Goal: Communication & Community: Answer question/provide support

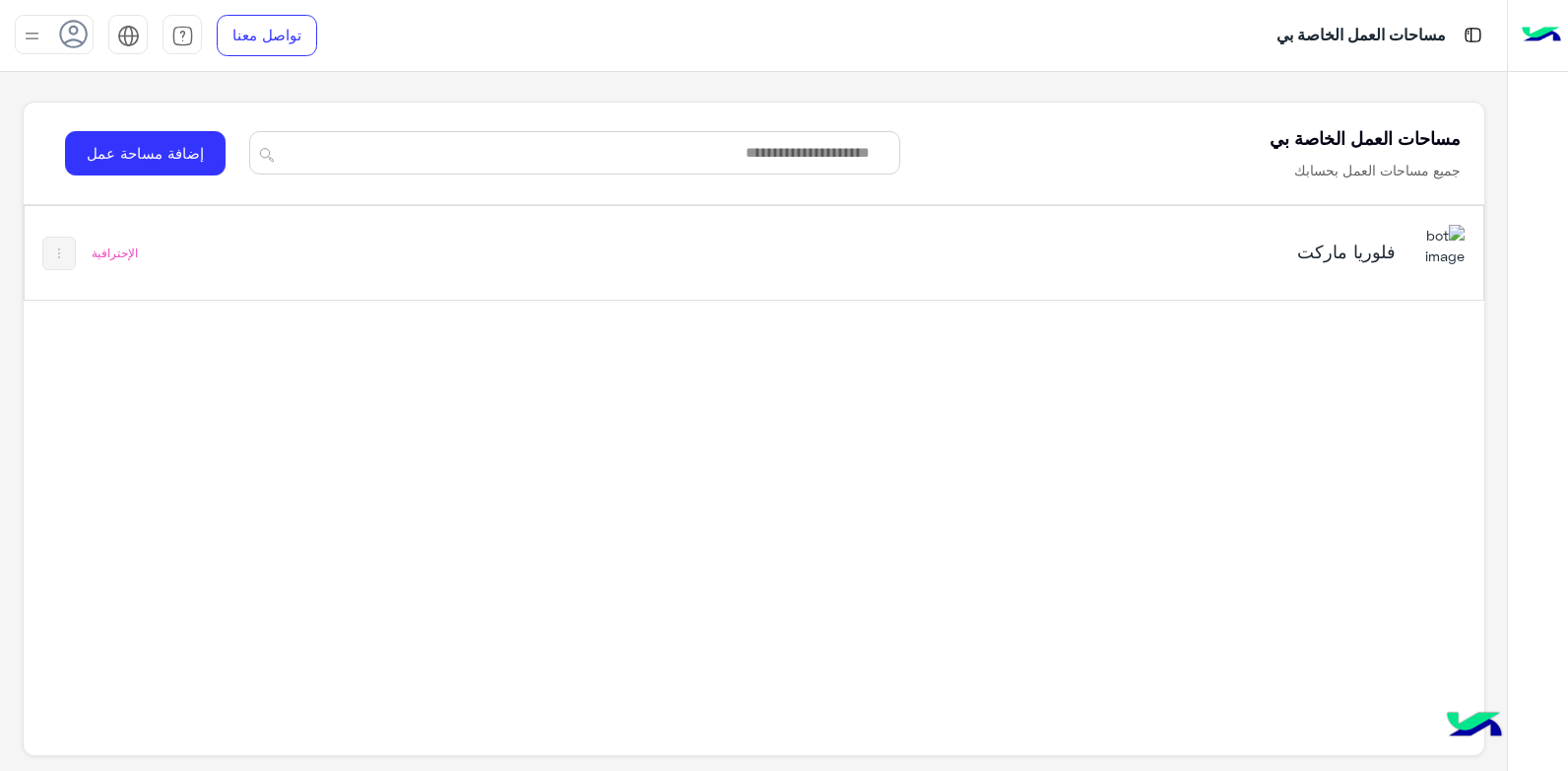
click at [1355, 257] on h5 "فلوريا ماركت" at bounding box center [1139, 251] width 512 height 24
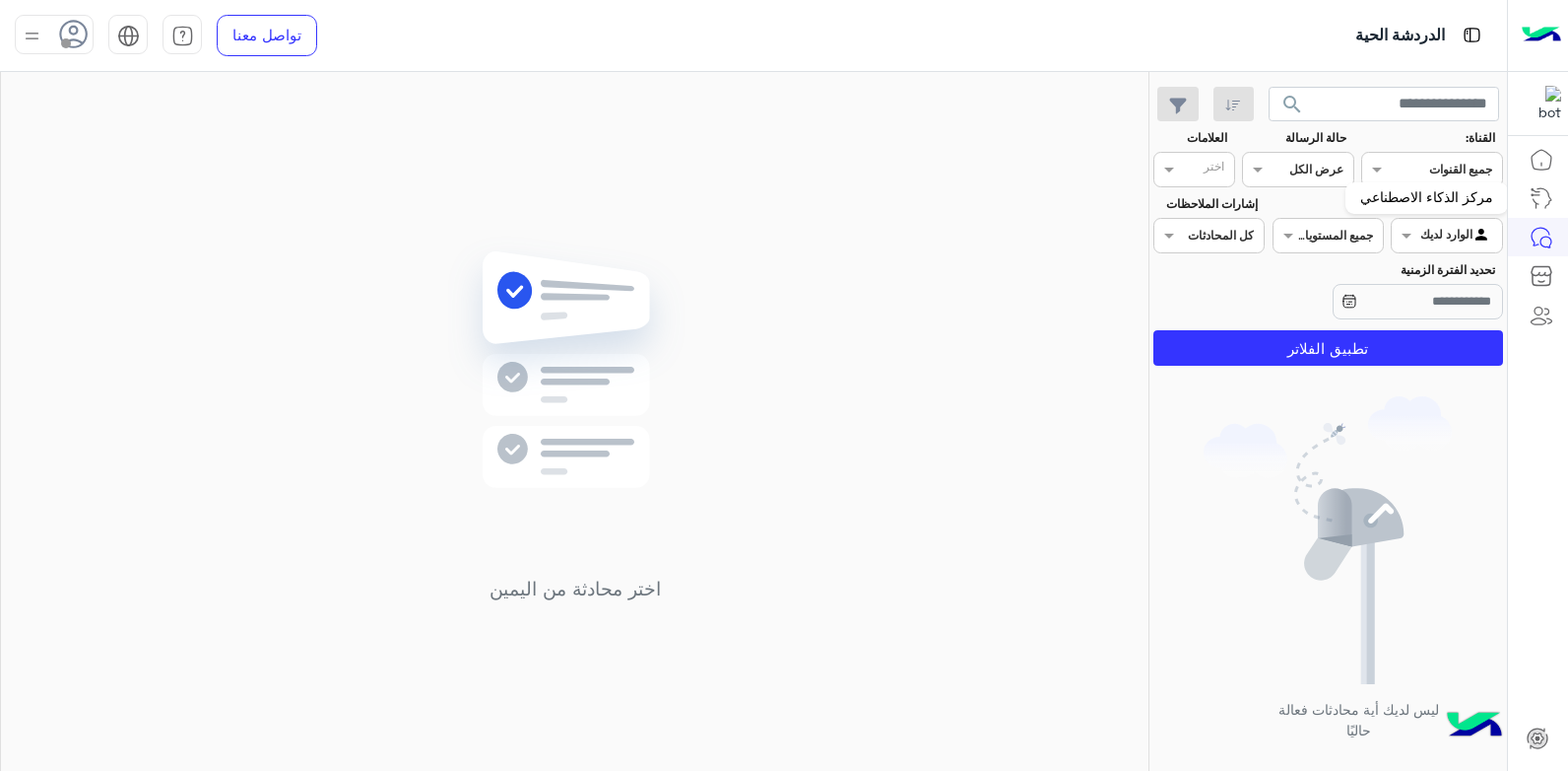
click at [1470, 169] on mat-tooltip-component "مركز الذكاء الاصطناعي" at bounding box center [1426, 198] width 163 height 59
click at [1378, 175] on mat-tooltip-component "مركز الذكاء الاصطناعي" at bounding box center [1426, 198] width 163 height 59
click at [1305, 180] on div "القناه عرض الكل" at bounding box center [1297, 170] width 111 height 35
click at [1304, 219] on div "عرض الكل" at bounding box center [1297, 208] width 111 height 36
click at [1429, 230] on div at bounding box center [1446, 233] width 109 height 19
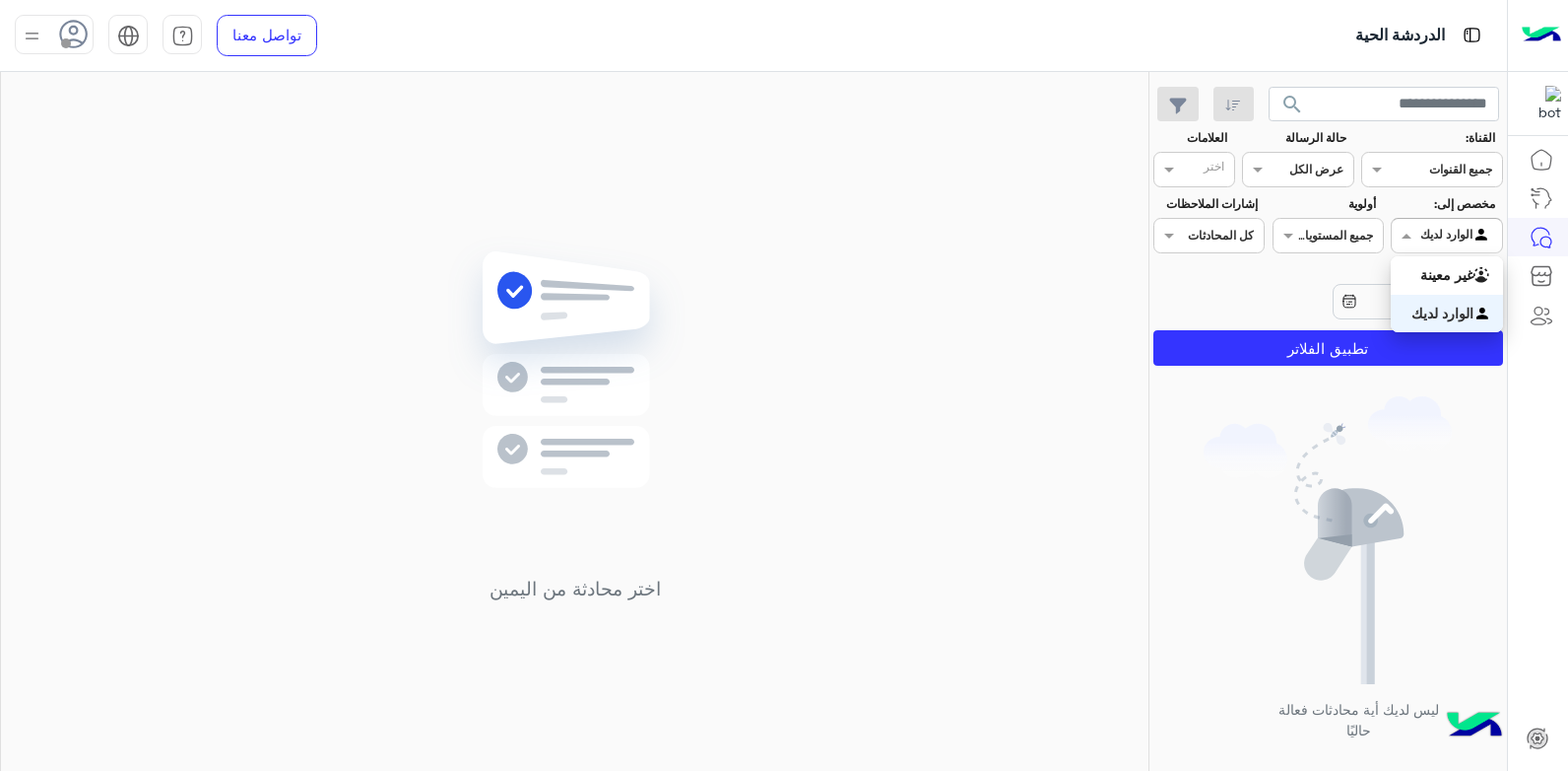
click at [1442, 309] on b "الوارد لديك" at bounding box center [1442, 313] width 62 height 17
click at [1339, 237] on input "text" at bounding box center [1350, 234] width 45 height 18
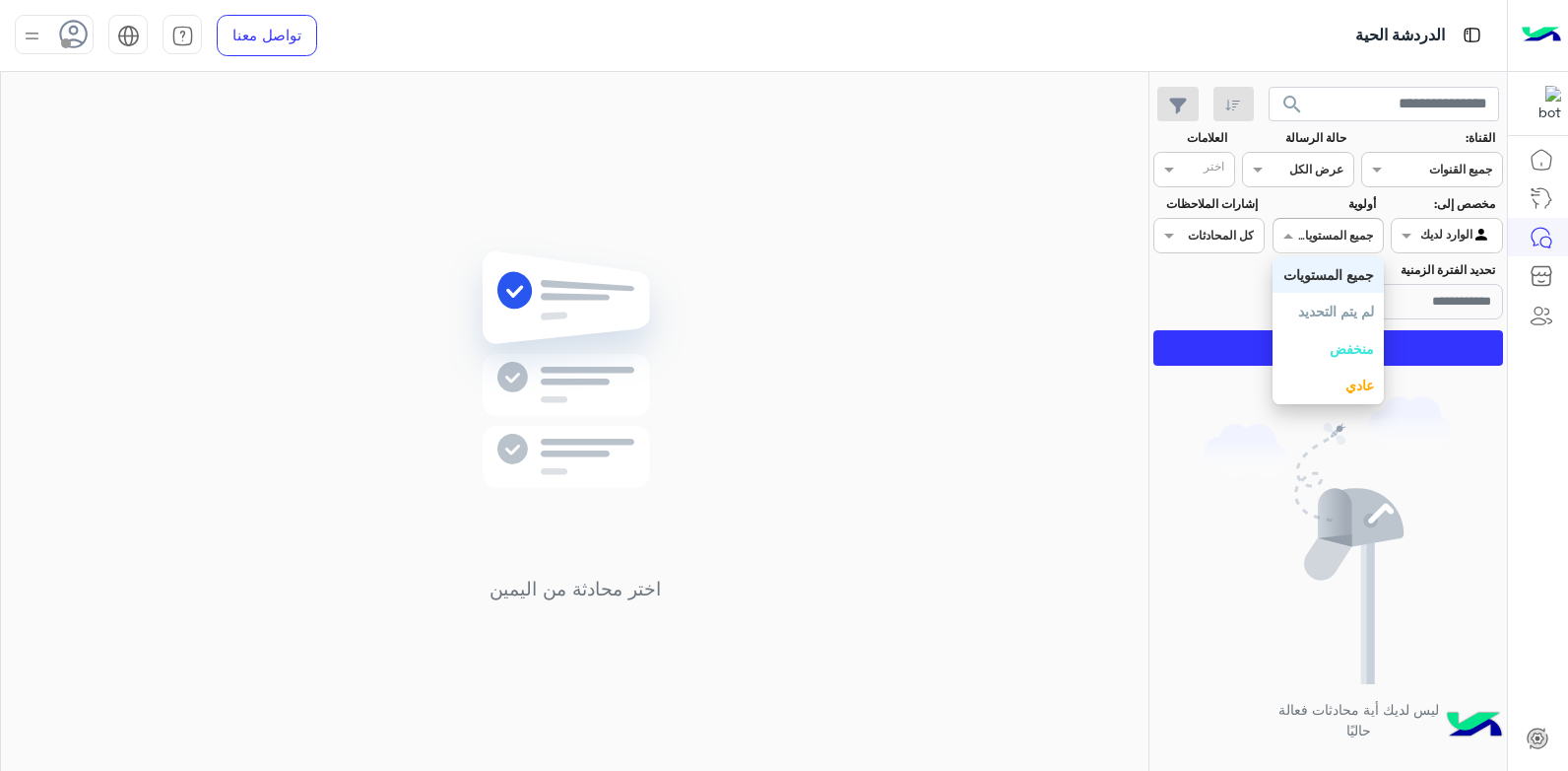
click at [1204, 274] on div "تحديد الفترة الزمنية" at bounding box center [1328, 292] width 358 height 62
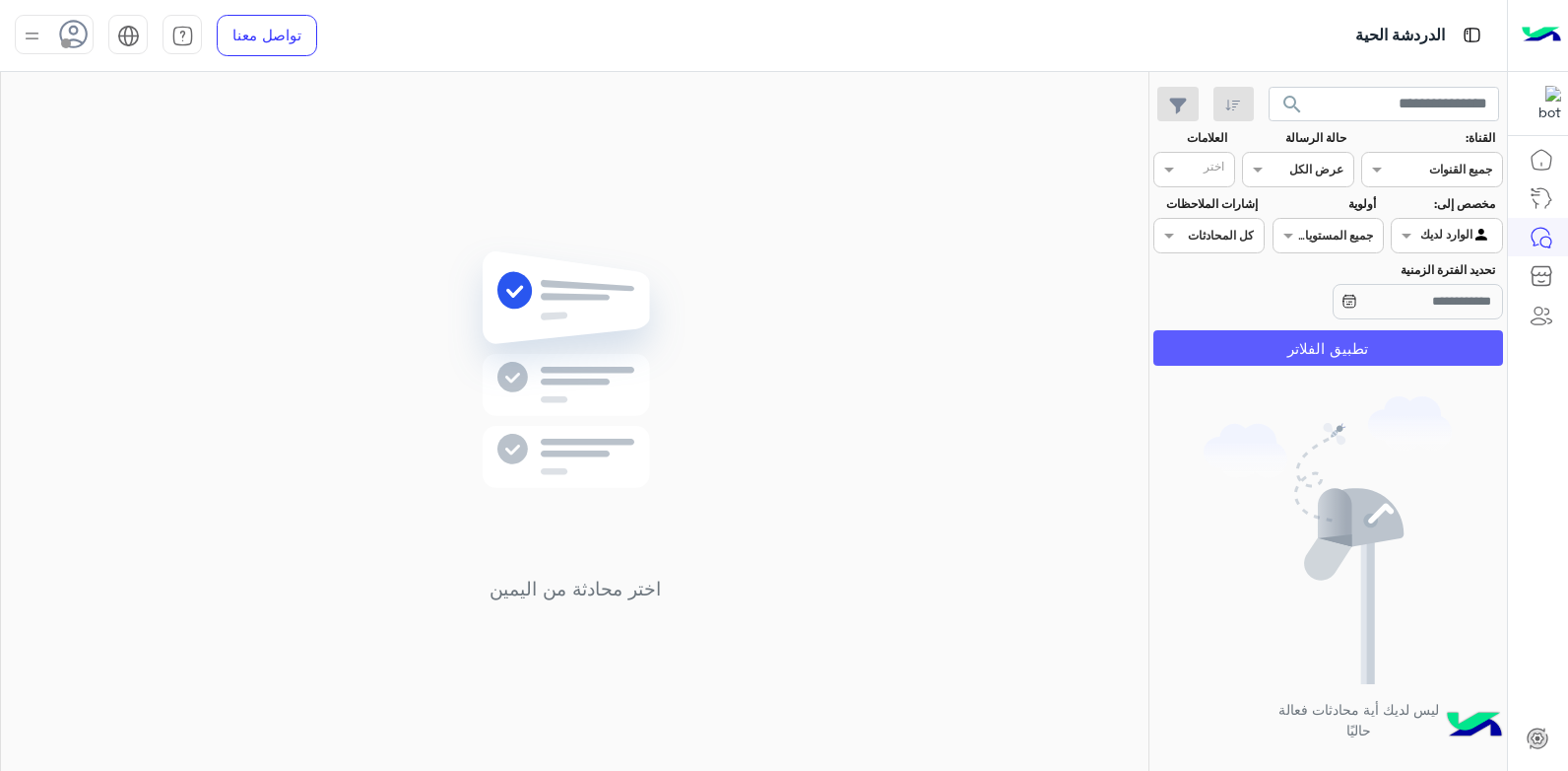
click at [1272, 345] on button "تطبيق الفلاتر" at bounding box center [1328, 348] width 350 height 35
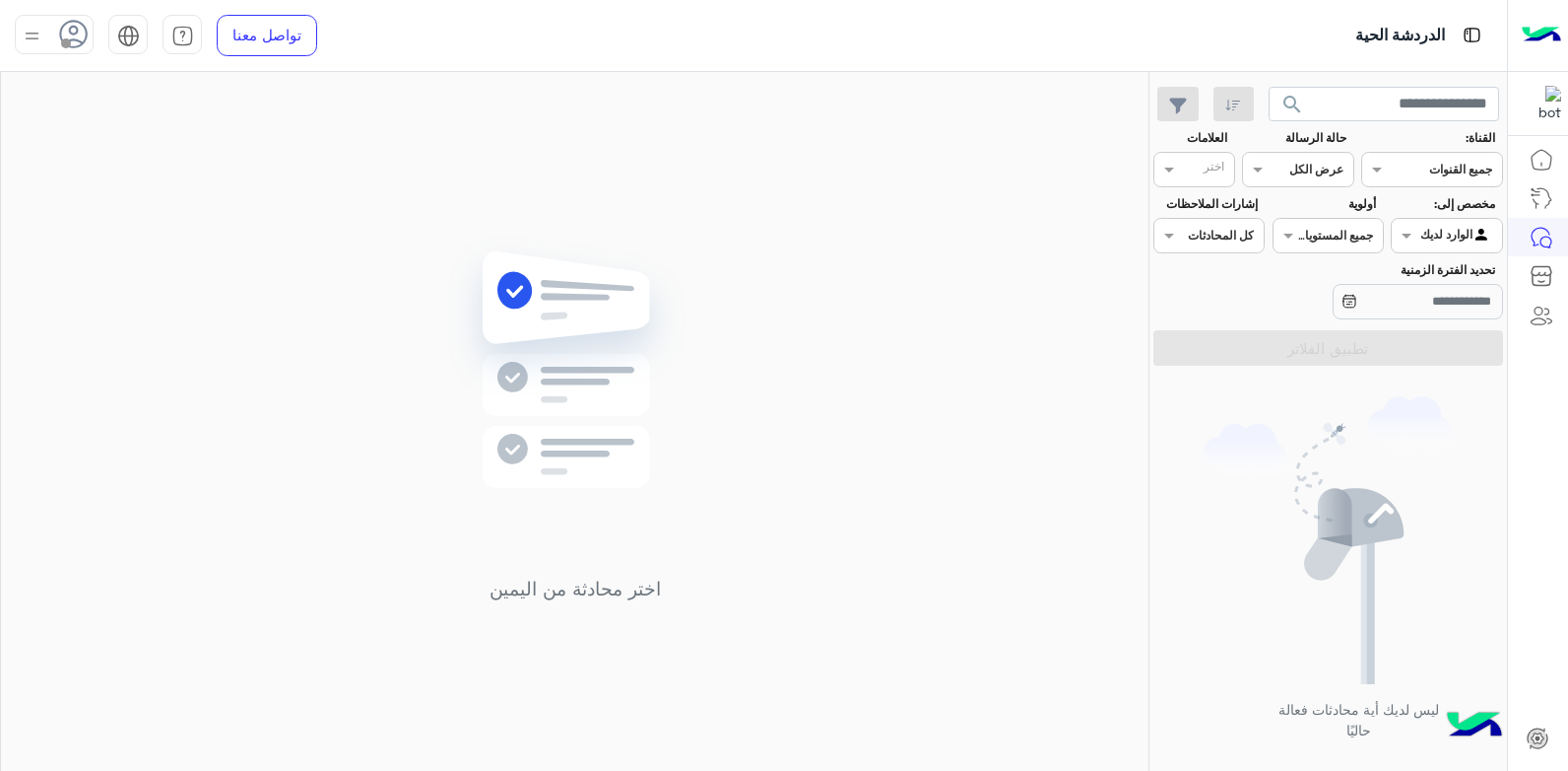
click at [57, 35] on div at bounding box center [54, 35] width 79 height 39
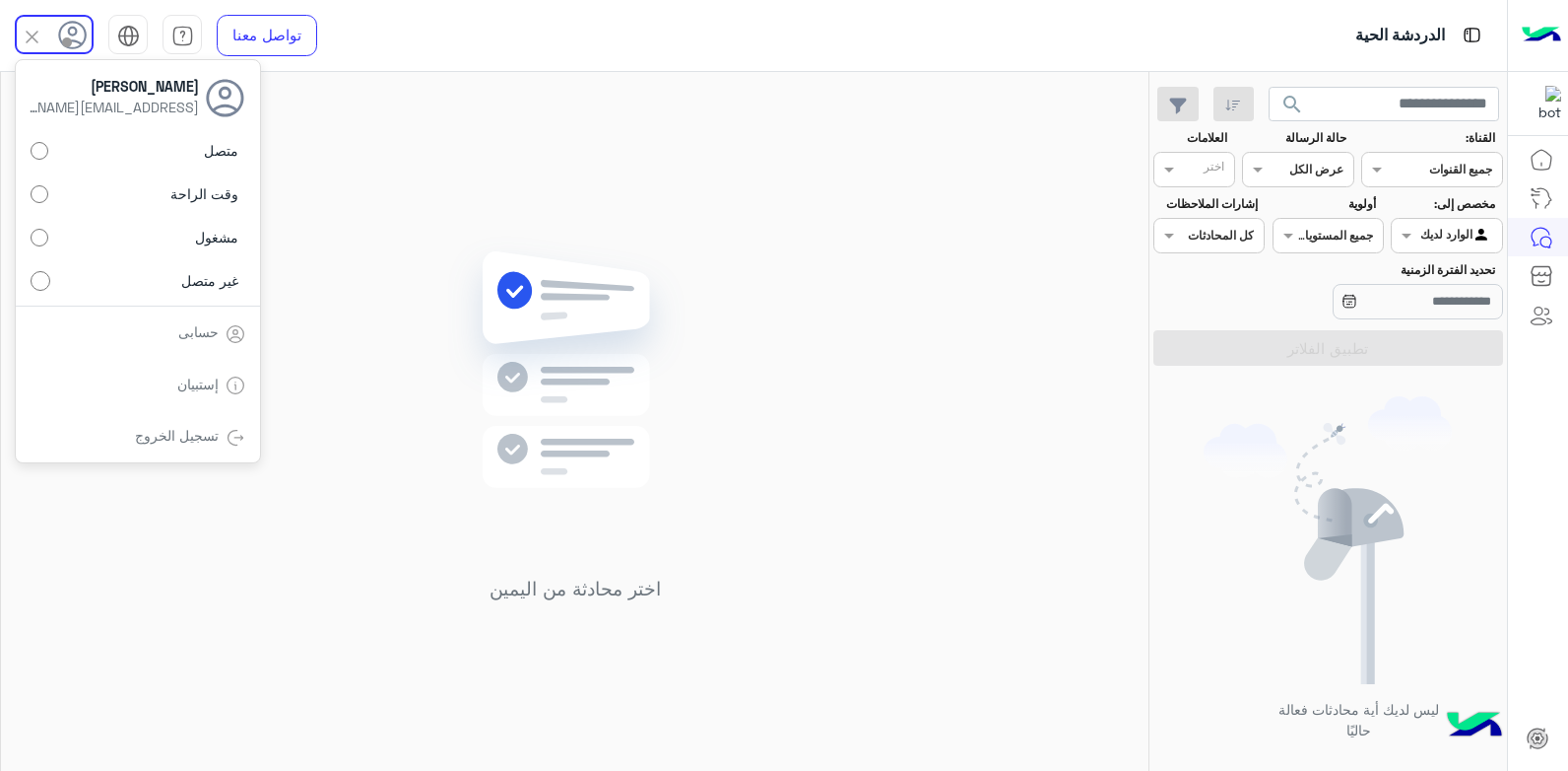
click at [181, 150] on label "متصل" at bounding box center [138, 151] width 215 height 35
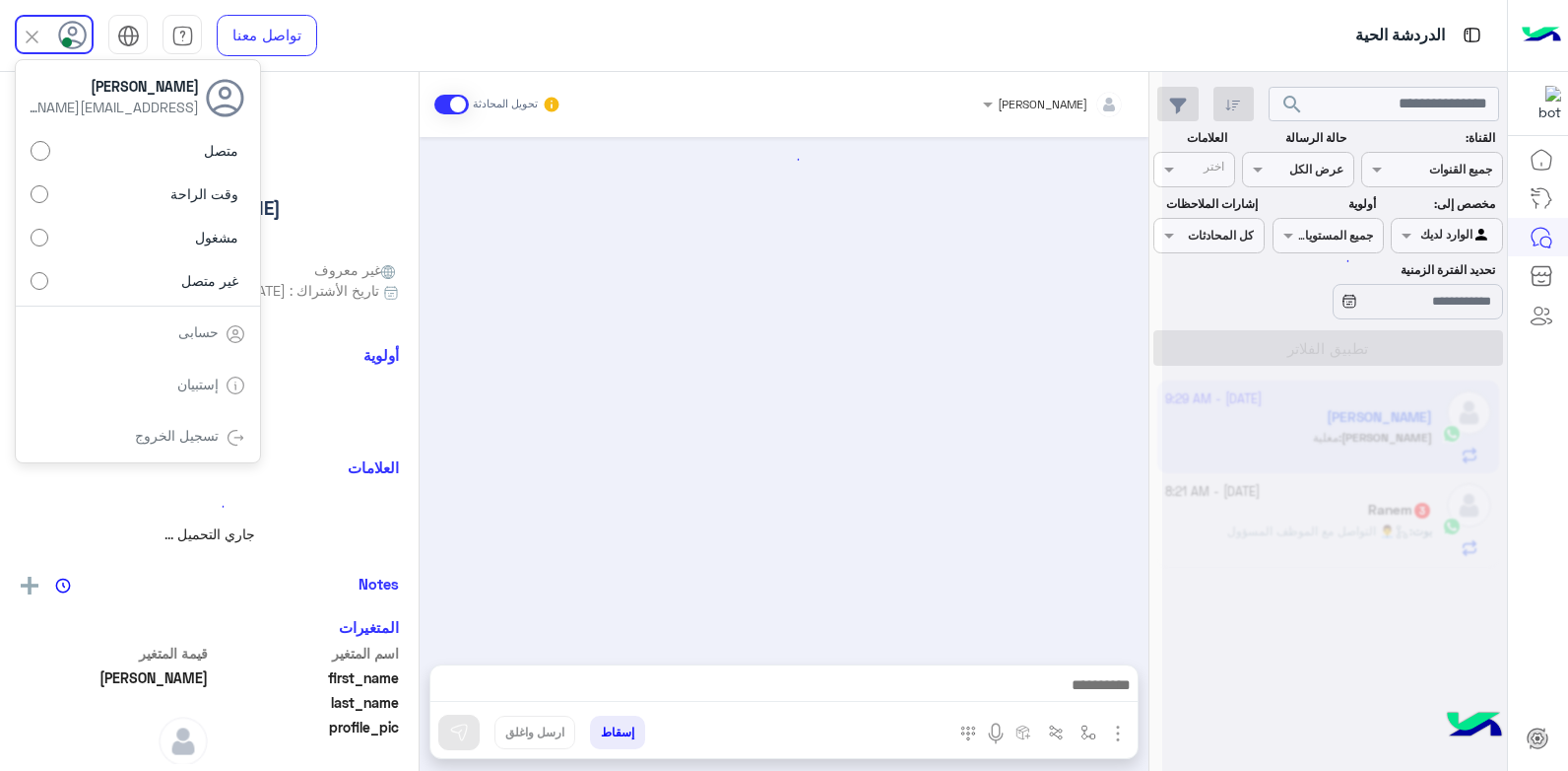
scroll to position [1318, 0]
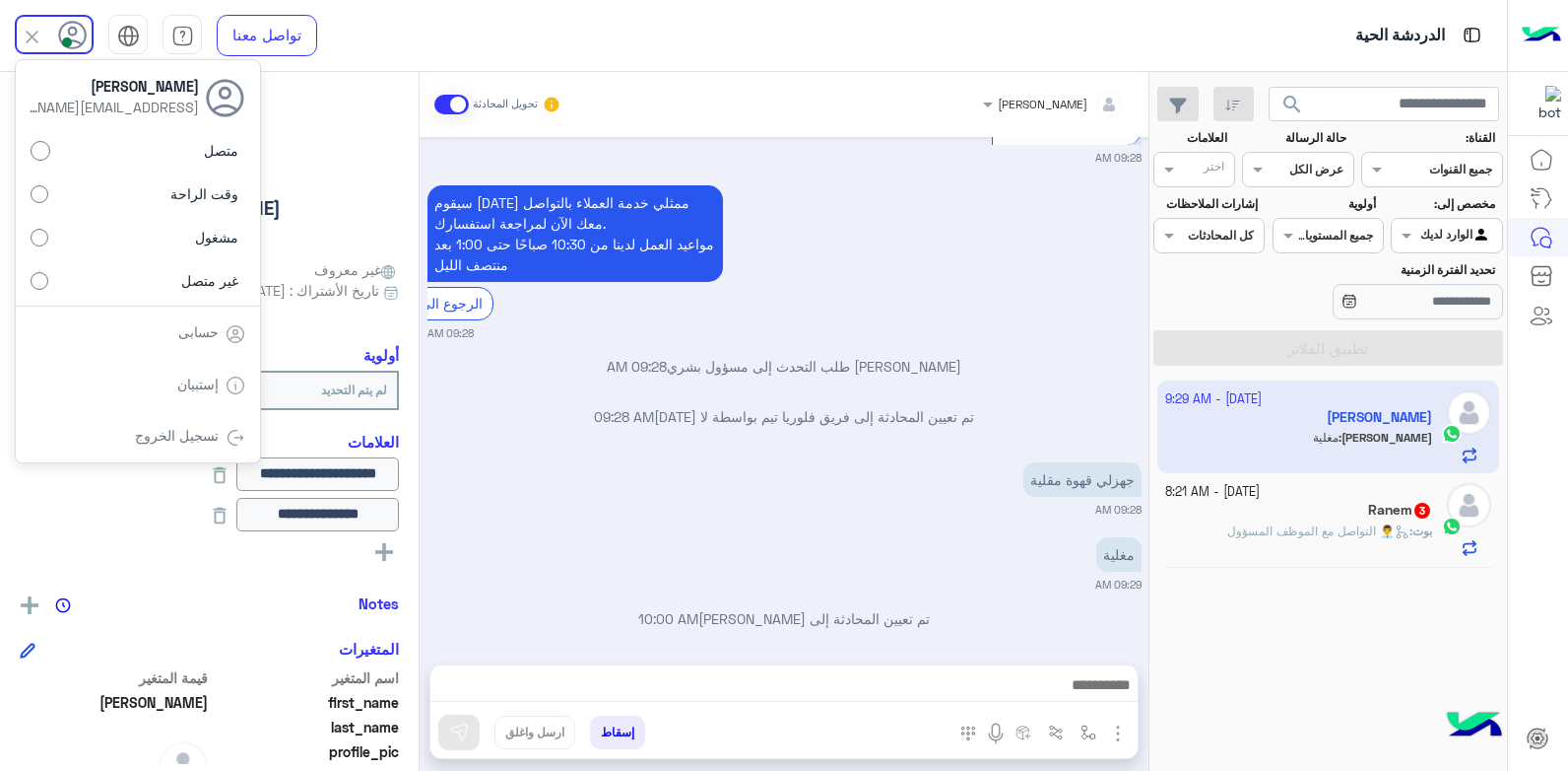
click at [332, 162] on div "عبدالله يمكن الإرسال له" at bounding box center [209, 182] width 379 height 139
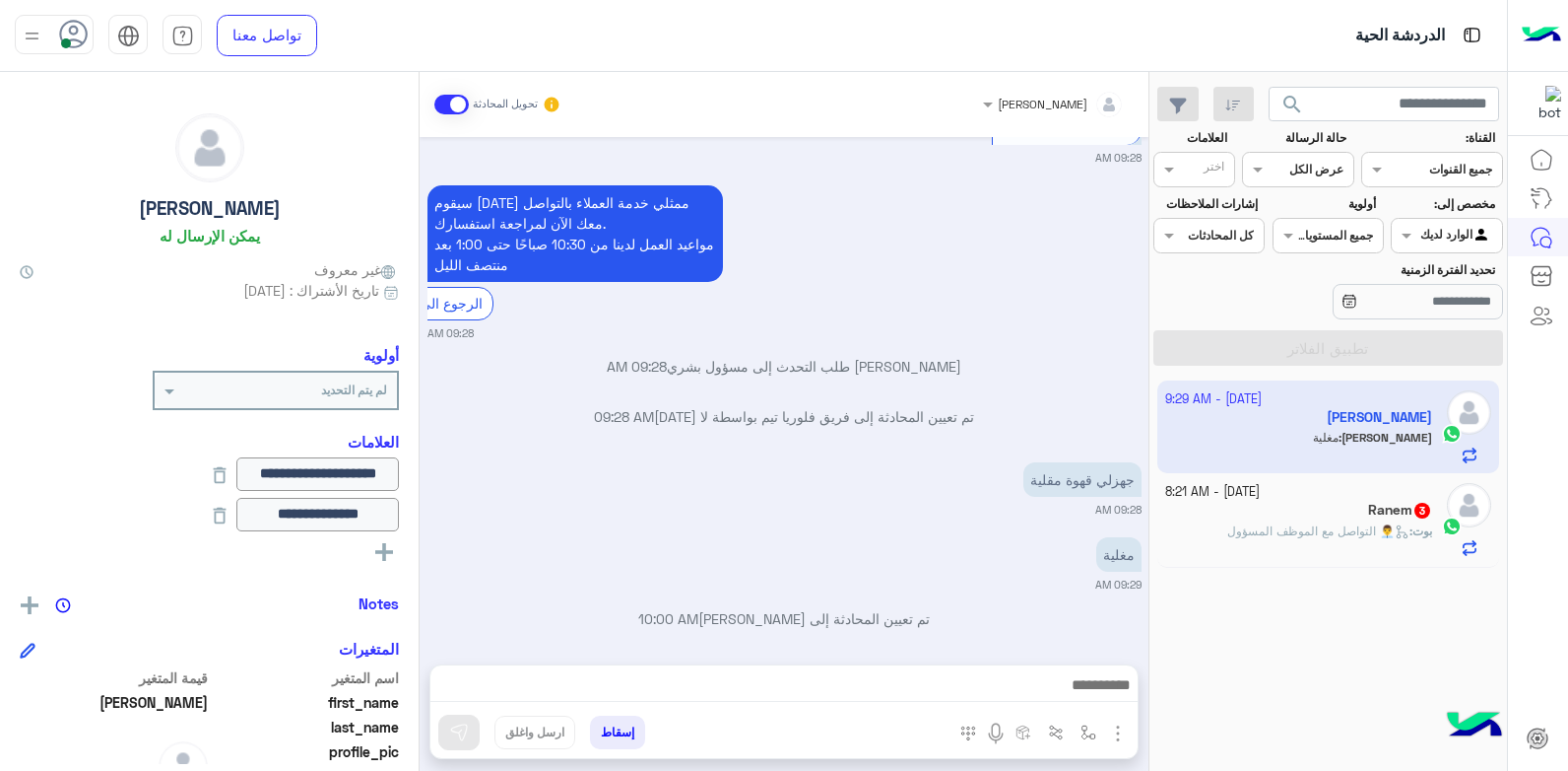
click at [181, 395] on div at bounding box center [276, 386] width 242 height 19
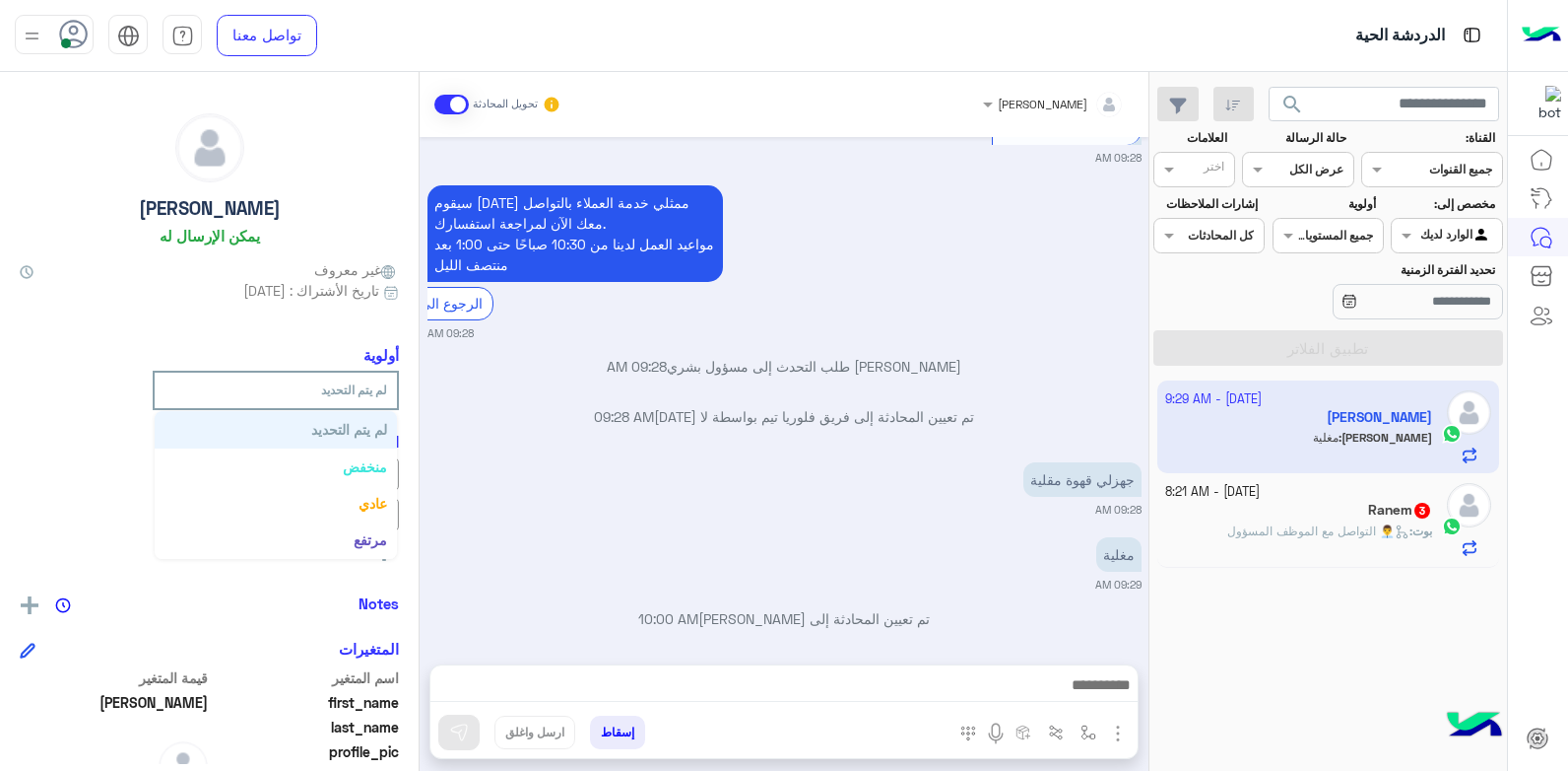
click at [181, 395] on div at bounding box center [276, 386] width 242 height 19
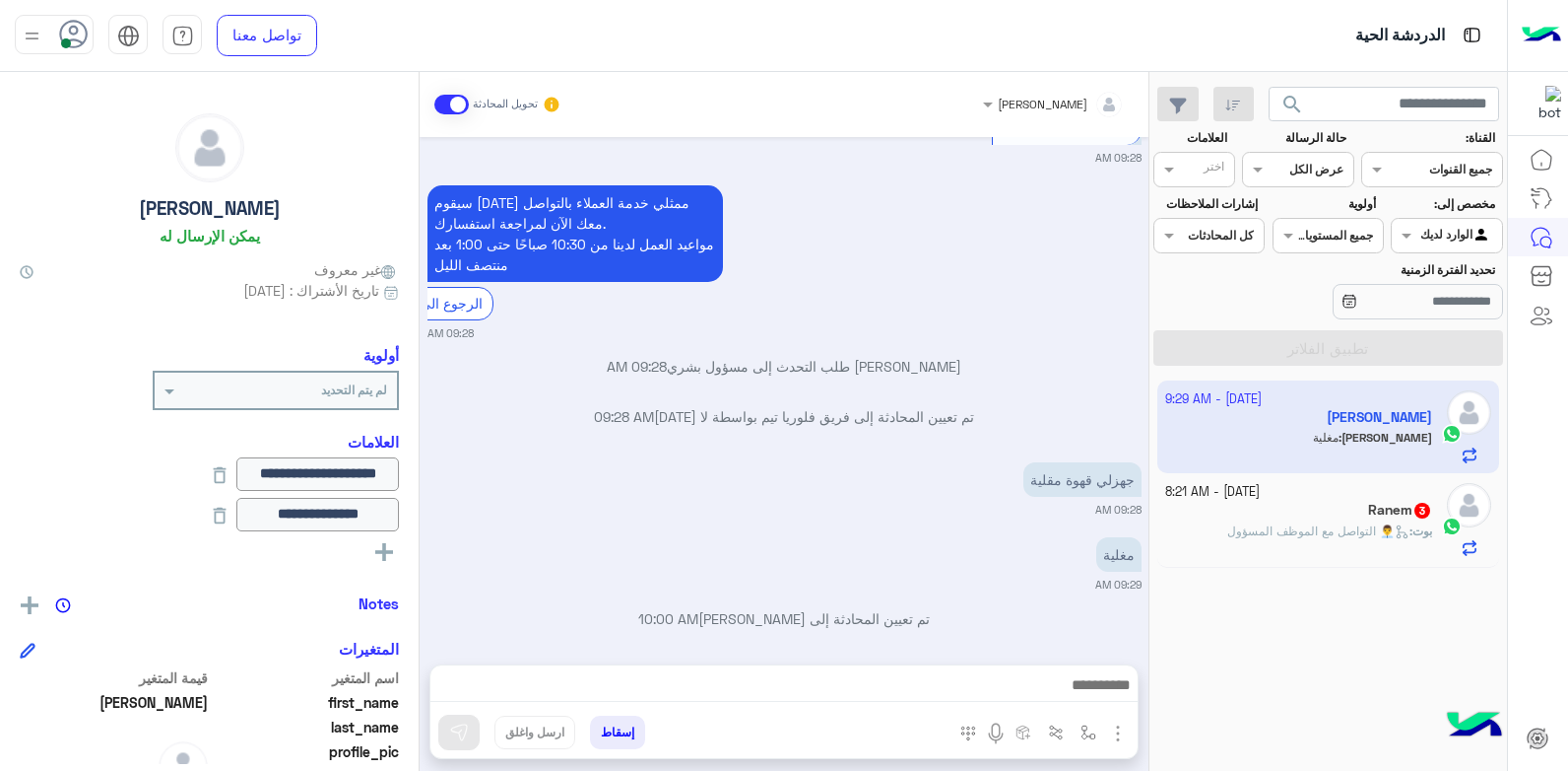
click at [166, 395] on span at bounding box center [167, 390] width 25 height 21
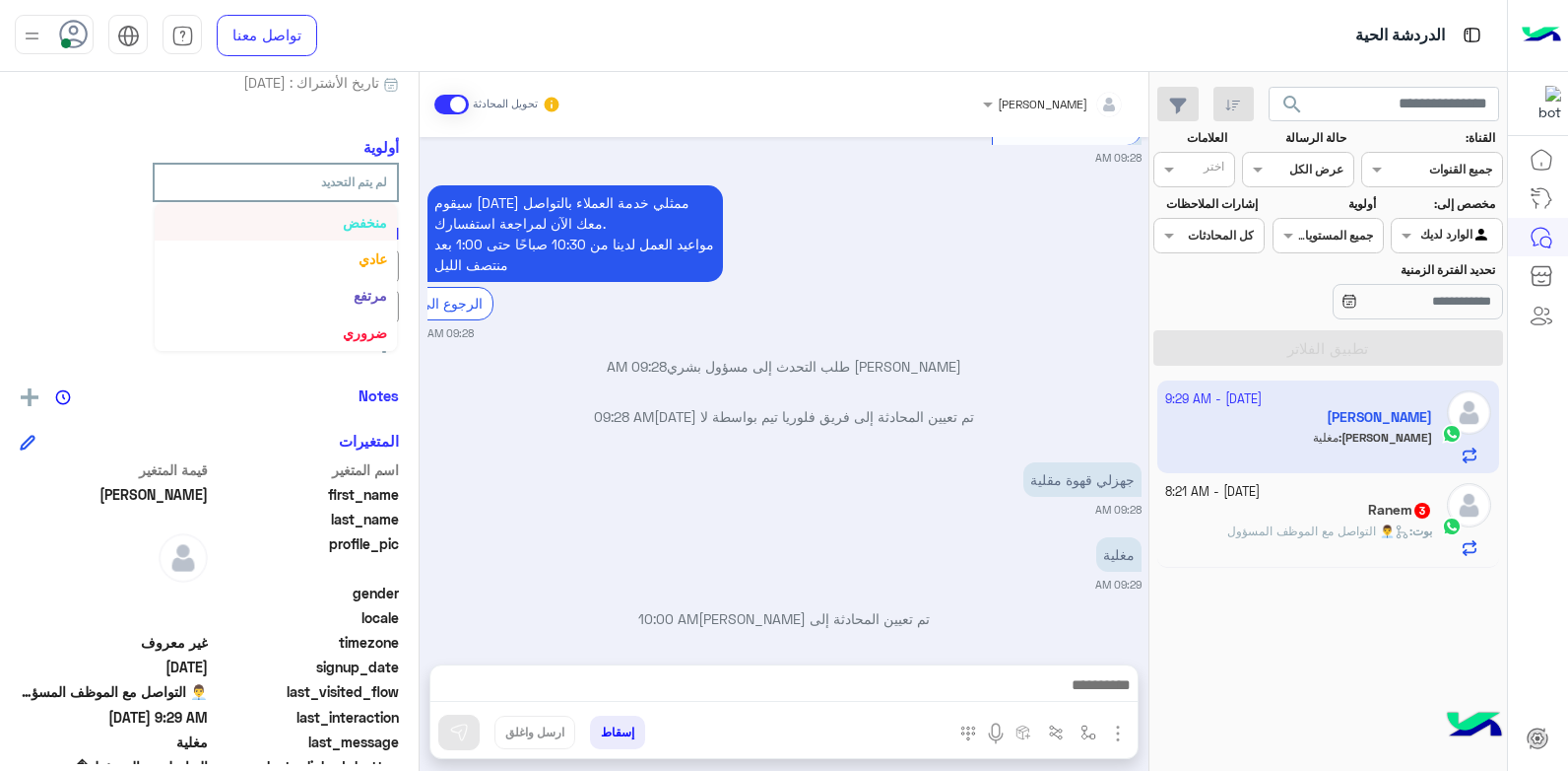
scroll to position [0, 0]
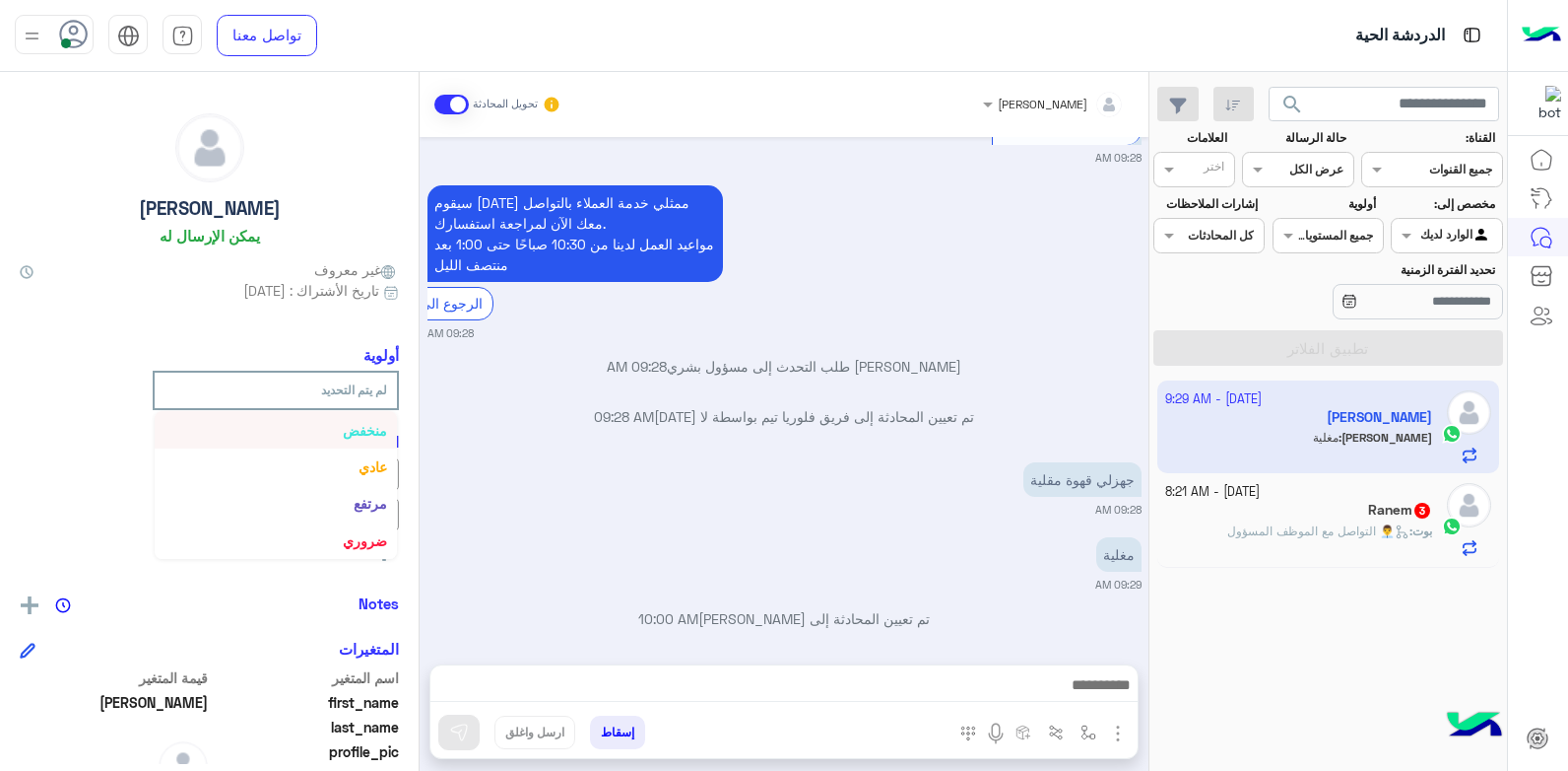
click at [96, 314] on div "**********" at bounding box center [209, 418] width 419 height 692
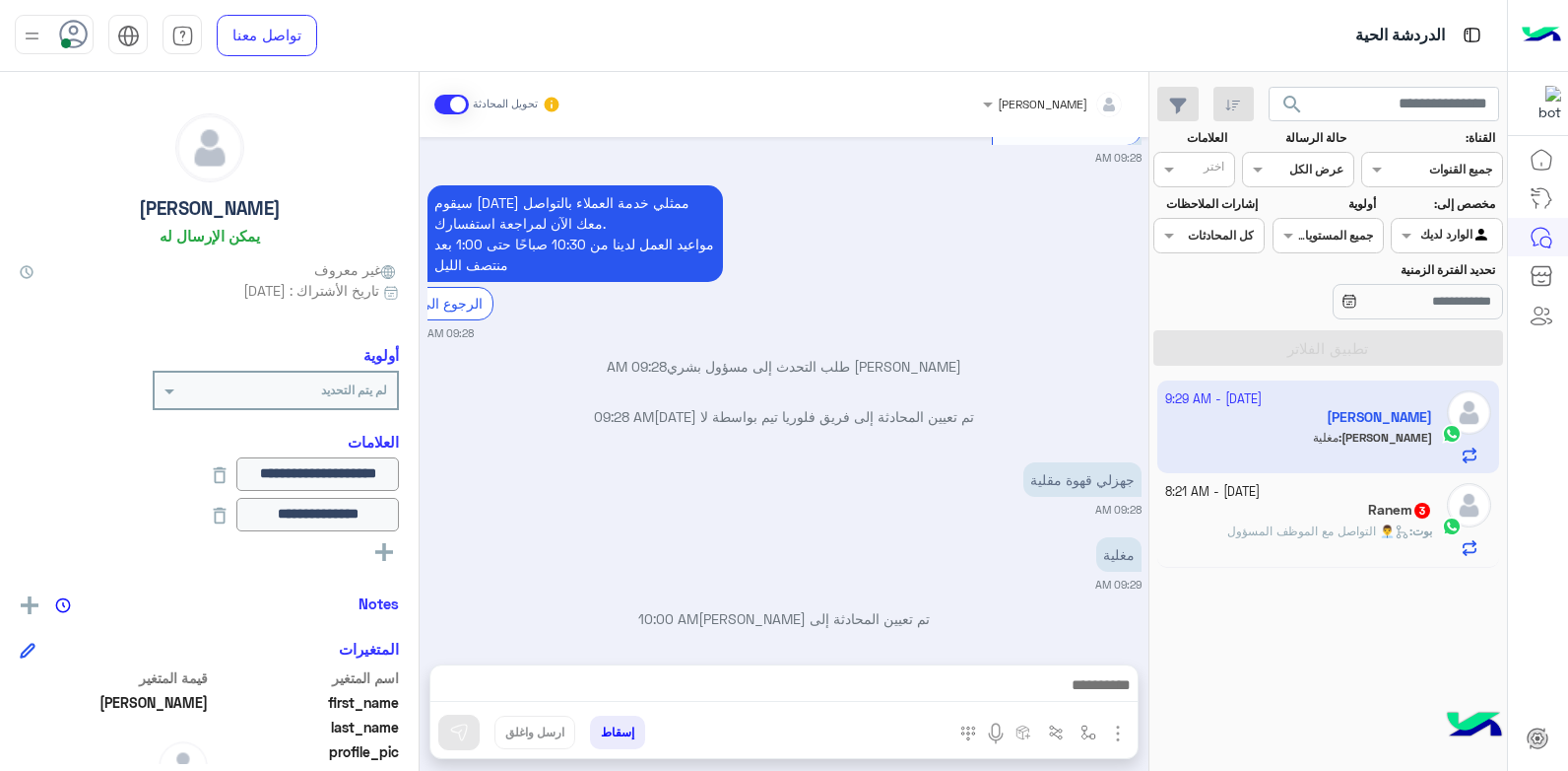
click at [1342, 430] on app-inbox-user "2 October - 9:29 AM عبدالله عبدالله : مغلية" at bounding box center [1329, 427] width 343 height 93
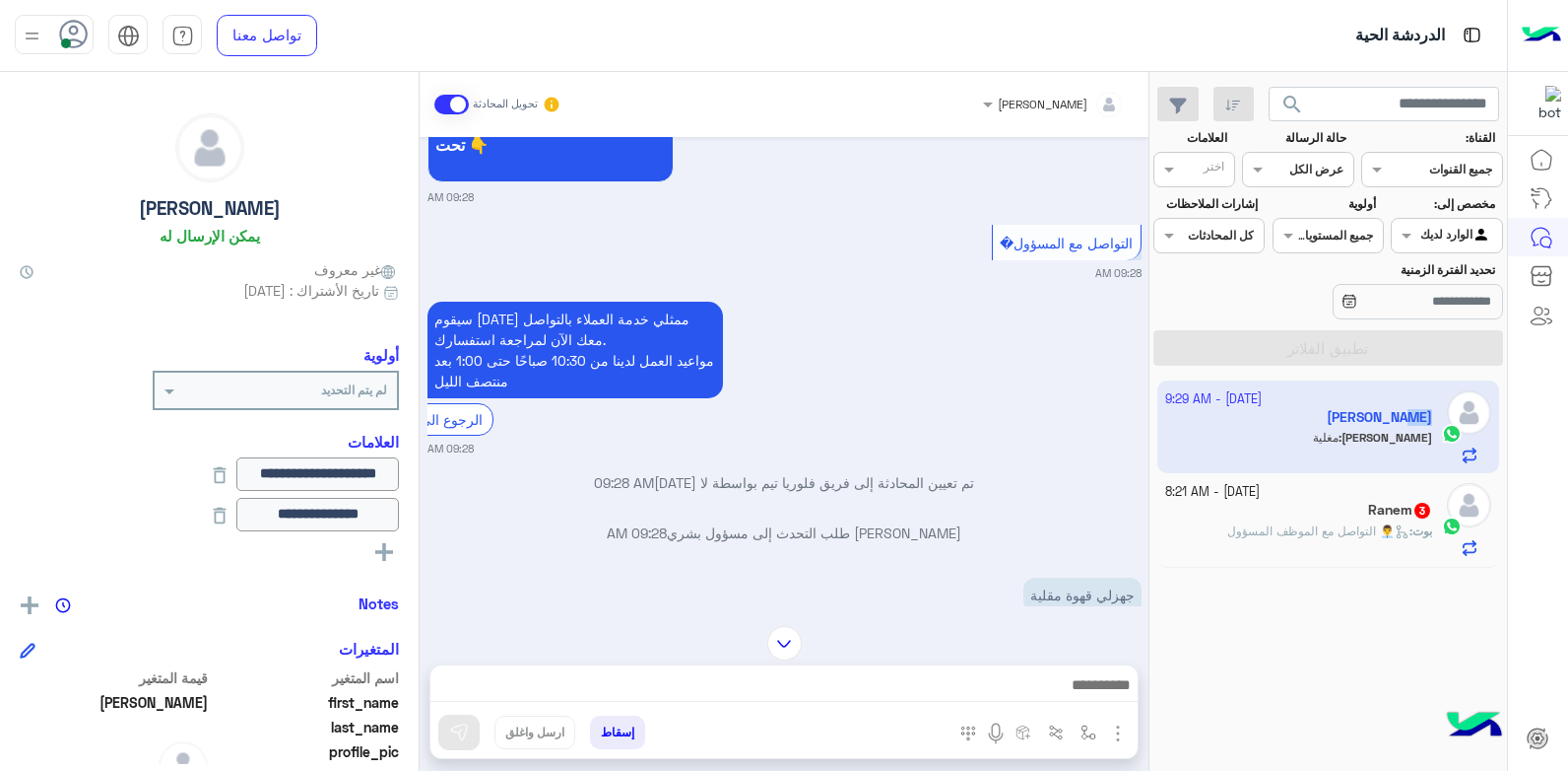
scroll to position [3470, 0]
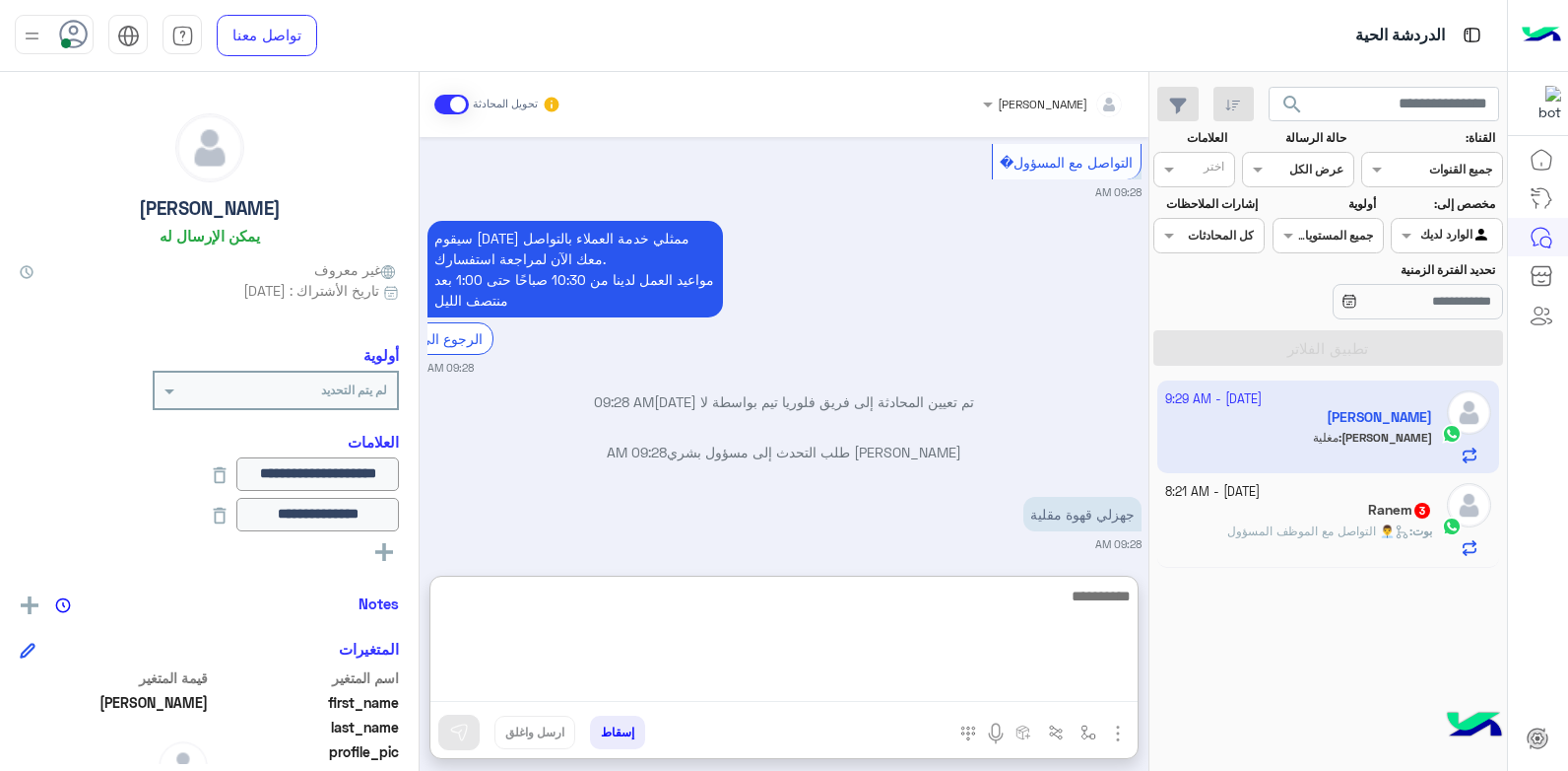
click at [984, 693] on textarea at bounding box center [784, 643] width 708 height 118
type textarea "*"
type textarea "**********"
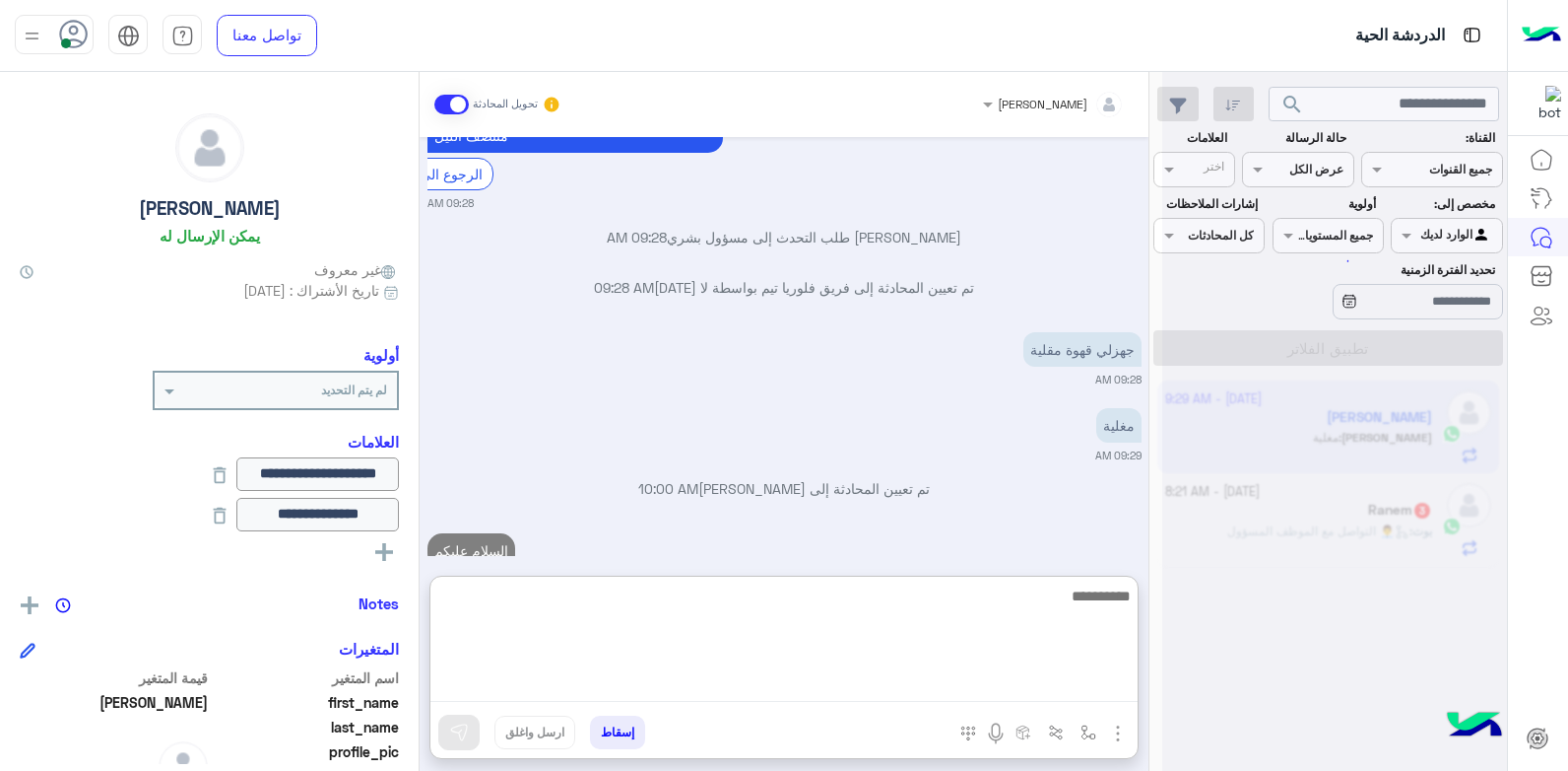
scroll to position [3635, 0]
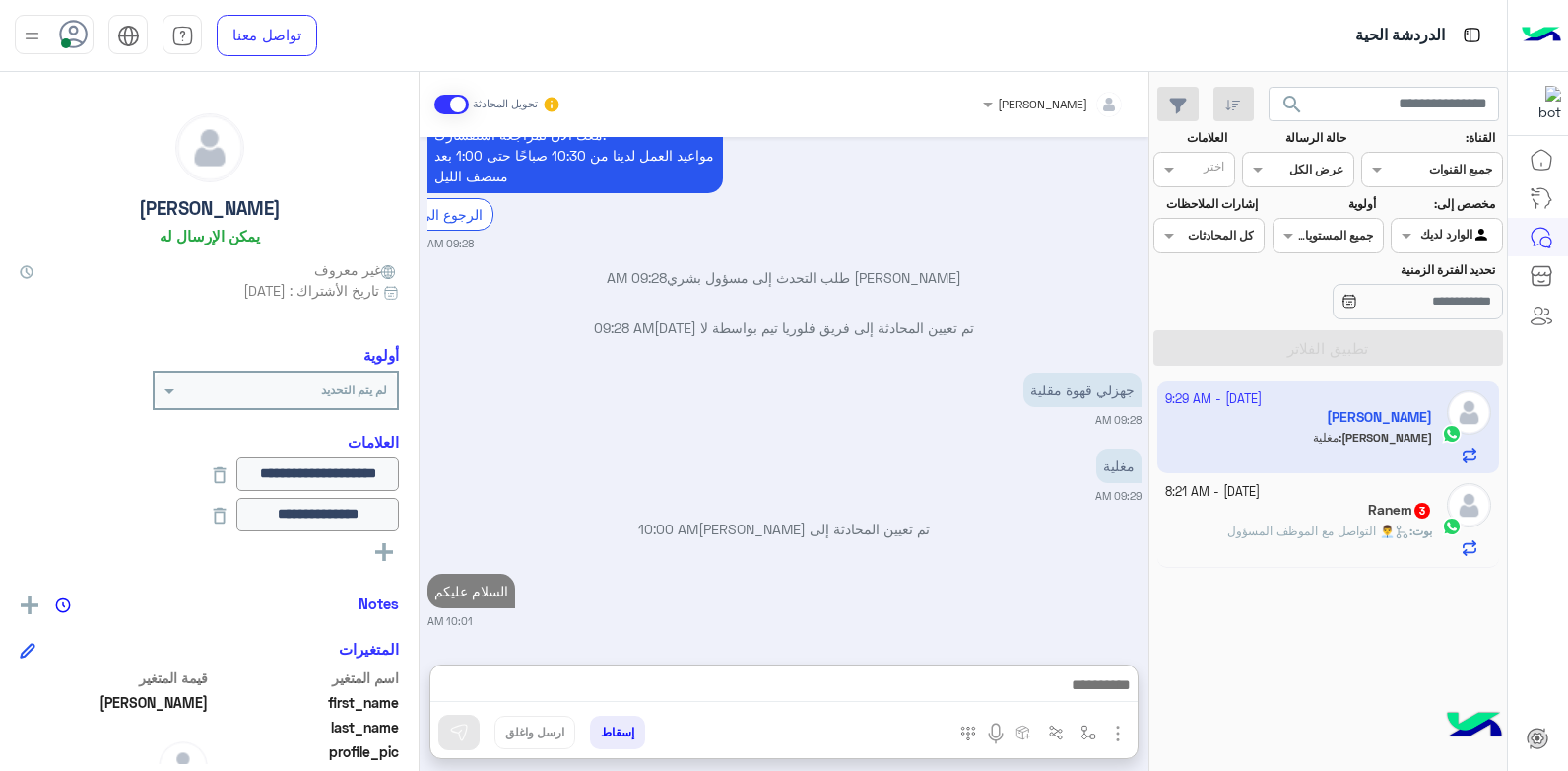
click at [1342, 530] on span "👨‍💼 التواصل مع الموظف المسؤول" at bounding box center [1318, 530] width 182 height 15
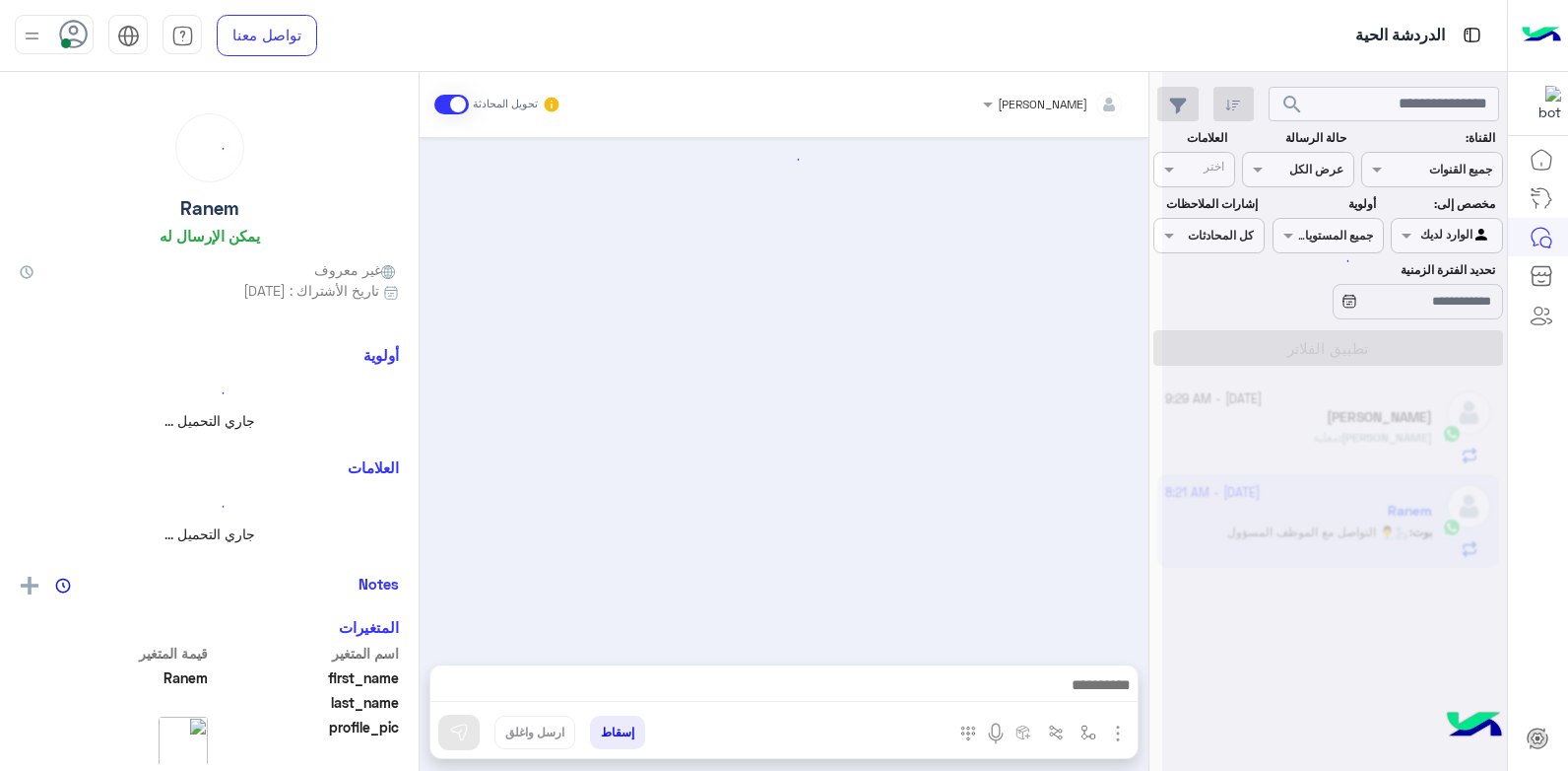
click at [1342, 530] on div at bounding box center [1334, 393] width 345 height 771
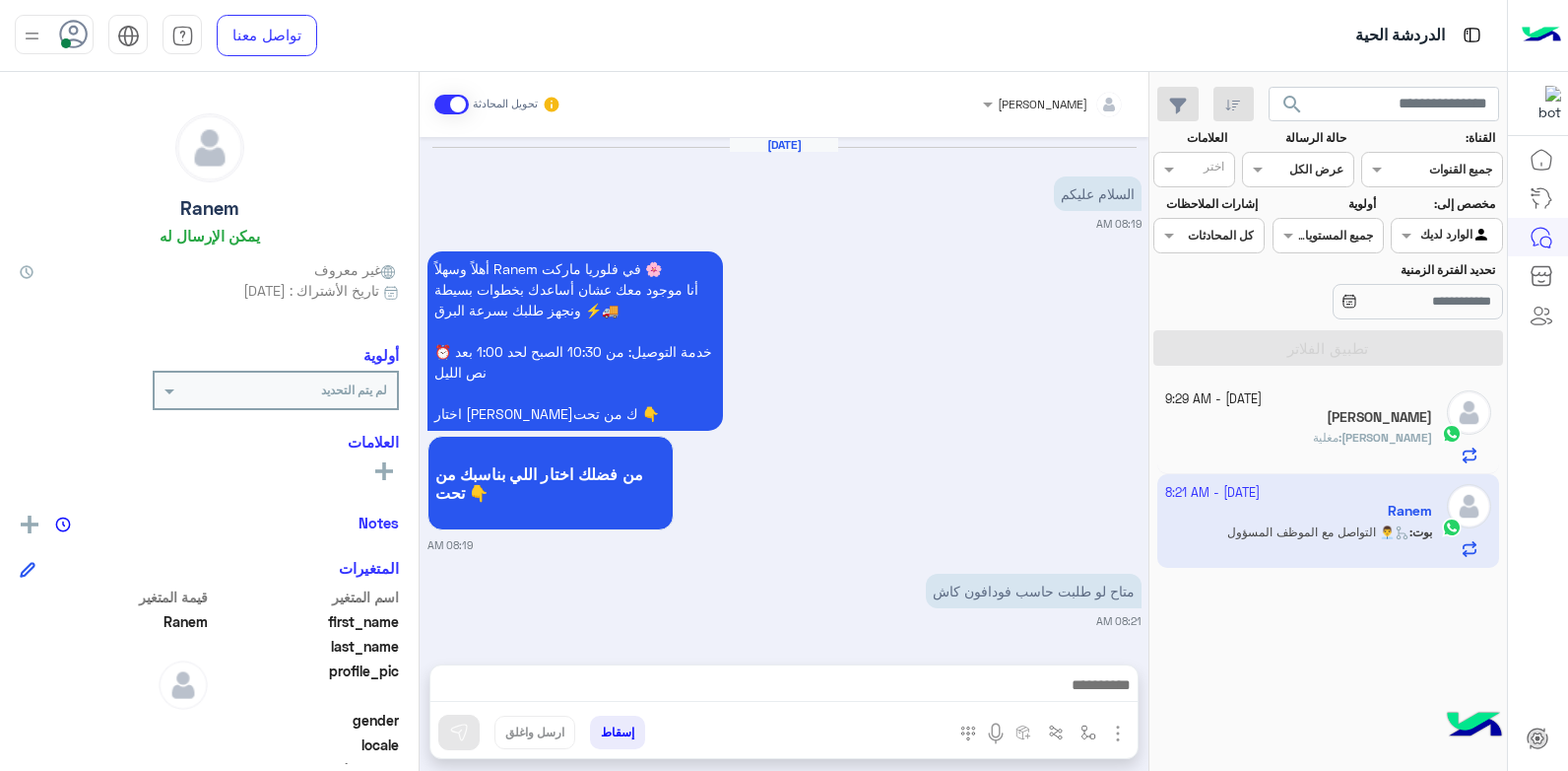
scroll to position [541, 0]
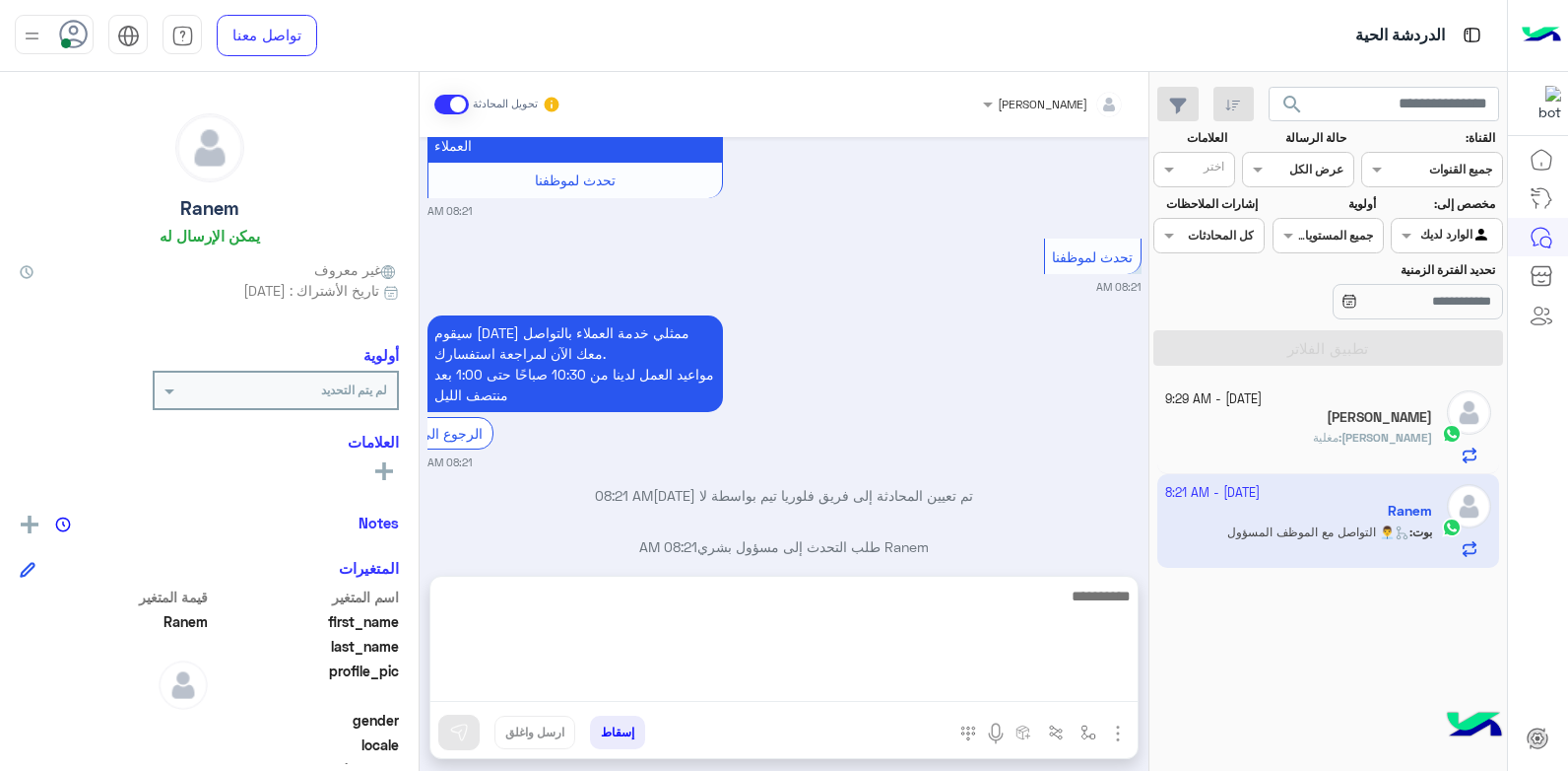
click at [859, 688] on textarea at bounding box center [784, 643] width 708 height 118
type textarea "**********"
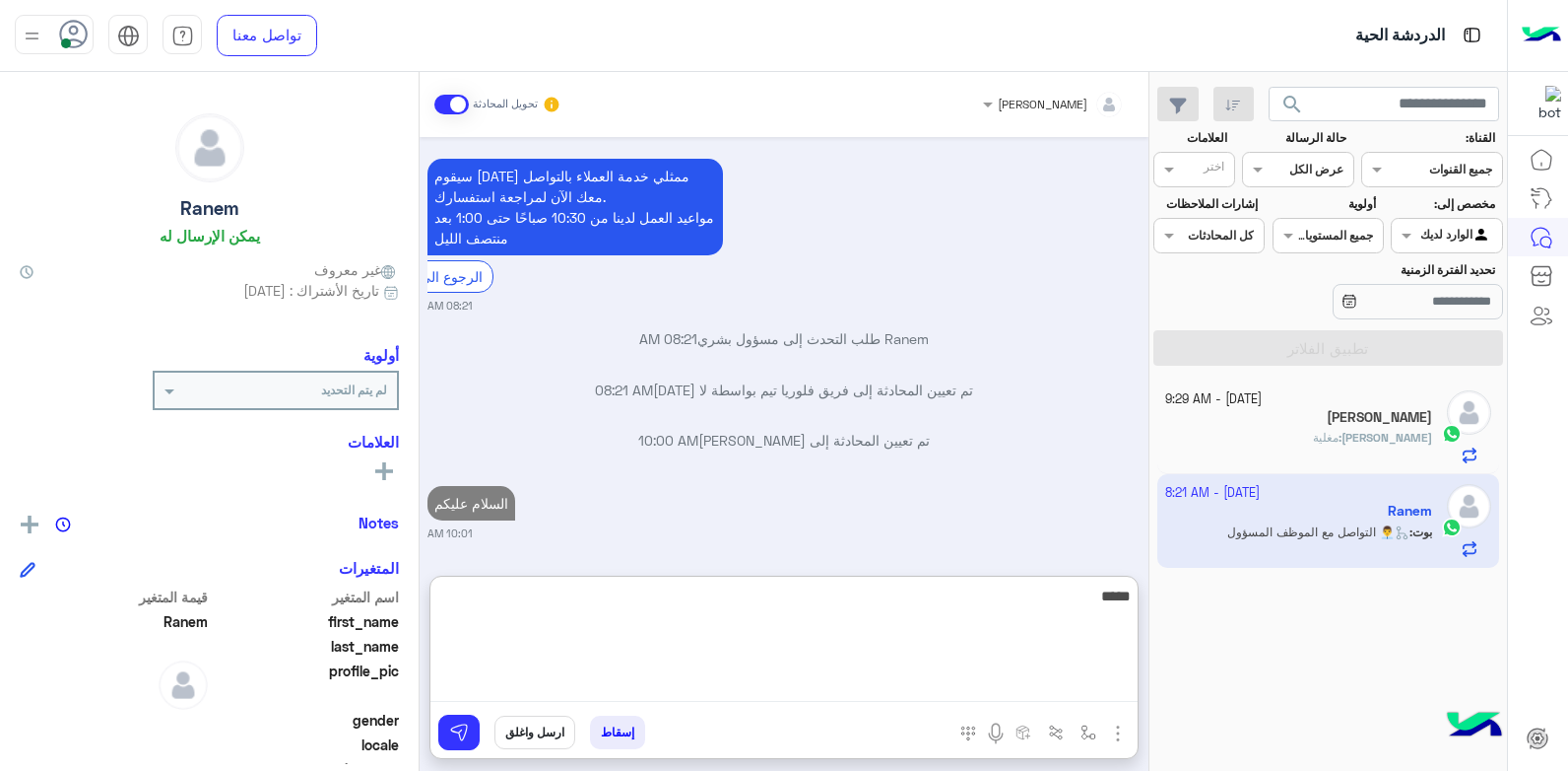
type textarea "******"
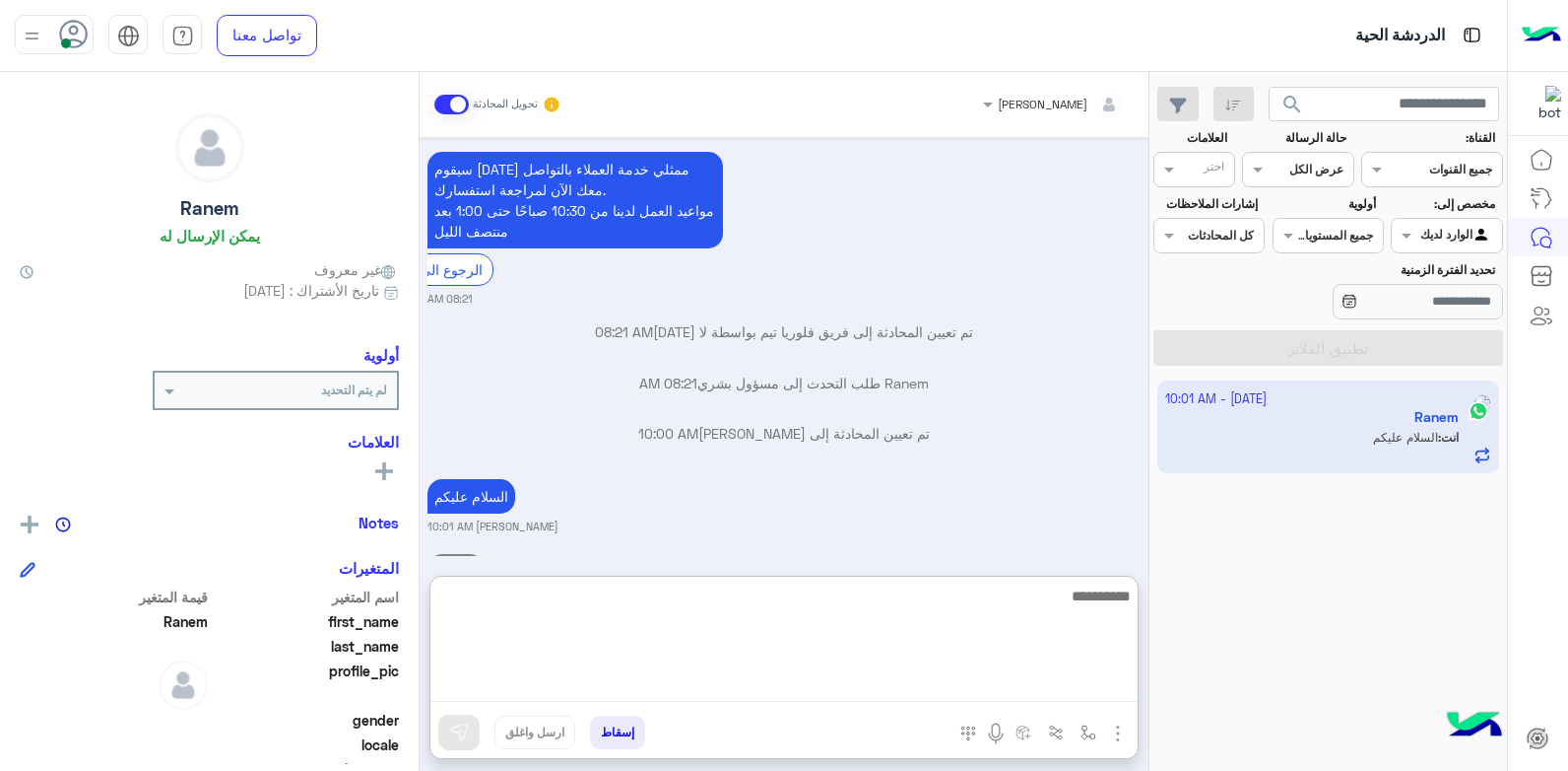
scroll to position [830, 0]
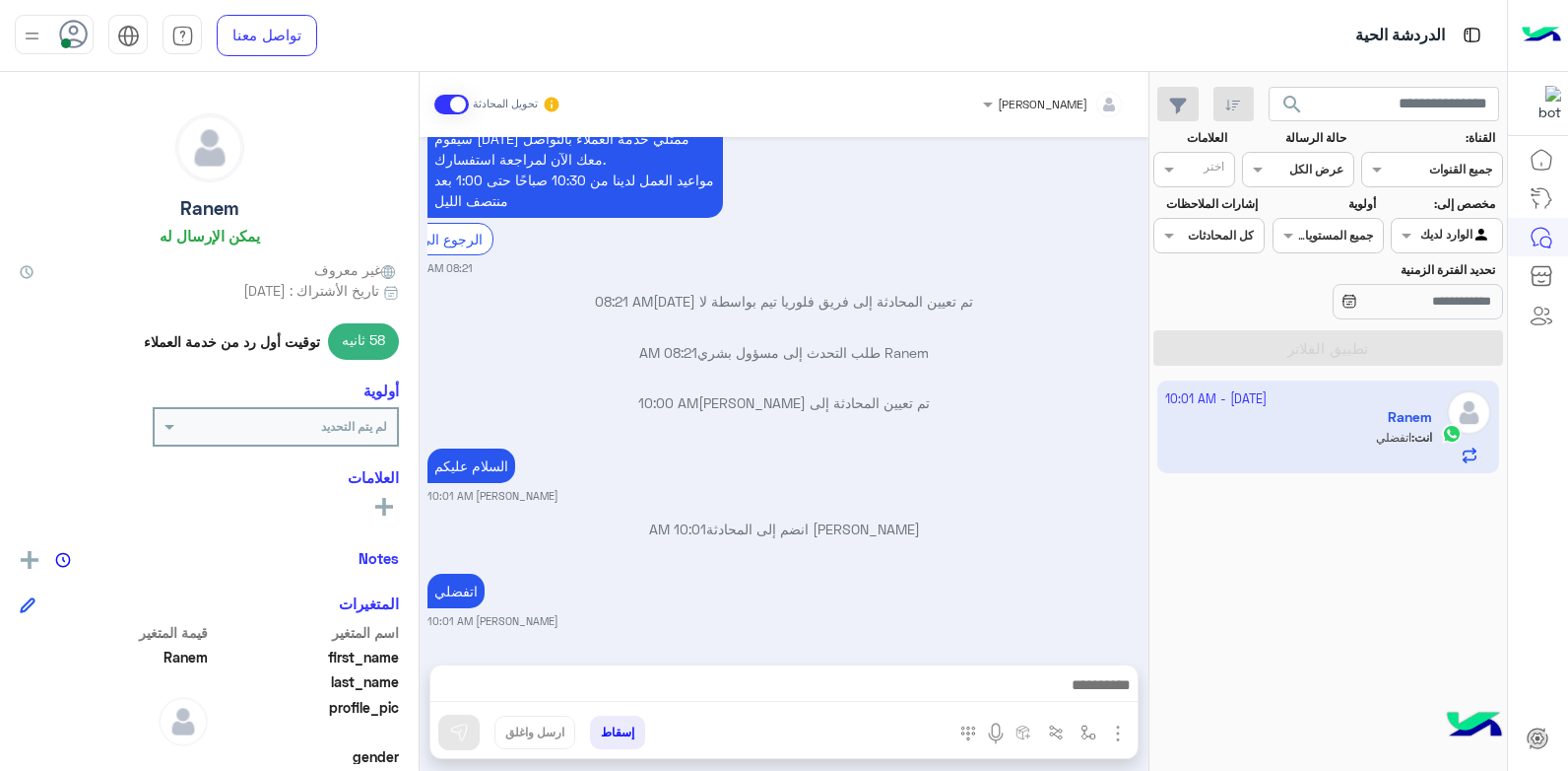
click at [1334, 587] on div "2 October - 10:01 AM Ranem انت : اتفضلي" at bounding box center [1328, 576] width 358 height 405
click at [1421, 228] on div at bounding box center [1446, 233] width 109 height 19
click at [1449, 269] on b "غير معينة" at bounding box center [1447, 274] width 53 height 17
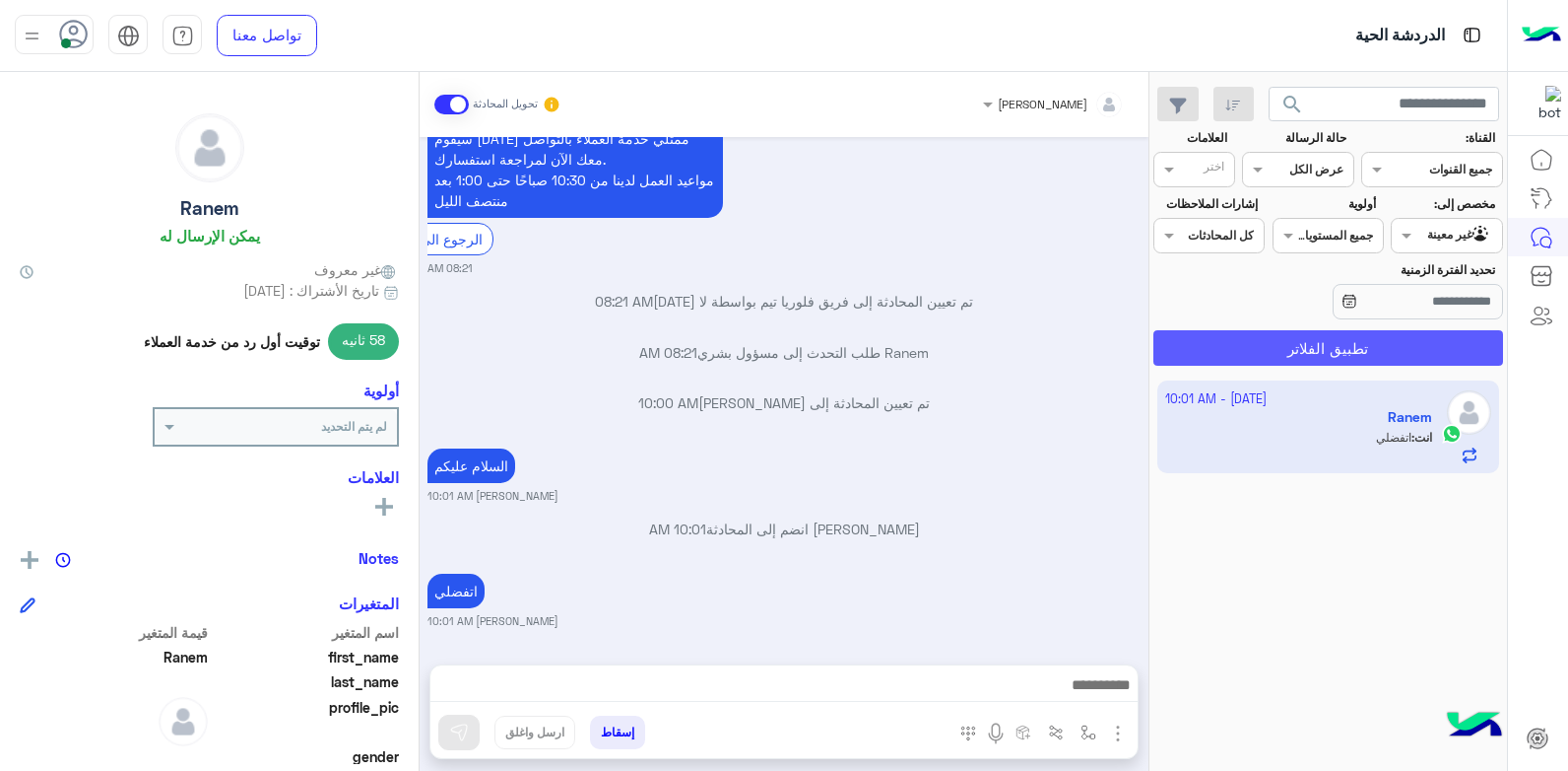
click at [1406, 346] on button "تطبيق الفلاتر" at bounding box center [1328, 348] width 350 height 35
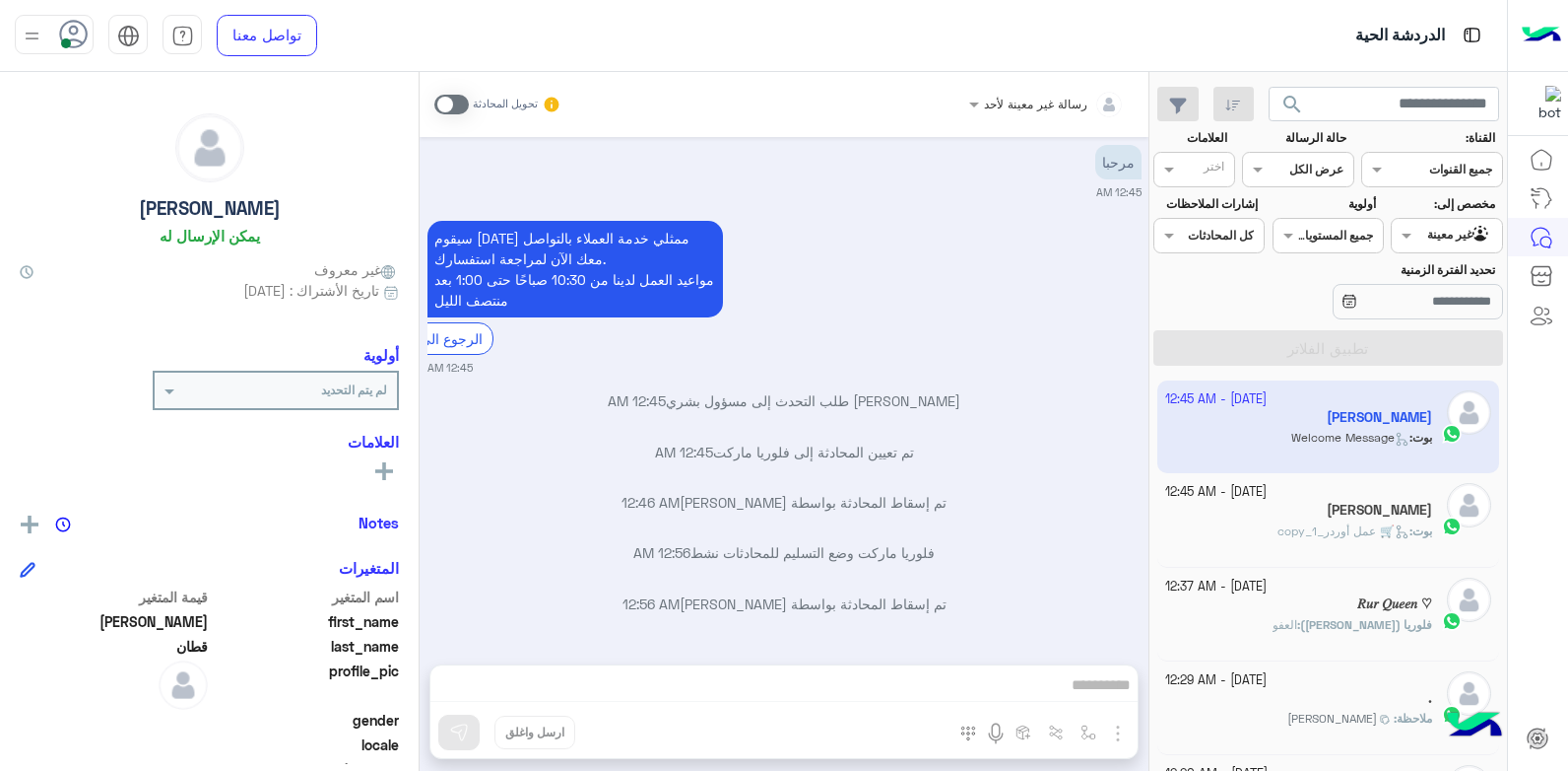
click at [1448, 238] on input "text" at bounding box center [1469, 234] width 45 height 18
click at [1444, 307] on b "الوارد لديك" at bounding box center [1442, 313] width 62 height 17
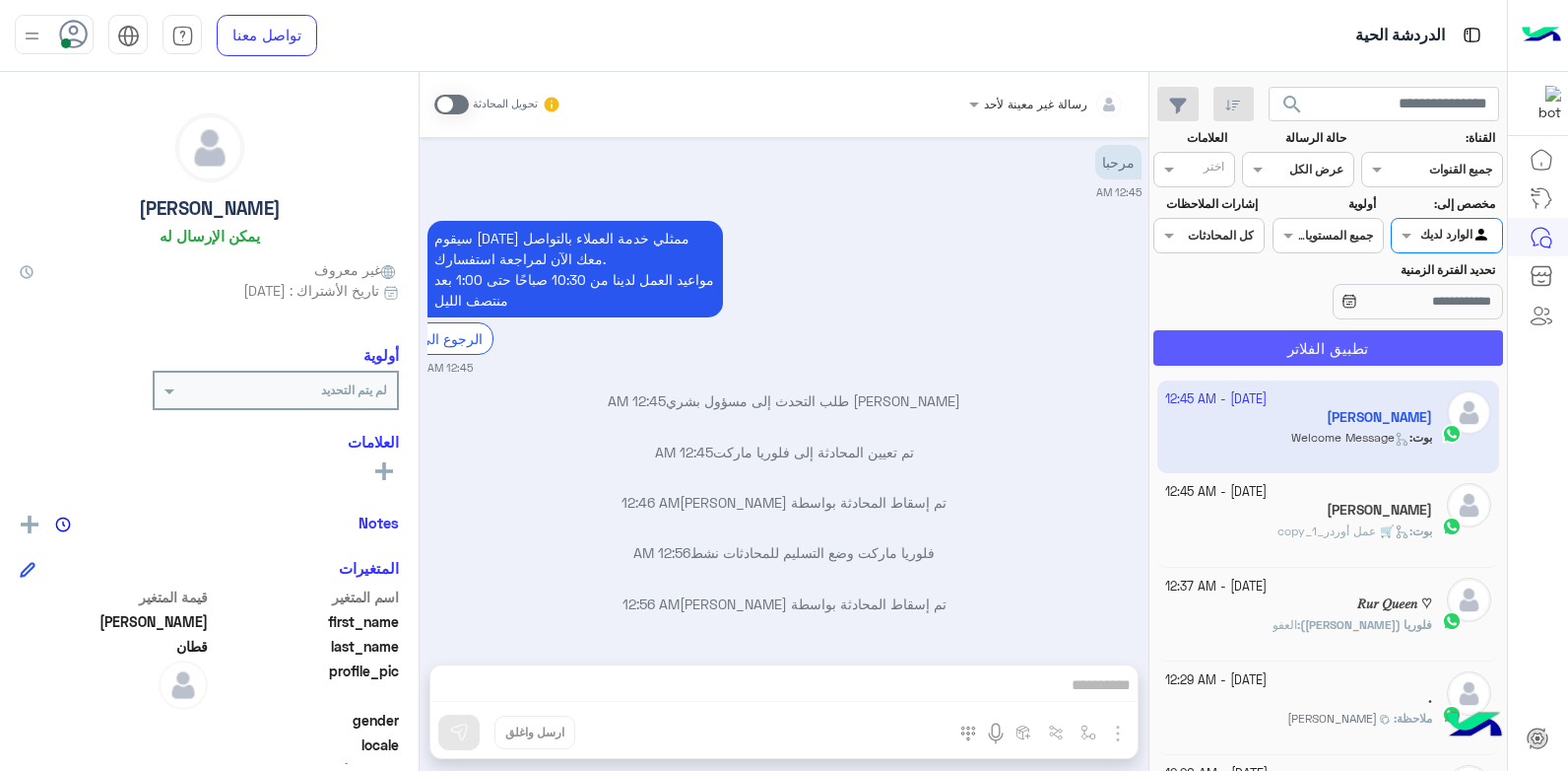
click at [1415, 348] on button "تطبيق الفلاتر" at bounding box center [1328, 348] width 350 height 35
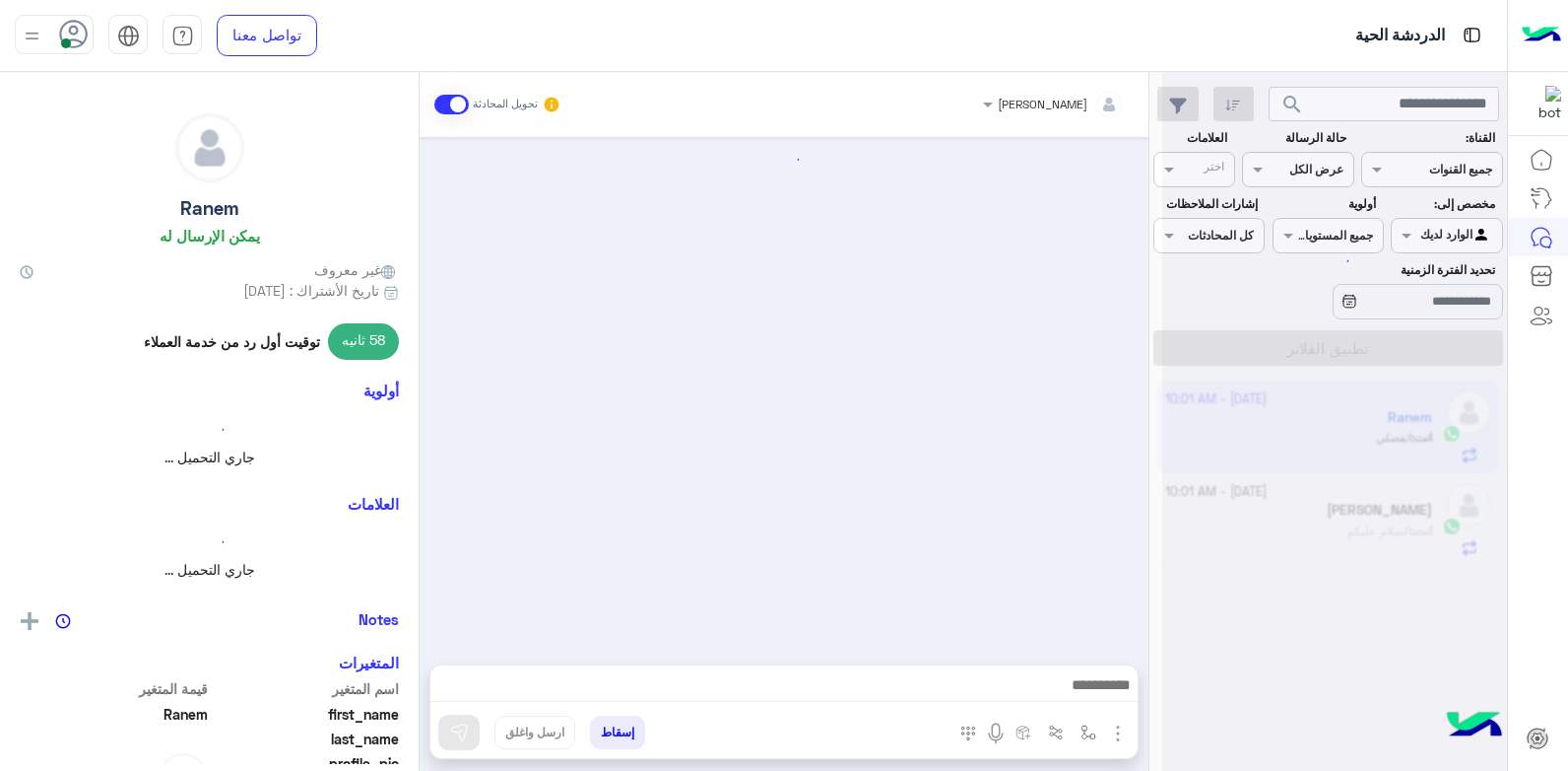
scroll to position [742, 0]
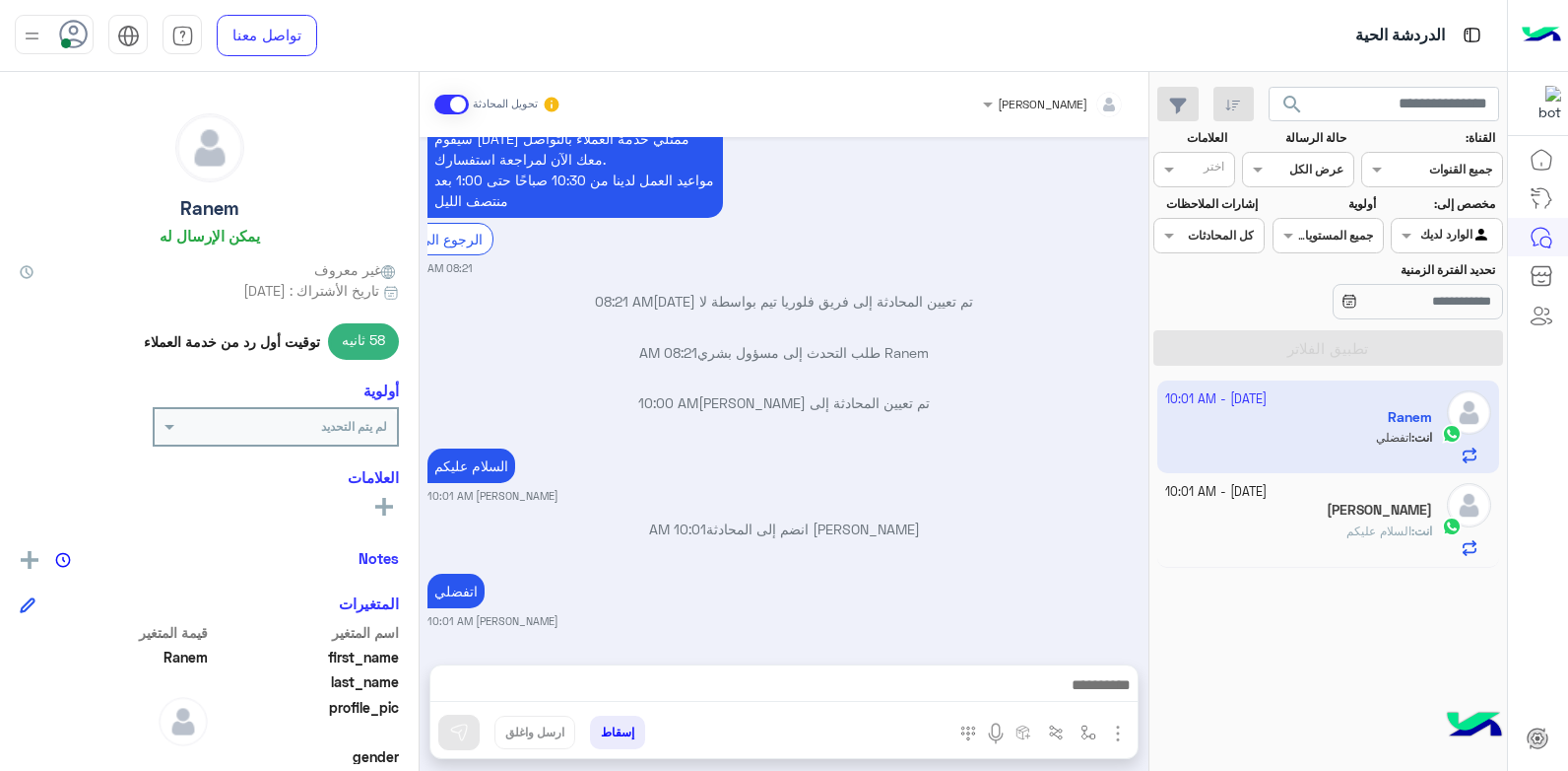
click at [1330, 597] on div "2 October - 10:01 AM Ranem انت : اتفضلي 2 October - 10:01 AM عبدالله انت : السل…" at bounding box center [1328, 576] width 358 height 405
click at [1370, 509] on div "[PERSON_NAME]" at bounding box center [1299, 512] width 268 height 21
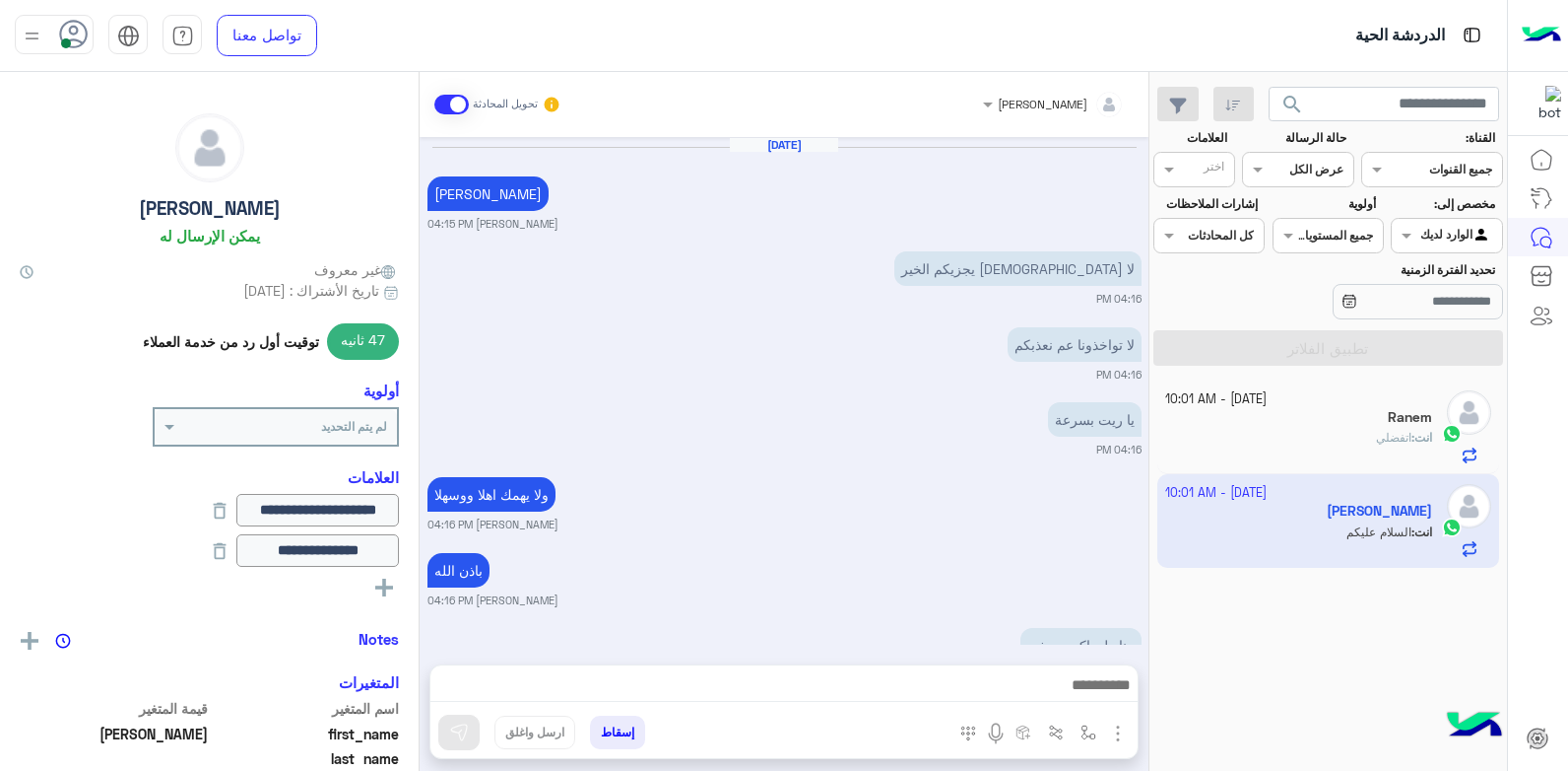
scroll to position [1318, 0]
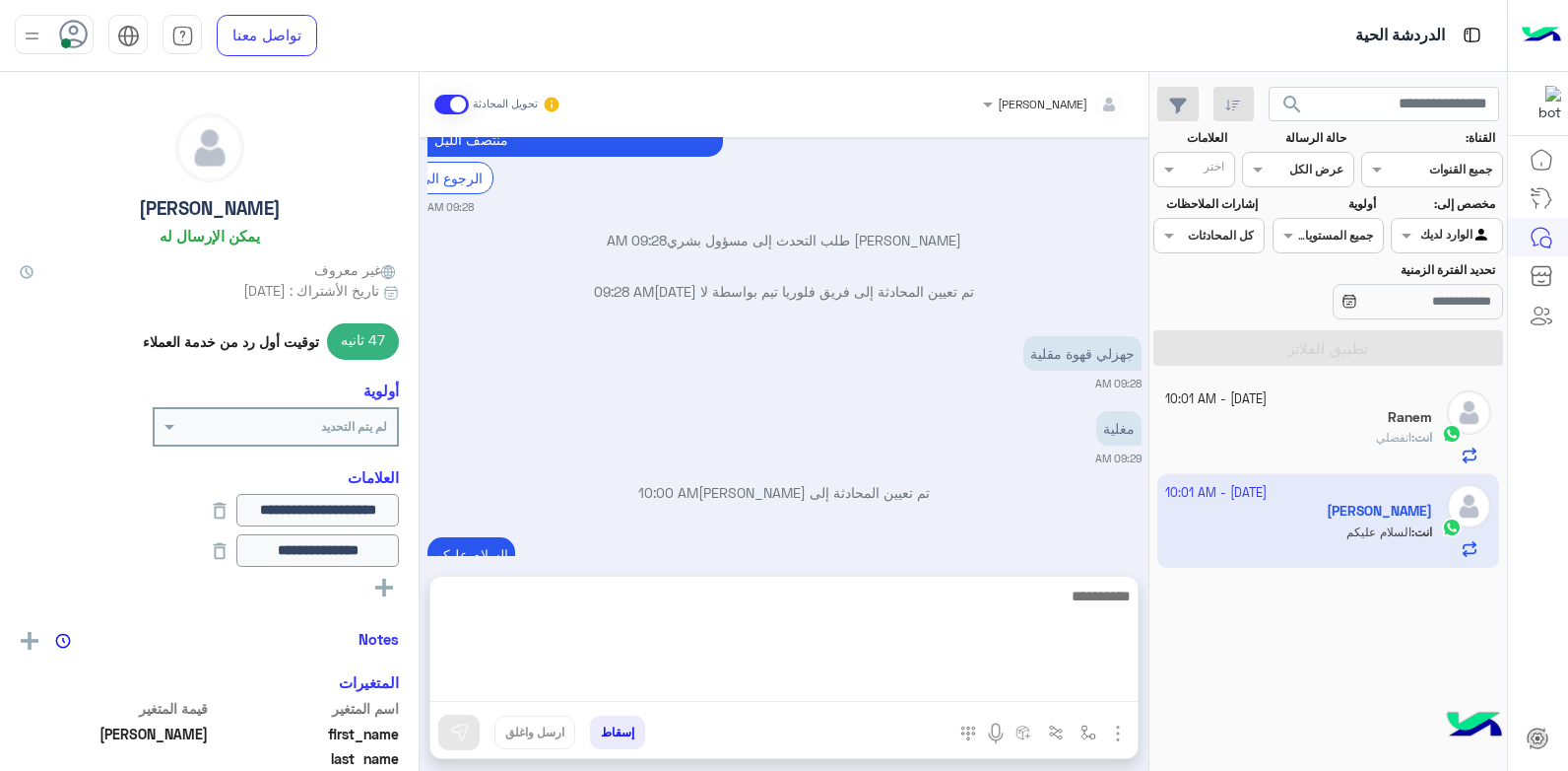
click at [863, 685] on textarea at bounding box center [784, 643] width 708 height 118
click at [950, 603] on textarea at bounding box center [784, 643] width 708 height 118
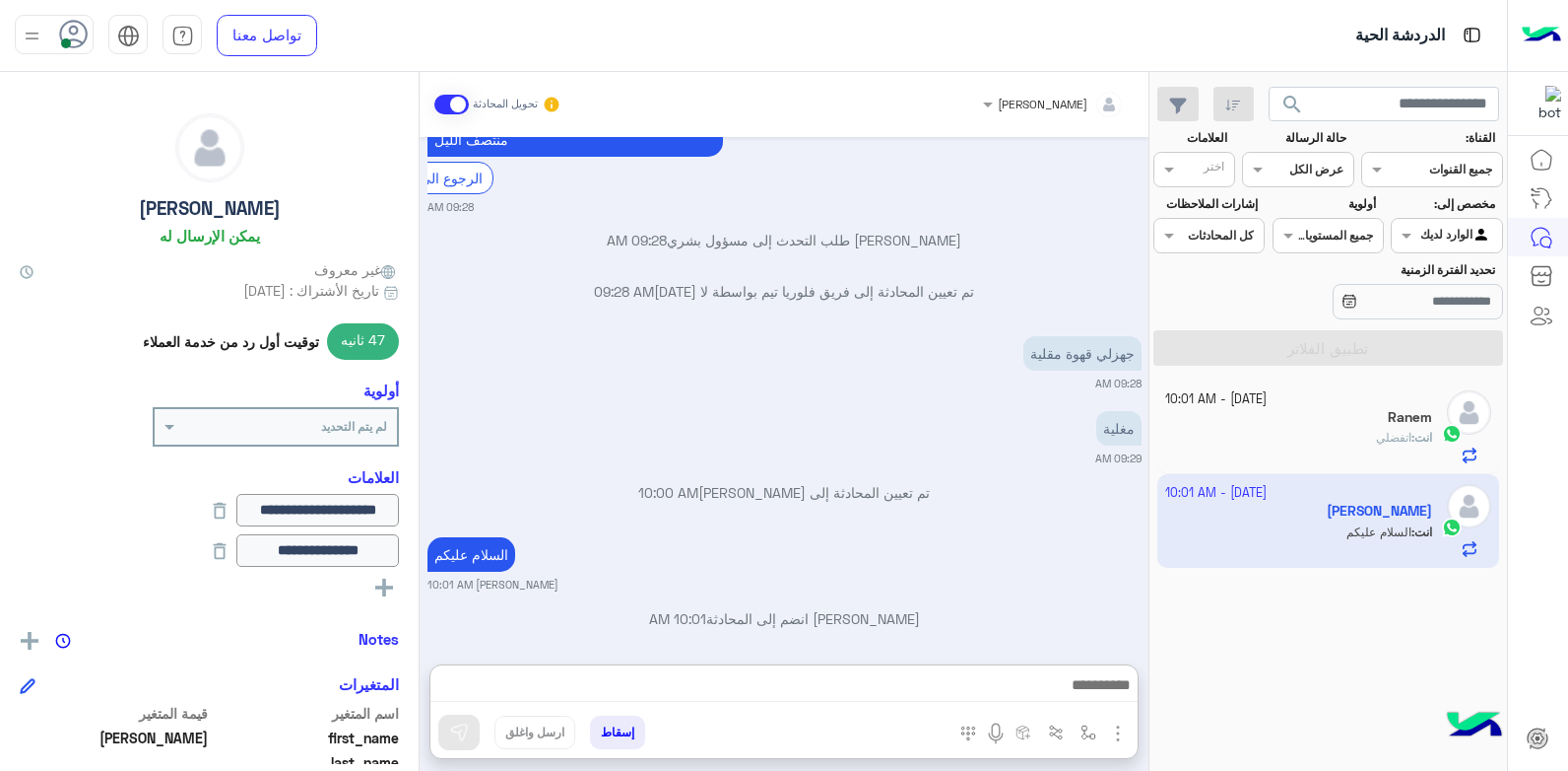
click at [909, 563] on div "خالد صقر تحويل المحادثة Oct 1, 2025 شي تاني بشار قطان 04:15 PM لا الله يجزيكم ا…" at bounding box center [784, 425] width 729 height 707
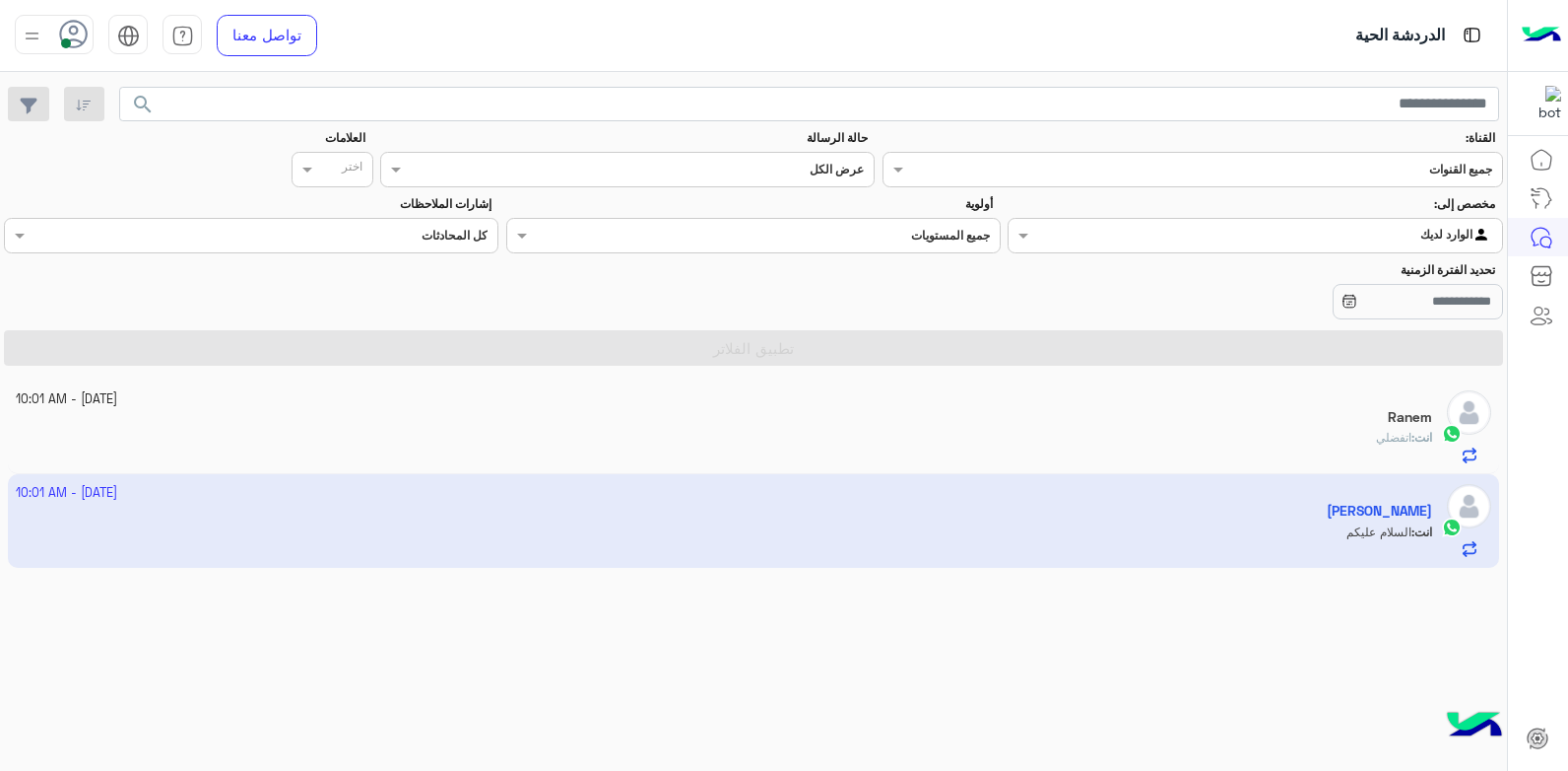
click at [1164, 515] on app-inbox-user "2 October - 10:01 AM عبدالله انت : السلام عليكم" at bounding box center [754, 521] width 1492 height 93
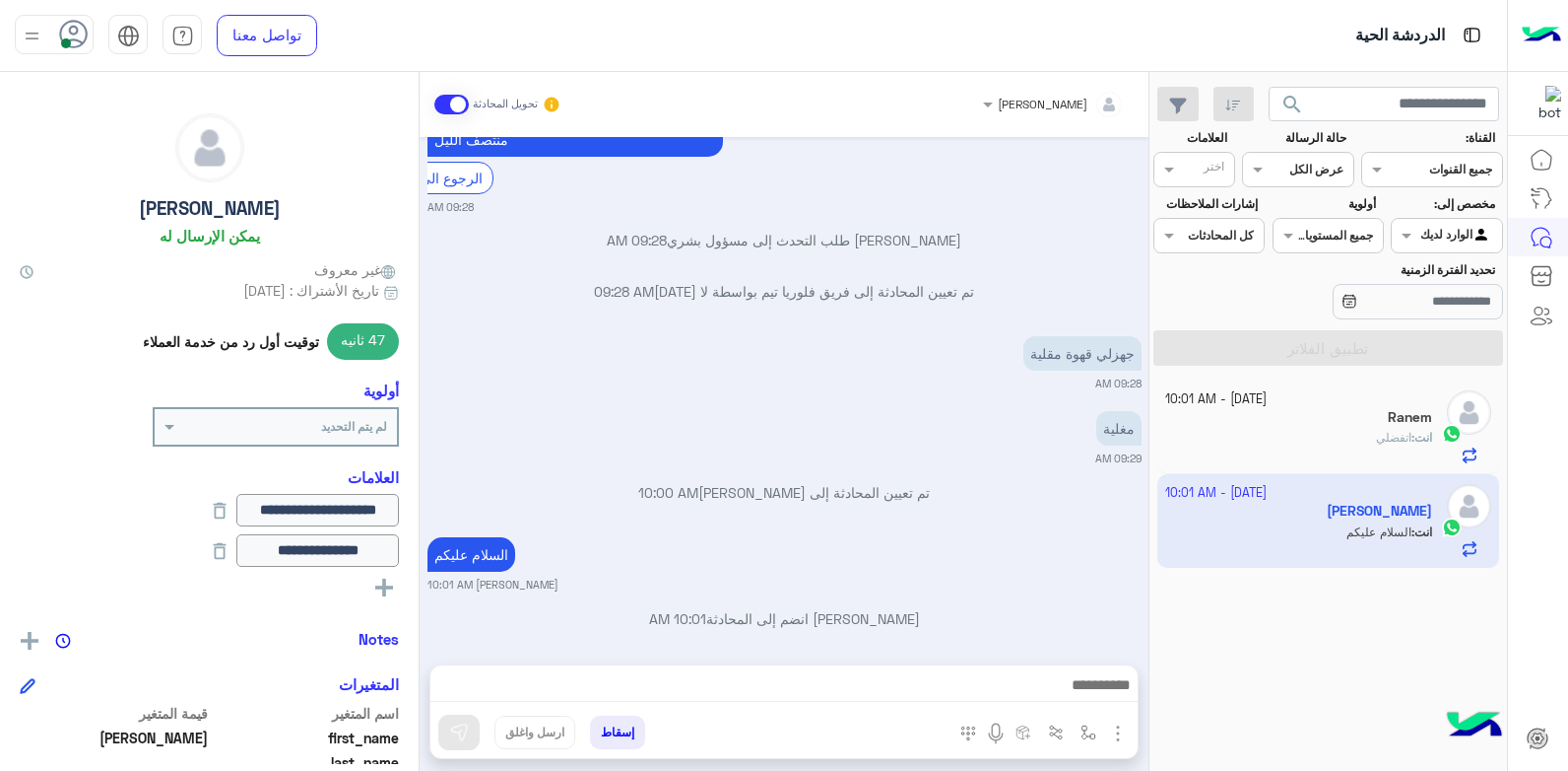
click at [630, 728] on button "إسقاط" at bounding box center [618, 733] width 55 height 34
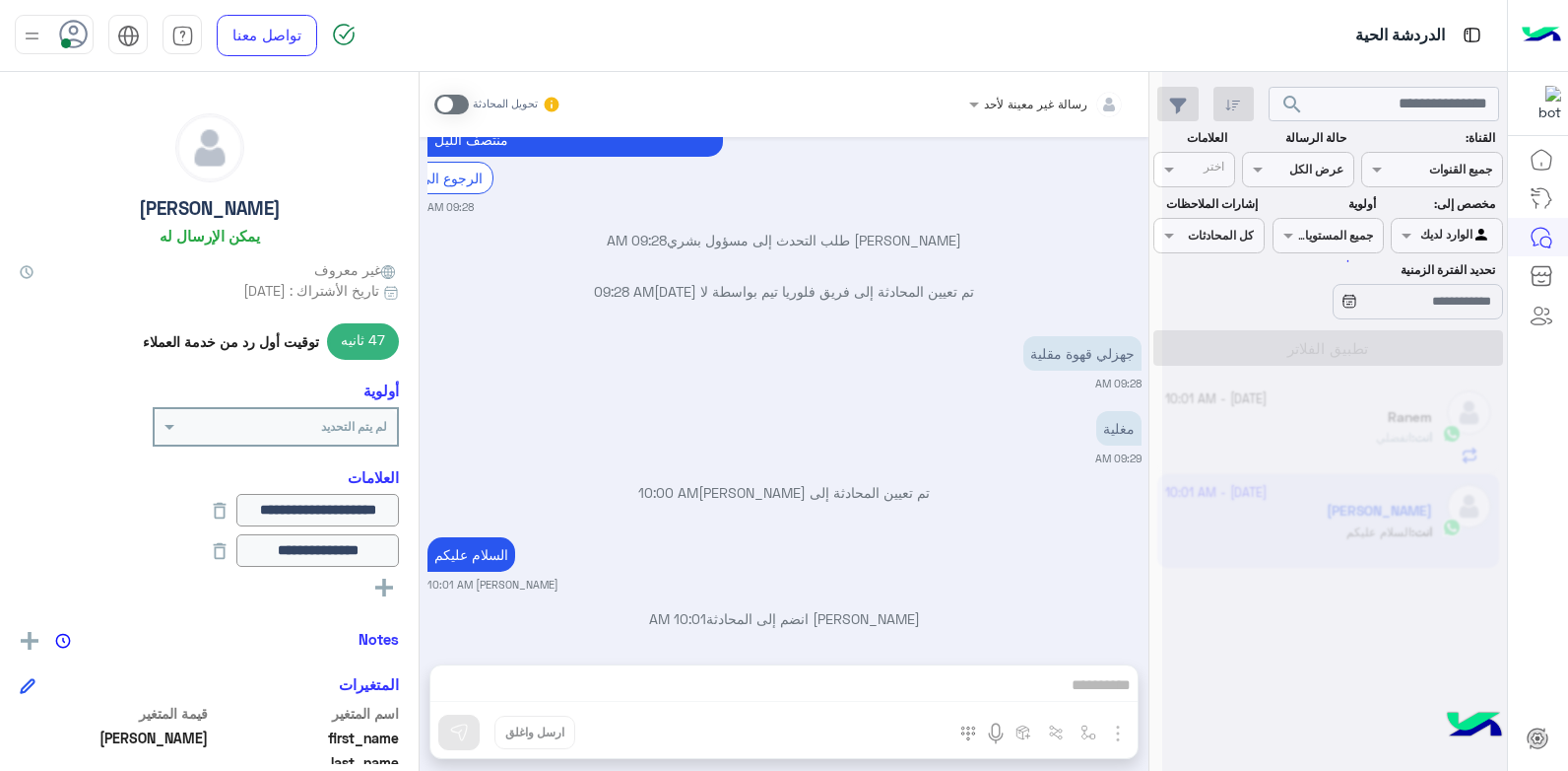
scroll to position [1369, 0]
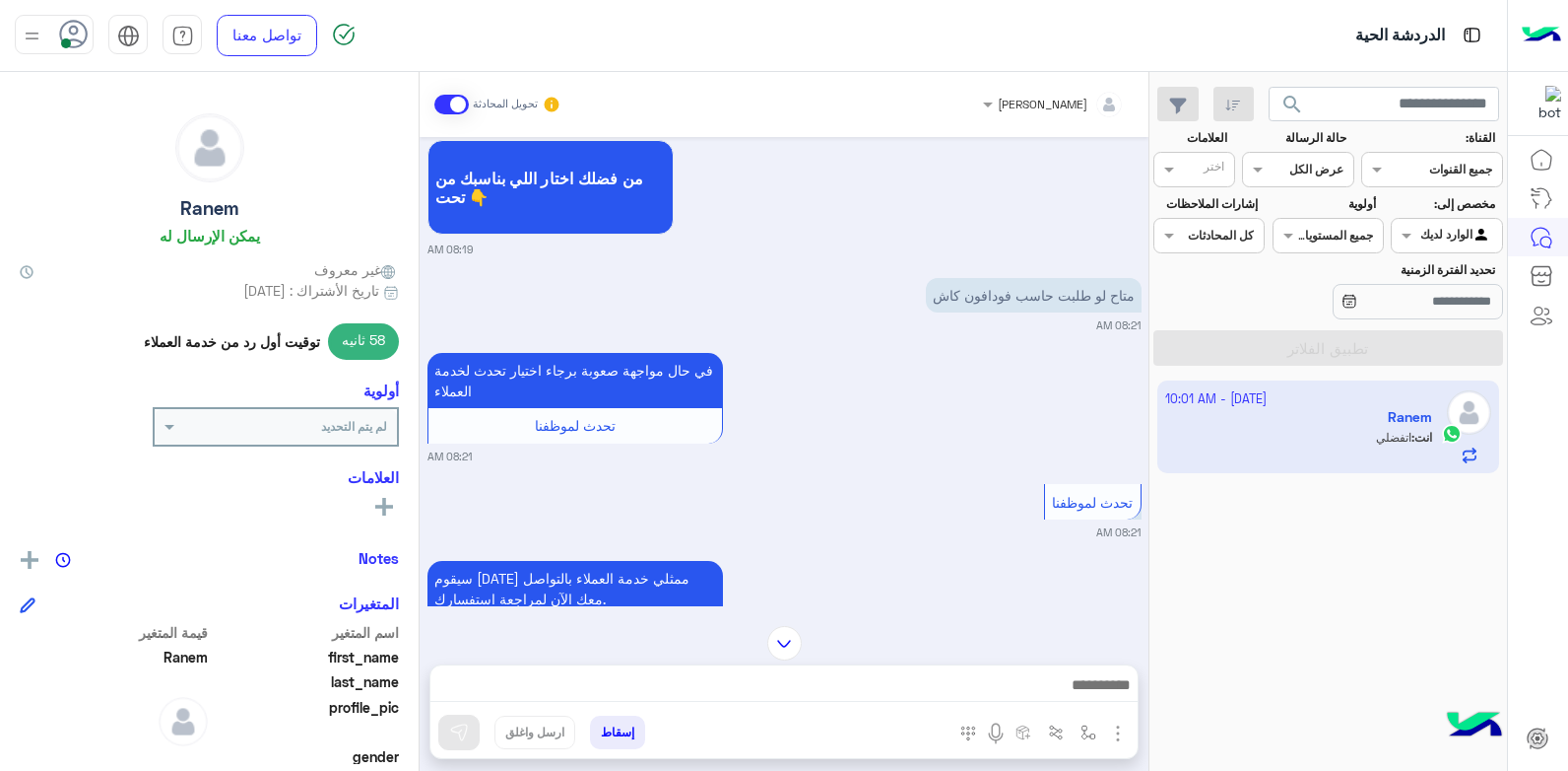
scroll to position [742, 0]
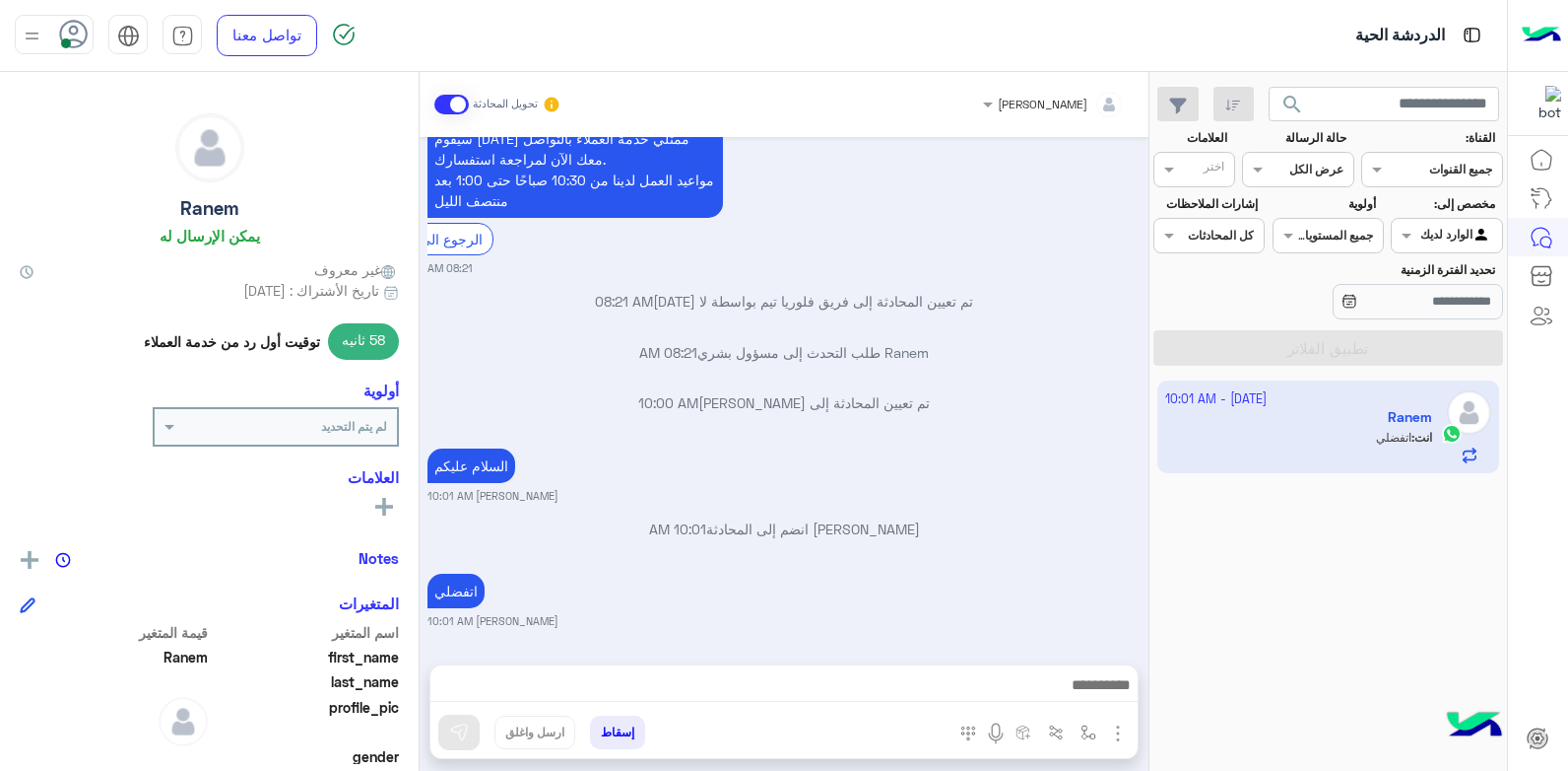
click at [625, 724] on button "إسقاط" at bounding box center [618, 733] width 55 height 34
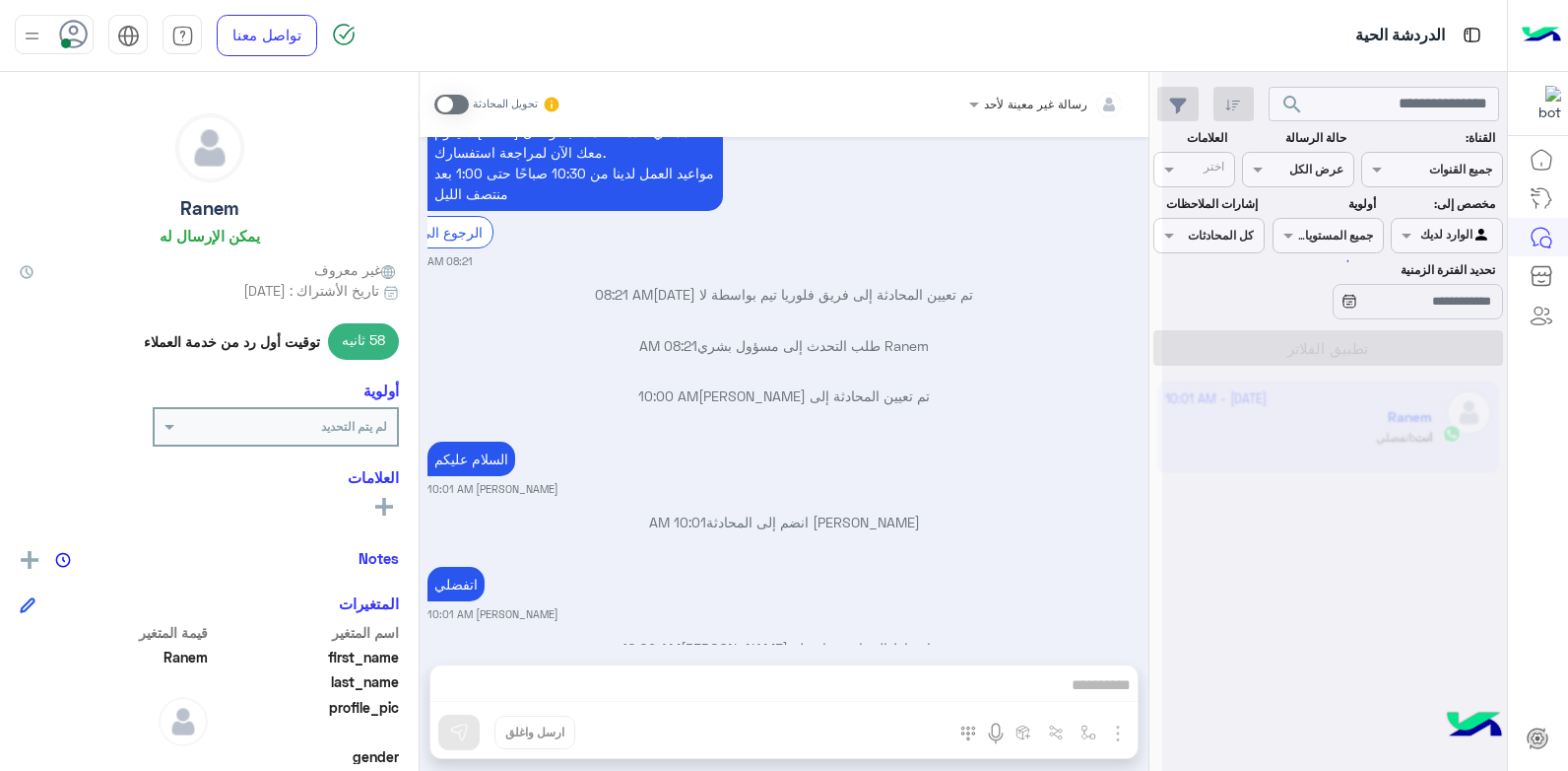
scroll to position [793, 0]
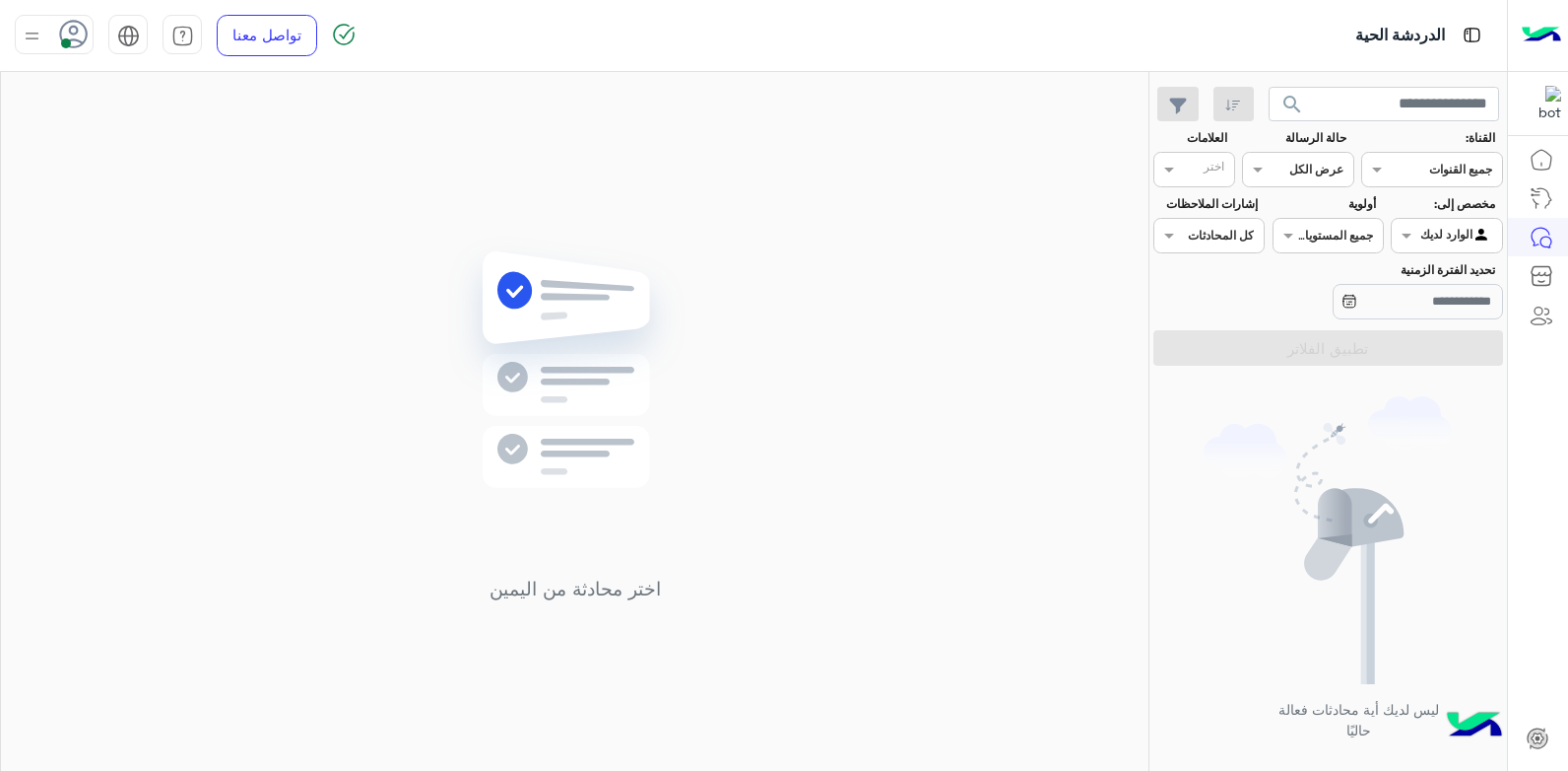
click at [31, 35] on img at bounding box center [32, 35] width 25 height 25
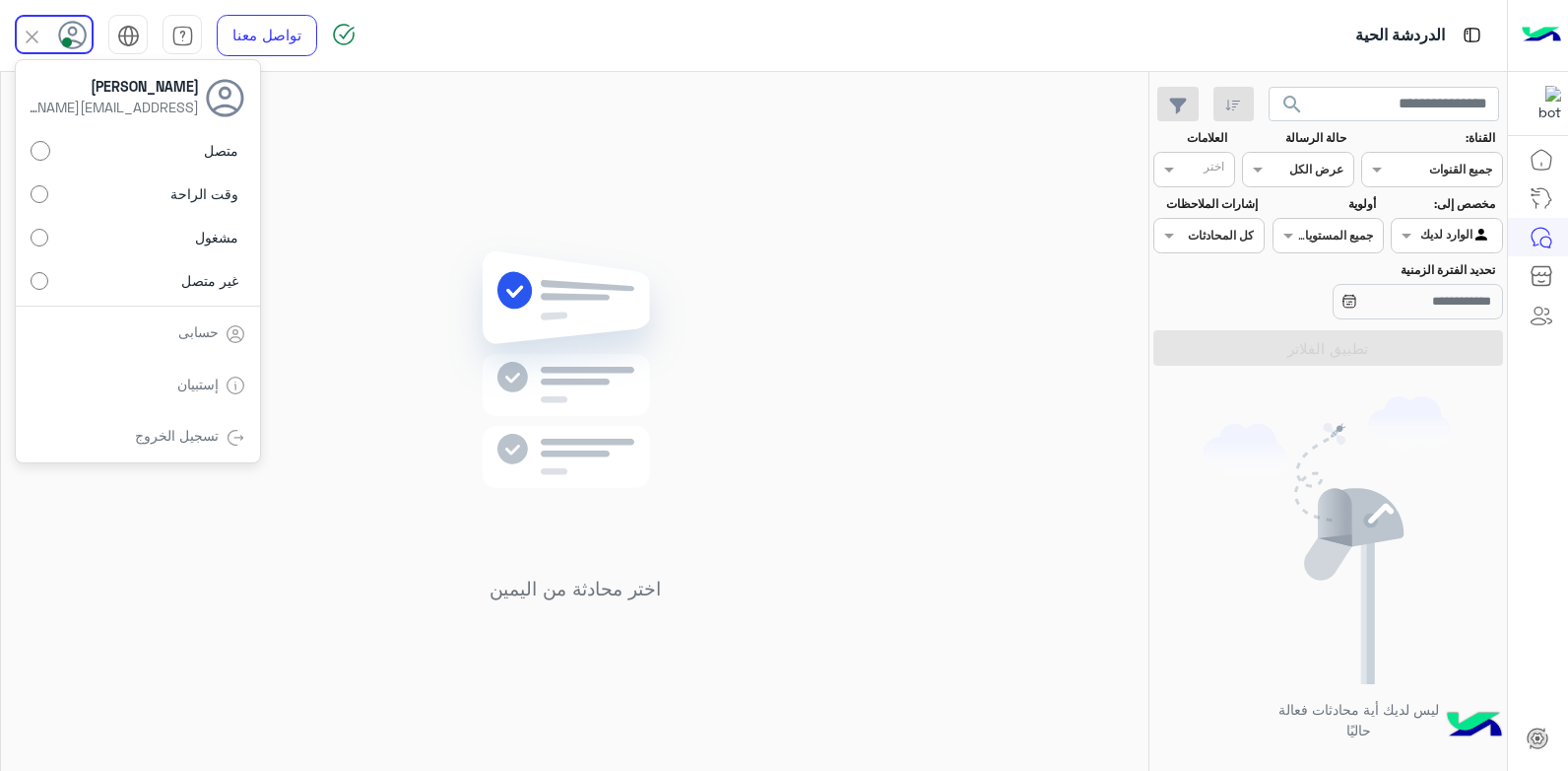
click at [226, 435] on img at bounding box center [236, 438] width 20 height 20
click at [376, 406] on div "اختر محادثة من اليمين" at bounding box center [575, 425] width 1147 height 707
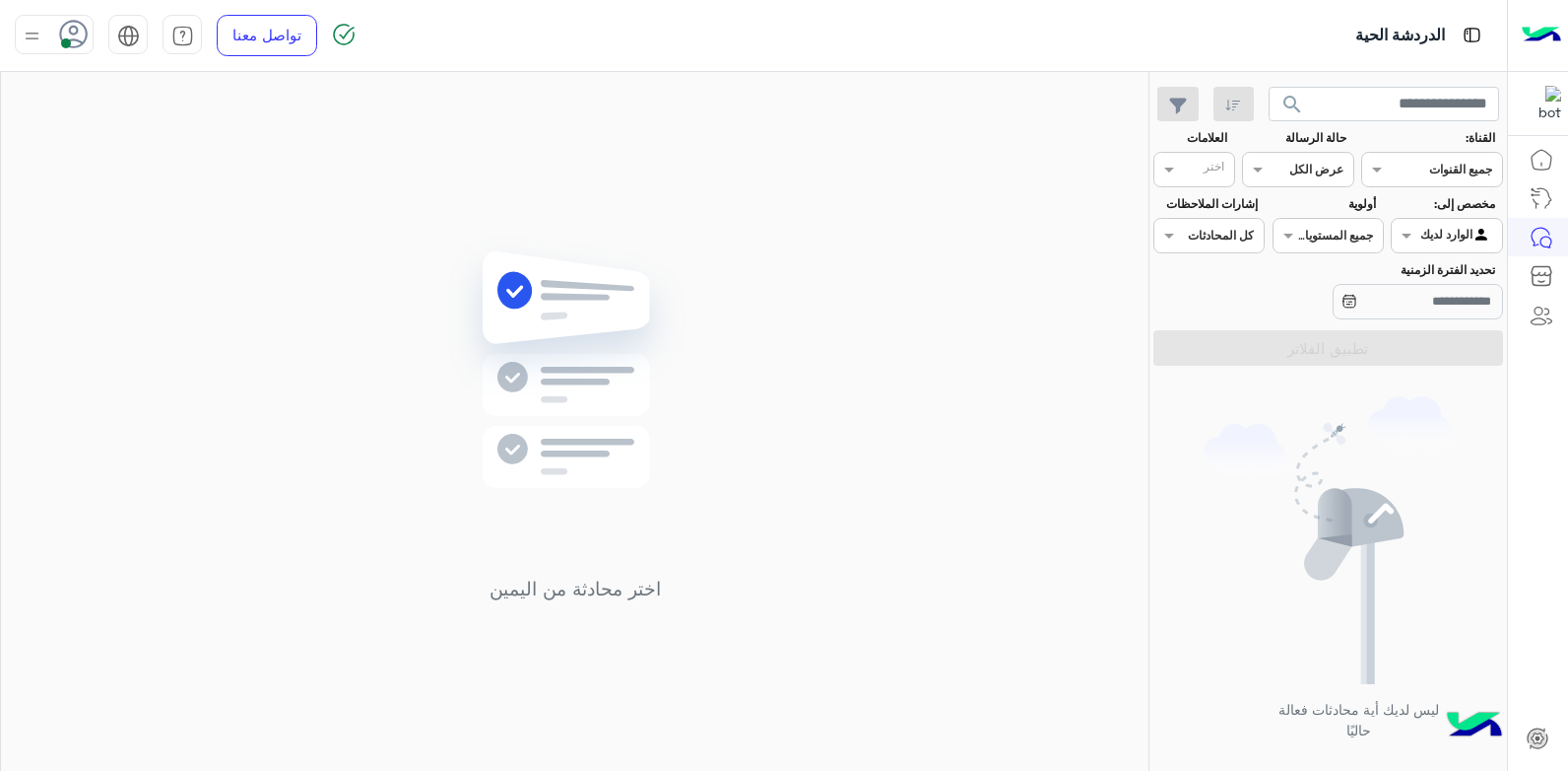
drag, startPoint x: 1286, startPoint y: 420, endPoint x: 835, endPoint y: 350, distance: 456.4
click at [1285, 420] on img at bounding box center [1328, 540] width 248 height 288
click at [1409, 236] on span at bounding box center [1403, 235] width 25 height 21
click at [1399, 281] on div "غير معينة" at bounding box center [1446, 275] width 111 height 38
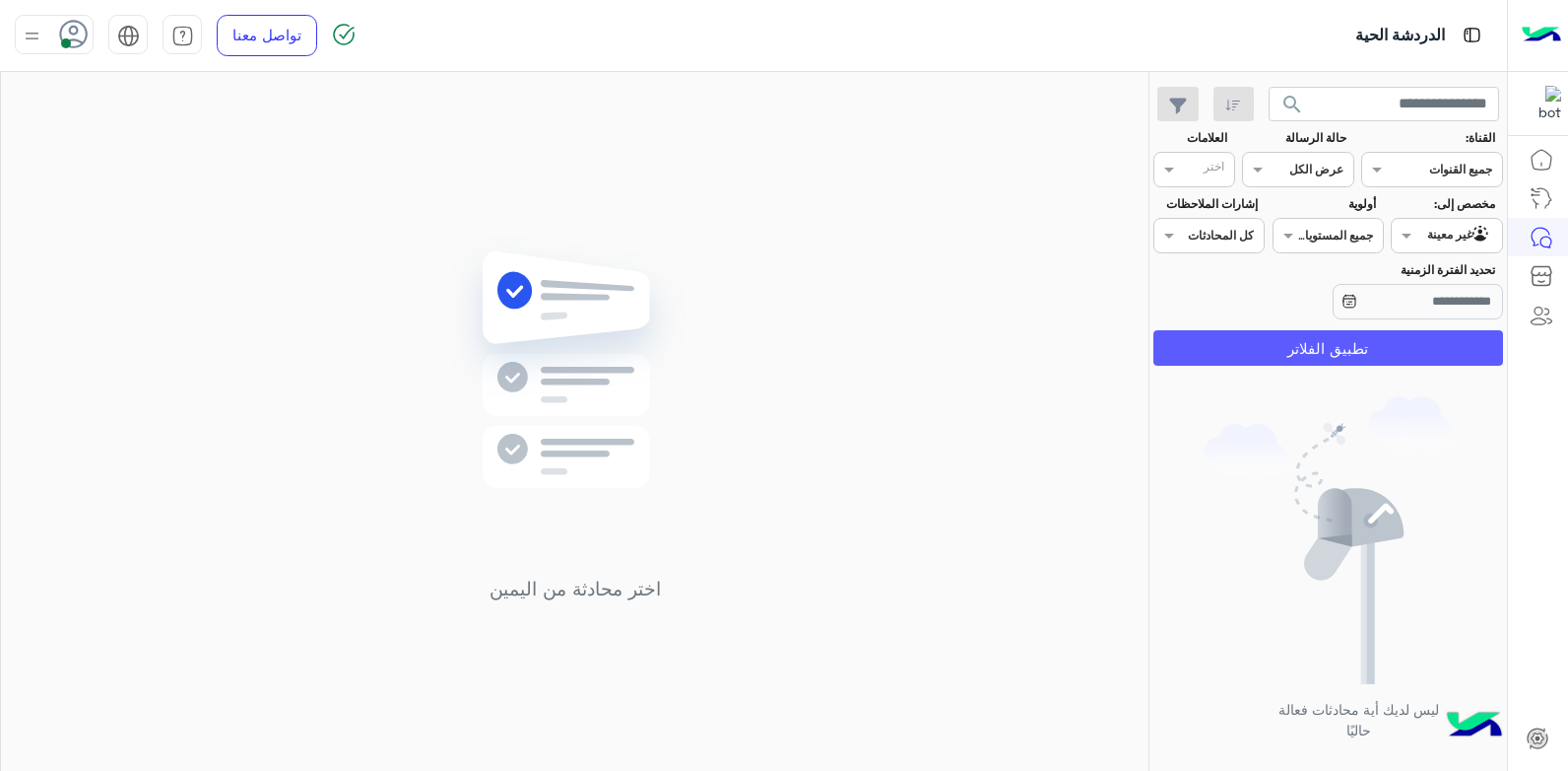
click at [1370, 338] on button "تطبيق الفلاتر" at bounding box center [1328, 348] width 350 height 35
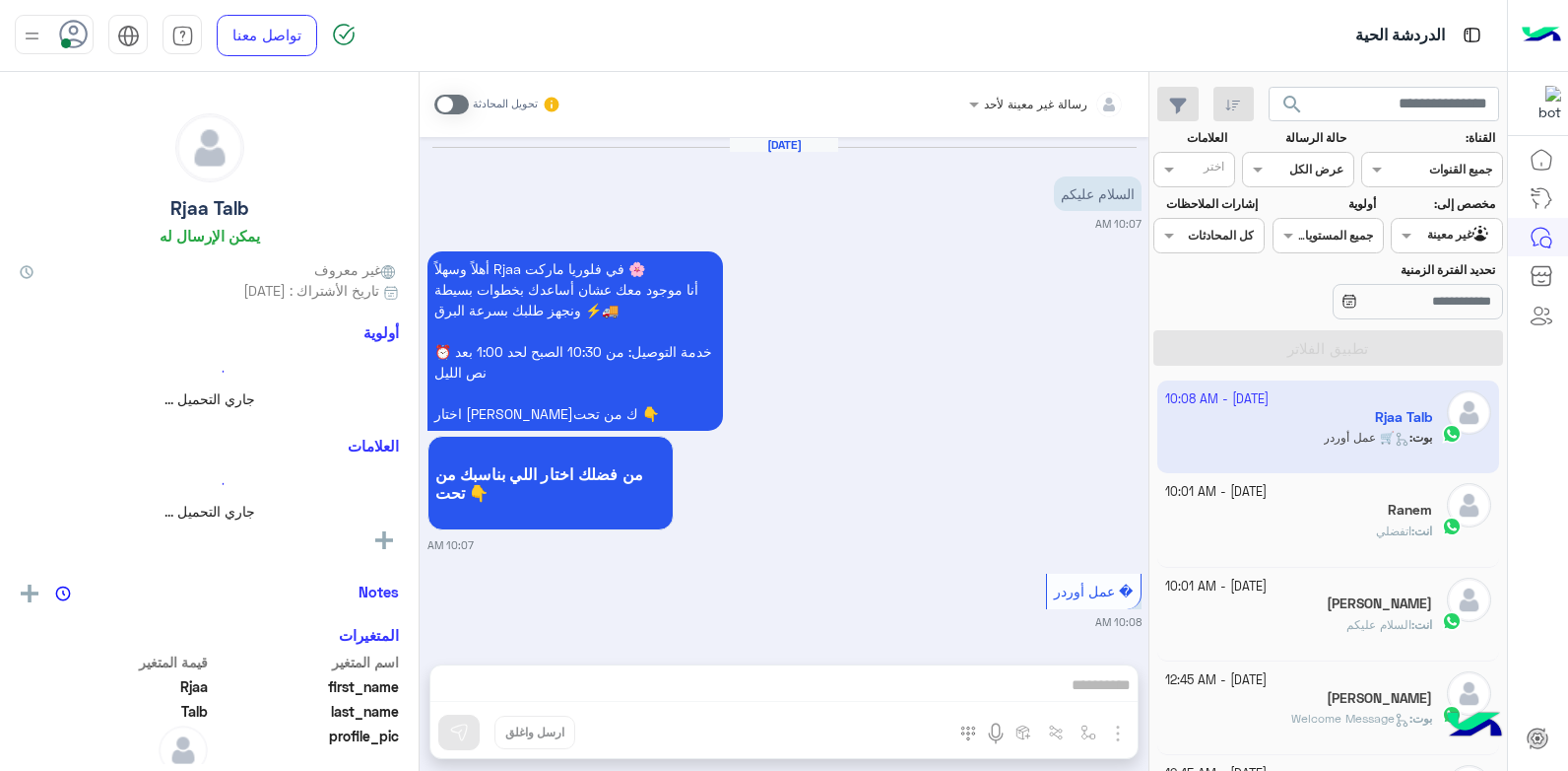
scroll to position [304, 0]
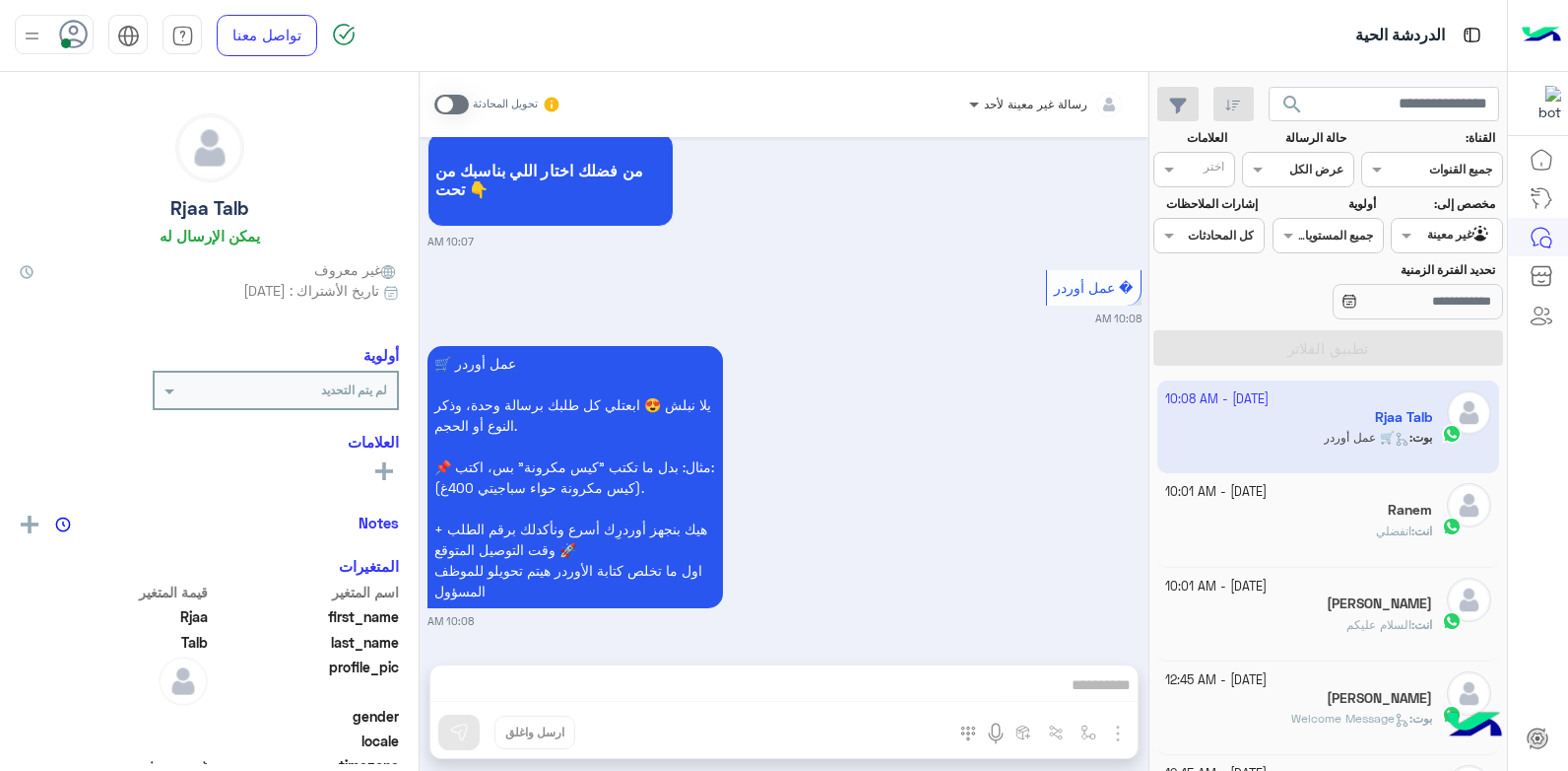
click at [984, 97] on span at bounding box center [971, 104] width 25 height 21
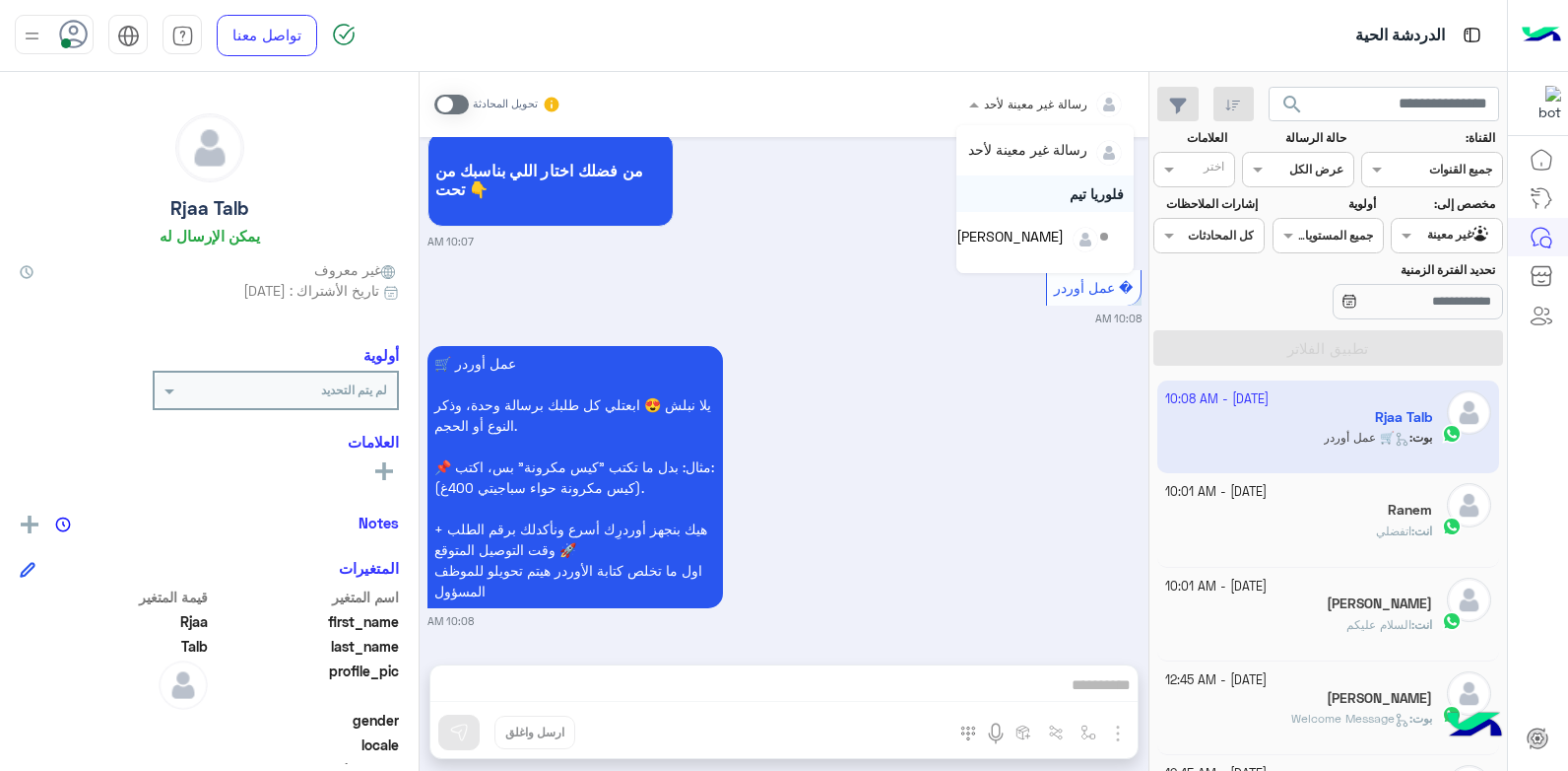
scroll to position [39, 0]
click at [865, 226] on div "أهلاً وسهلاً Rjaa في فلوريا ماركت 🌸 أنا موجود معك عشان أساعدك بخطوات بسيطة ونجه…" at bounding box center [784, 96] width 715 height 307
click at [1410, 239] on span at bounding box center [1403, 235] width 25 height 21
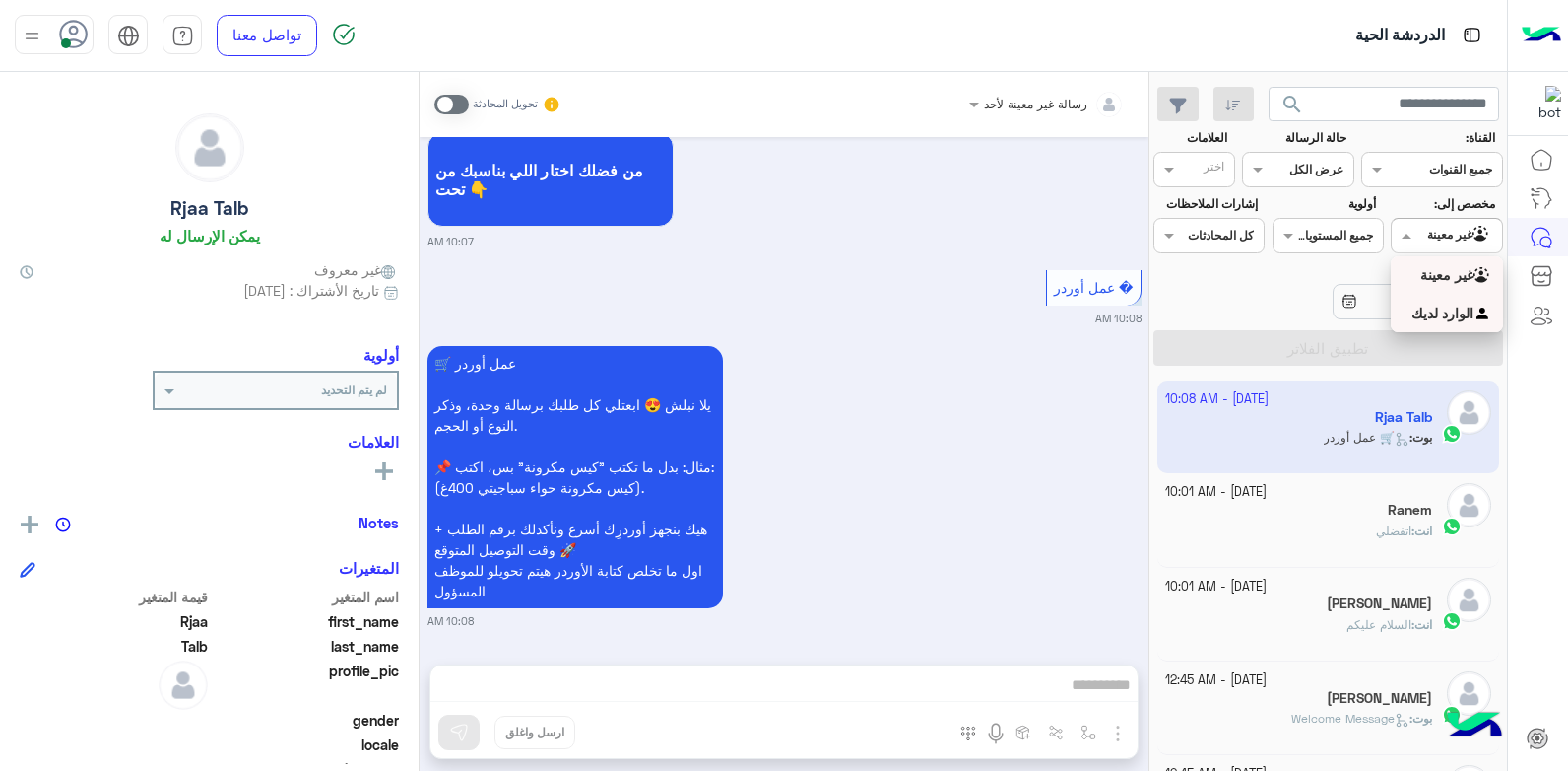
click at [1411, 313] on b "الوارد لديك" at bounding box center [1442, 313] width 62 height 17
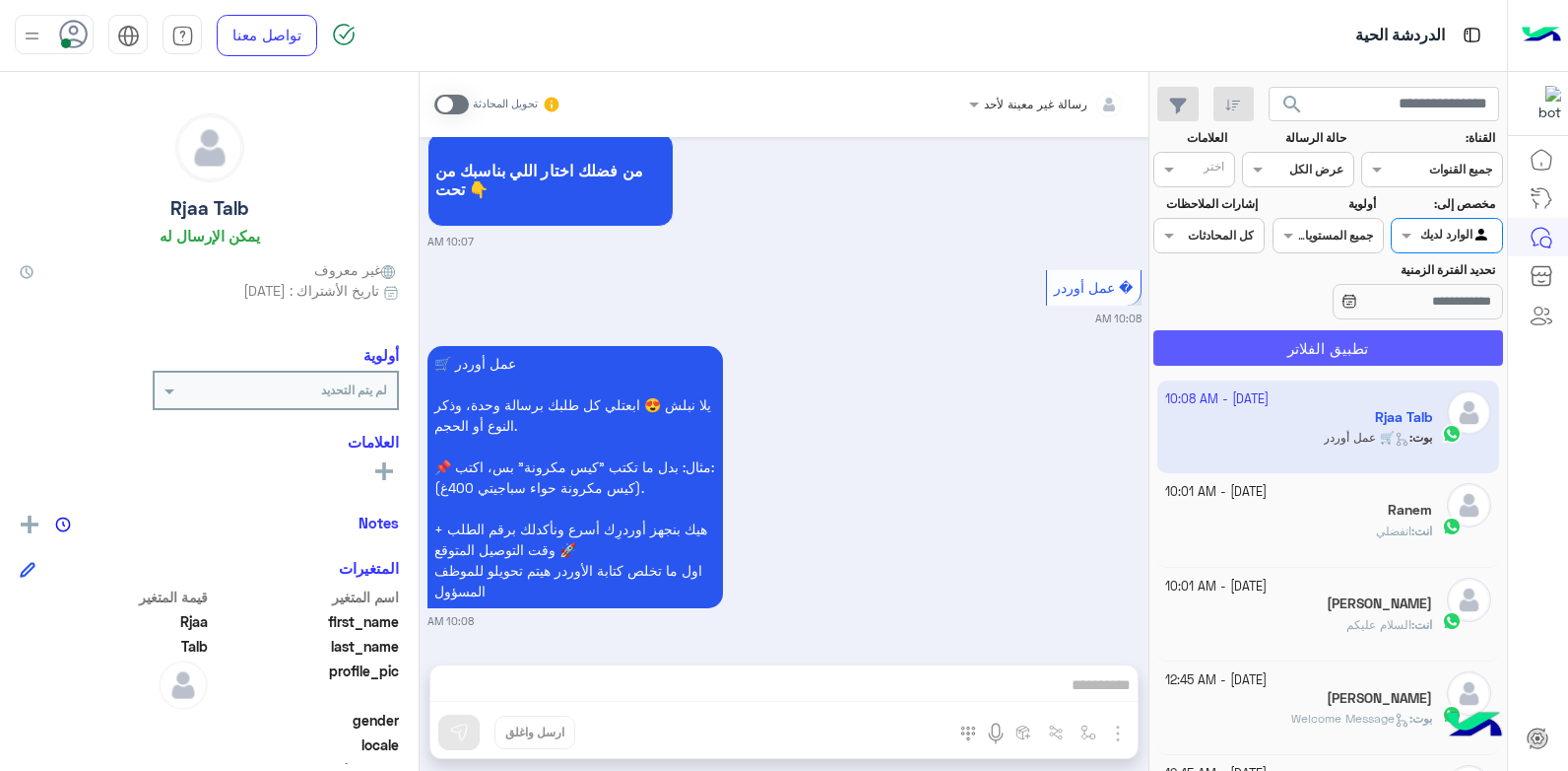
click at [1240, 362] on button "تطبيق الفلاتر" at bounding box center [1328, 348] width 350 height 35
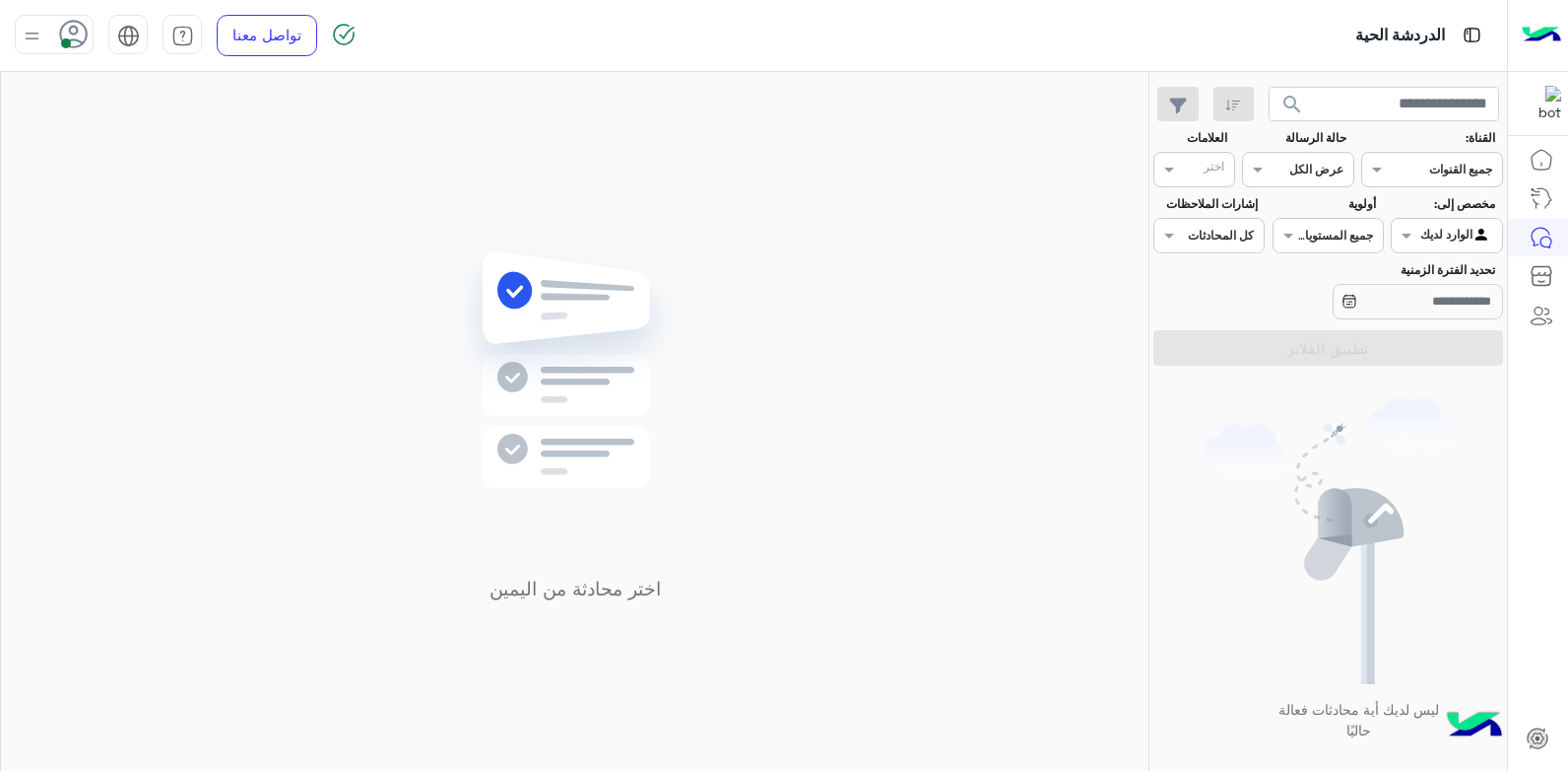
click at [67, 31] on icon at bounding box center [74, 35] width 30 height 30
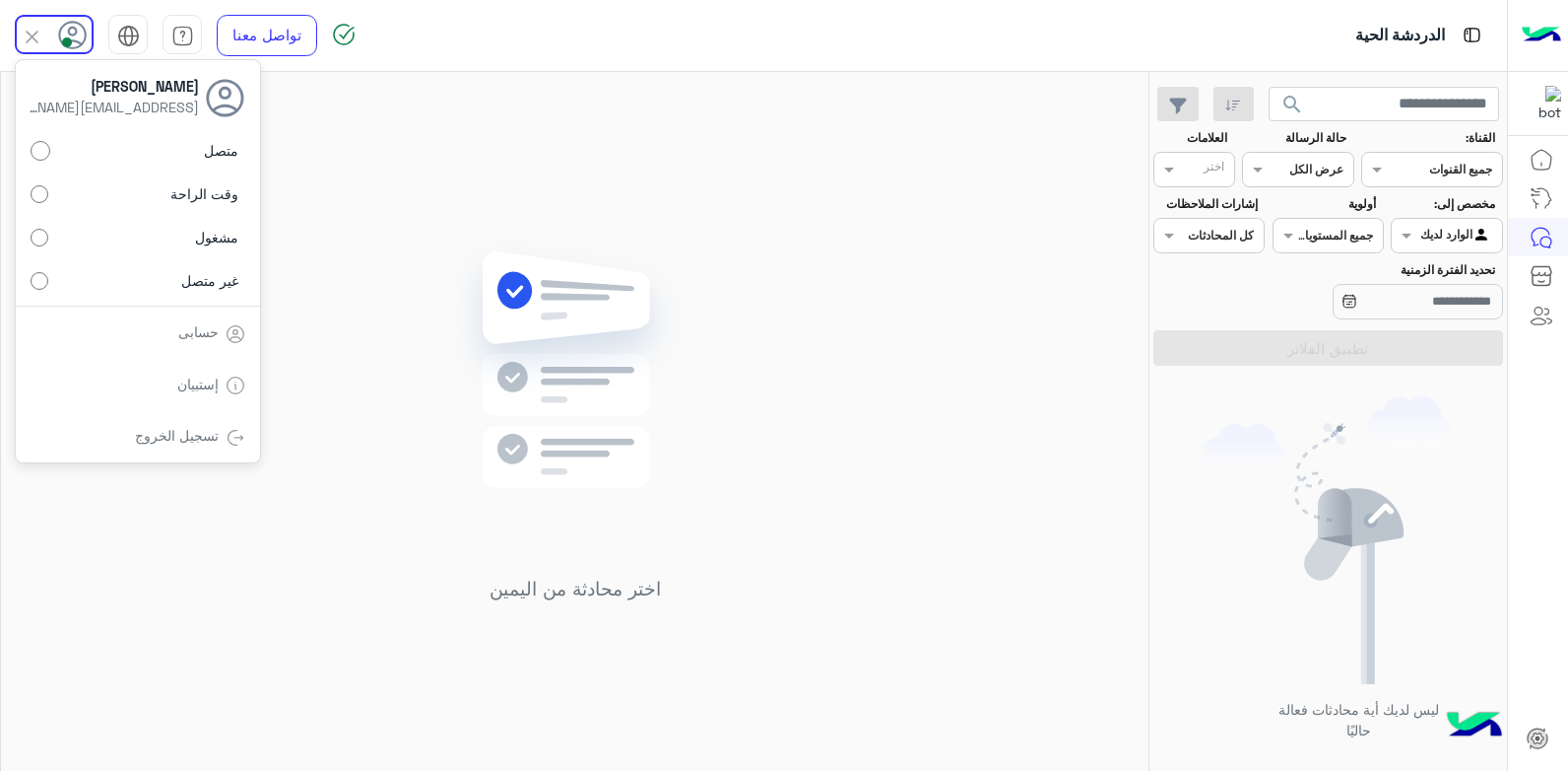
click at [471, 220] on div "اختر محادثة من اليمين" at bounding box center [575, 425] width 1147 height 707
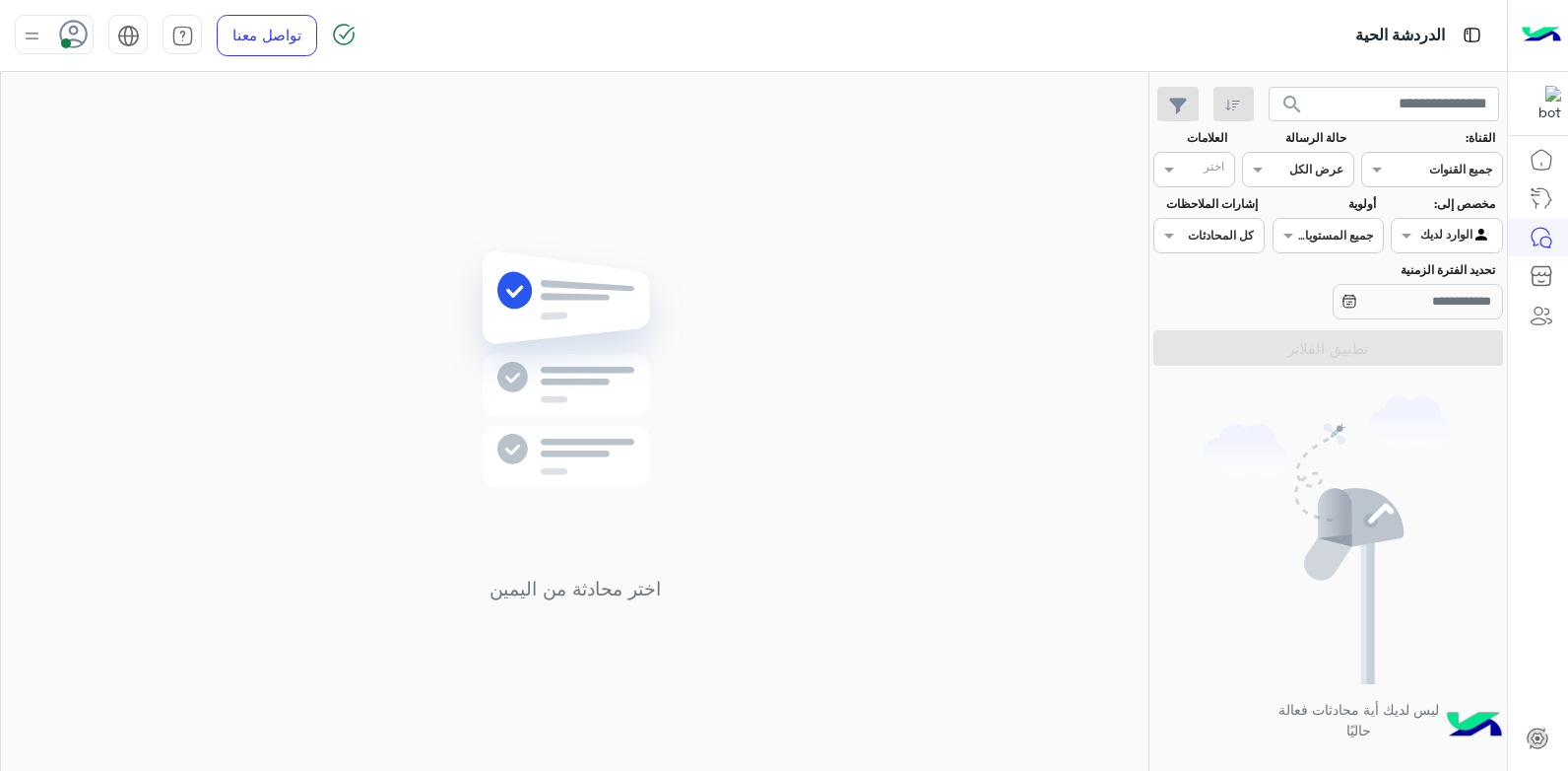
drag, startPoint x: 482, startPoint y: 225, endPoint x: 531, endPoint y: 308, distance: 96.4
click at [485, 227] on div "اختر محادثة من اليمين" at bounding box center [575, 425] width 1147 height 707
click at [749, 358] on div "اختر محادثة من اليمين" at bounding box center [575, 425] width 1147 height 707
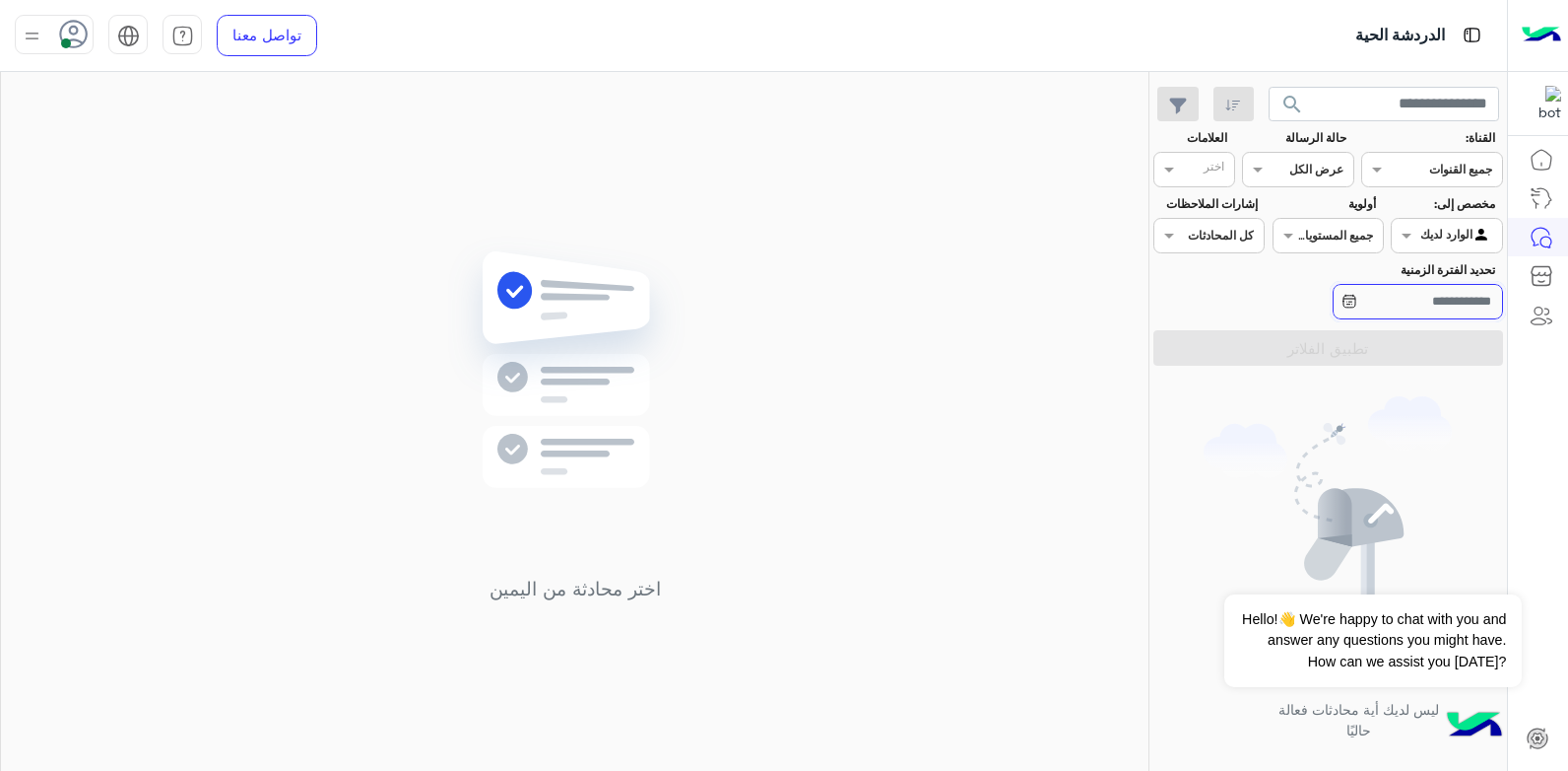
click at [1381, 307] on input "تحديد الفترة الزمنية" at bounding box center [1417, 302] width 170 height 35
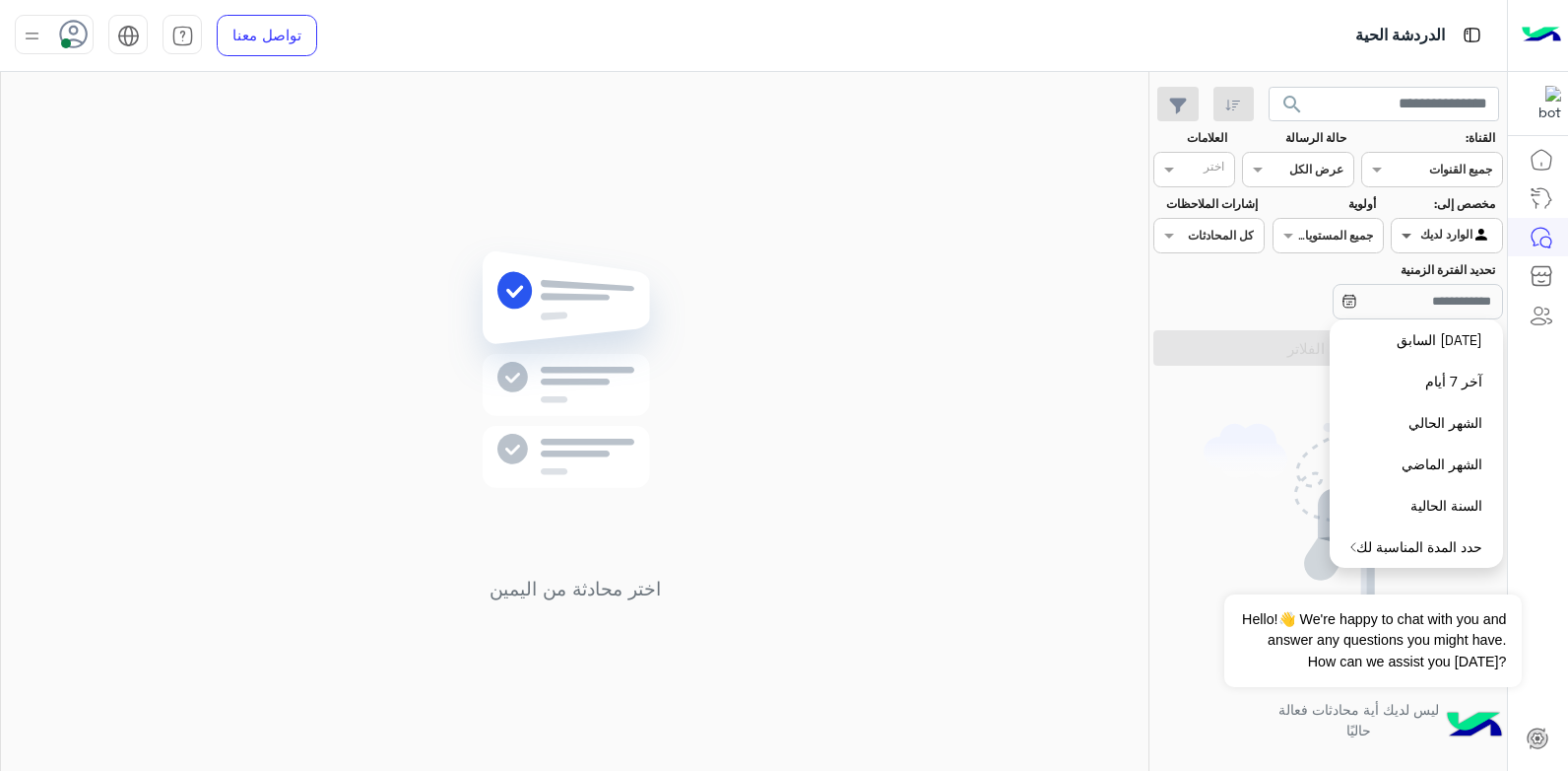
click at [1404, 232] on span at bounding box center [1403, 235] width 25 height 21
click at [1423, 279] on b "غير معينة" at bounding box center [1447, 274] width 53 height 17
click at [1281, 347] on button "تطبيق الفلاتر" at bounding box center [1328, 348] width 350 height 35
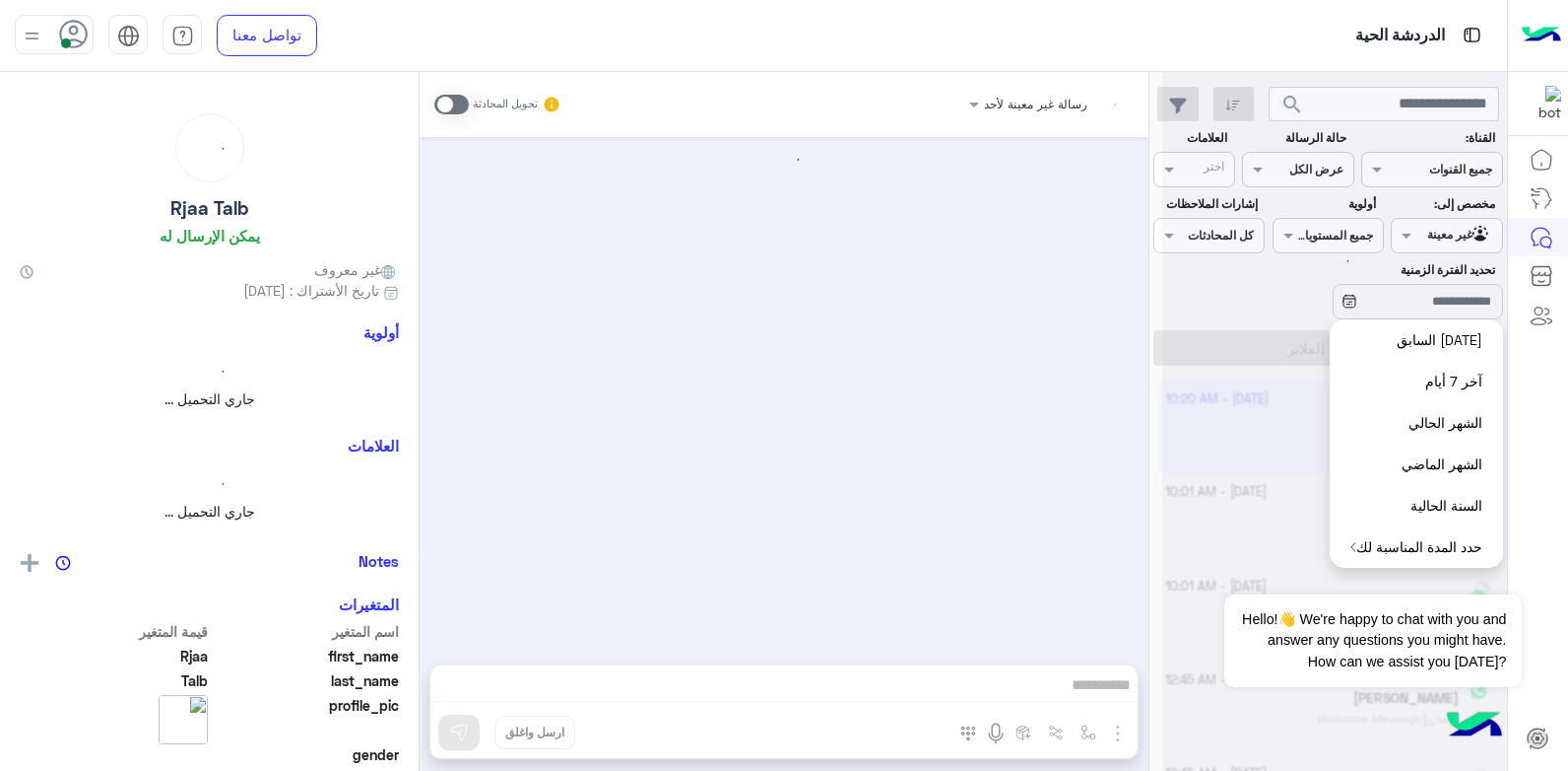
click at [1421, 306] on div at bounding box center [1334, 393] width 345 height 771
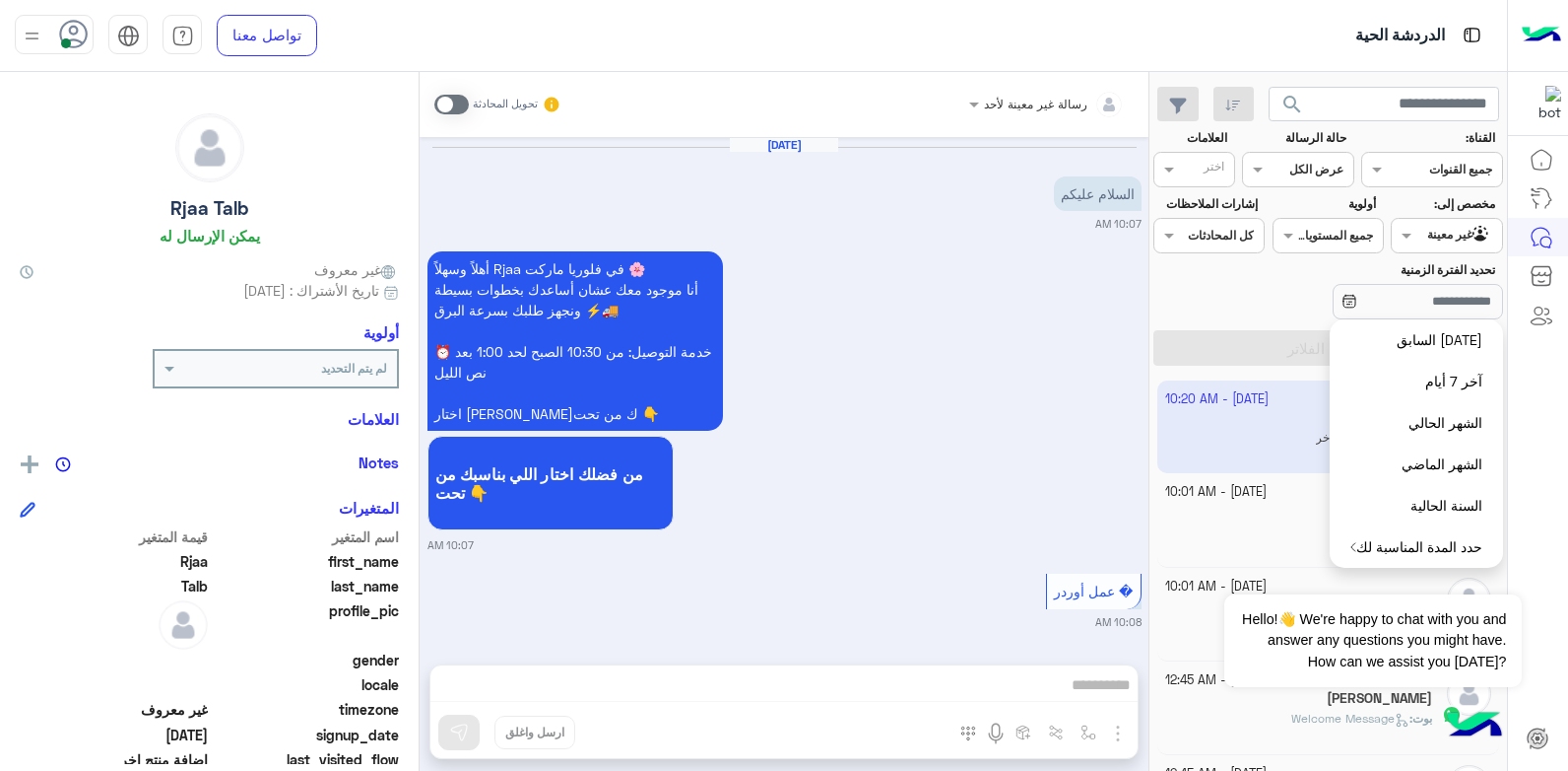
scroll to position [1756, 0]
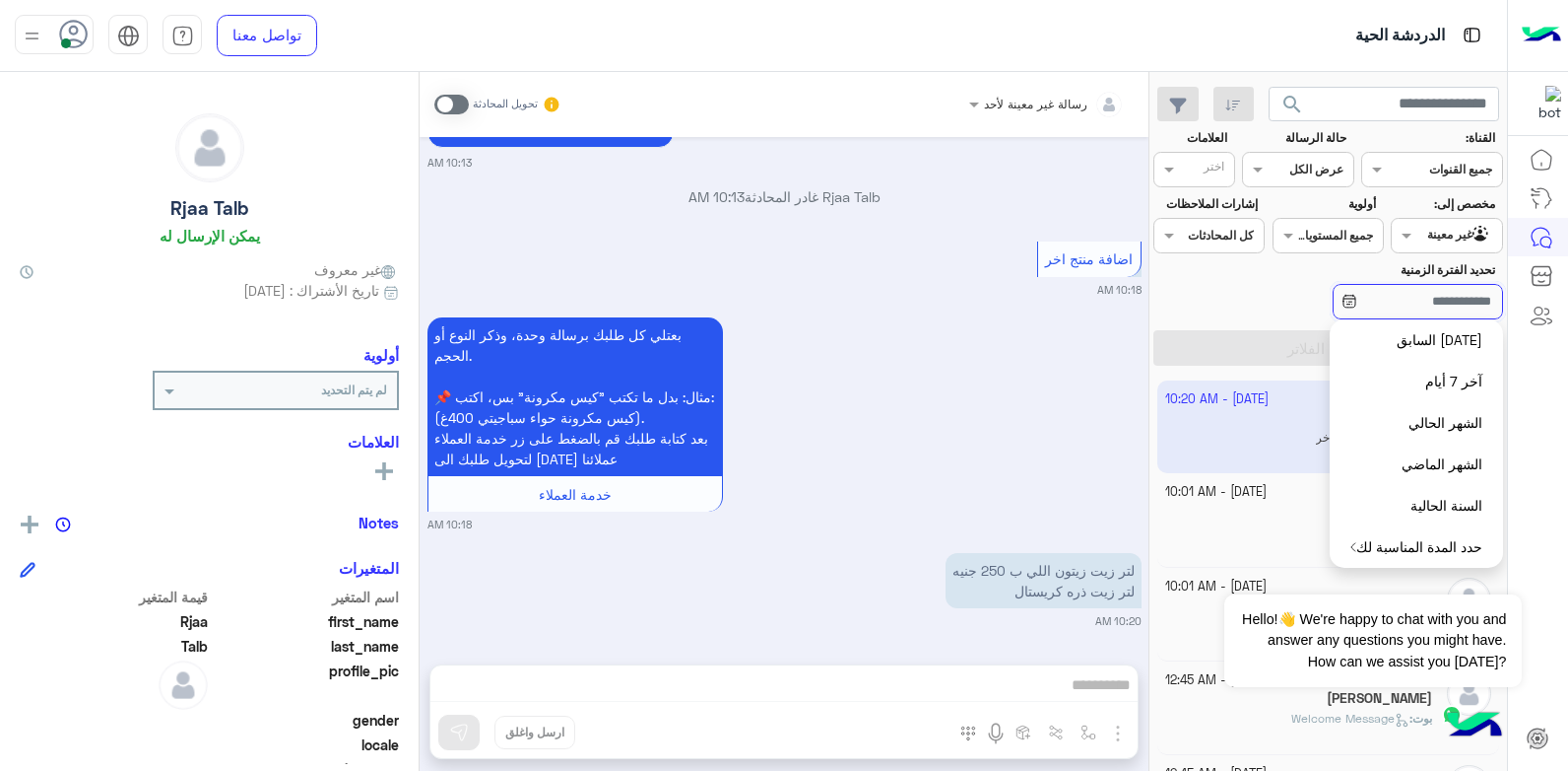
click at [1449, 312] on input "تحديد الفترة الزمنية" at bounding box center [1417, 302] width 170 height 35
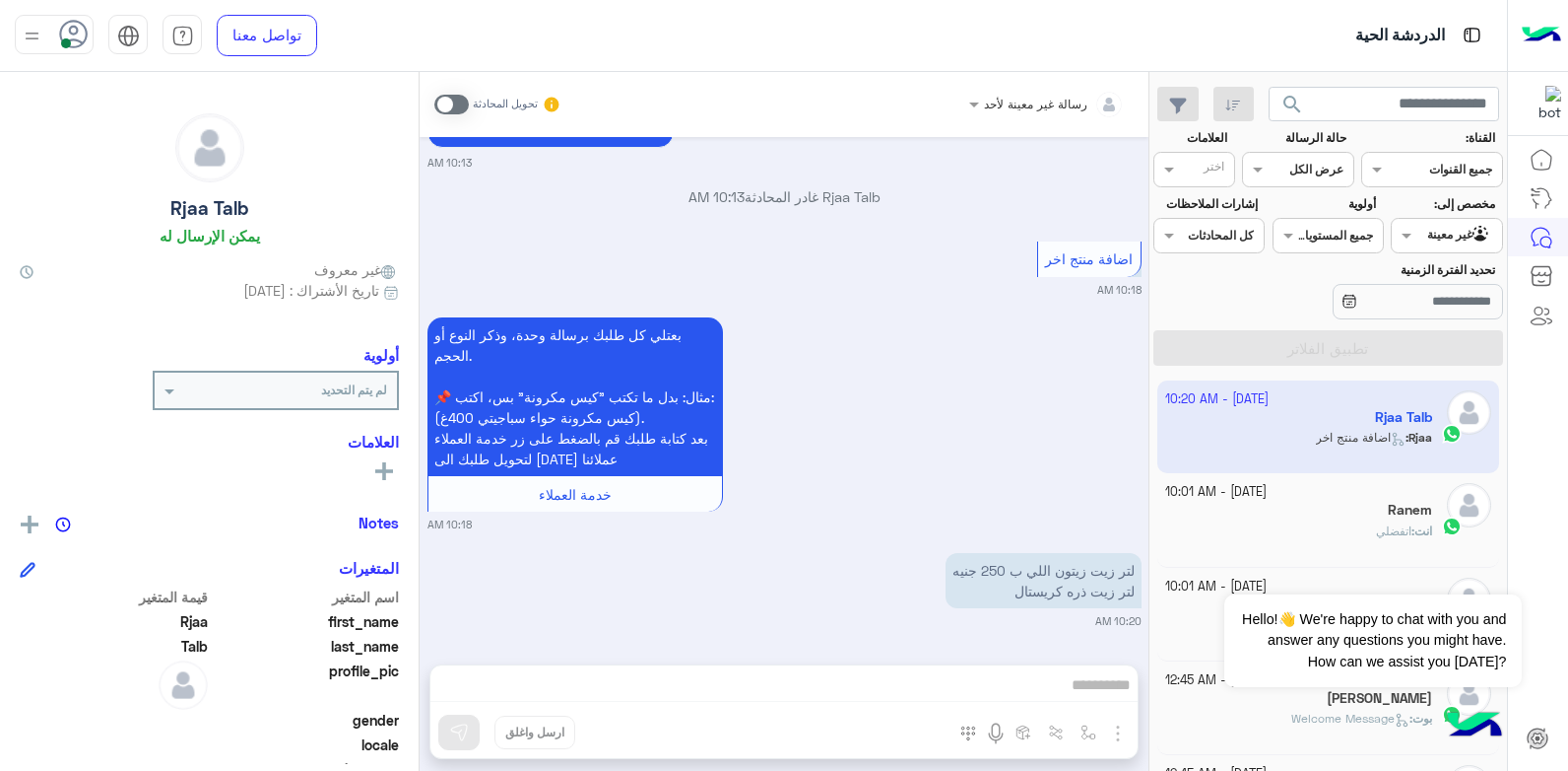
click at [974, 477] on div "بعتلي كل طلبك برسالة وحدة، وذكر النوع أو الحجم. 📌 مثال: بدل ما تكتب "كيس مكرونة…" at bounding box center [784, 422] width 715 height 220
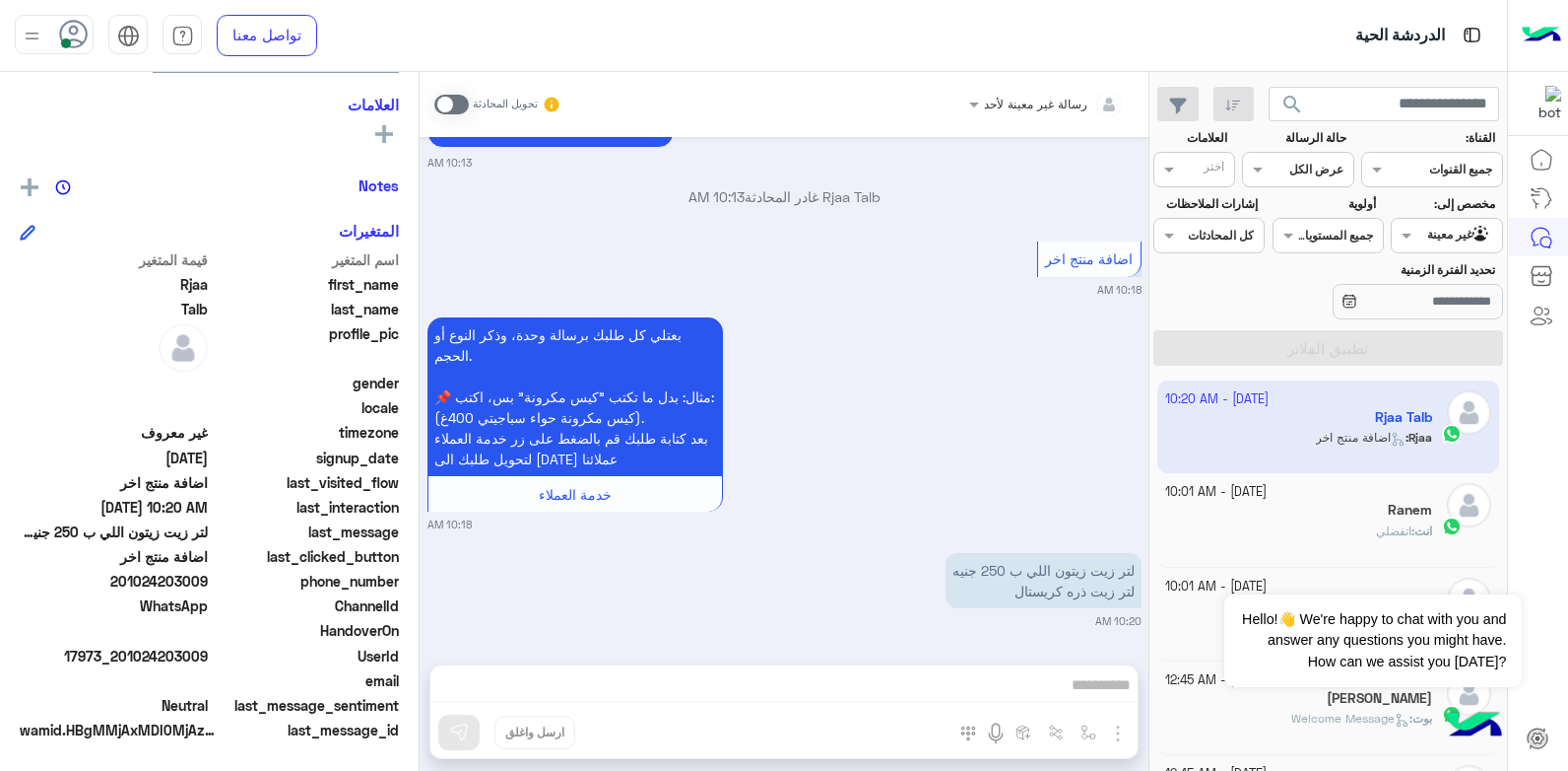
scroll to position [0, 0]
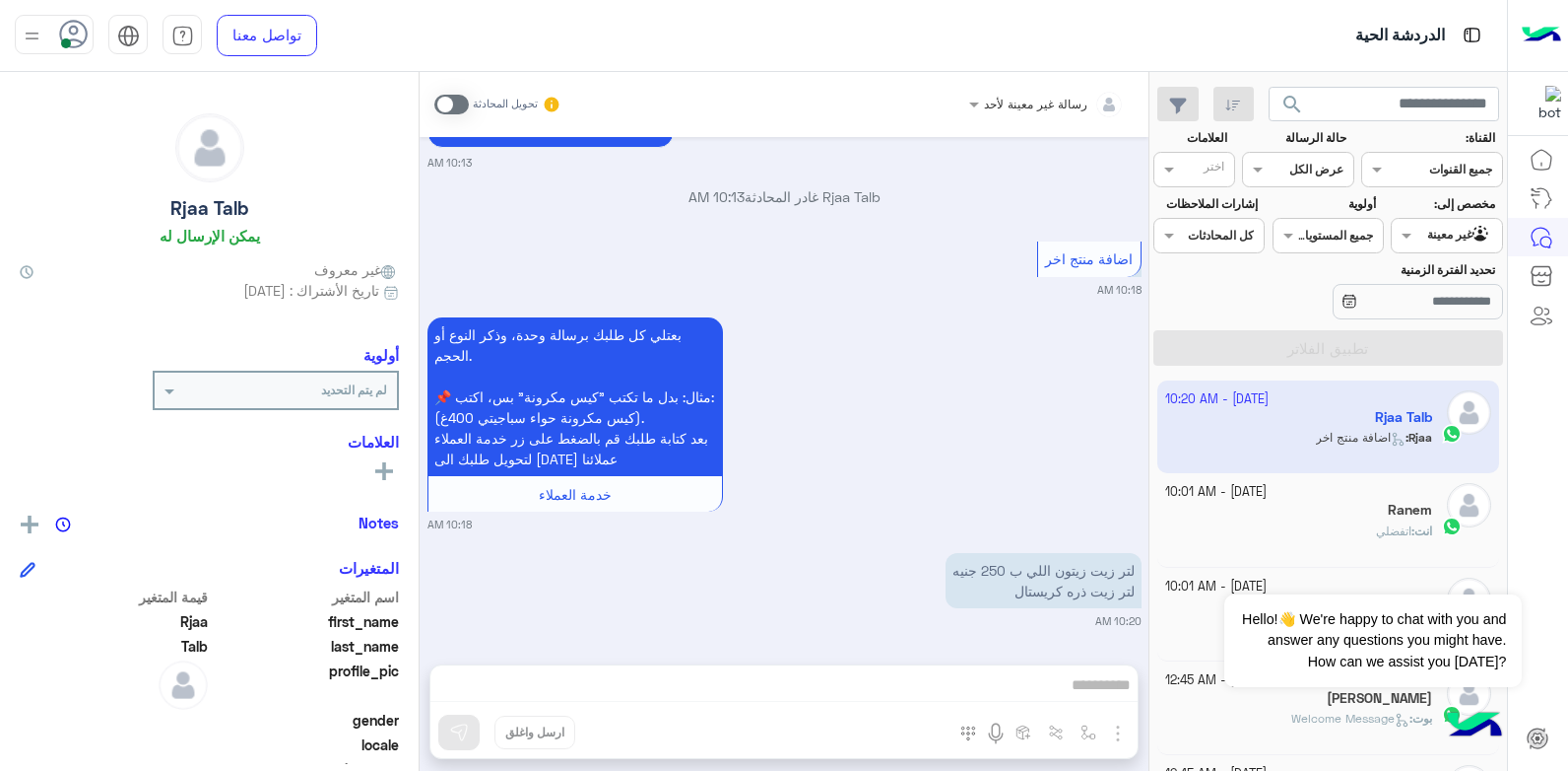
click at [804, 413] on div "بعتلي كل طلبك برسالة وحدة، وذكر النوع أو الحجم. 📌 مثال: بدل ما تكتب "كيس مكرونة…" at bounding box center [784, 422] width 715 height 220
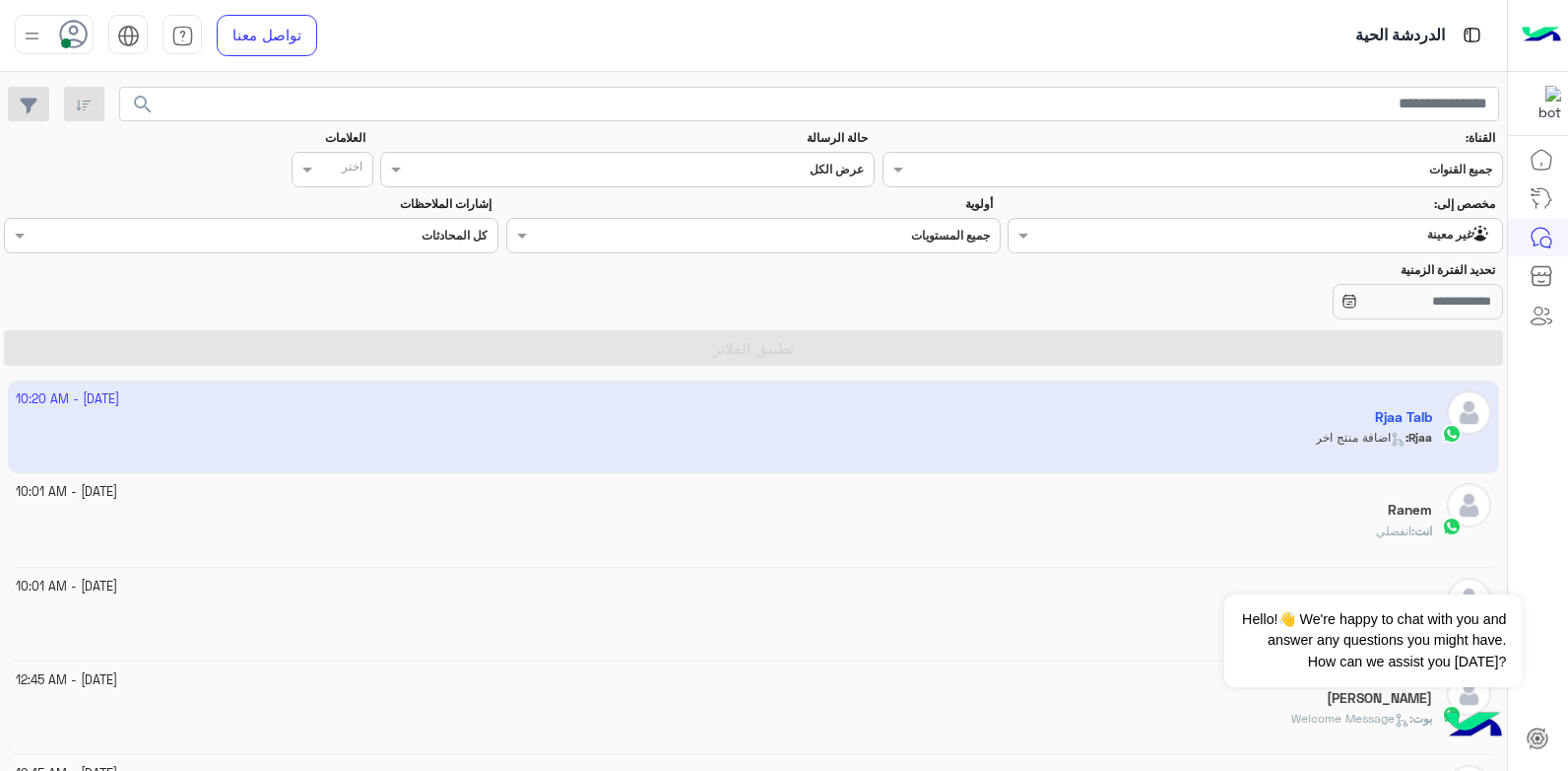
click at [1399, 236] on input "text" at bounding box center [1296, 234] width 390 height 18
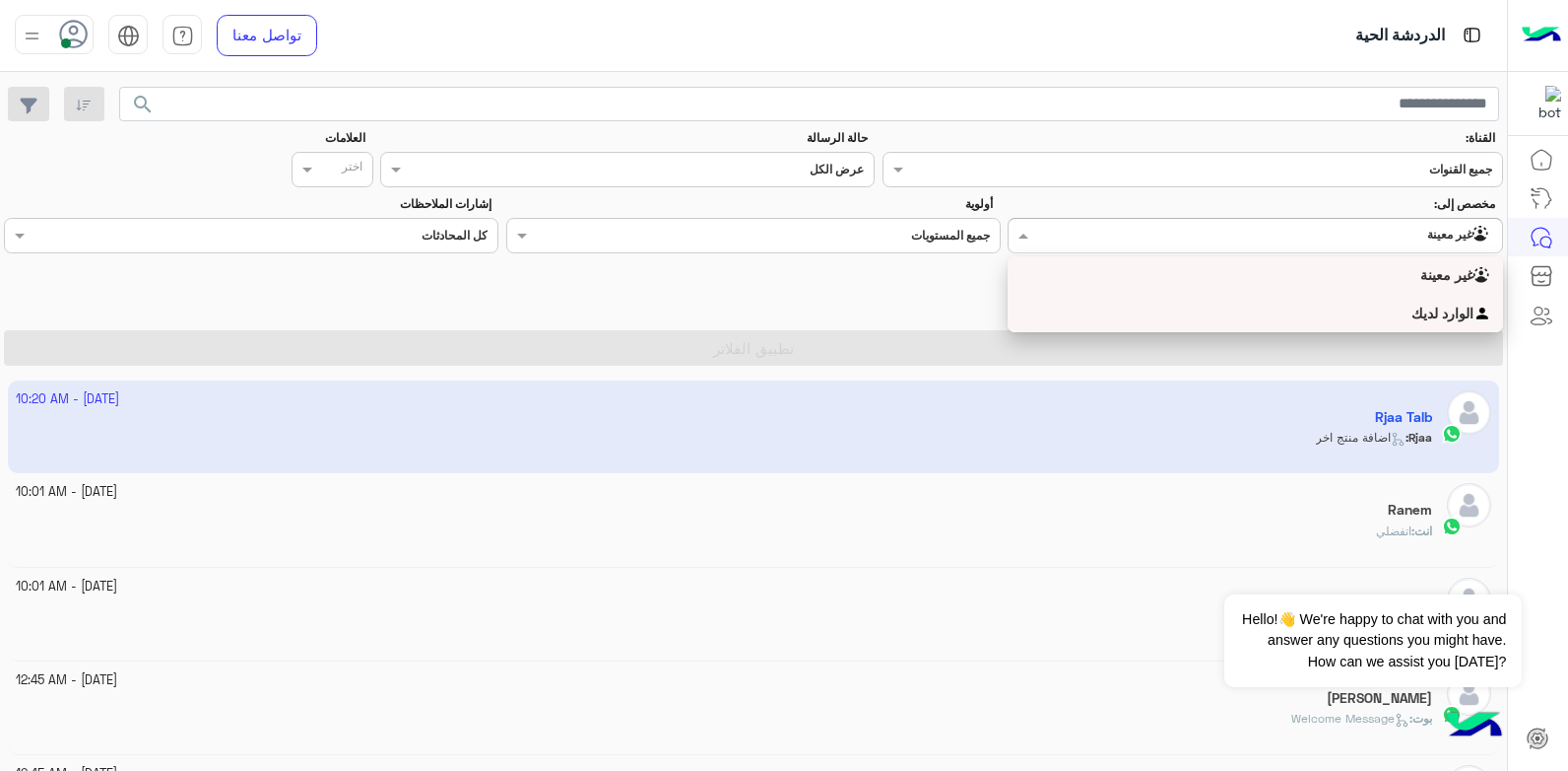
click at [1365, 308] on div "الوارد لديك" at bounding box center [1255, 314] width 495 height 38
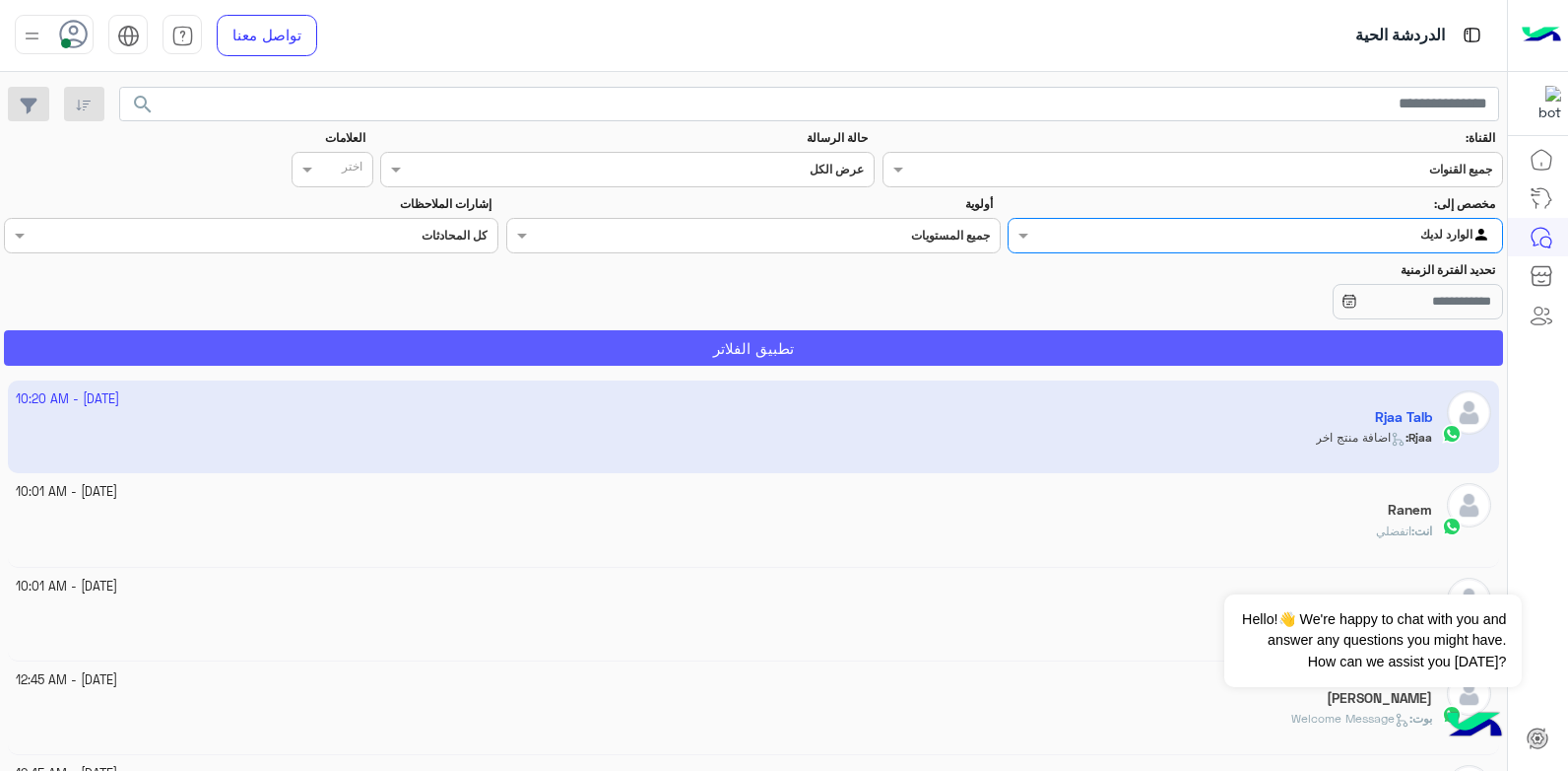
click at [1295, 346] on button "تطبيق الفلاتر" at bounding box center [753, 348] width 1499 height 35
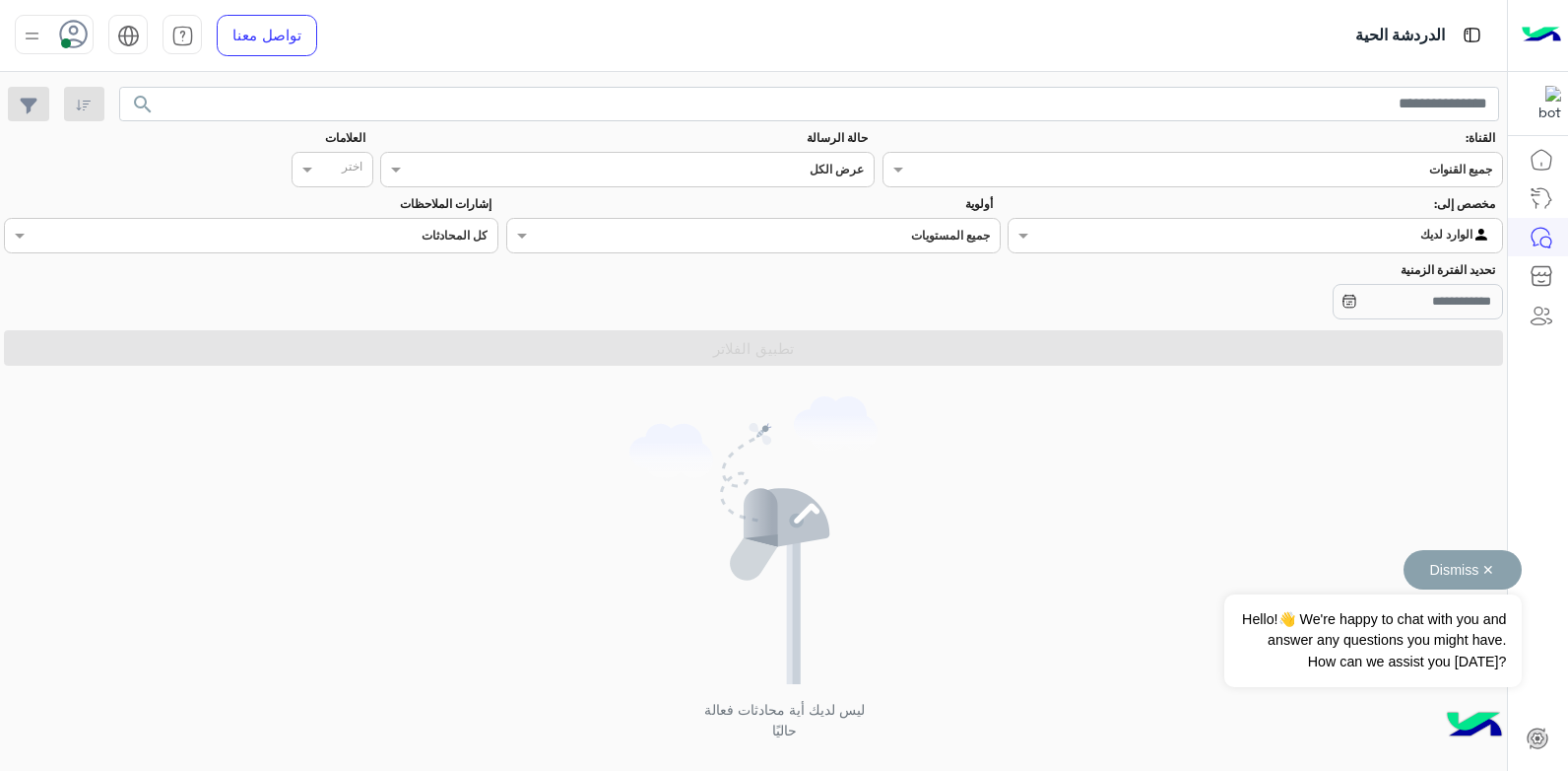
click at [1488, 569] on button "Dismiss ✕" at bounding box center [1463, 570] width 118 height 39
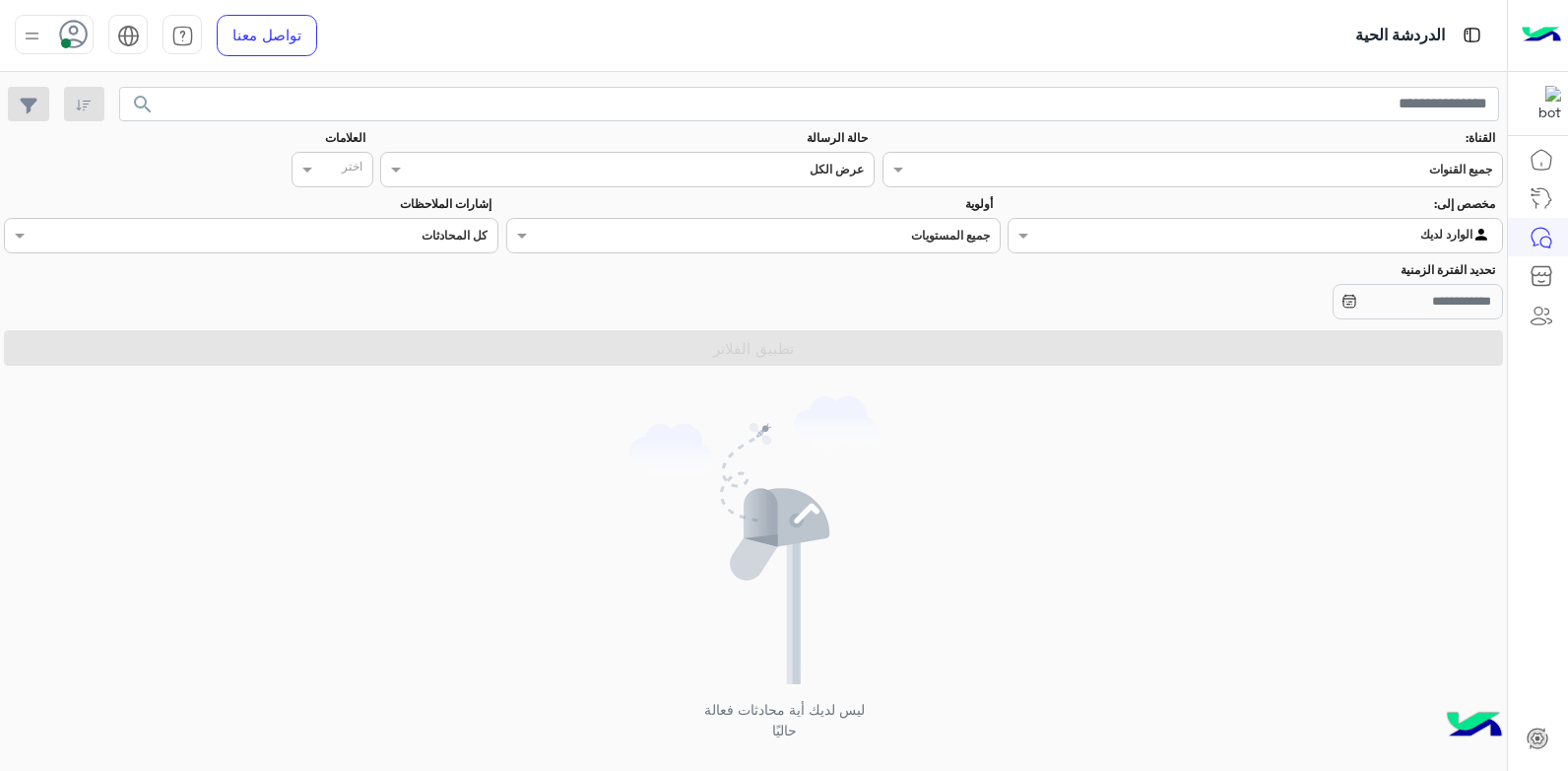
click at [922, 468] on div "ليس لديك أية محادثات فعالة حاليًا" at bounding box center [753, 576] width 1507 height 405
click at [986, 457] on div "ليس لديك أية محادثات فعالة حاليًا" at bounding box center [753, 576] width 1507 height 405
click at [1171, 497] on div "ليس لديك أية محادثات فعالة حاليًا" at bounding box center [753, 576] width 1507 height 405
click at [1427, 240] on input "text" at bounding box center [1296, 234] width 390 height 18
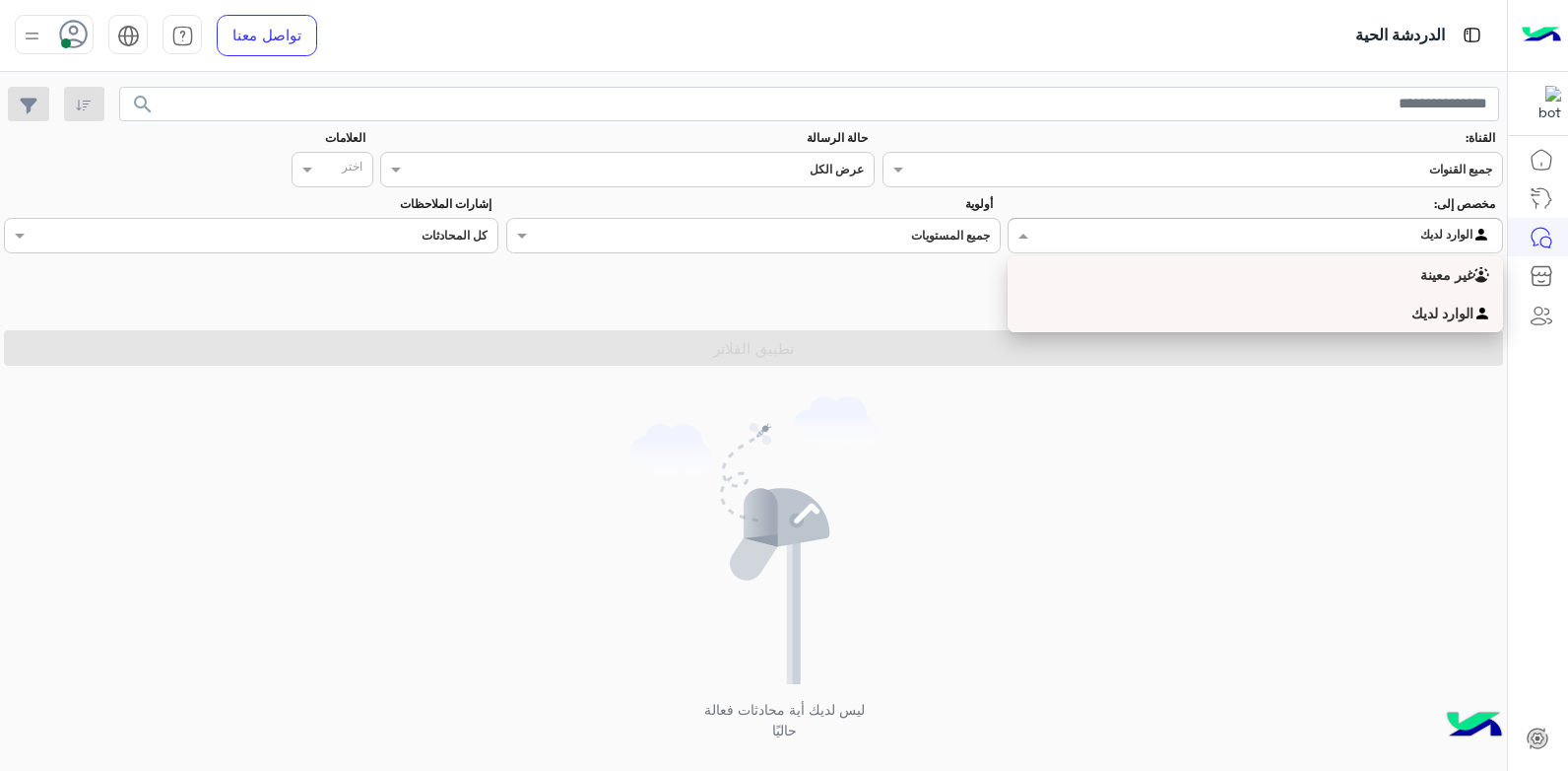
click at [1406, 279] on div "غير معينة" at bounding box center [1255, 275] width 495 height 38
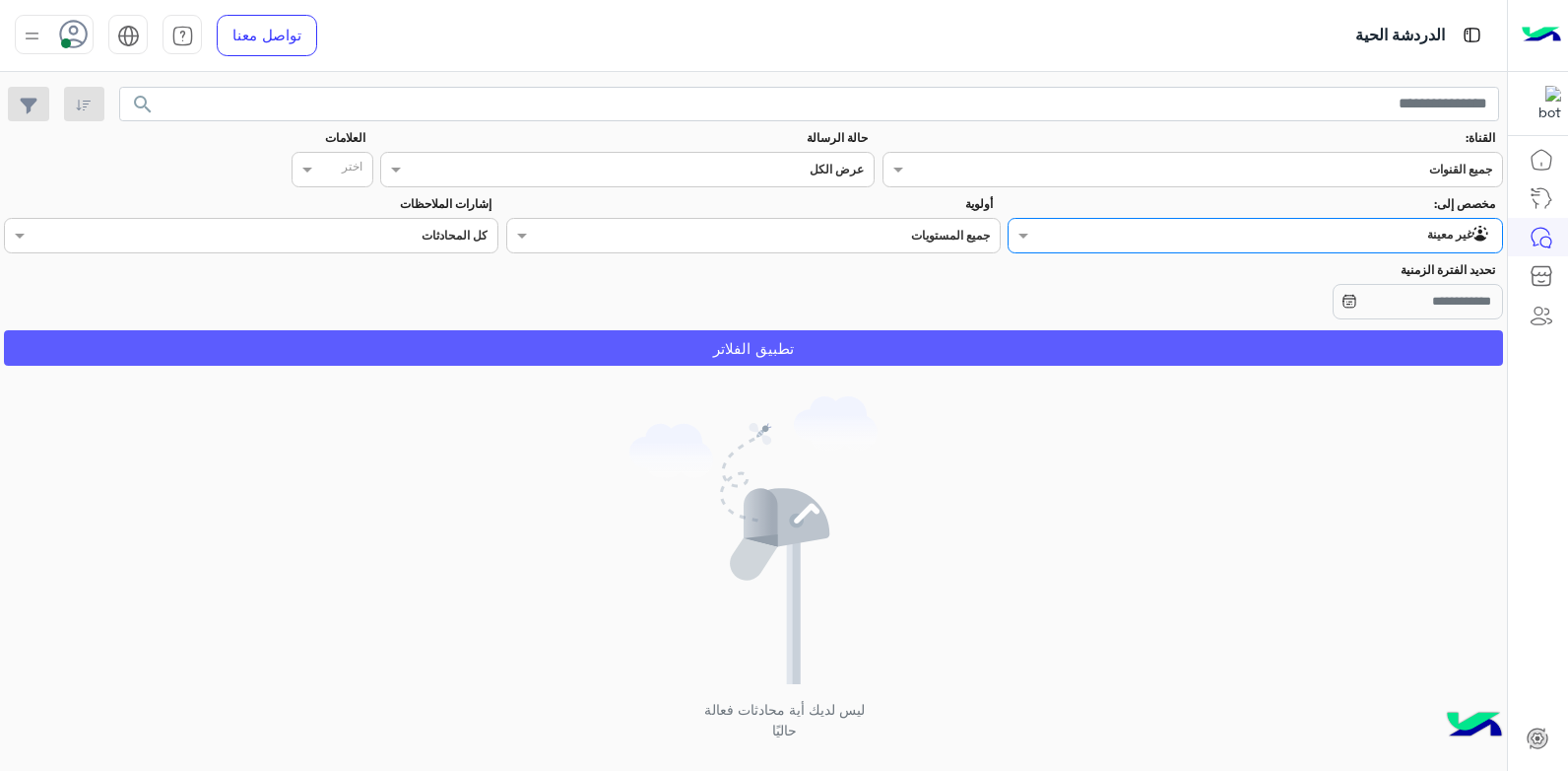
click at [1374, 335] on button "تطبيق الفلاتر" at bounding box center [753, 348] width 1499 height 35
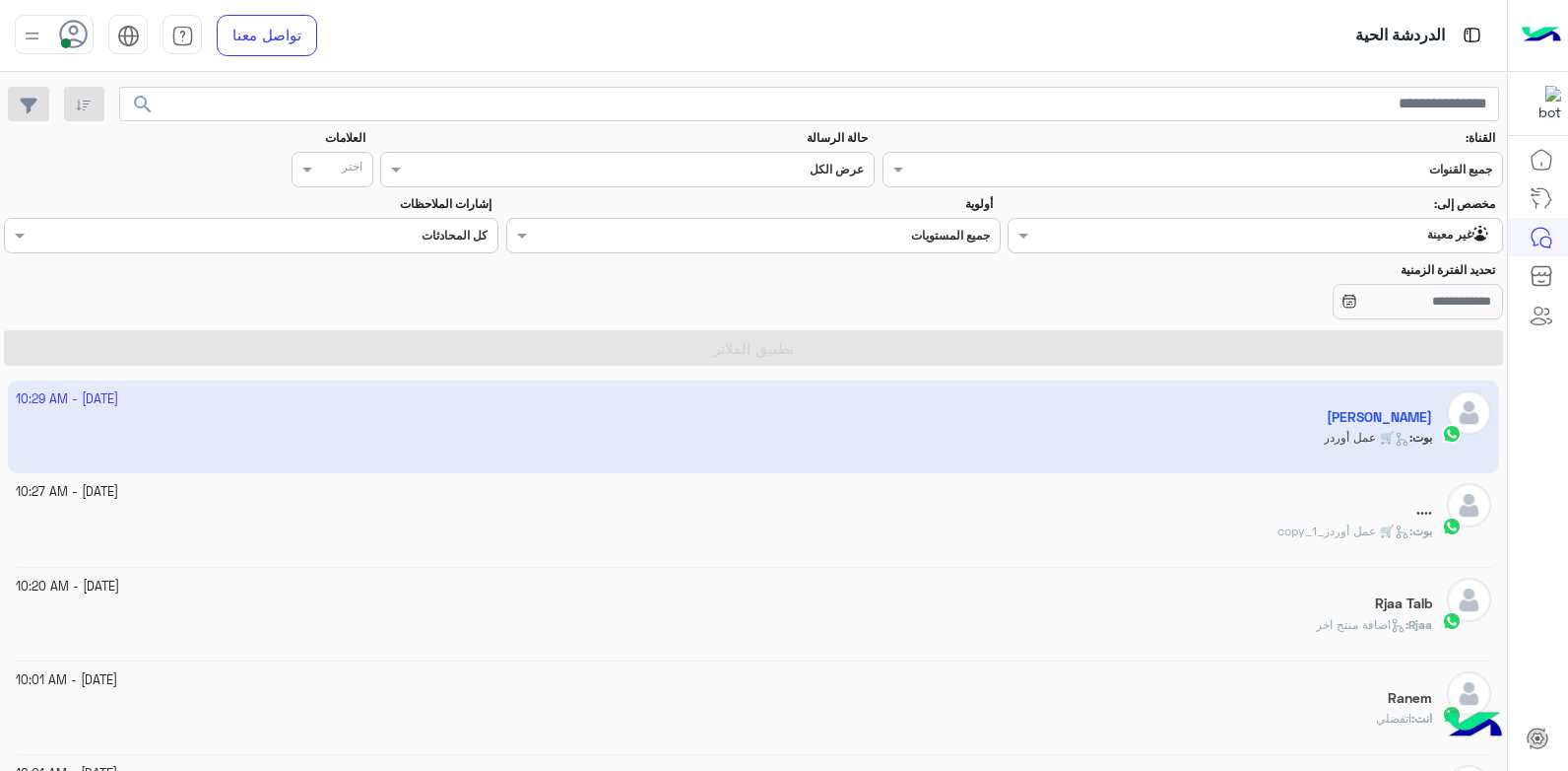
click at [1403, 442] on app-inbox-user "2 October - 10:29 AM sara osama بوت : 🛒 عمل أوردر" at bounding box center [754, 427] width 1492 height 93
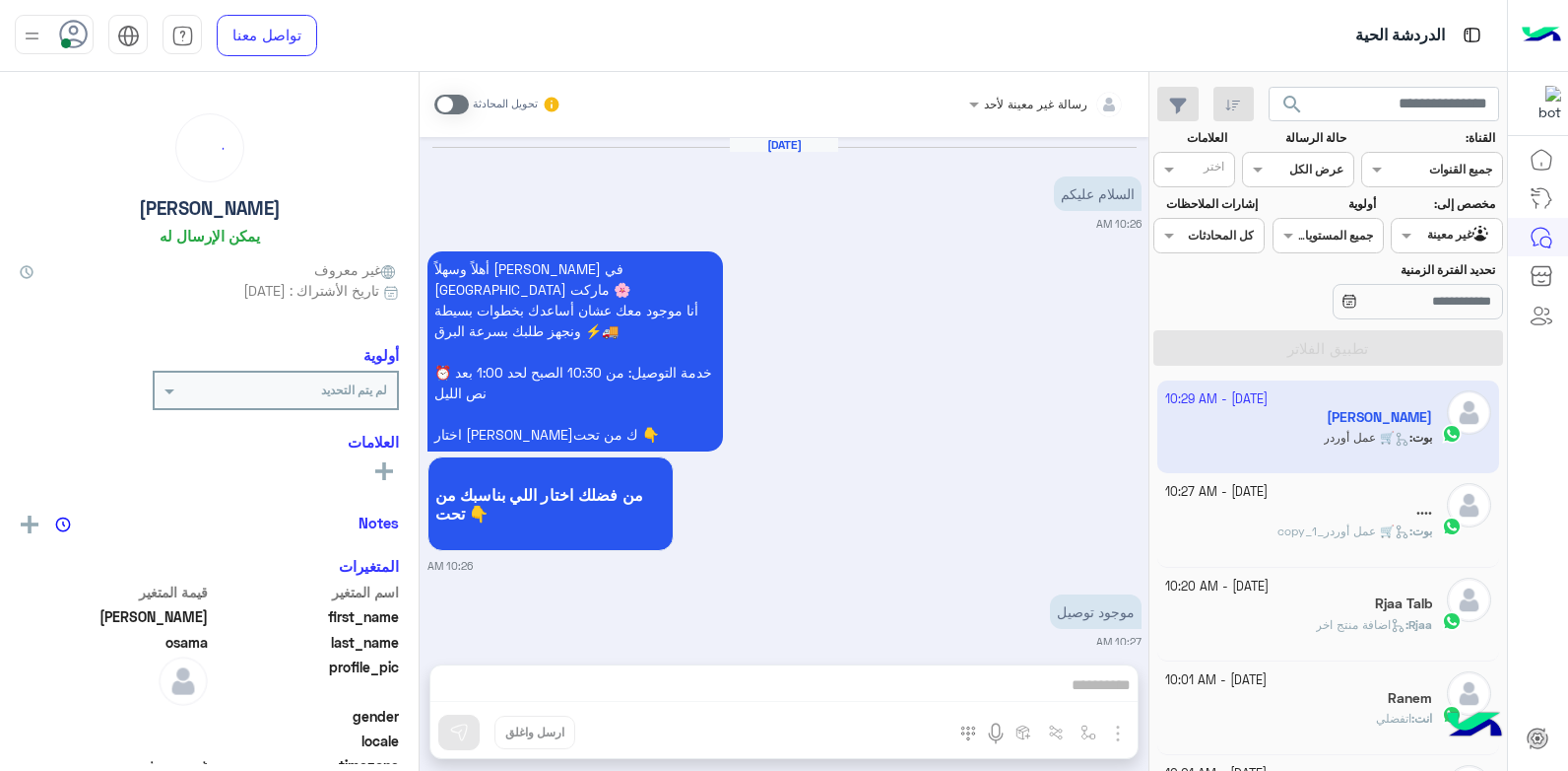
click at [1403, 442] on app-inbox-user "2 October - 10:29 AM sara osama بوت : 🛒 عمل أوردر" at bounding box center [1329, 427] width 343 height 93
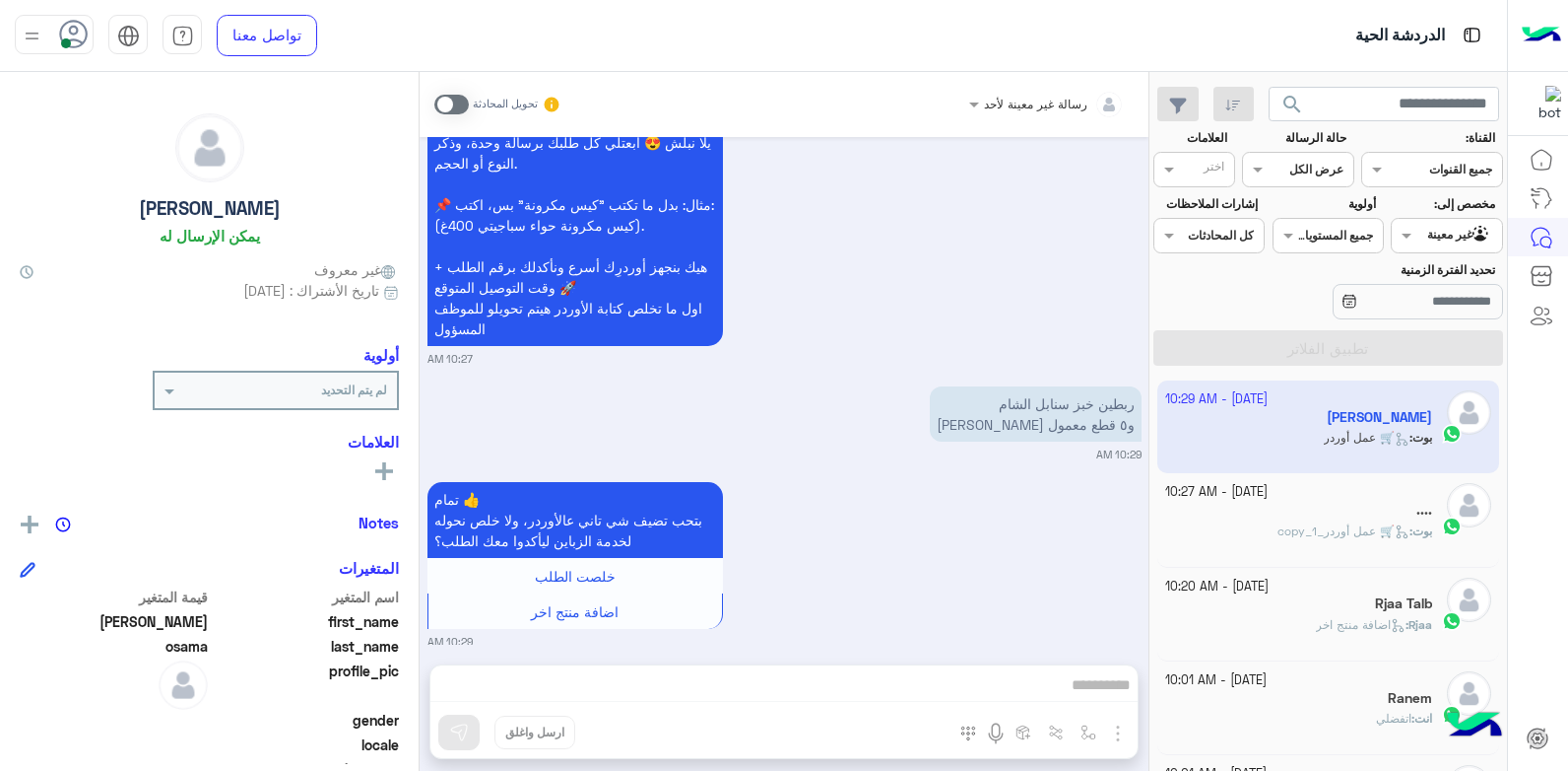
click at [1443, 231] on div at bounding box center [1446, 233] width 109 height 19
click at [1431, 316] on b "الوارد لديك" at bounding box center [1442, 313] width 62 height 17
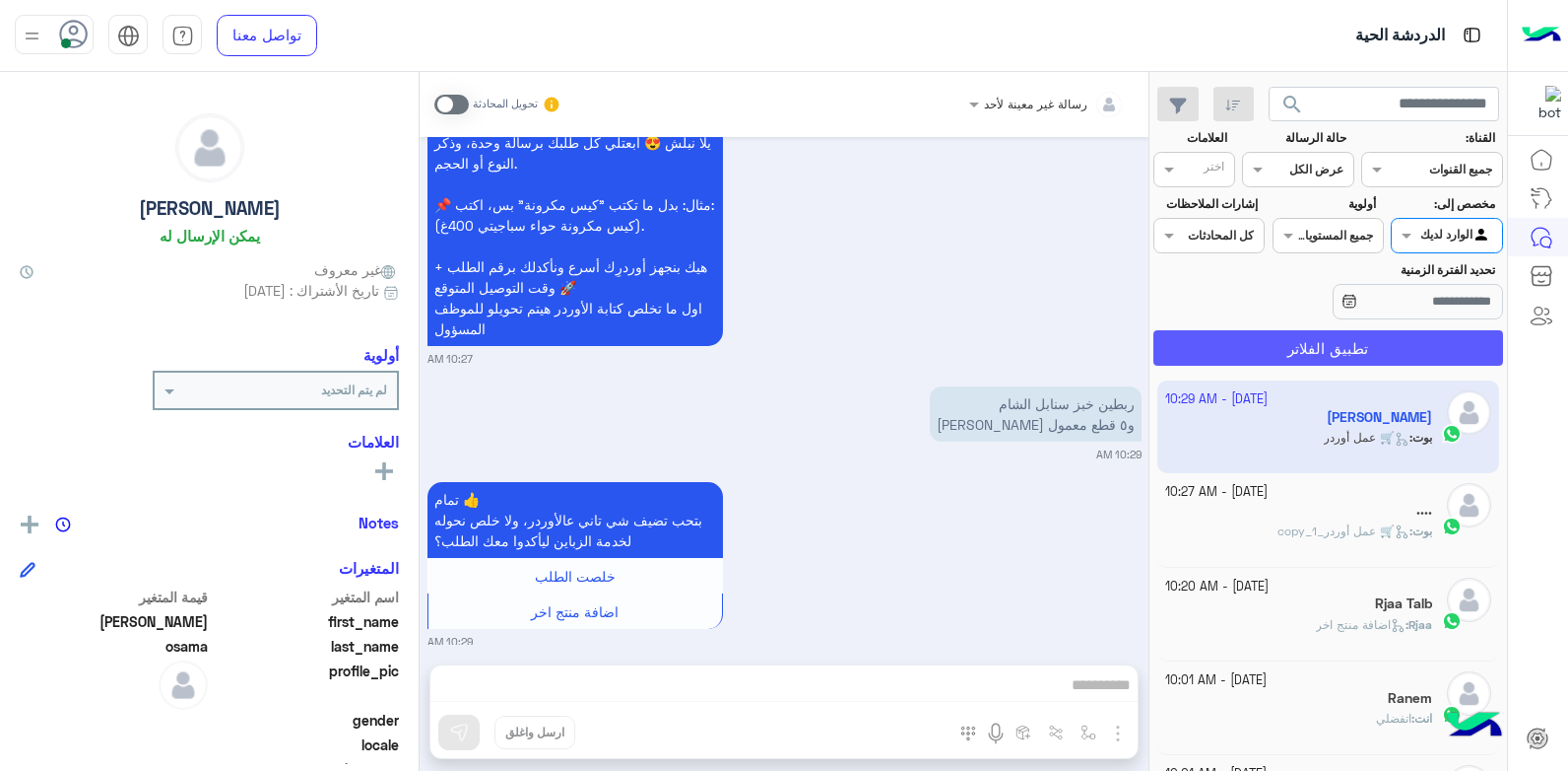
click at [1402, 352] on button "تطبيق الفلاتر" at bounding box center [1328, 348] width 350 height 35
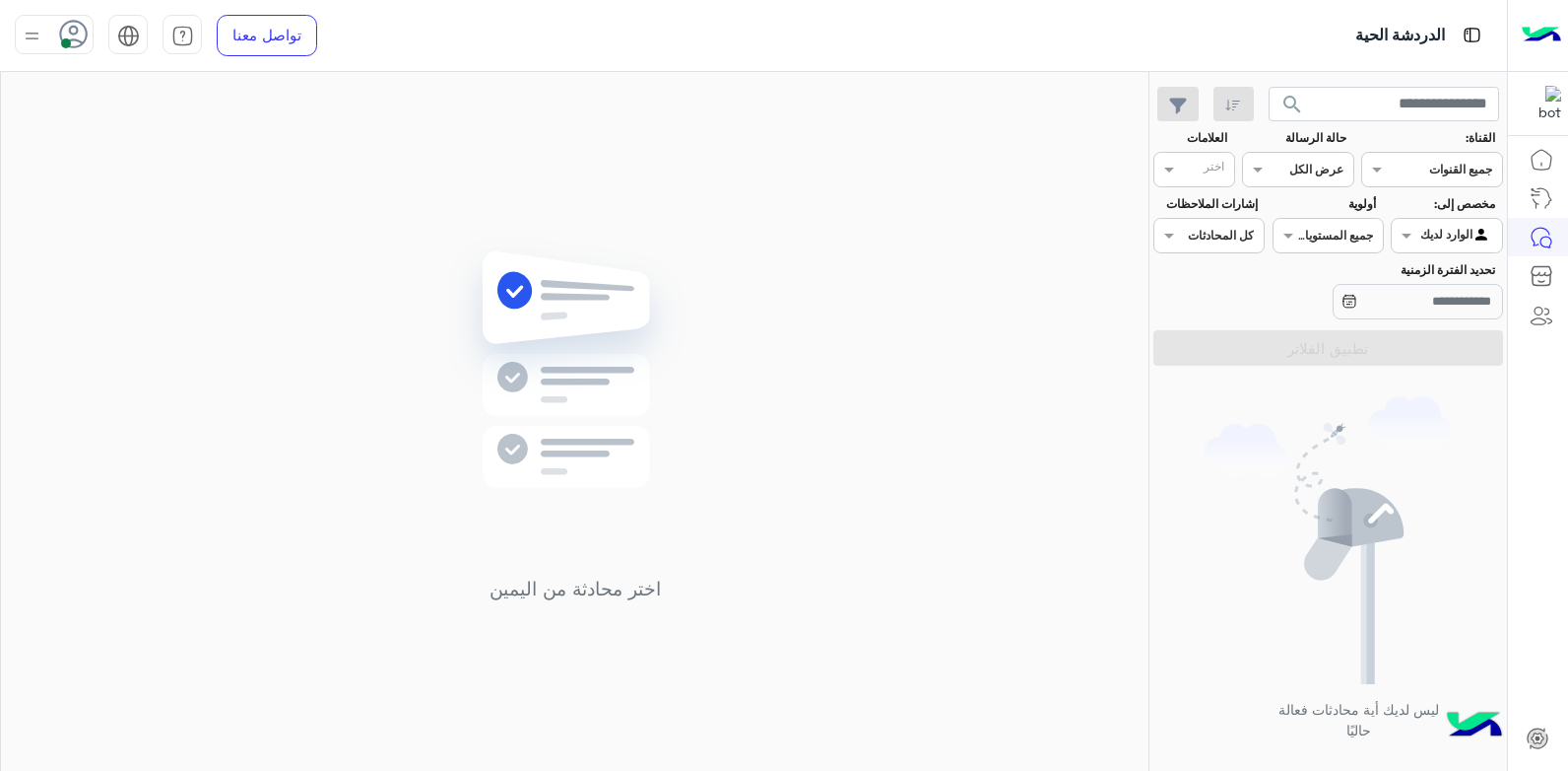
click at [68, 40] on span at bounding box center [66, 43] width 10 height 10
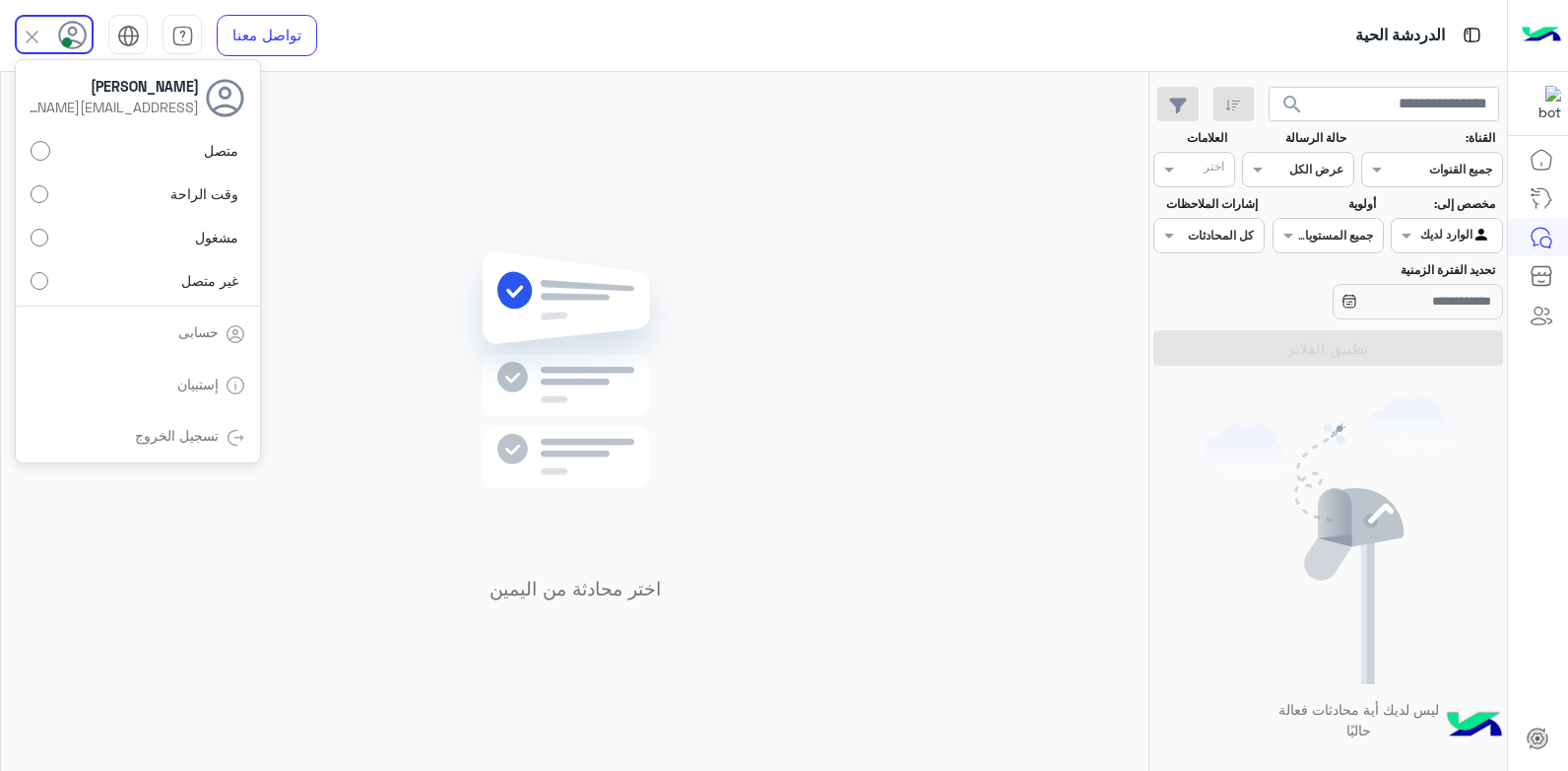
click at [367, 129] on div "اختر محادثة من اليمين" at bounding box center [575, 425] width 1147 height 707
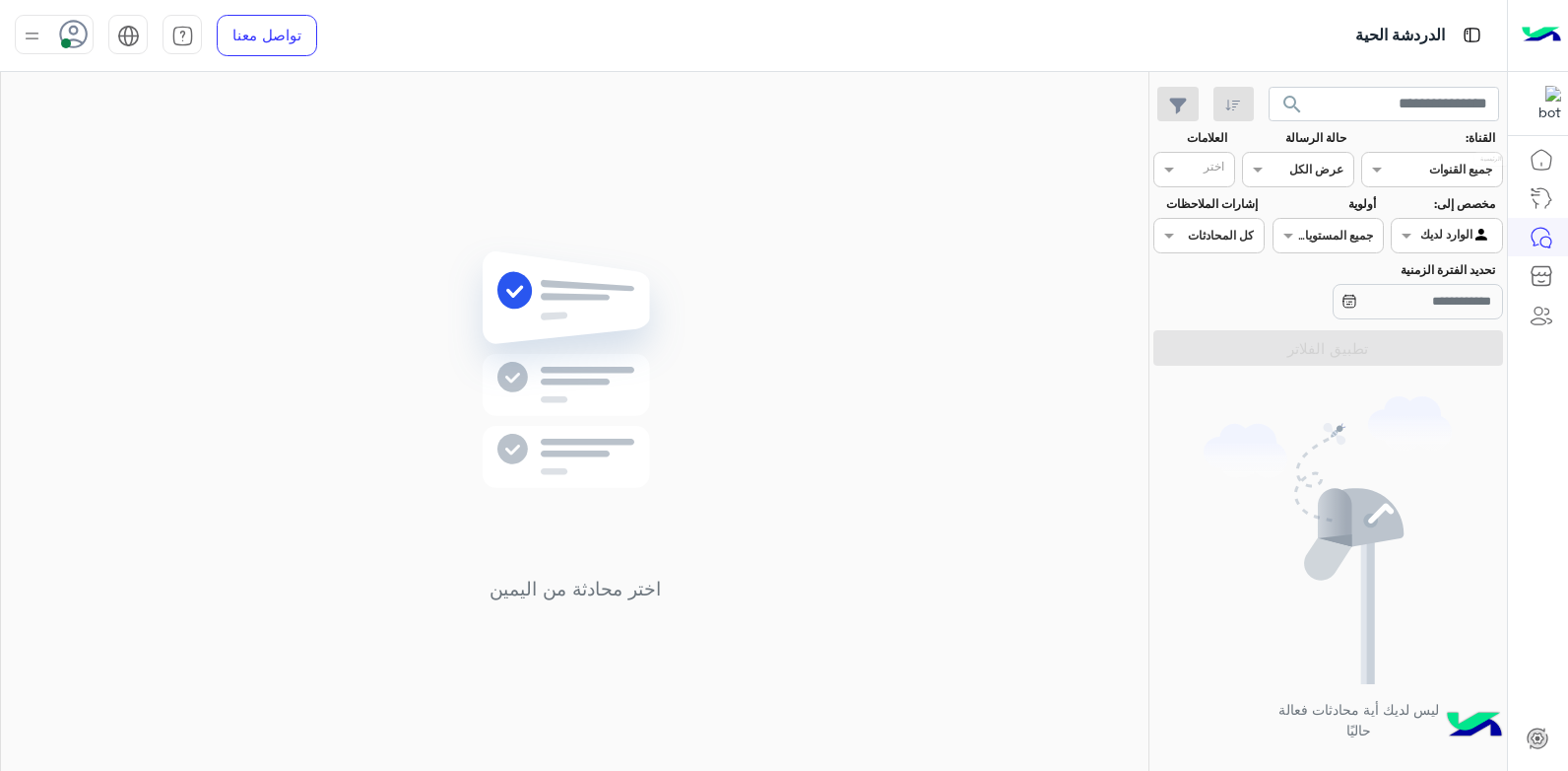
click at [1541, 168] on icon at bounding box center [1541, 160] width 24 height 24
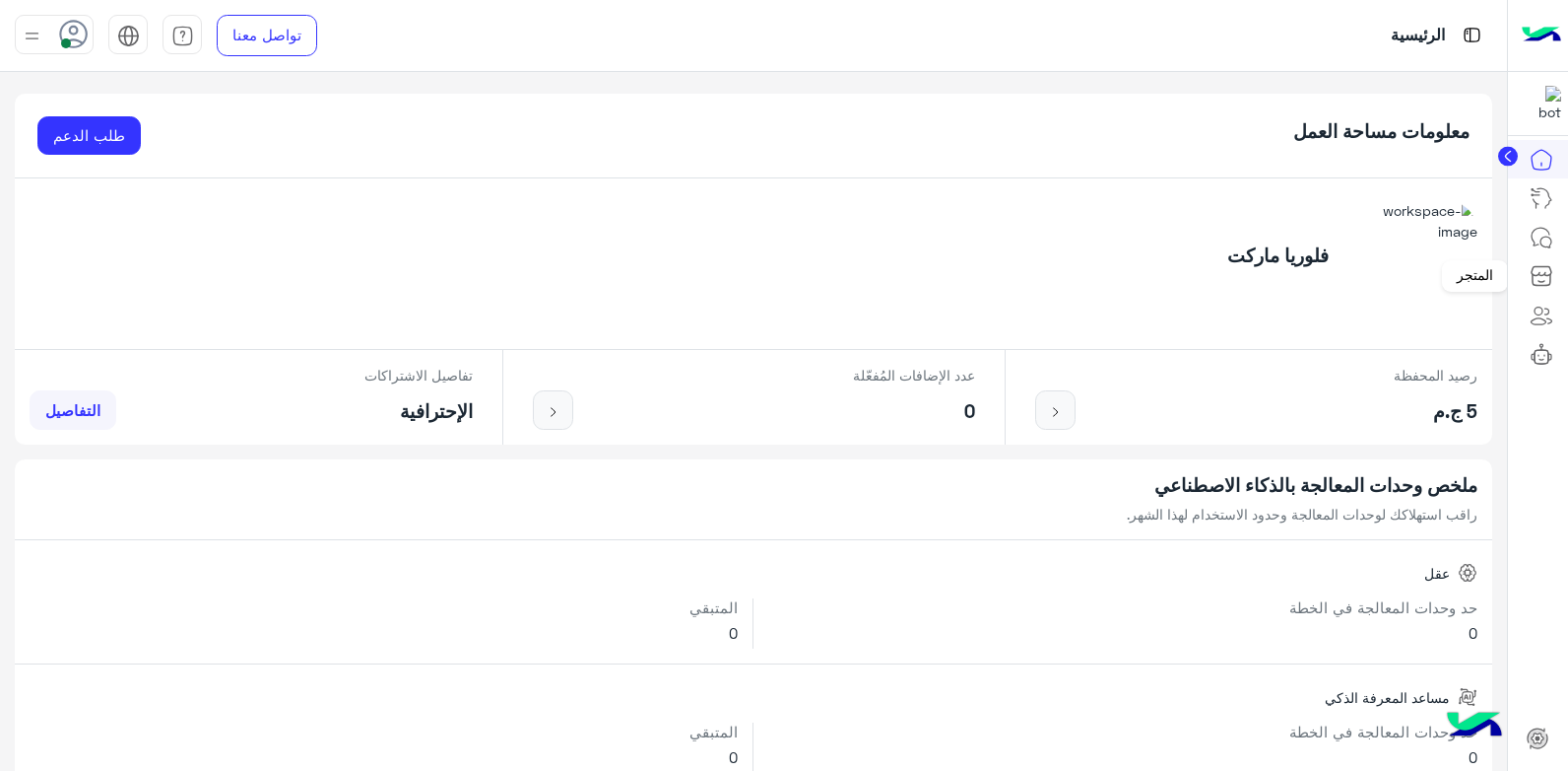
click at [1547, 276] on icon at bounding box center [1541, 271] width 20 height 9
click at [1542, 277] on icon at bounding box center [1541, 276] width 24 height 24
click at [1546, 284] on icon at bounding box center [1541, 276] width 24 height 24
click at [1535, 276] on icon at bounding box center [1541, 271] width 20 height 9
click at [1545, 234] on icon at bounding box center [1541, 238] width 24 height 24
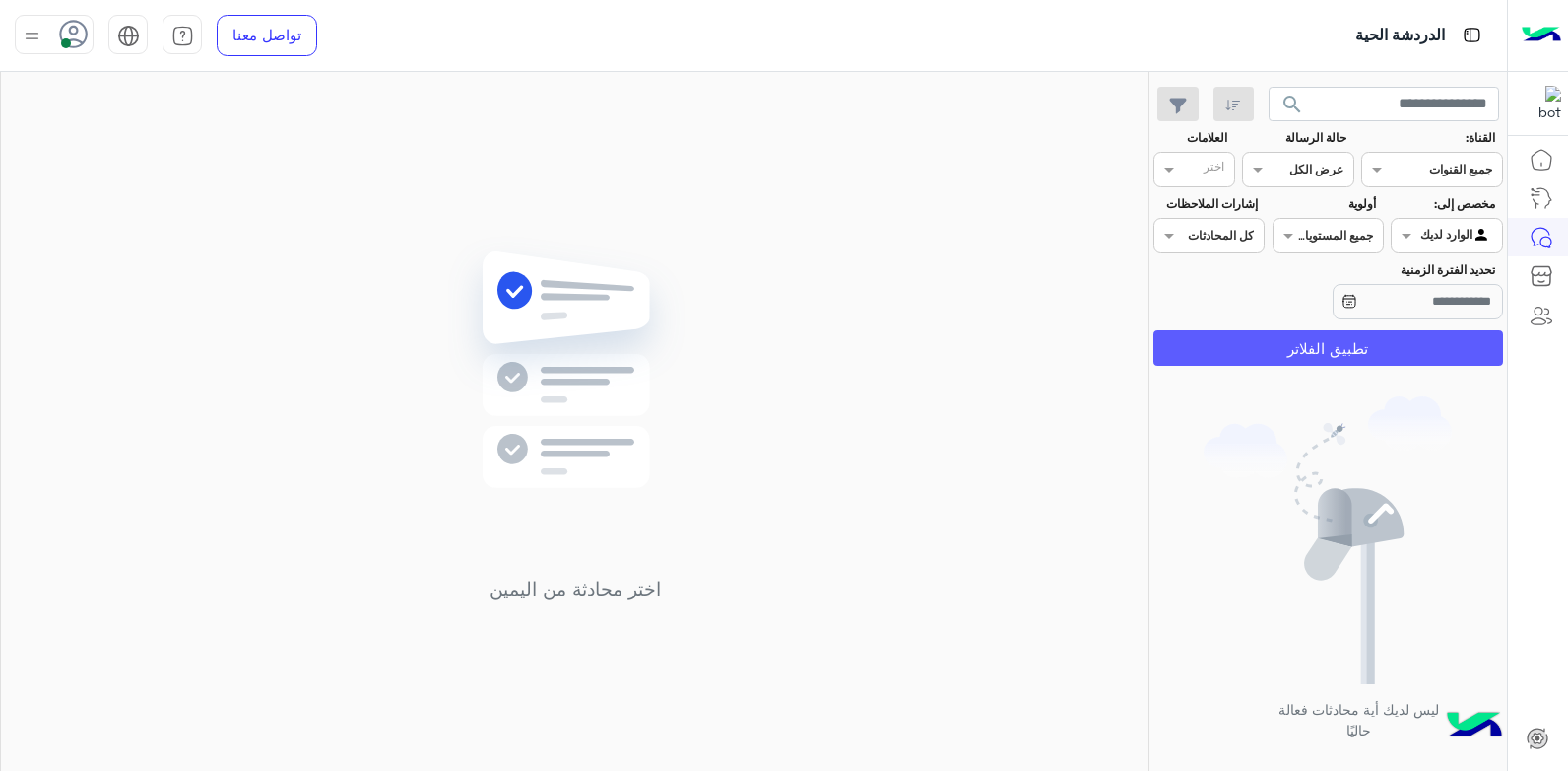
click at [1295, 348] on button "تطبيق الفلاتر" at bounding box center [1328, 348] width 350 height 35
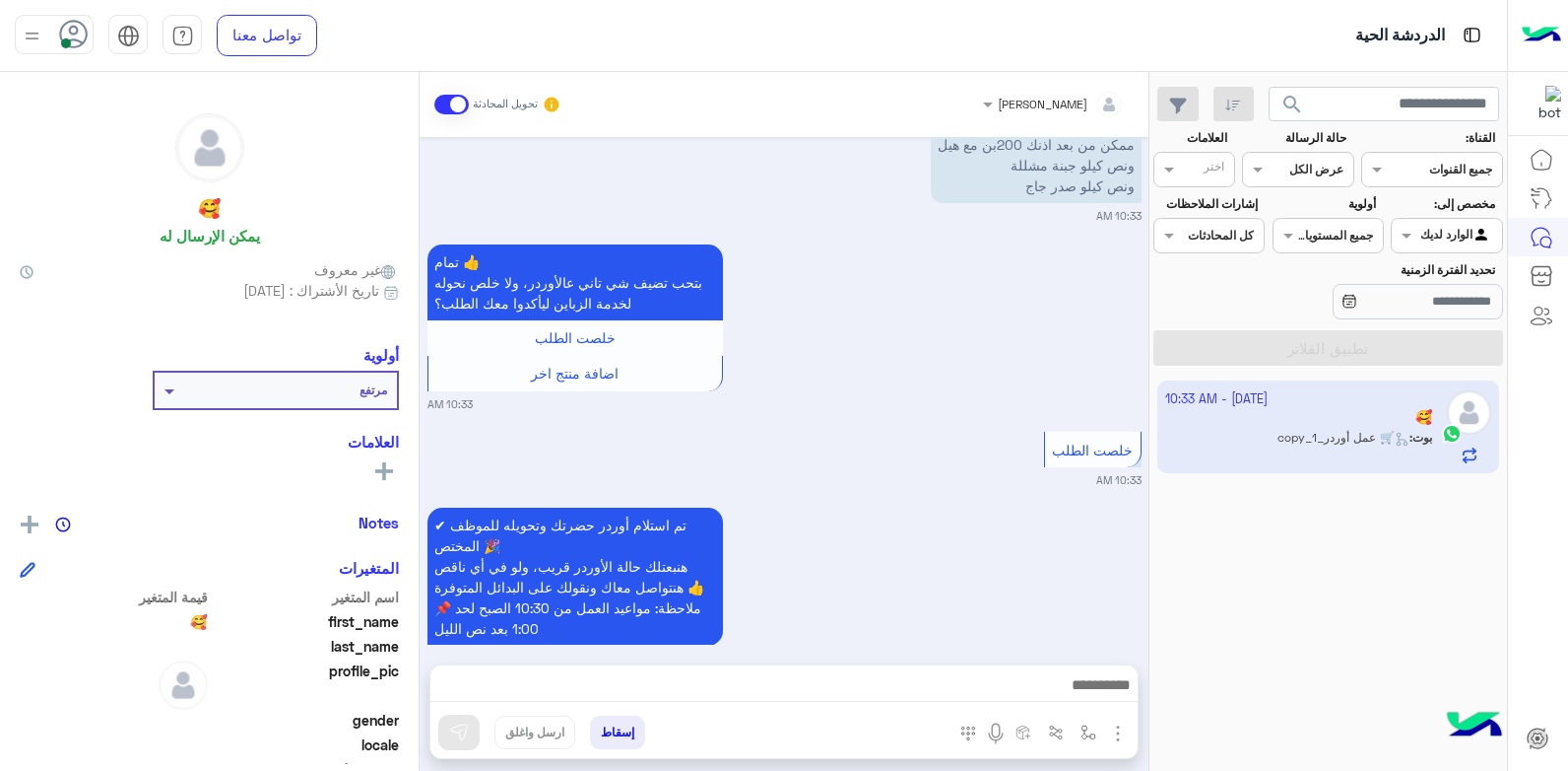
scroll to position [1001, 0]
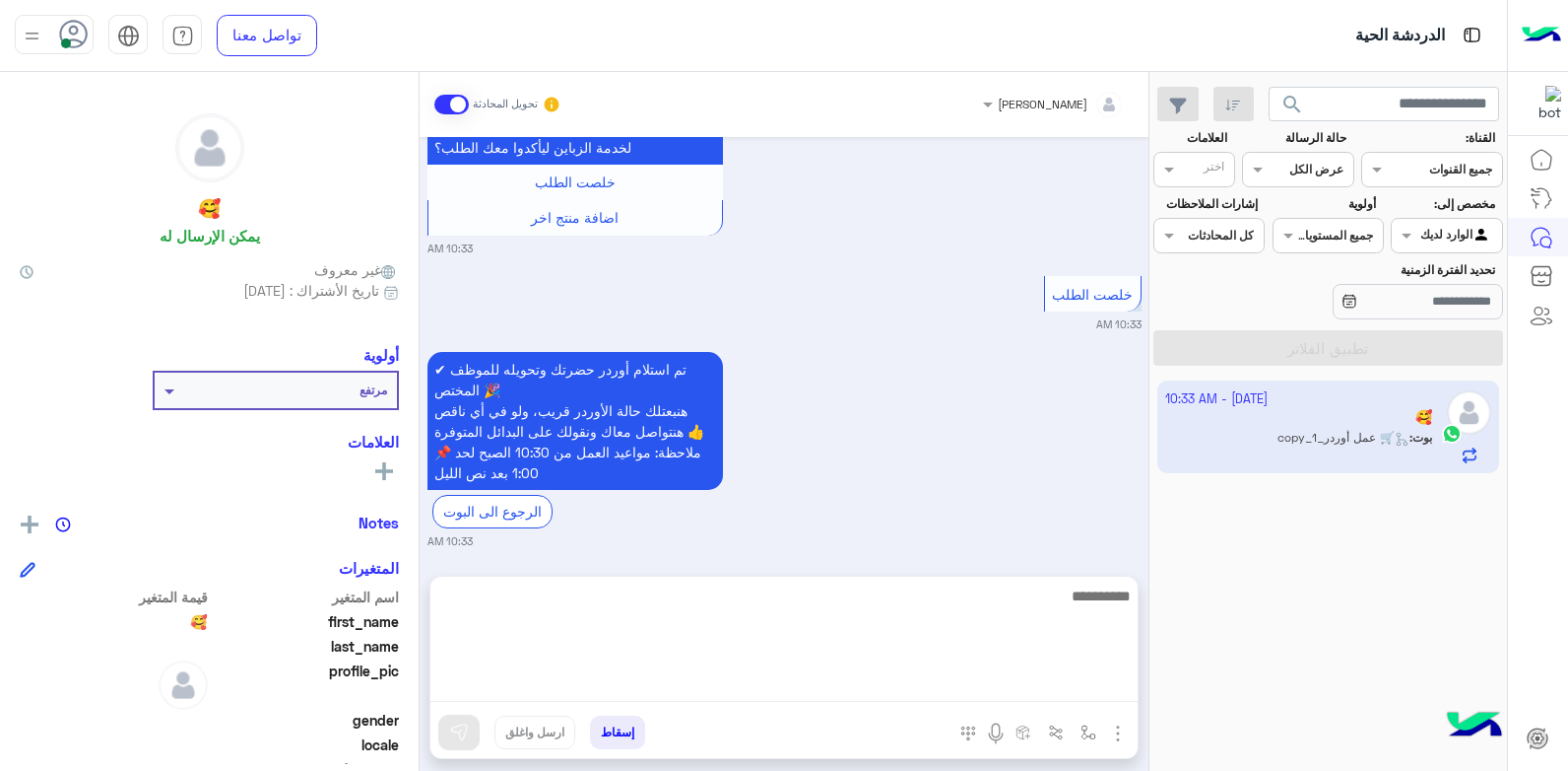
click at [963, 683] on textarea at bounding box center [784, 643] width 708 height 118
type textarea "**********"
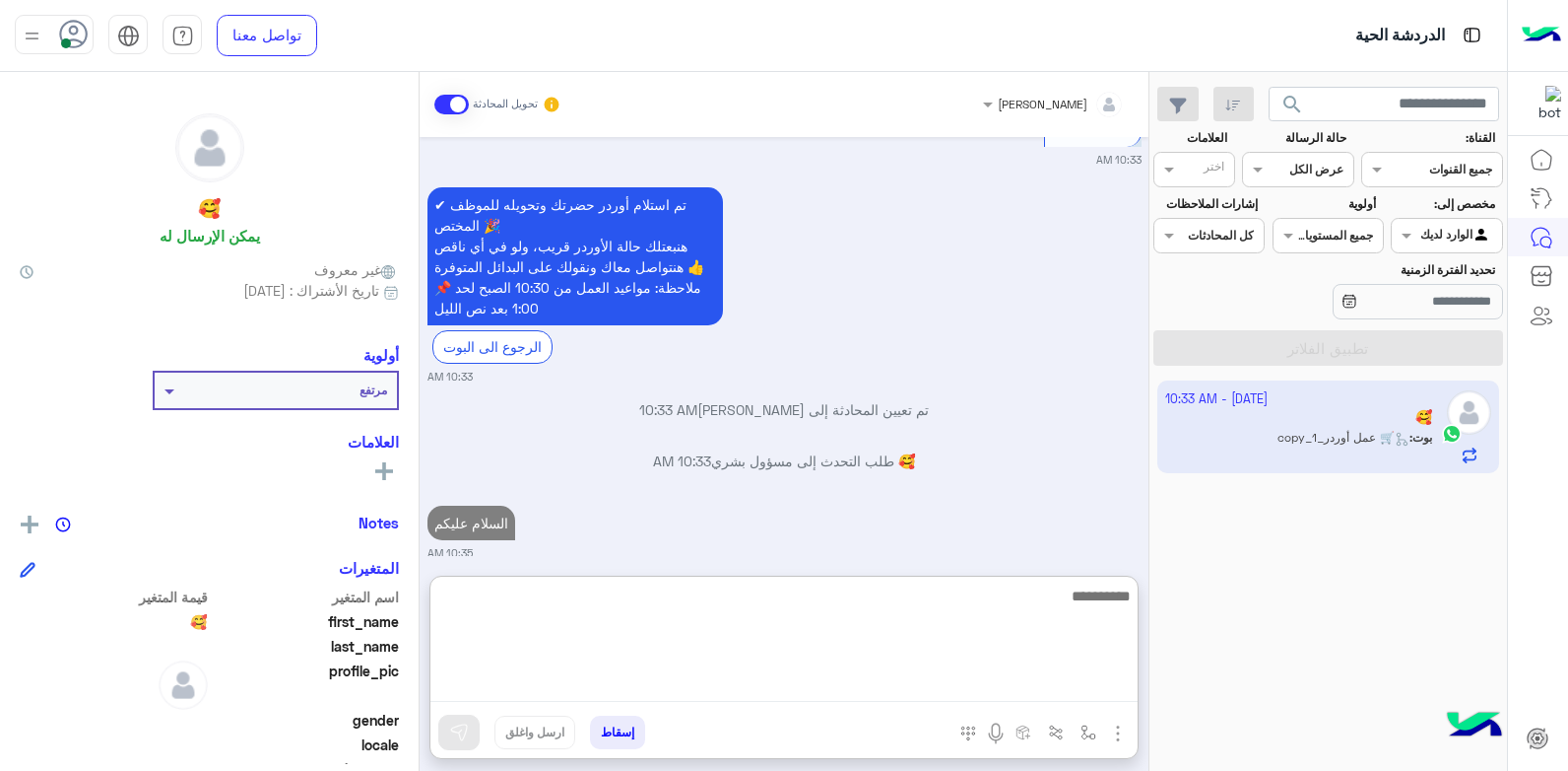
scroll to position [1216, 0]
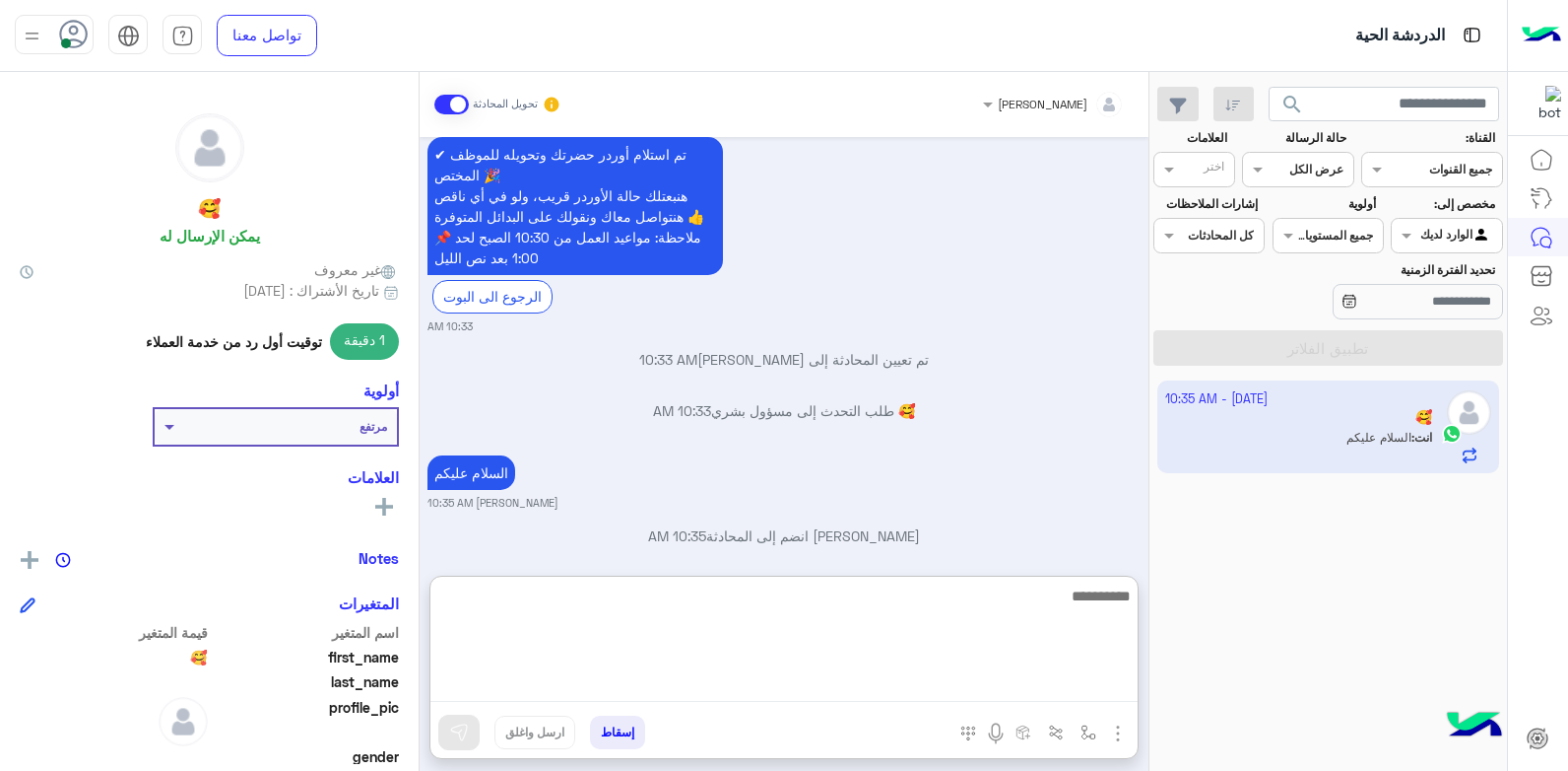
click at [1012, 615] on textarea at bounding box center [784, 643] width 708 height 118
type textarea "*"
type textarea "*********"
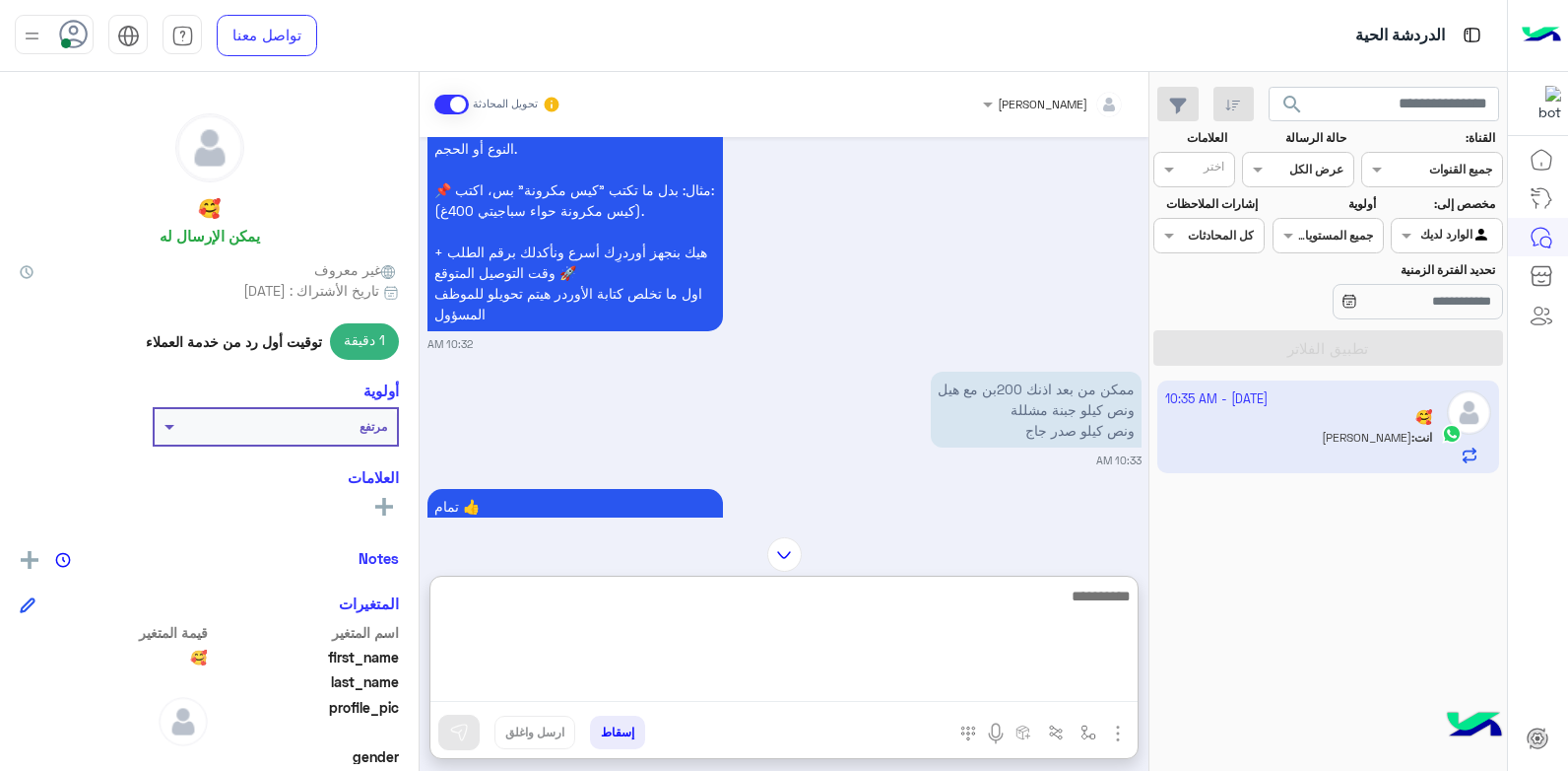
scroll to position [1417, 0]
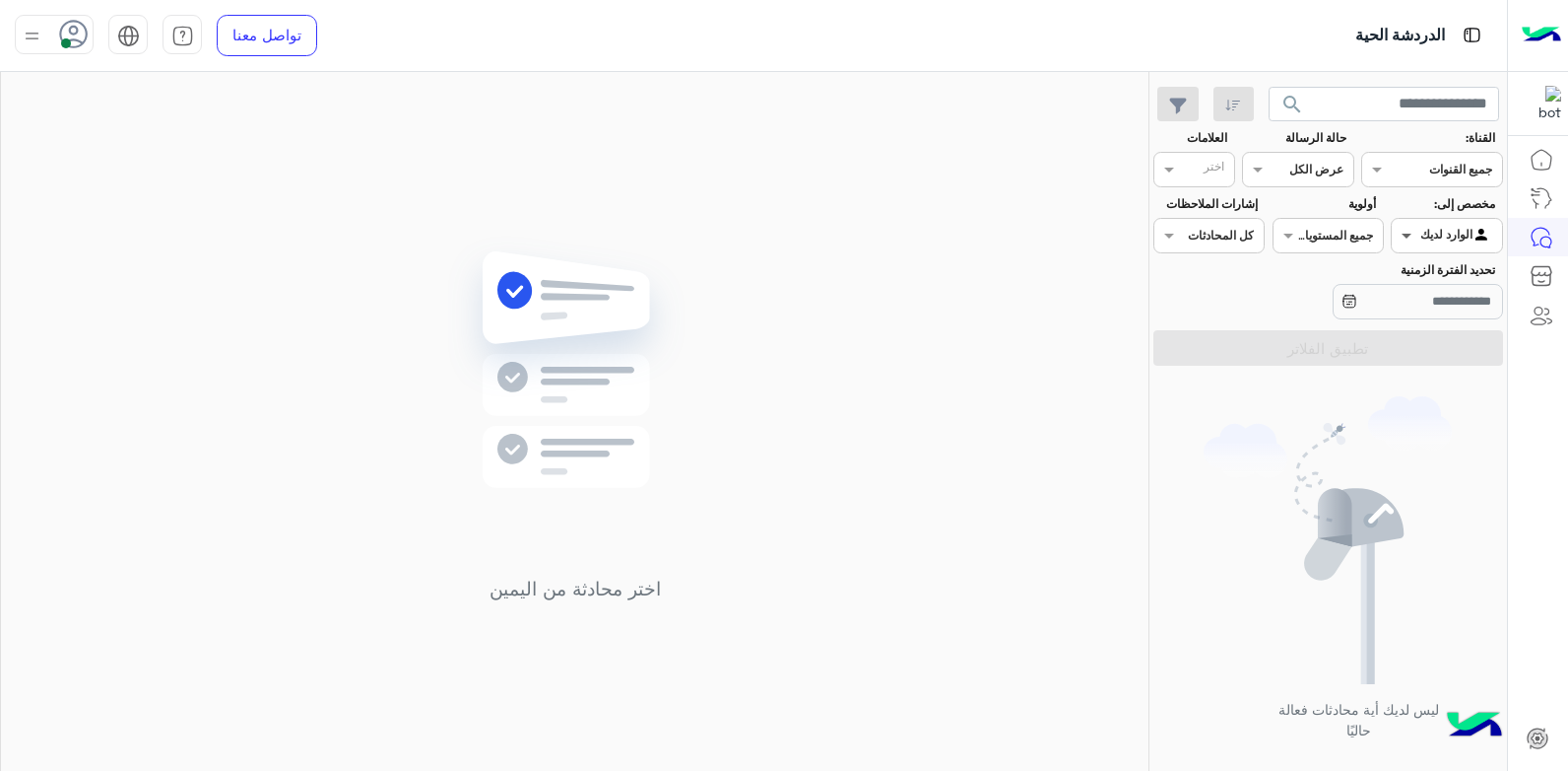
click at [1409, 237] on span at bounding box center [1403, 235] width 25 height 21
click at [1412, 285] on div "غير معينة" at bounding box center [1446, 275] width 111 height 38
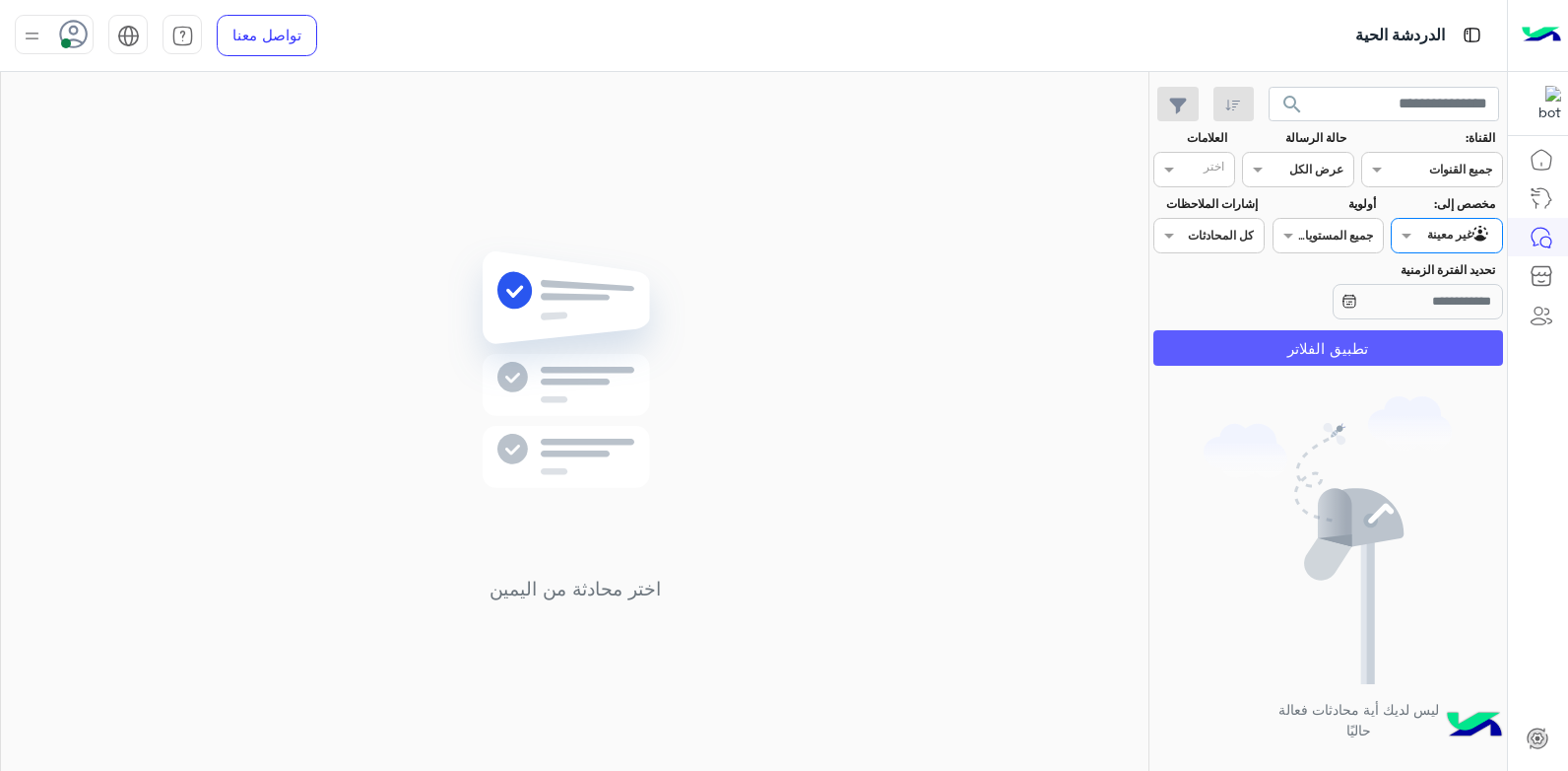
click at [1341, 347] on button "تطبيق الفلاتر" at bounding box center [1328, 348] width 350 height 35
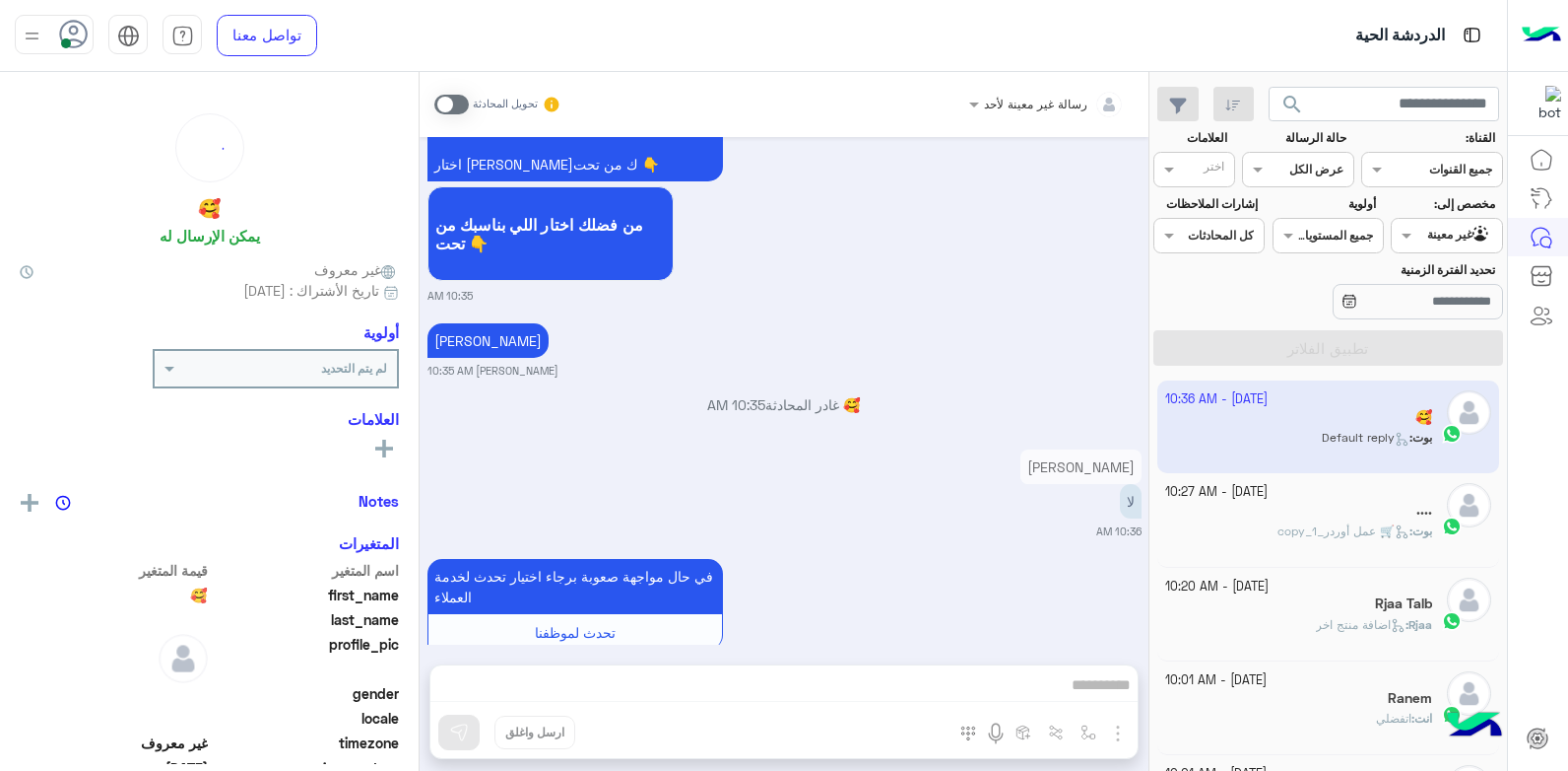
scroll to position [1891, 0]
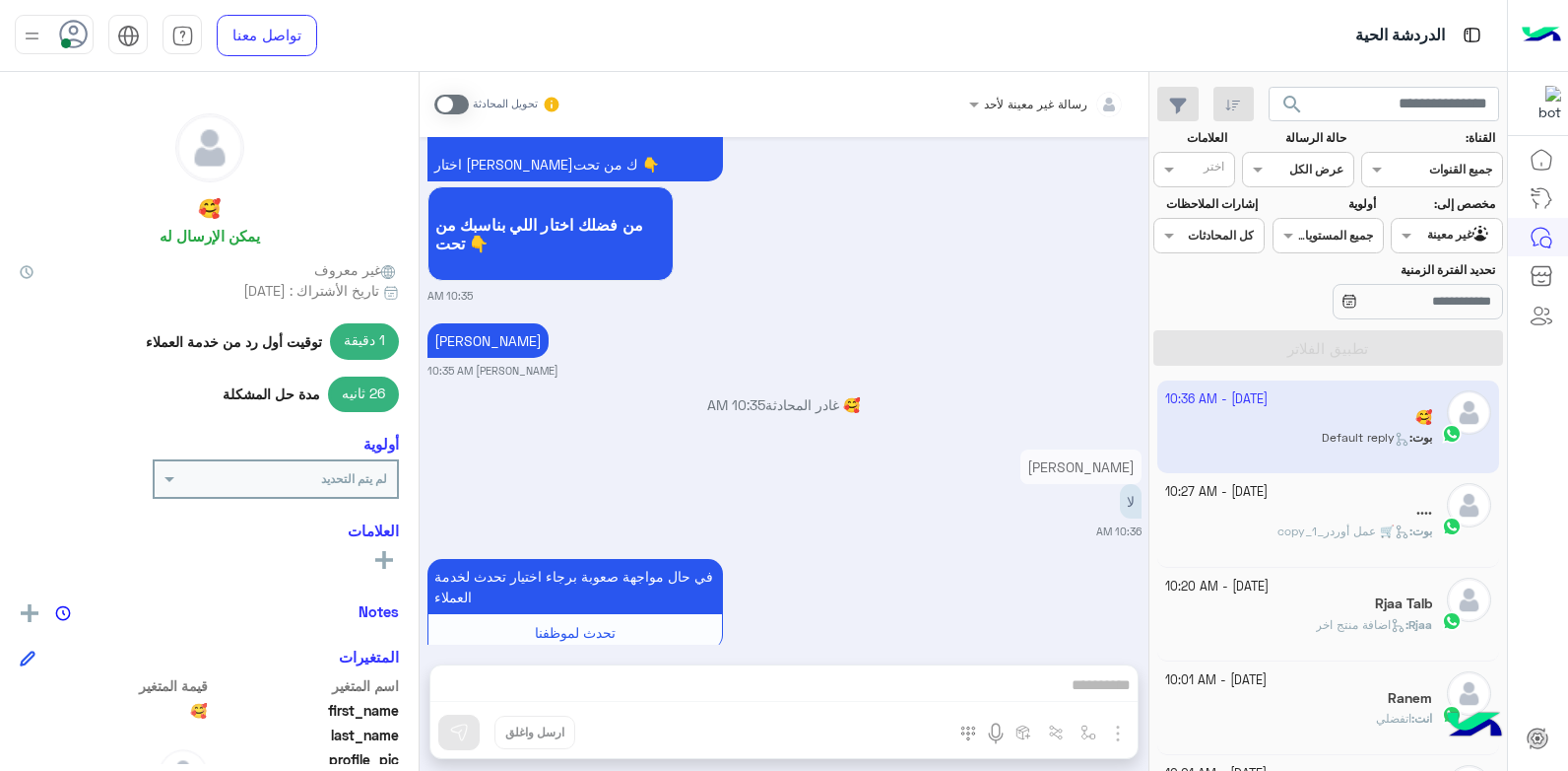
click at [447, 104] on span at bounding box center [451, 105] width 34 height 20
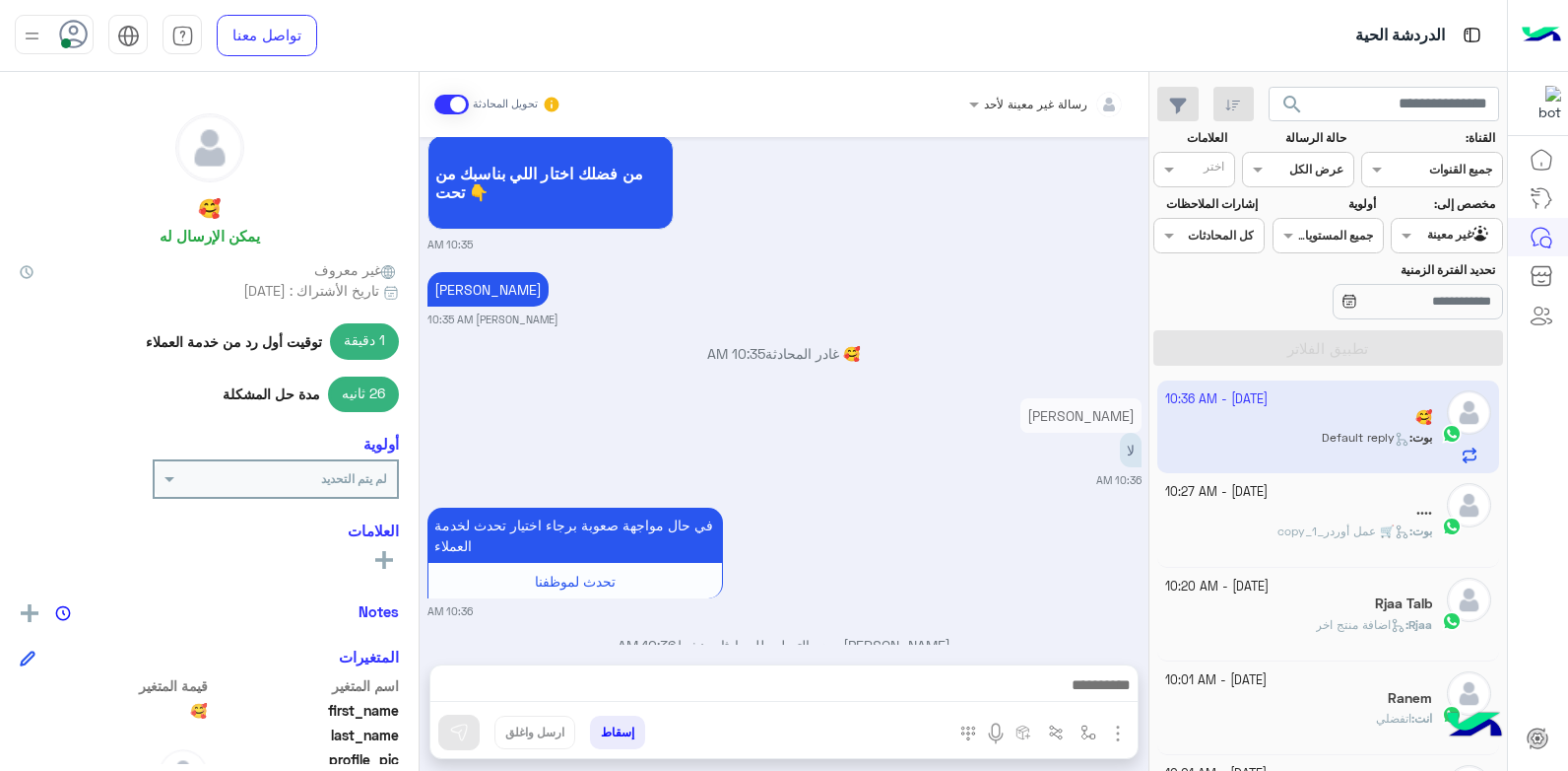
drag, startPoint x: 1431, startPoint y: 235, endPoint x: 1428, endPoint y: 254, distance: 19.2
click at [1432, 235] on div at bounding box center [1446, 233] width 109 height 19
click at [1413, 314] on b "الوارد لديك" at bounding box center [1442, 313] width 62 height 17
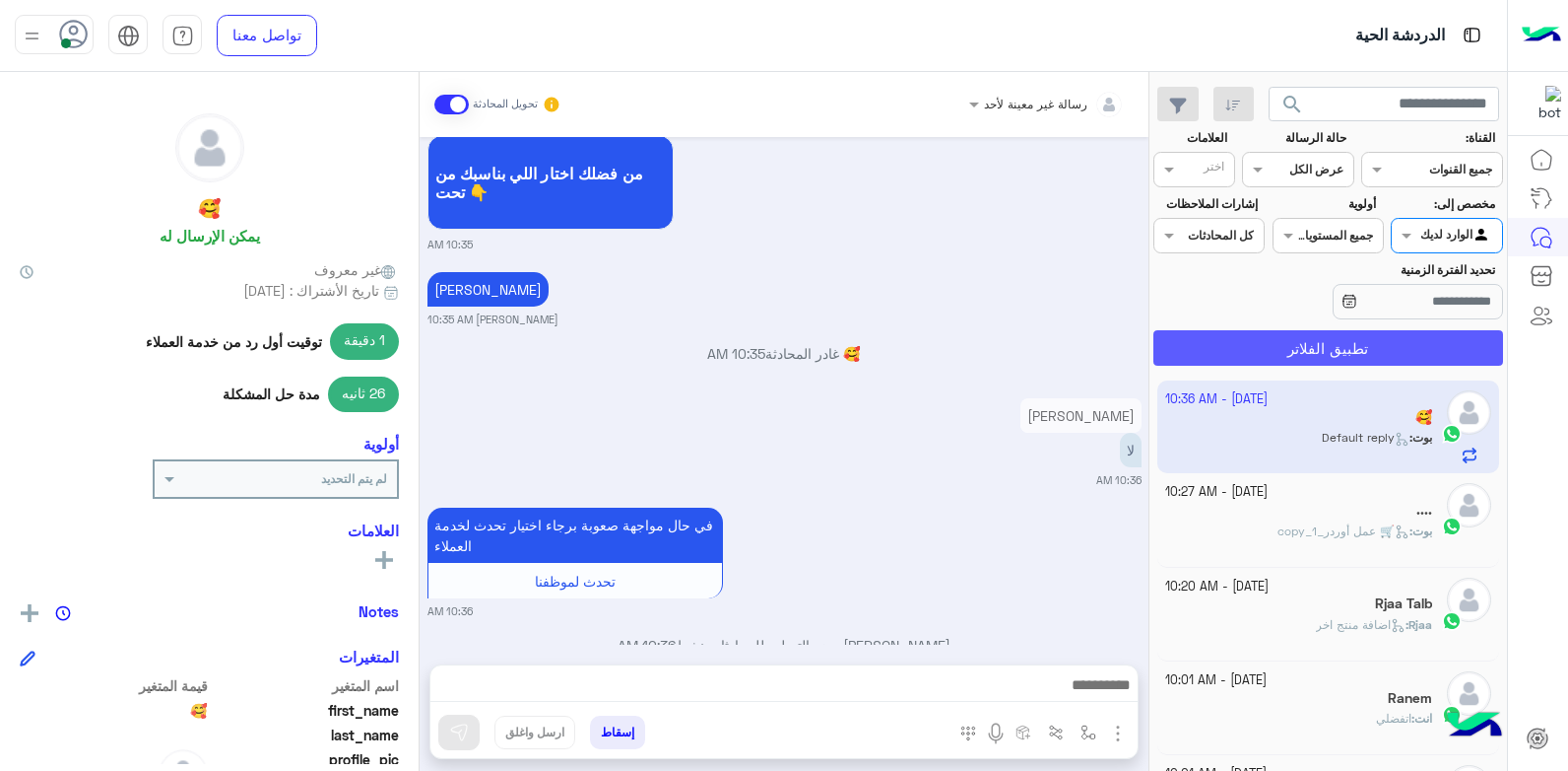
click at [1236, 353] on button "تطبيق الفلاتر" at bounding box center [1328, 348] width 350 height 35
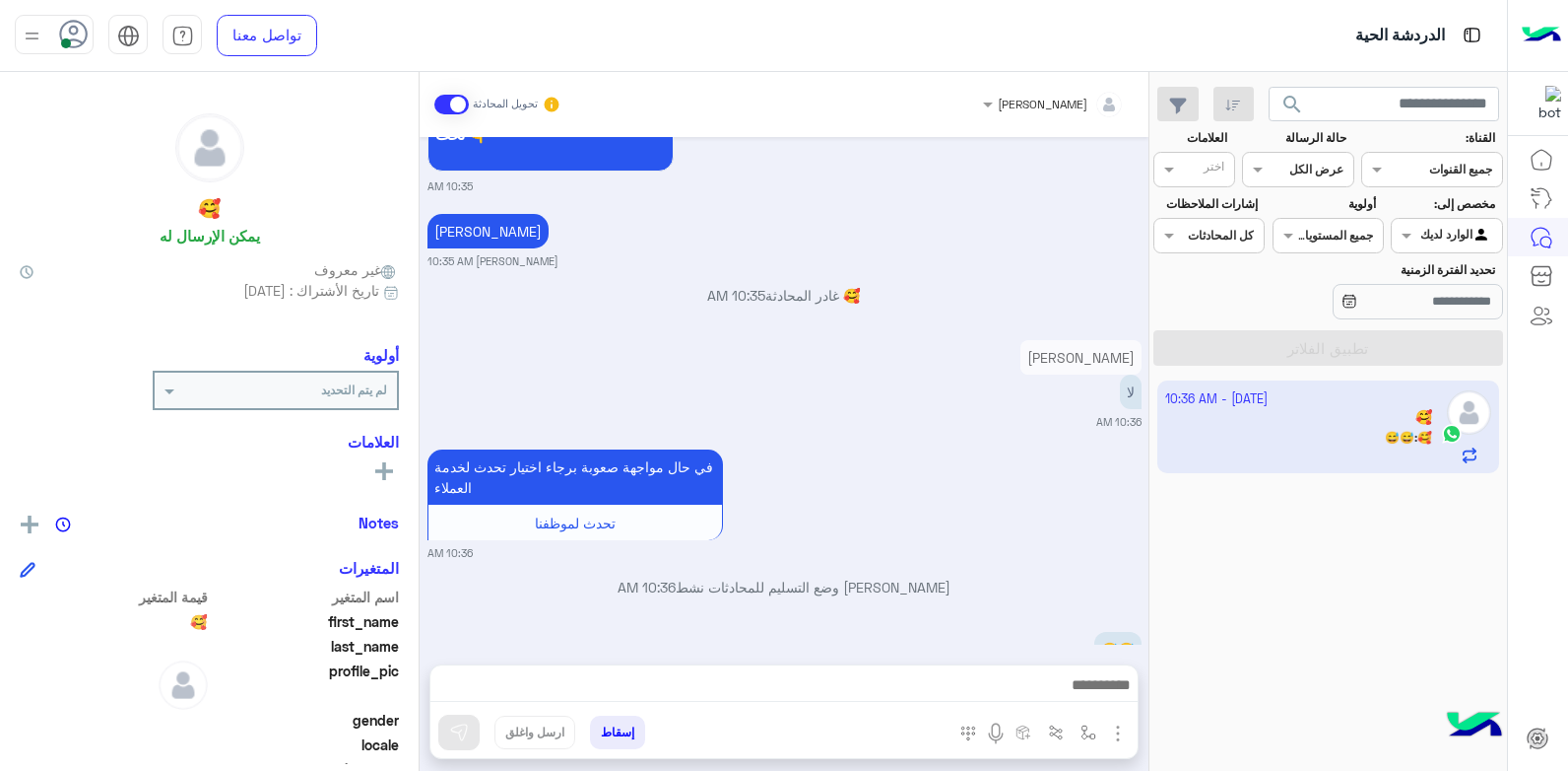
scroll to position [2017, 0]
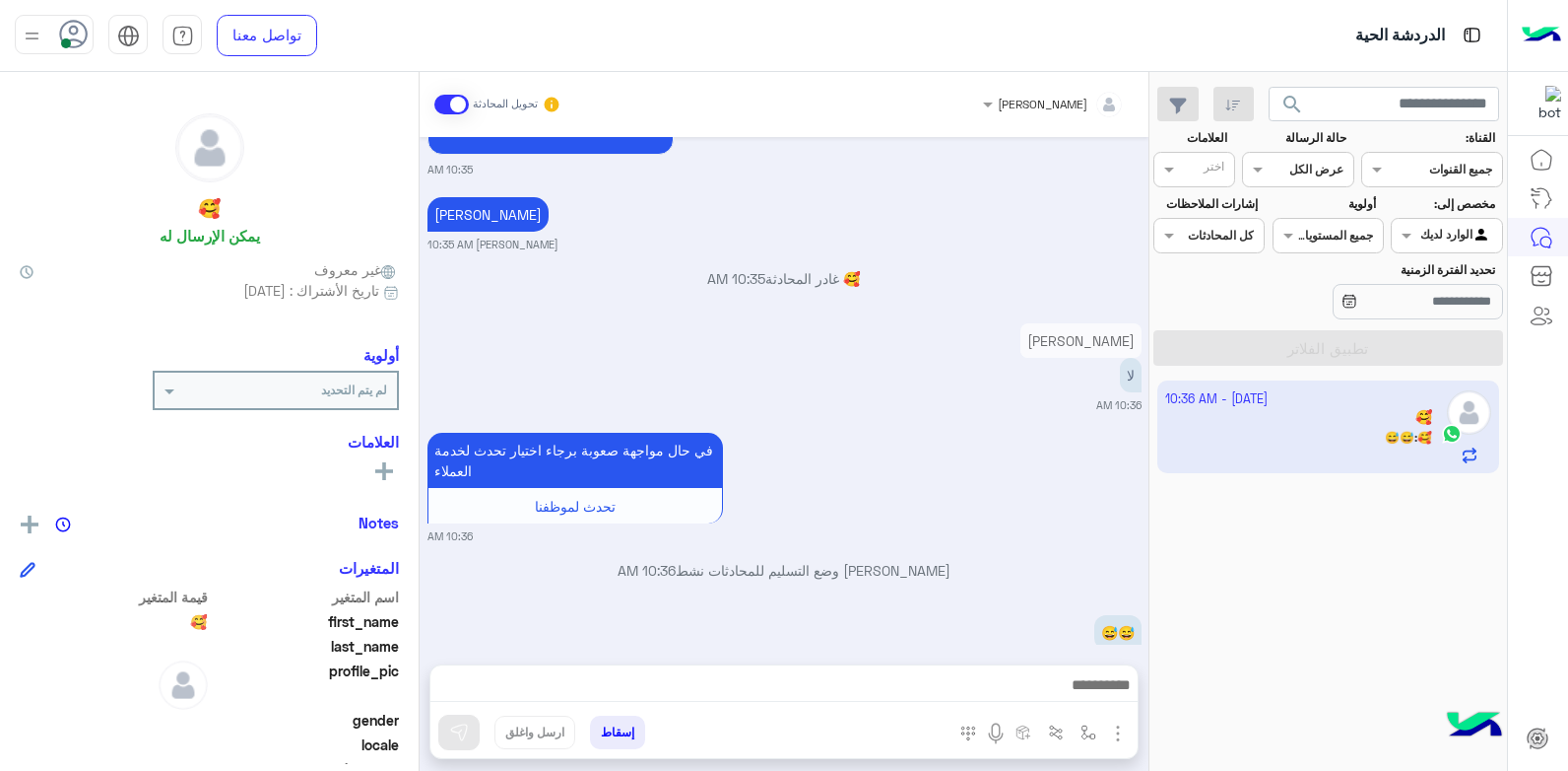
click at [1119, 743] on img "button" at bounding box center [1118, 734] width 24 height 24
click at [1040, 615] on div "😅😅" at bounding box center [1061, 632] width 160 height 35
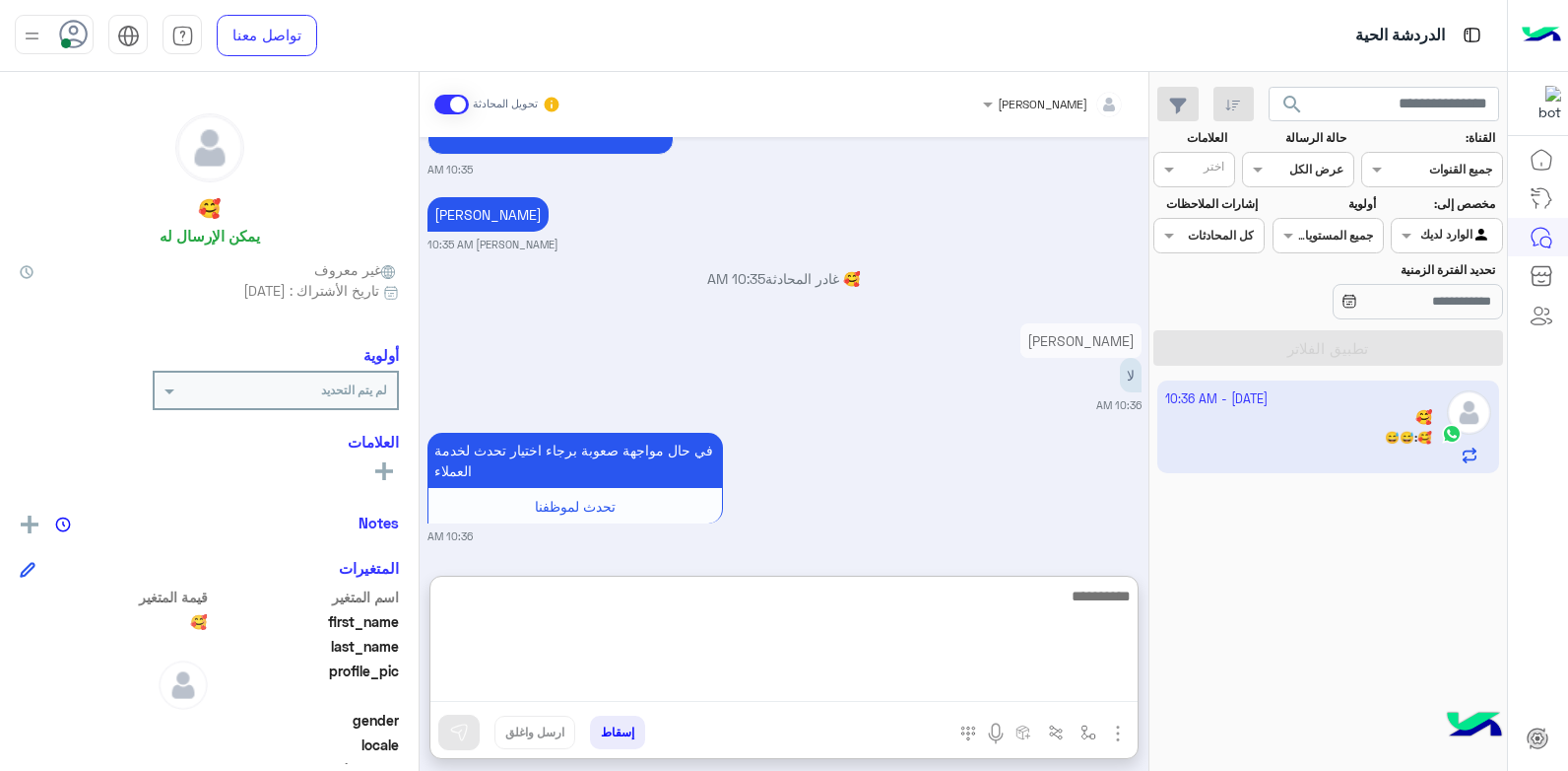
click at [1032, 689] on textarea at bounding box center [784, 643] width 708 height 118
type textarea "**********"
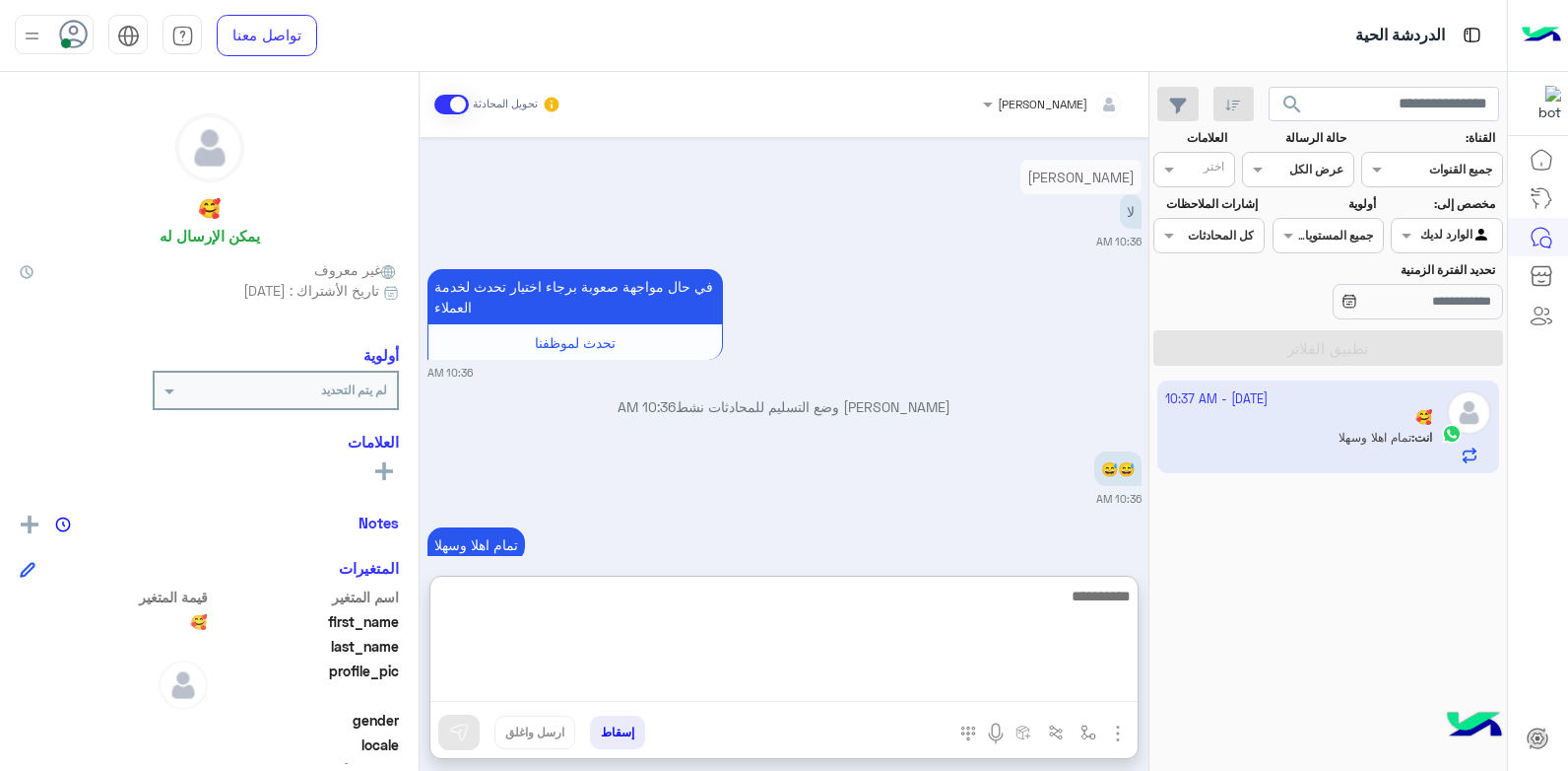
scroll to position [2232, 0]
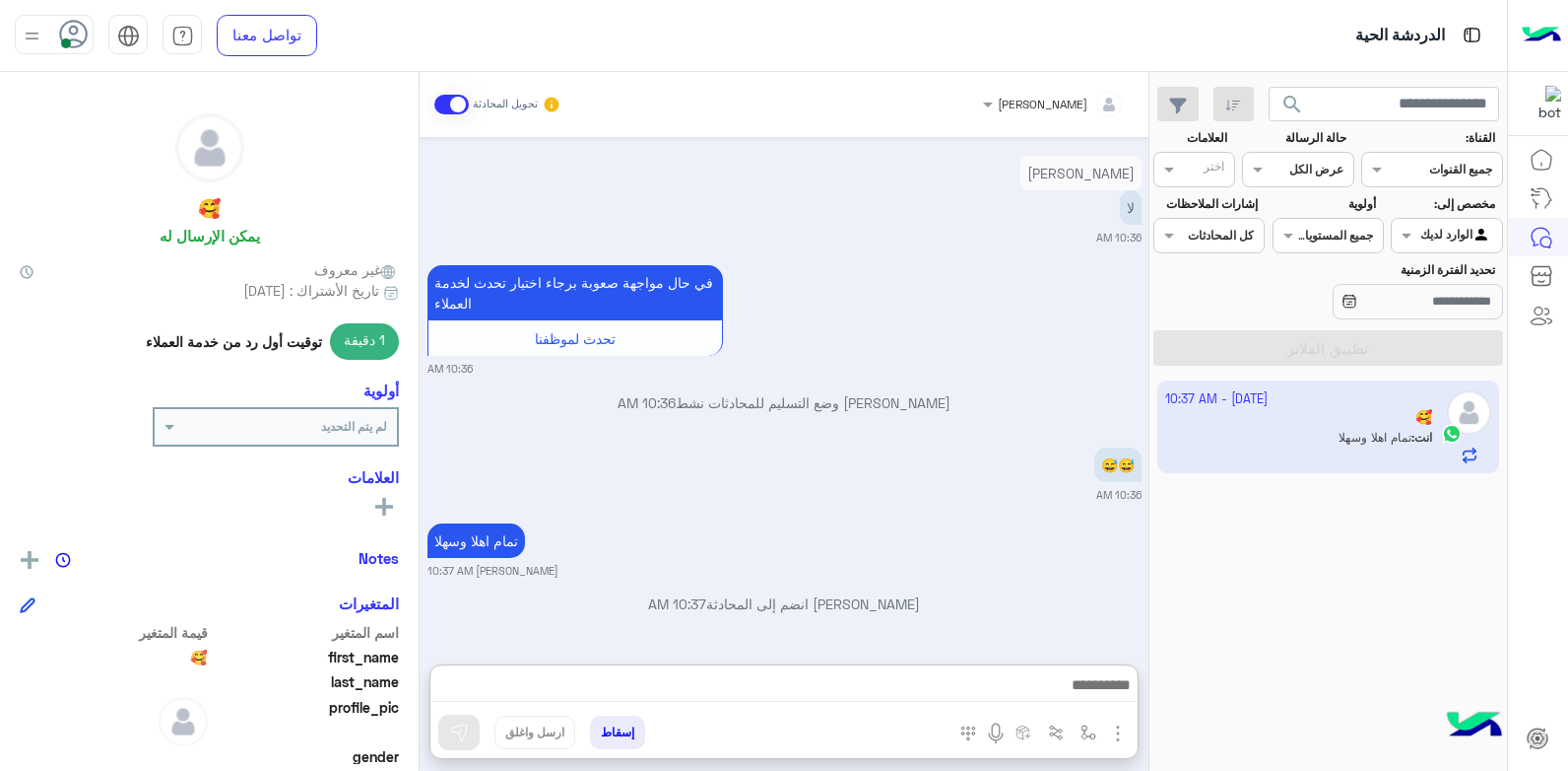
click at [966, 519] on div "تمام اهلا وسهلا خالد صقر 10:37 AM" at bounding box center [784, 548] width 715 height 60
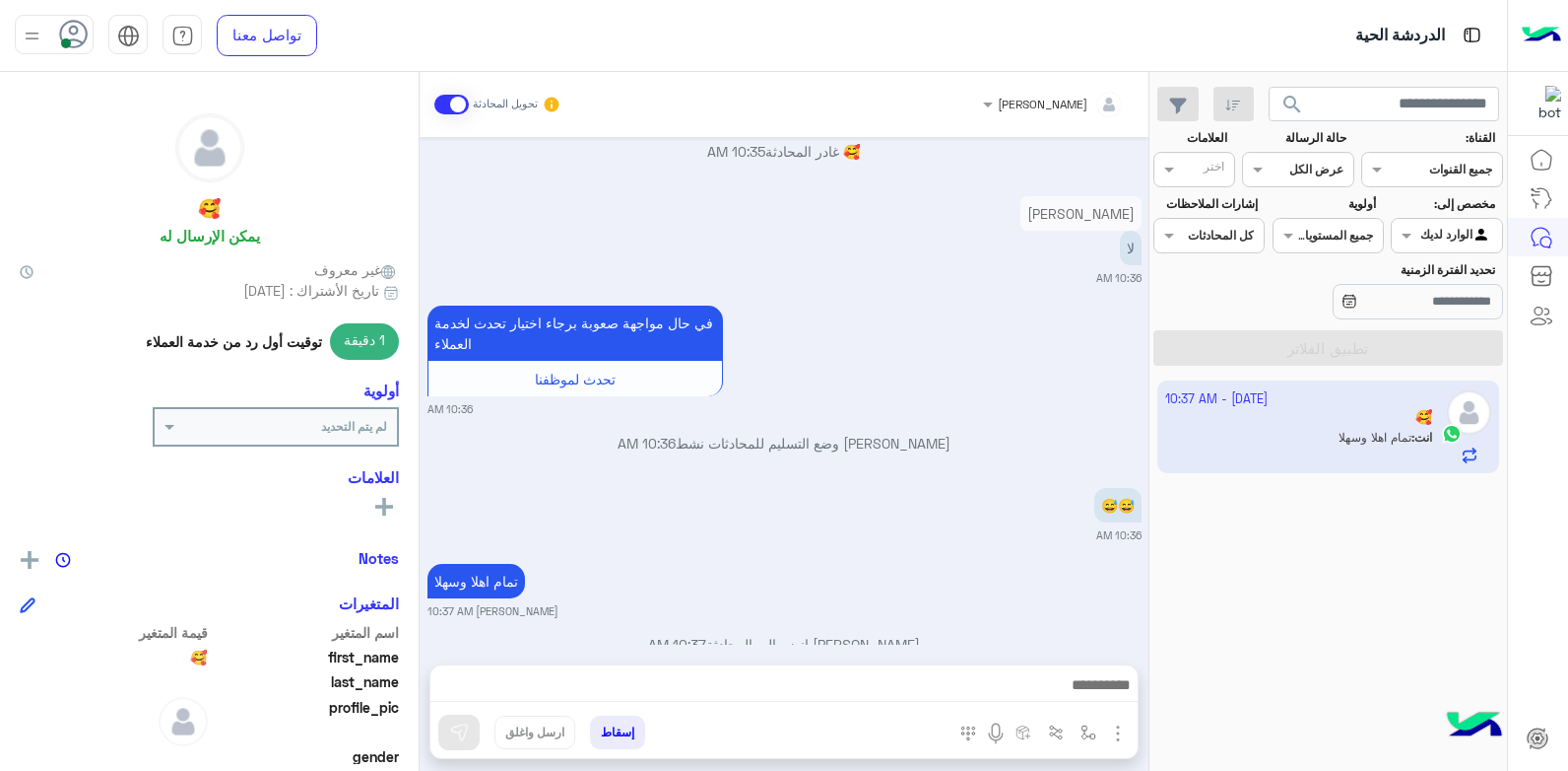
scroll to position [2143, 0]
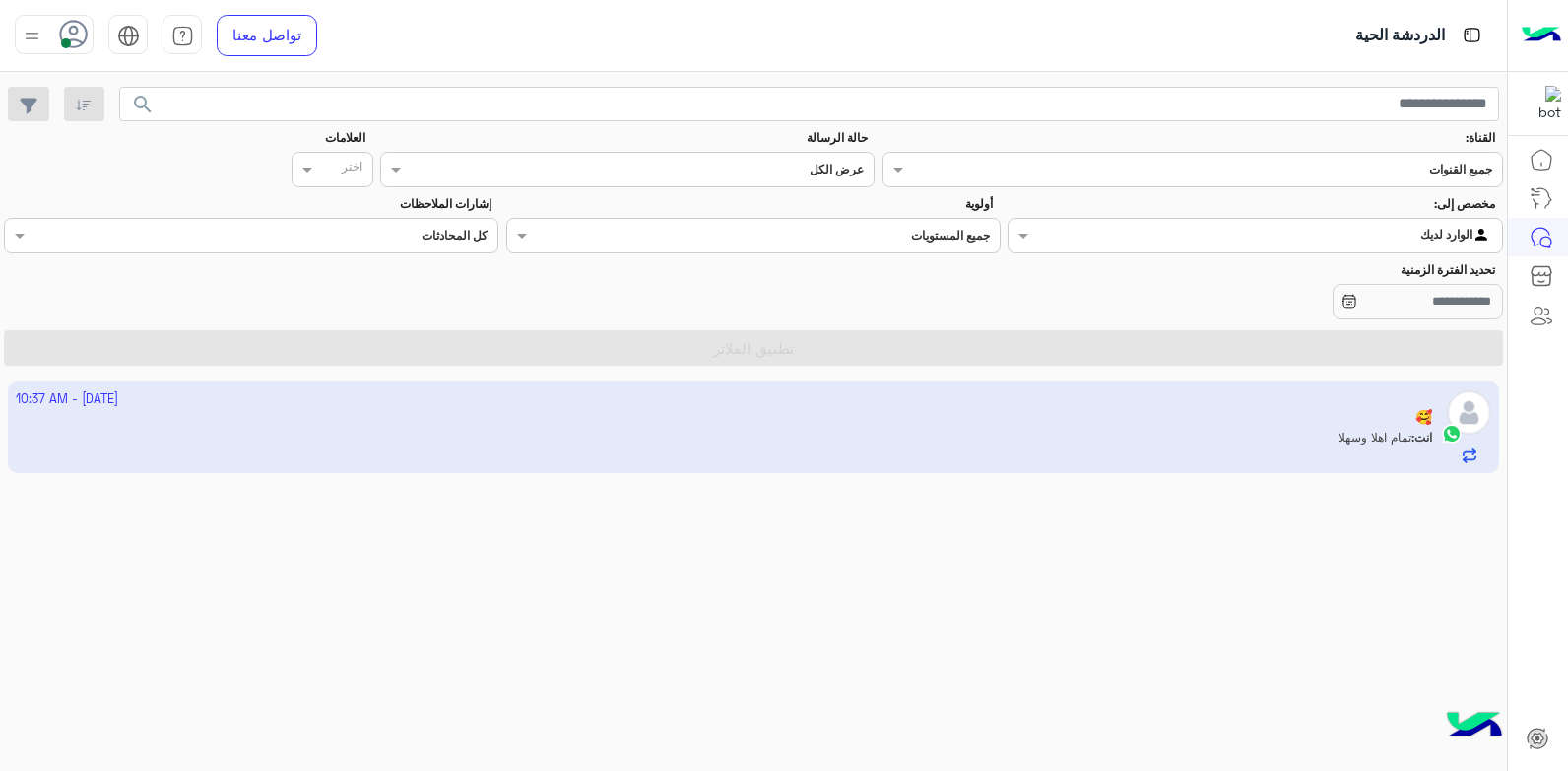
click at [950, 442] on app-inbox-user "2 October - 10:37 AM 🥰 انت : تمام اهلا وسهلا" at bounding box center [754, 427] width 1492 height 93
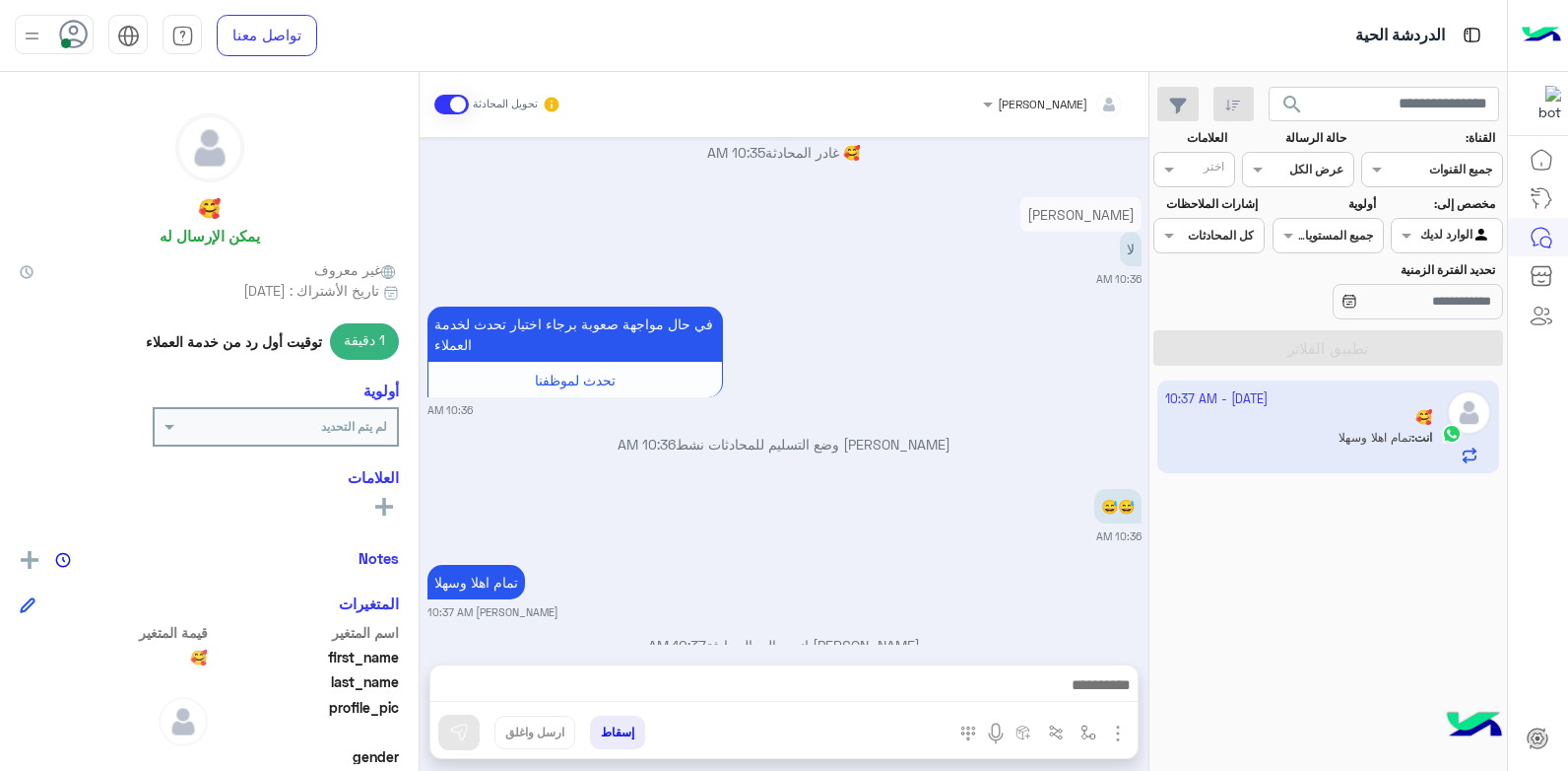
click at [913, 485] on div "😅😅 10:36 AM" at bounding box center [784, 514] width 715 height 60
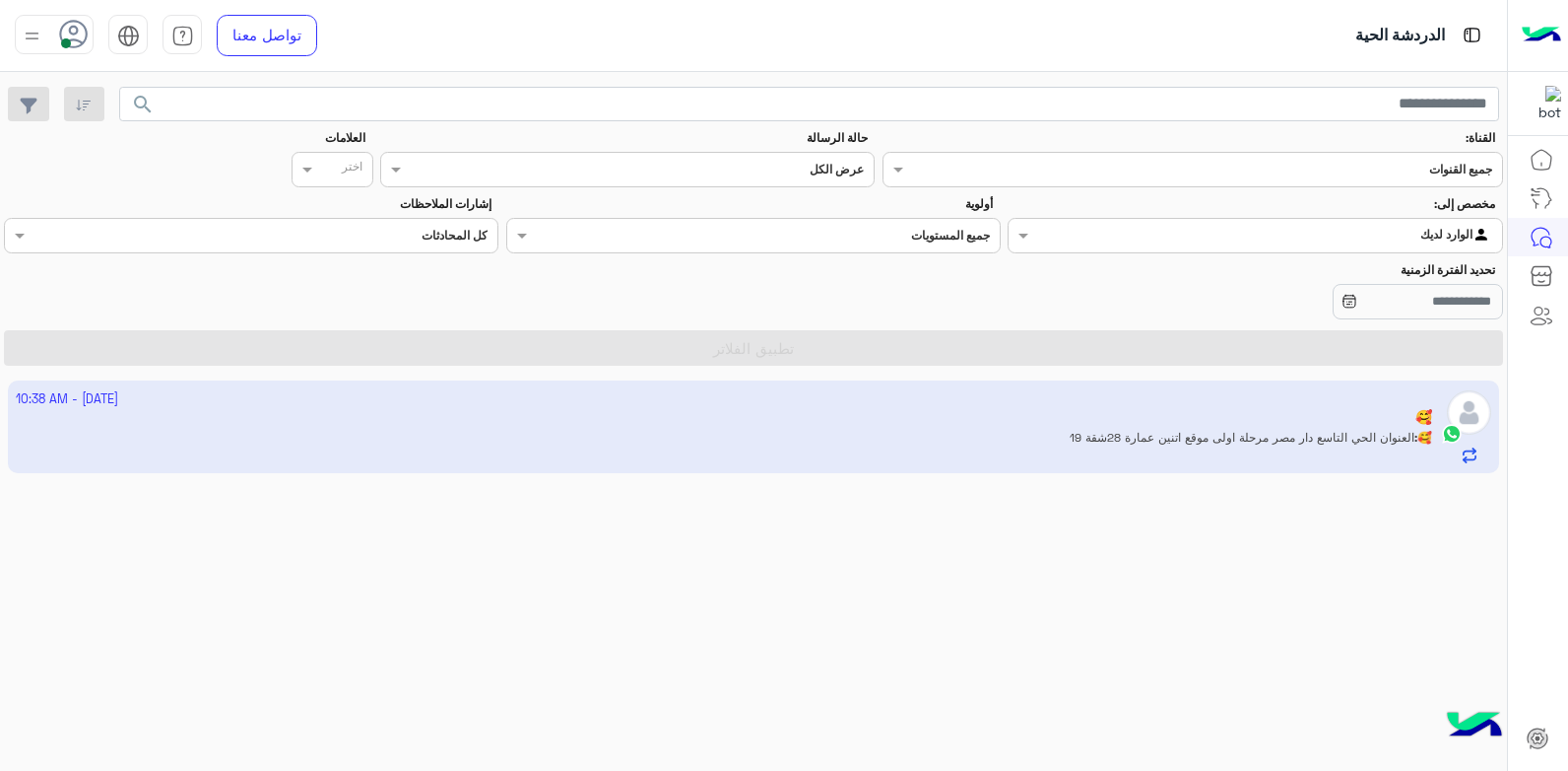
click at [1275, 432] on app-inbox-user "2 October - 10:38 AM 🥰 🥰 : العنوان الحي التاسع دار مصر مرحلة اولى موقع اتنين عم…" at bounding box center [754, 427] width 1492 height 93
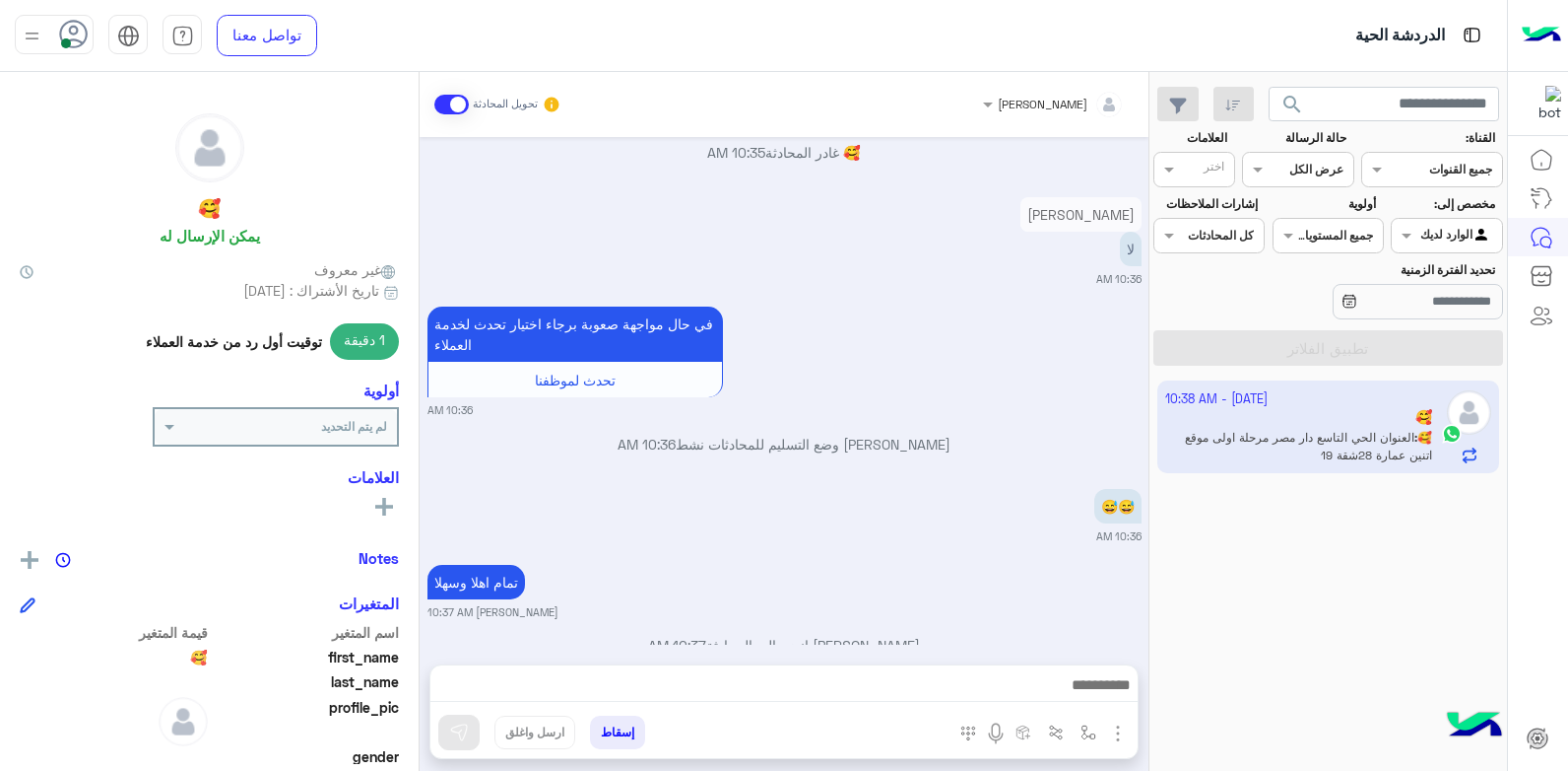
click at [1275, 432] on app-inbox-user "2 October - 10:38 AM 🥰 🥰 : العنوان الحي التاسع دار مصر مرحلة اولى موقع اتنين عم…" at bounding box center [1329, 427] width 343 height 93
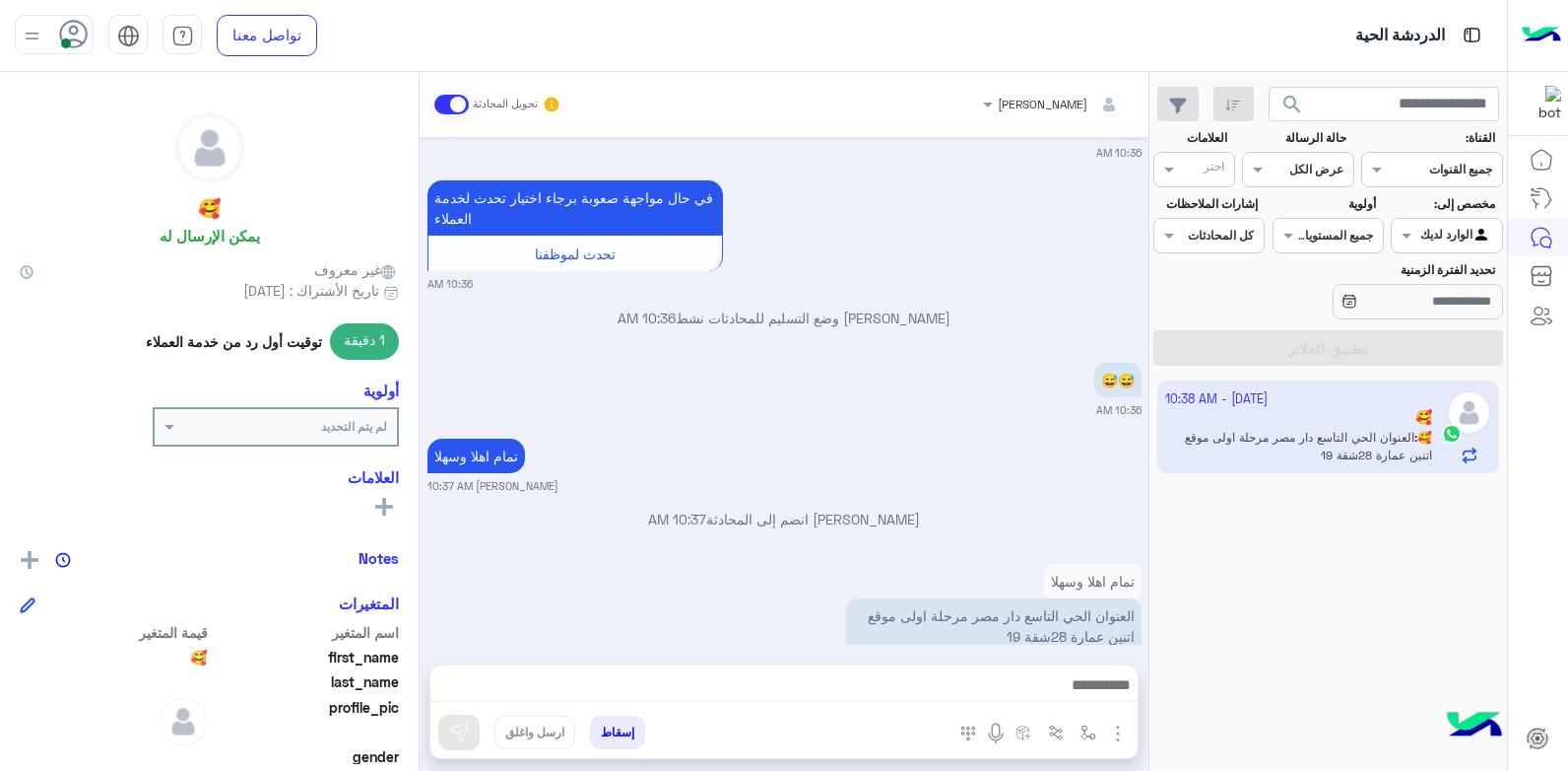
scroll to position [2274, 0]
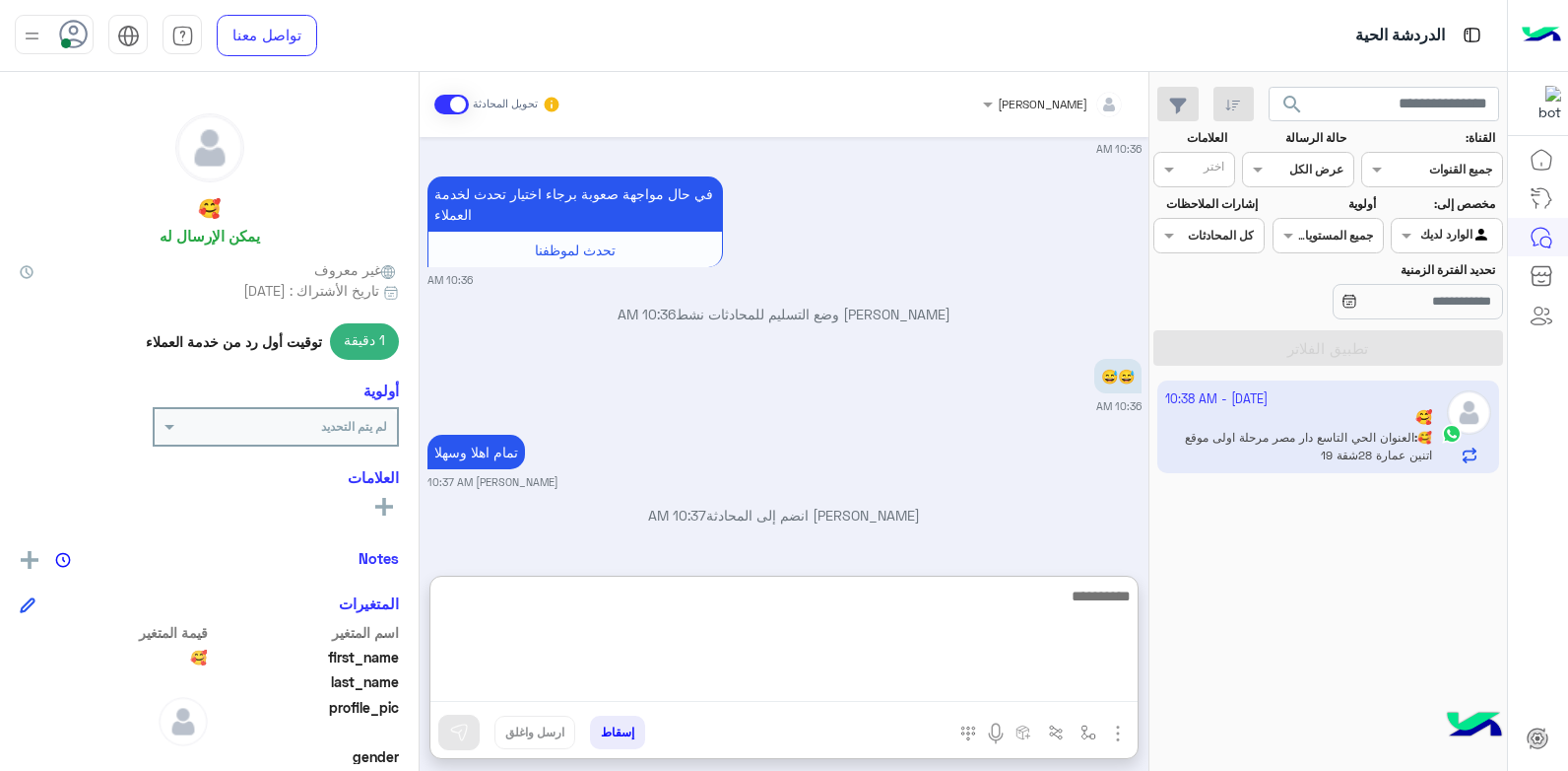
click at [1088, 683] on textarea at bounding box center [784, 643] width 708 height 118
click at [1059, 619] on textarea at bounding box center [784, 643] width 708 height 118
click at [1068, 604] on textarea at bounding box center [784, 643] width 708 height 118
type textarea "****"
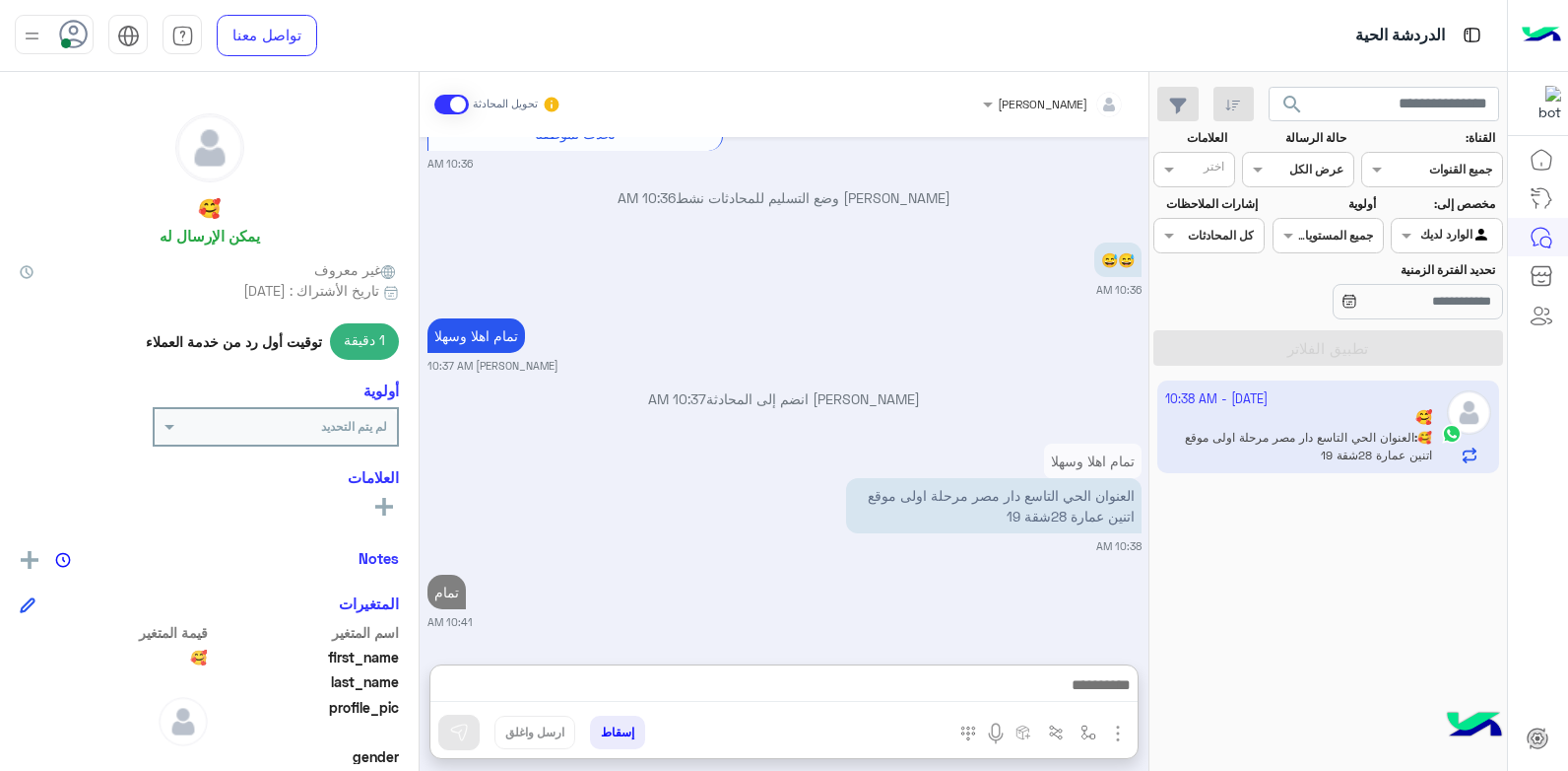
click at [1110, 732] on img "button" at bounding box center [1118, 734] width 24 height 24
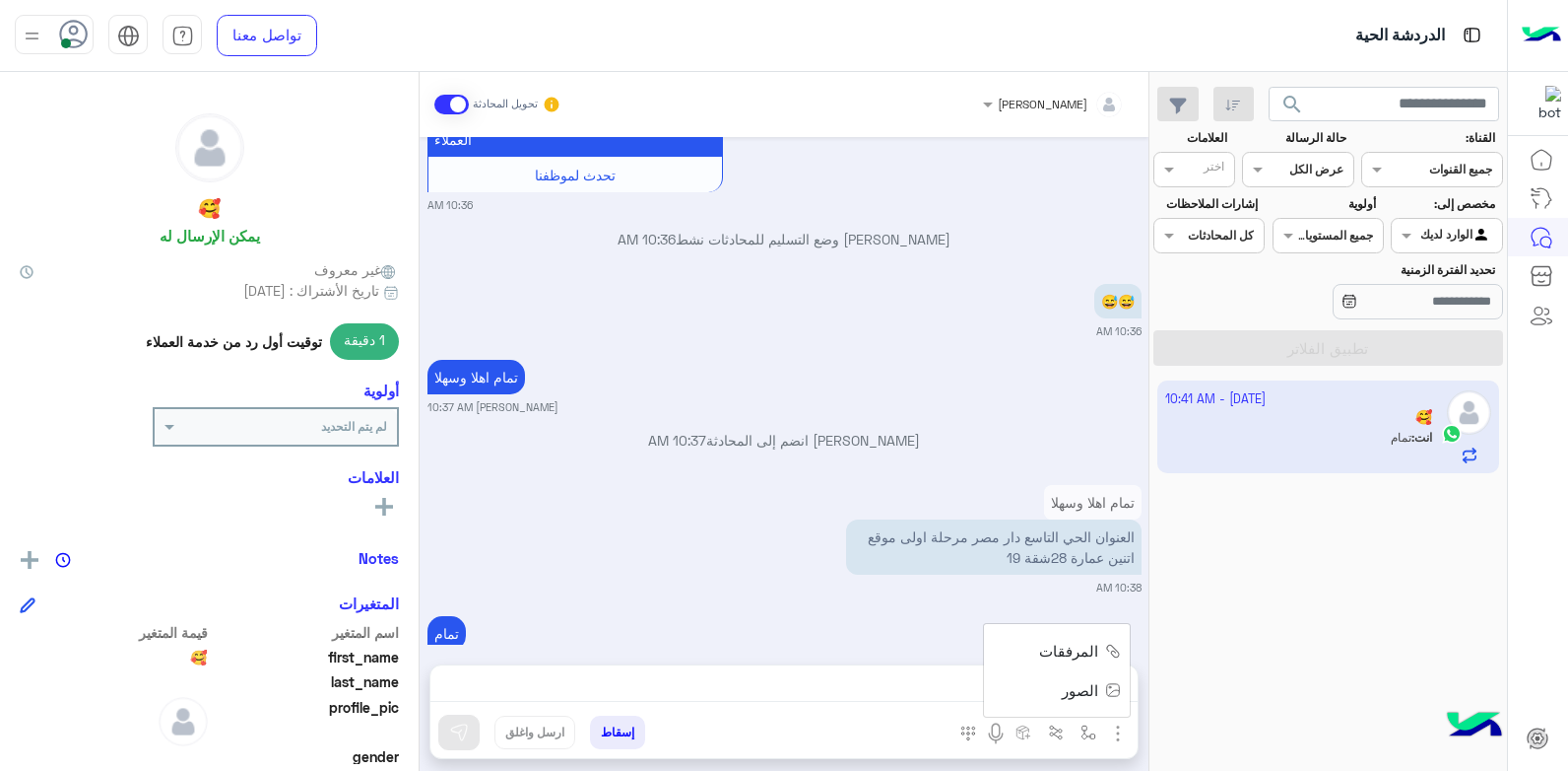
click at [1110, 735] on img "button" at bounding box center [1118, 734] width 24 height 24
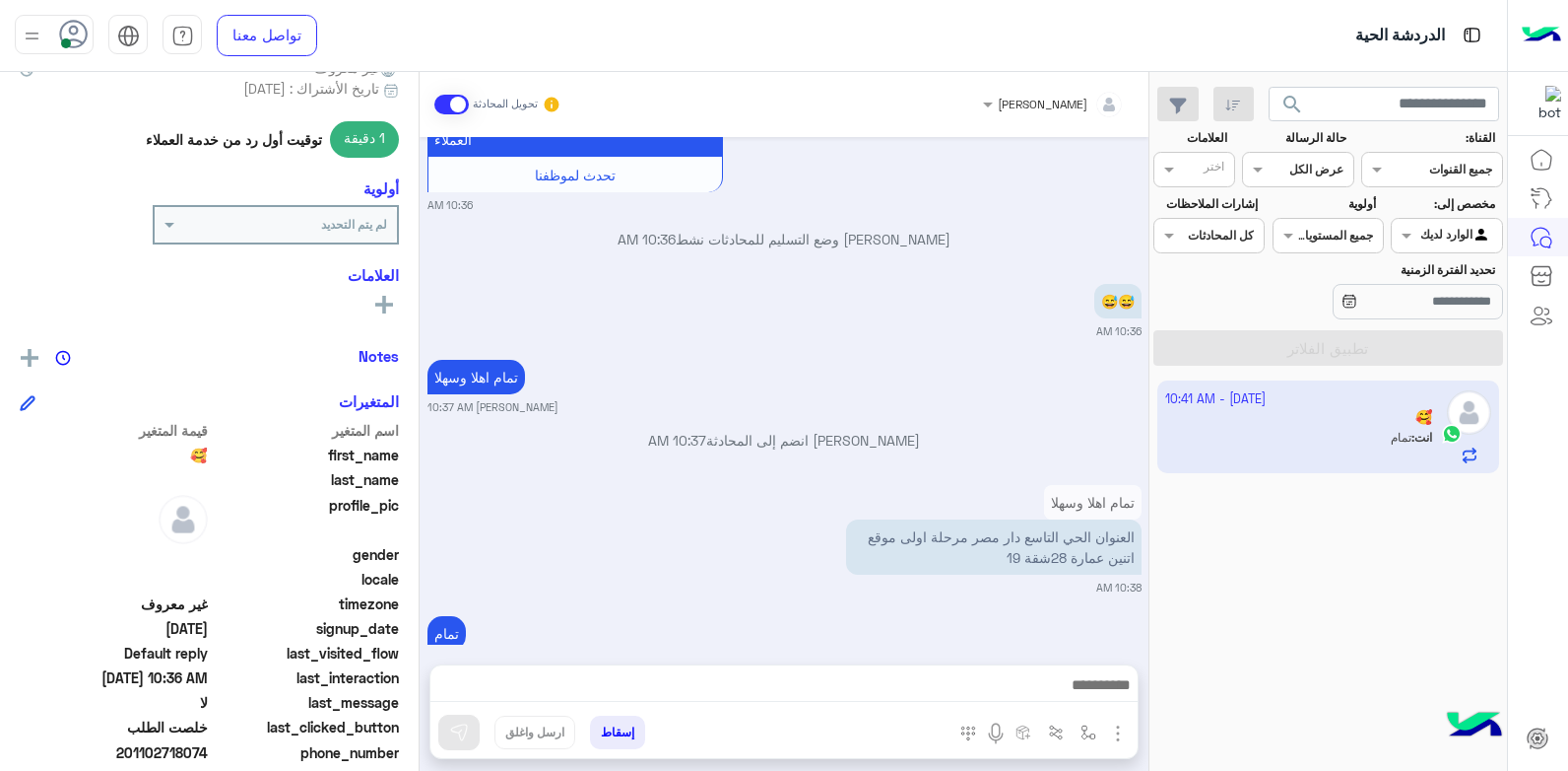
scroll to position [373, 0]
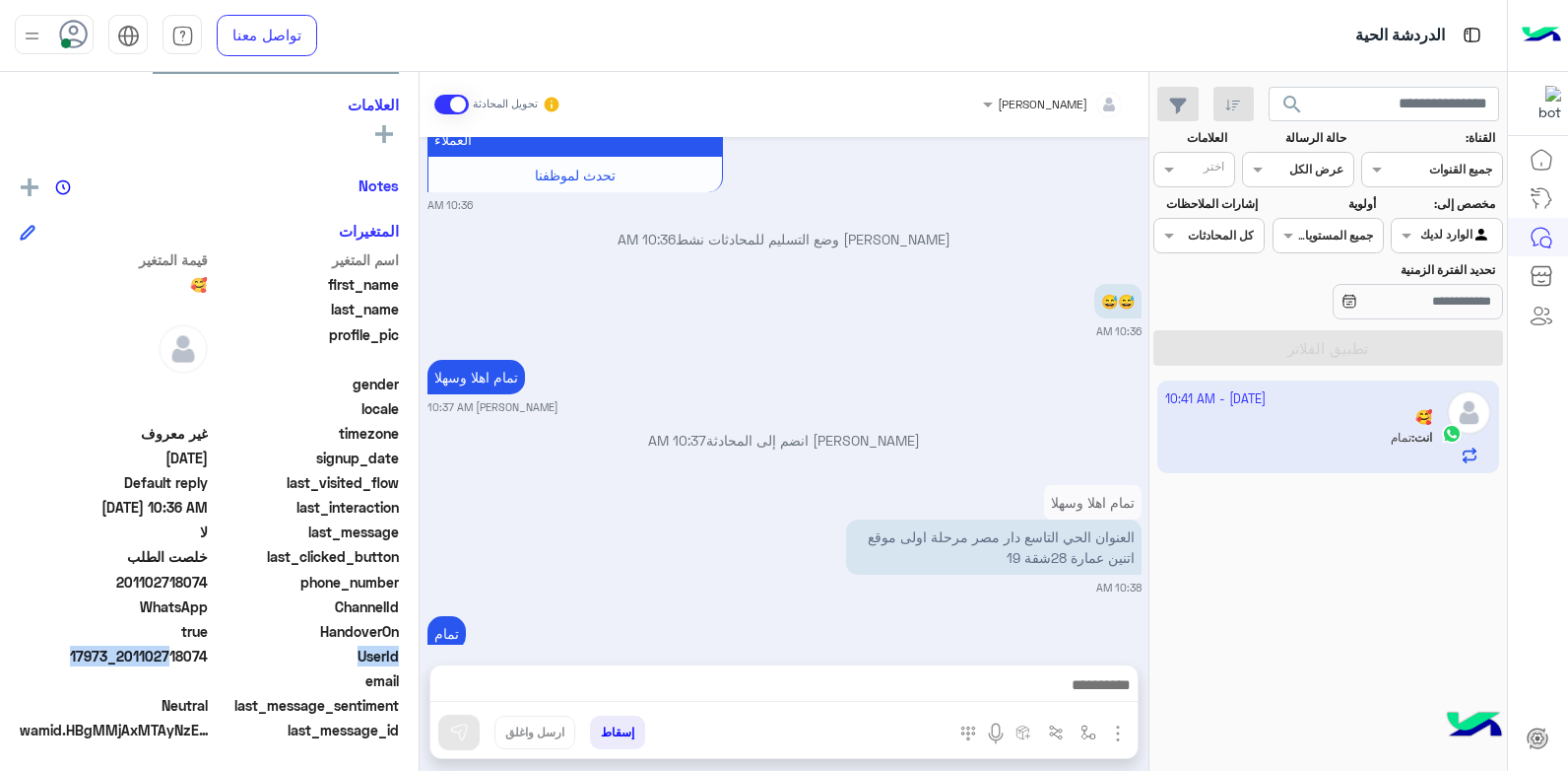
drag, startPoint x: 170, startPoint y: 656, endPoint x: 213, endPoint y: 658, distance: 43.0
click at [213, 658] on div "UserId 17973_201102718074" at bounding box center [209, 658] width 379 height 25
click at [217, 654] on span "UserId" at bounding box center [306, 656] width 188 height 21
click at [182, 657] on span "17973_201102718074" at bounding box center [113, 656] width 188 height 21
drag, startPoint x: 171, startPoint y: 656, endPoint x: 209, endPoint y: 656, distance: 38.0
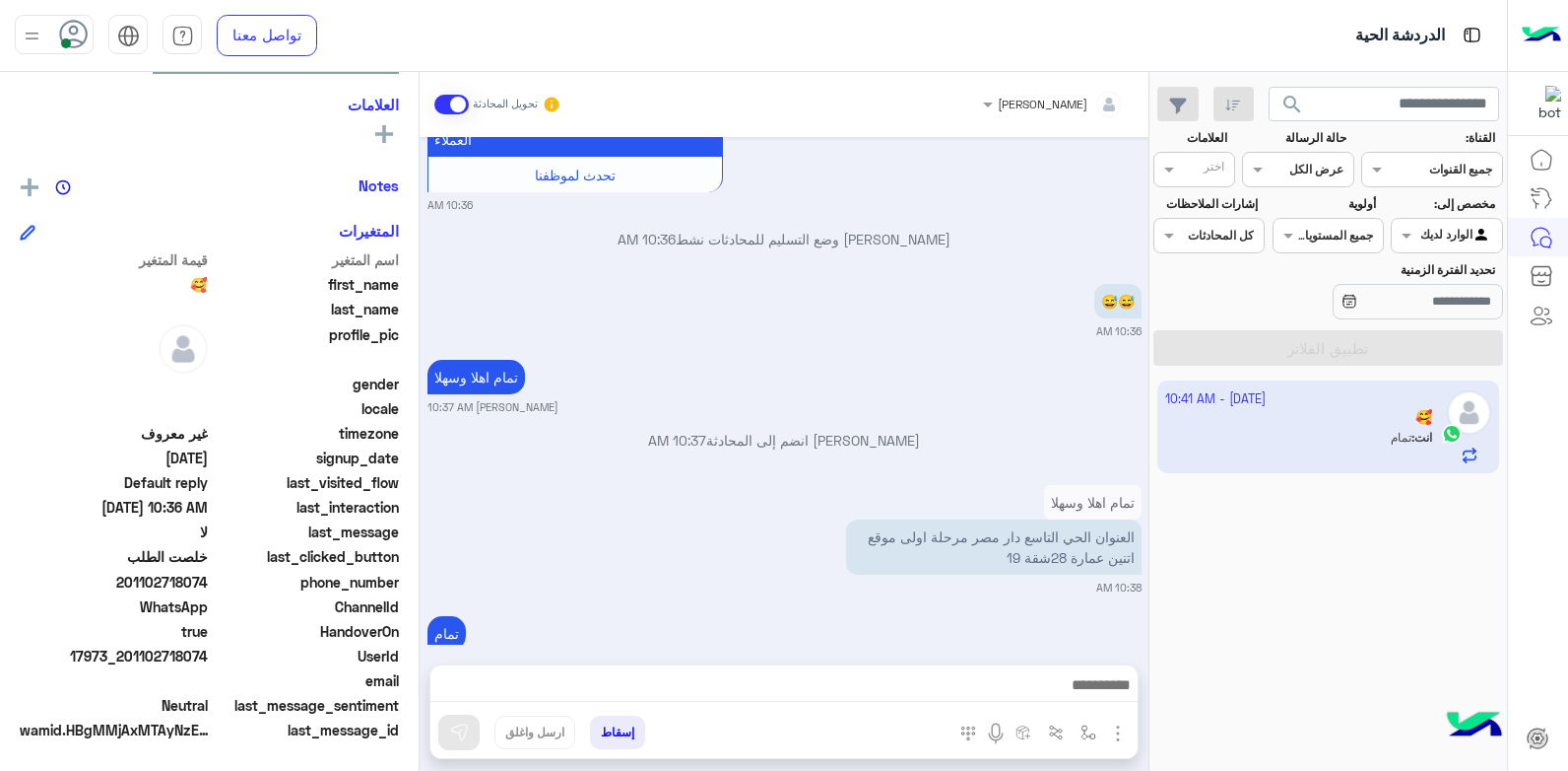
click at [208, 656] on span "17973_201102718074" at bounding box center [113, 656] width 188 height 21
copy span "18074"
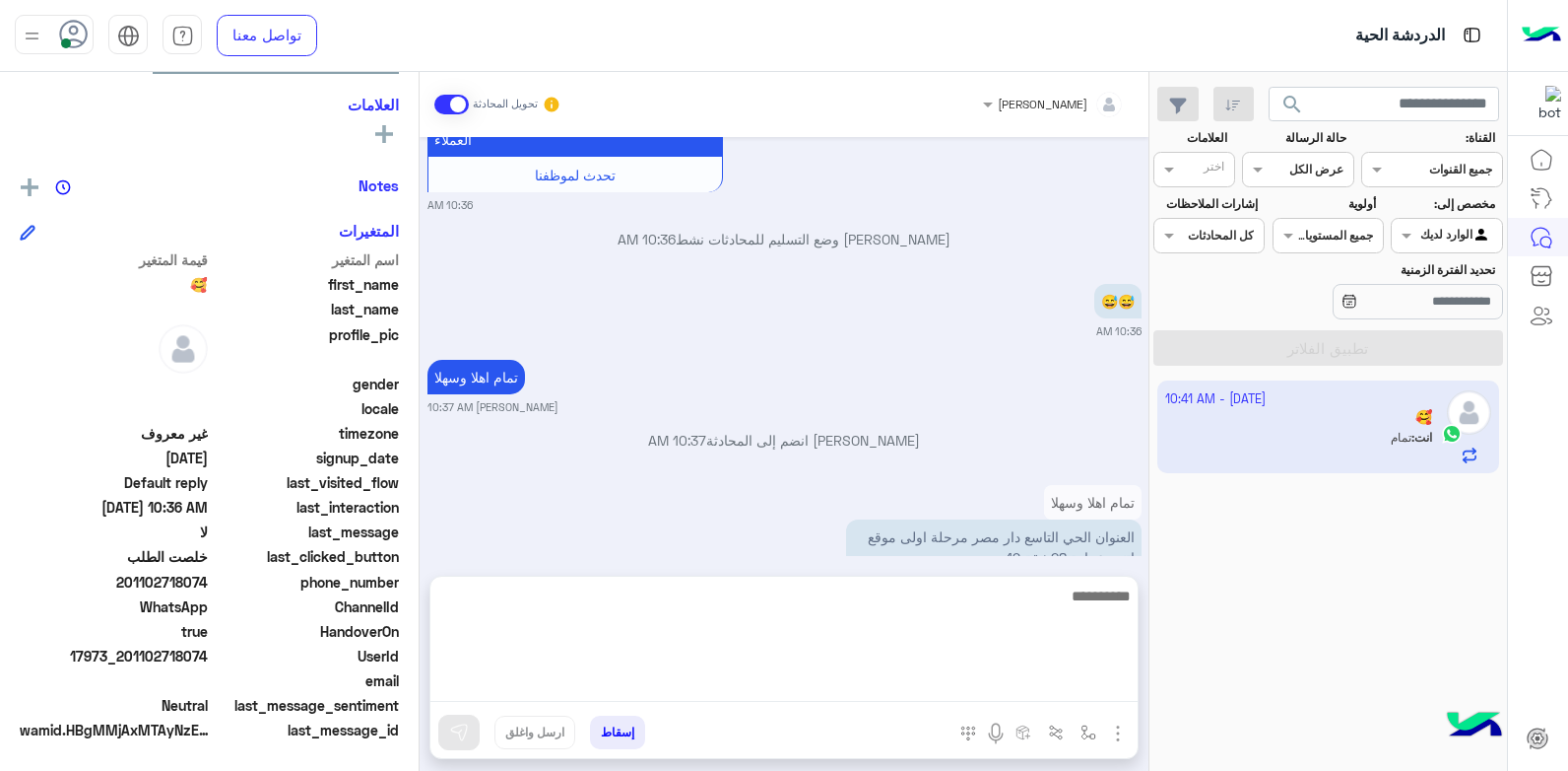
click at [1079, 688] on textarea at bounding box center [784, 643] width 708 height 118
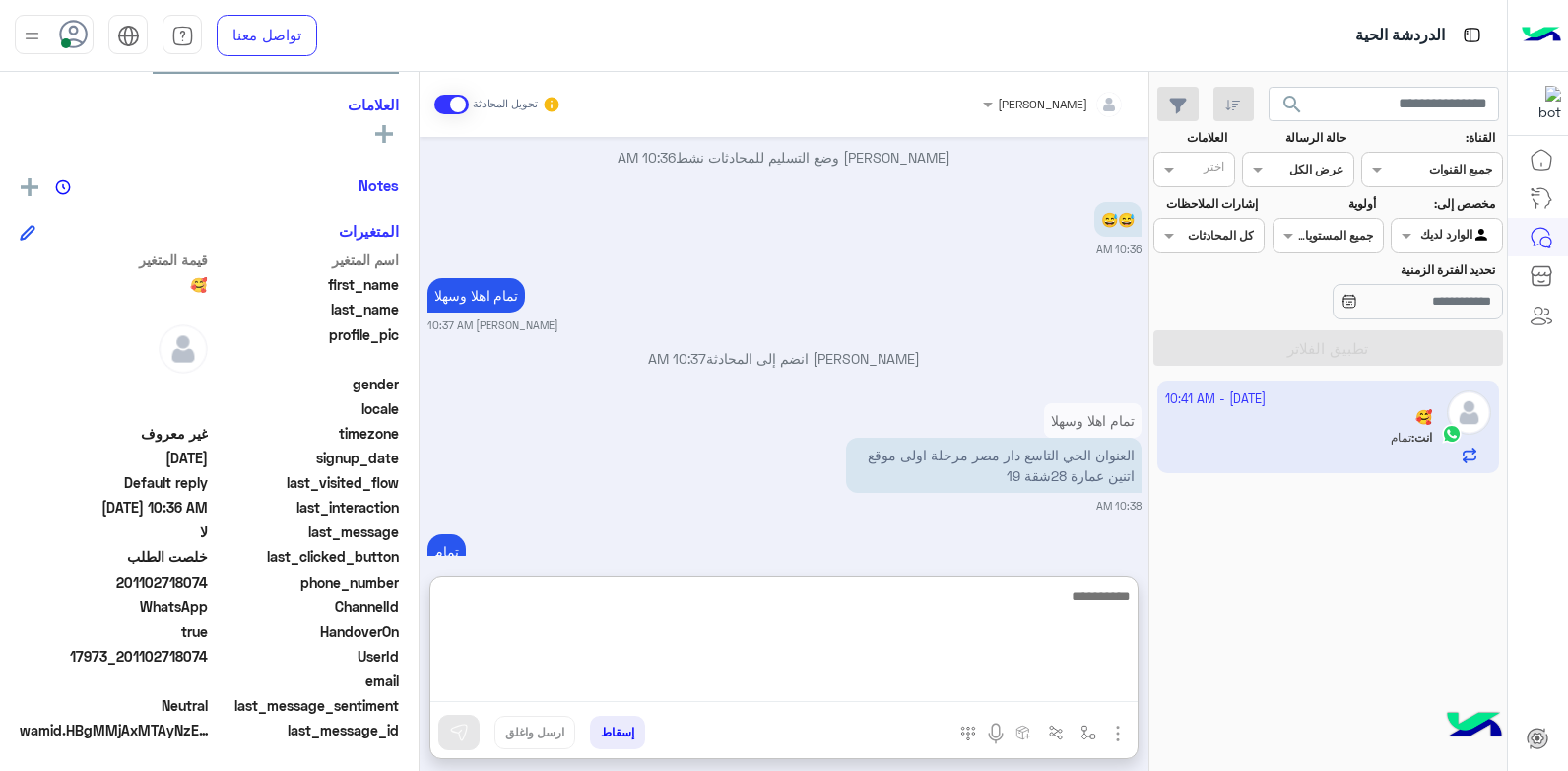
scroll to position [2436, 0]
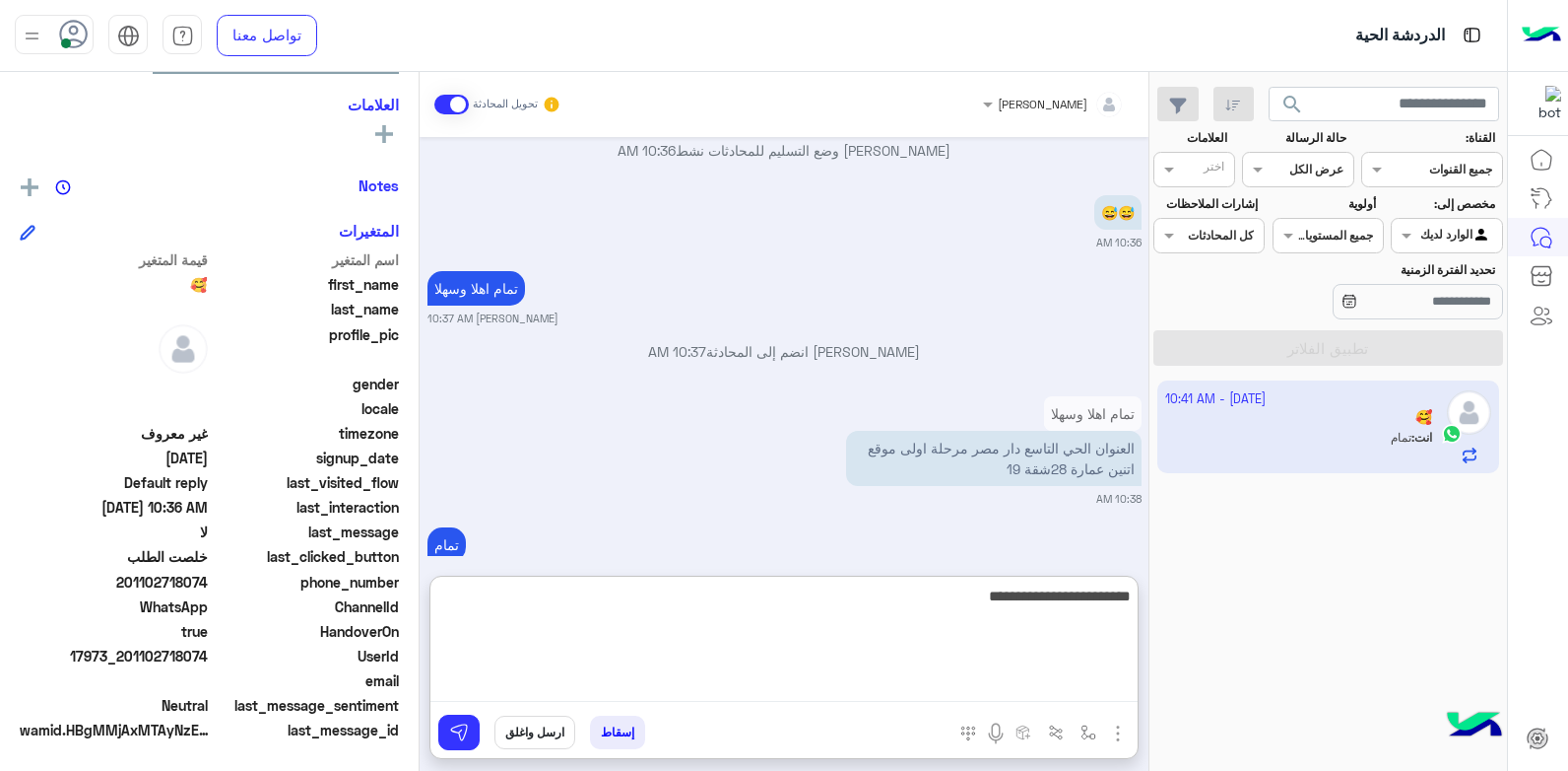
type textarea "**********"
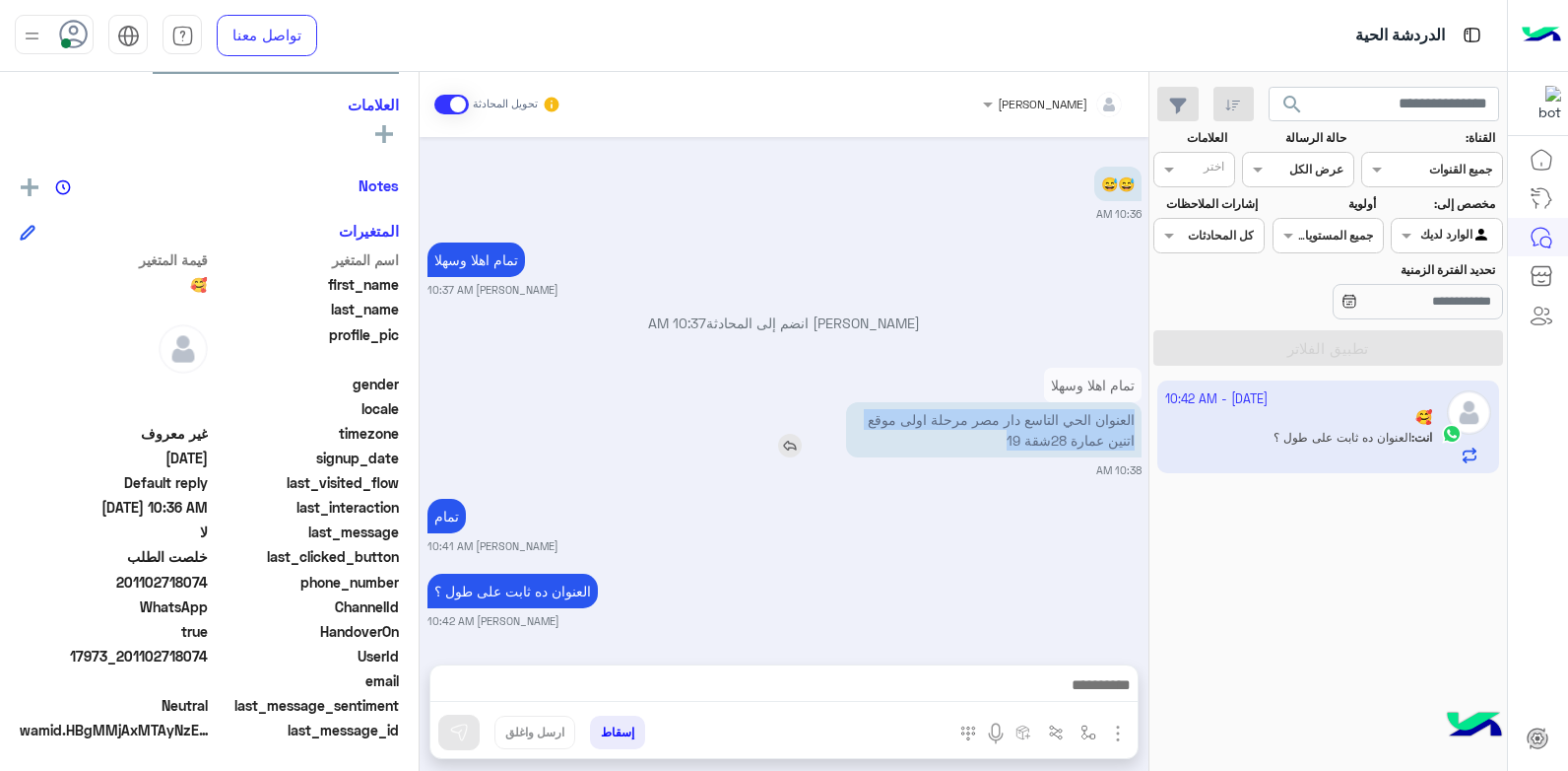
scroll to position [2423, 0]
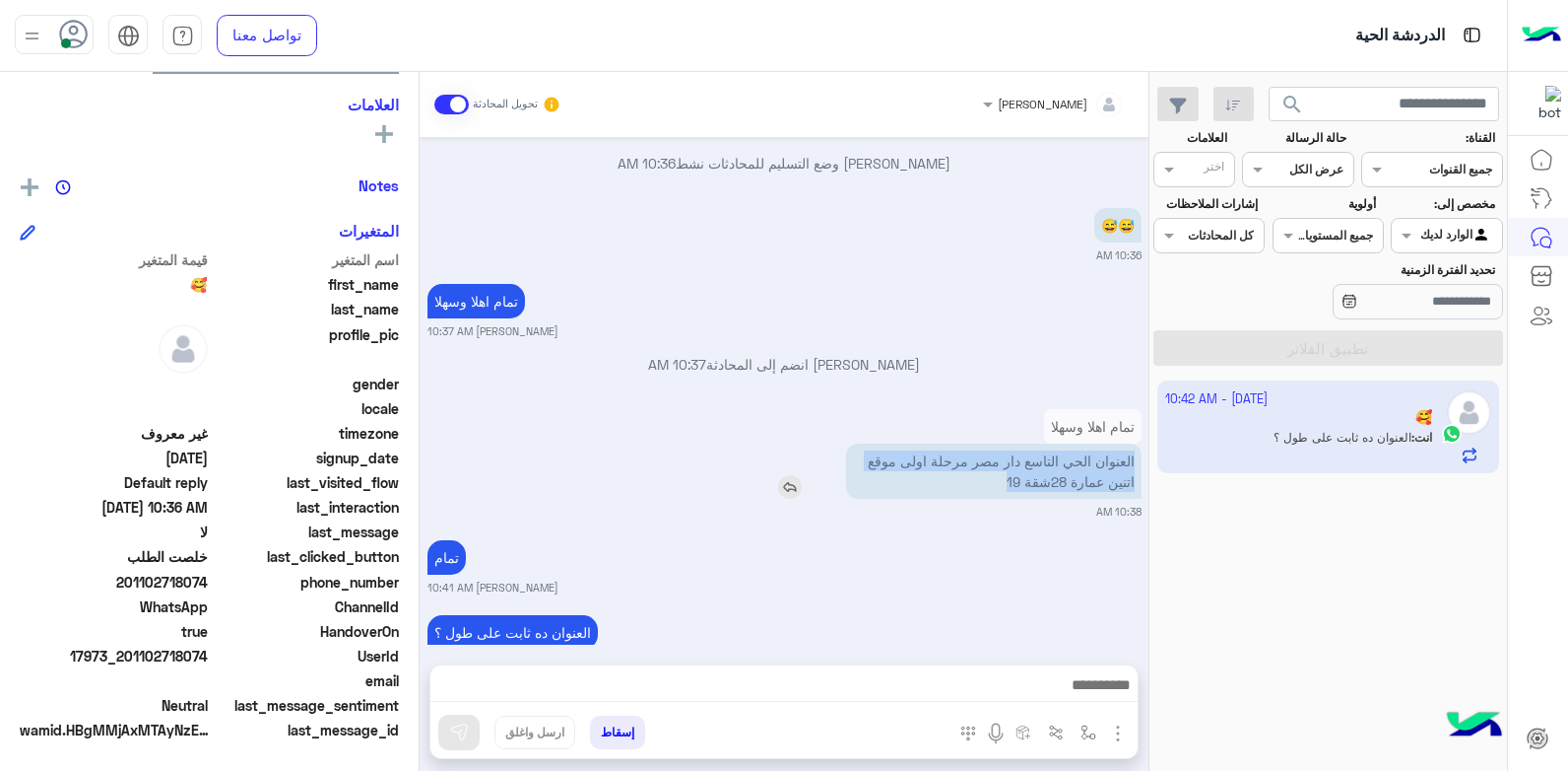
drag, startPoint x: 997, startPoint y: 352, endPoint x: 1139, endPoint y: 425, distance: 159.7
click at [1139, 444] on p "العنوان الحي التاسع دار مصر مرحلة اولى موقع اتنين عمارة 28شقة 19" at bounding box center [993, 471] width 296 height 55
copy p "العنوان الحي التاسع دار مصر مرحلة اولى موقع اتنين عمارة 28شقة 19"
click at [188, 661] on span "17973_201102718074" at bounding box center [113, 656] width 188 height 21
drag, startPoint x: 209, startPoint y: 657, endPoint x: 165, endPoint y: 660, distance: 44.1
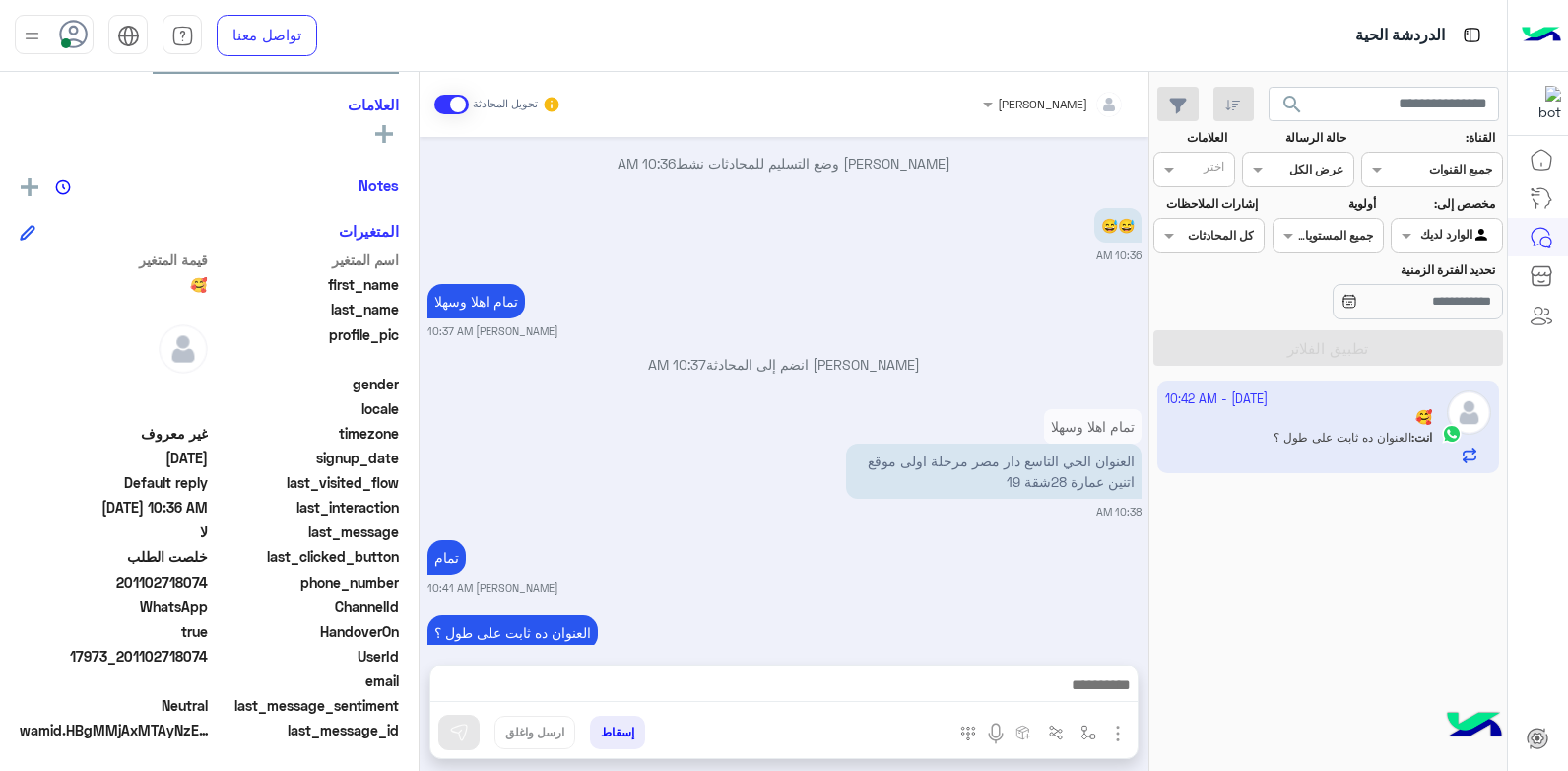
click at [165, 660] on span "17973_201102718074" at bounding box center [113, 656] width 188 height 21
copy span "718074"
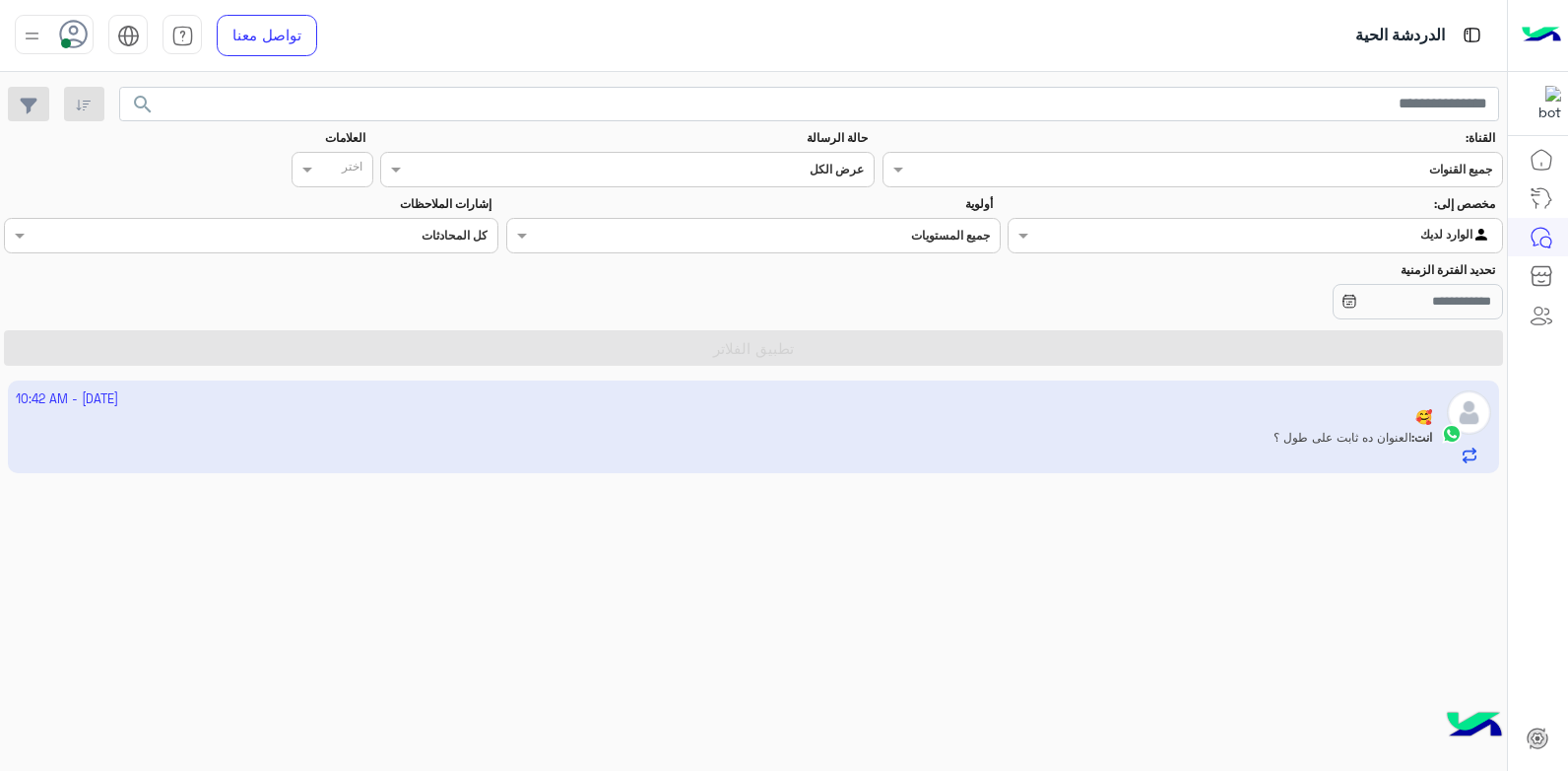
click at [925, 574] on mat-drawer-container "search القناة: القناه جميع القنوات حالة الرسالة القناه عرض الكل العلامات اختر م…" at bounding box center [753, 425] width 1507 height 707
click at [920, 423] on app-inbox-user "2 October - 10:42 AM 🥰 انت : العنوان ده ثابت على طول ؟" at bounding box center [754, 427] width 1492 height 93
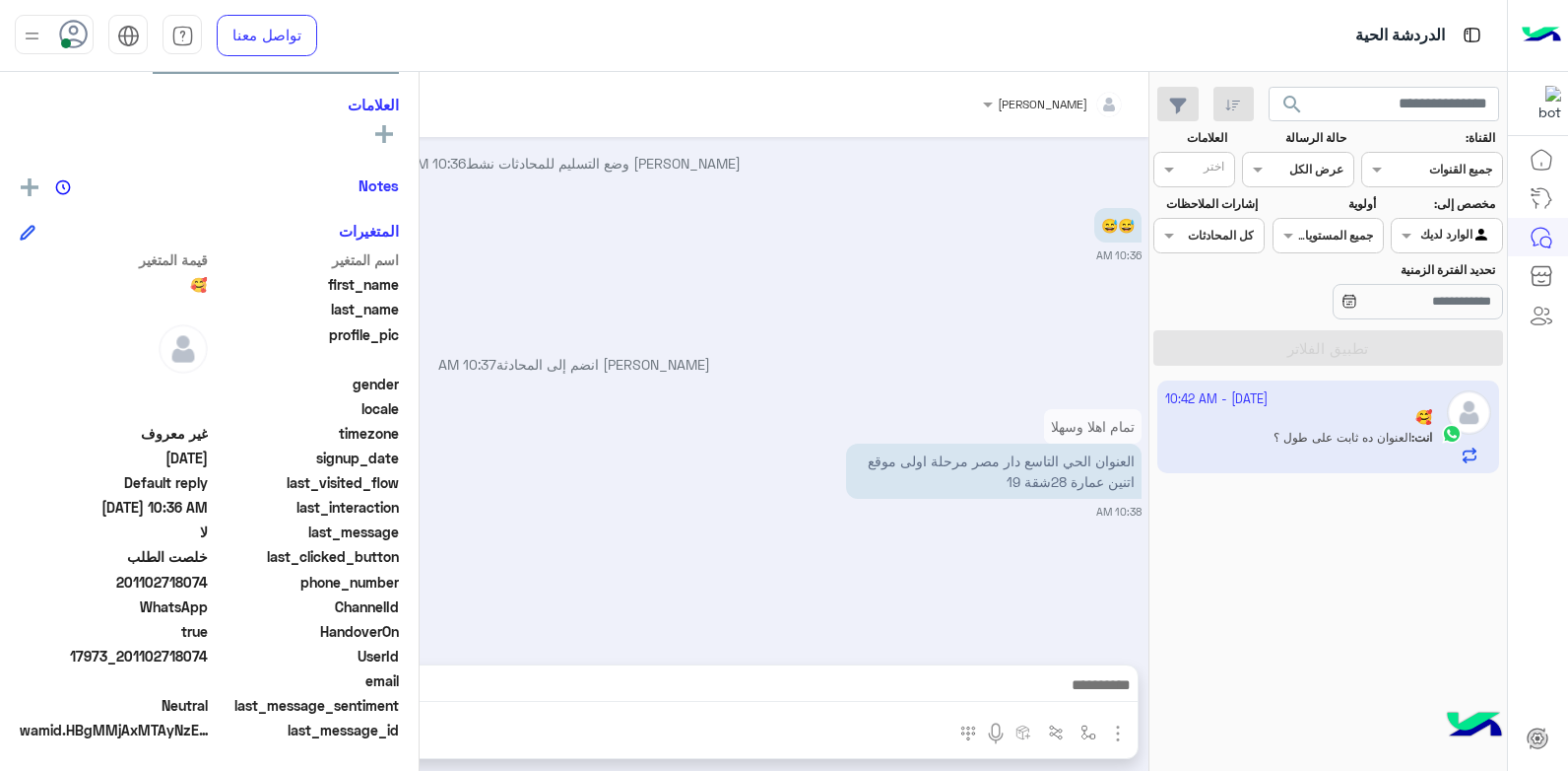
click at [920, 423] on mat-drawer-container "search القناة: القناه جميع القنوات حالة الرسالة القناه عرض الكل العلامات اختر م…" at bounding box center [753, 425] width 1507 height 707
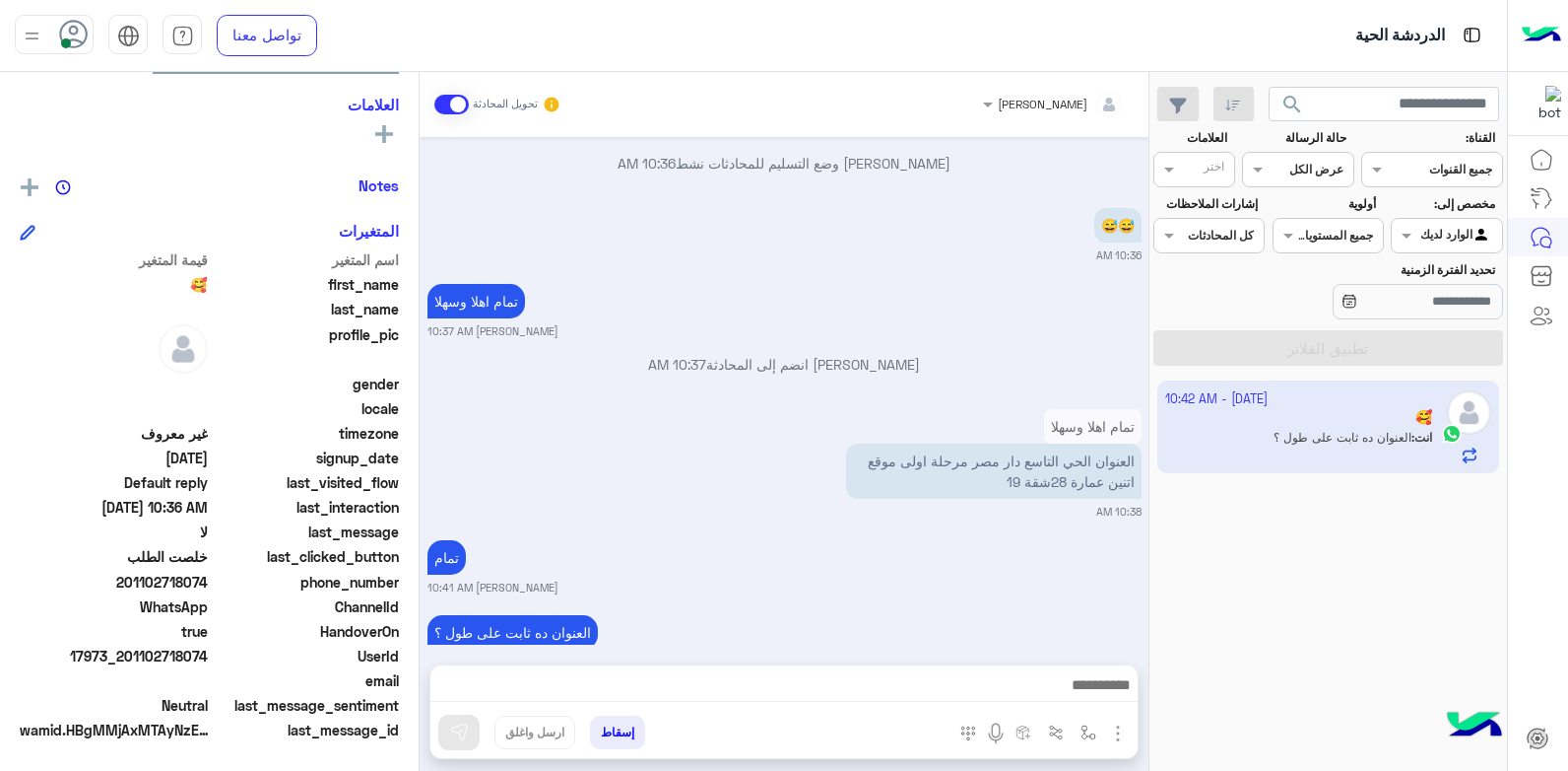
drag, startPoint x: 920, startPoint y: 423, endPoint x: 890, endPoint y: 520, distance: 101.5
click at [898, 492] on div "Oct 2, 2025 صباح الخير 10:32 AM أهلاً وسهلاً 🥰 في فلوريا ماركت 🌸 أنا موجود معك …" at bounding box center [784, 390] width 729 height 508
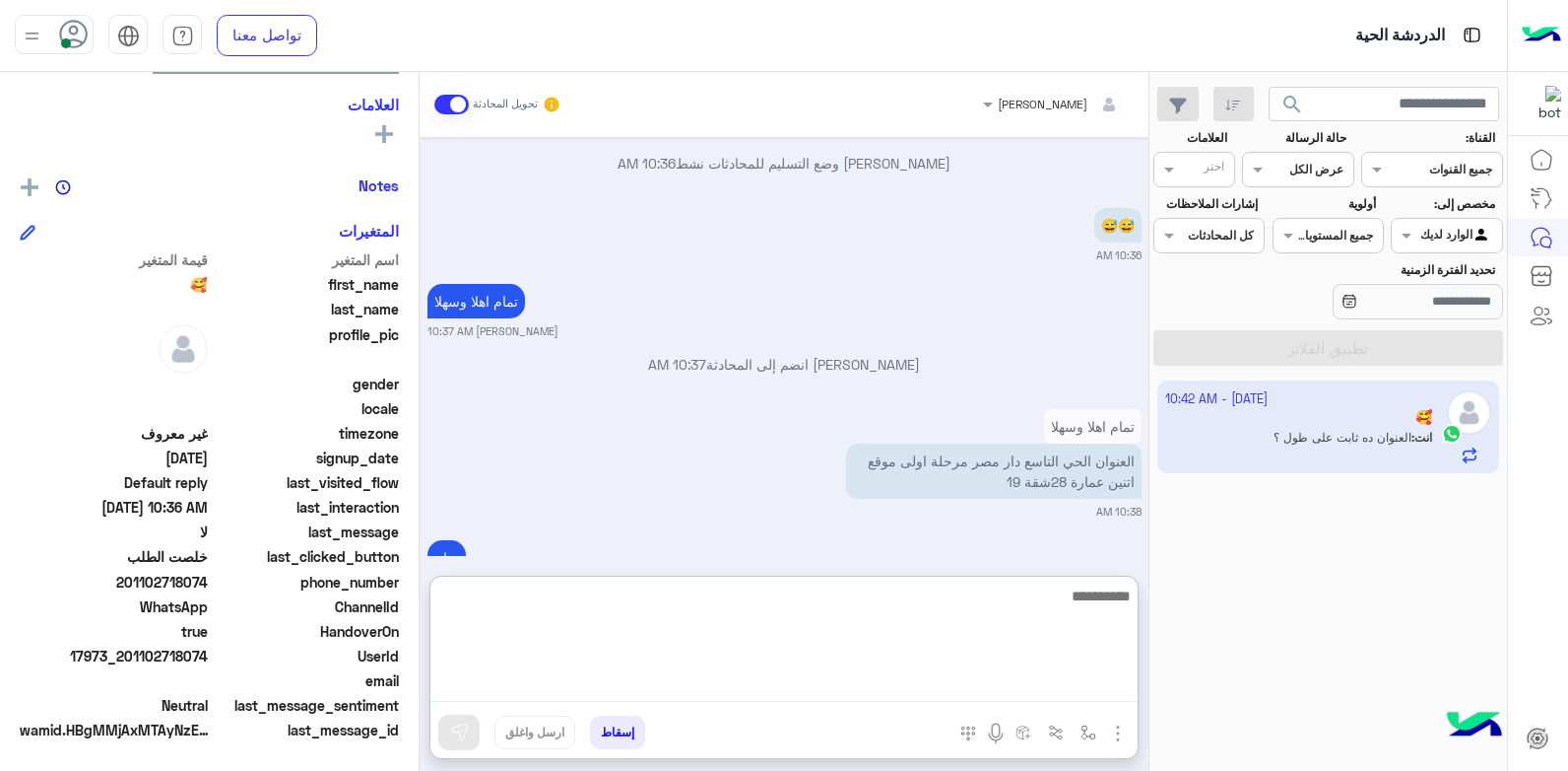
click at [831, 678] on textarea at bounding box center [784, 643] width 708 height 118
type textarea "**********"
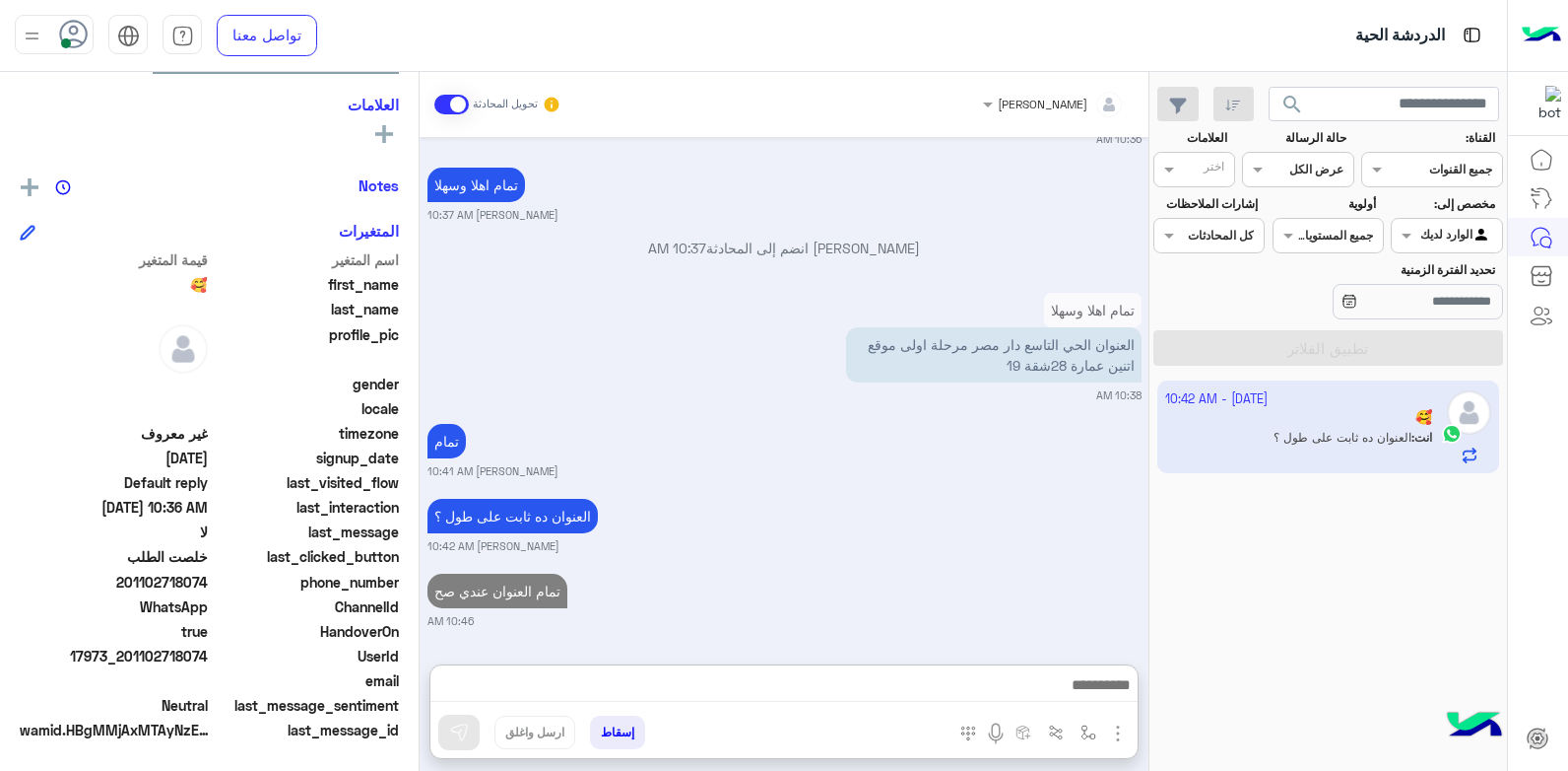
click at [874, 475] on div "Oct 2, 2025 صباح الخير 10:32 AM أهلاً وسهلاً 🥰 في فلوريا ماركت 🌸 أنا موجود معك …" at bounding box center [784, 390] width 729 height 508
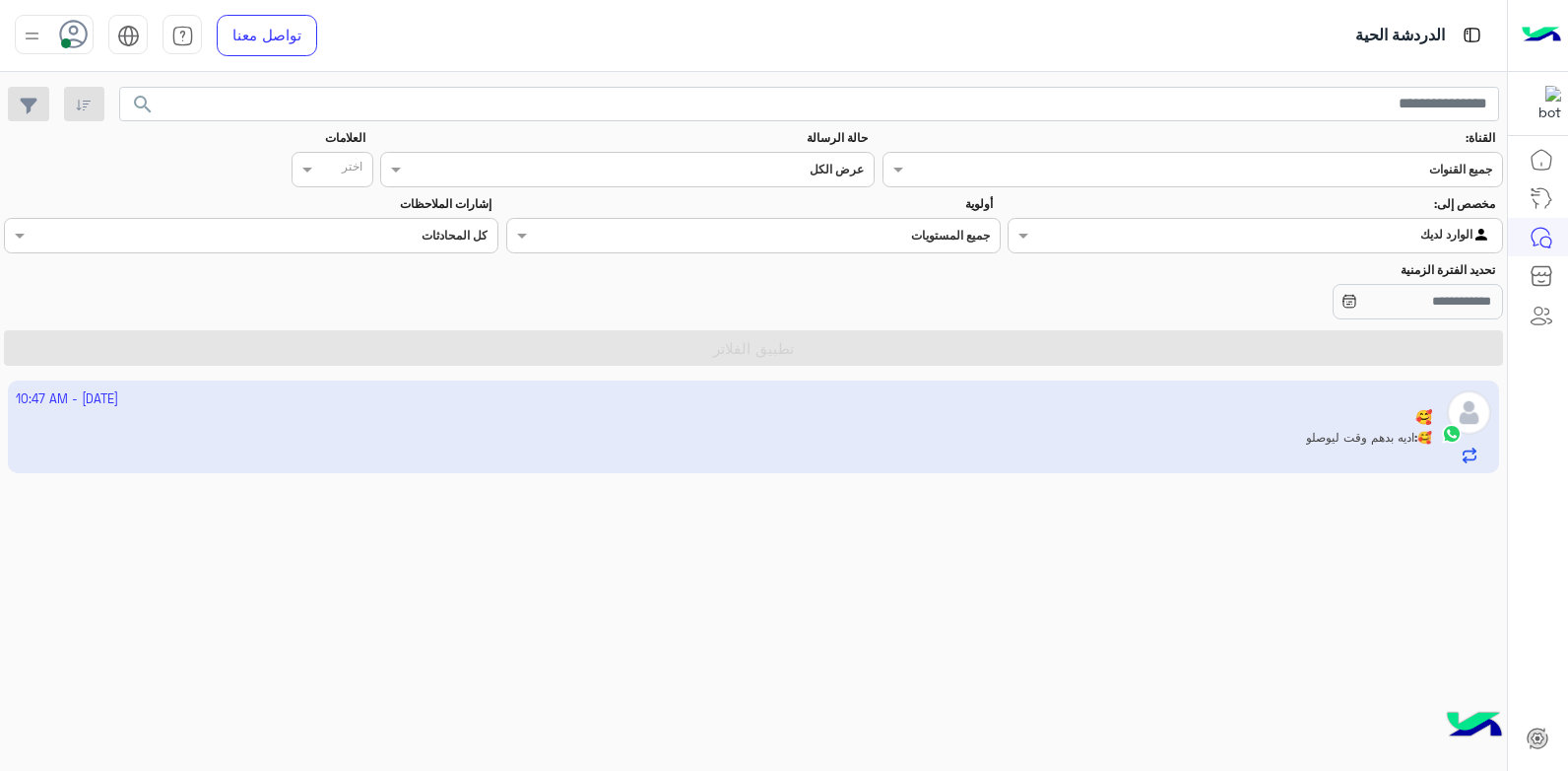
click at [892, 486] on div "2 October - 10:47 AM 🥰 🥰 : اديه بدهم وقت ليوصلو" at bounding box center [753, 576] width 1507 height 405
drag, startPoint x: 906, startPoint y: 497, endPoint x: 1567, endPoint y: 683, distance: 686.7
click at [1522, 552] on div "الدردشة الحية تواصل معنا مركز المساعدة عربي English search القناة: القناه جميع …" at bounding box center [784, 386] width 1568 height 771
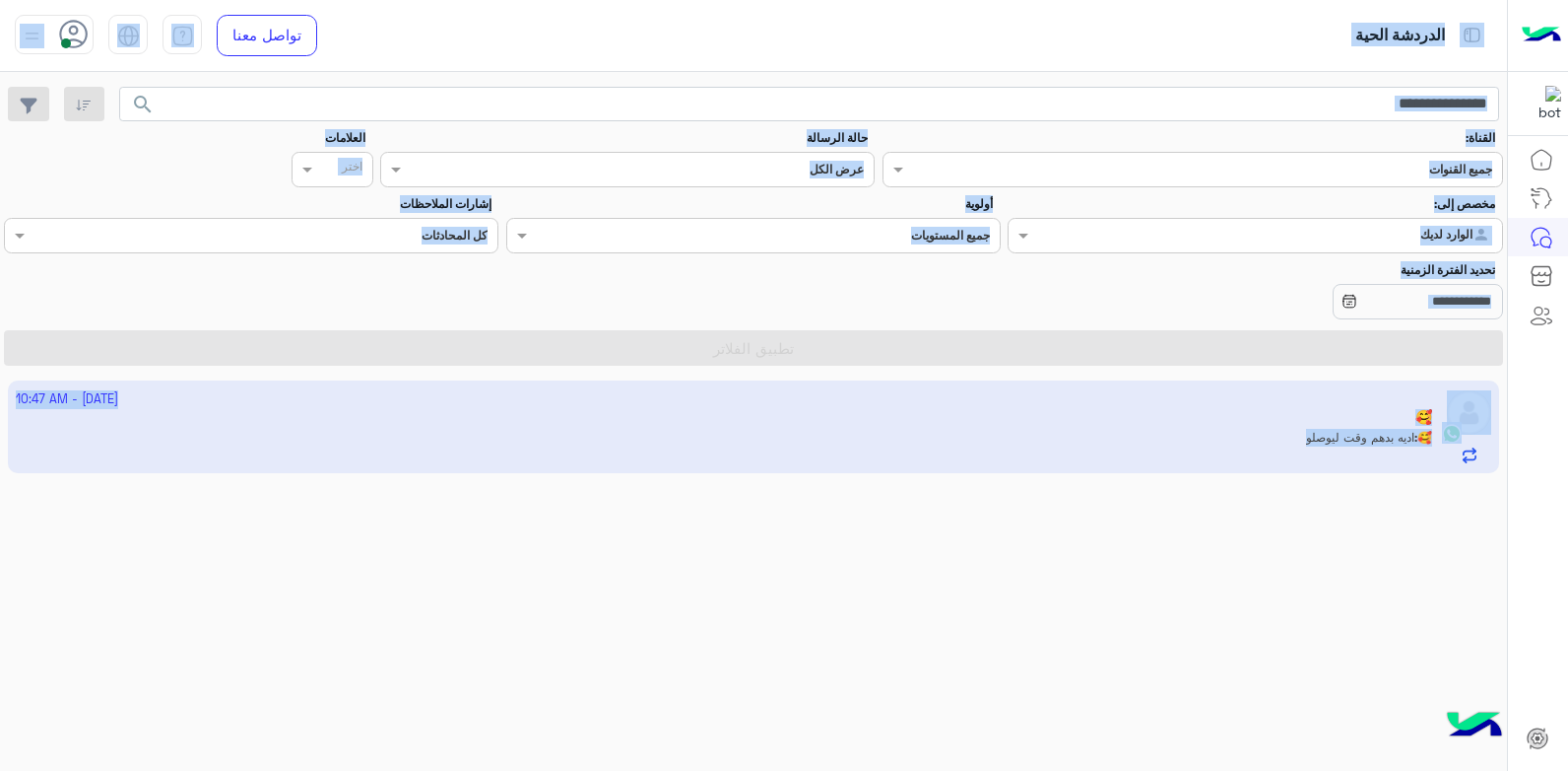
click at [628, 648] on div "2 October - 10:47 AM 🥰 🥰 : اديه بدهم وقت ليوصلو" at bounding box center [753, 576] width 1507 height 405
click at [787, 585] on div "2 October - 10:47 AM 🥰 🥰 : اديه بدهم وقت ليوصلو" at bounding box center [753, 576] width 1507 height 405
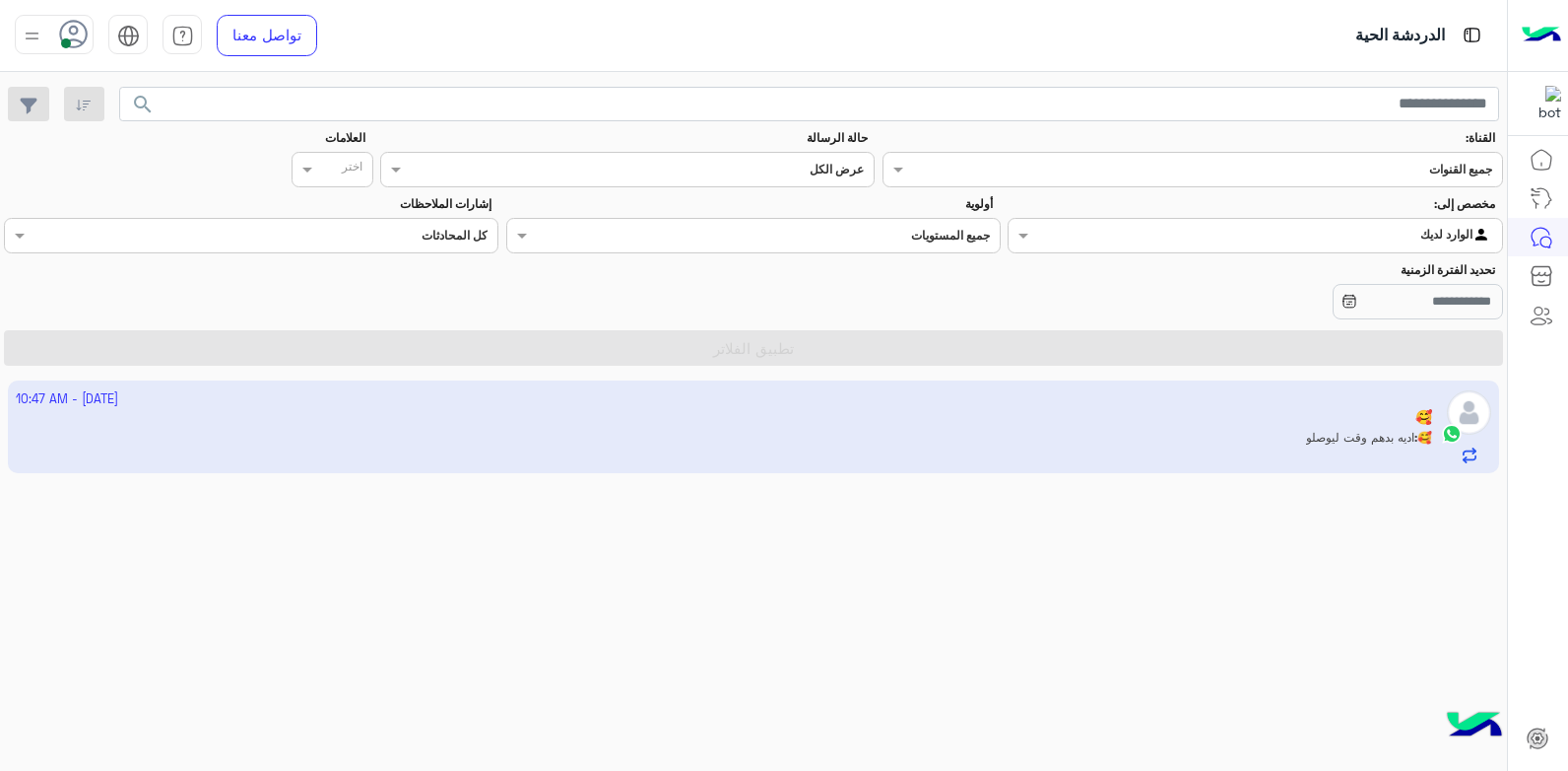
click at [1350, 449] on app-inbox-user "2 October - 10:47 AM 🥰 🥰 : اديه بدهم وقت ليوصلو" at bounding box center [754, 427] width 1492 height 93
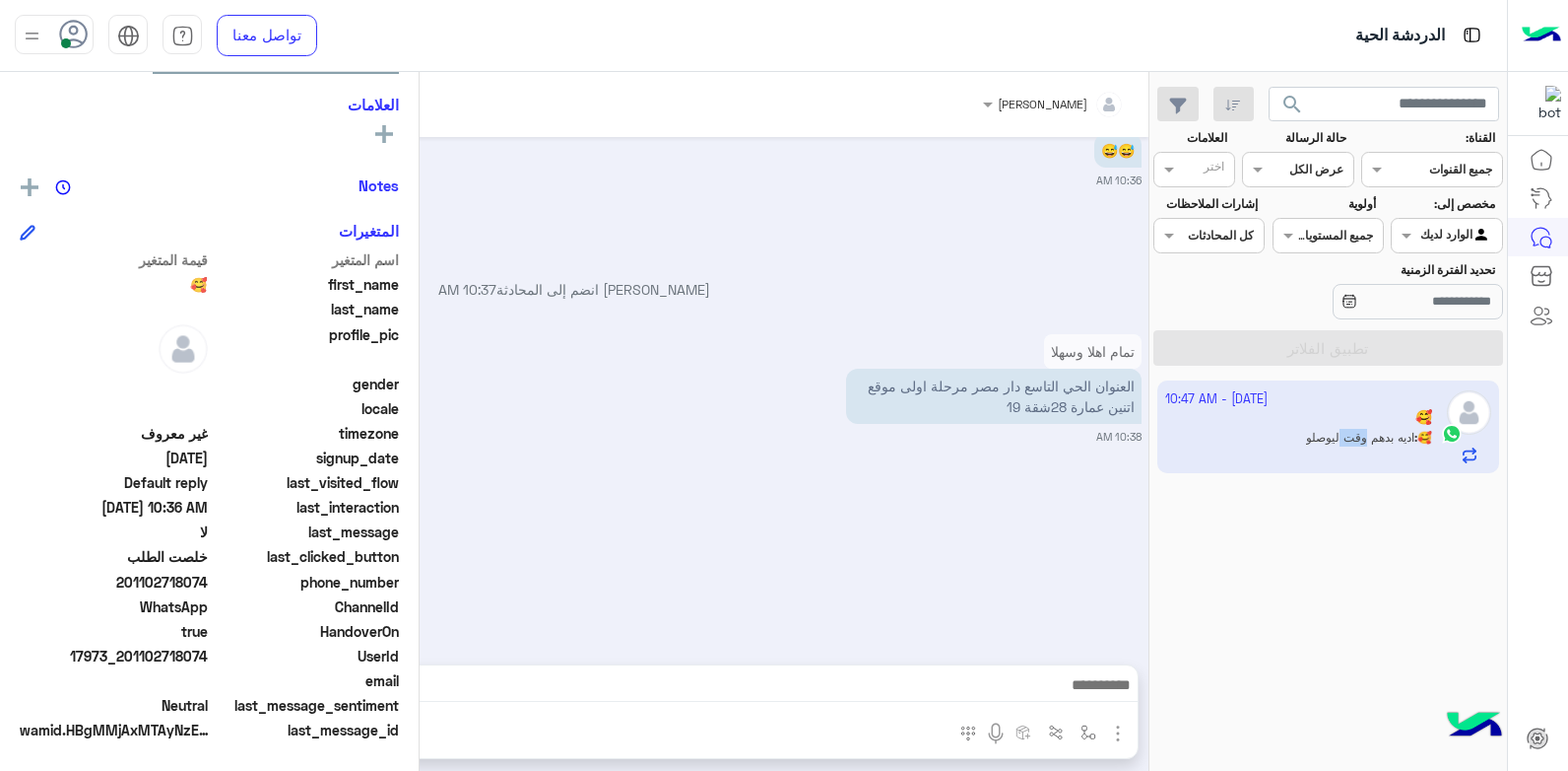
click at [1350, 449] on app-inbox-user "2 October - 10:47 AM 🥰 🥰 : اديه بدهم وقت ليوصلو" at bounding box center [1329, 427] width 343 height 93
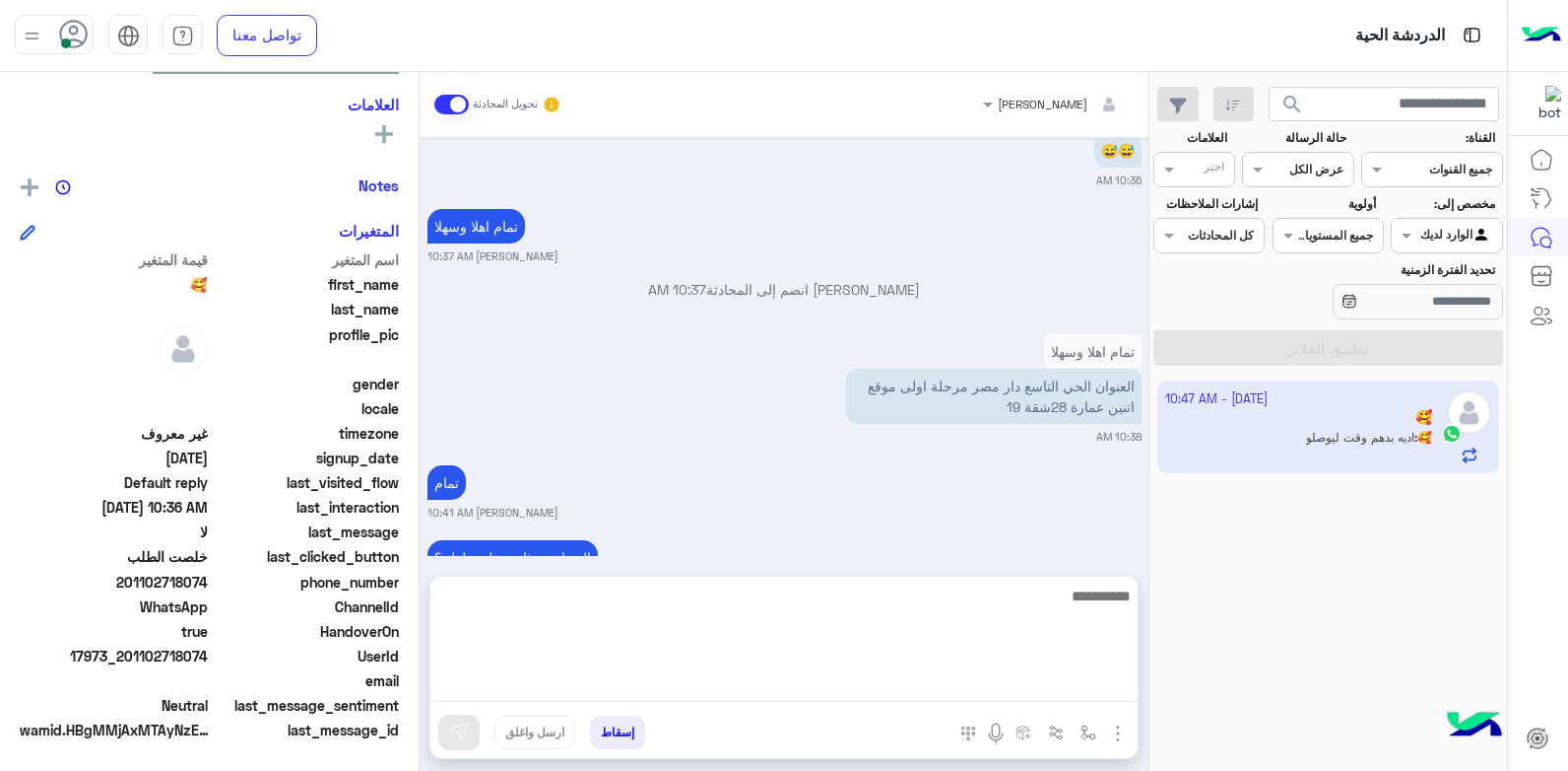
click at [861, 693] on textarea at bounding box center [784, 643] width 708 height 118
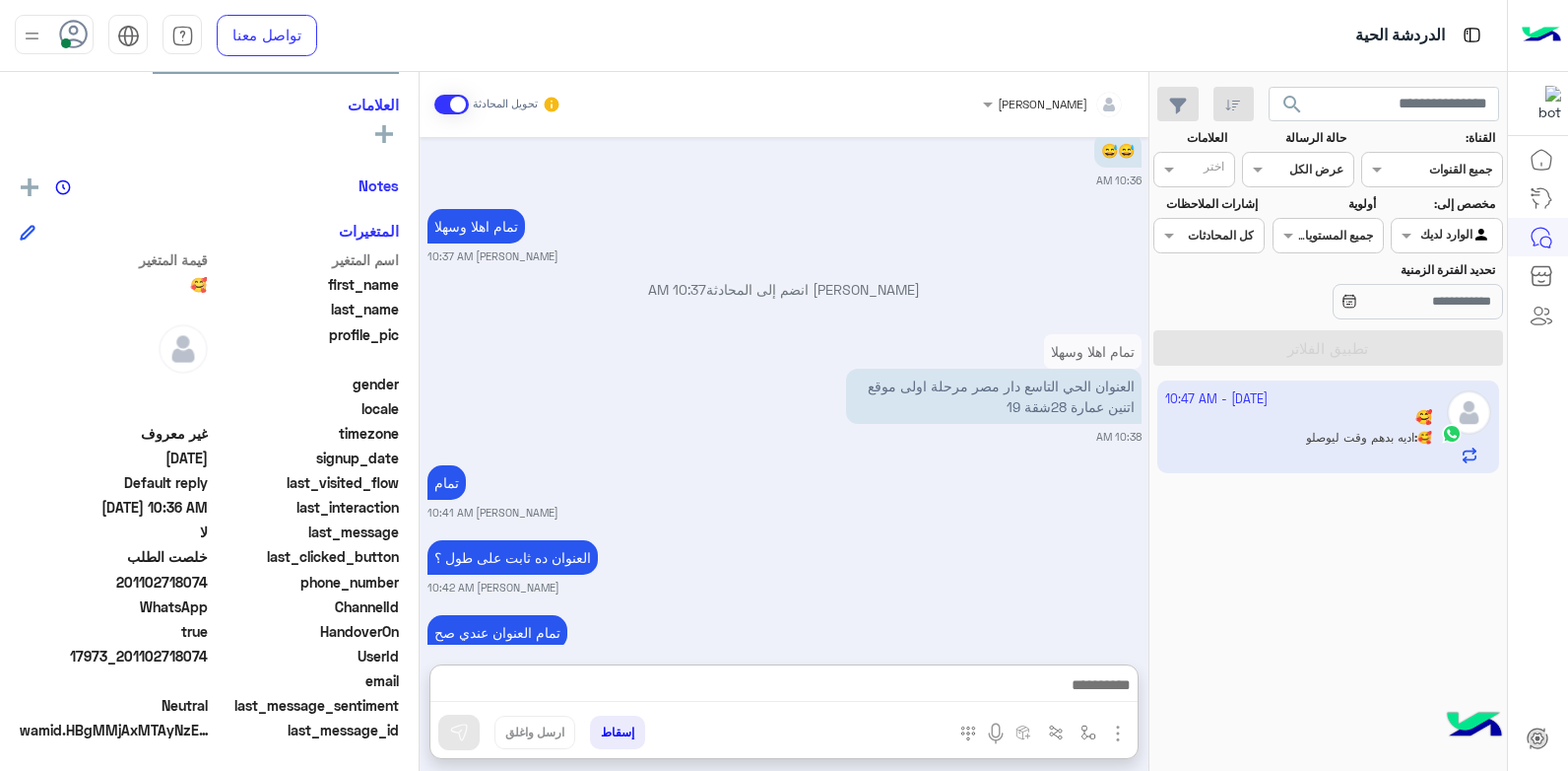
click at [1347, 438] on app-inbox-user "2 October - 10:47 AM 🥰 🥰 : اديه بدهم وقت ليوصلو" at bounding box center [1329, 427] width 343 height 93
click at [1281, 416] on app-inbox-user "2 October - 10:47 AM 🥰 🥰 : اديه بدهم وقت ليوصلو" at bounding box center [1329, 427] width 343 height 93
click at [1343, 439] on app-inbox-user "2 October - 10:47 AM 🥰 🥰 : اديه بدهم وقت ليوصلو" at bounding box center [1329, 427] width 343 height 93
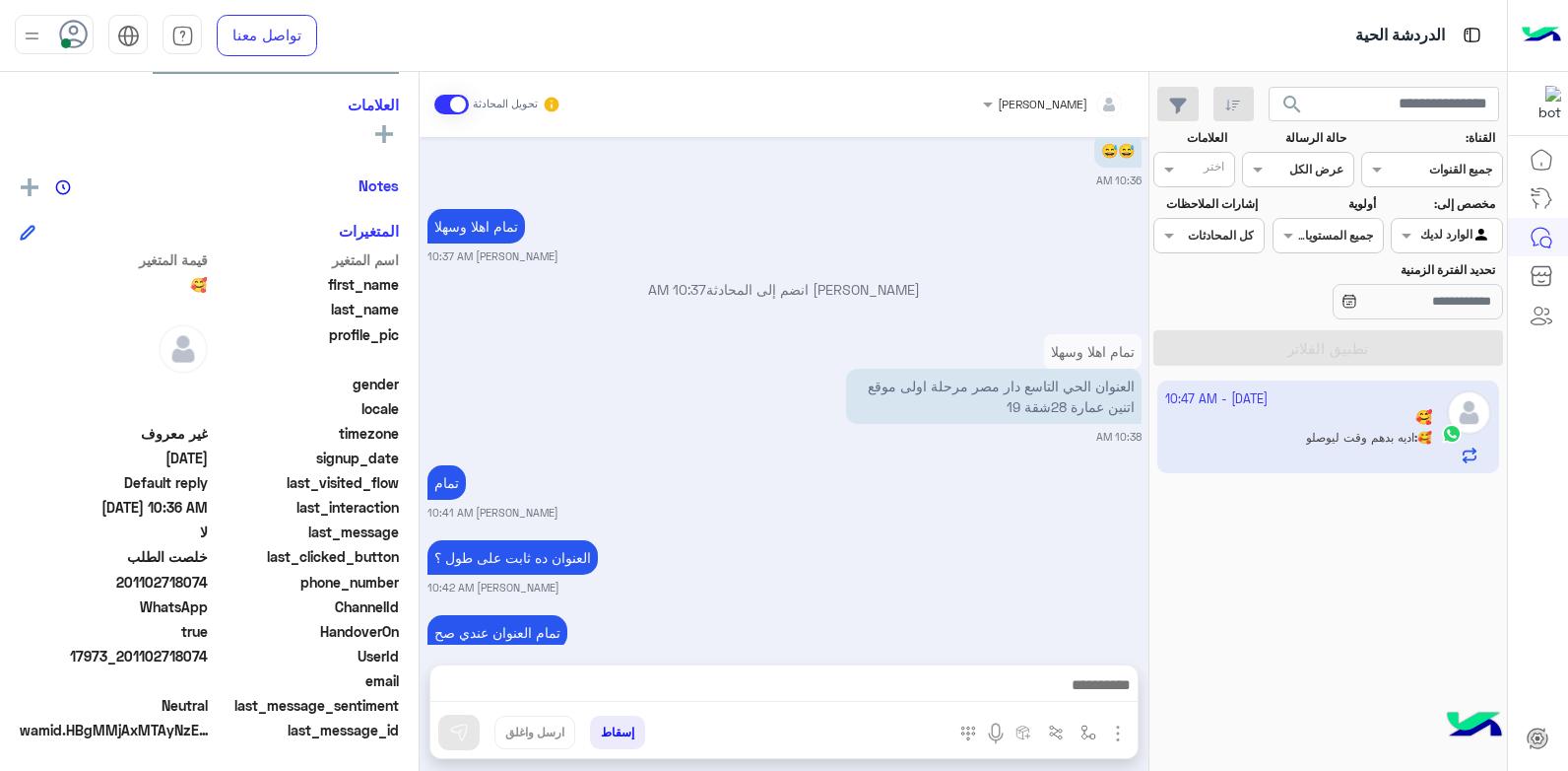
click at [1356, 422] on app-inbox-user "2 October - 10:47 AM 🥰 🥰 : اديه بدهم وقت ليوصلو" at bounding box center [1329, 427] width 343 height 93
click at [1356, 421] on app-inbox-user "2 October - 10:47 AM 🥰 🥰 : اديه بدهم وقت ليوصلو" at bounding box center [1329, 427] width 343 height 93
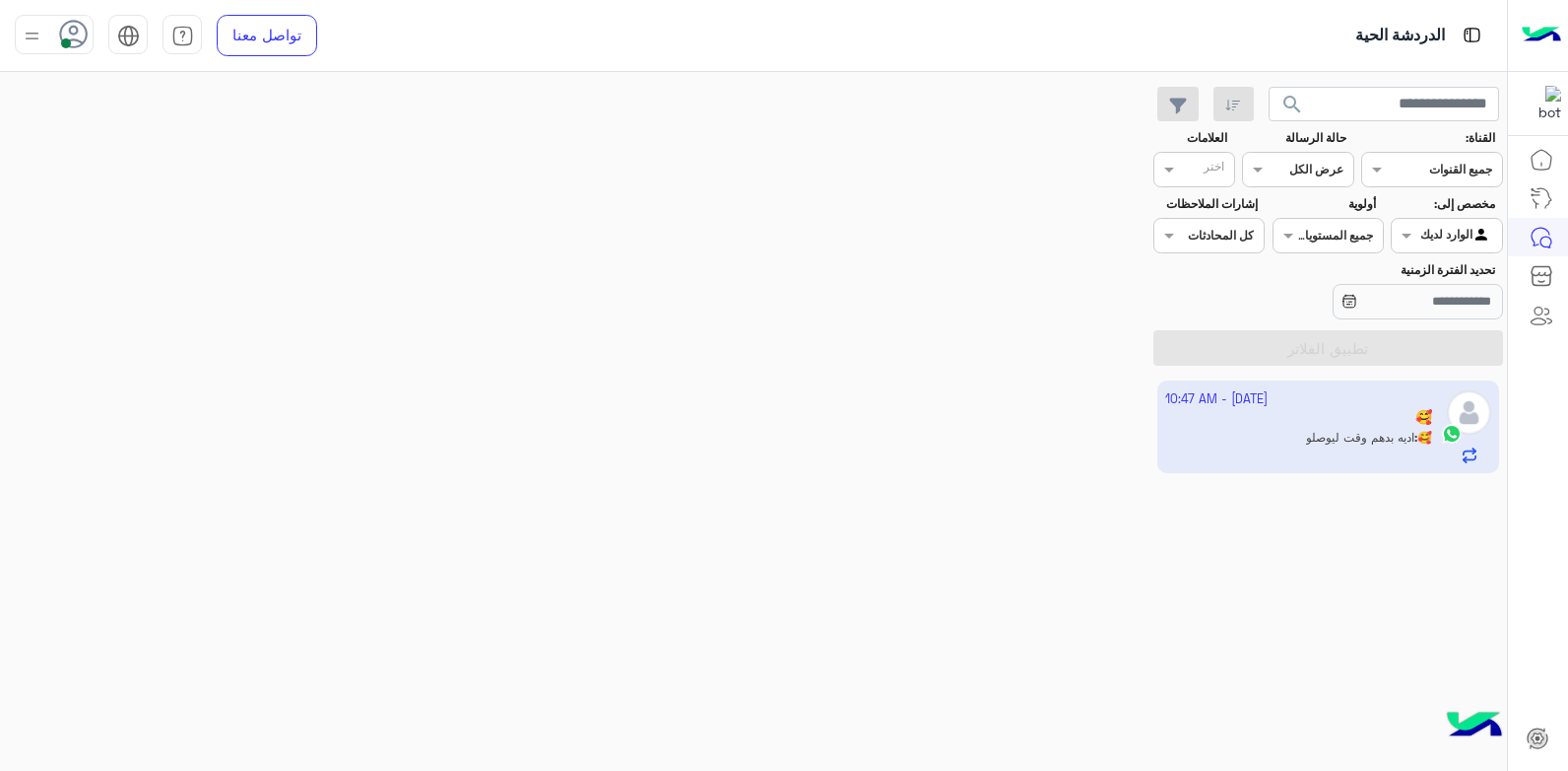
click at [902, 506] on mat-drawer-container "search القناة: القناه جميع القنوات حالة الرسالة القناه عرض الكل العلامات اختر م…" at bounding box center [753, 425] width 1507 height 707
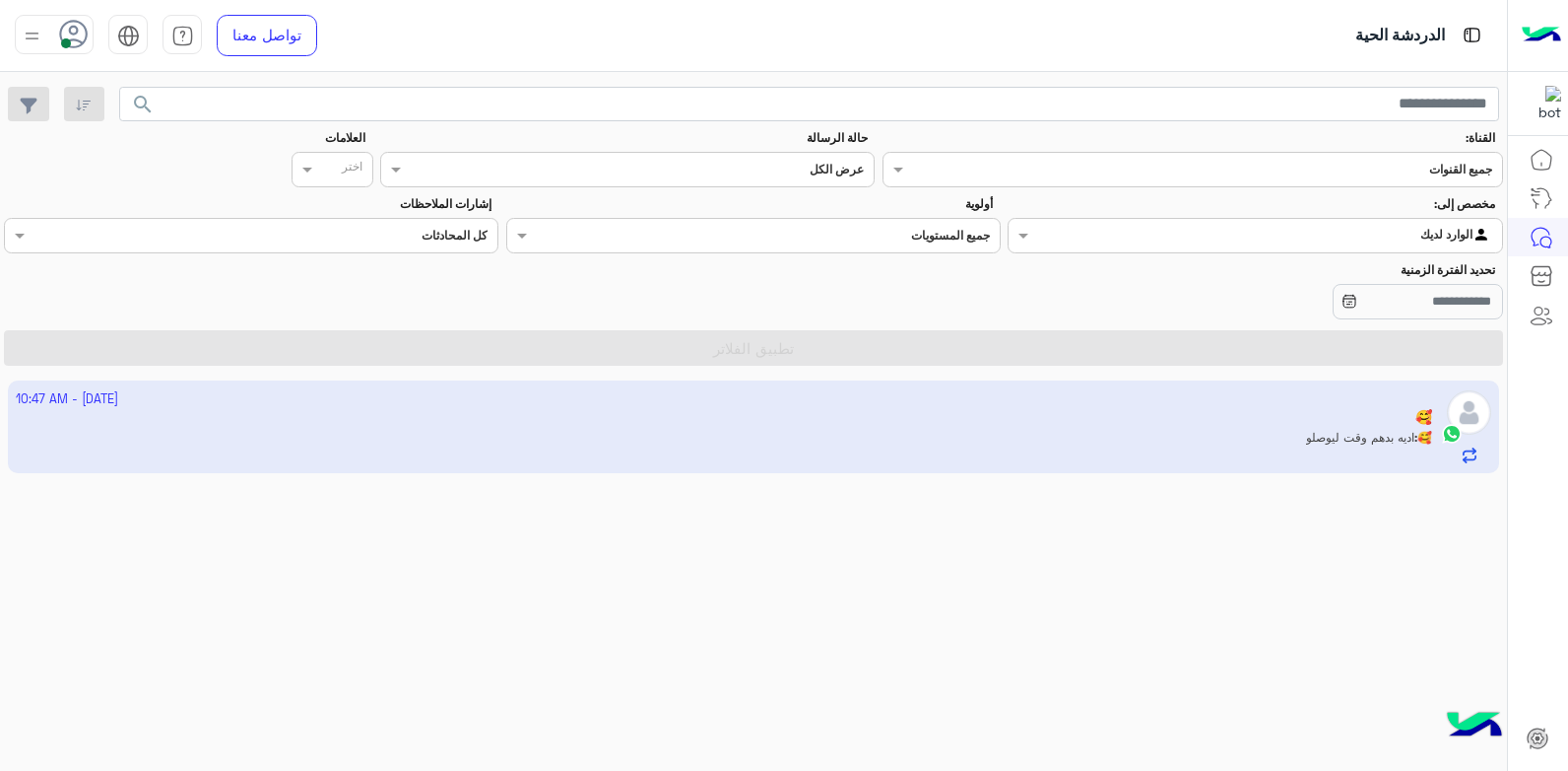
click at [954, 443] on app-inbox-user "2 October - 10:47 AM 🥰 🥰 : اديه بدهم وقت ليوصلو" at bounding box center [754, 427] width 1492 height 93
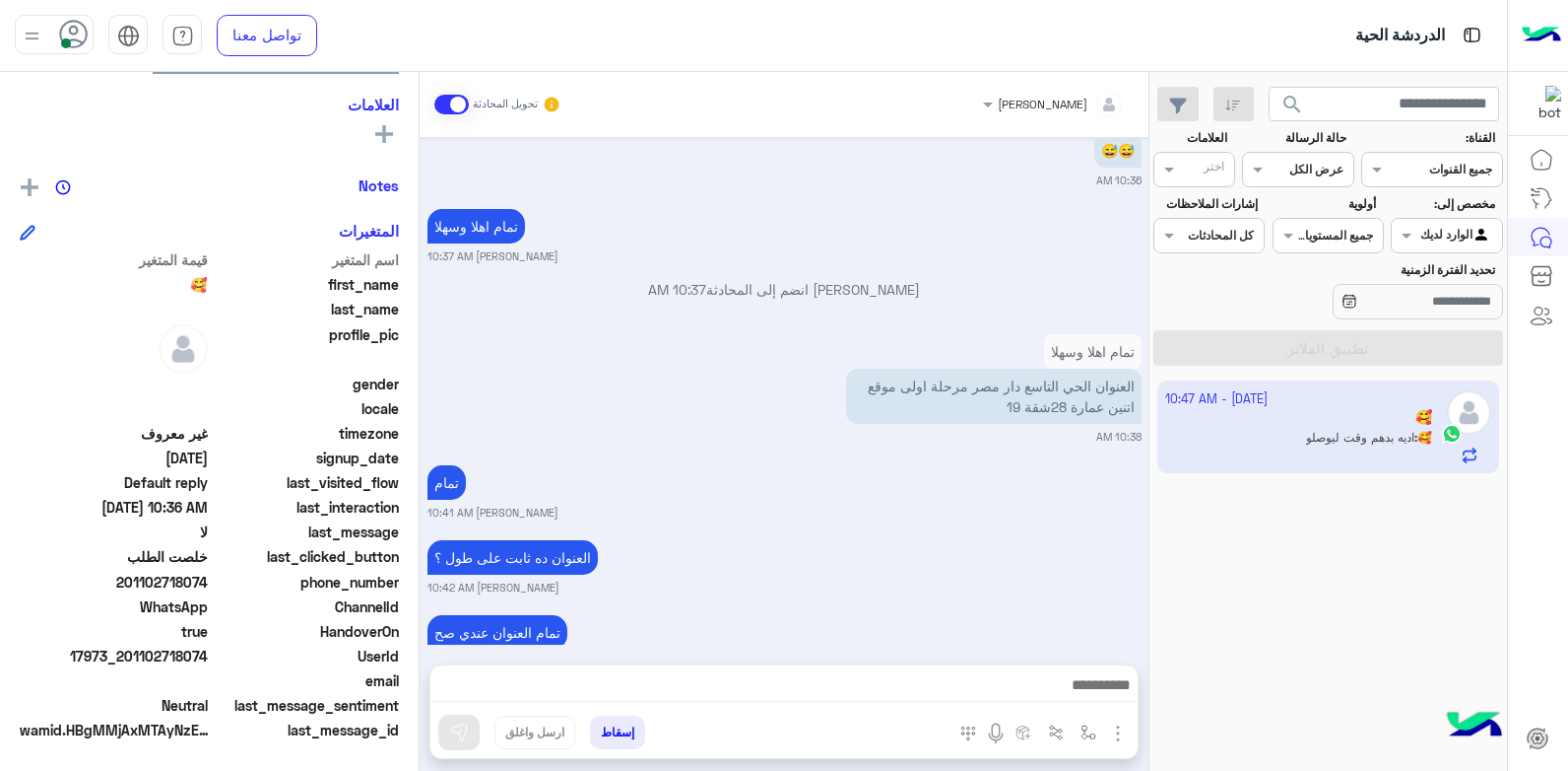
click at [954, 443] on mat-drawer-container "search القناة: القناه جميع القنوات حالة الرسالة القناه عرض الكل العلامات اختر م…" at bounding box center [753, 425] width 1507 height 707
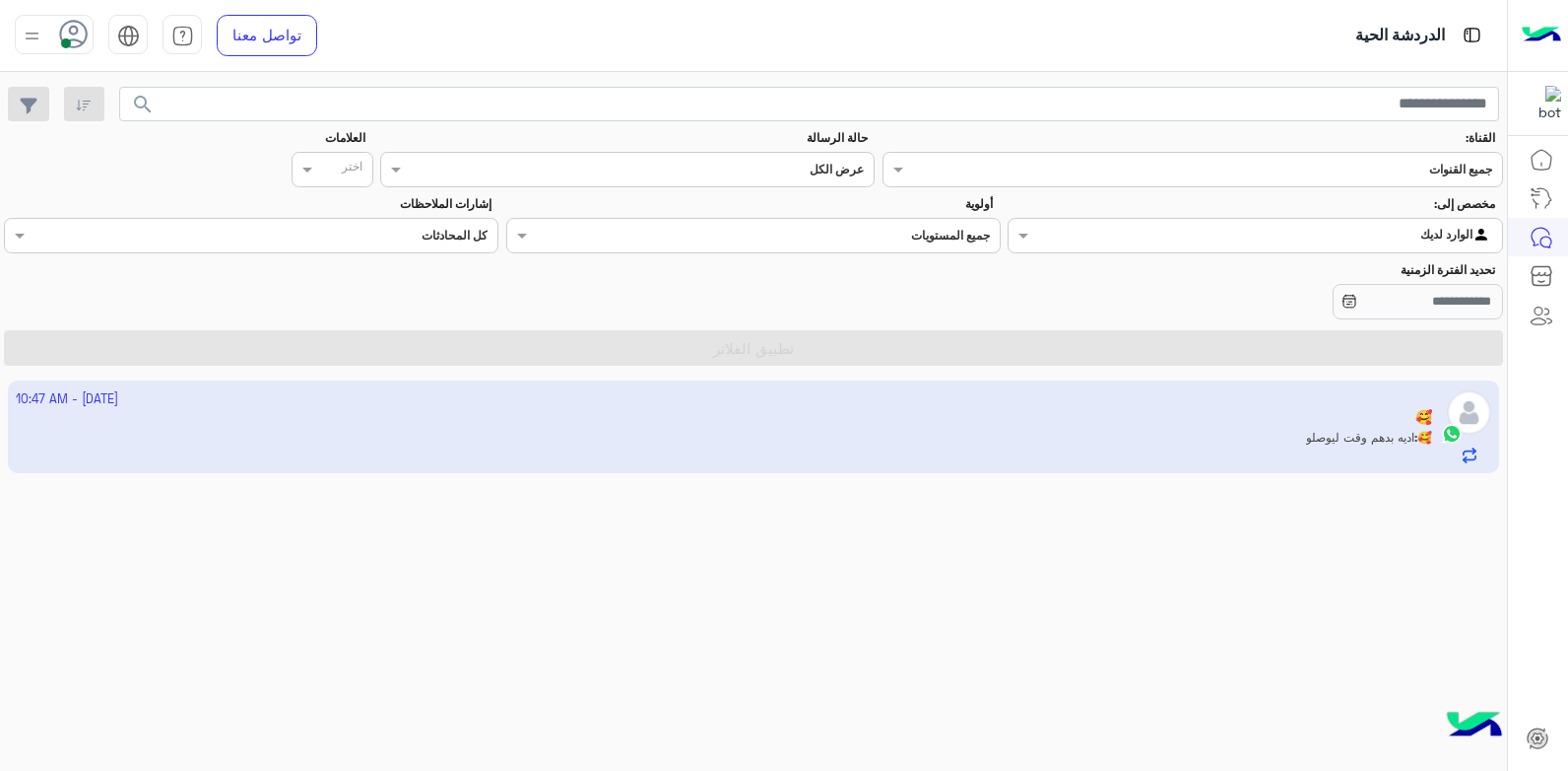
click at [762, 556] on mat-drawer-container "search القناة: القناه جميع القنوات حالة الرسالة القناه عرض الكل العلامات اختر م…" at bounding box center [753, 425] width 1507 height 707
drag, startPoint x: 892, startPoint y: 407, endPoint x: 894, endPoint y: 420, distance: 13.2
click at [892, 408] on app-inbox-user "2 October - 10:47 AM 🥰 🥰 : اديه بدهم وقت ليوصلو" at bounding box center [754, 427] width 1492 height 93
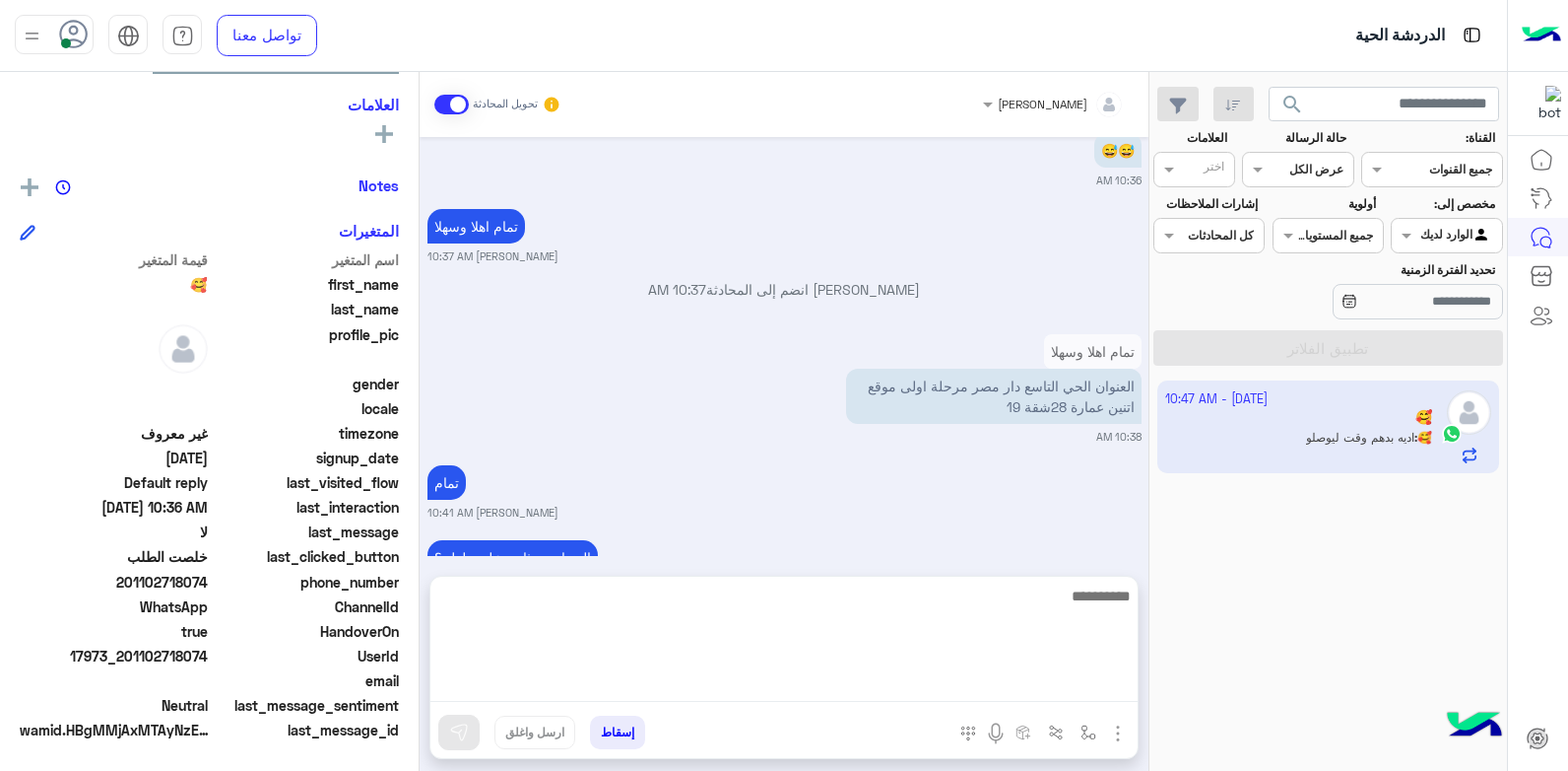
click at [832, 679] on textarea at bounding box center [784, 643] width 708 height 118
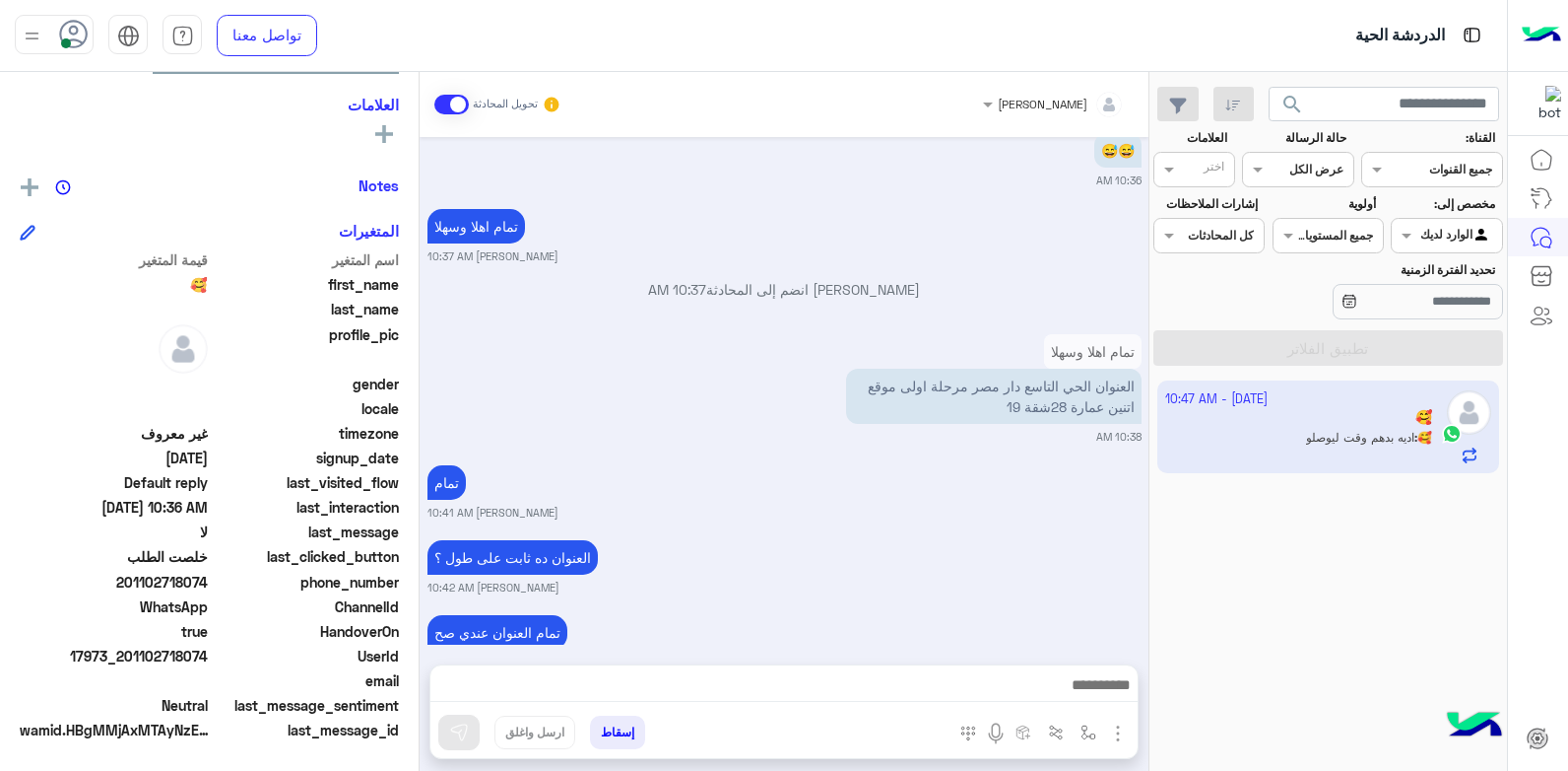
click at [1318, 425] on app-inbox-user "2 October - 10:47 AM 🥰 🥰 : اديه بدهم وقت ليوصلو" at bounding box center [1329, 427] width 343 height 93
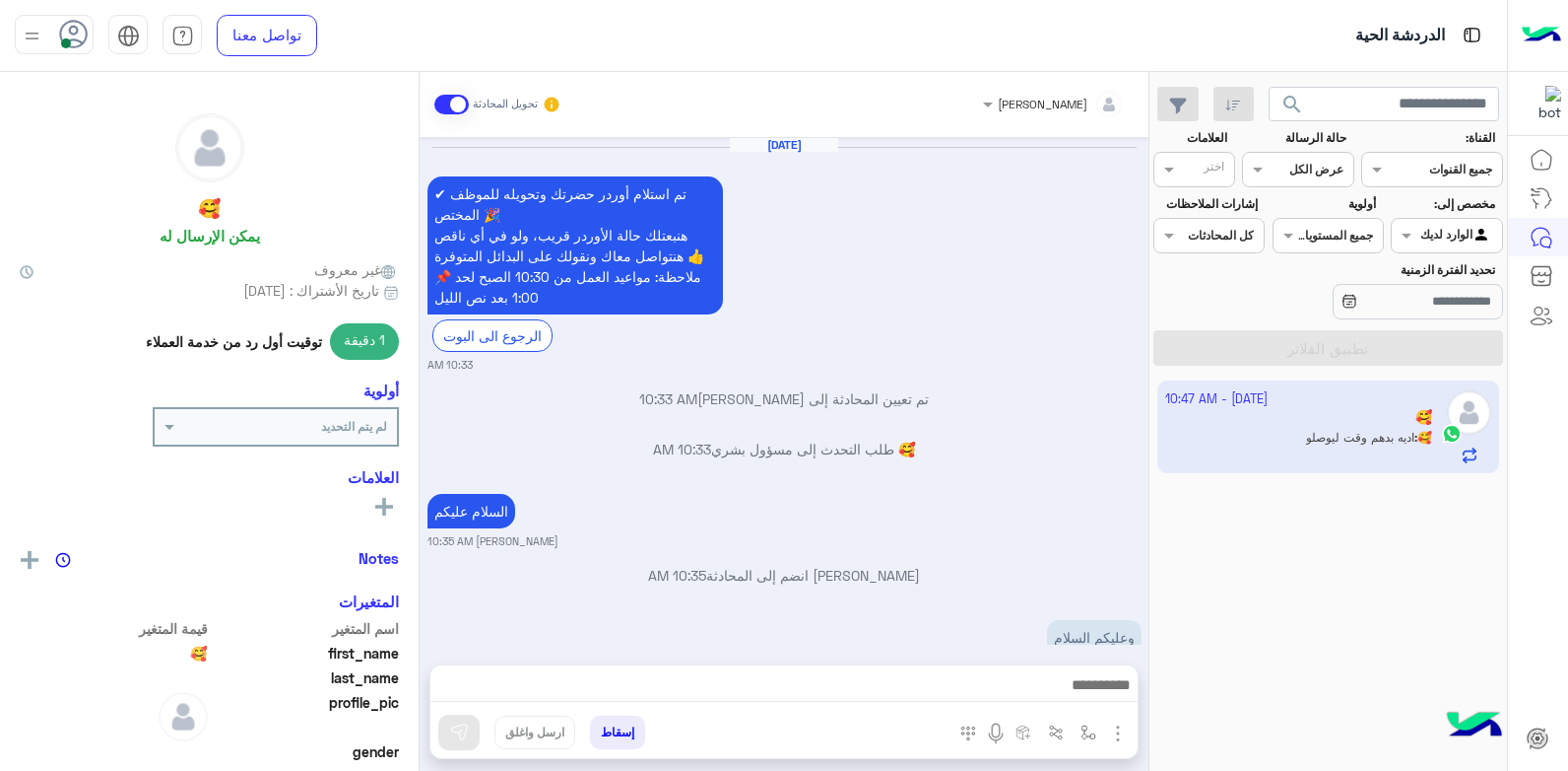
scroll to position [1418, 0]
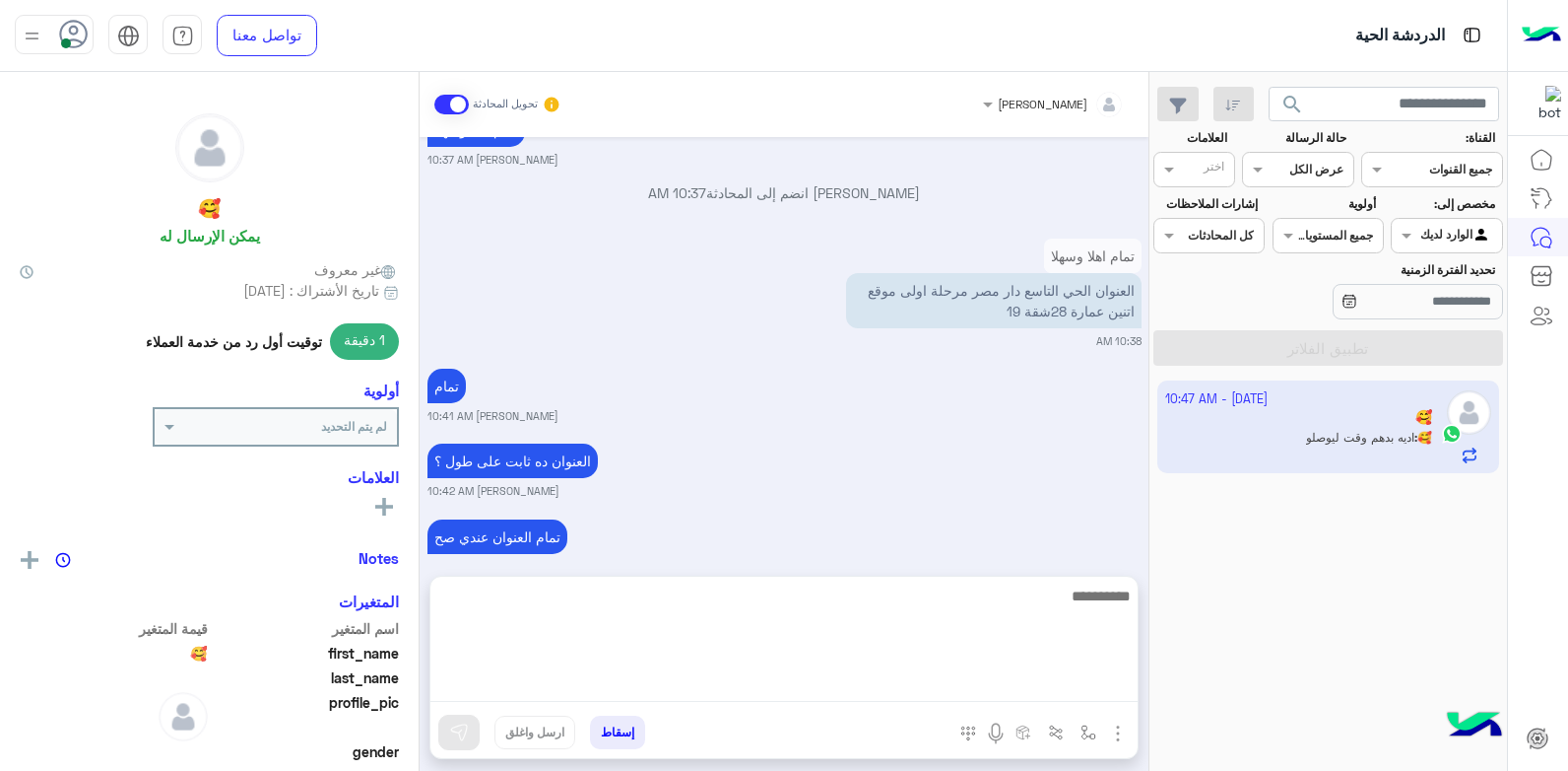
click at [1008, 690] on textarea at bounding box center [784, 643] width 708 height 118
type textarea "********"
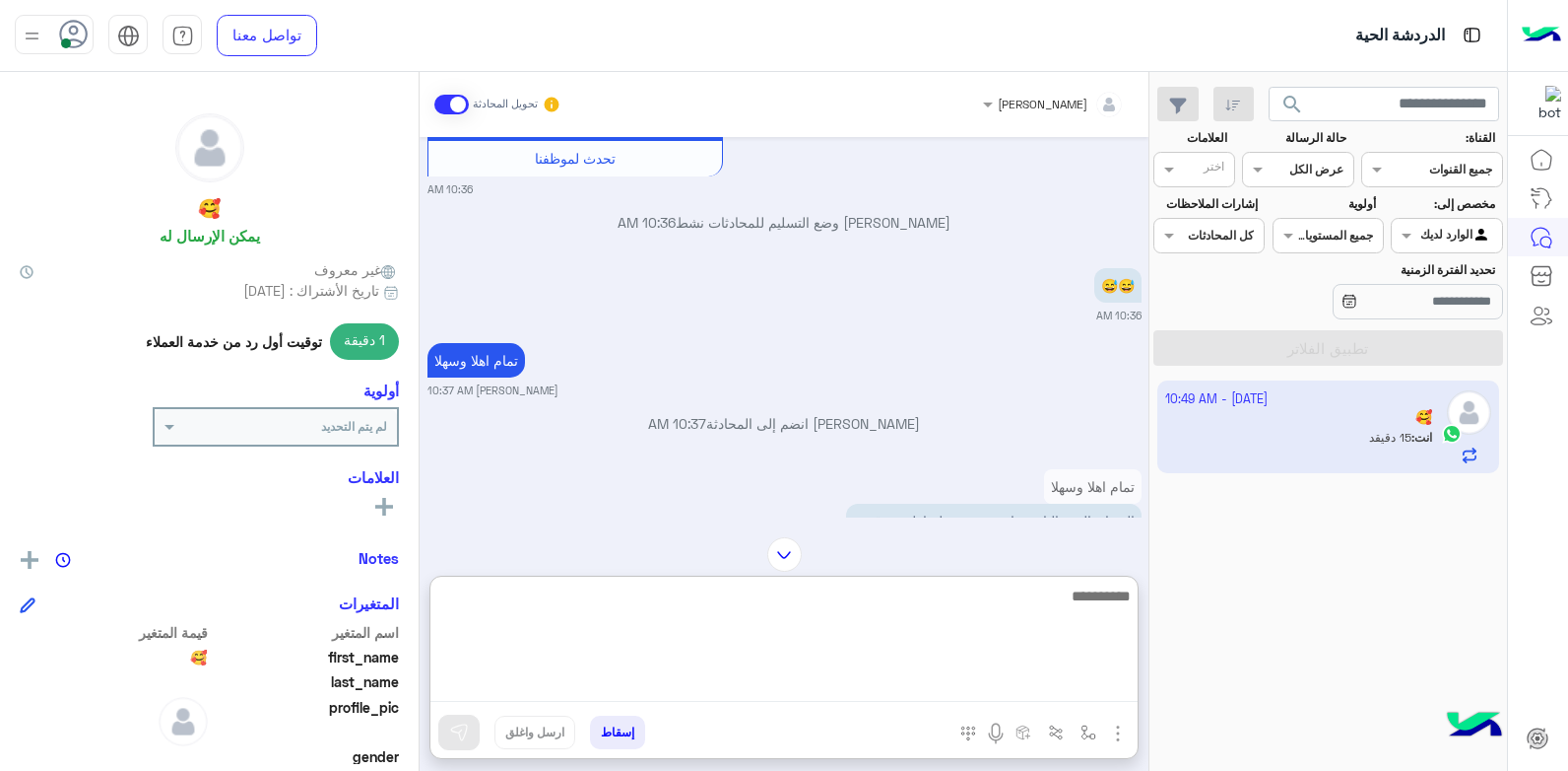
scroll to position [1581, 0]
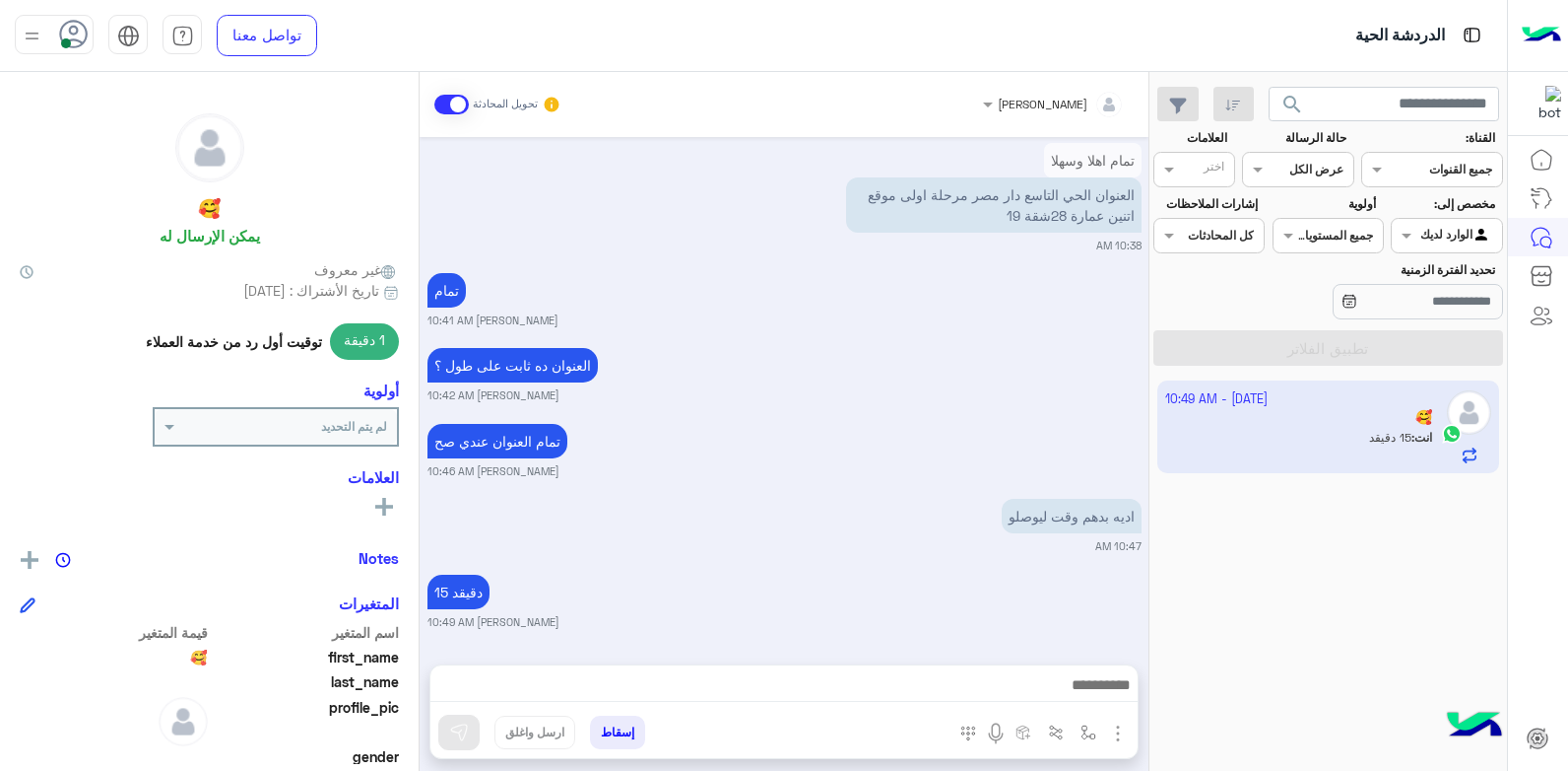
click at [900, 570] on div "15 دقيقد خالد صقر 10:49 AM" at bounding box center [784, 599] width 715 height 60
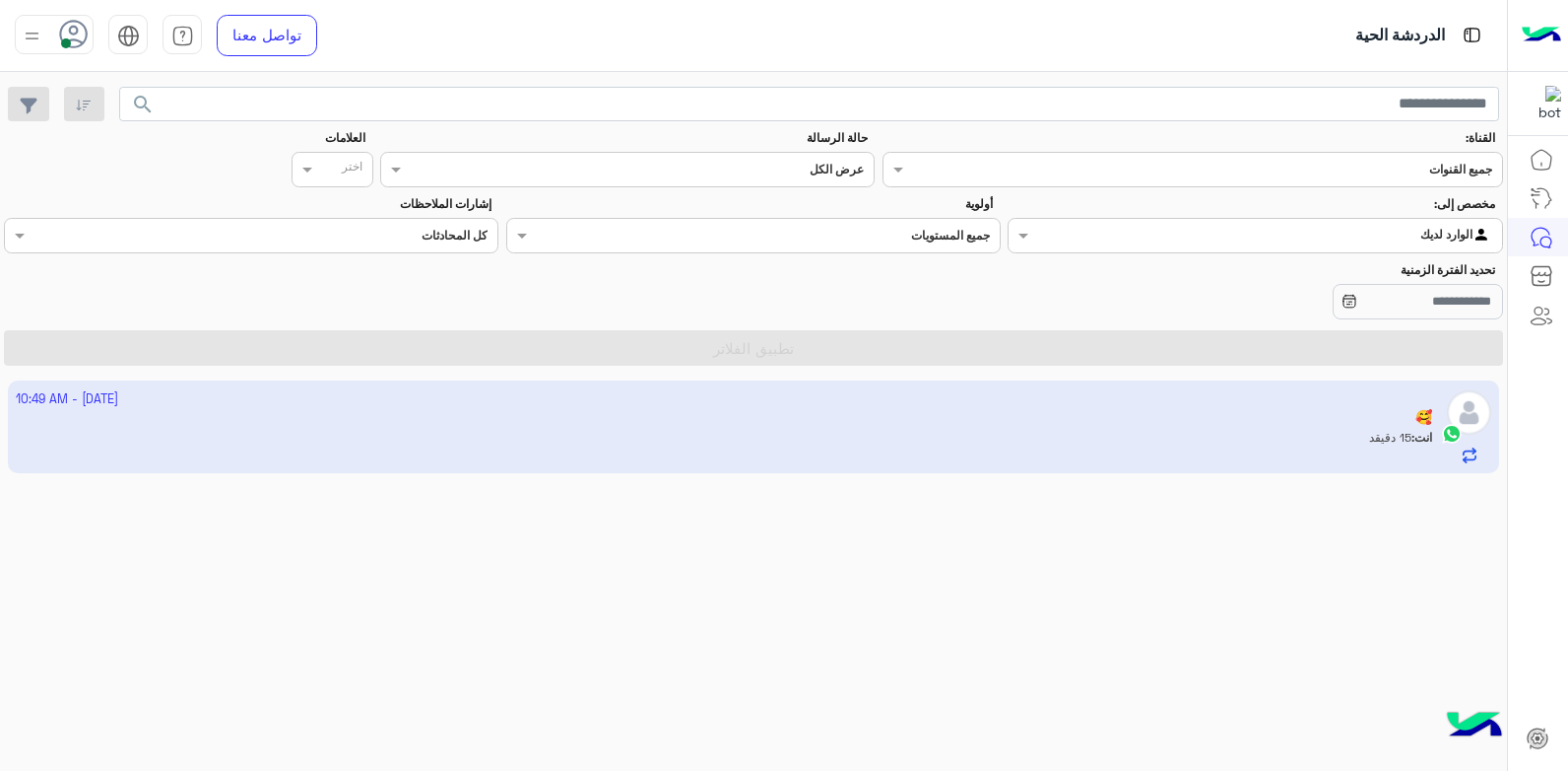
click at [1285, 442] on app-inbox-user "2 October - 10:49 AM 🥰 انت : 15 دقيقد" at bounding box center [754, 427] width 1492 height 93
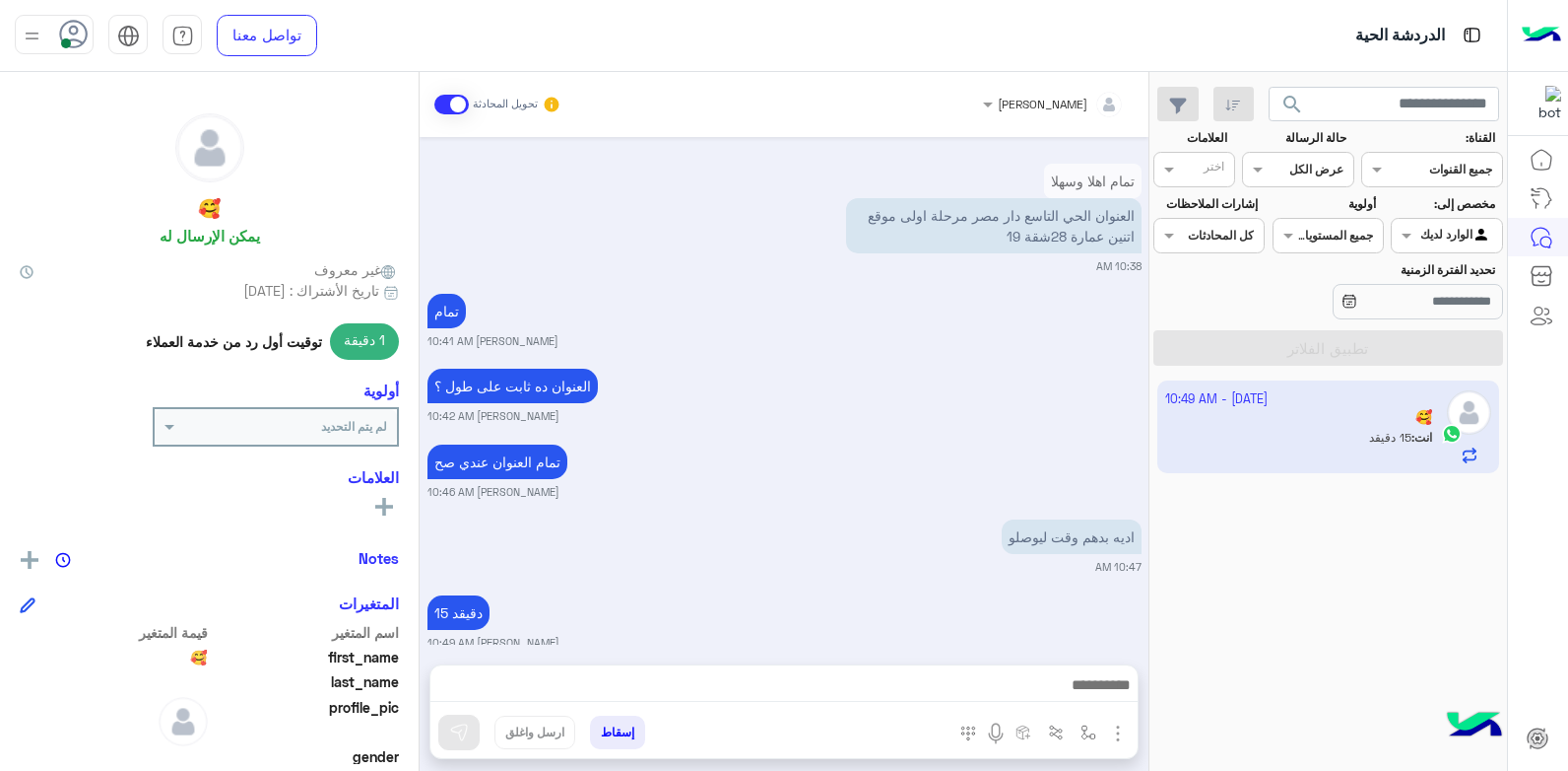
click at [1073, 456] on div "تمام العنوان عندي صح خالد صقر 10:46 AM" at bounding box center [784, 469] width 715 height 60
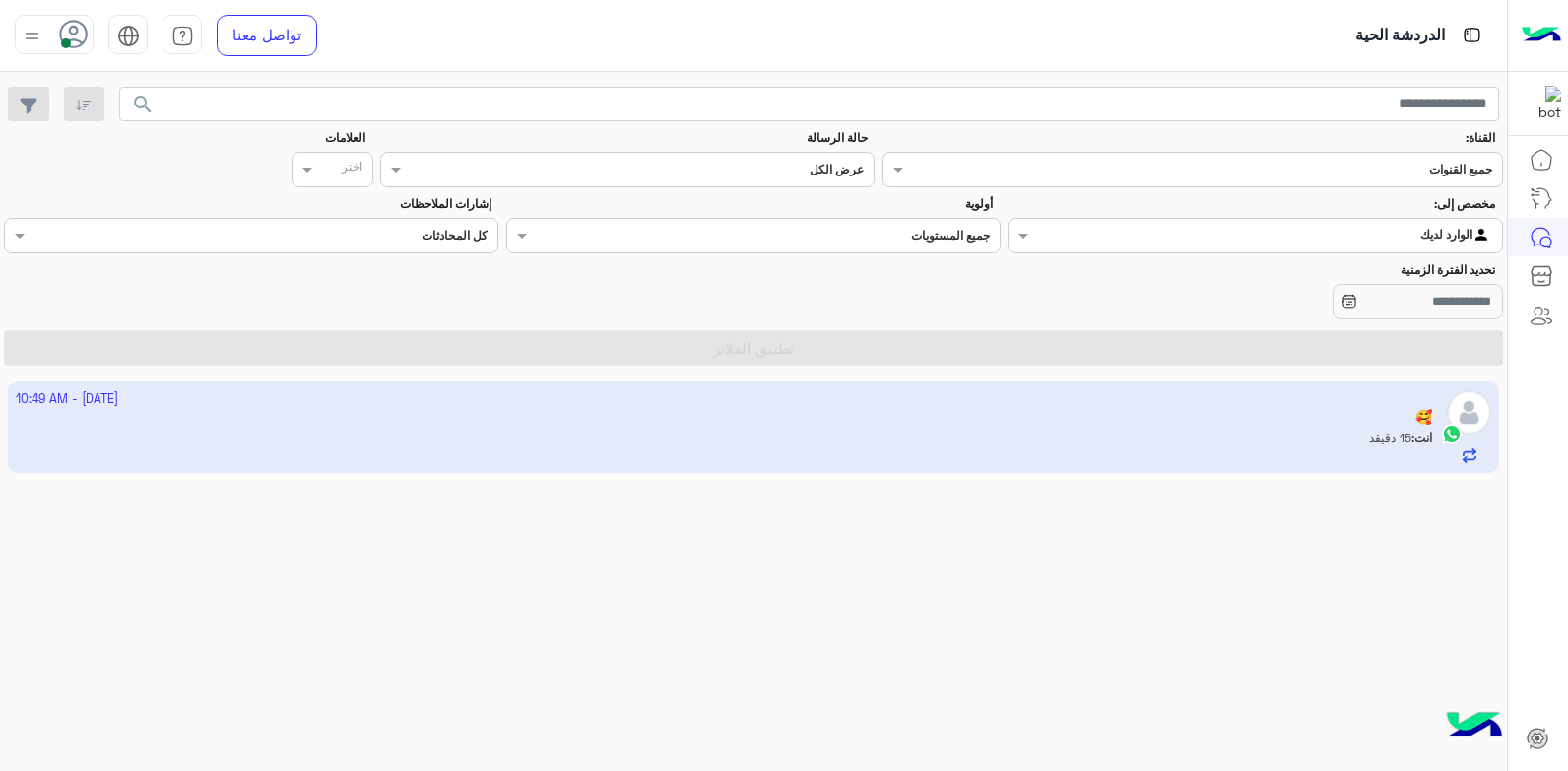
click at [1179, 424] on app-inbox-user "2 October - 10:49 AM 🥰 انت : 15 دقيقد" at bounding box center [754, 427] width 1492 height 93
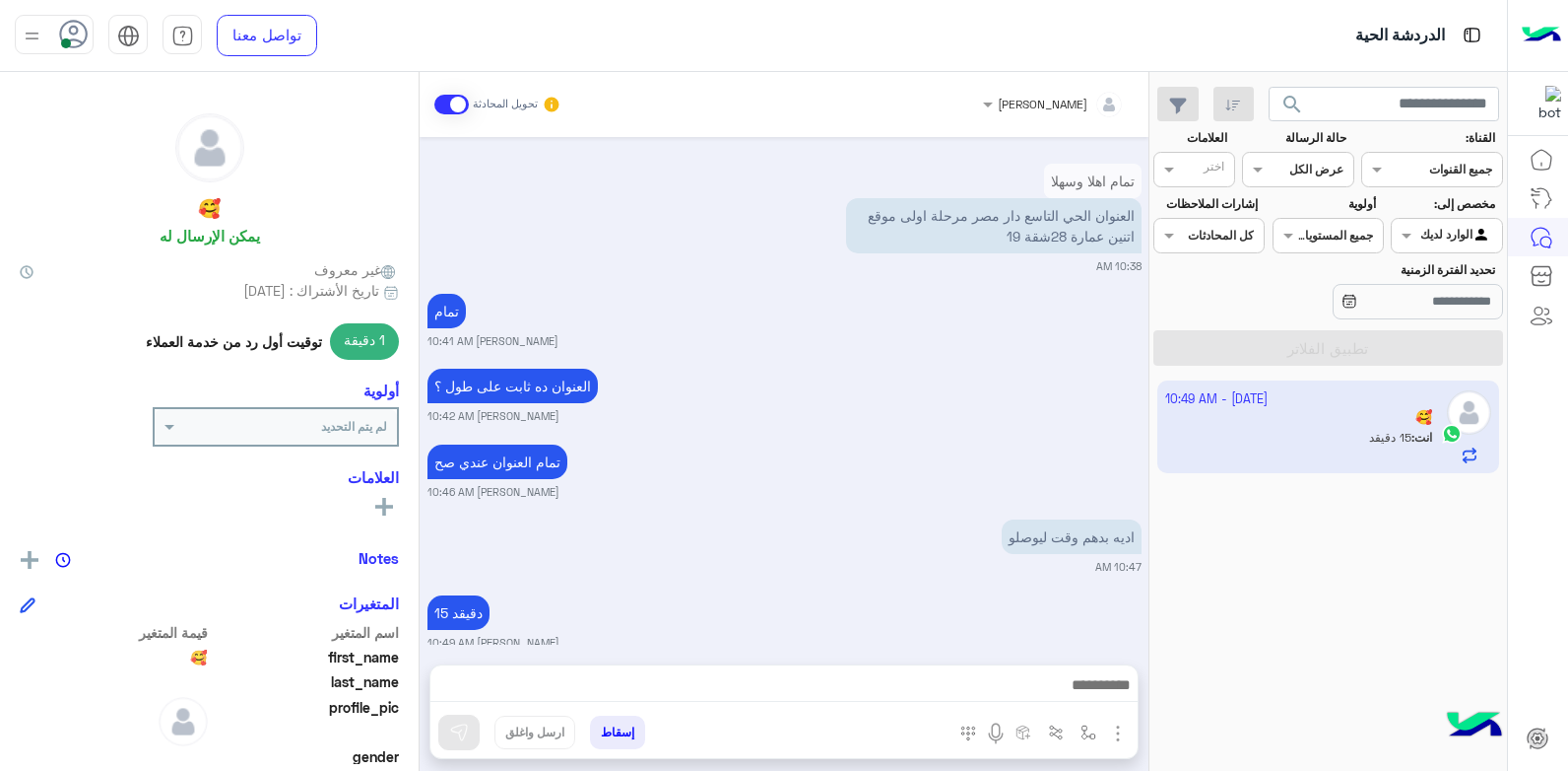
click at [1083, 440] on div "تمام العنوان عندي صح خالد صقر 10:46 AM" at bounding box center [784, 469] width 715 height 60
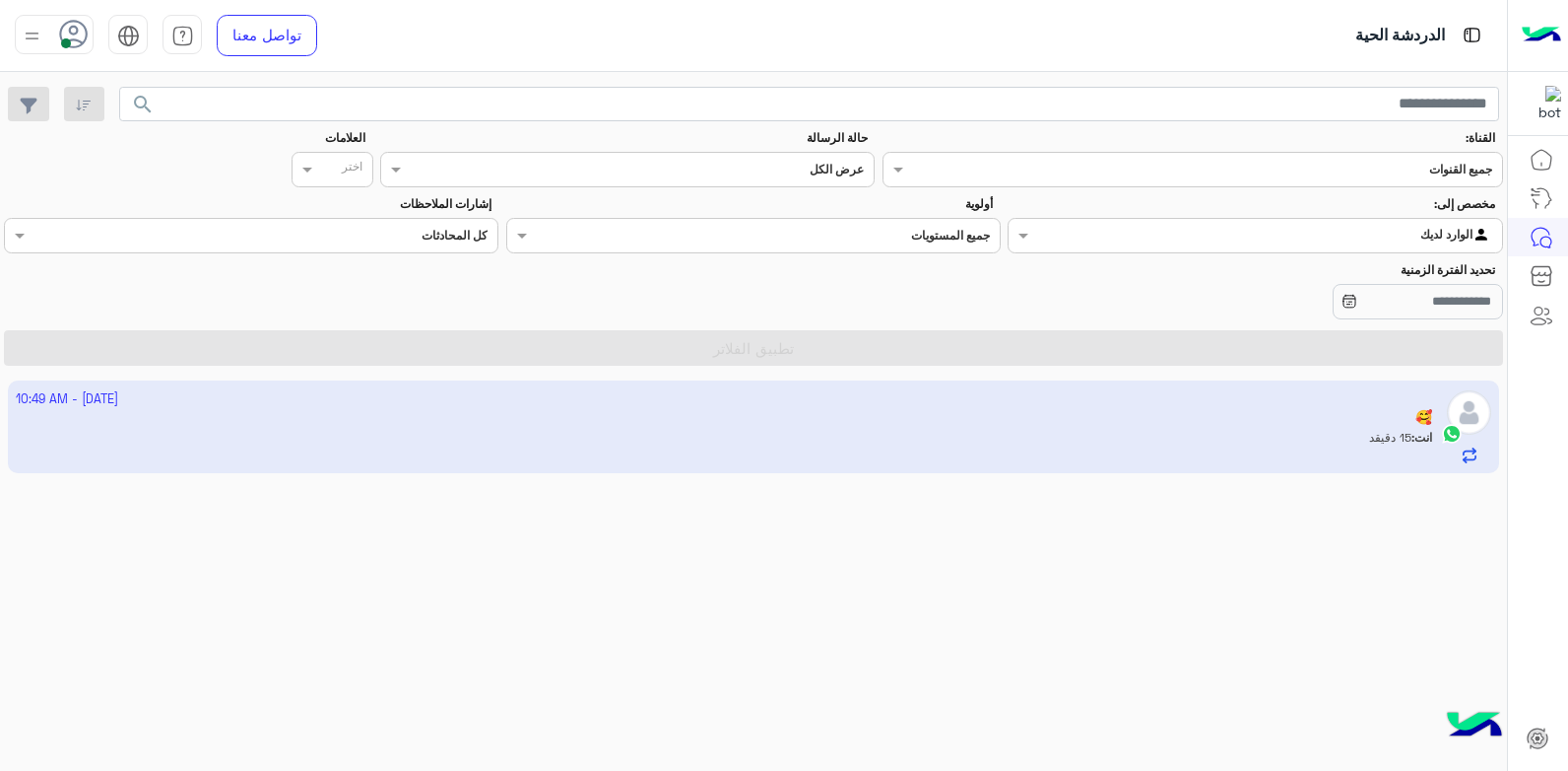
click at [1083, 419] on app-inbox-user "2 October - 10:49 AM 🥰 انت : 15 دقيقد" at bounding box center [754, 427] width 1492 height 93
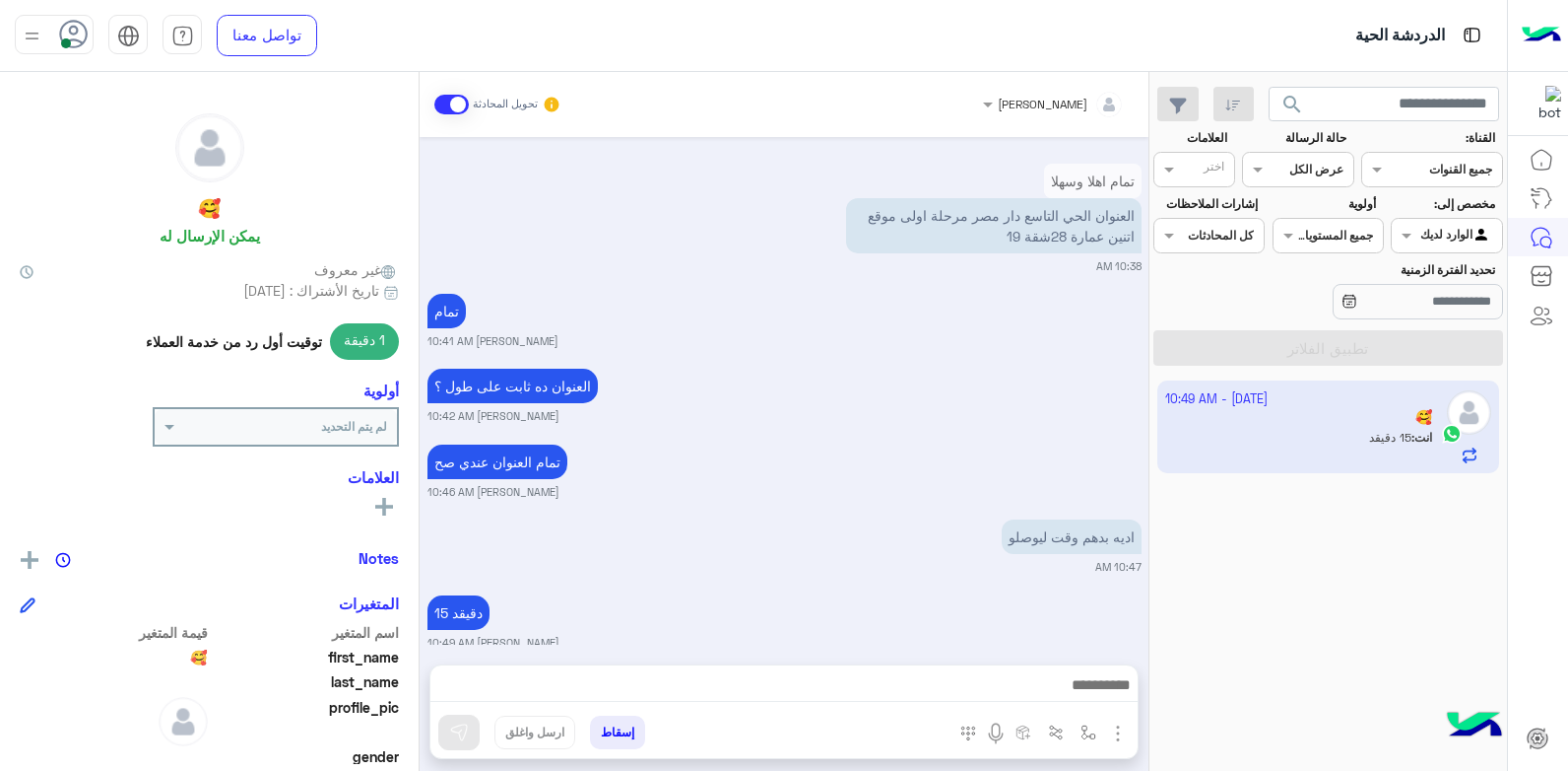
click at [968, 591] on div "15 دقيقد خالد صقر 10:49 AM" at bounding box center [784, 620] width 715 height 60
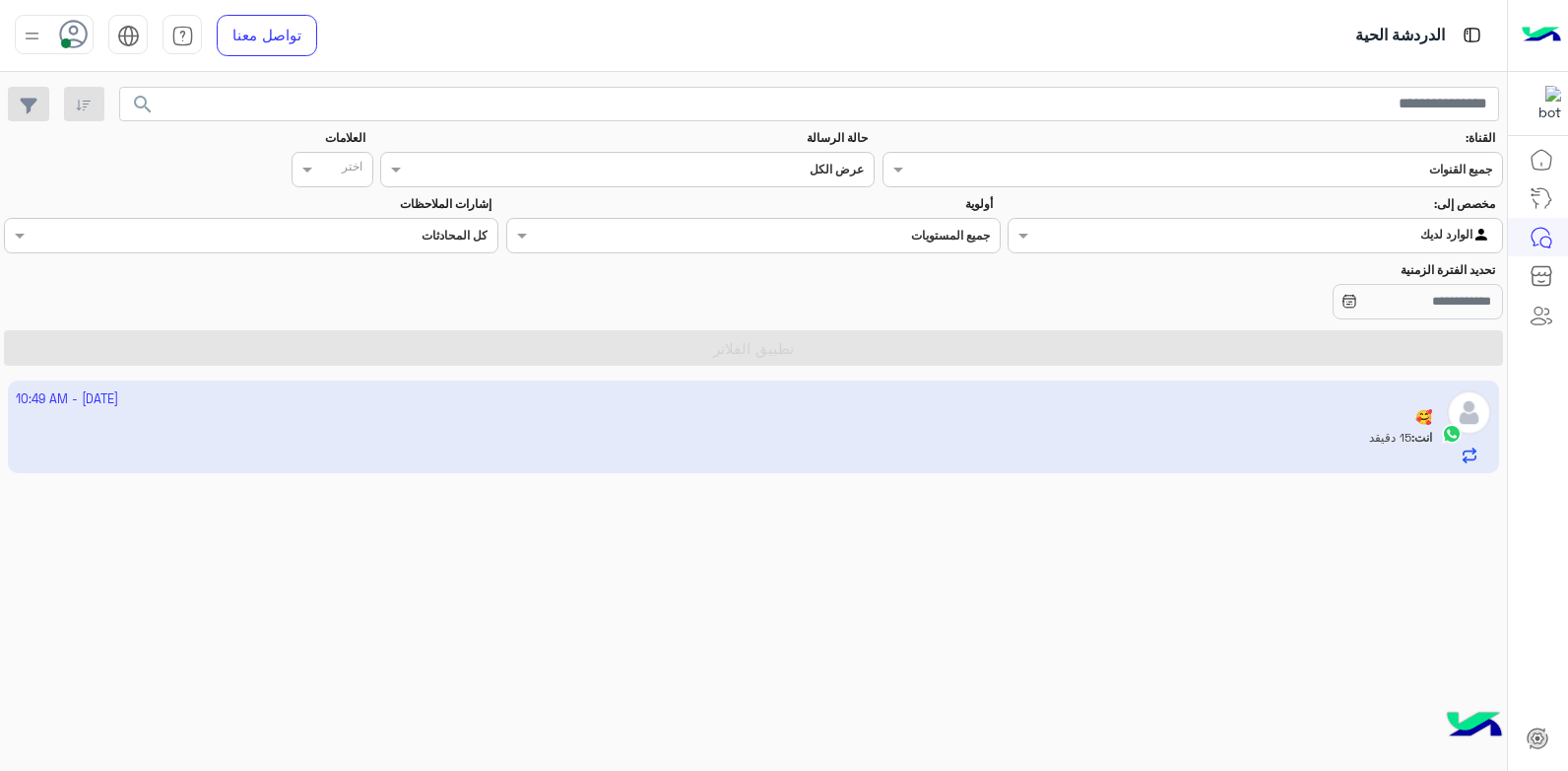
click at [1212, 434] on app-inbox-user "2 October - 10:49 AM 🥰 انت : 15 دقيقد" at bounding box center [754, 427] width 1492 height 93
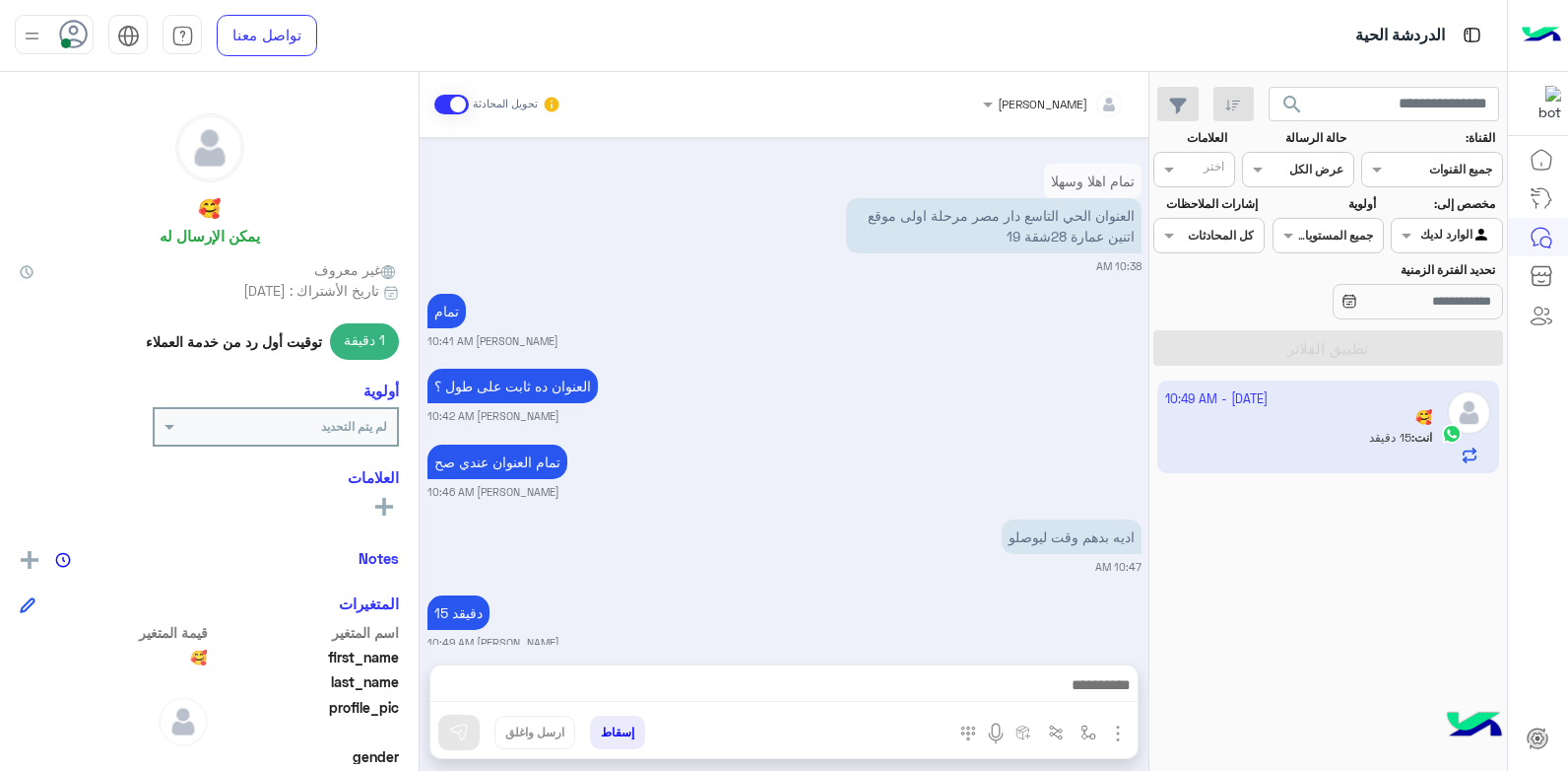
click at [607, 724] on button "إسقاط" at bounding box center [618, 733] width 55 height 34
click at [611, 736] on button "إسقاط" at bounding box center [618, 733] width 55 height 34
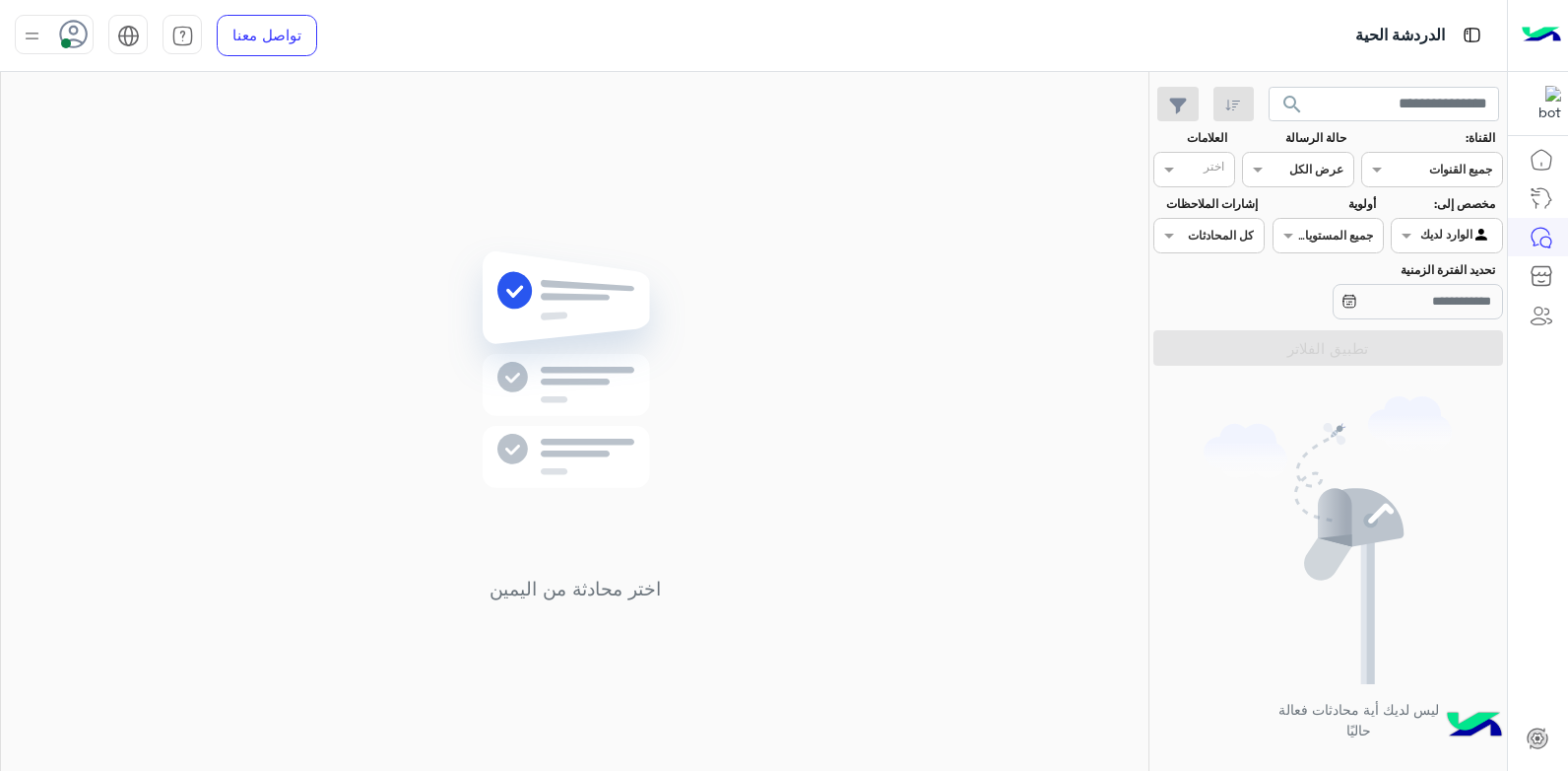
drag, startPoint x: 1429, startPoint y: 227, endPoint x: 1420, endPoint y: 248, distance: 22.8
click at [1429, 228] on div at bounding box center [1446, 233] width 109 height 19
click at [1421, 271] on b "غير معينة" at bounding box center [1447, 274] width 53 height 17
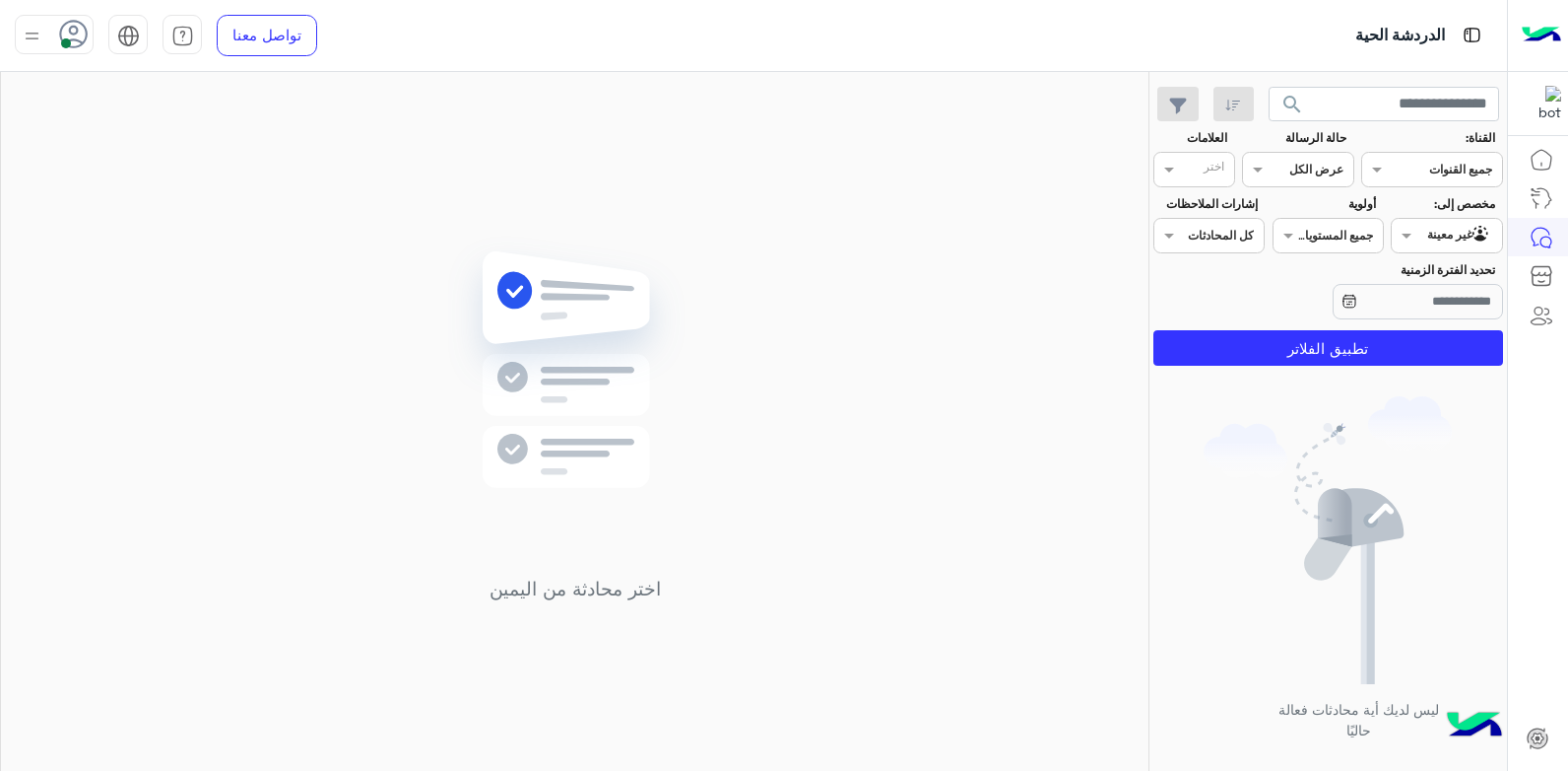
click at [1361, 328] on section "القناة: القناه جميع القنوات حالة الرسالة القناه عرض الكل العلامات اختر مخصص إلى…" at bounding box center [1328, 247] width 328 height 237
click at [1350, 344] on button "تطبيق الفلاتر" at bounding box center [1328, 348] width 350 height 35
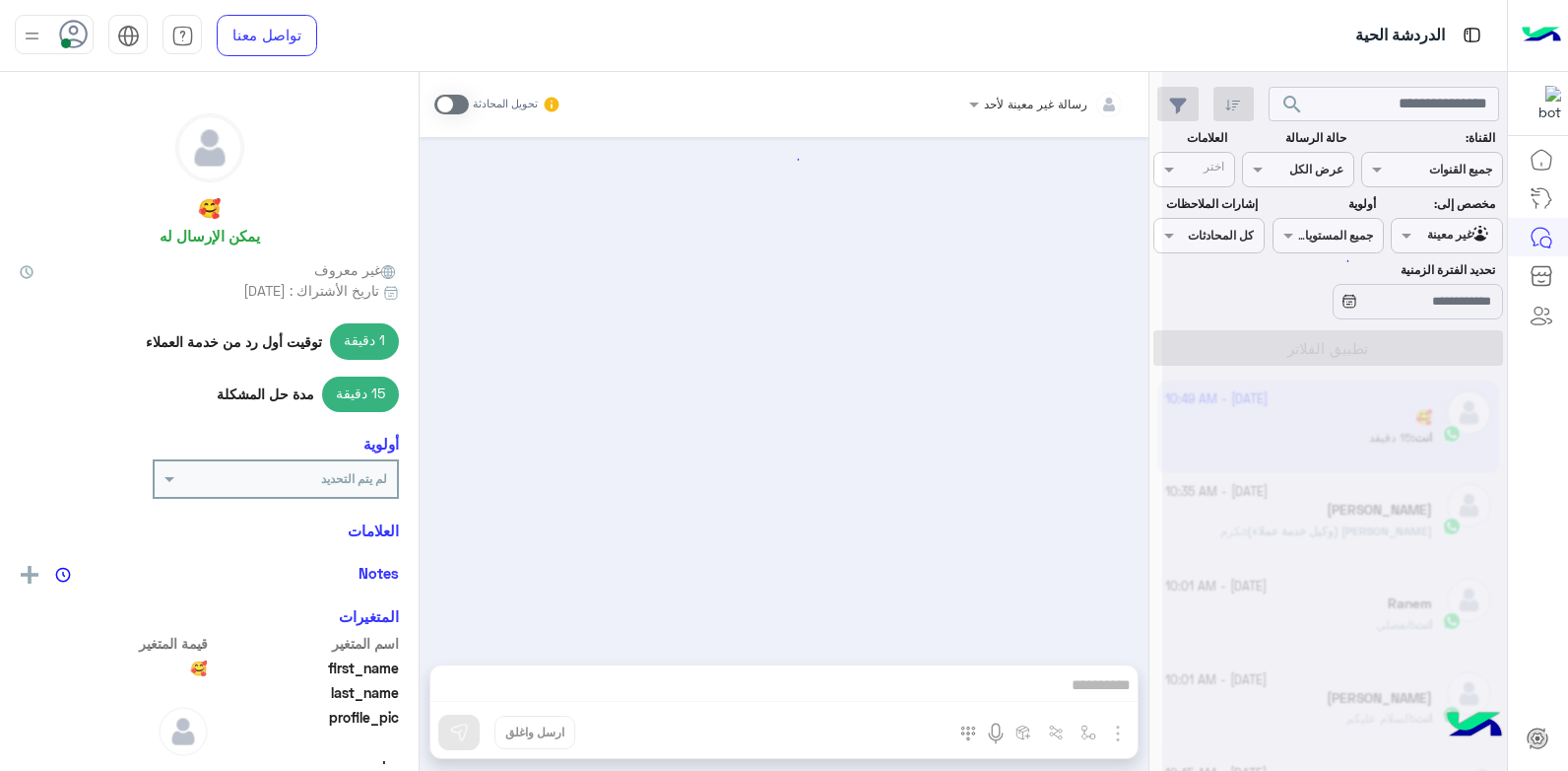
scroll to position [1277, 0]
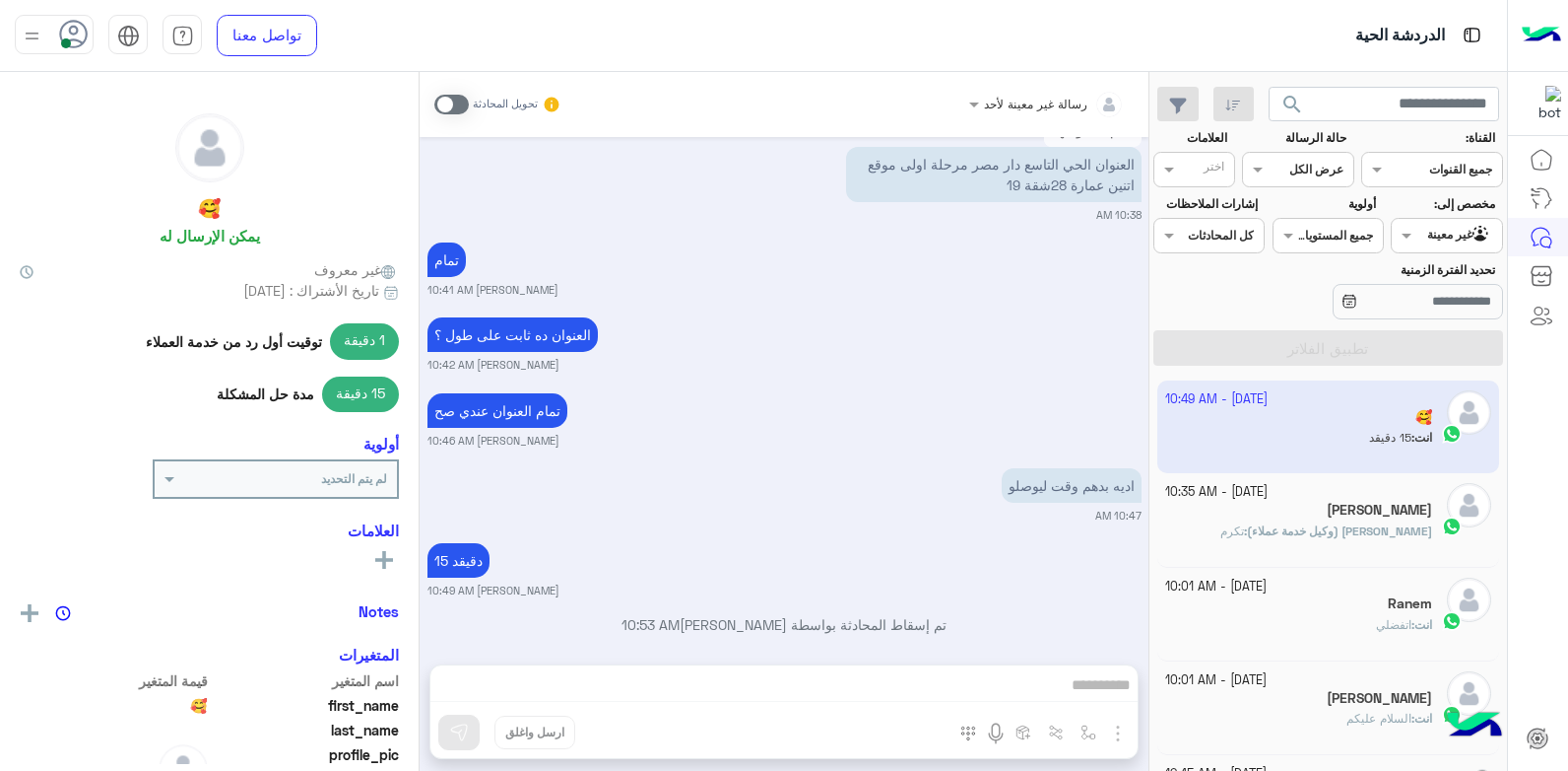
click at [979, 357] on small "خالد صقر 10:42 AM" at bounding box center [784, 365] width 715 height 16
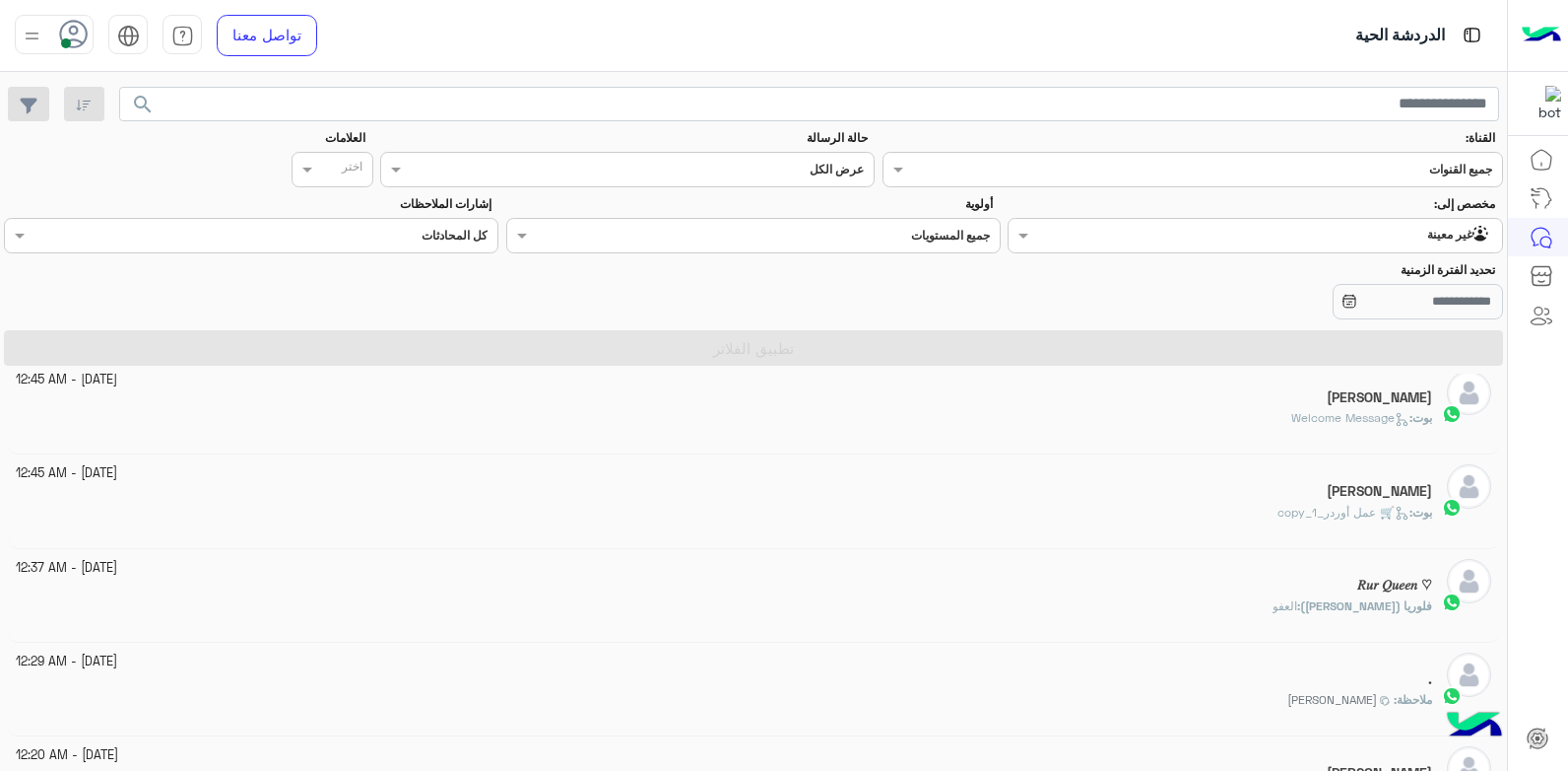
scroll to position [0, 0]
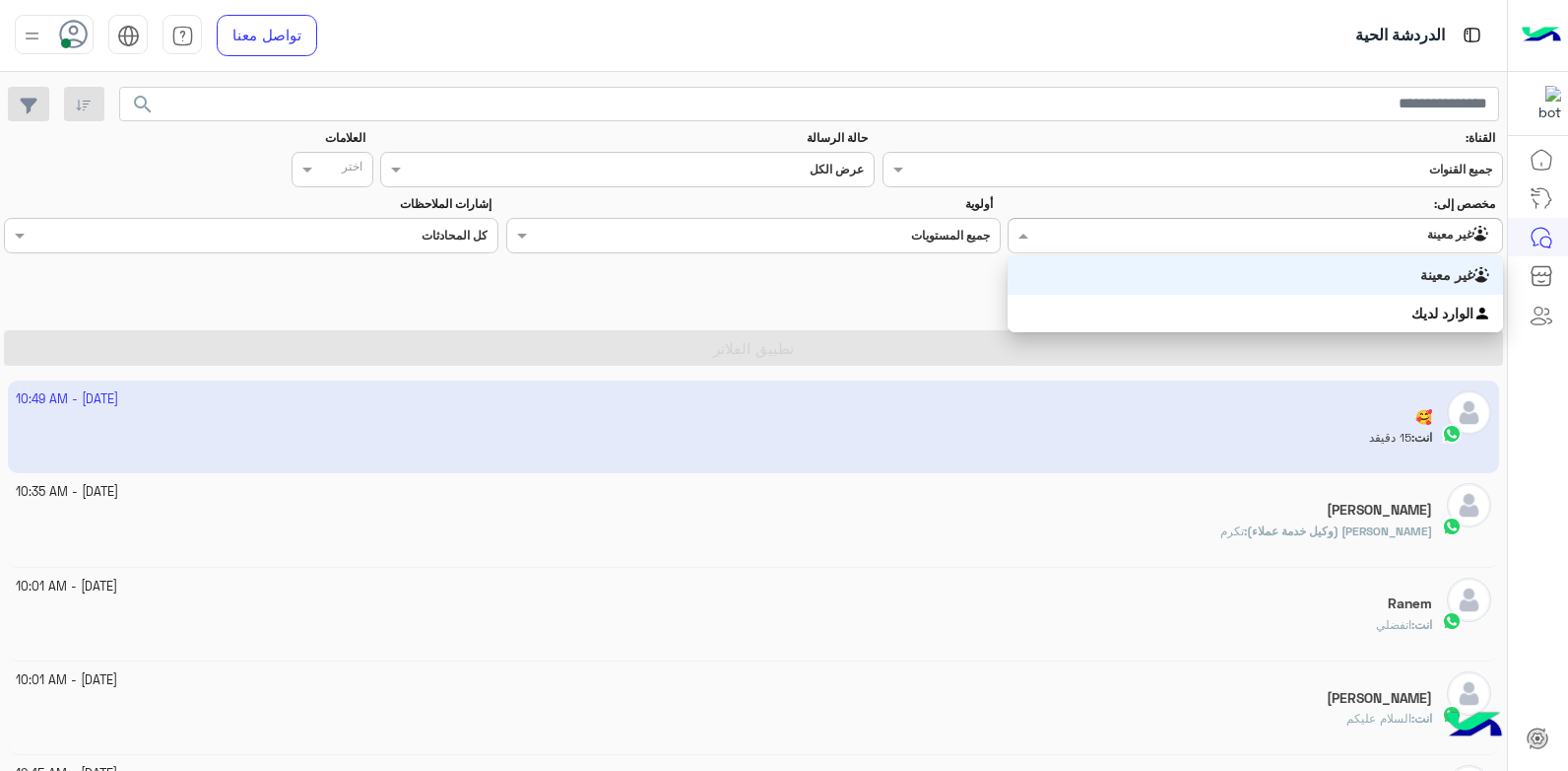
click at [1297, 245] on div "Agent Filter غير معينة" at bounding box center [1266, 236] width 468 height 20
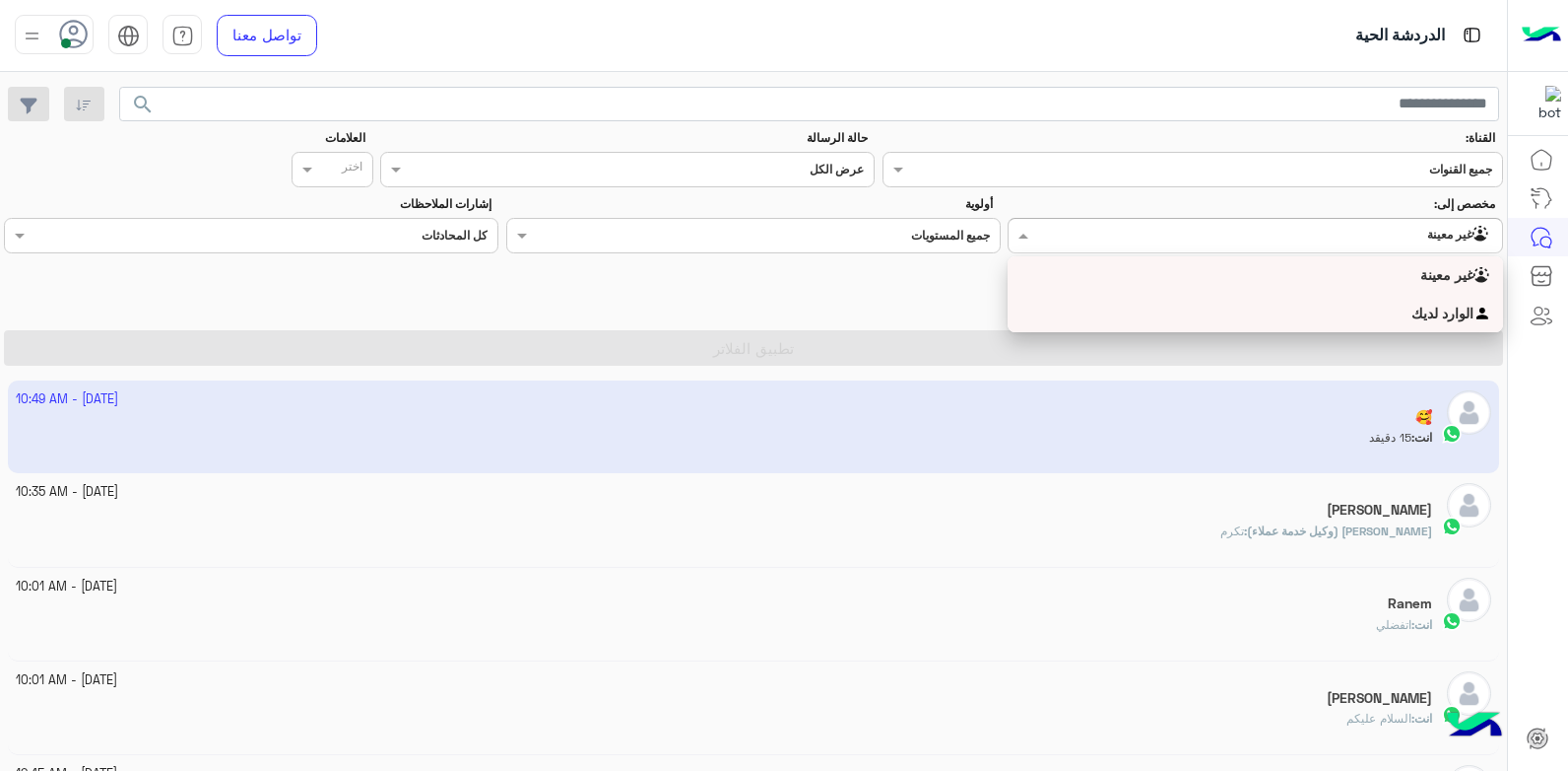
click at [1295, 310] on div "الوارد لديك" at bounding box center [1255, 314] width 495 height 38
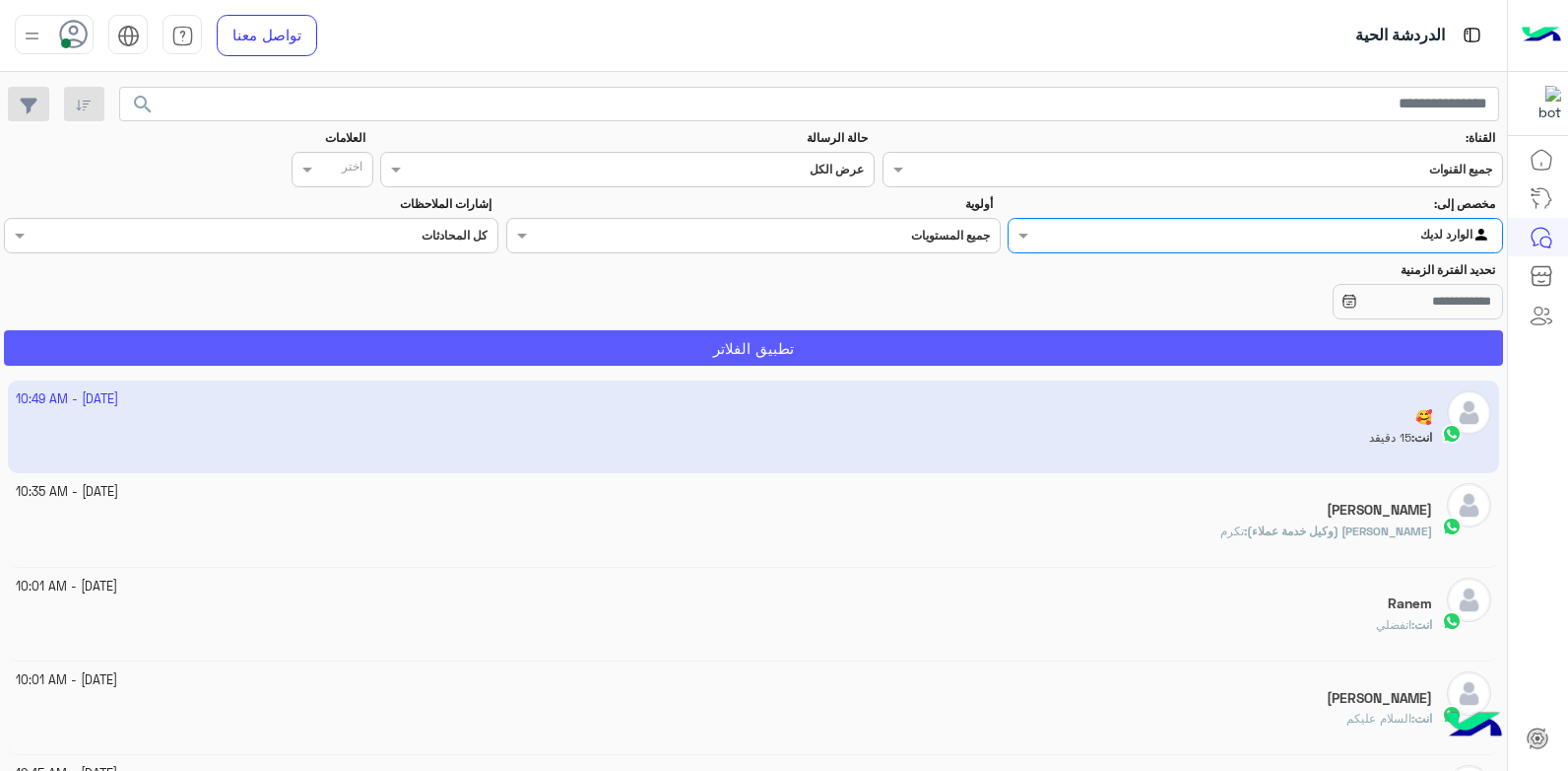
click at [1207, 344] on button "تطبيق الفلاتر" at bounding box center [753, 348] width 1499 height 35
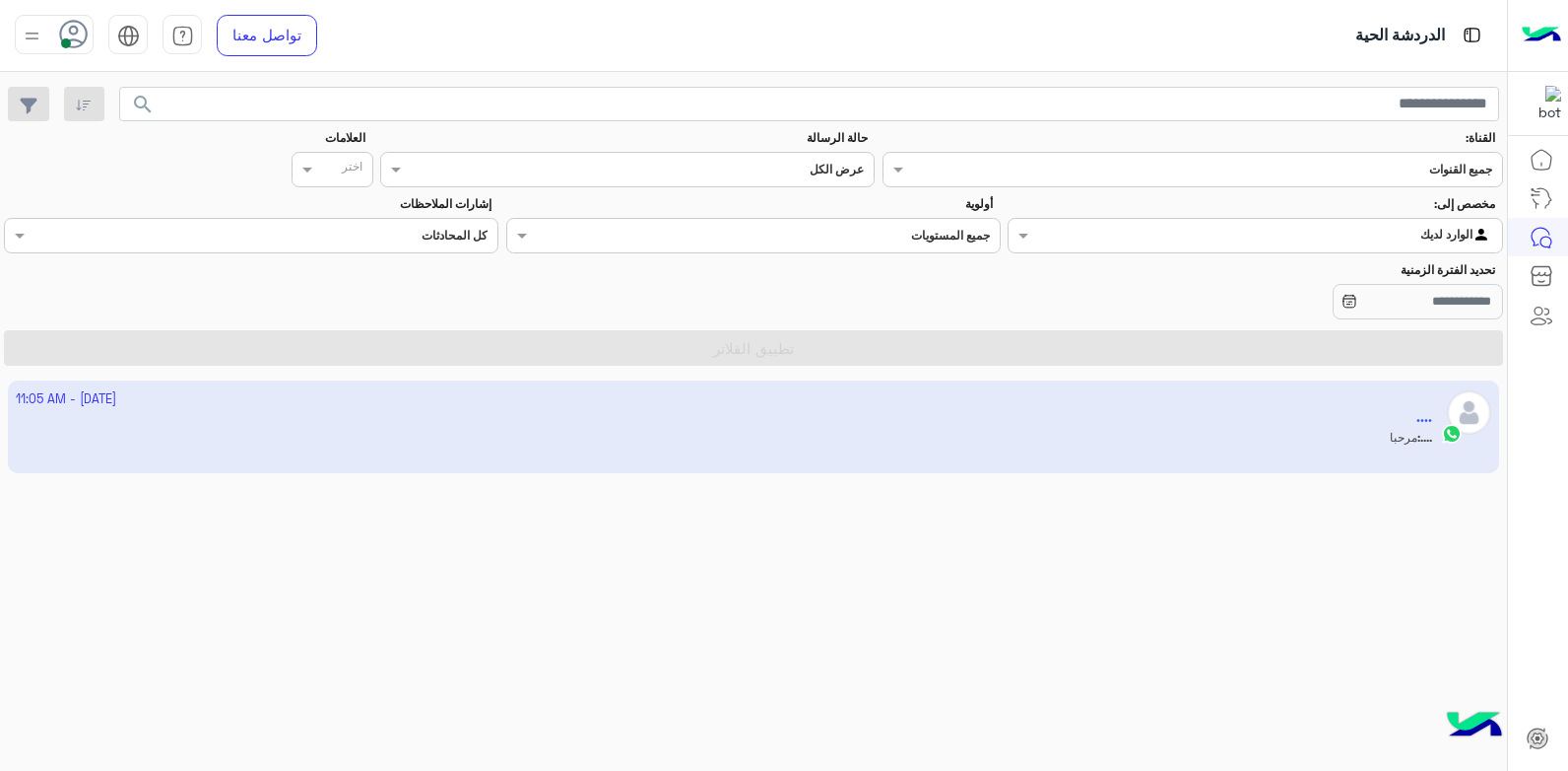
click at [1074, 432] on app-inbox-user "2 October - 11:05 AM .... .... : مرحبا" at bounding box center [754, 427] width 1492 height 93
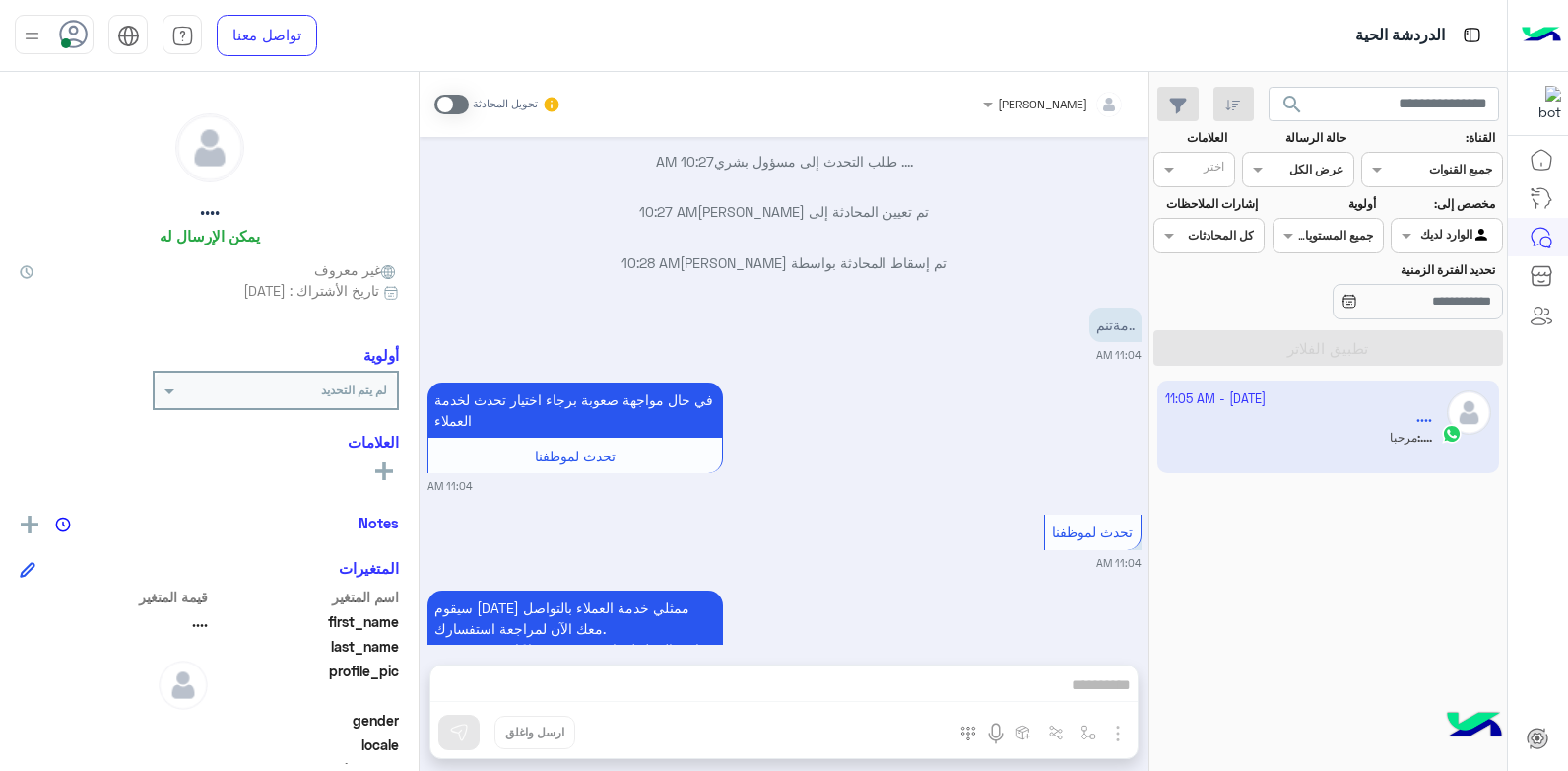
click at [830, 522] on div "تحدث لموظفنا 11:04 AM" at bounding box center [784, 540] width 715 height 61
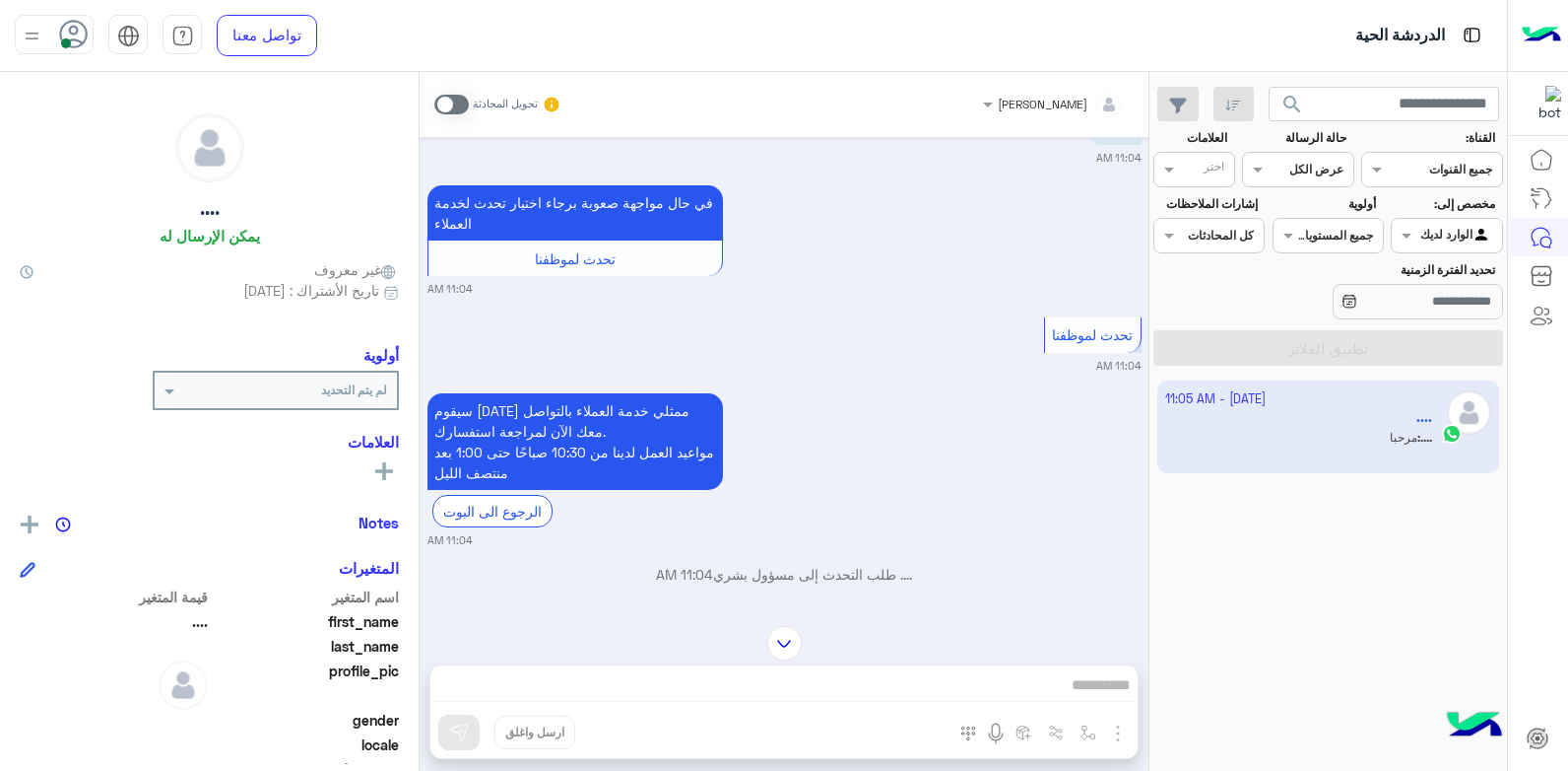
scroll to position [1721, 0]
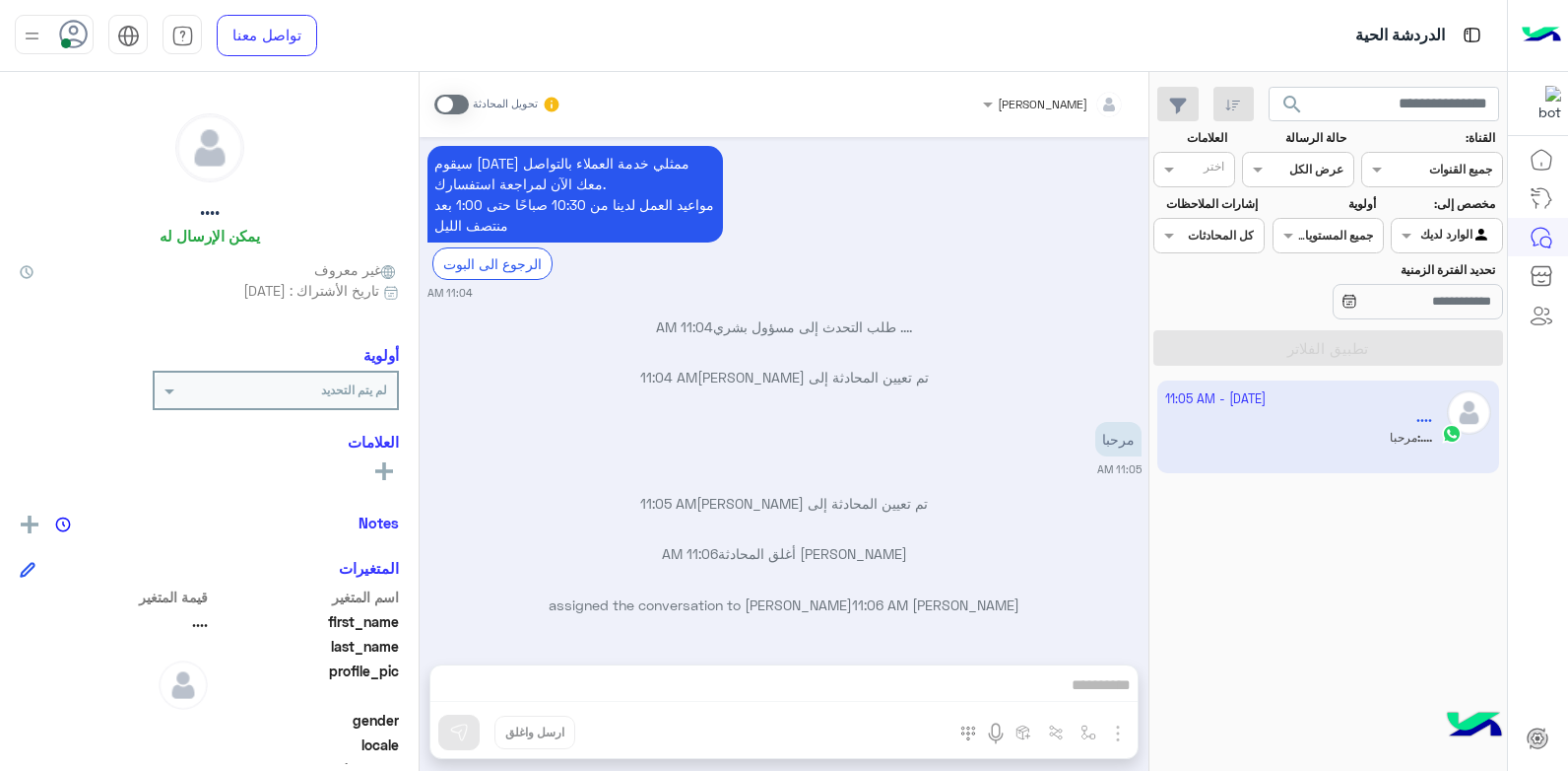
click at [811, 666] on div "خالد صقر تحويل المحادثة Oct 2, 2025 أهلاً وسهلاً .... في فلوريا ماركت 🌸 أنا موج…" at bounding box center [784, 425] width 729 height 707
click at [1029, 682] on div "خالد صقر تحويل المحادثة Oct 2, 2025 أهلاً وسهلاً .... في فلوريا ماركت 🌸 أنا موج…" at bounding box center [784, 425] width 729 height 707
click at [443, 102] on span at bounding box center [451, 105] width 34 height 20
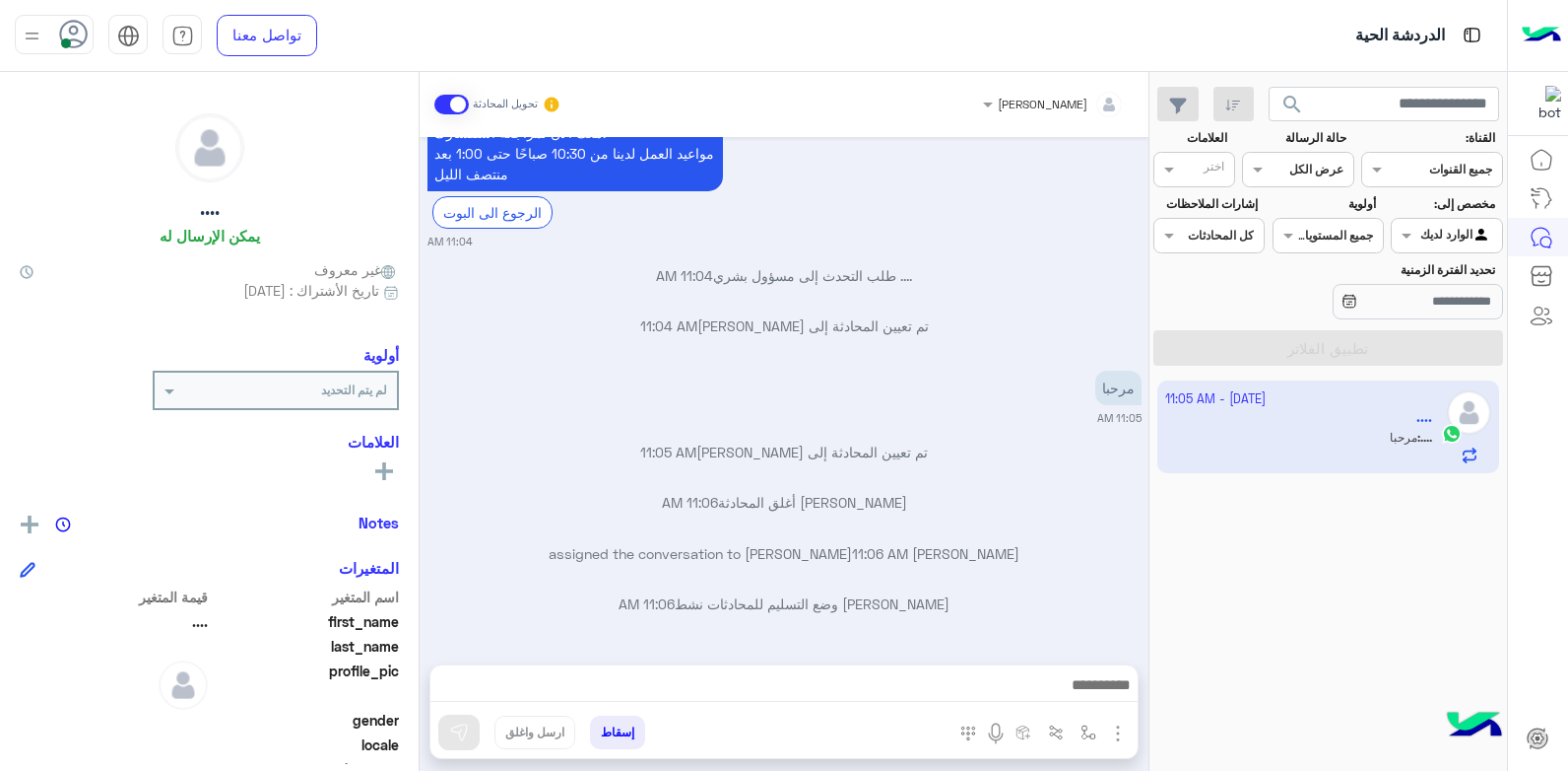
click at [604, 735] on button "إسقاط" at bounding box center [618, 733] width 55 height 34
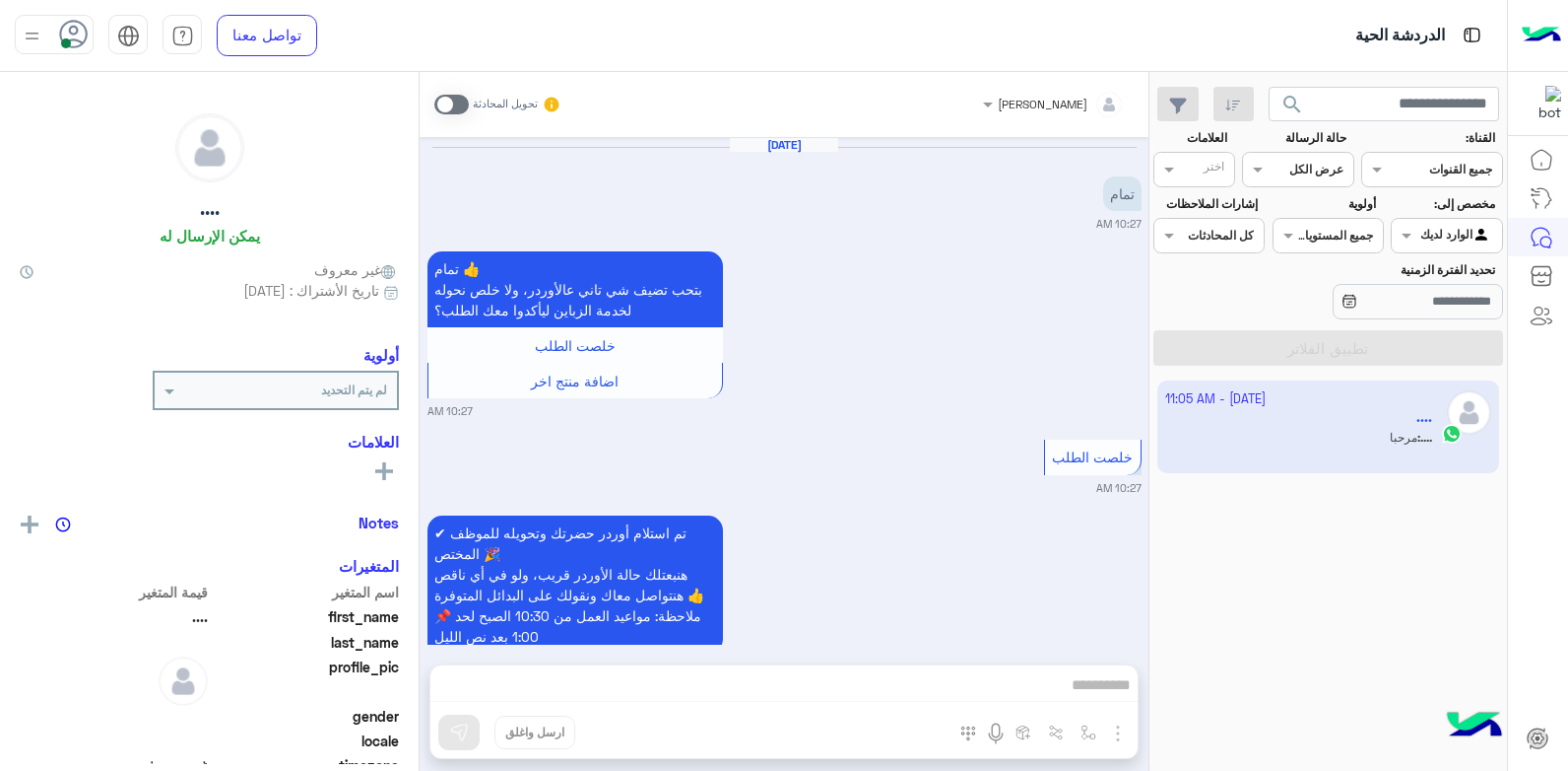
scroll to position [1173, 0]
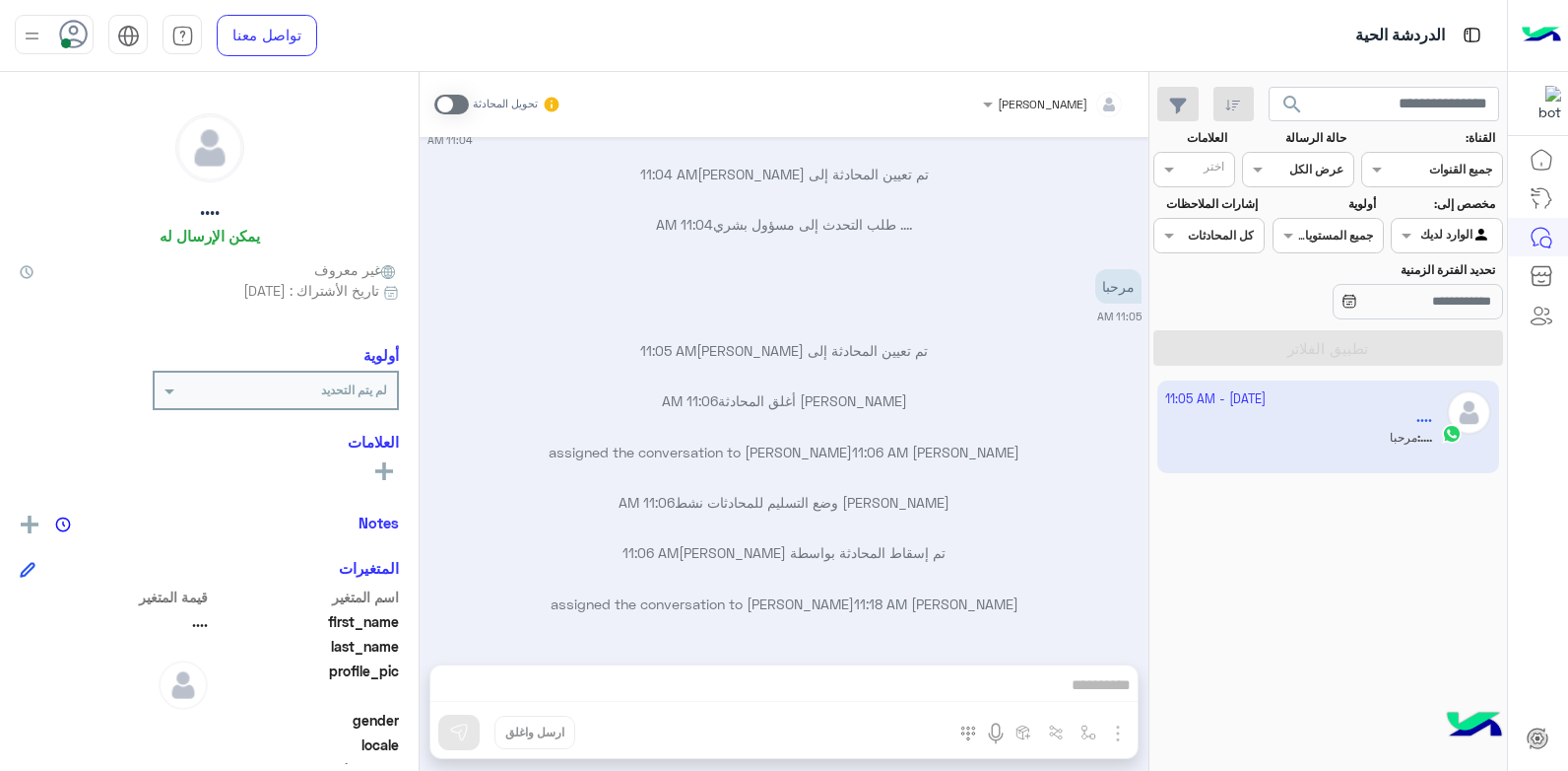
click at [1031, 486] on div "[DATE] تمام 10:27 AM تمام 👍 بتحب تضيف شي تاني عالأوردر، ولا خلص نحوله لخدمة الز…" at bounding box center [784, 390] width 729 height 508
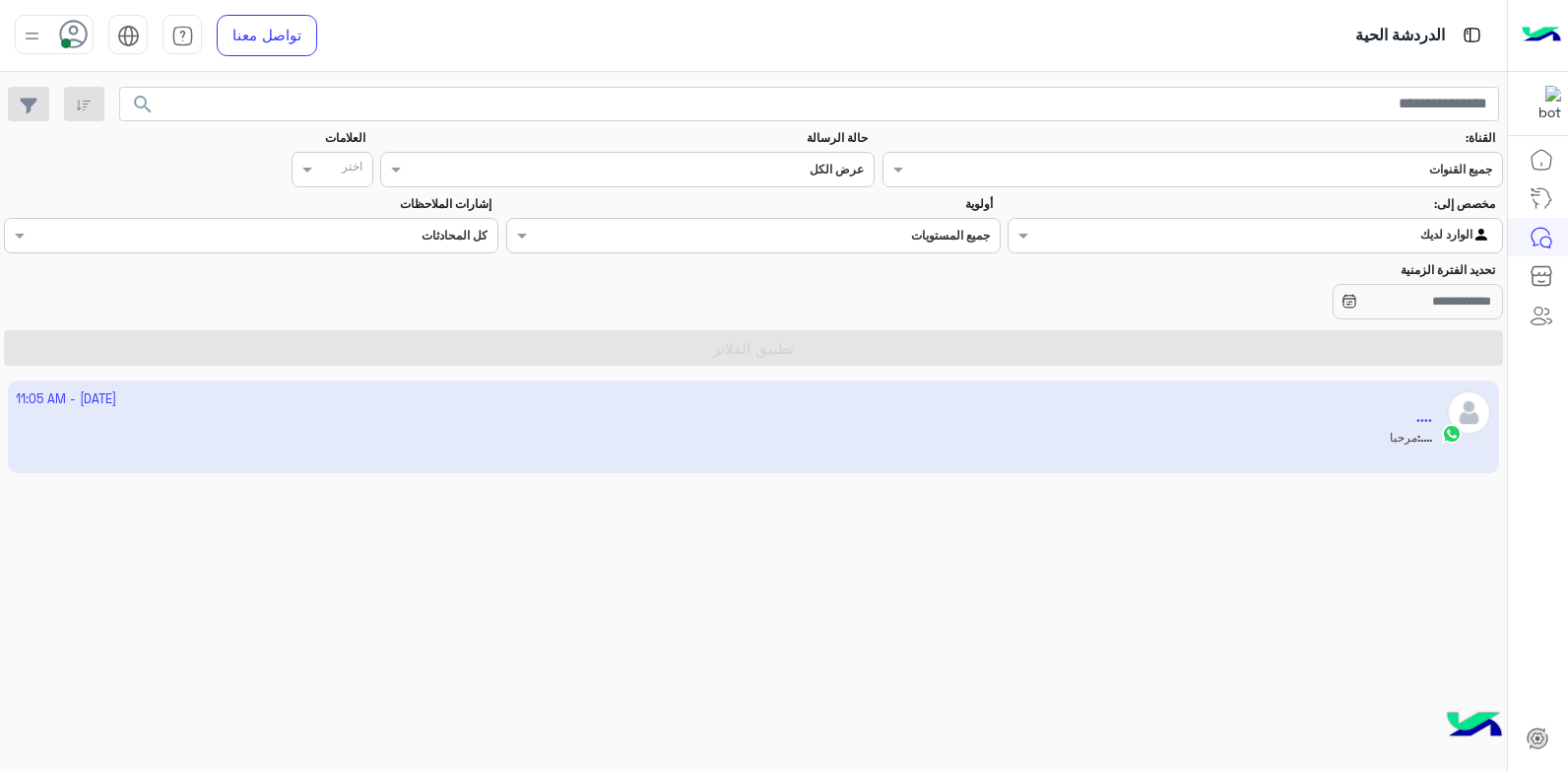
click at [1038, 452] on app-inbox-user "[DATE] - 11:05 AM .... .... : مرحبا" at bounding box center [754, 427] width 1492 height 93
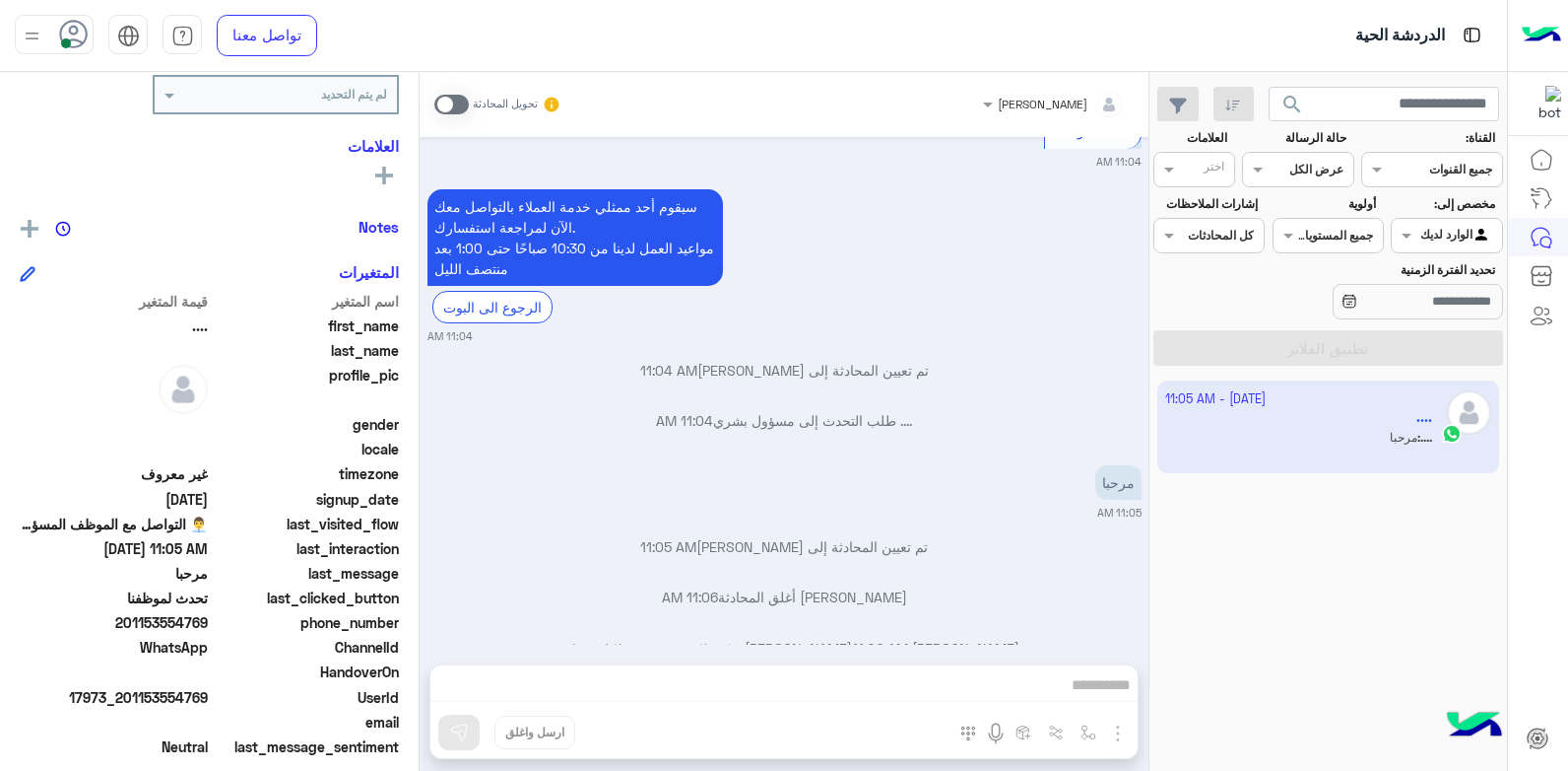
scroll to position [1172, 0]
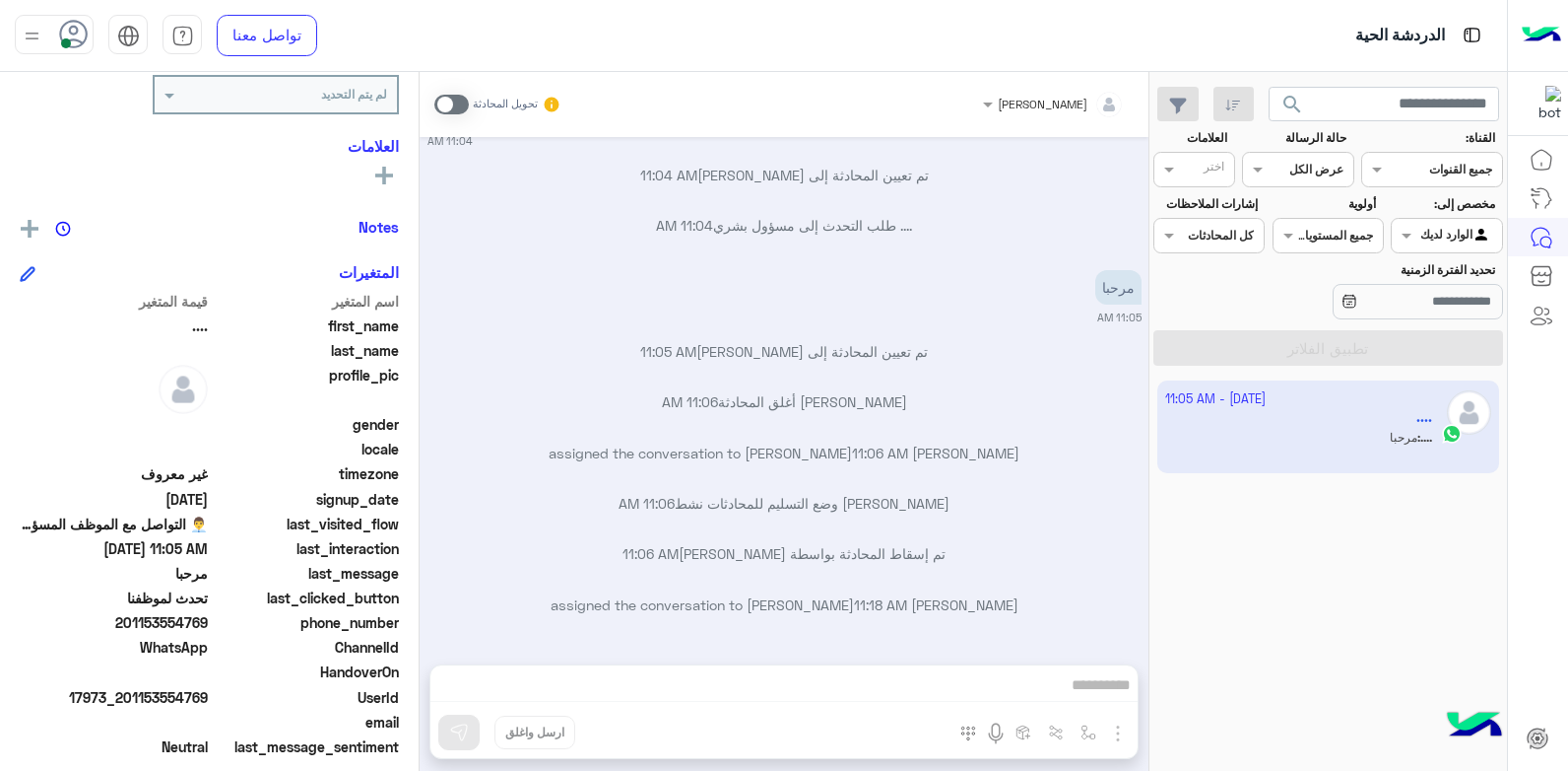
click at [443, 108] on span at bounding box center [451, 105] width 34 height 20
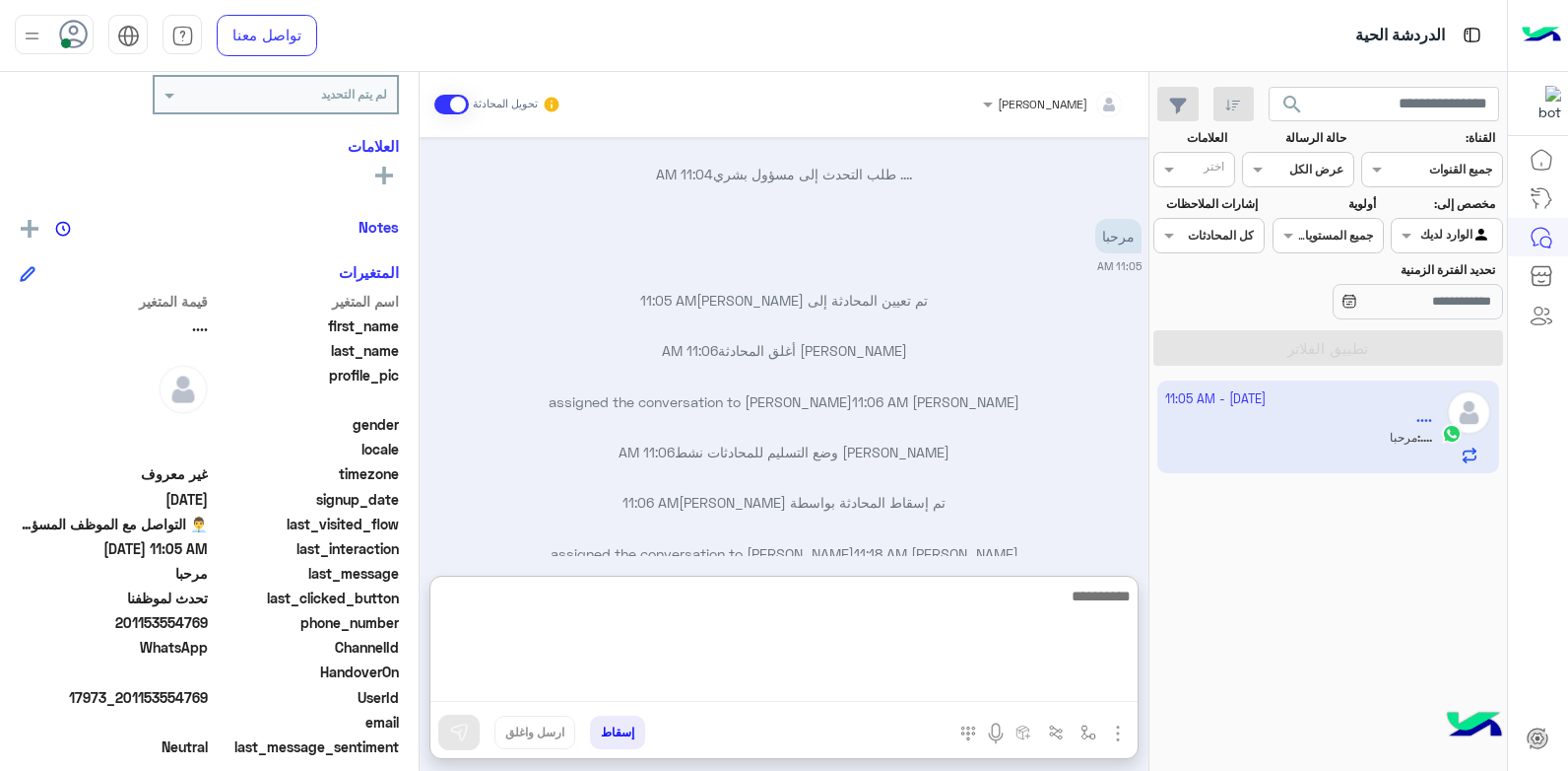
click at [831, 684] on textarea at bounding box center [784, 643] width 708 height 118
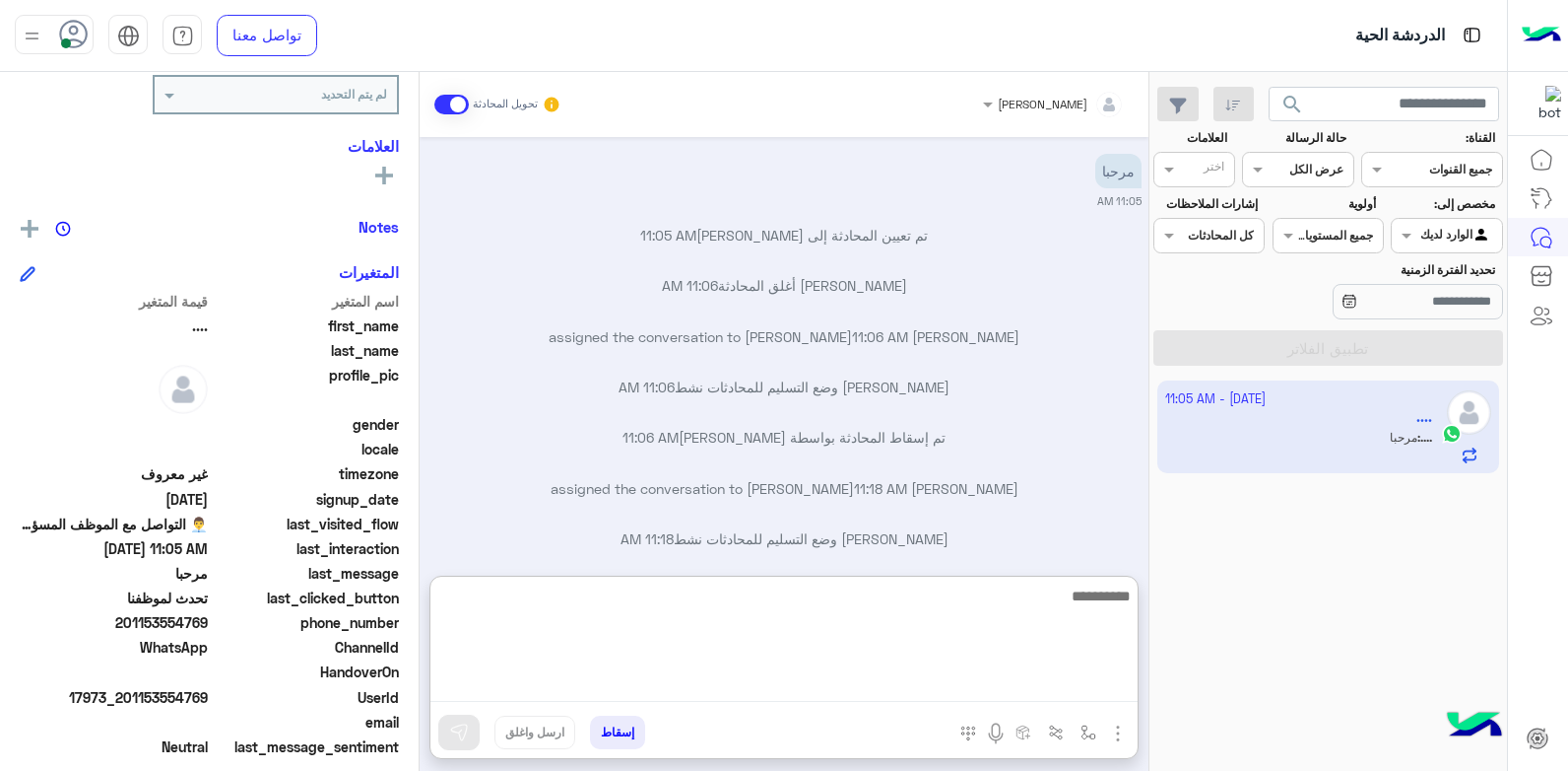
scroll to position [1311, 0]
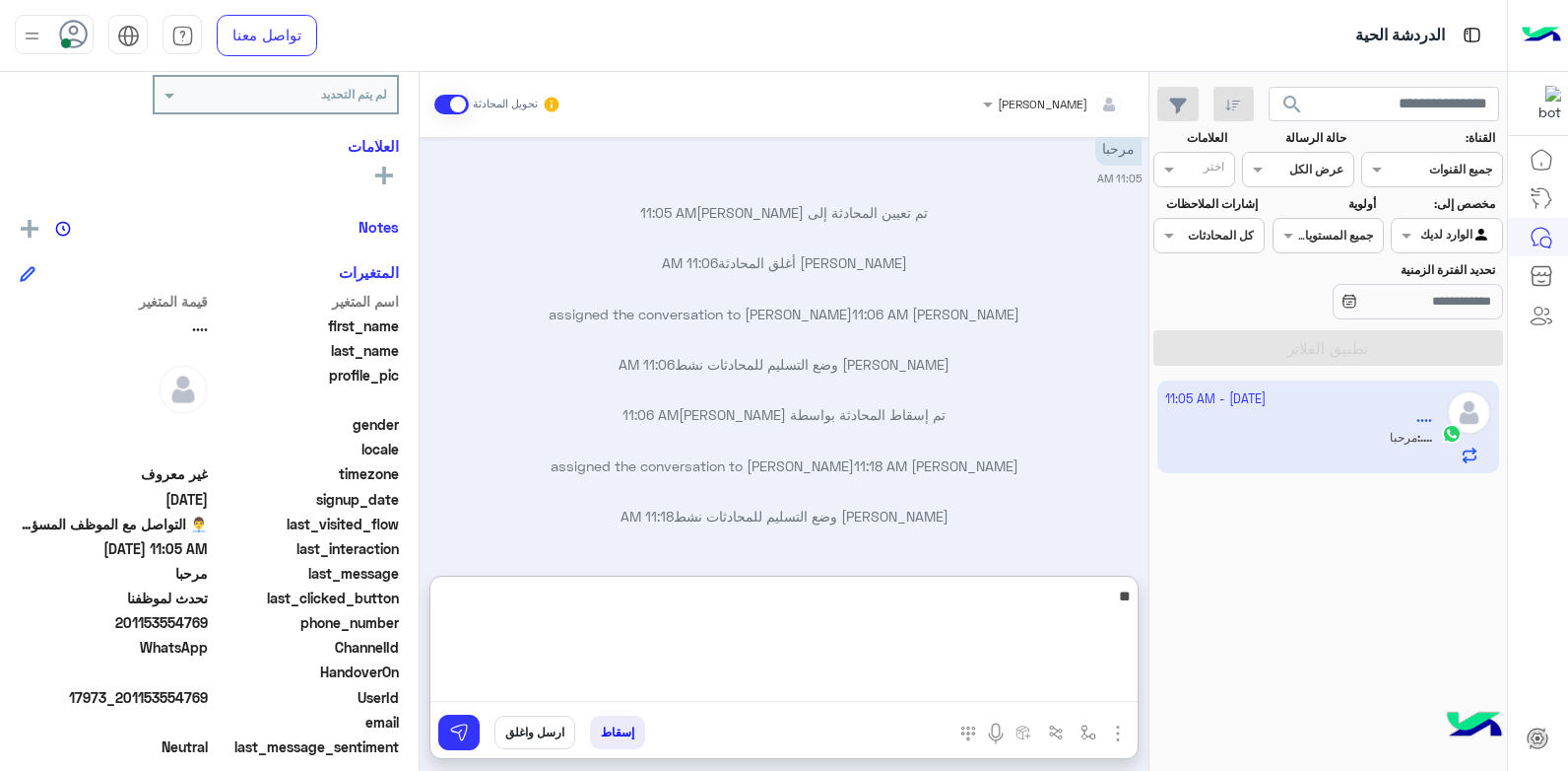
type textarea "***"
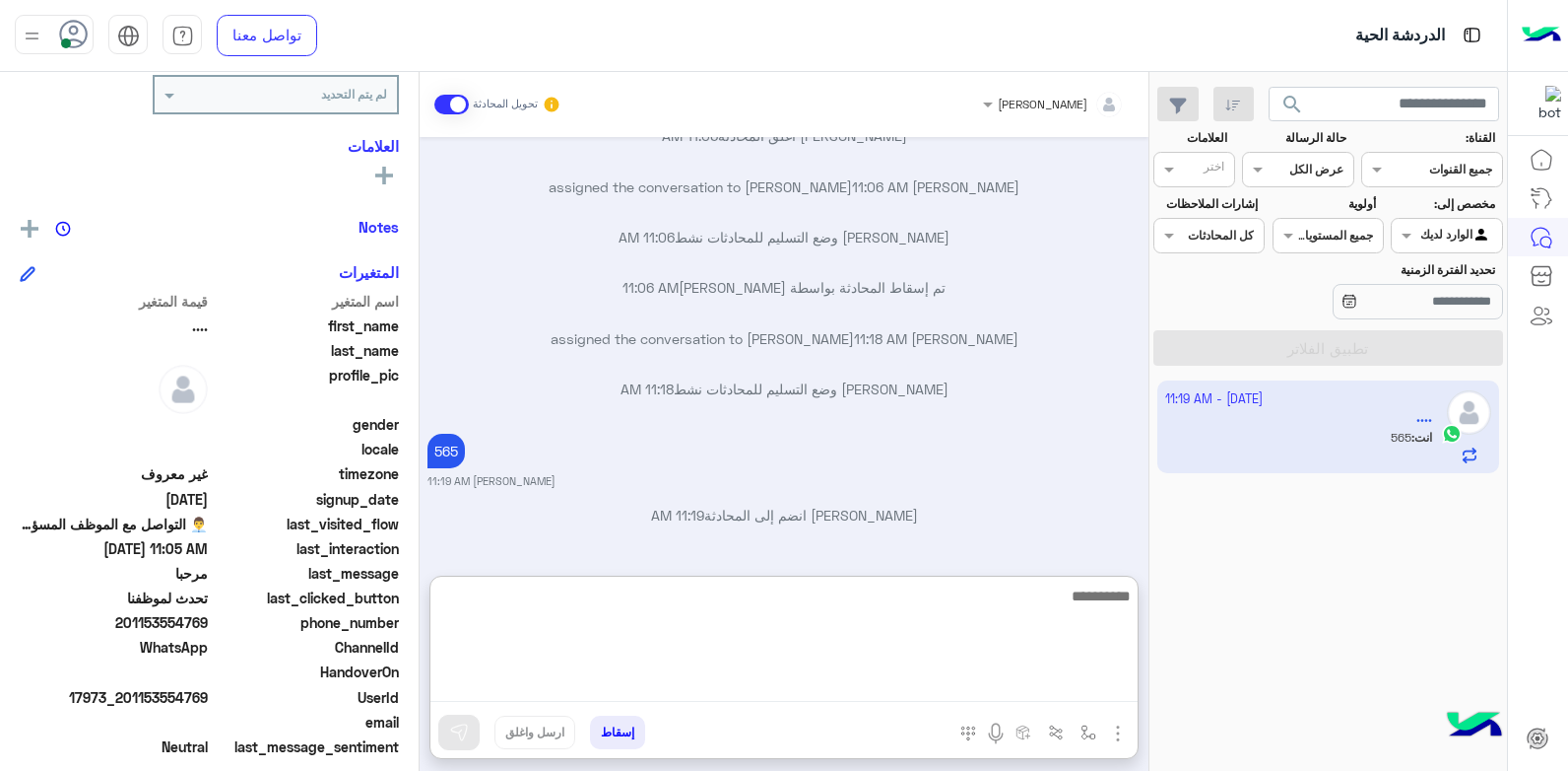
scroll to position [332, 0]
click at [834, 639] on textarea at bounding box center [784, 643] width 708 height 118
type textarea "*"
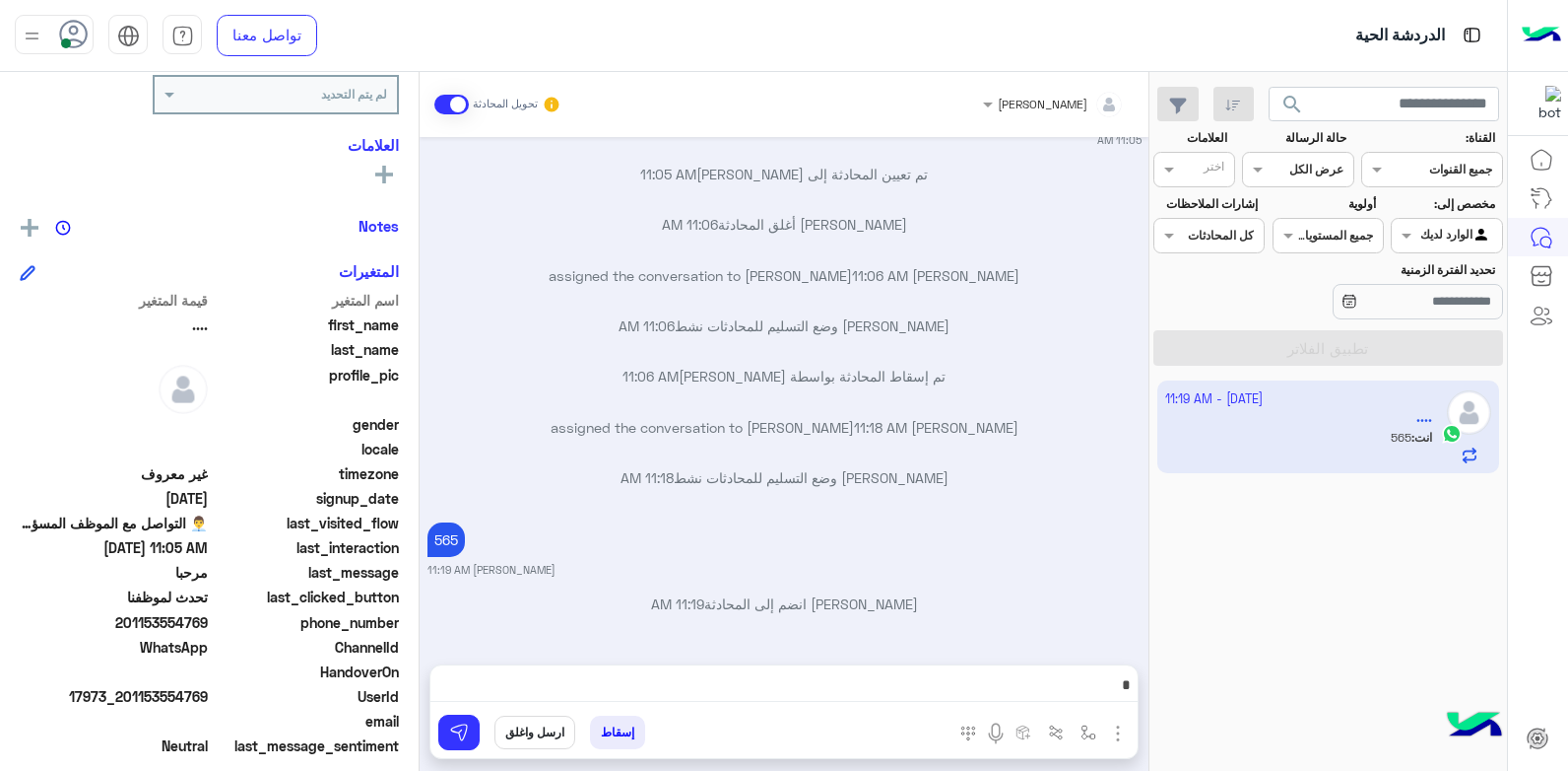
click at [542, 723] on button "ارسل واغلق" at bounding box center [535, 733] width 81 height 34
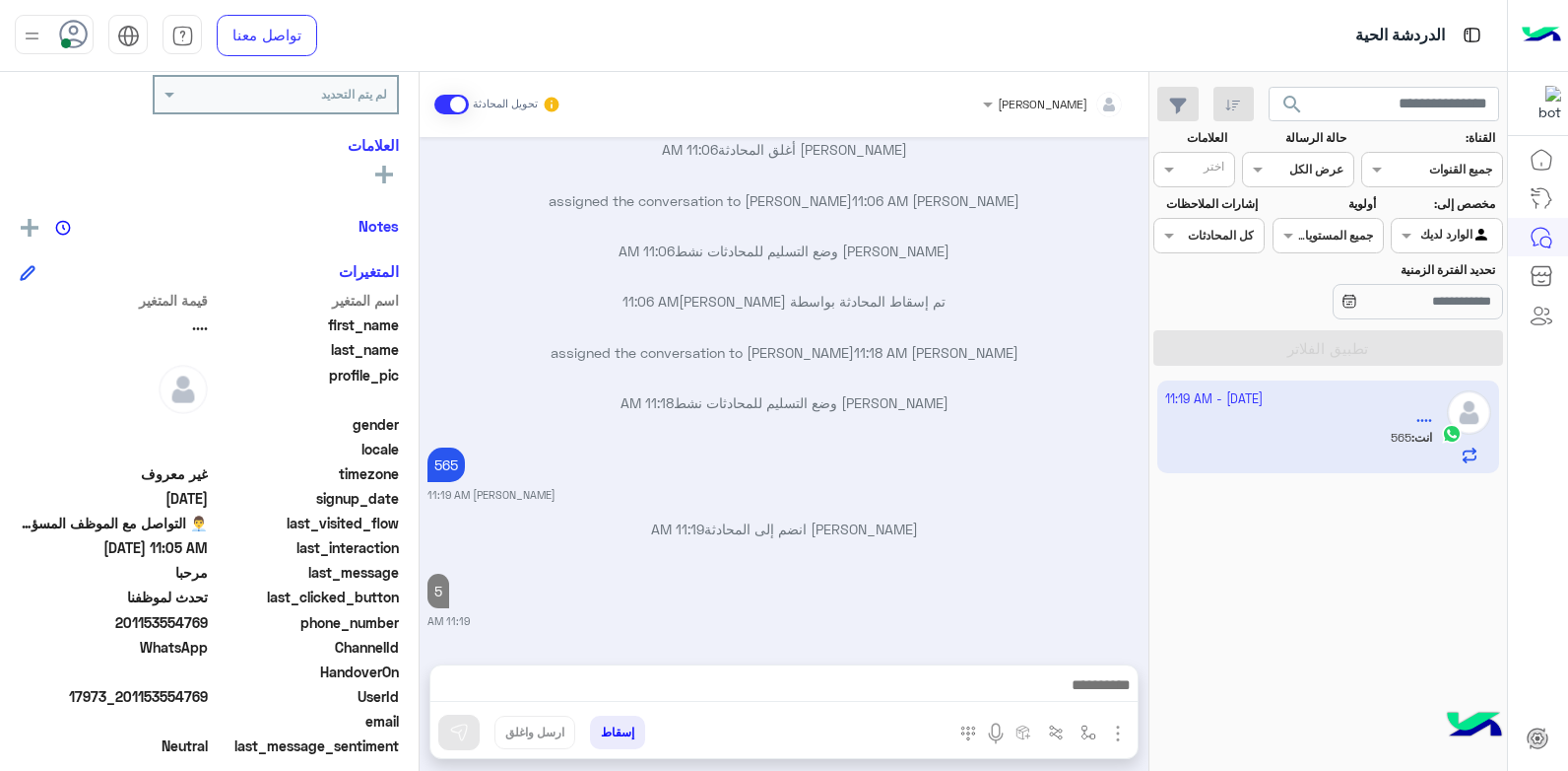
scroll to position [1475, 0]
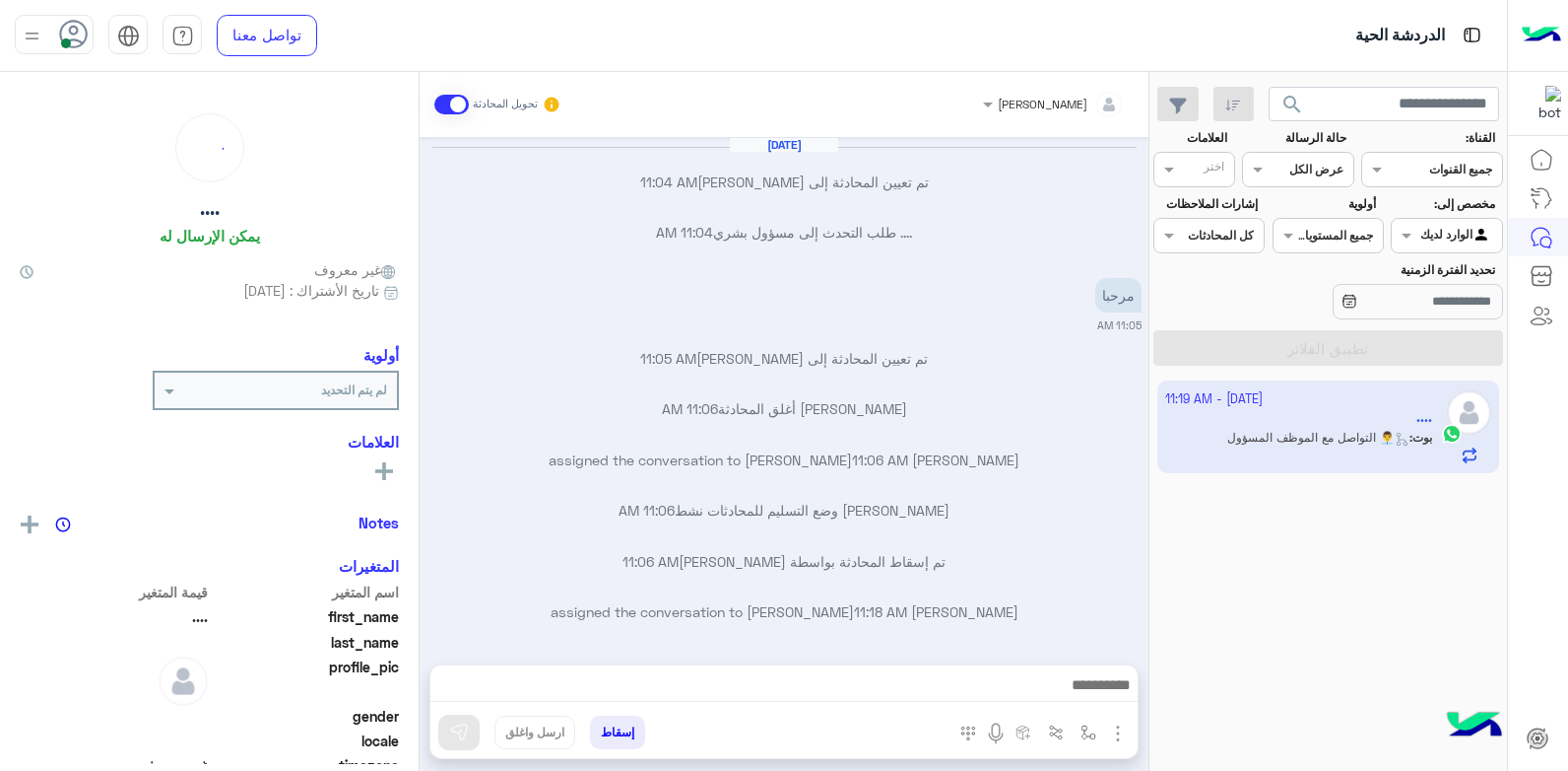
scroll to position [869, 0]
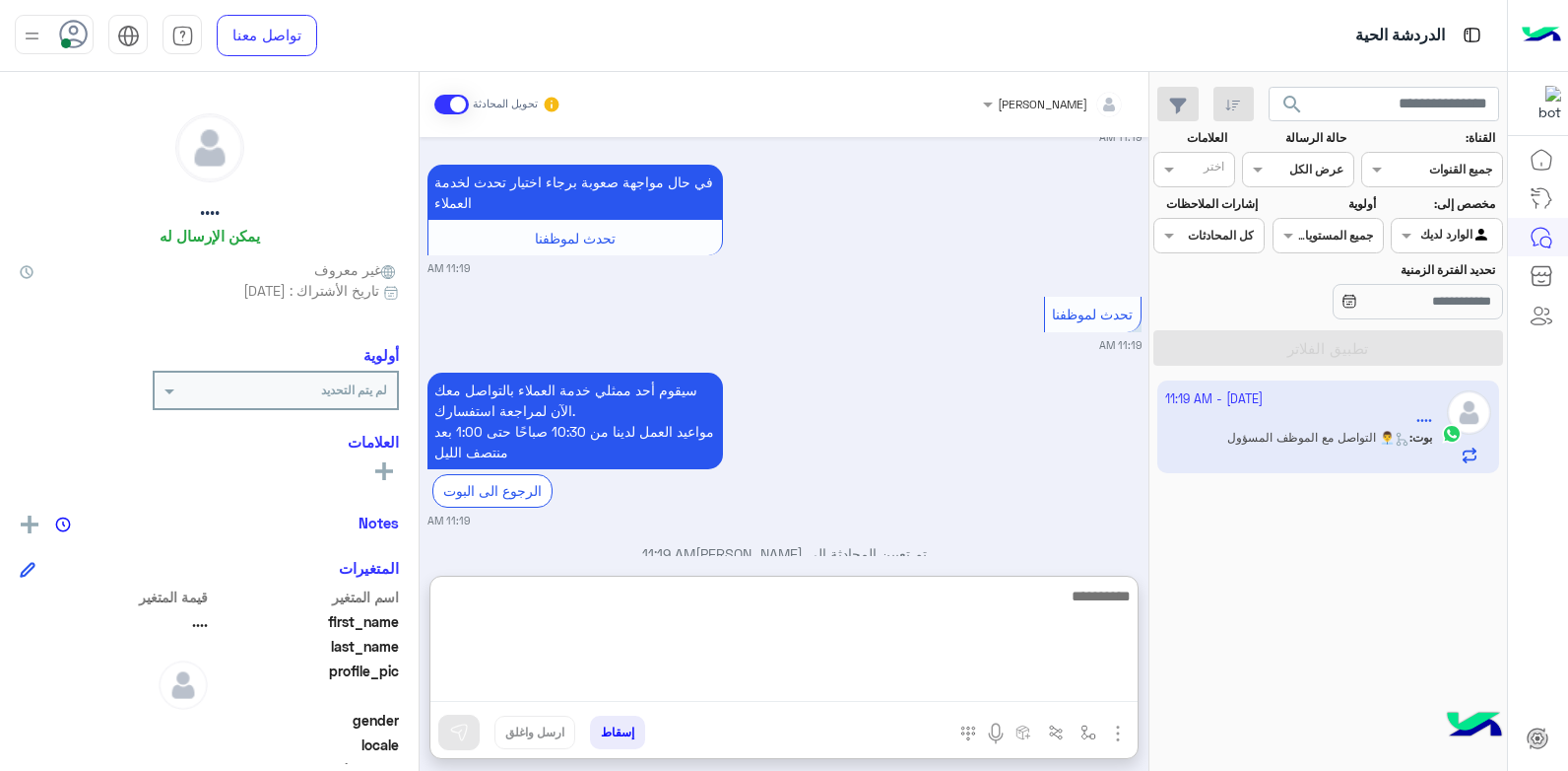
click at [943, 682] on textarea at bounding box center [784, 643] width 708 height 118
type textarea "**"
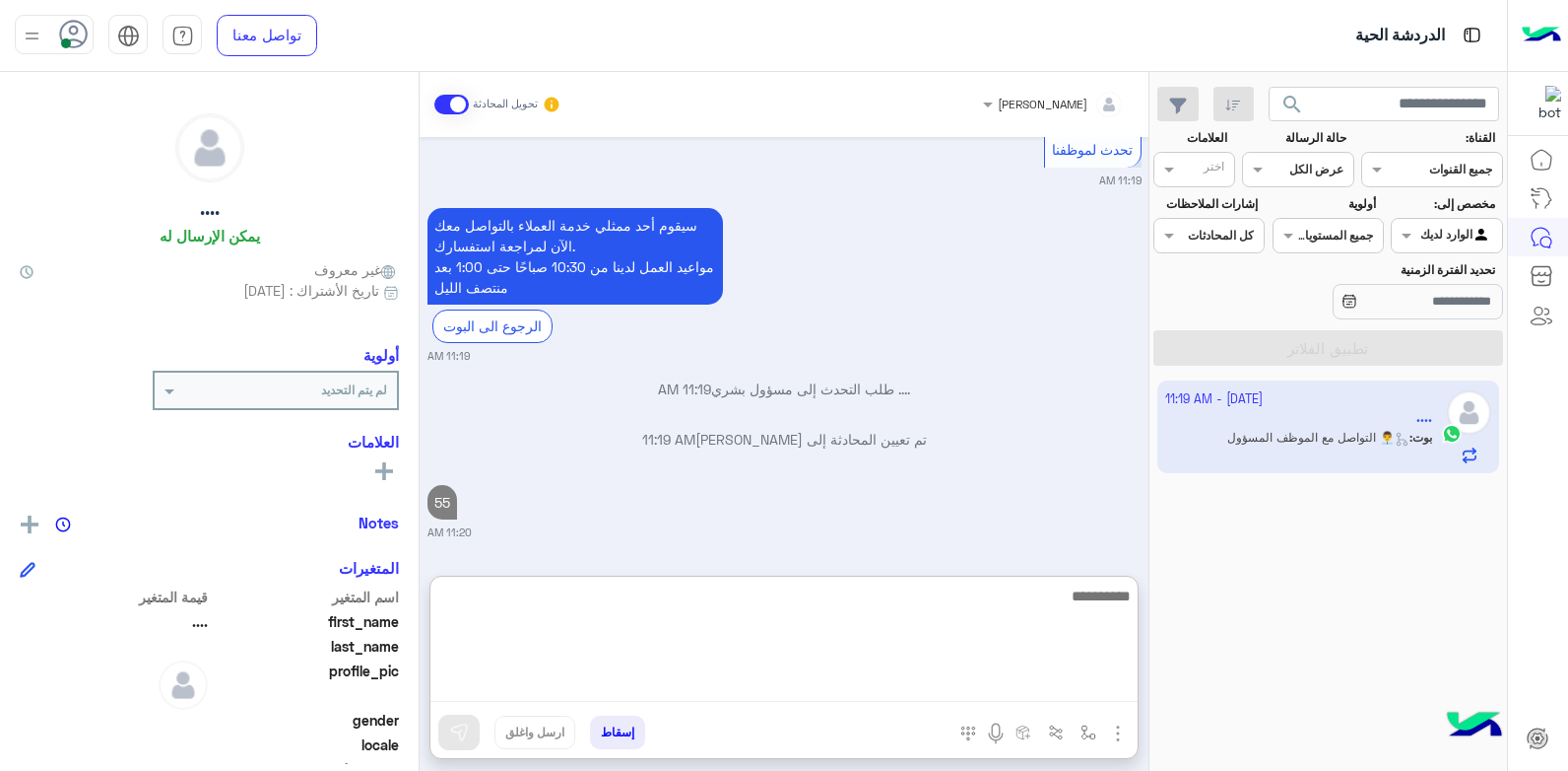
click at [895, 603] on textarea at bounding box center [784, 643] width 708 height 118
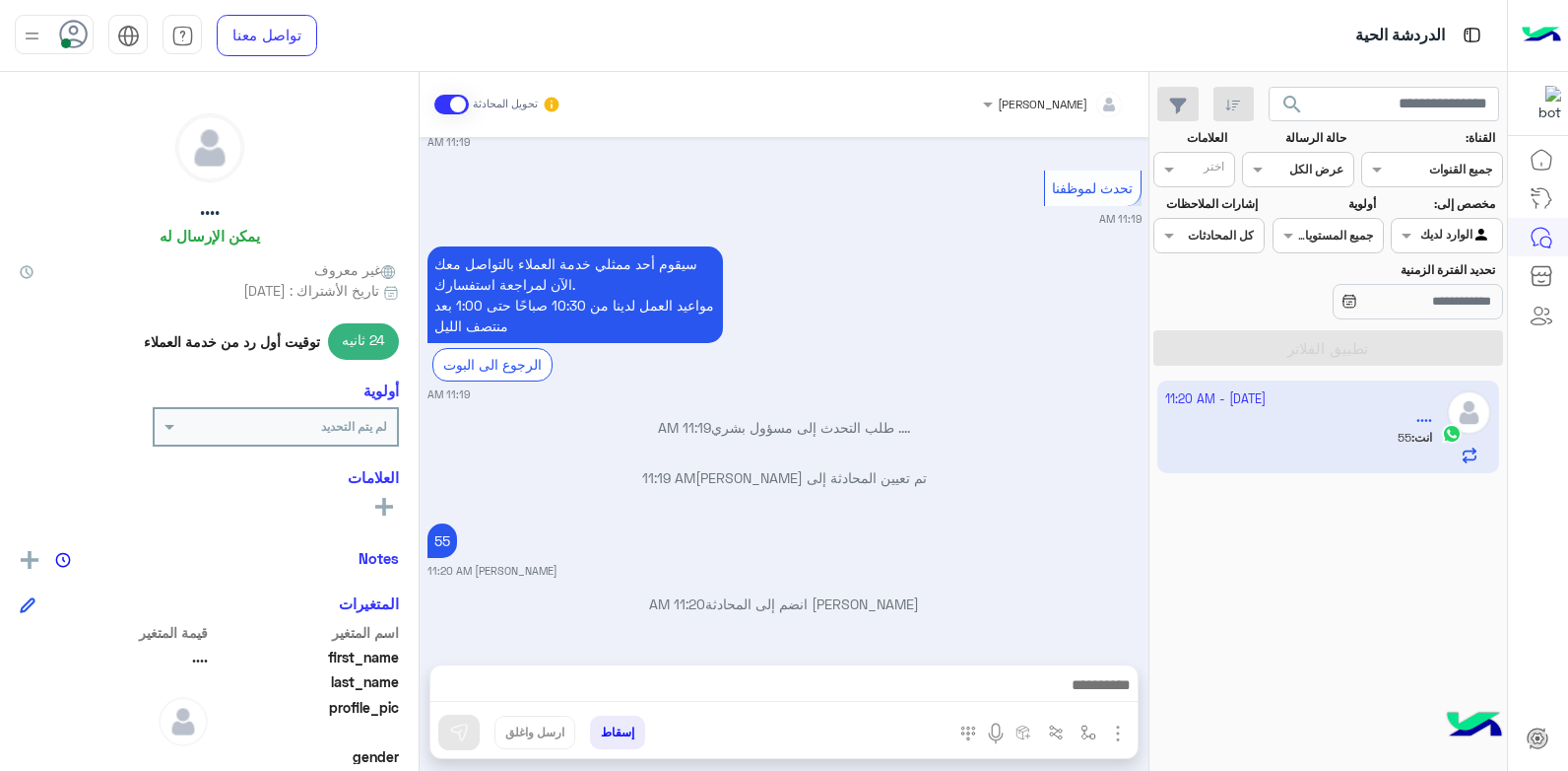
click at [595, 730] on button "إسقاط" at bounding box center [618, 733] width 55 height 34
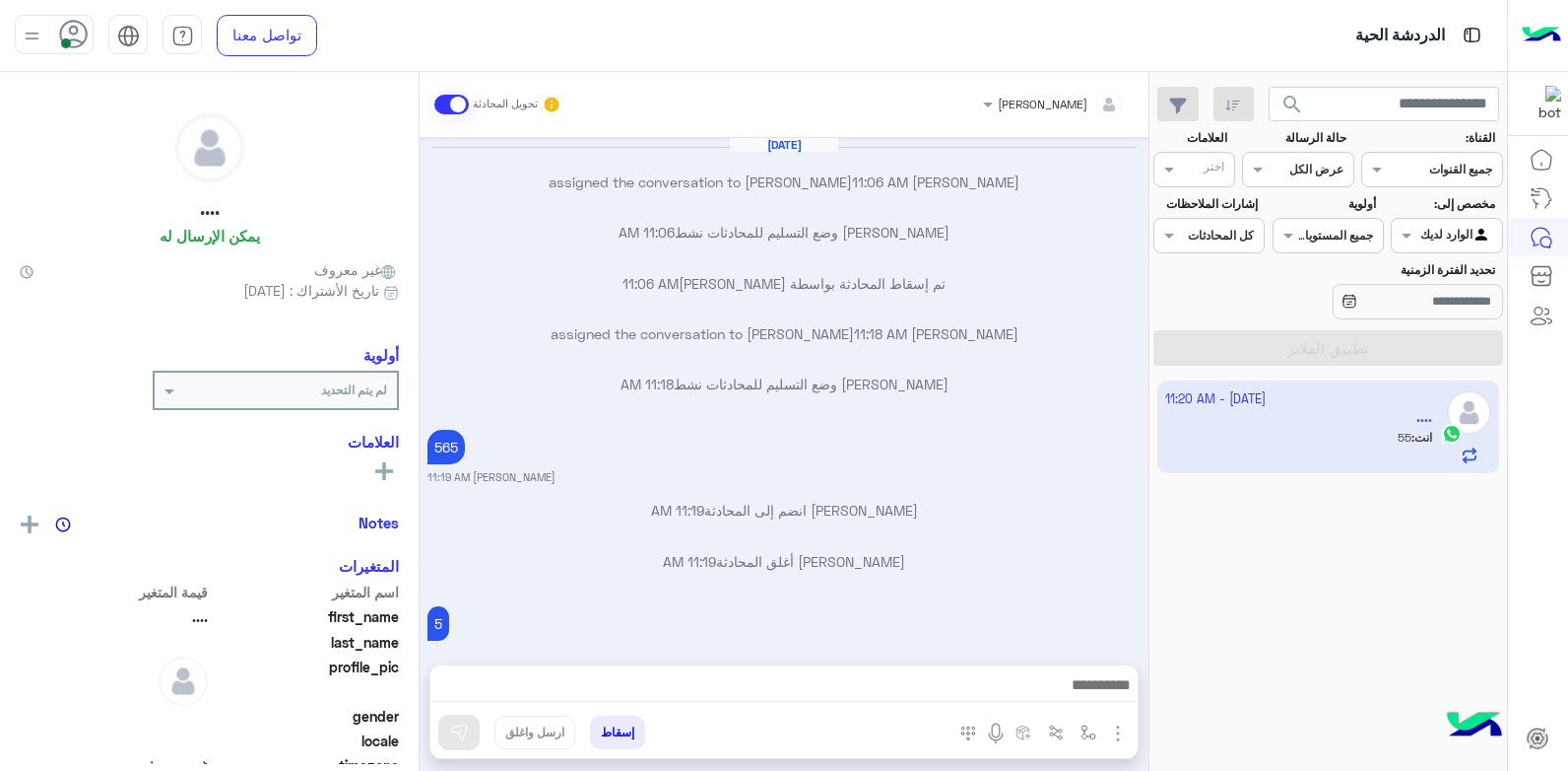
scroll to position [869, 0]
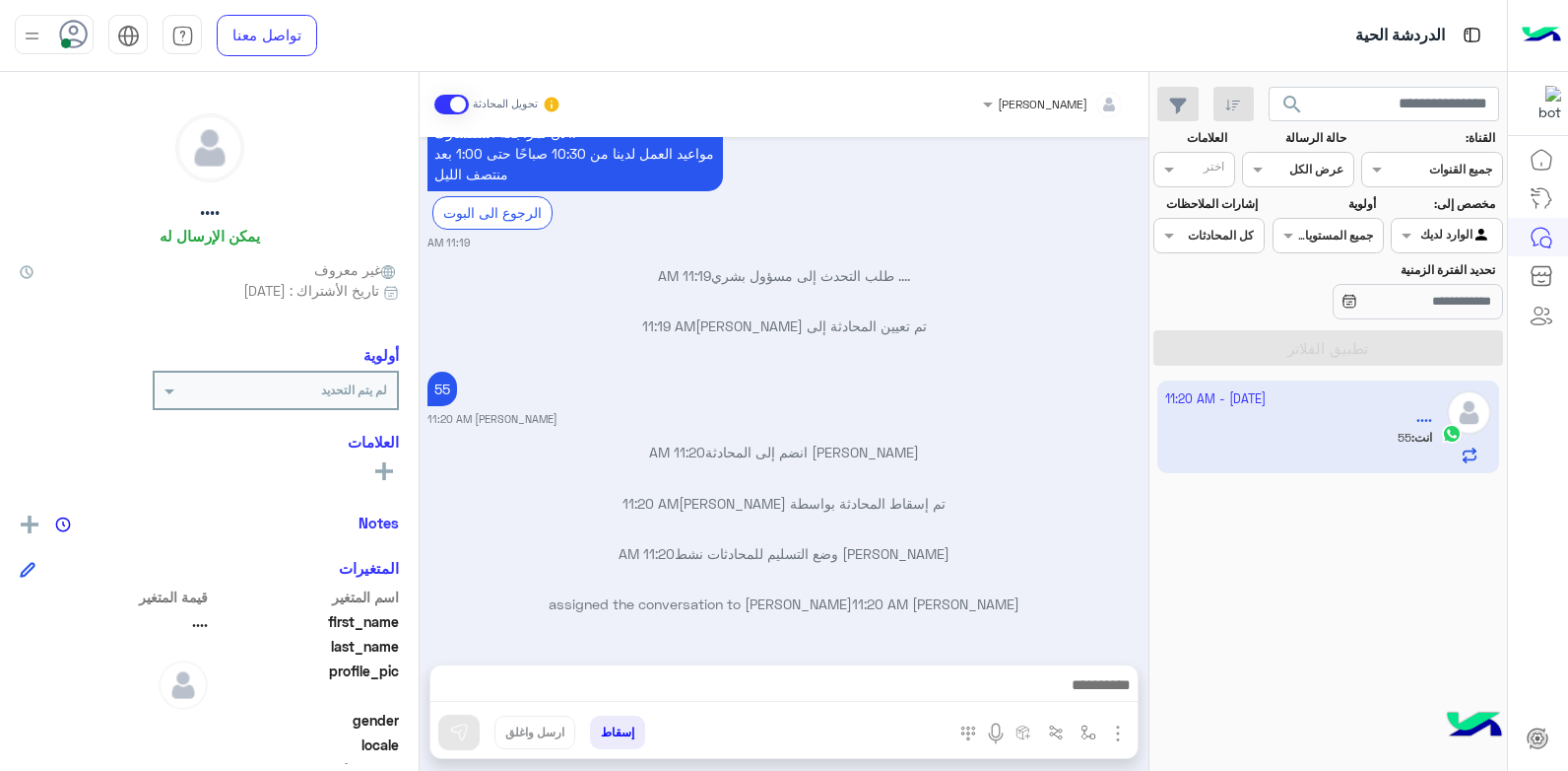
click at [624, 729] on button "إسقاط" at bounding box center [618, 733] width 55 height 34
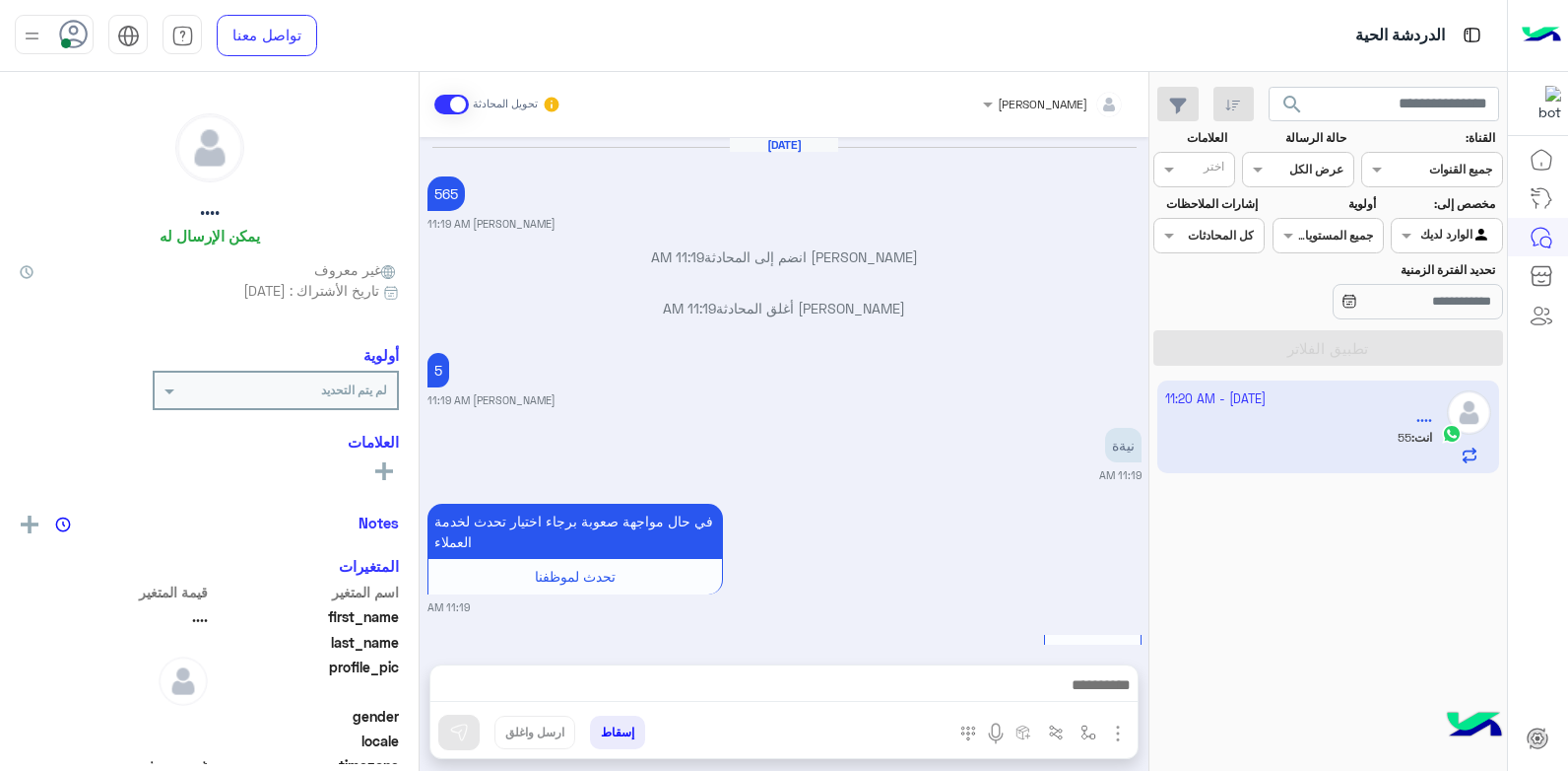
scroll to position [869, 0]
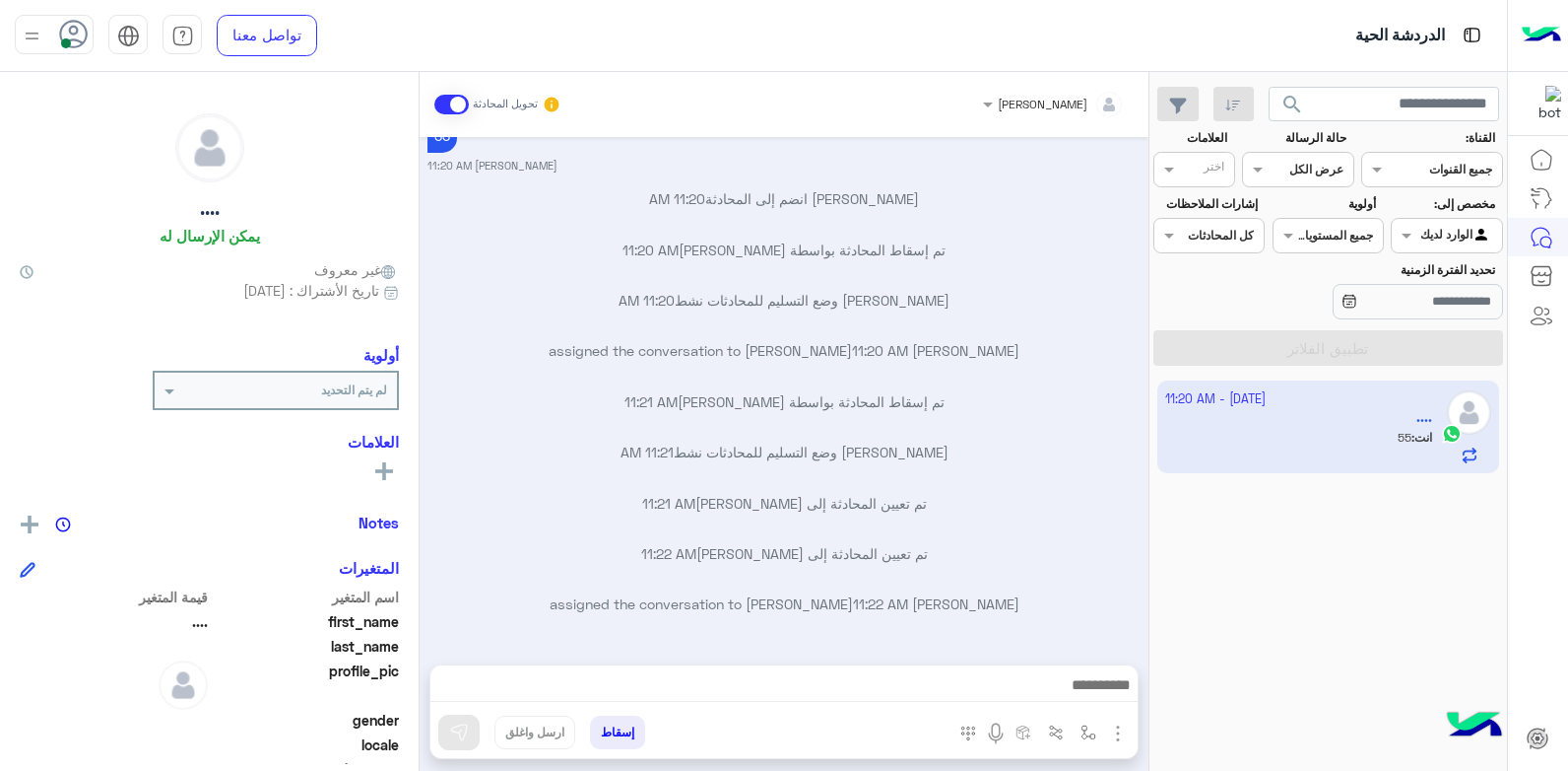
click at [615, 729] on button "إسقاط" at bounding box center [618, 733] width 55 height 34
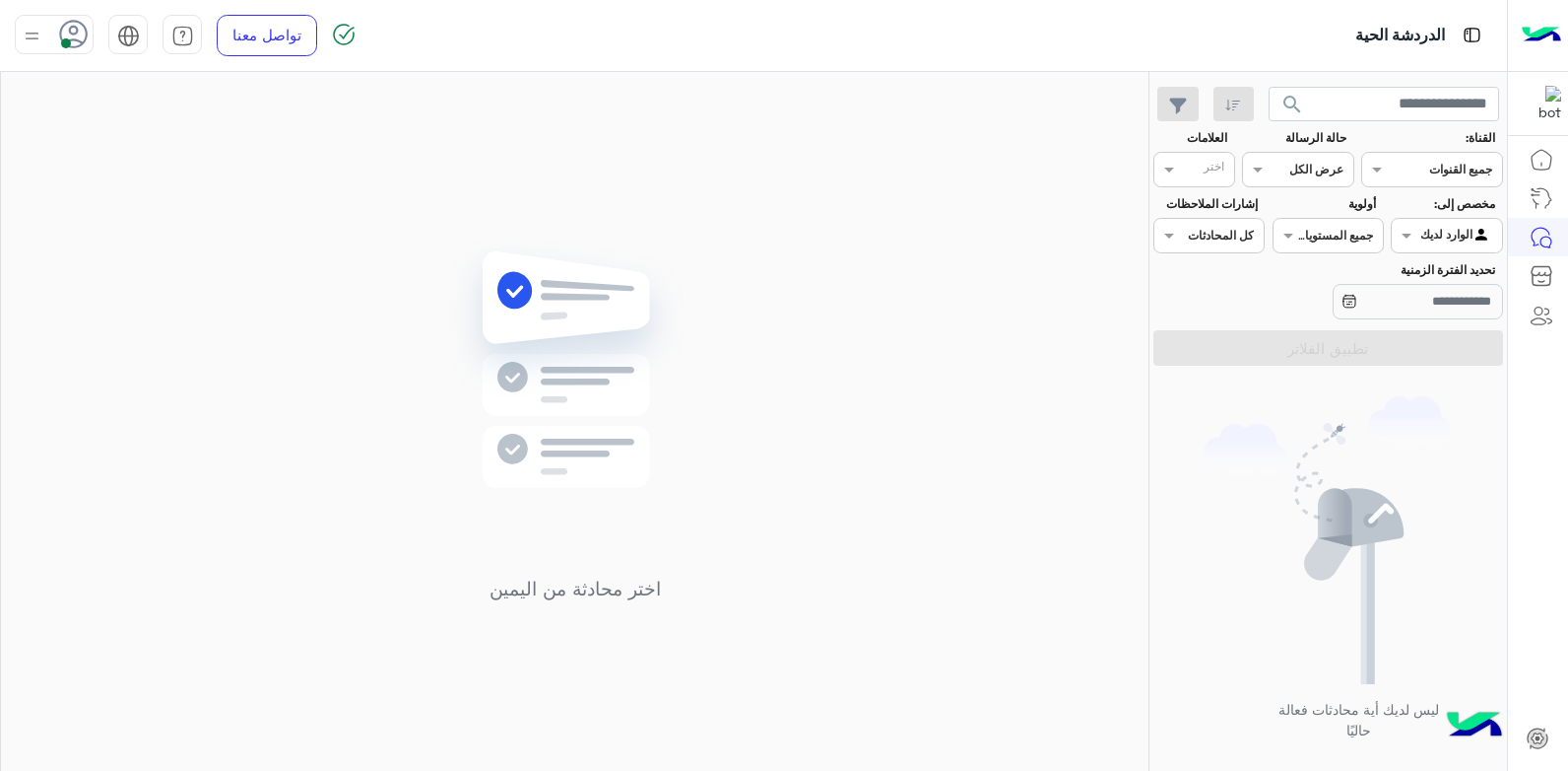
click at [1203, 524] on img at bounding box center [1328, 540] width 248 height 288
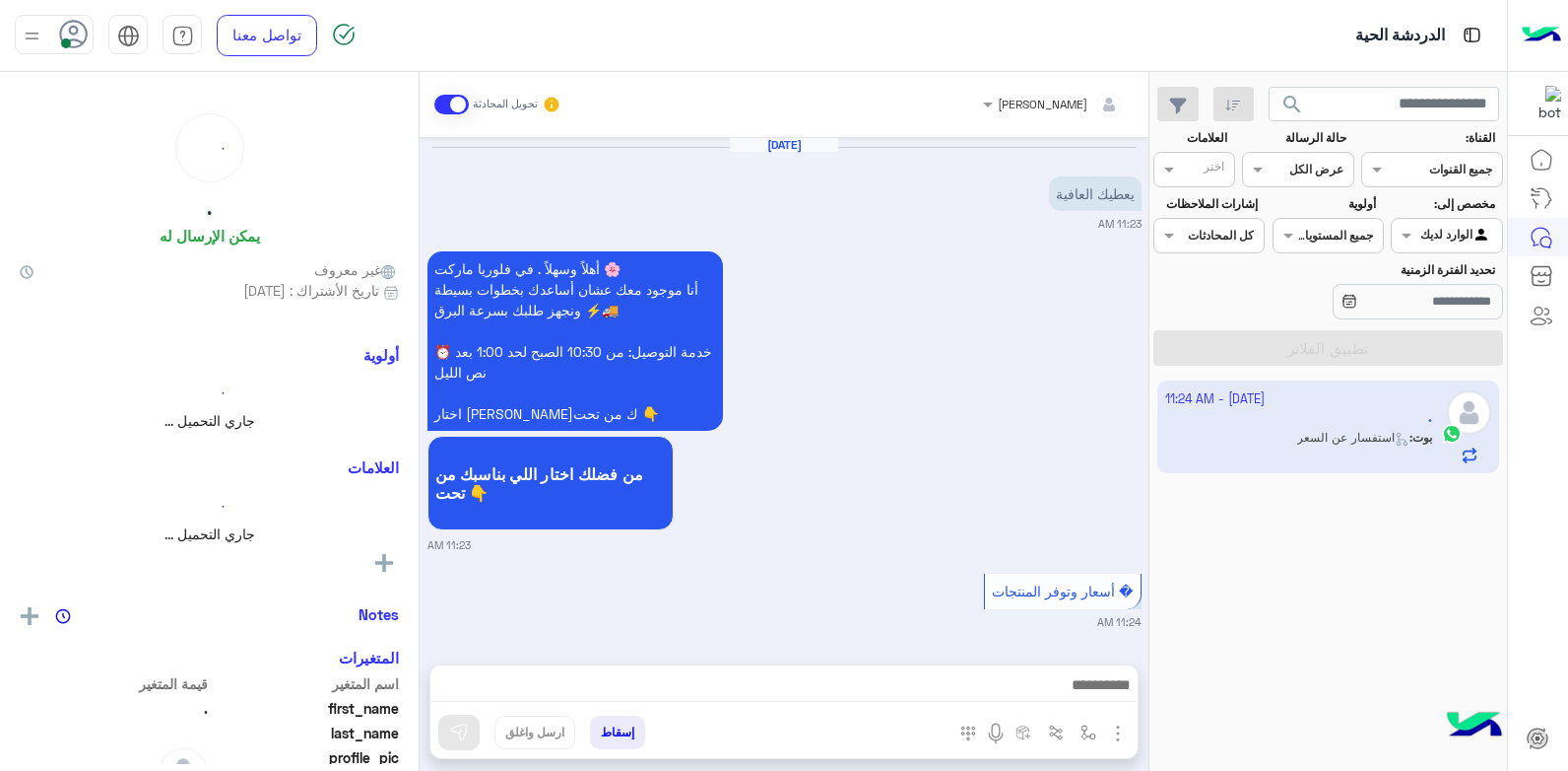
scroll to position [490, 0]
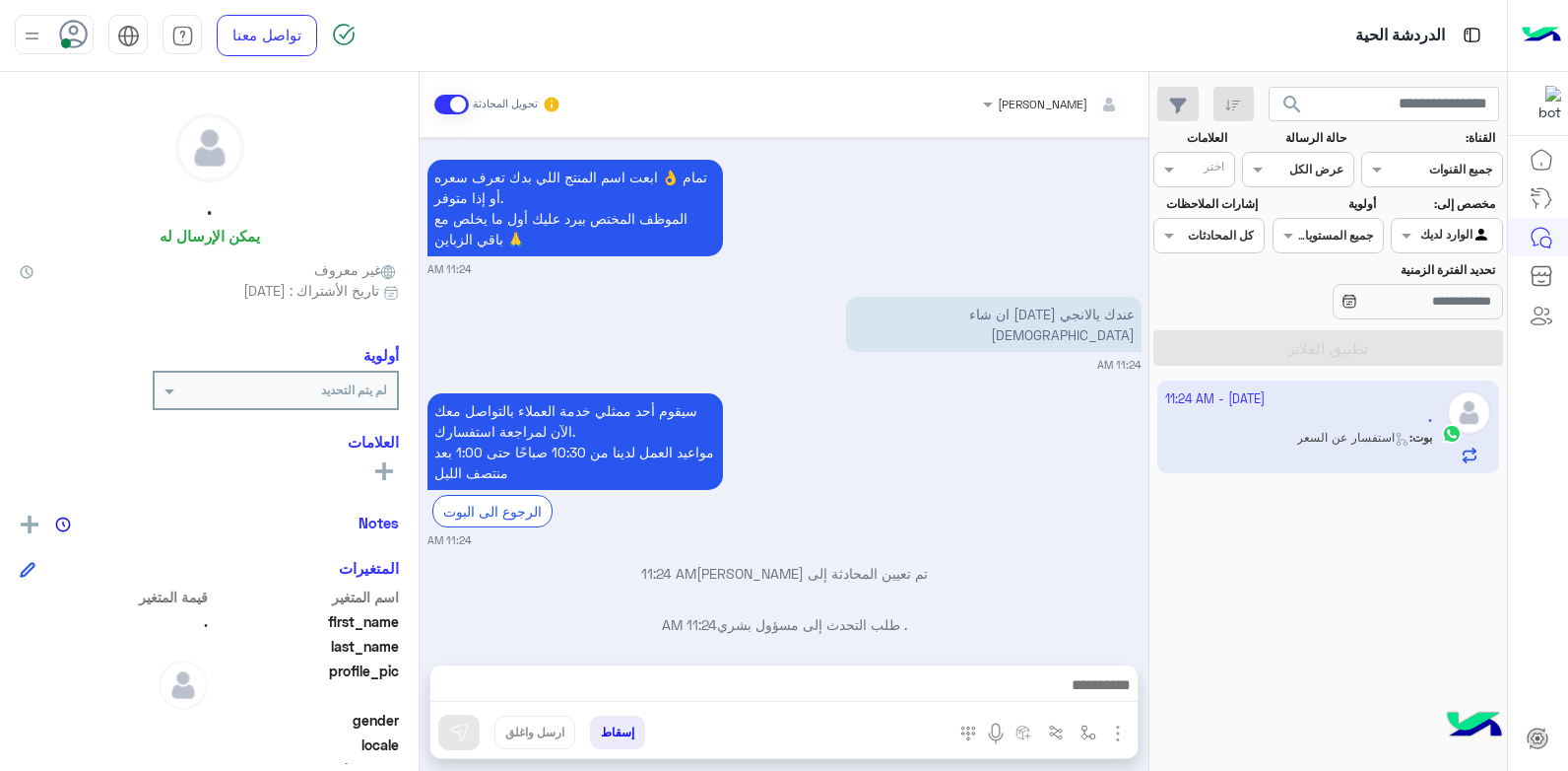
click at [1004, 669] on div at bounding box center [784, 690] width 708 height 49
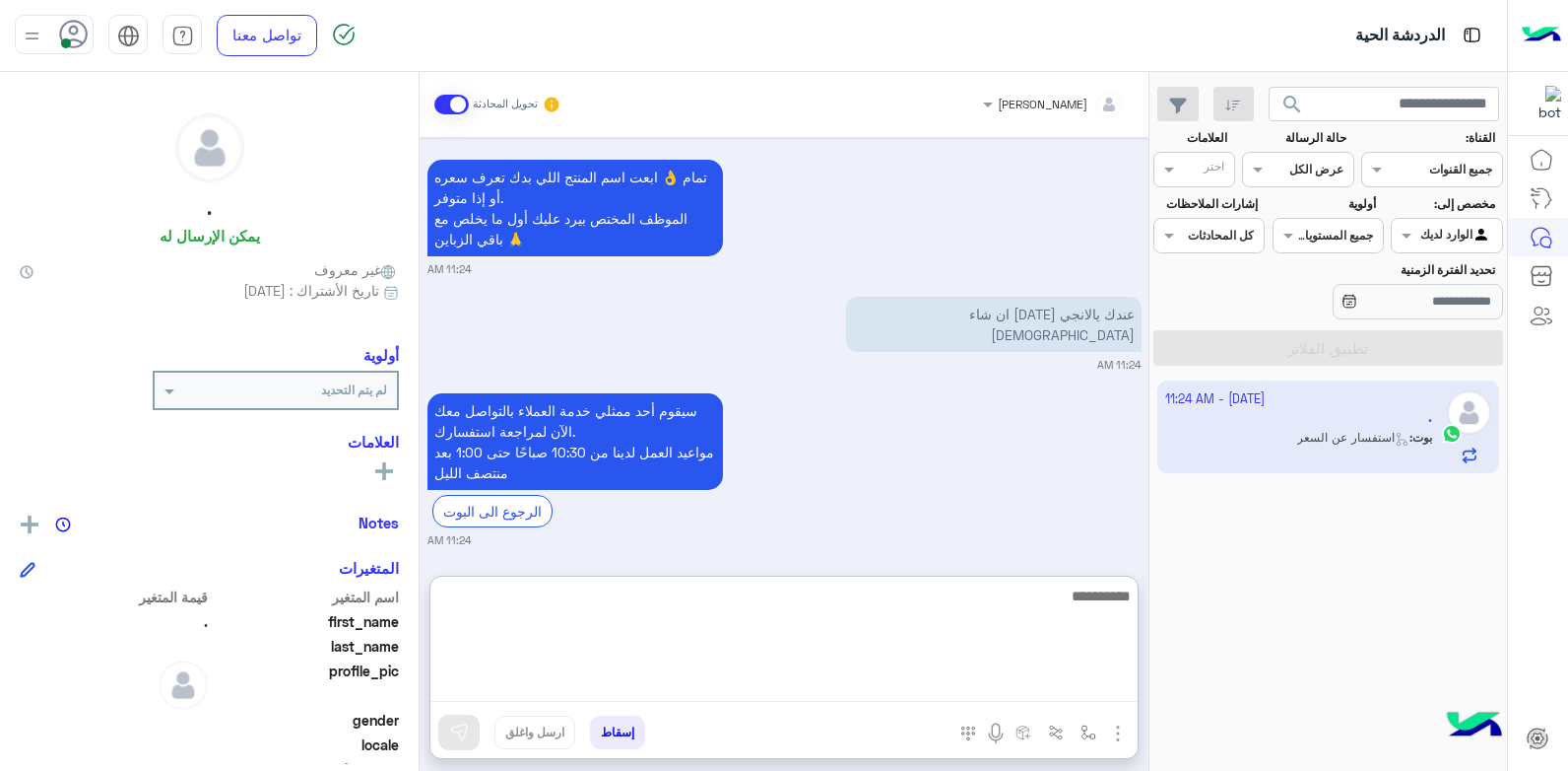
click at [1002, 685] on textarea at bounding box center [784, 643] width 708 height 118
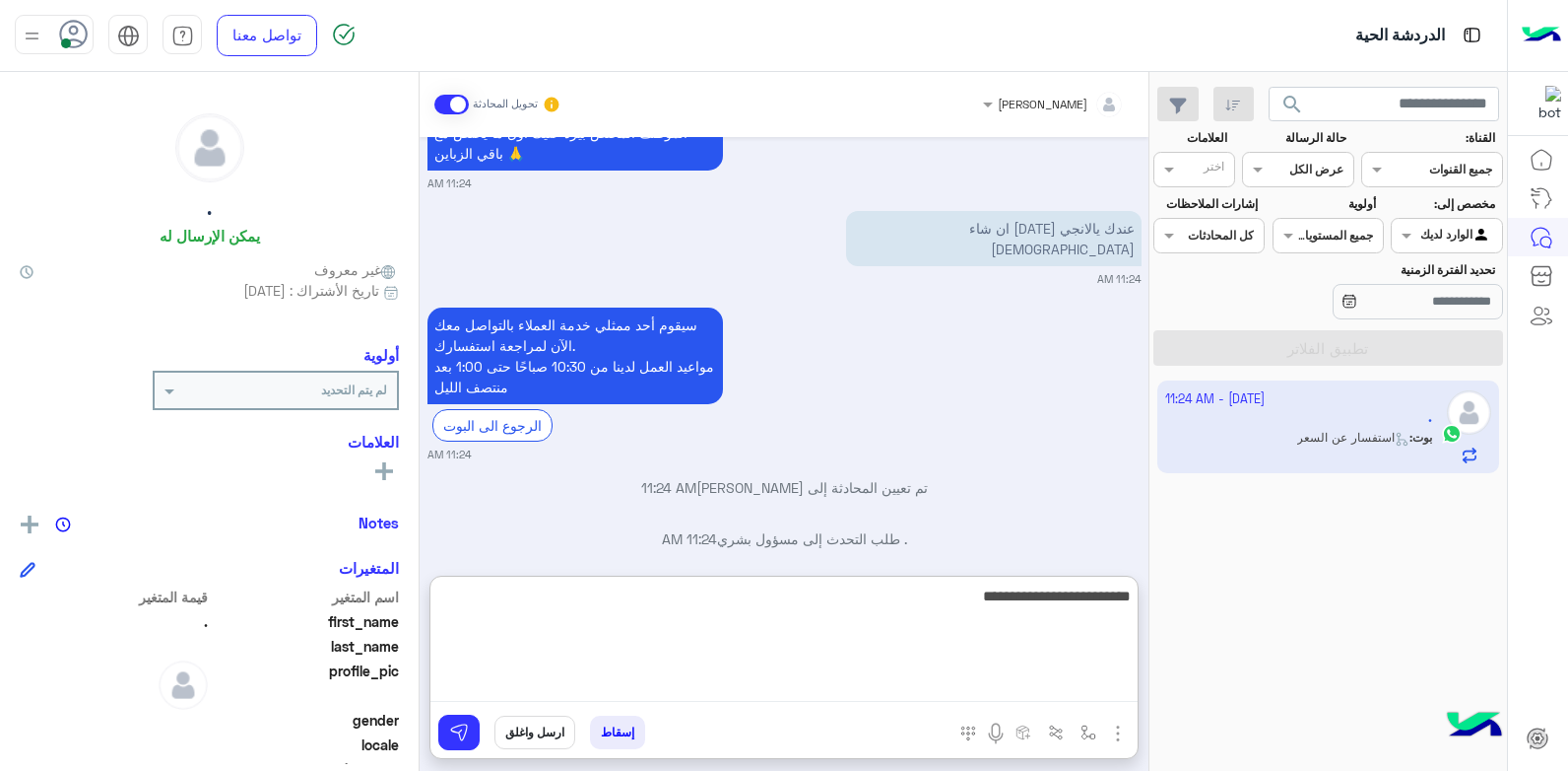
scroll to position [578, 0]
type textarea "**********"
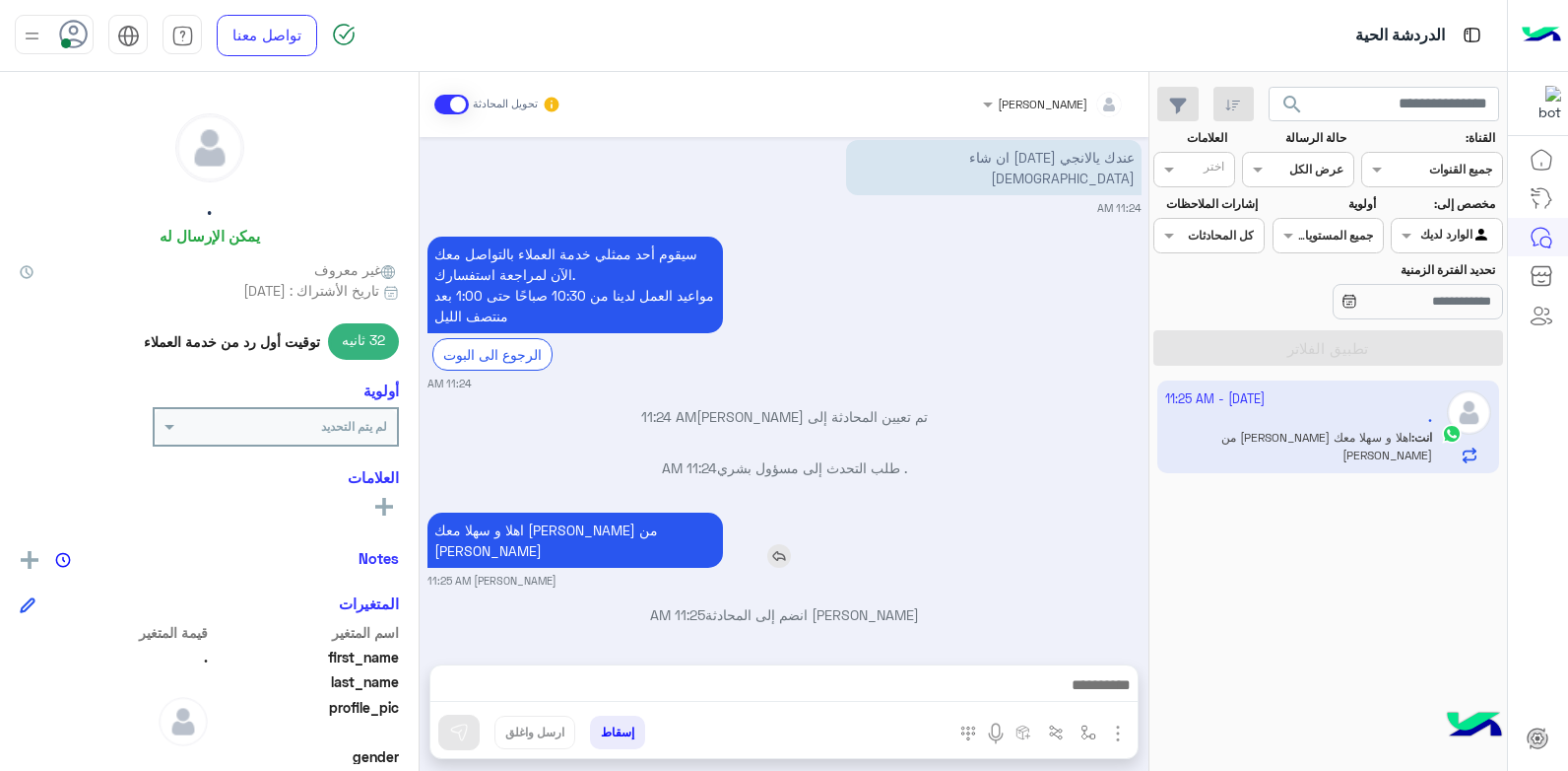
scroll to position [615, 0]
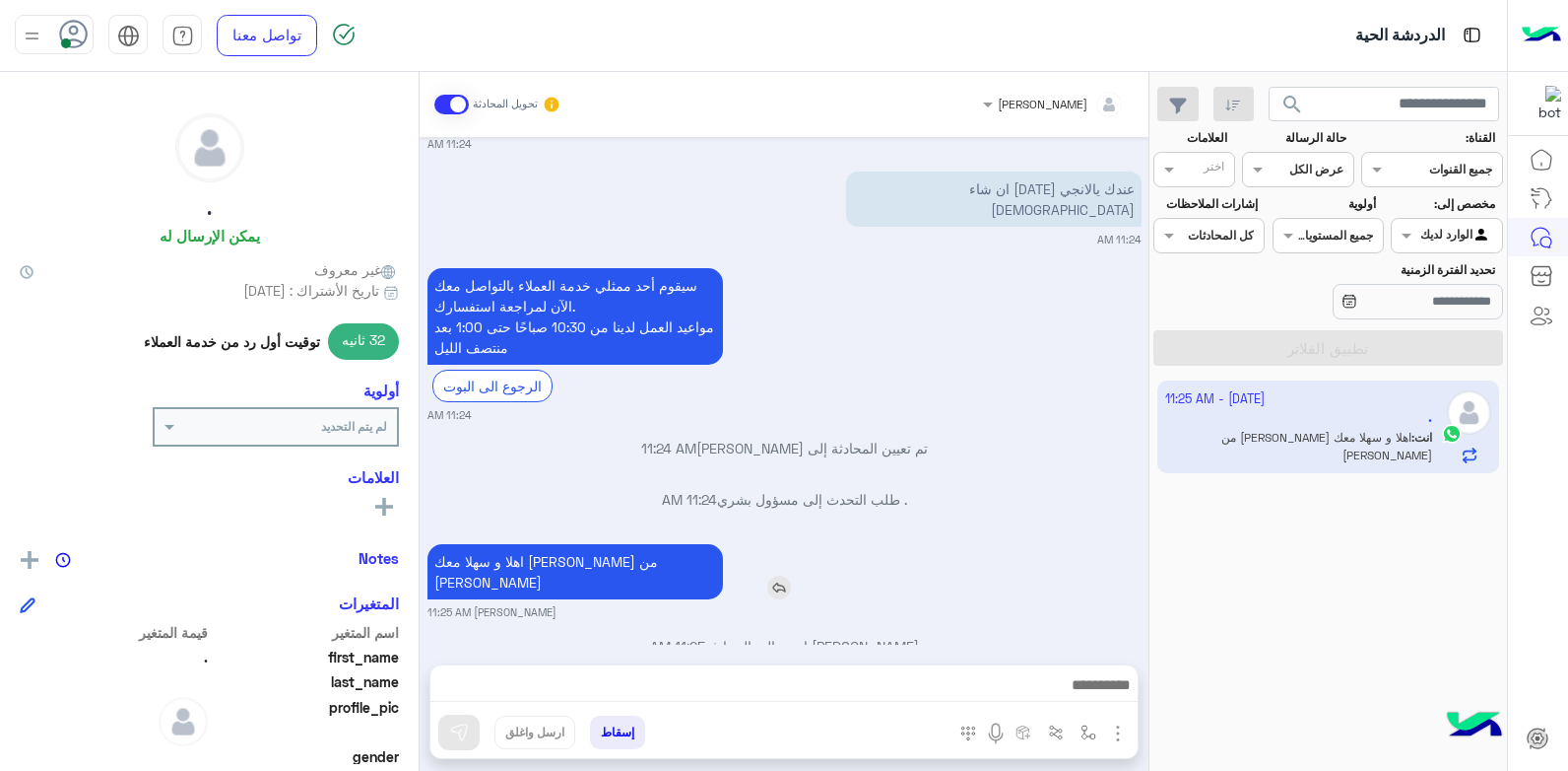
drag, startPoint x: 637, startPoint y: 456, endPoint x: 634, endPoint y: 539, distance: 83.1
click at [634, 544] on p "اهلا و سهلا معك [PERSON_NAME] من [PERSON_NAME]" at bounding box center [576, 572] width 296 height 55
drag, startPoint x: 629, startPoint y: 543, endPoint x: 441, endPoint y: 559, distance: 188.7
click at [441, 559] on div "اهلا و سهلا معك [PERSON_NAME] من [PERSON_NAME]" at bounding box center [632, 572] width 408 height 65
click at [678, 544] on p "اهلا و سهلا معك [PERSON_NAME] من [PERSON_NAME]" at bounding box center [576, 572] width 296 height 55
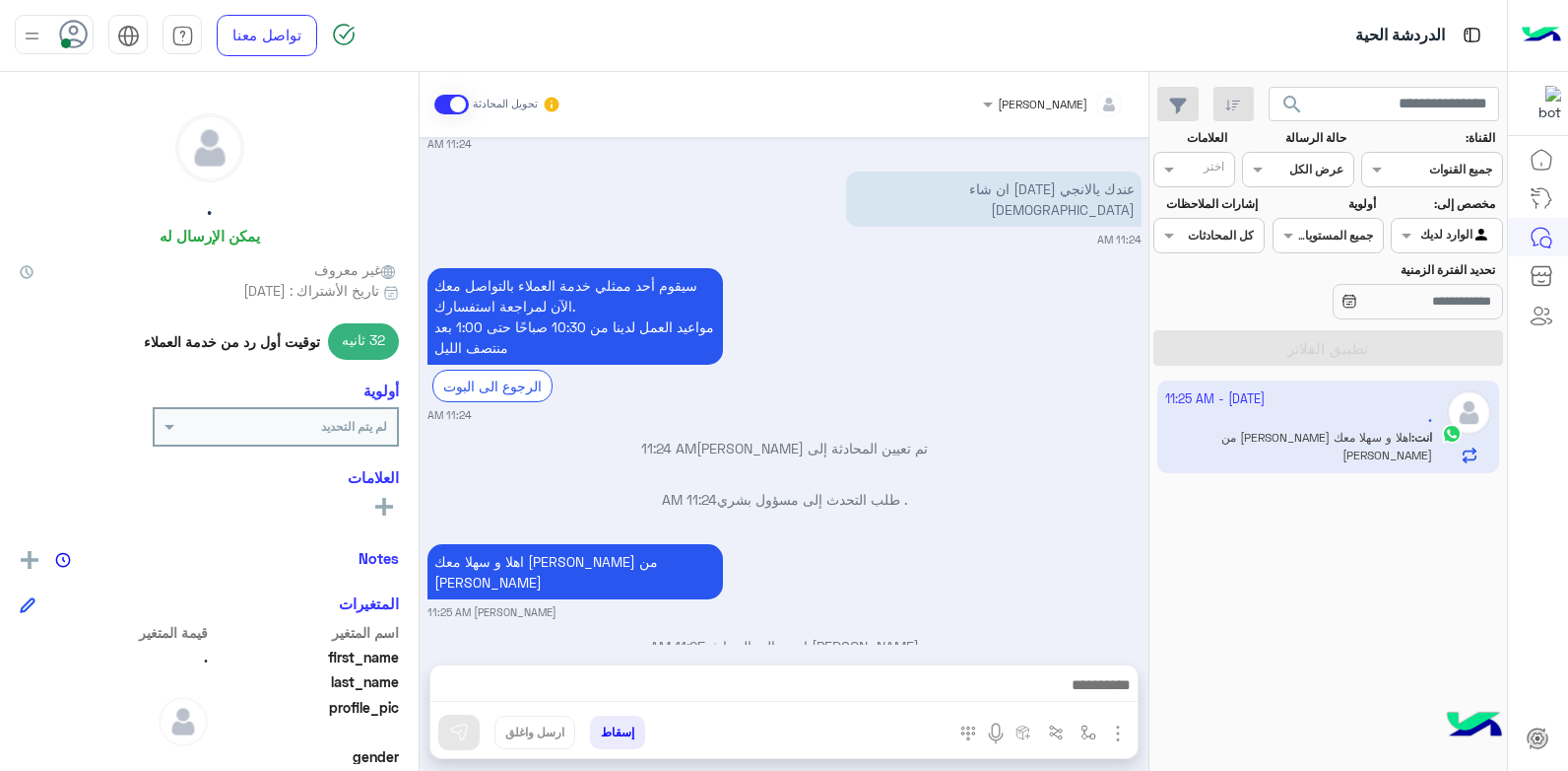
drag, startPoint x: 664, startPoint y: 547, endPoint x: 774, endPoint y: 402, distance: 182.0
click at [780, 407] on small "11:24 AM" at bounding box center [784, 415] width 715 height 16
click at [539, 544] on p "اهلا و سهلا معك [PERSON_NAME] من [PERSON_NAME]" at bounding box center [576, 572] width 296 height 55
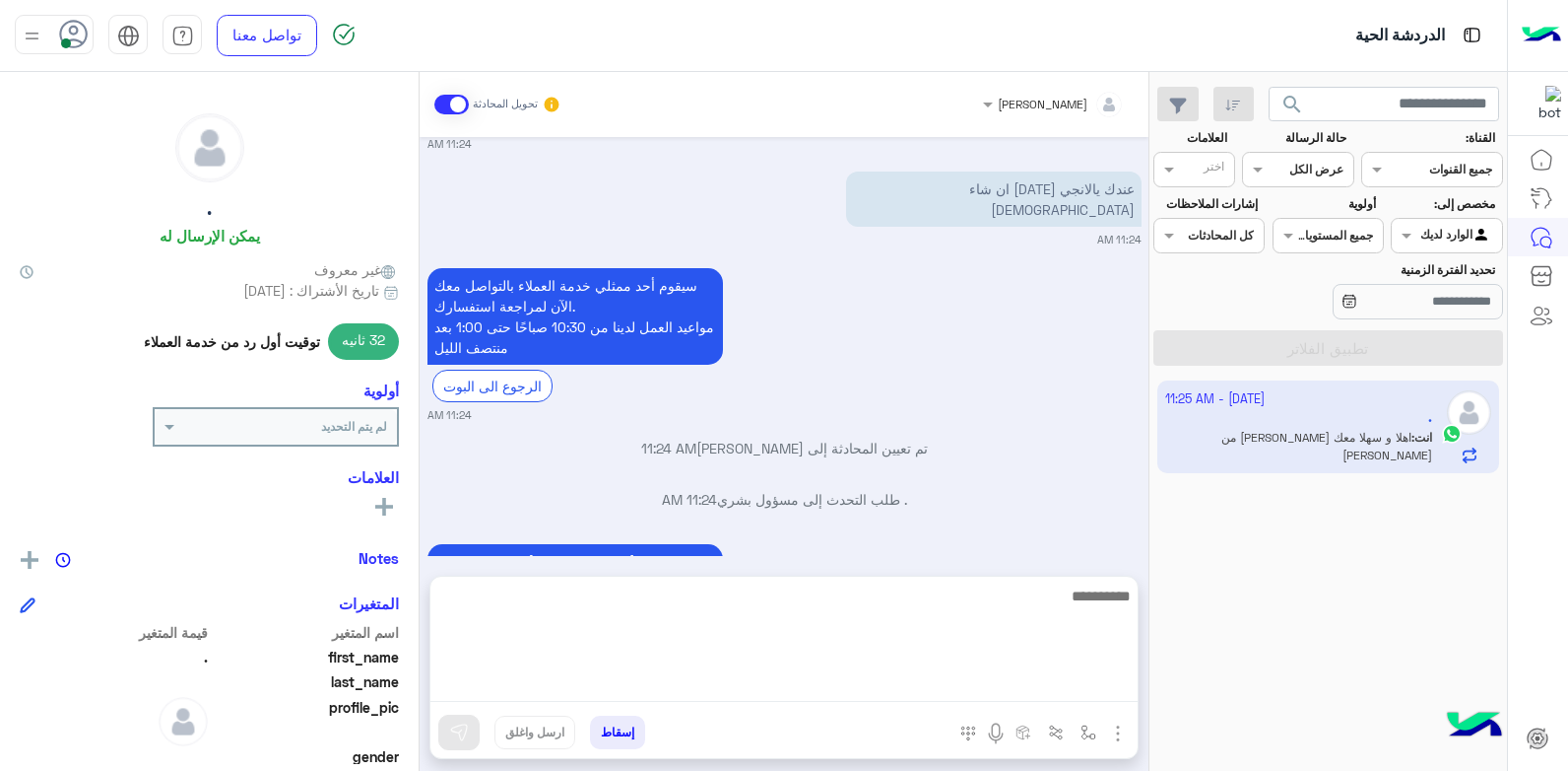
click at [997, 692] on textarea at bounding box center [784, 643] width 708 height 118
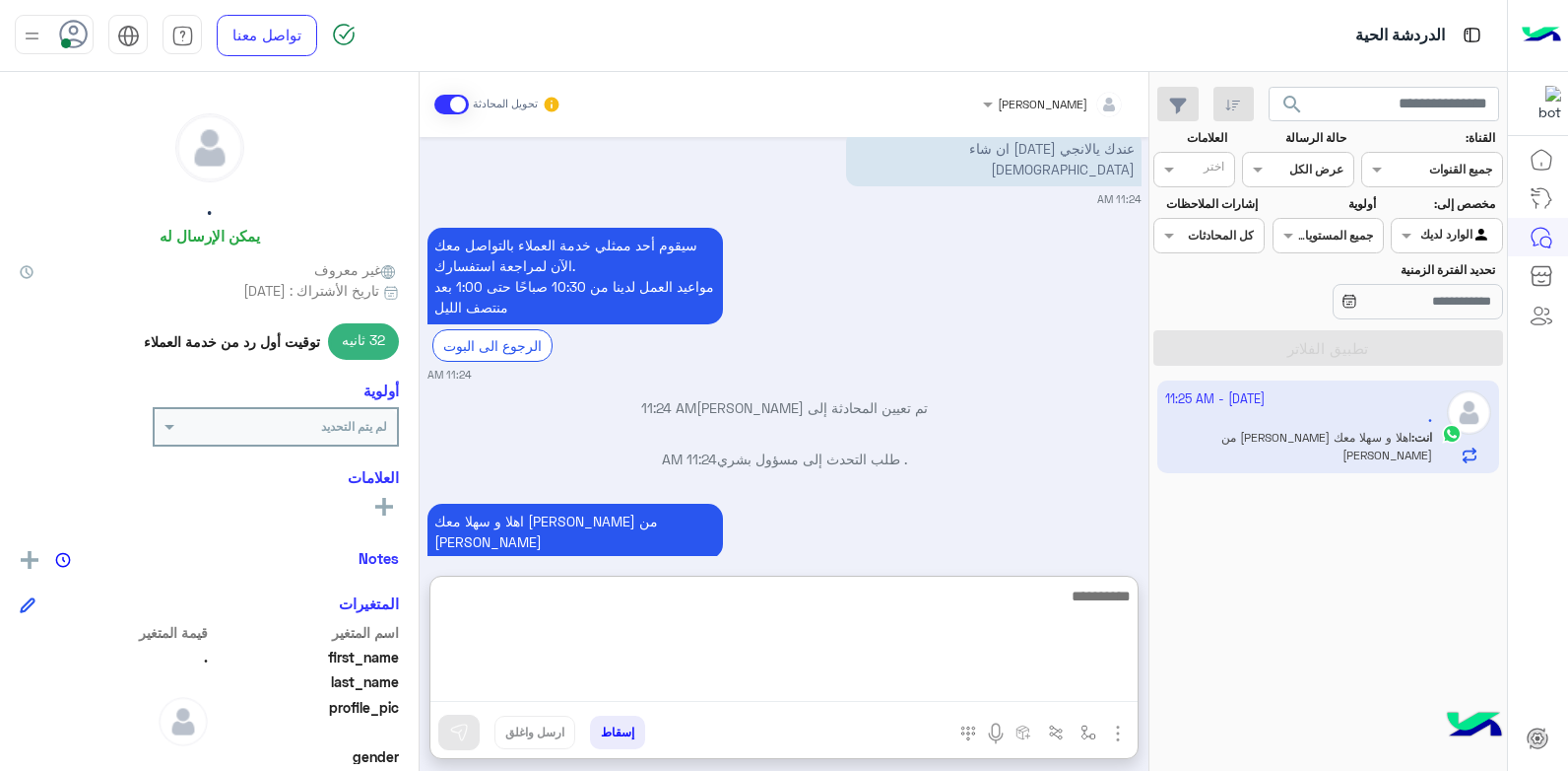
scroll to position [704, 0]
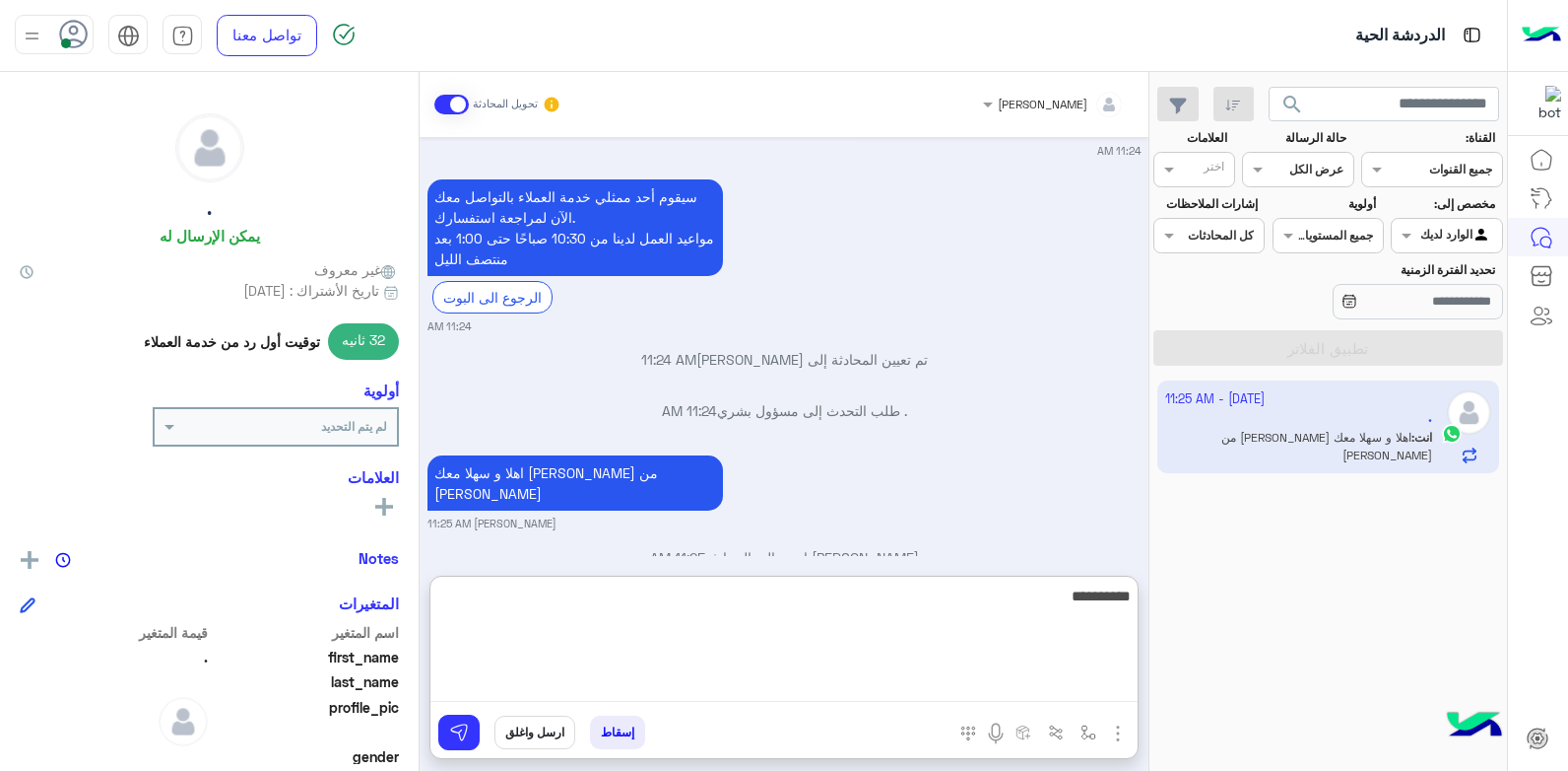
type textarea "**********"
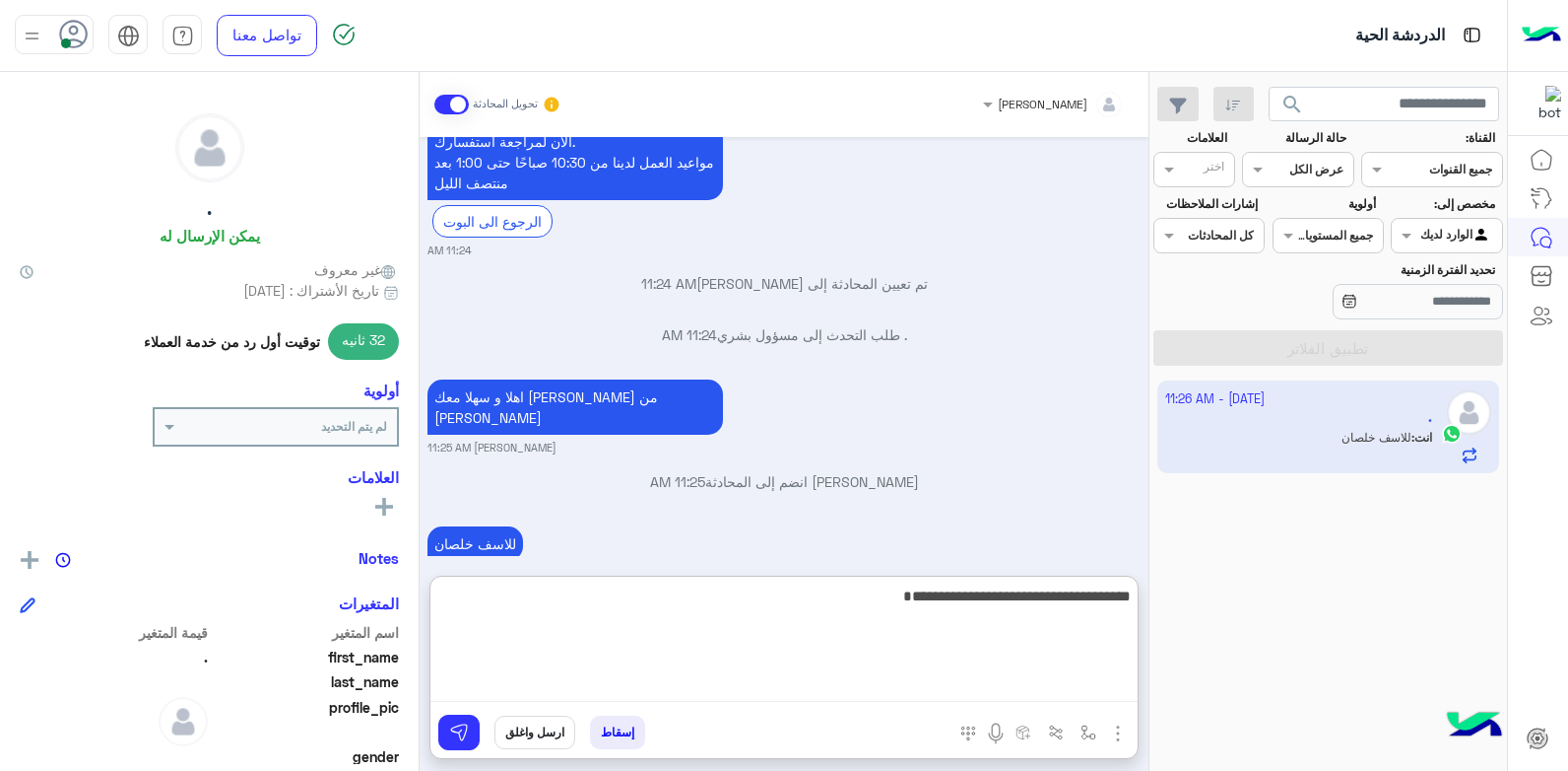
type textarea "**********"
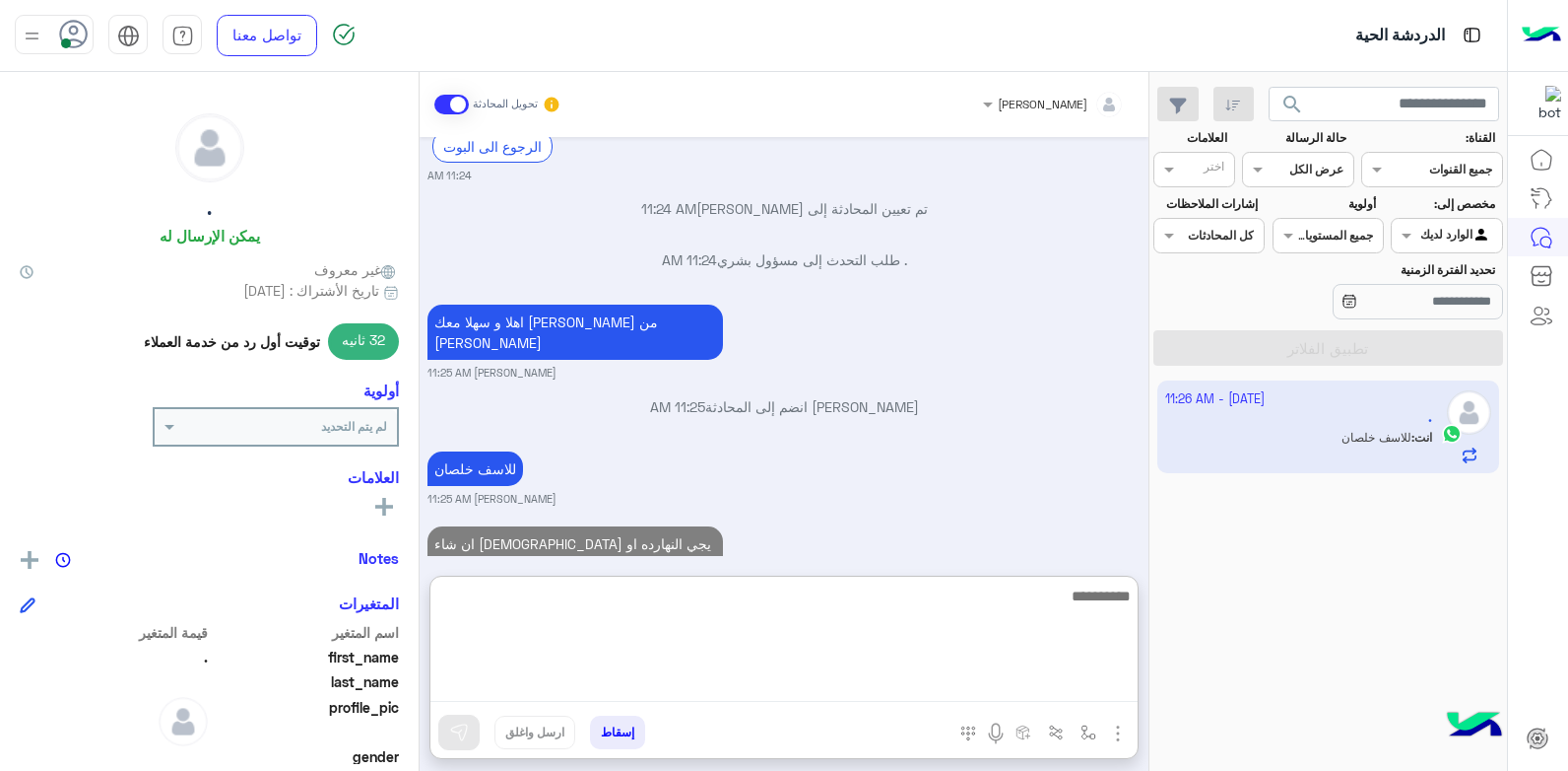
scroll to position [929, 0]
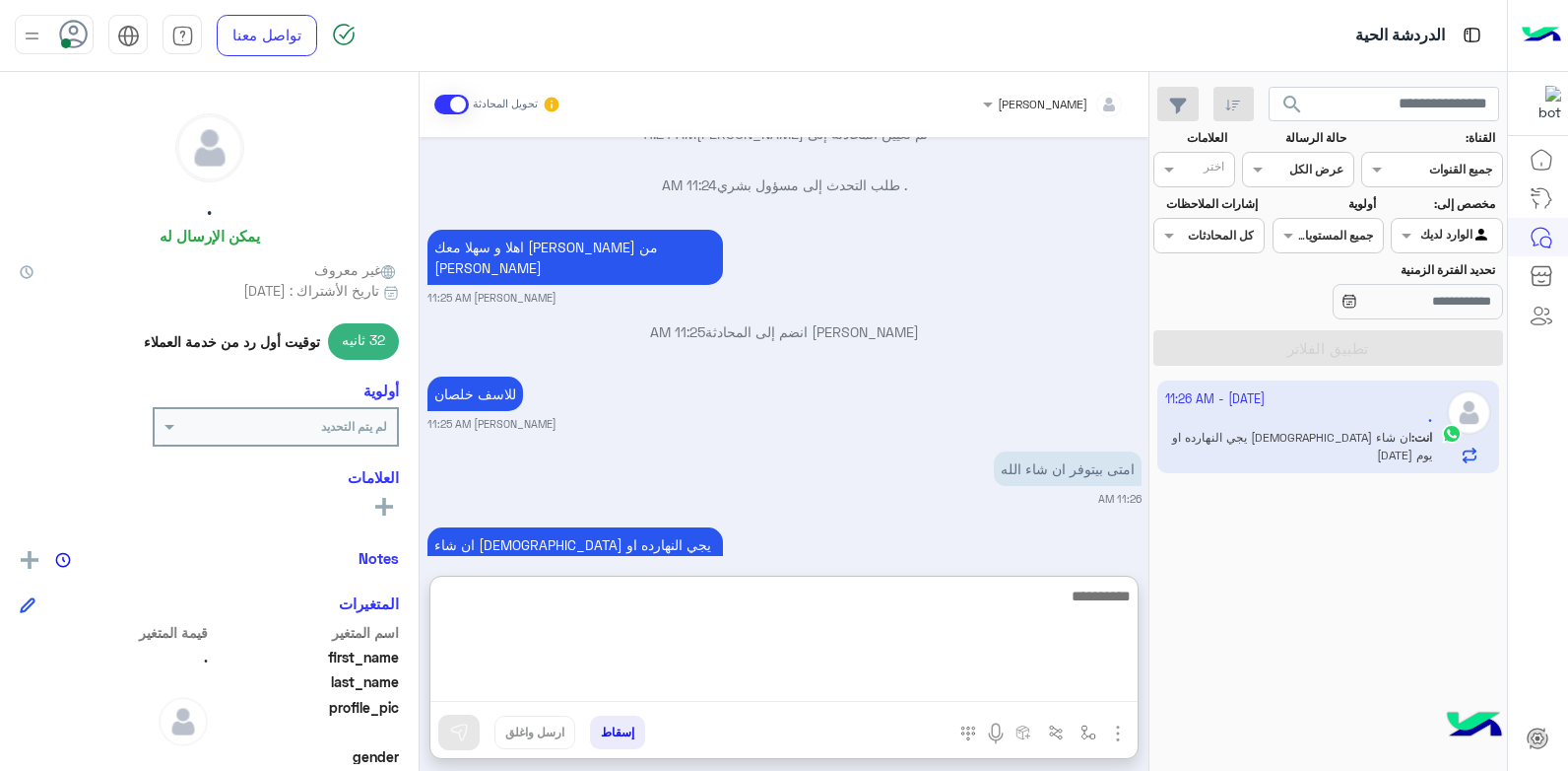
click at [636, 640] on textarea at bounding box center [784, 643] width 708 height 118
type textarea "*"
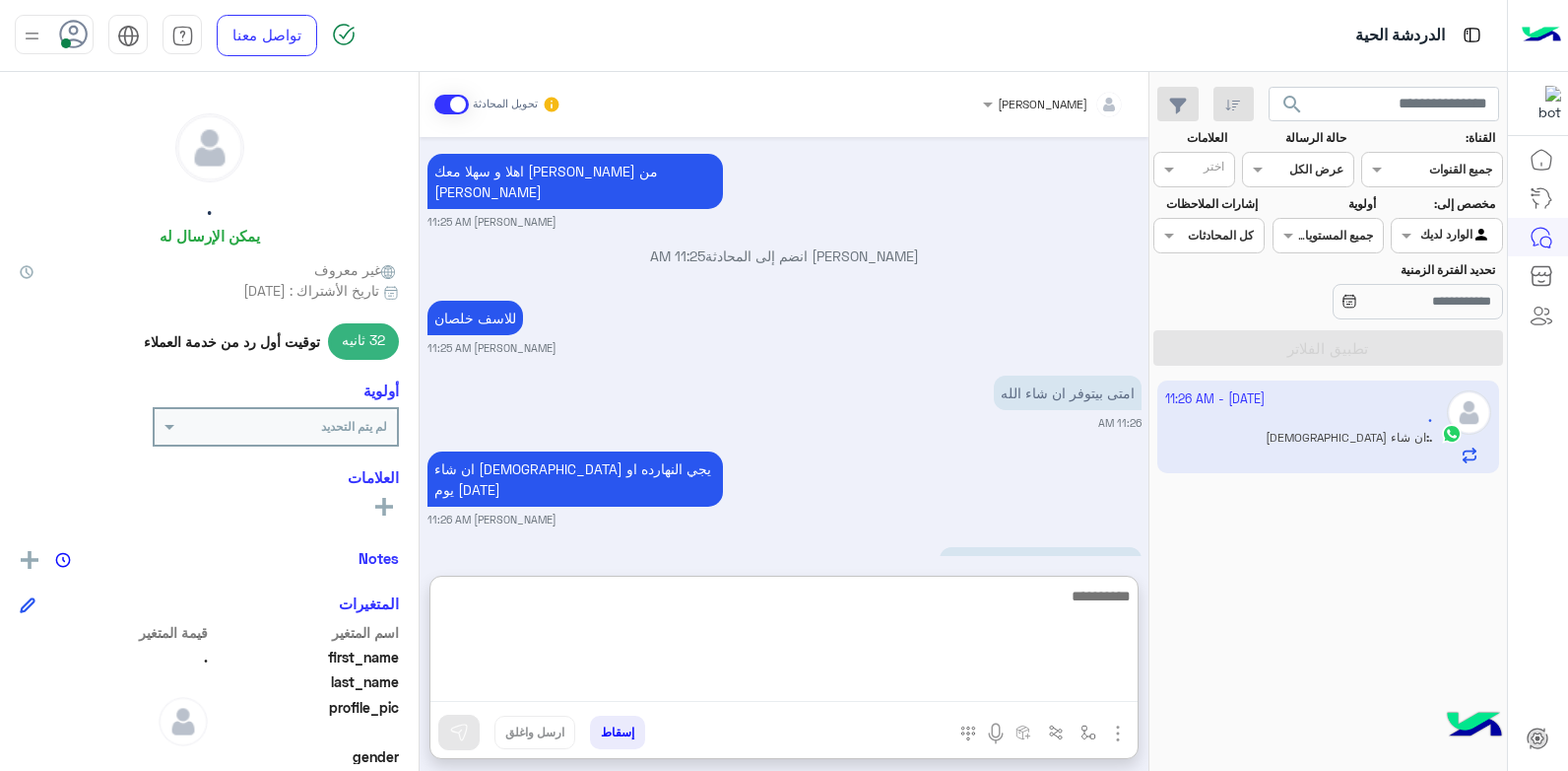
click at [909, 612] on textarea at bounding box center [784, 643] width 708 height 118
click at [1097, 592] on textarea at bounding box center [784, 643] width 708 height 118
type textarea "**********"
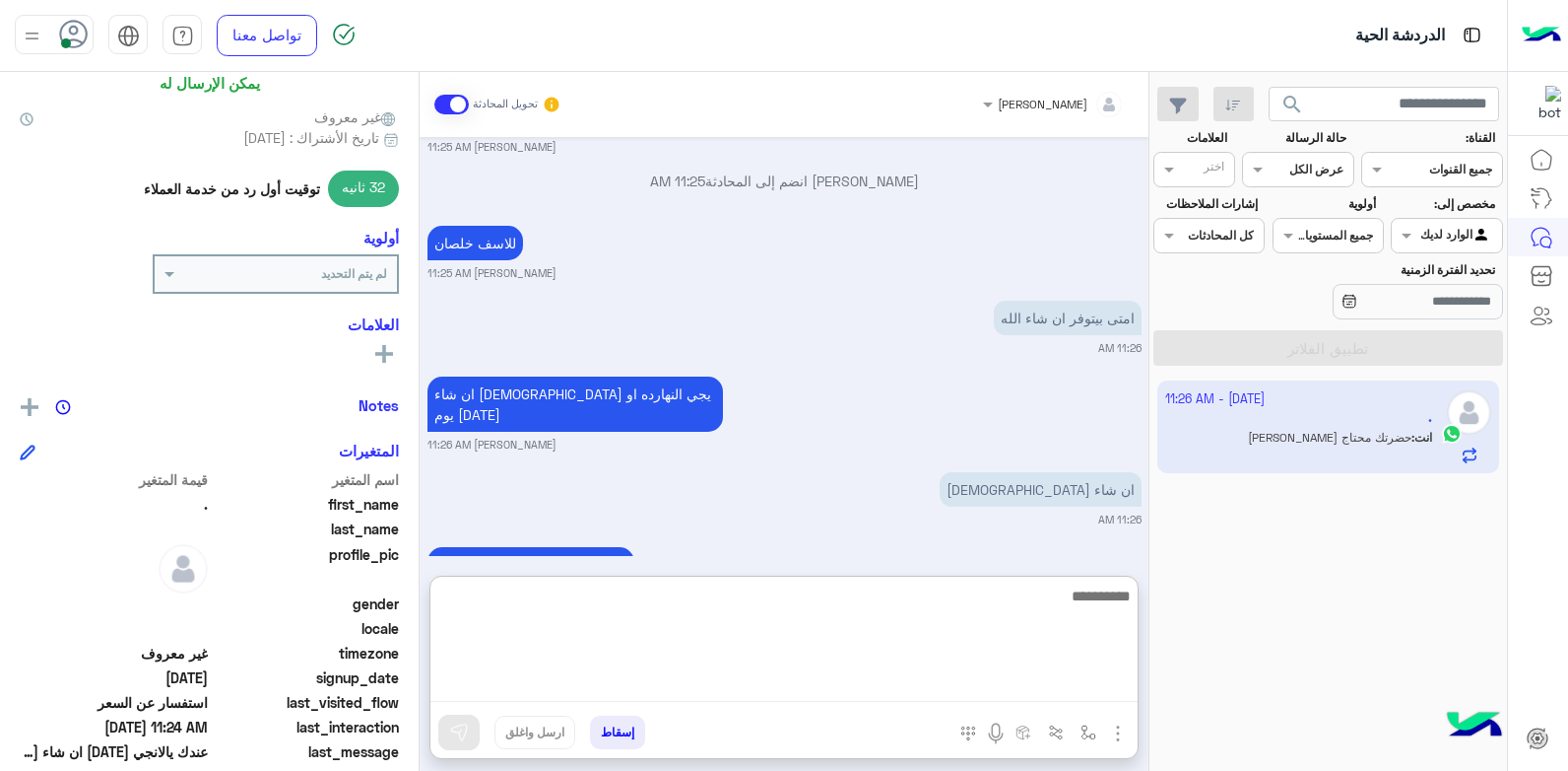
scroll to position [0, 0]
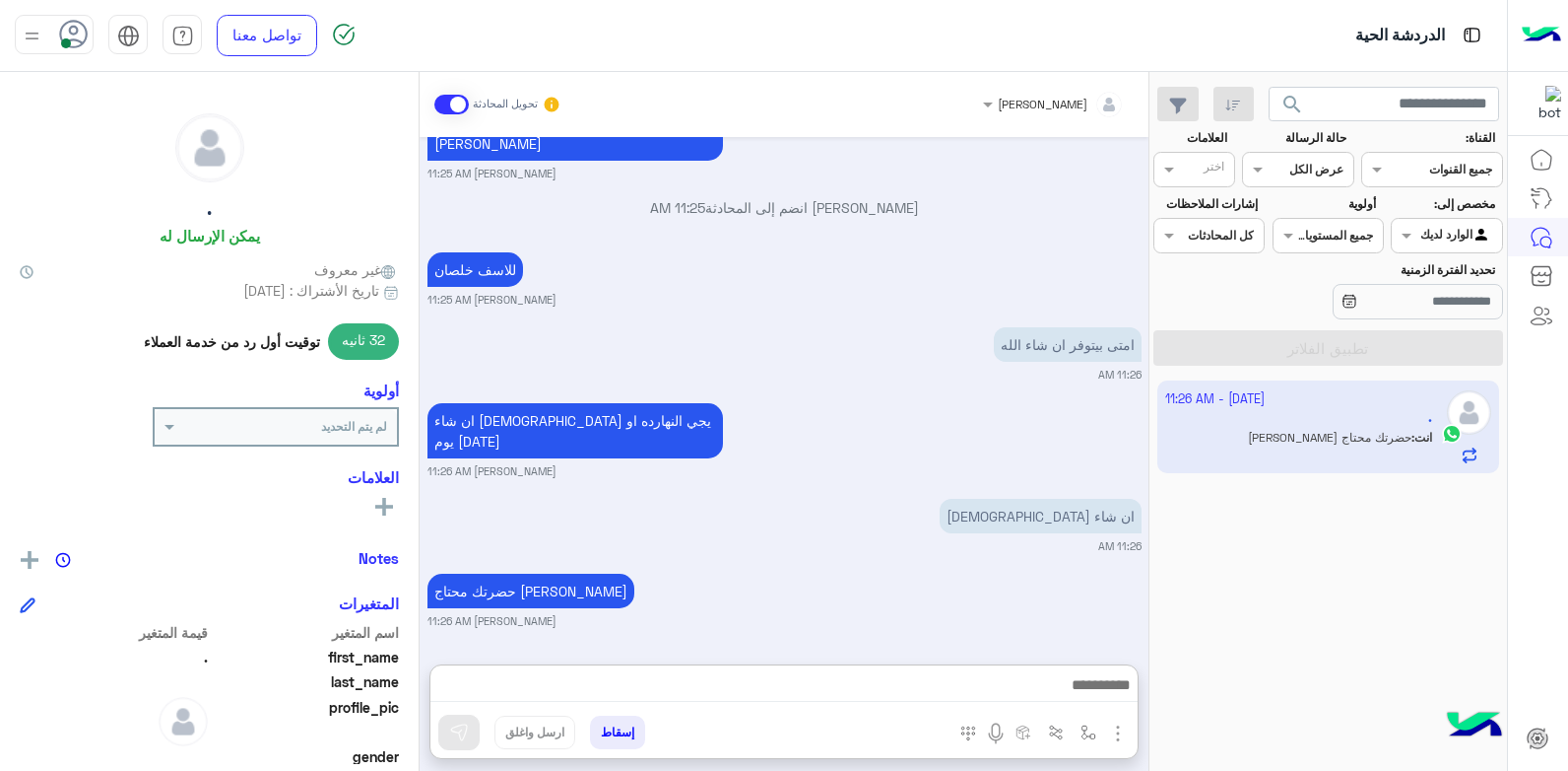
click at [746, 494] on div "ان شاء [DEMOGRAPHIC_DATA] 11:26 AM" at bounding box center [784, 524] width 715 height 60
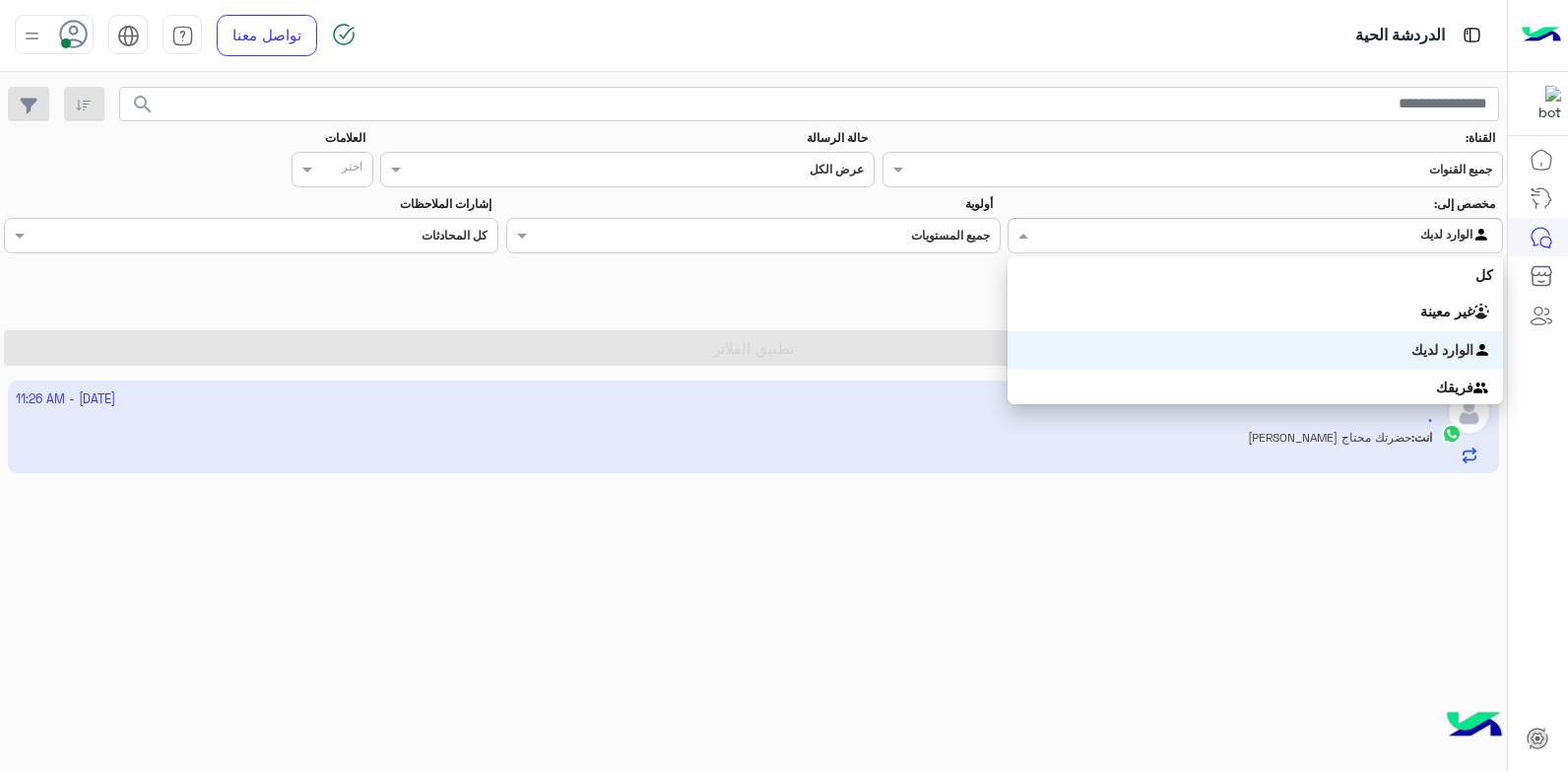
click at [1387, 226] on input "text" at bounding box center [1296, 234] width 390 height 18
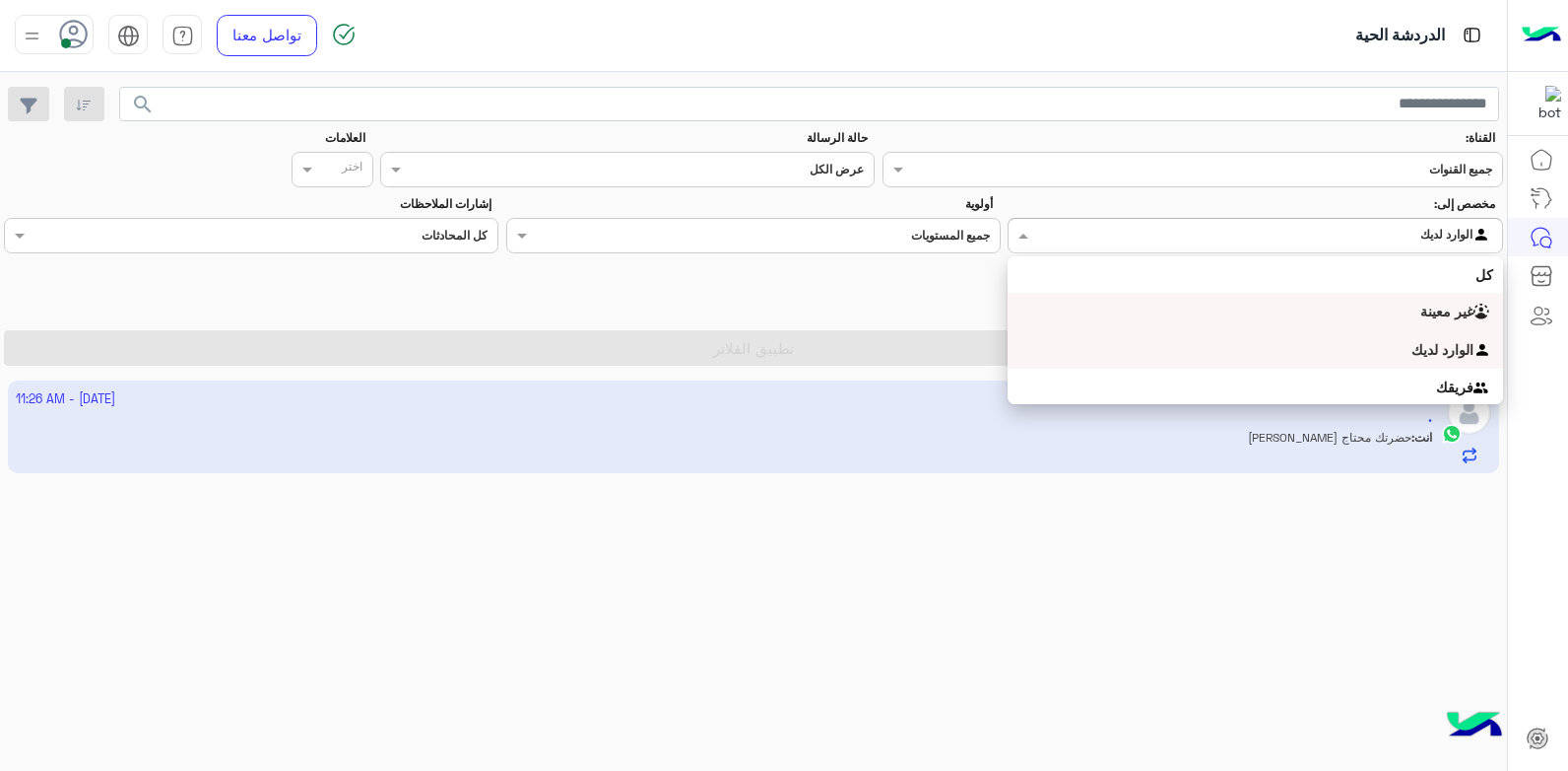
click at [1330, 308] on div "غير معينة" at bounding box center [1255, 312] width 495 height 38
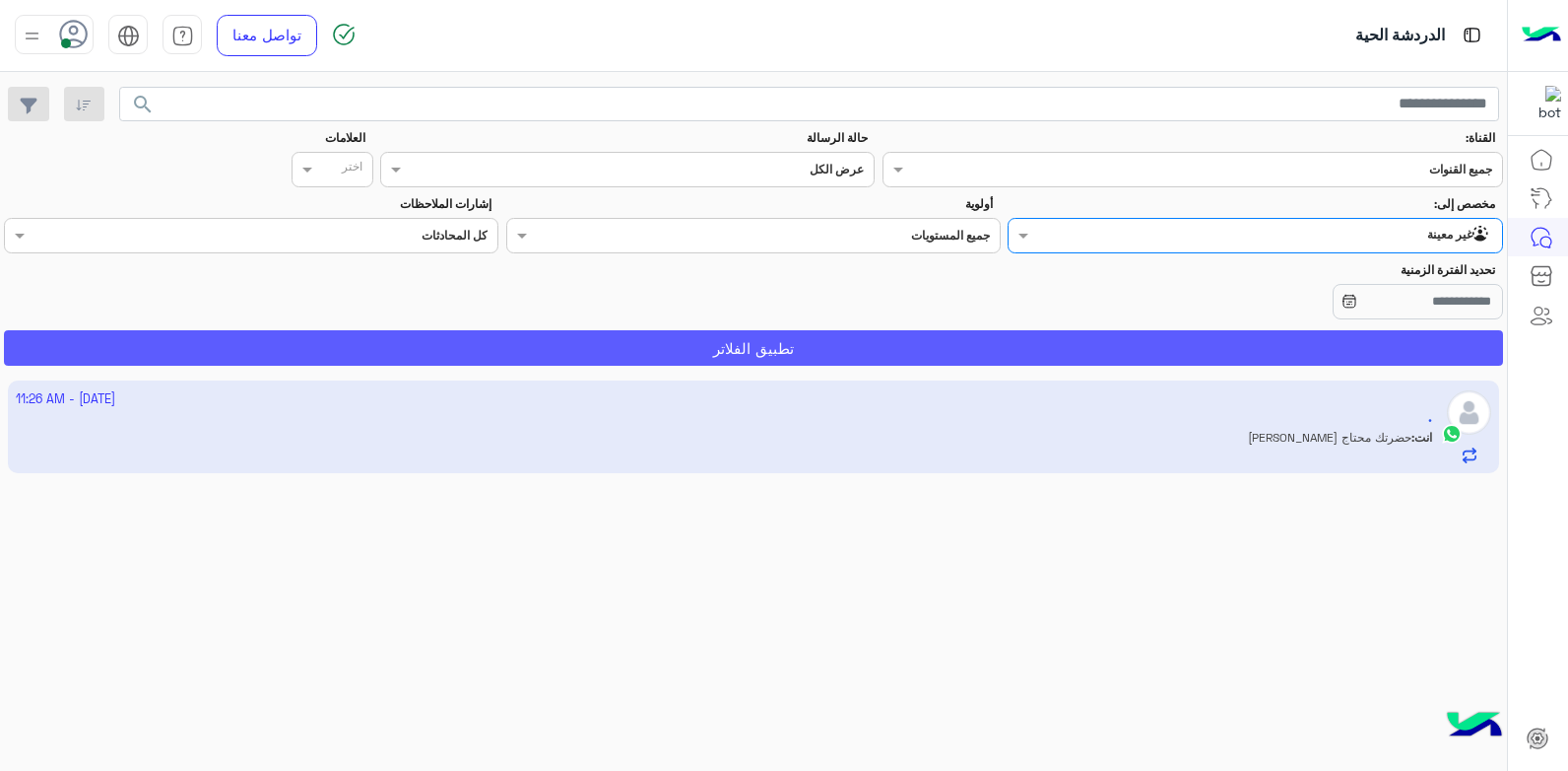
click at [1296, 355] on button "تطبيق الفلاتر" at bounding box center [753, 348] width 1499 height 35
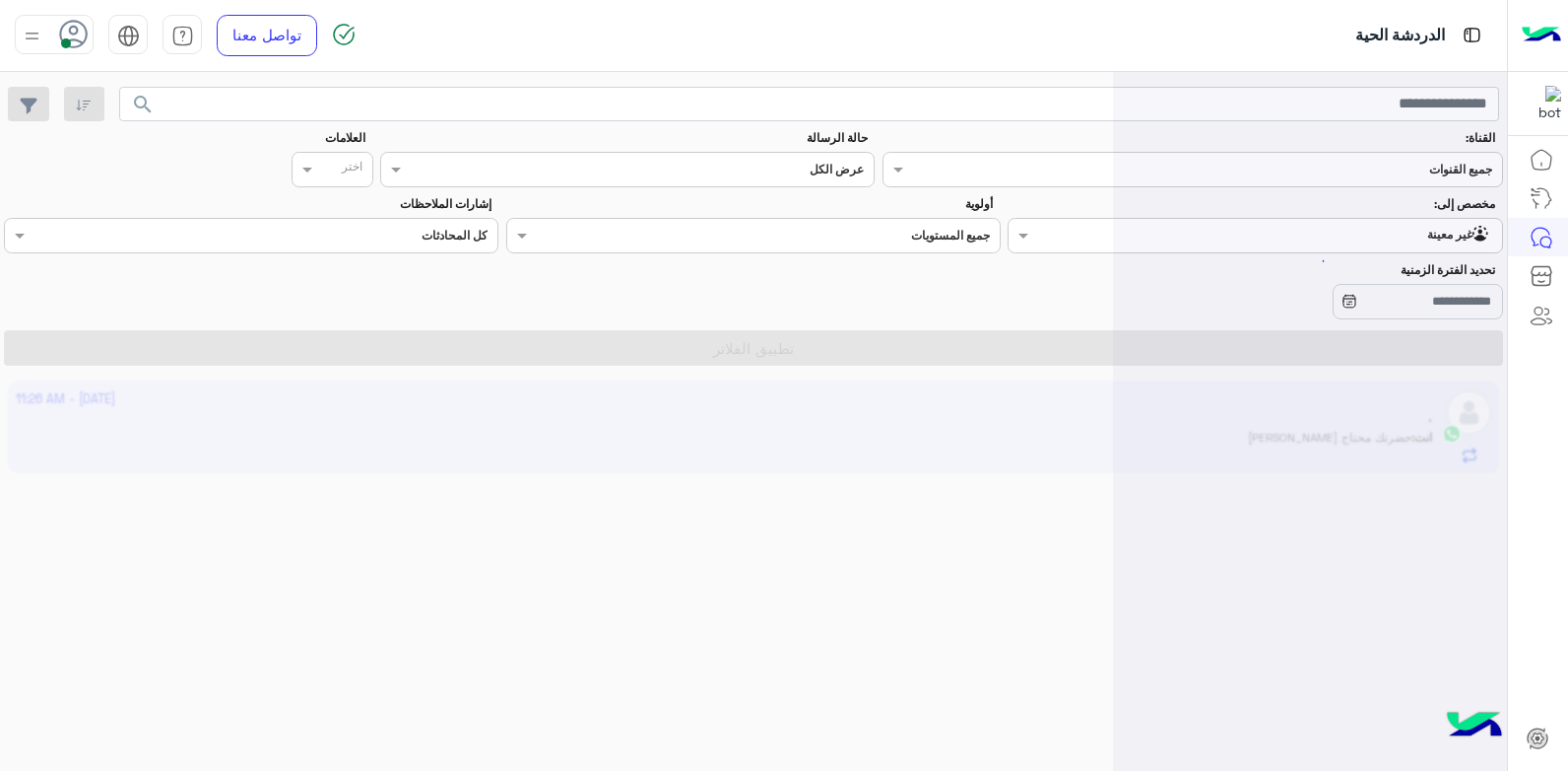
scroll to position [0, 0]
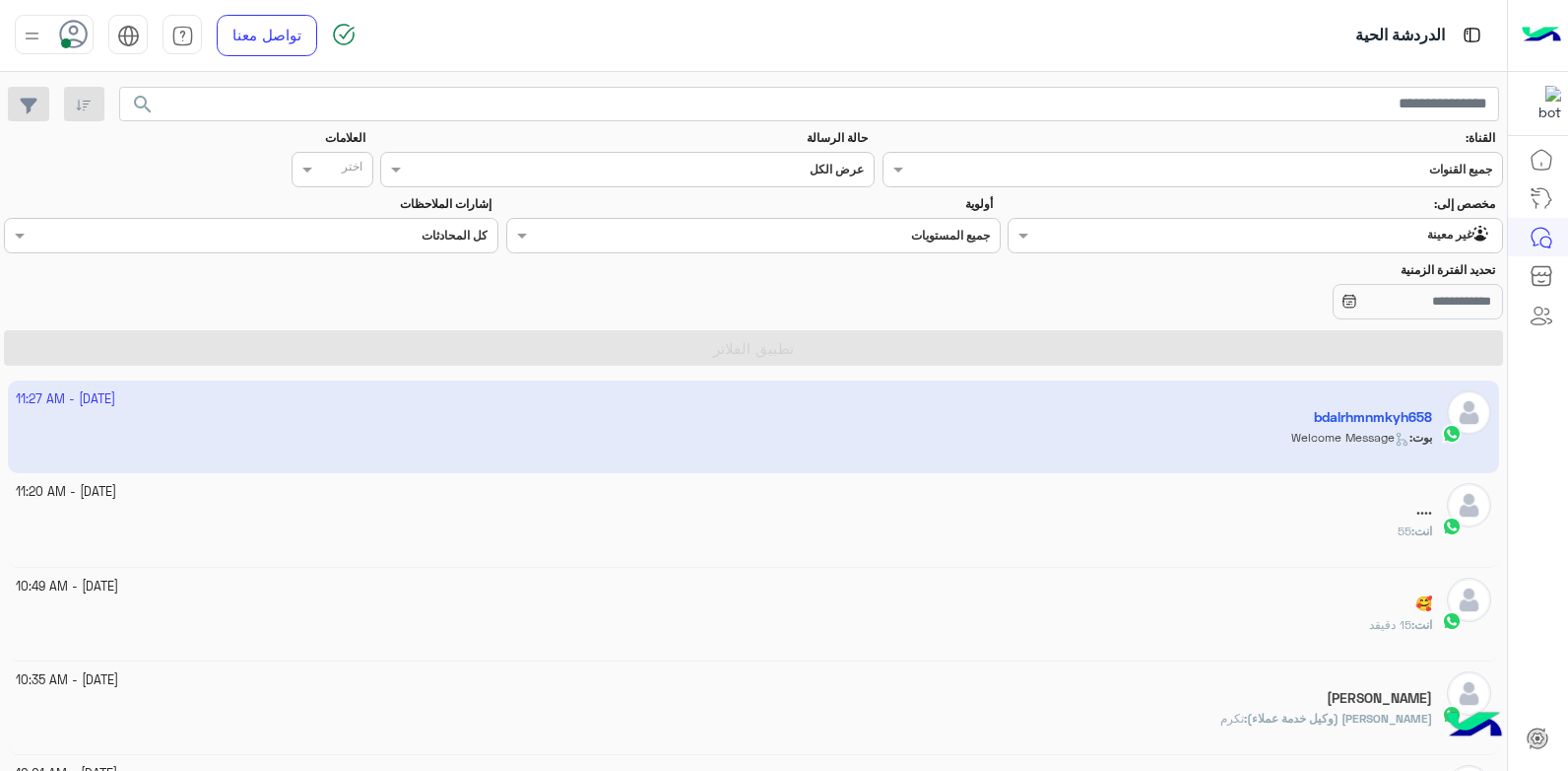
click at [1179, 623] on div "انت : 15 دقيقد" at bounding box center [724, 633] width 1417 height 35
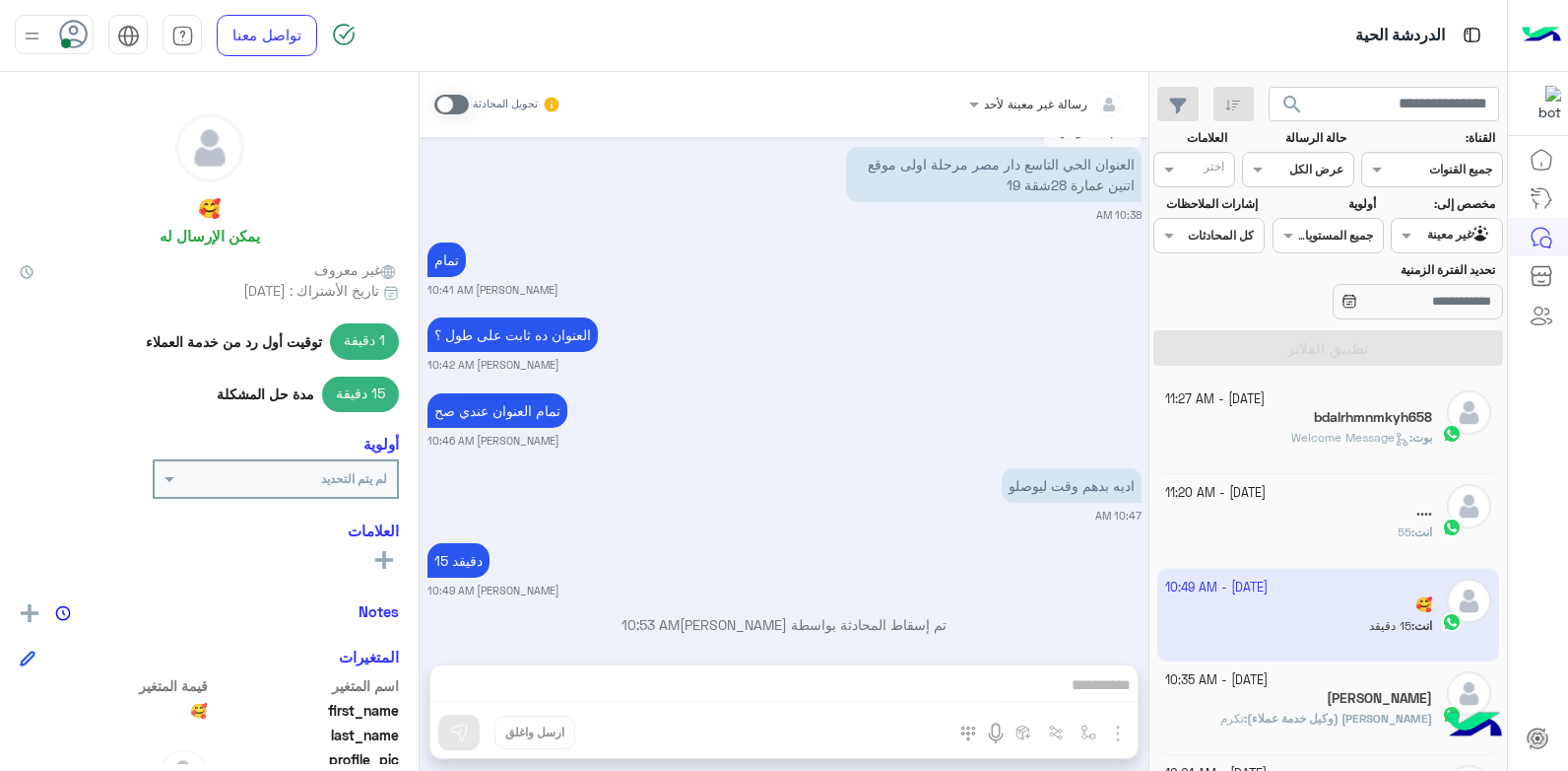
scroll to position [99, 0]
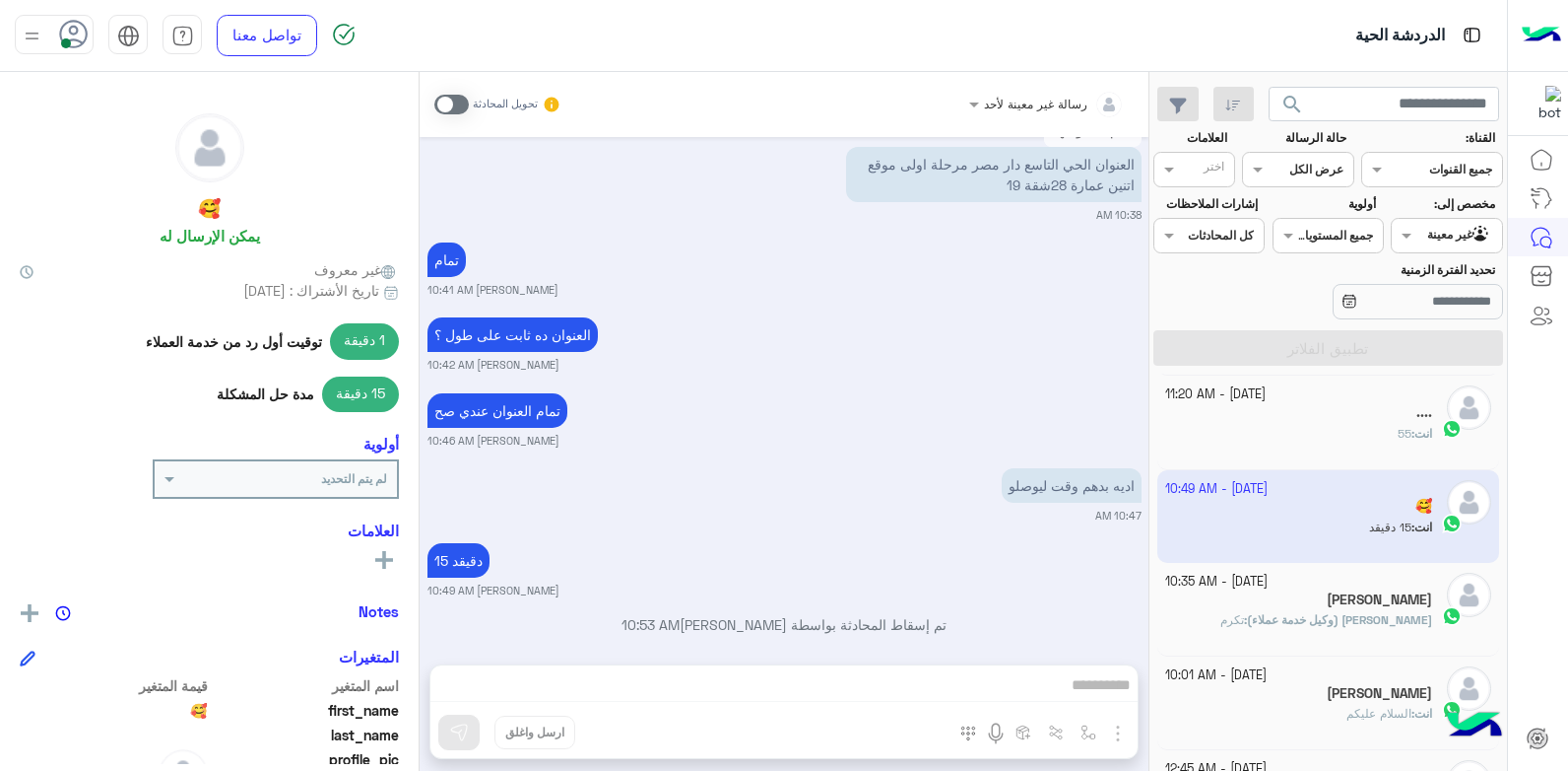
click at [1313, 608] on div "[PERSON_NAME]" at bounding box center [1299, 601] width 268 height 21
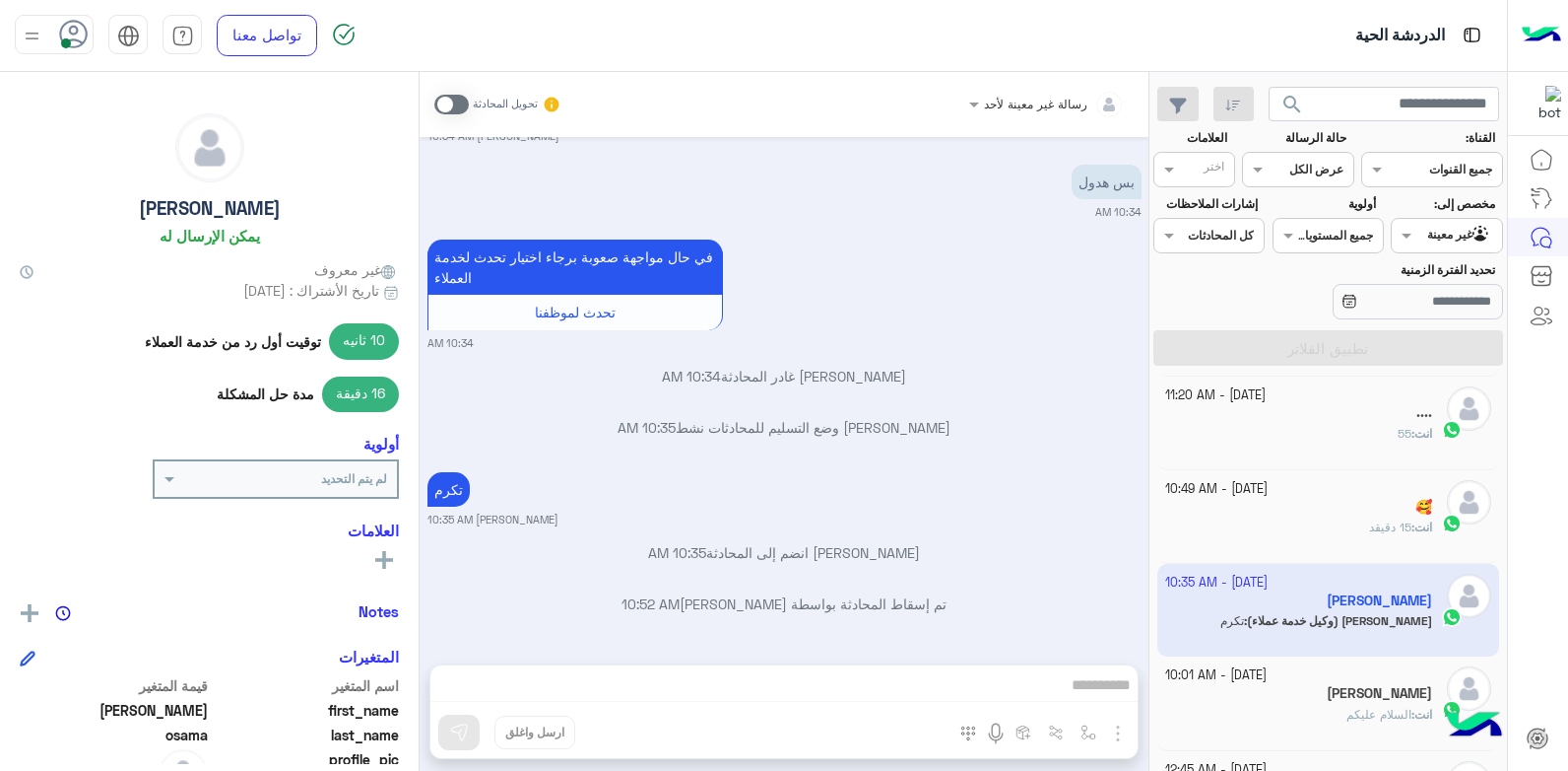
scroll to position [197, 0]
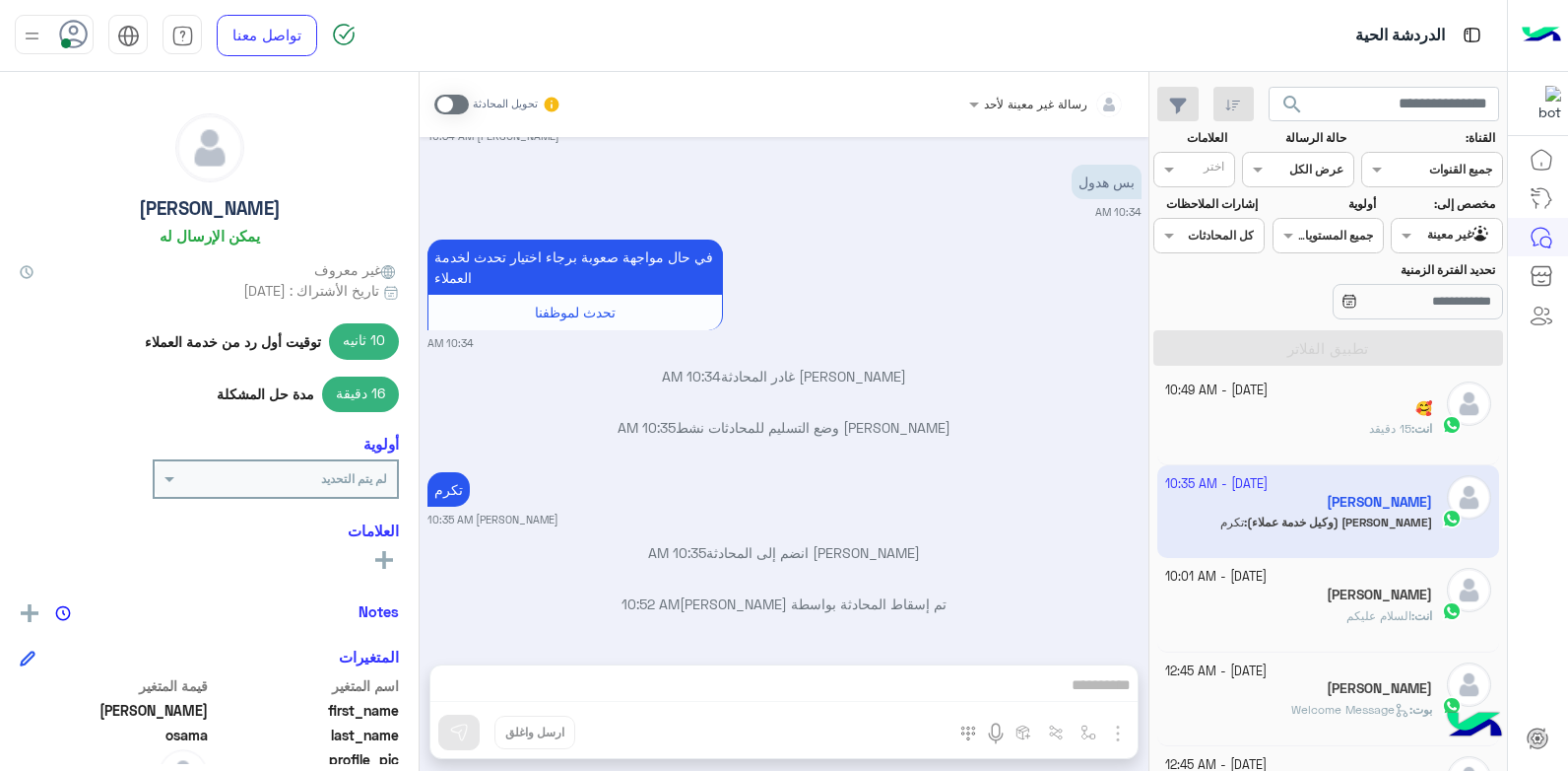
click at [1342, 590] on div "[PERSON_NAME]" at bounding box center [1299, 596] width 268 height 21
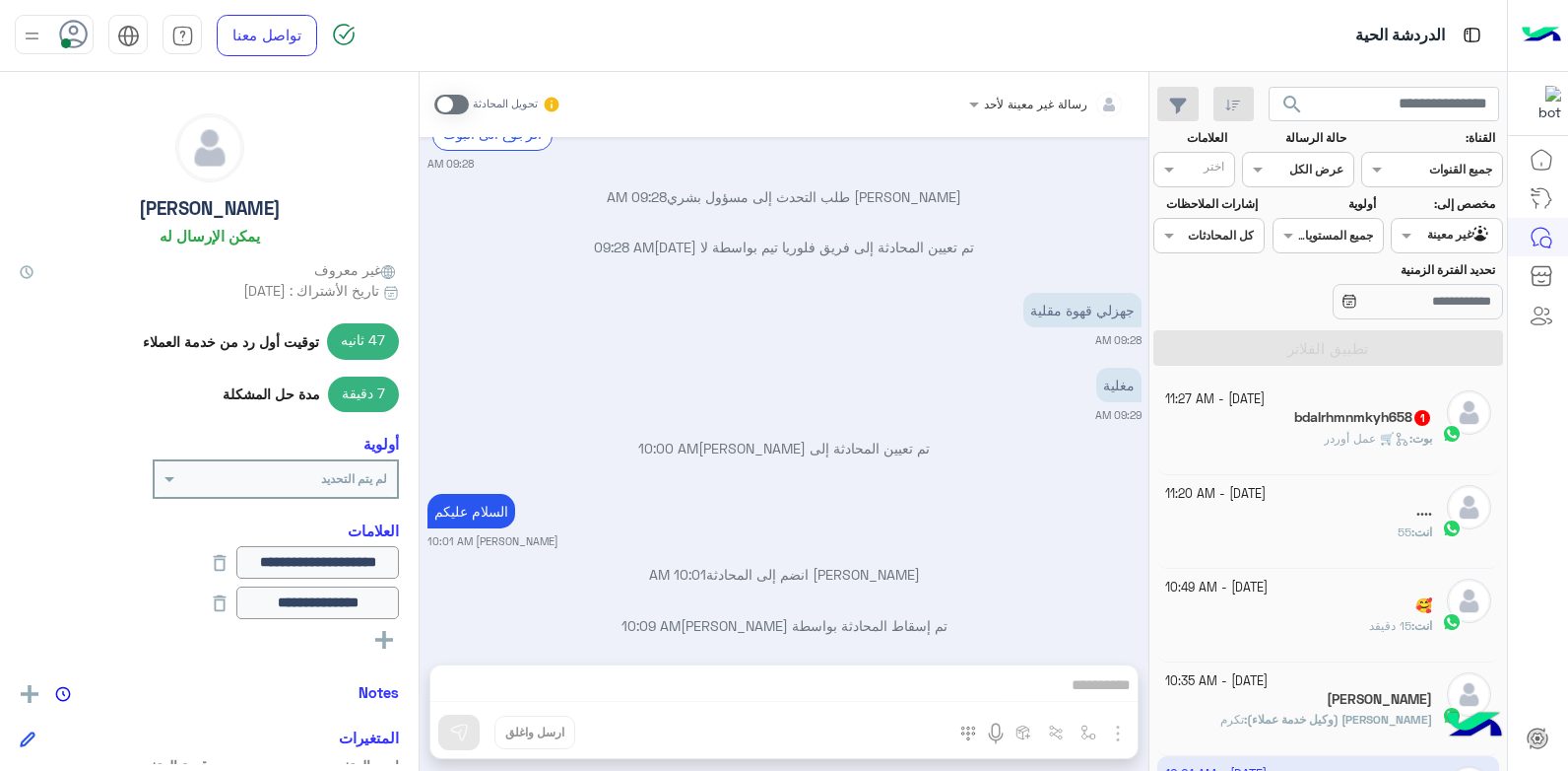
click at [1328, 508] on div "...." at bounding box center [1299, 513] width 268 height 21
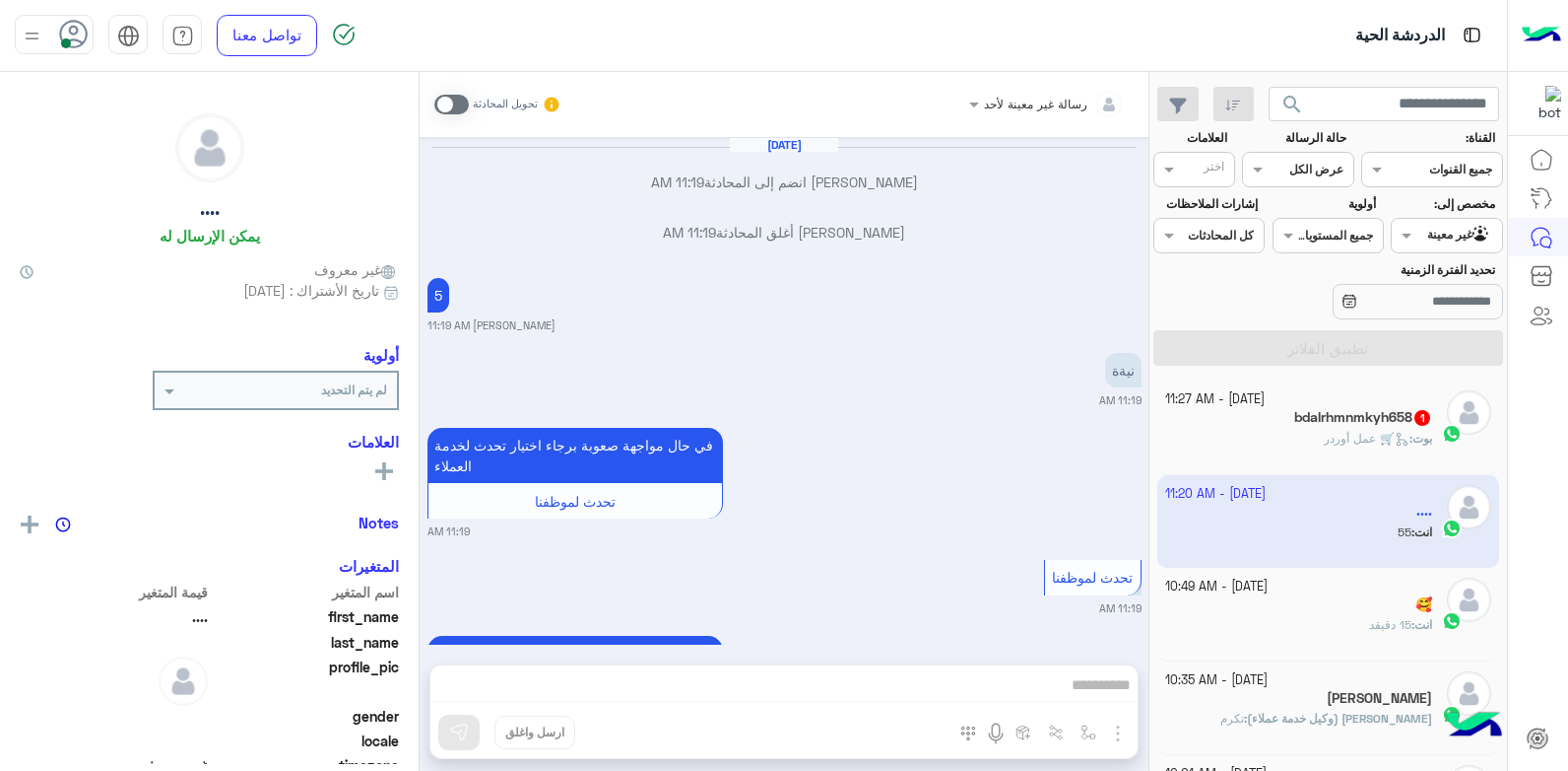
scroll to position [844, 0]
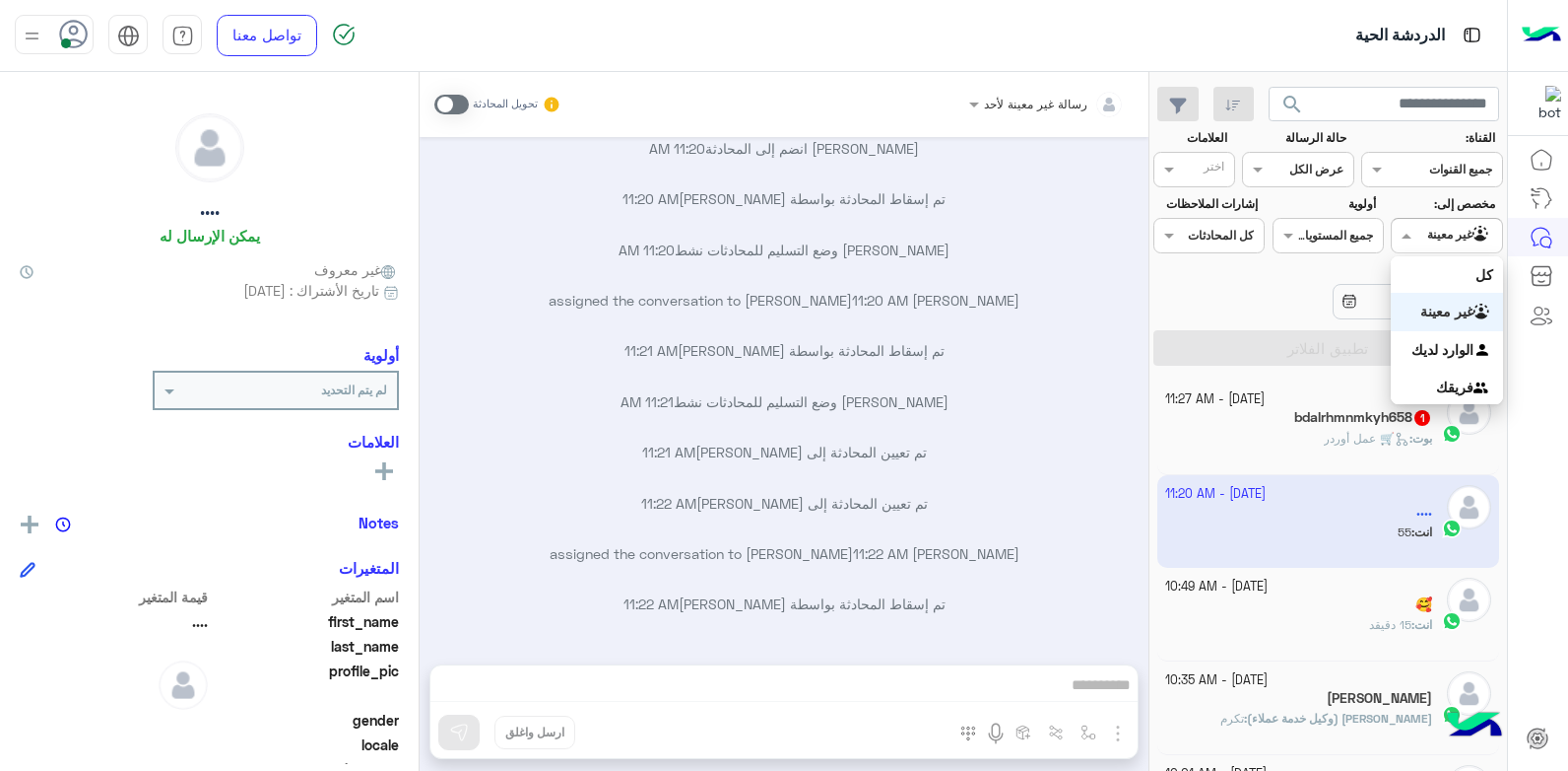
click at [1408, 239] on span at bounding box center [1403, 235] width 25 height 21
click at [1417, 347] on b "الوارد لديك" at bounding box center [1442, 349] width 62 height 17
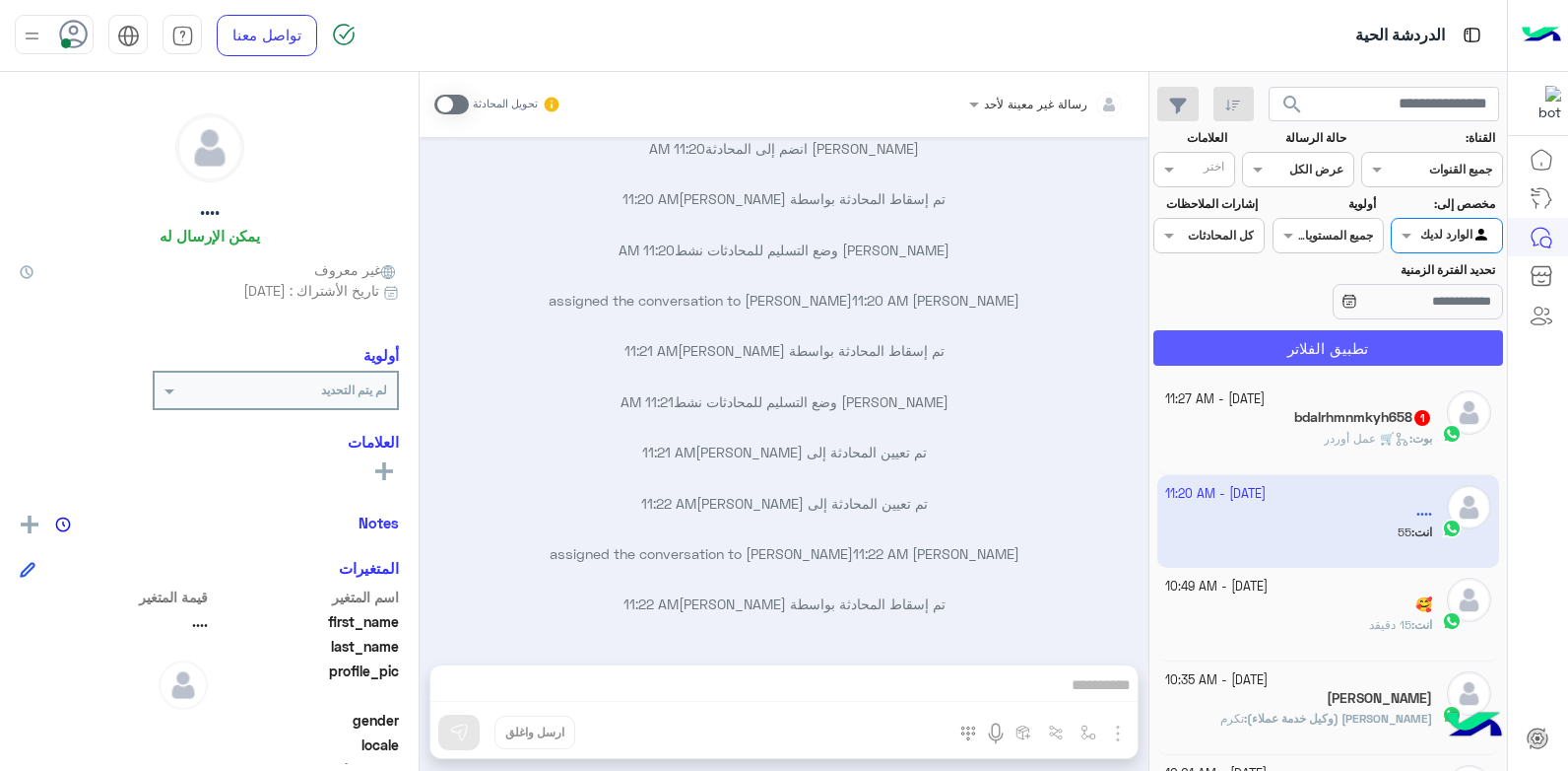
click at [1332, 345] on button "تطبيق الفلاتر" at bounding box center [1328, 348] width 350 height 35
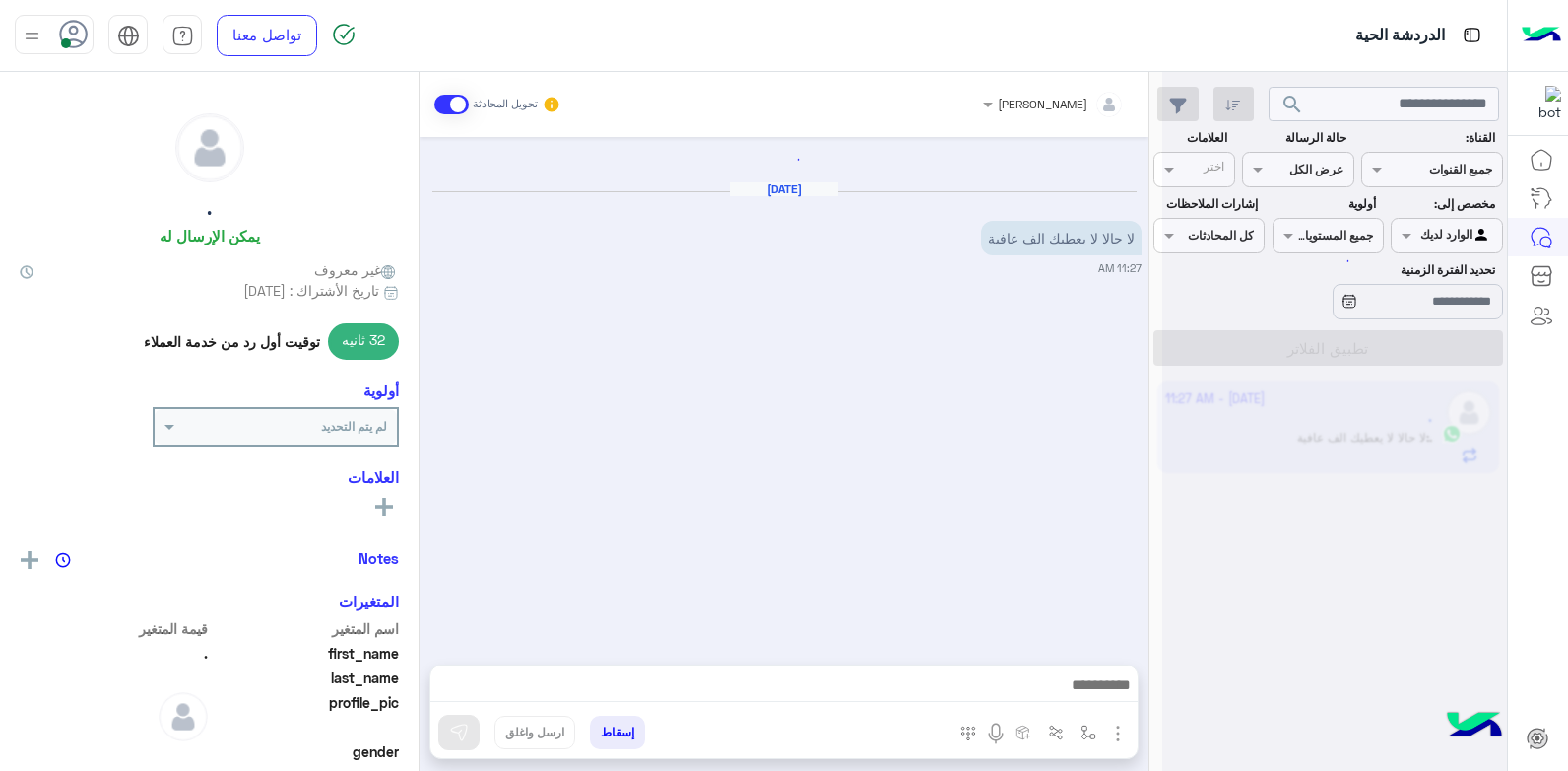
scroll to position [1067, 0]
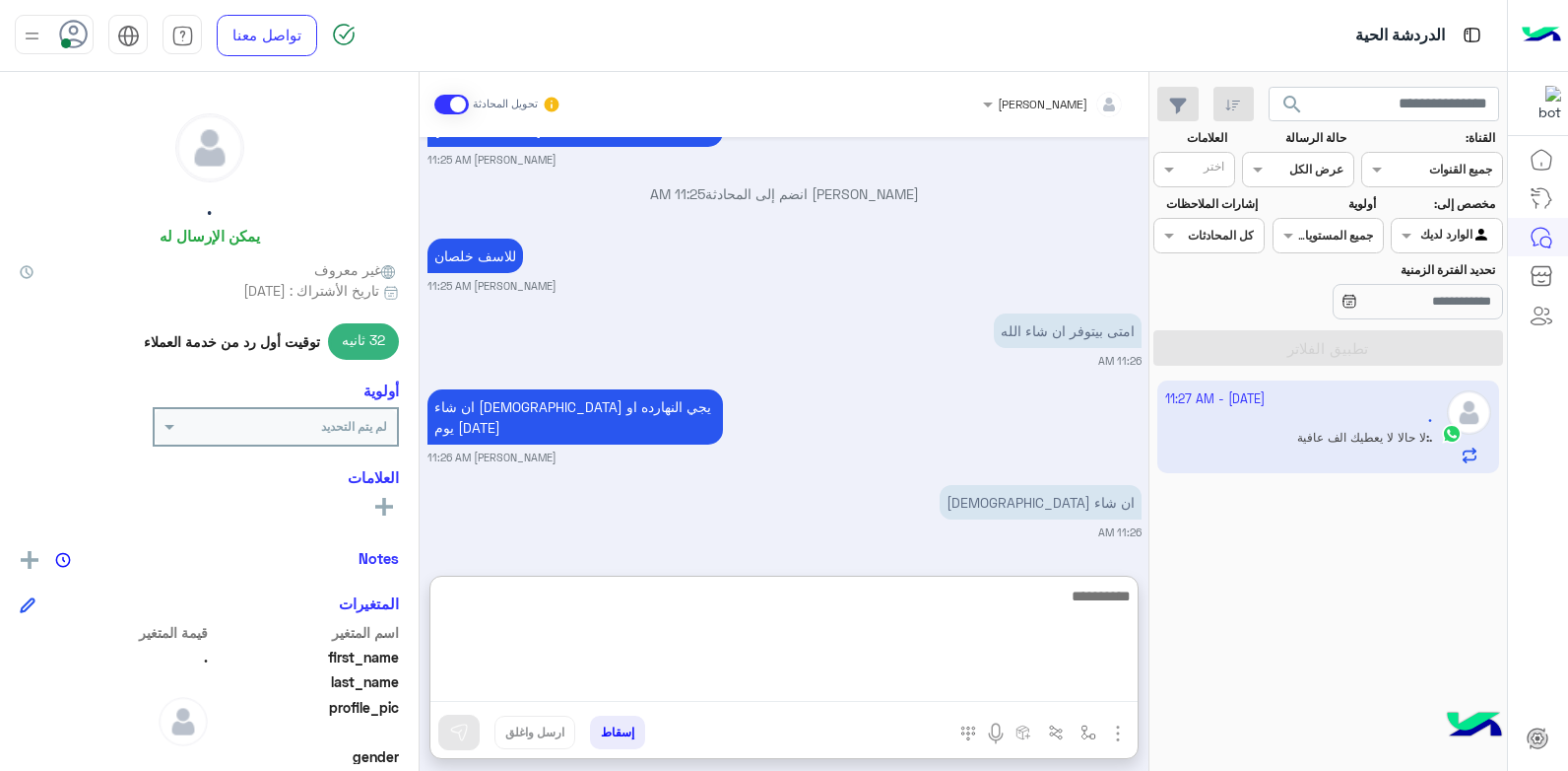
click at [1009, 683] on textarea at bounding box center [784, 643] width 708 height 118
type textarea "**********"
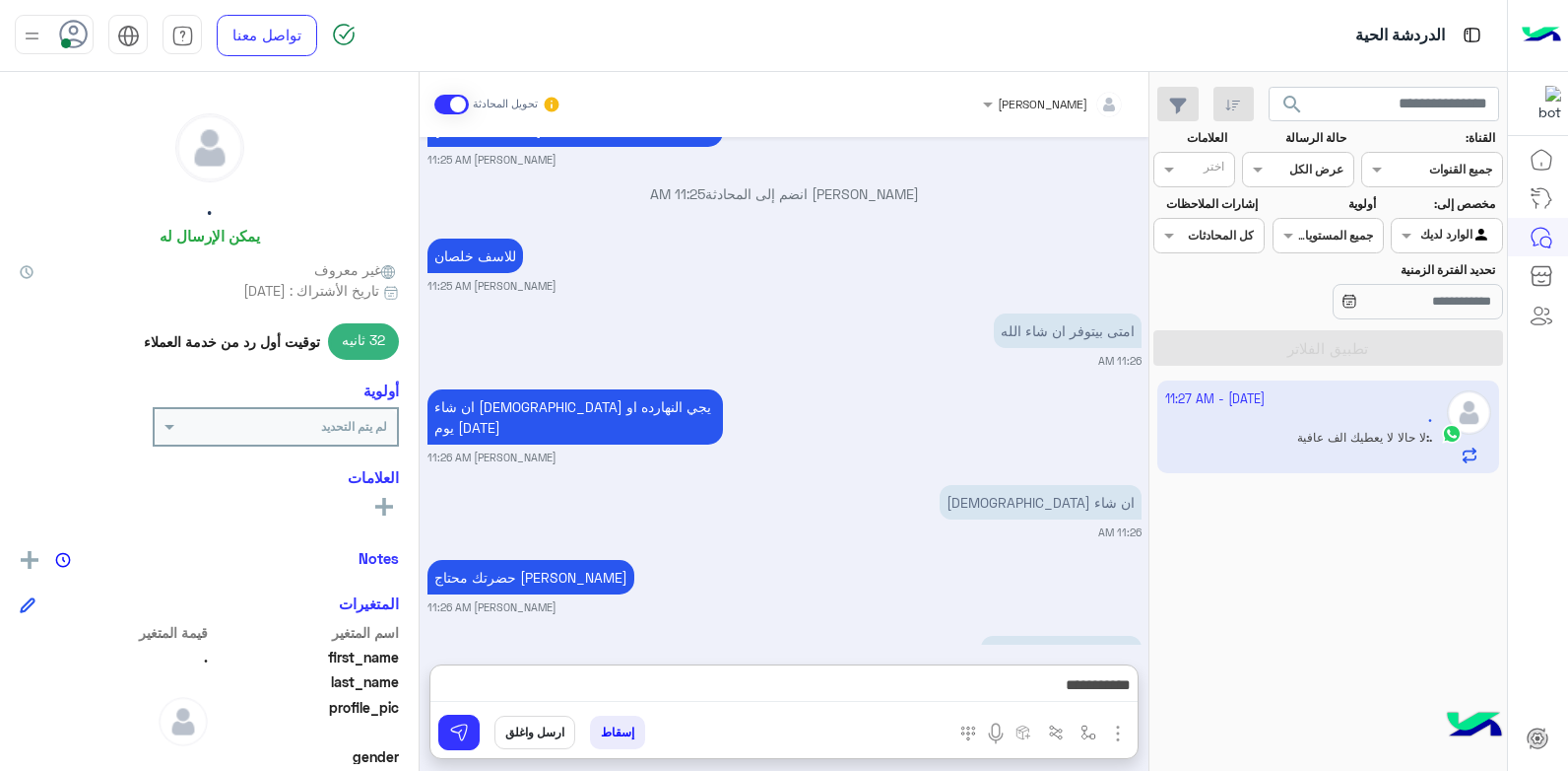
click at [541, 737] on button "ارسل واغلق" at bounding box center [535, 733] width 81 height 34
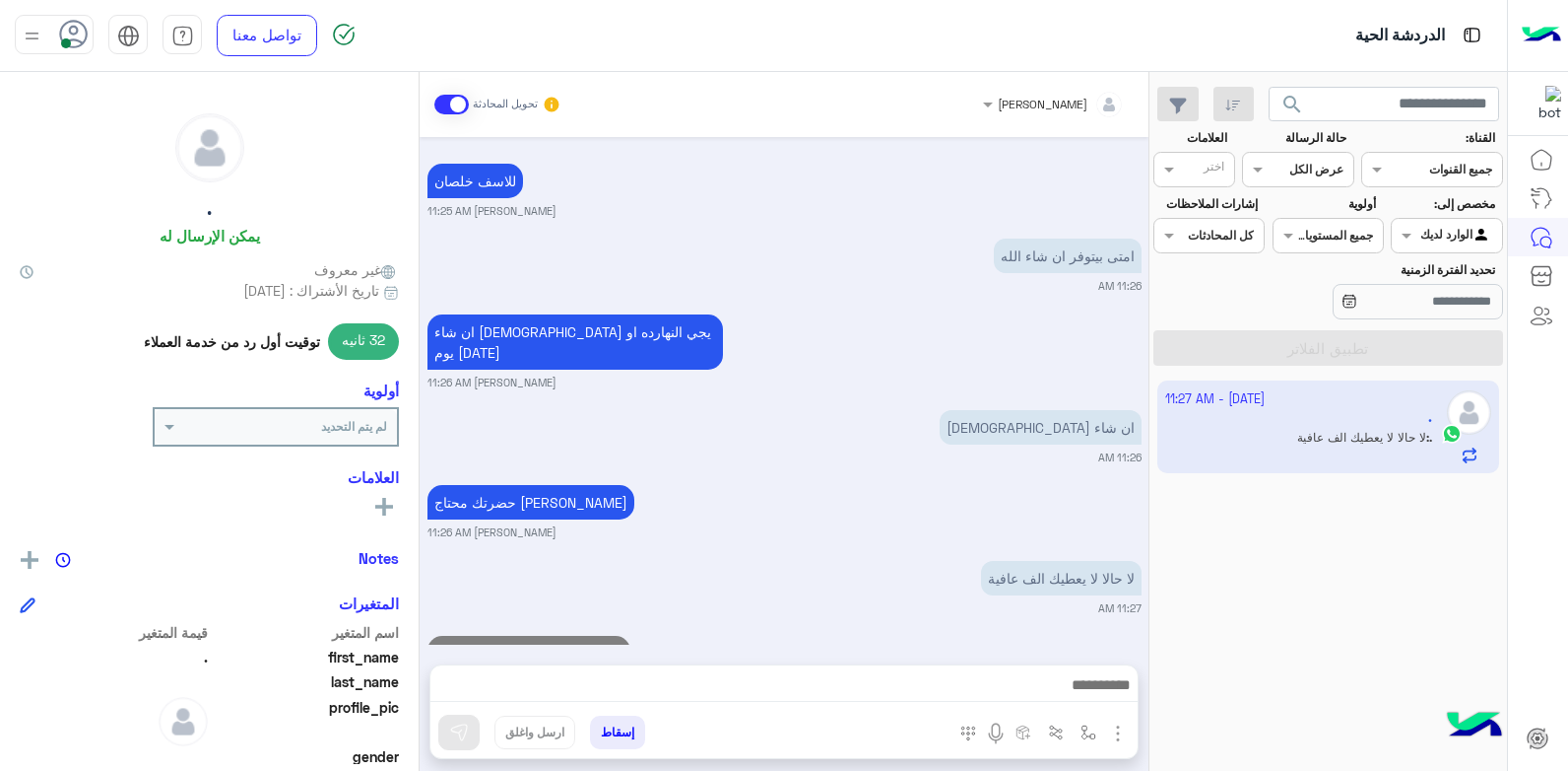
scroll to position [1192, 0]
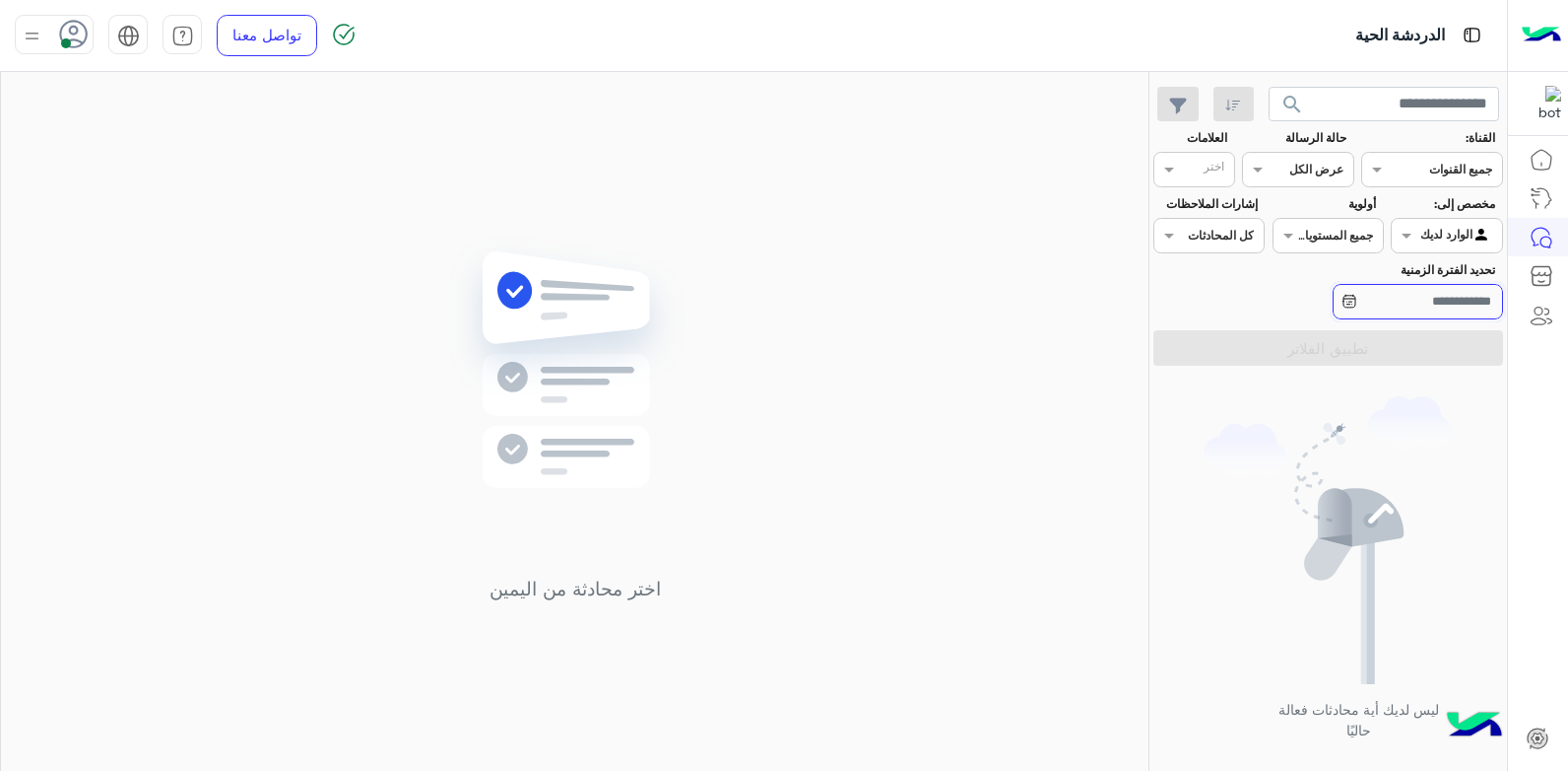
click at [1405, 299] on input "تحديد الفترة الزمنية" at bounding box center [1417, 302] width 170 height 35
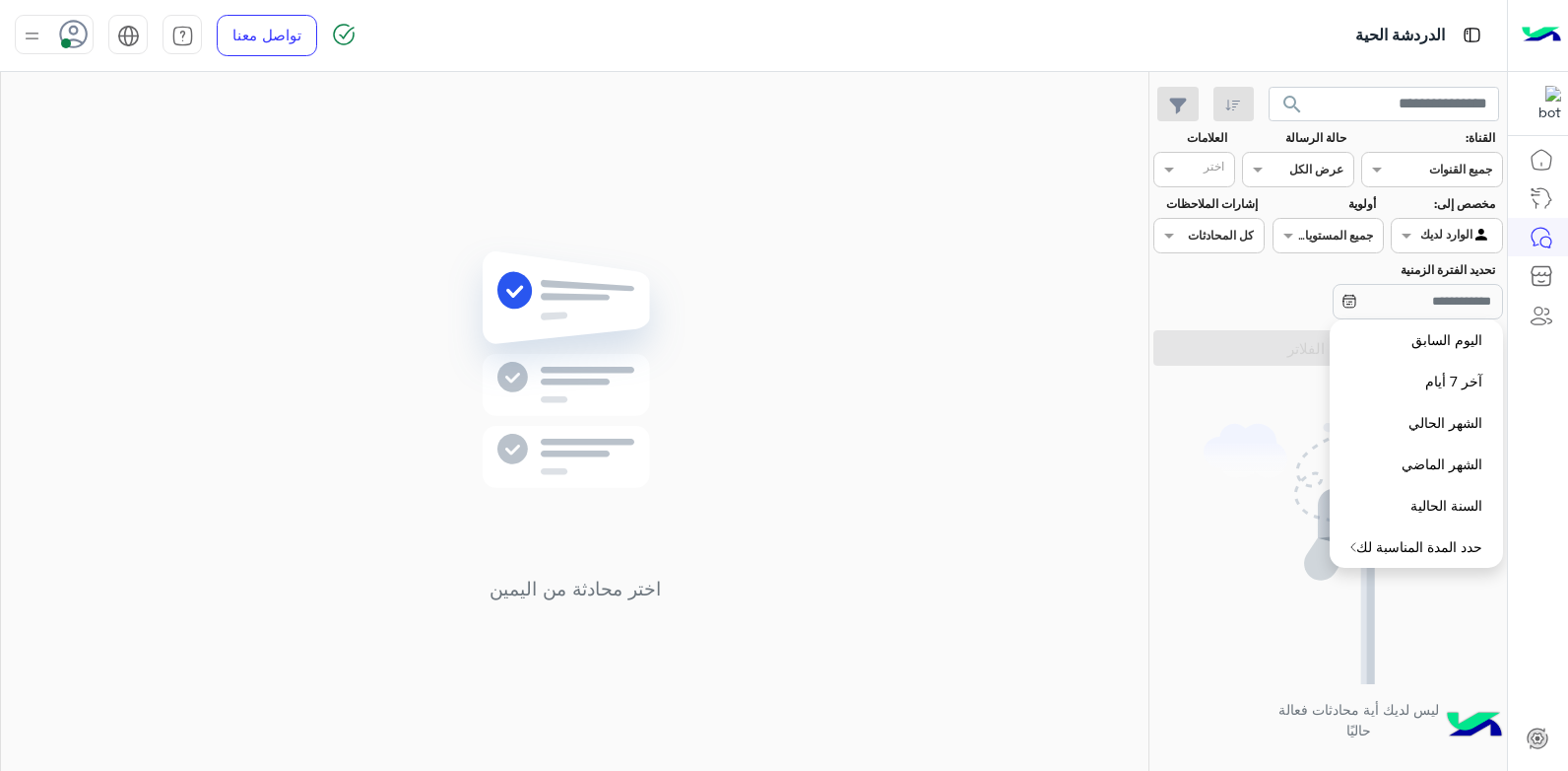
click at [1426, 225] on div at bounding box center [1446, 233] width 109 height 19
click at [1460, 393] on b "فريقك" at bounding box center [1455, 386] width 37 height 17
click at [1267, 355] on button "تطبيق الفلاتر" at bounding box center [1328, 348] width 350 height 35
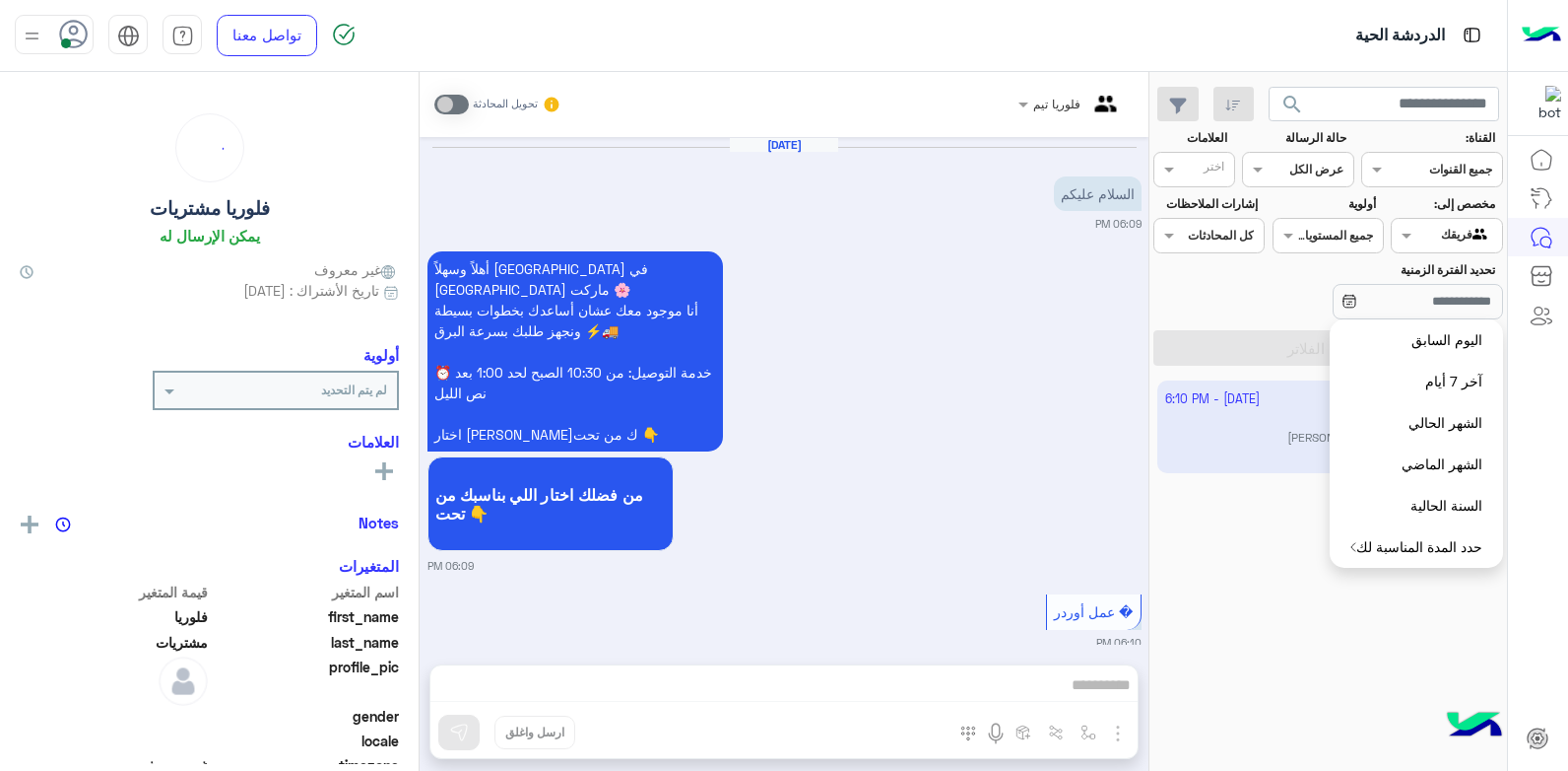
scroll to position [559, 0]
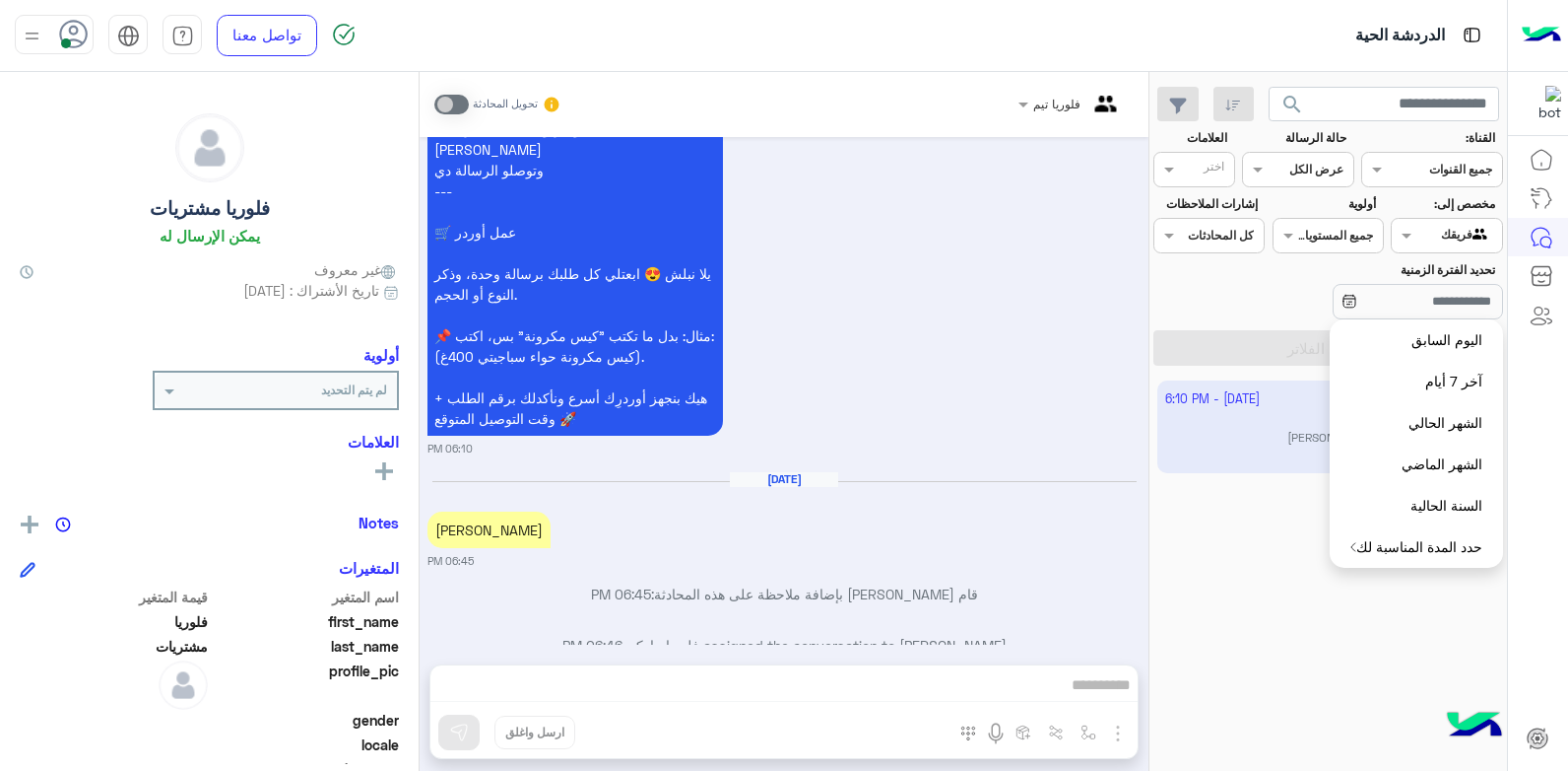
click at [1363, 632] on div "22 September - 6:10 PM فلوريا مشتريات ملاحظة : بشار قطان" at bounding box center [1328, 576] width 358 height 405
click at [1474, 225] on input "text" at bounding box center [1469, 234] width 45 height 18
click at [1468, 344] on b "الوارد لديك" at bounding box center [1442, 346] width 62 height 17
click at [1400, 342] on button "اليوم السابق" at bounding box center [1416, 340] width 173 height 41
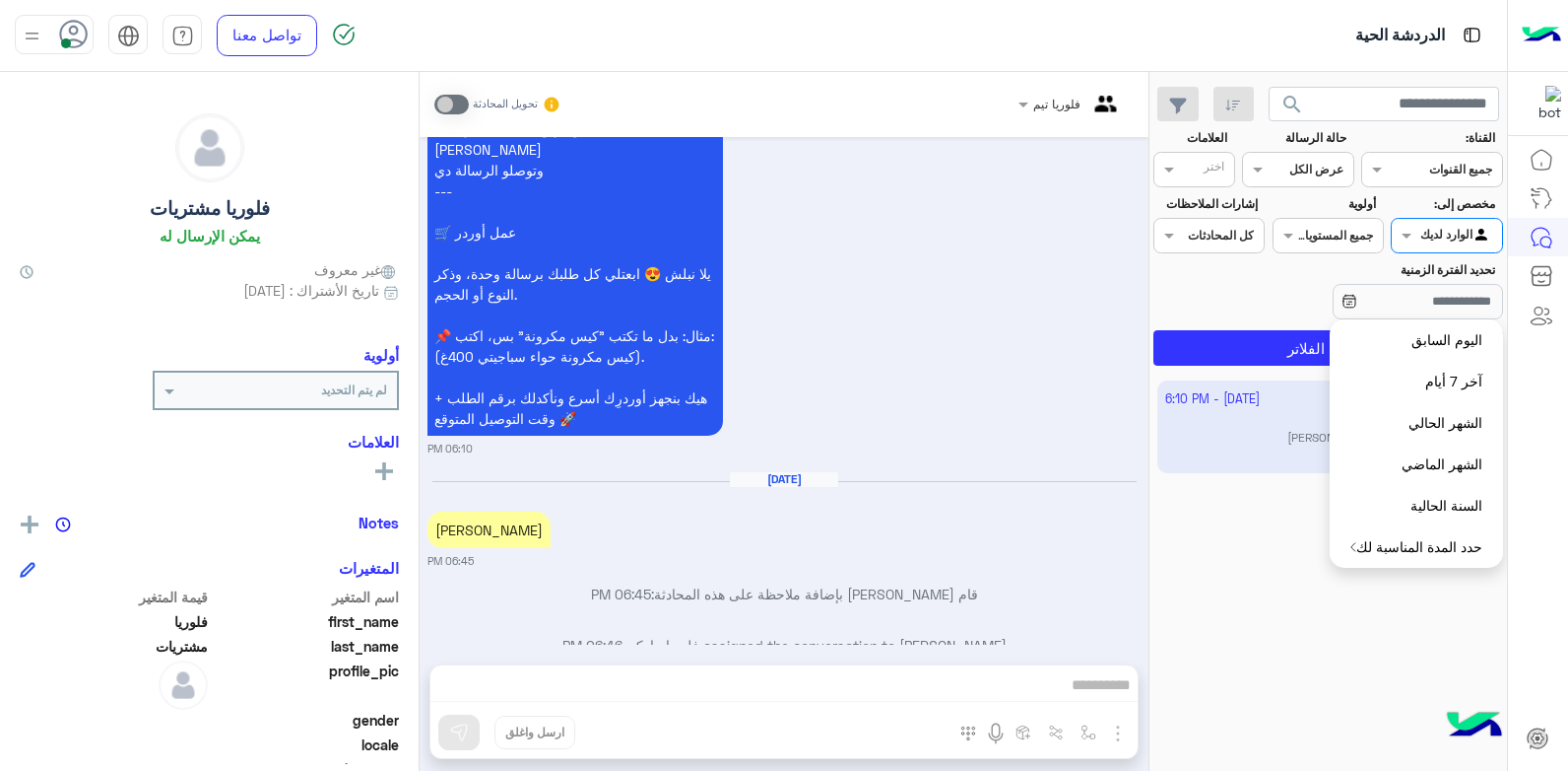
type input "**********"
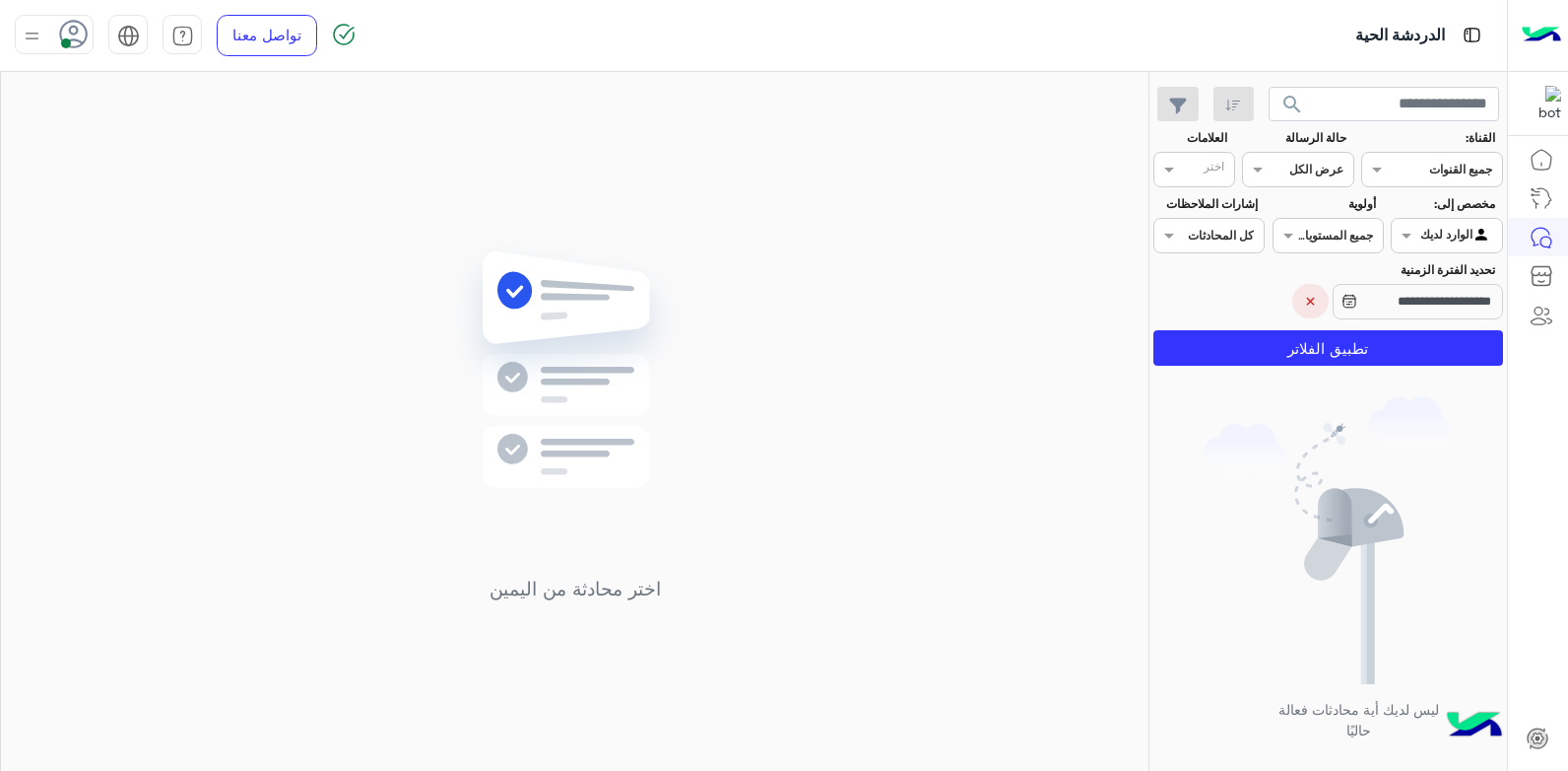
click at [1341, 302] on icon at bounding box center [1349, 302] width 16 height 16
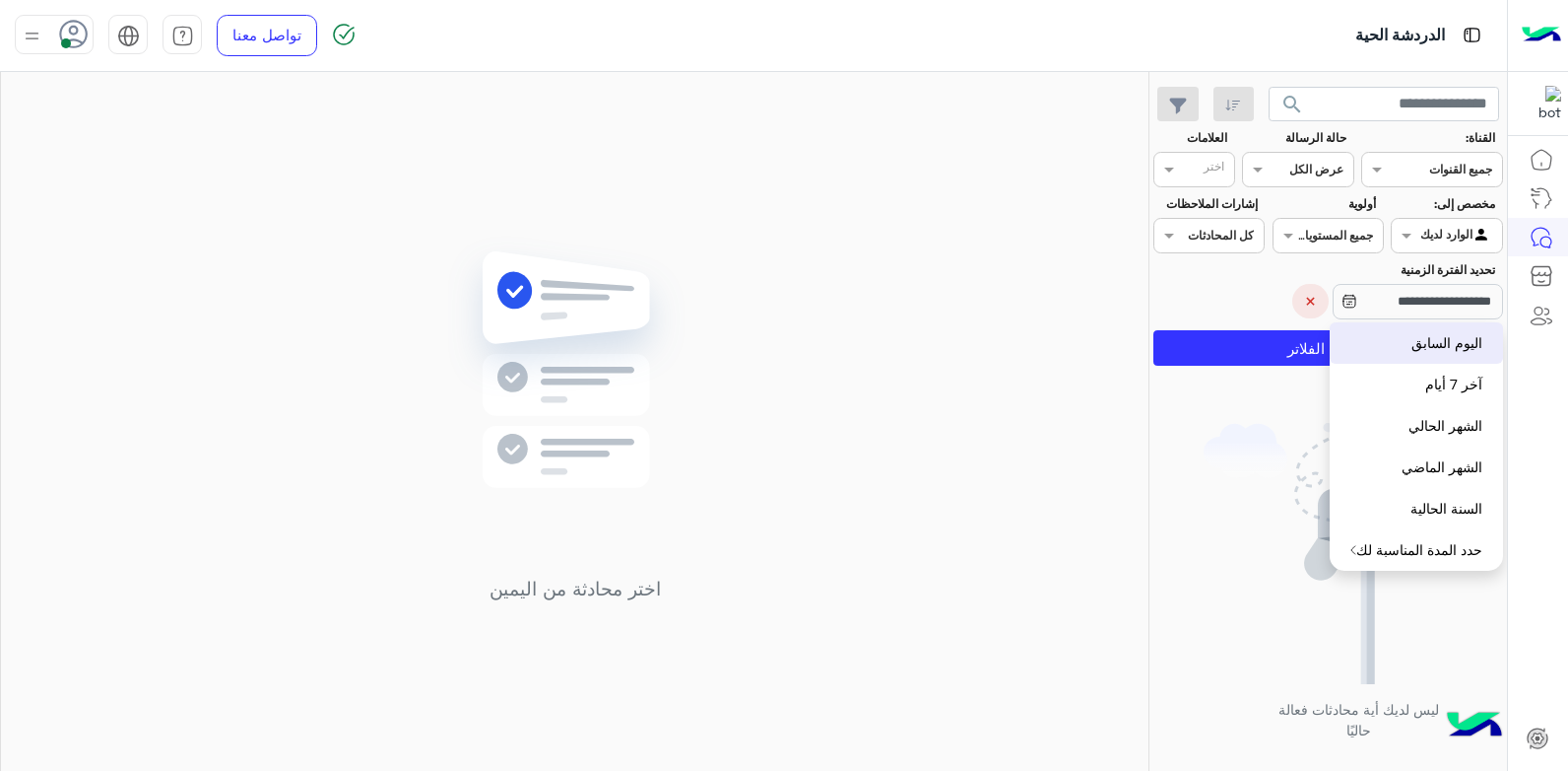
click at [1292, 306] on button "×" at bounding box center [1310, 301] width 36 height 35
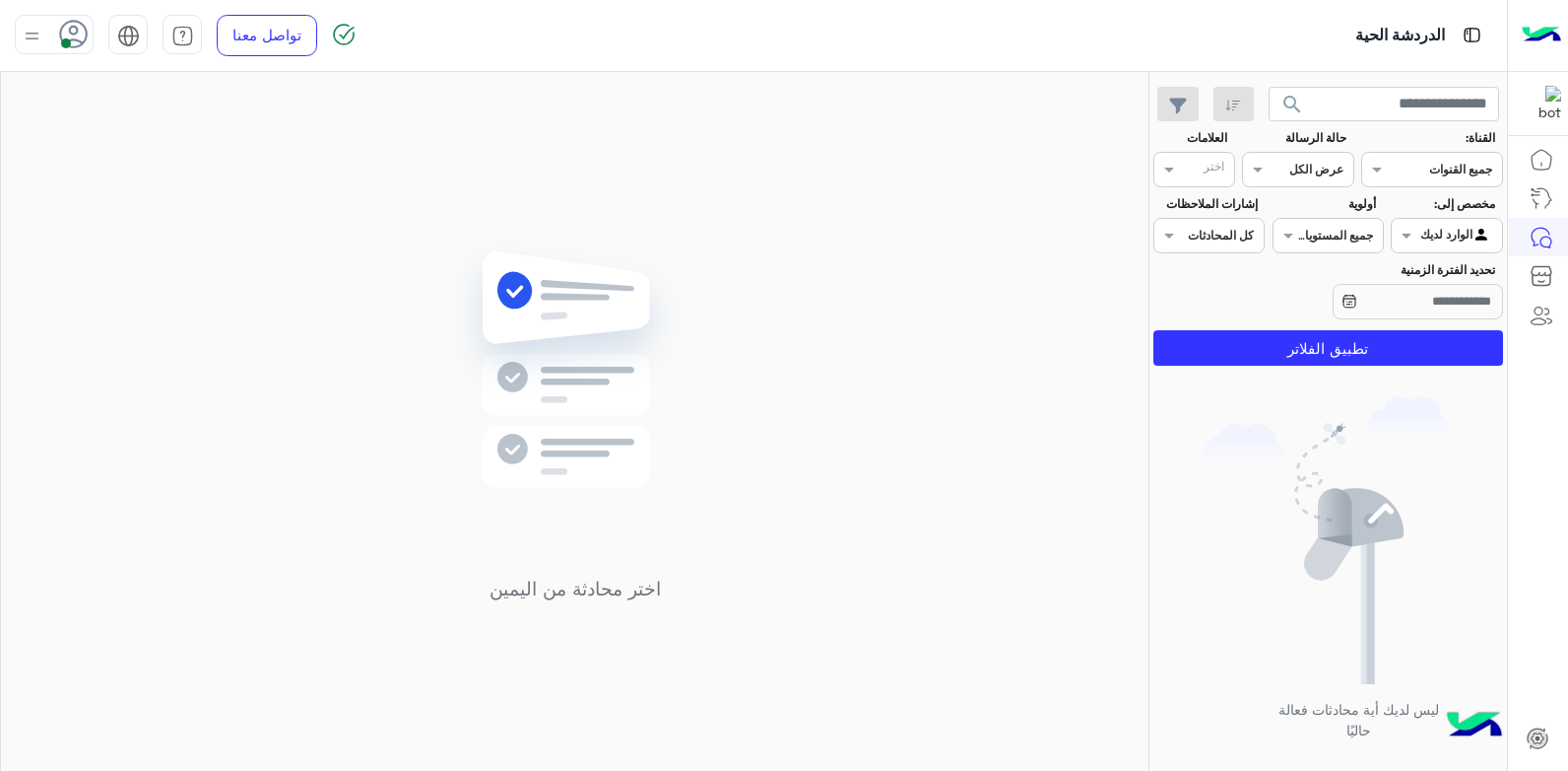
click at [1420, 243] on div "الوارد لديك" at bounding box center [1456, 236] width 72 height 20
click at [1437, 353] on b "الوارد لديك" at bounding box center [1442, 349] width 62 height 17
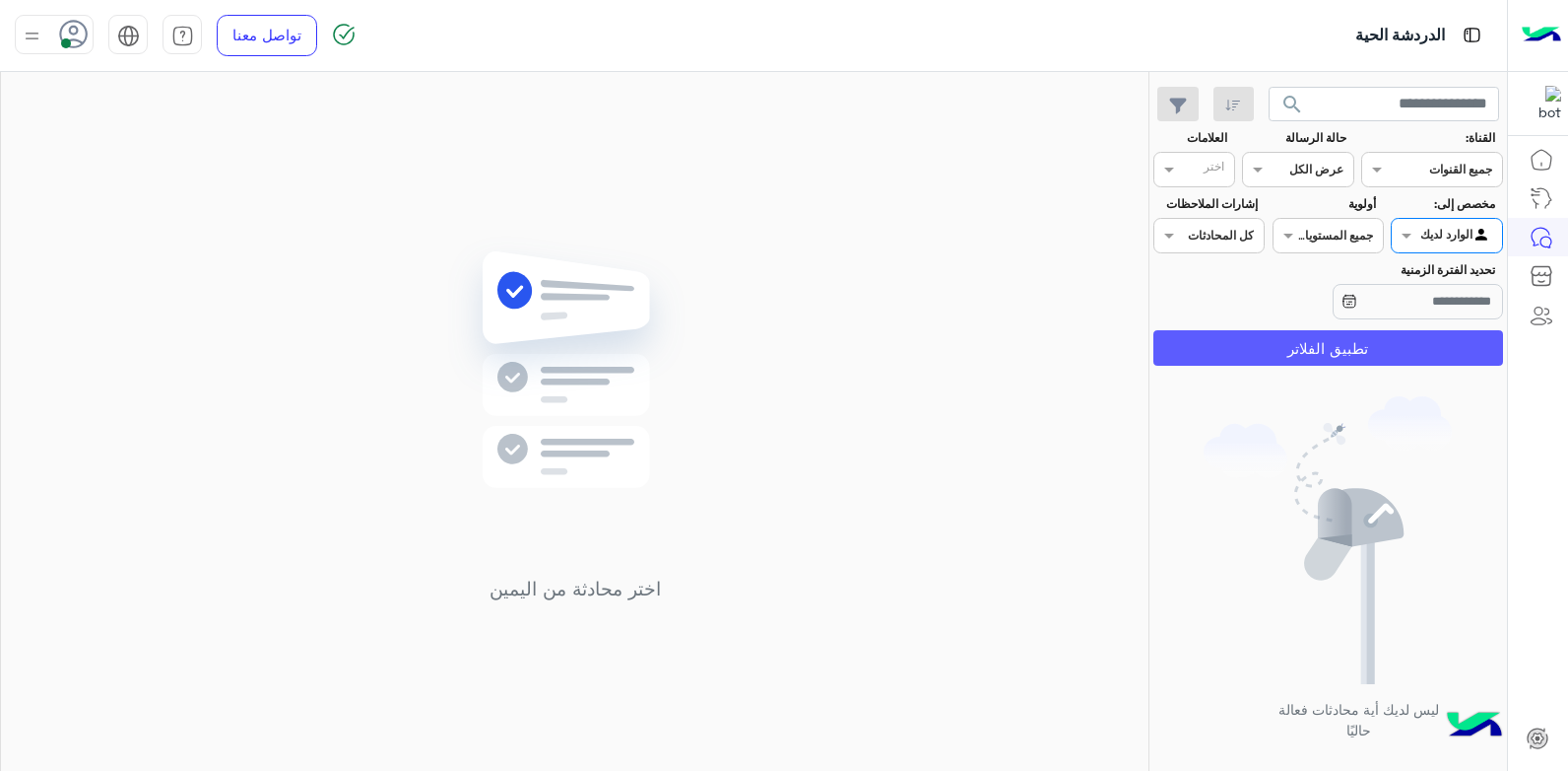
click at [1386, 341] on button "تطبيق الفلاتر" at bounding box center [1328, 348] width 350 height 35
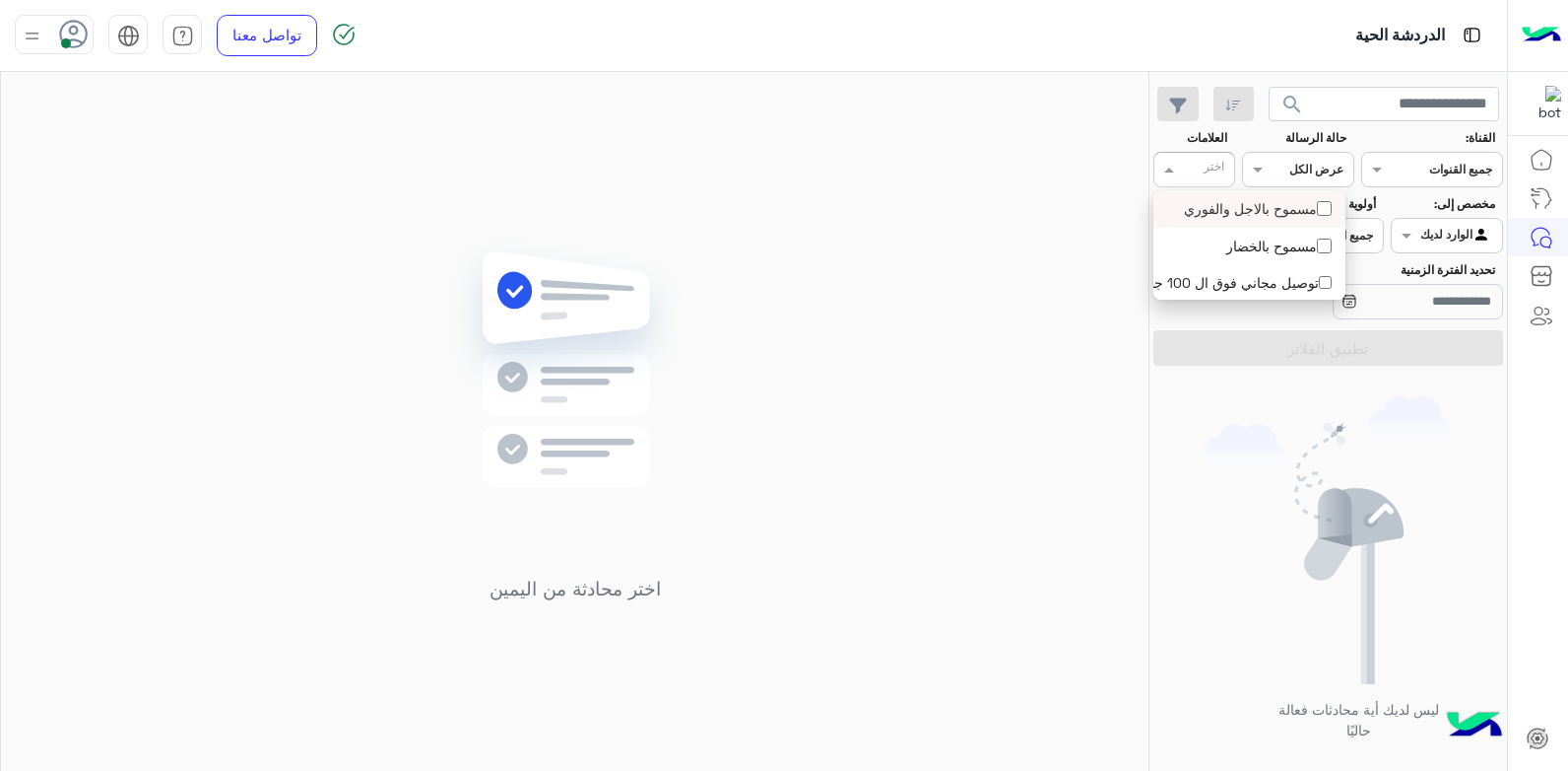
click at [1161, 166] on span at bounding box center [1166, 169] width 25 height 21
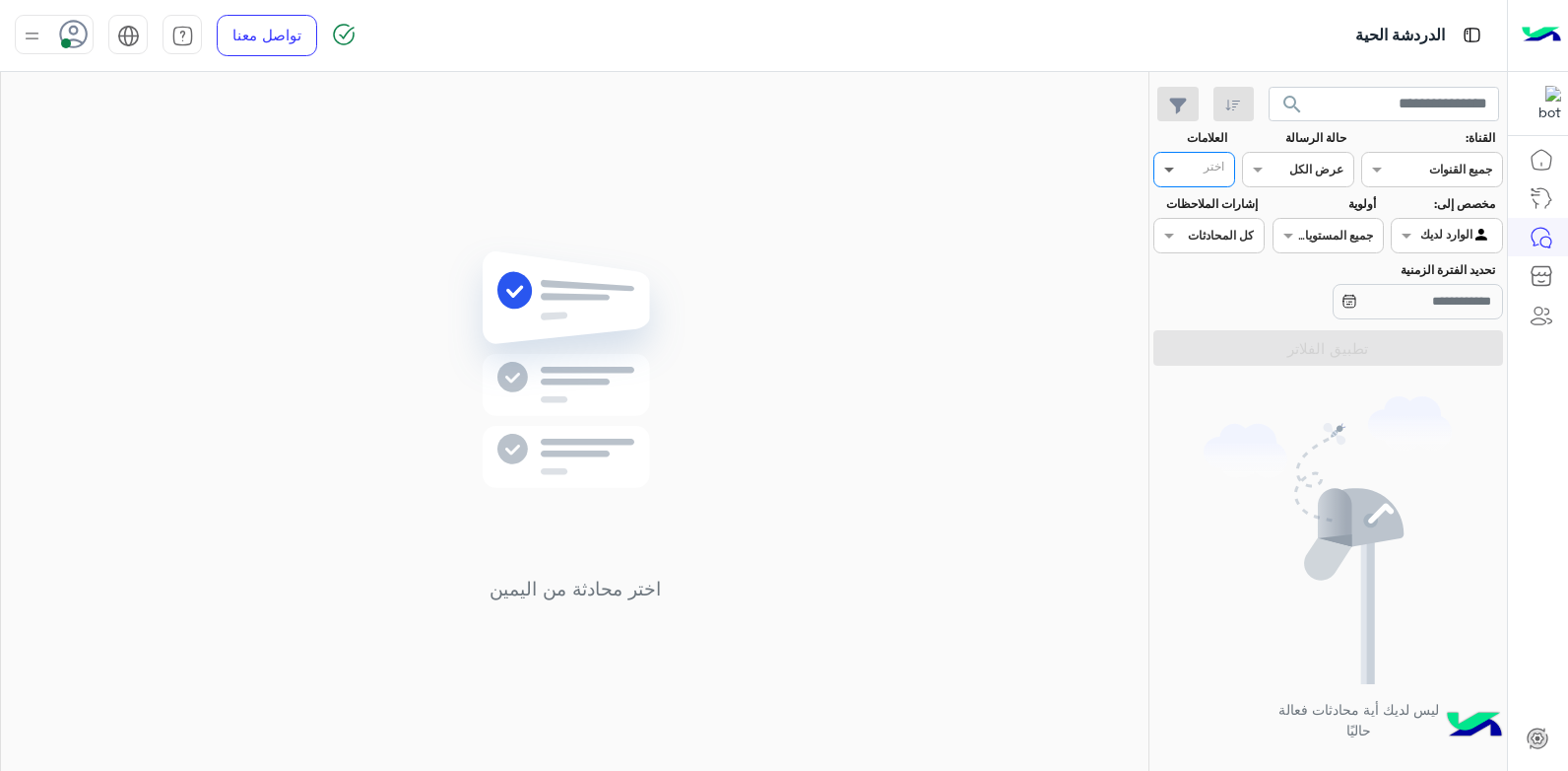
click at [1169, 166] on span at bounding box center [1166, 169] width 25 height 21
click at [1333, 447] on img at bounding box center [1328, 540] width 248 height 288
click at [36, 41] on img at bounding box center [32, 35] width 25 height 25
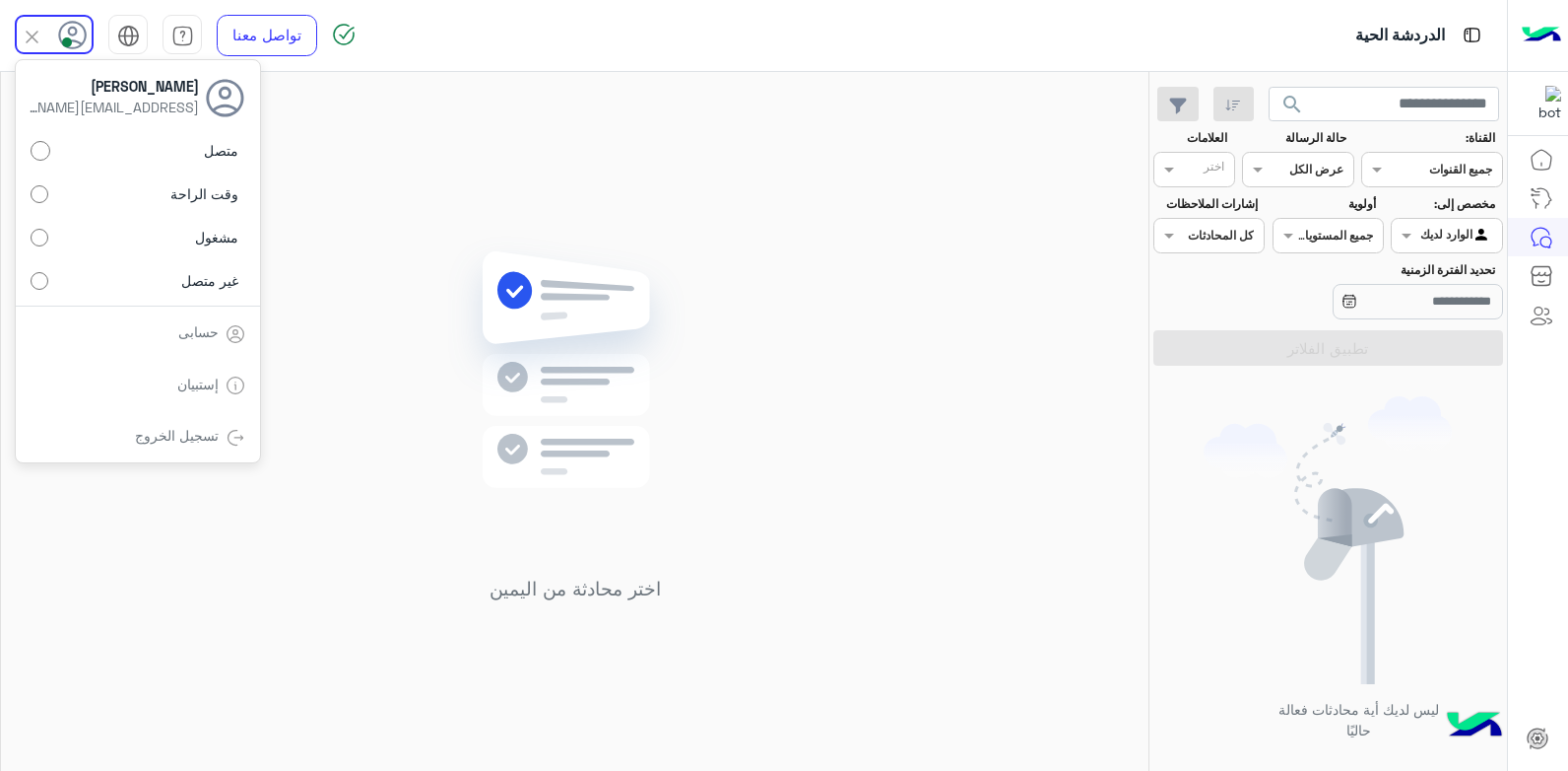
click at [181, 195] on span "وقت الراحة" at bounding box center [204, 193] width 68 height 21
click at [329, 257] on div "اختر محادثة من اليمين" at bounding box center [575, 425] width 1147 height 707
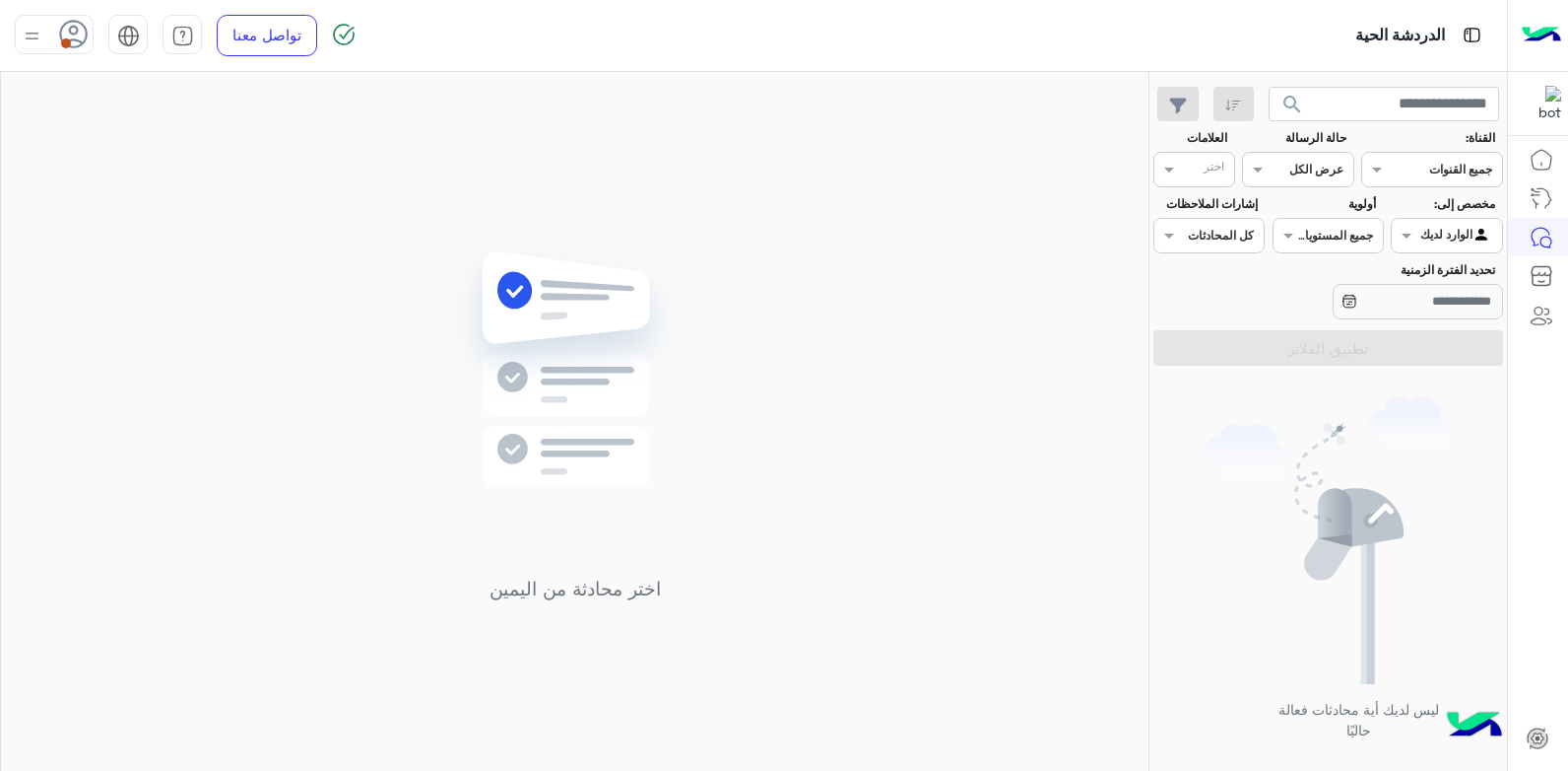
click at [56, 39] on div at bounding box center [54, 35] width 79 height 39
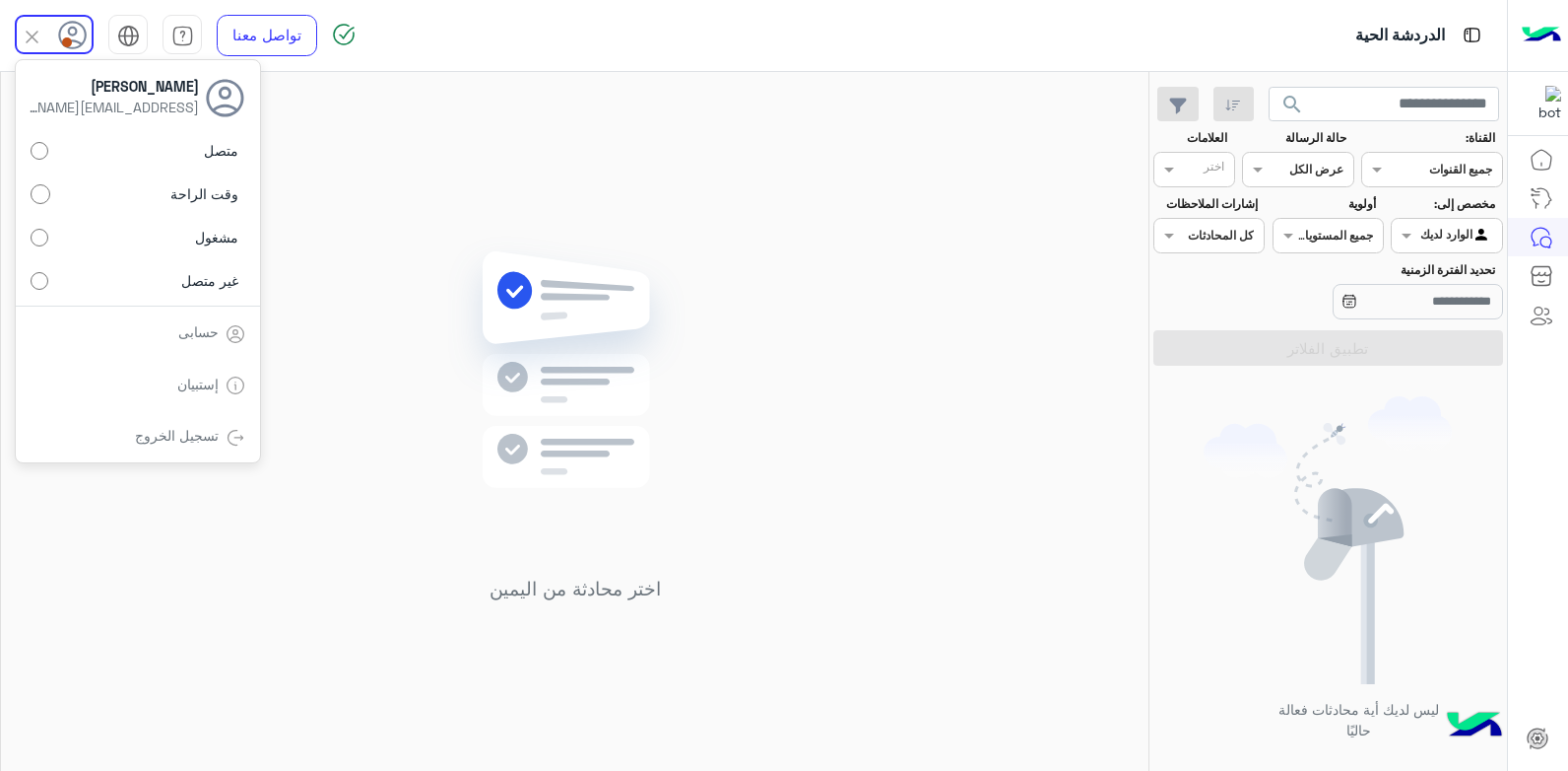
click at [167, 152] on label "متصل" at bounding box center [138, 151] width 215 height 35
click at [360, 171] on div "اختر محادثة من اليمين" at bounding box center [575, 425] width 1147 height 707
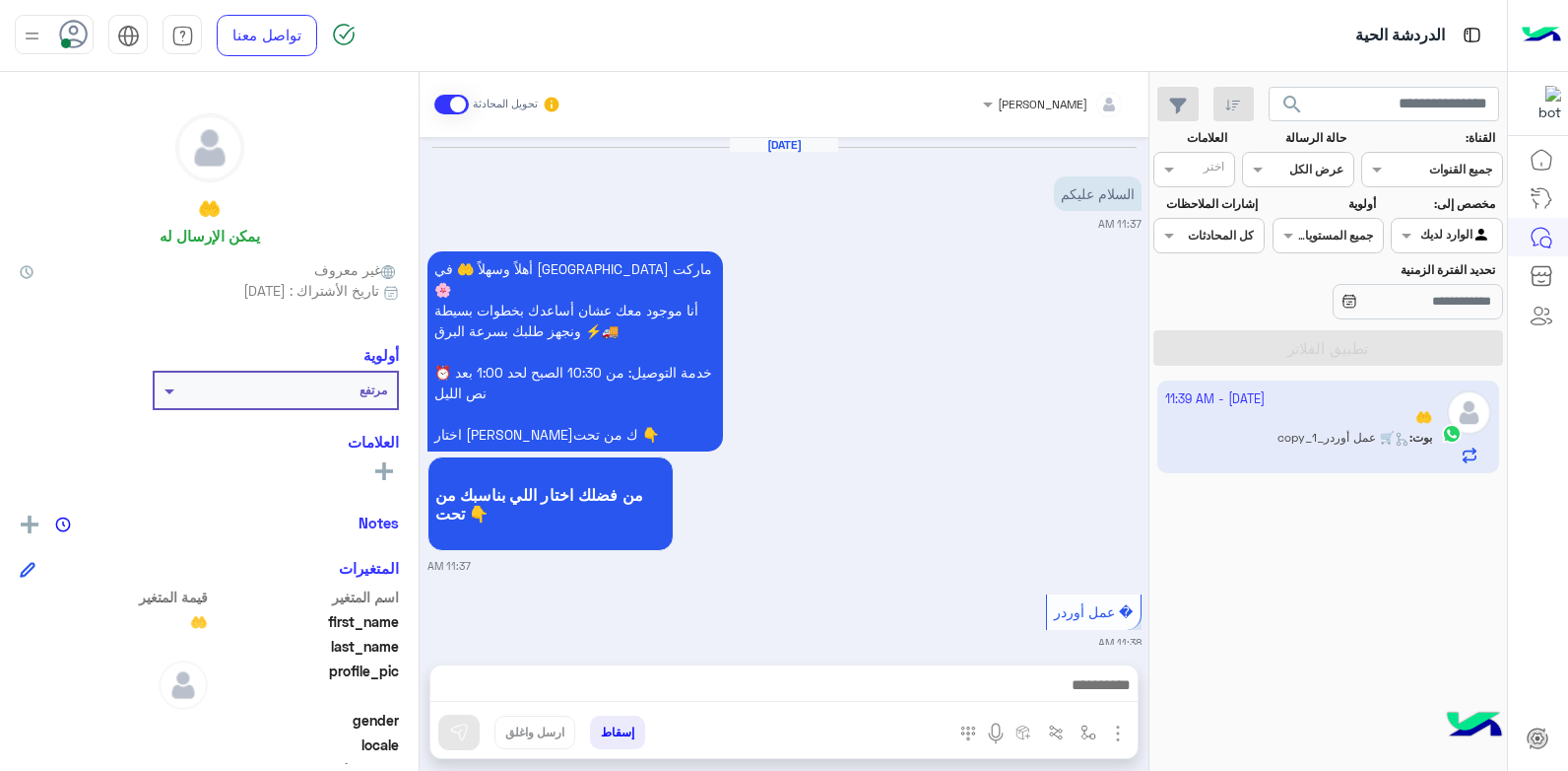
scroll to position [980, 0]
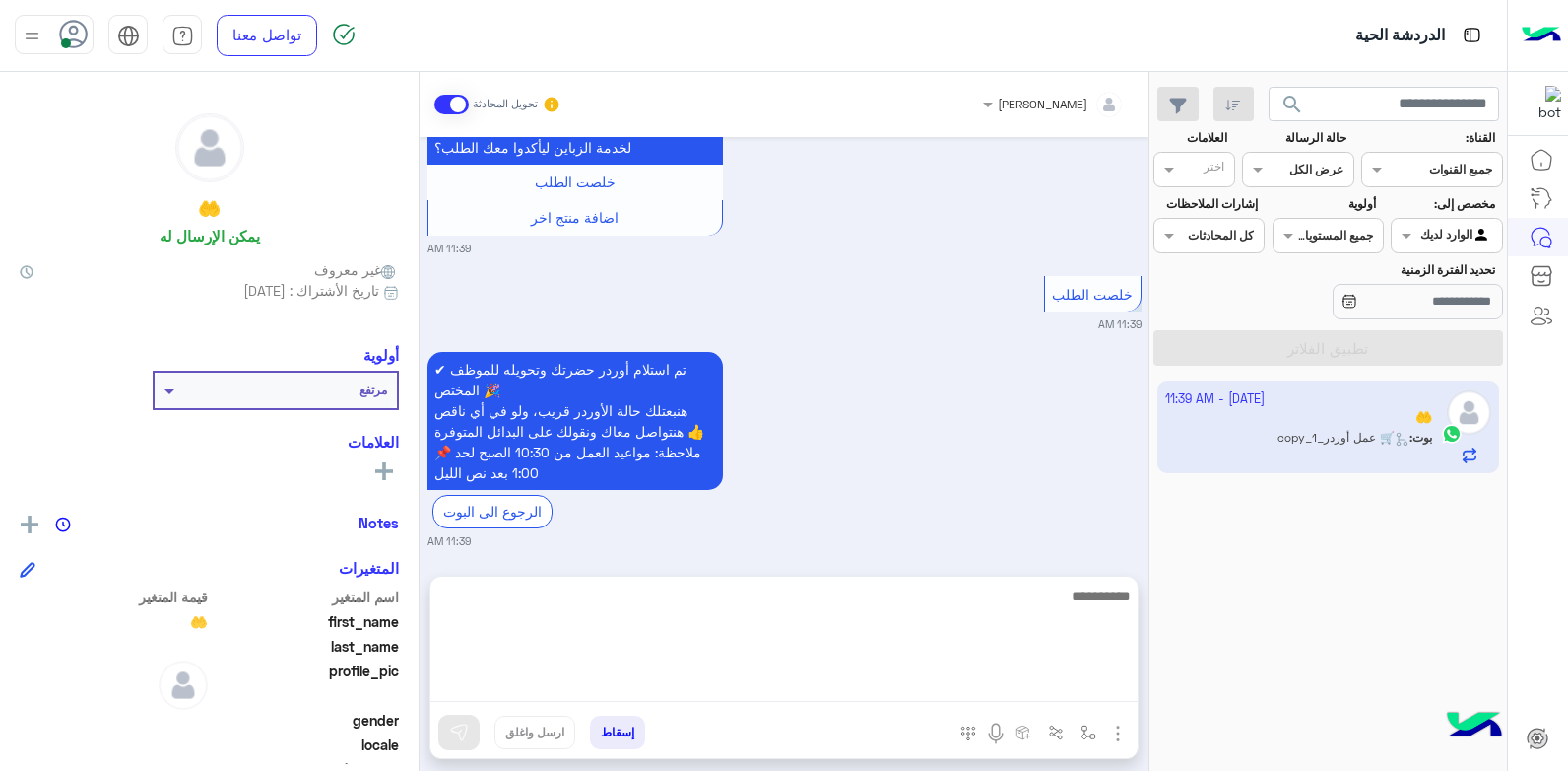
click at [895, 693] on textarea at bounding box center [784, 643] width 708 height 118
type textarea "*"
type textarea "**********"
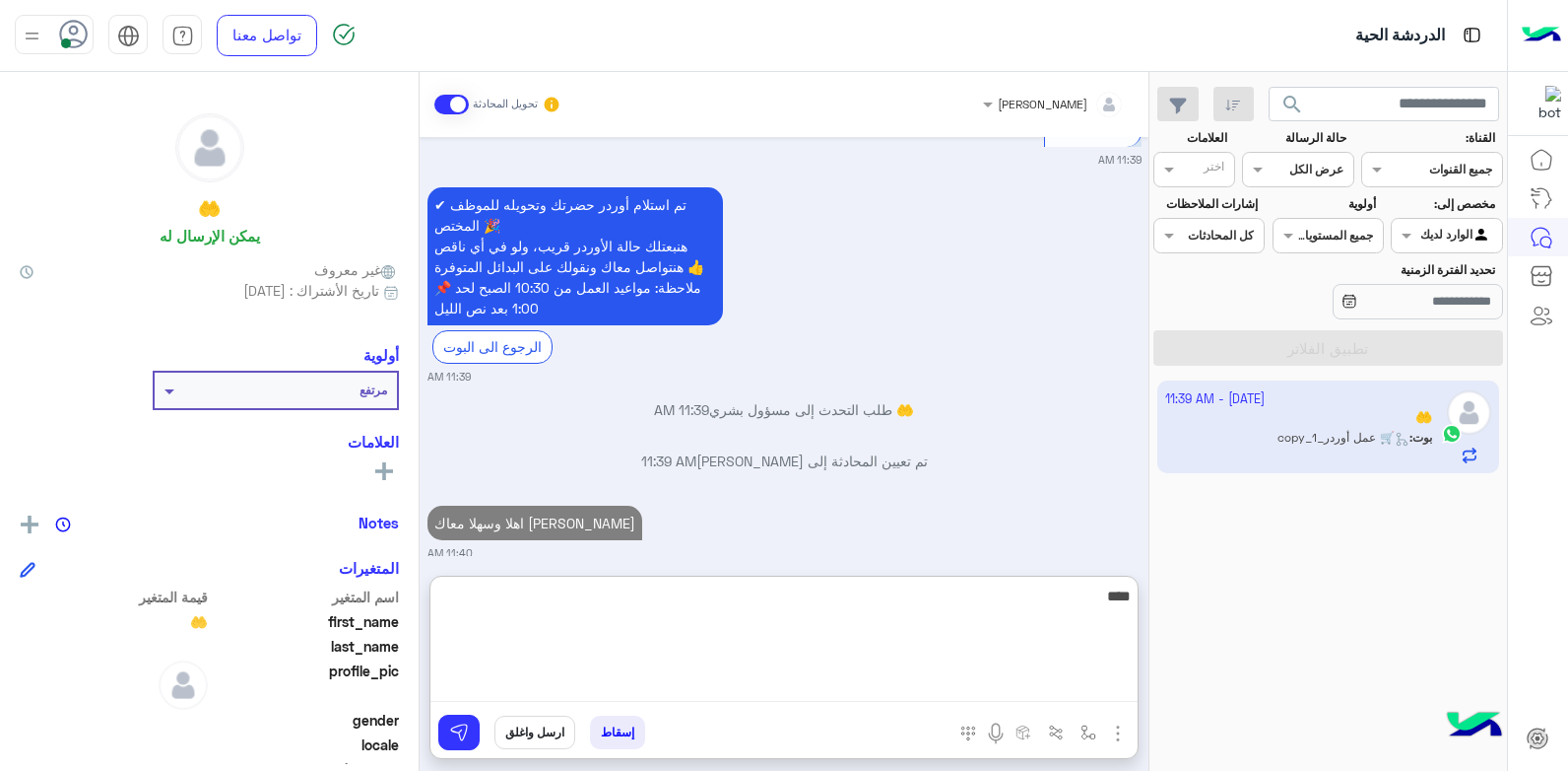
scroll to position [1195, 0]
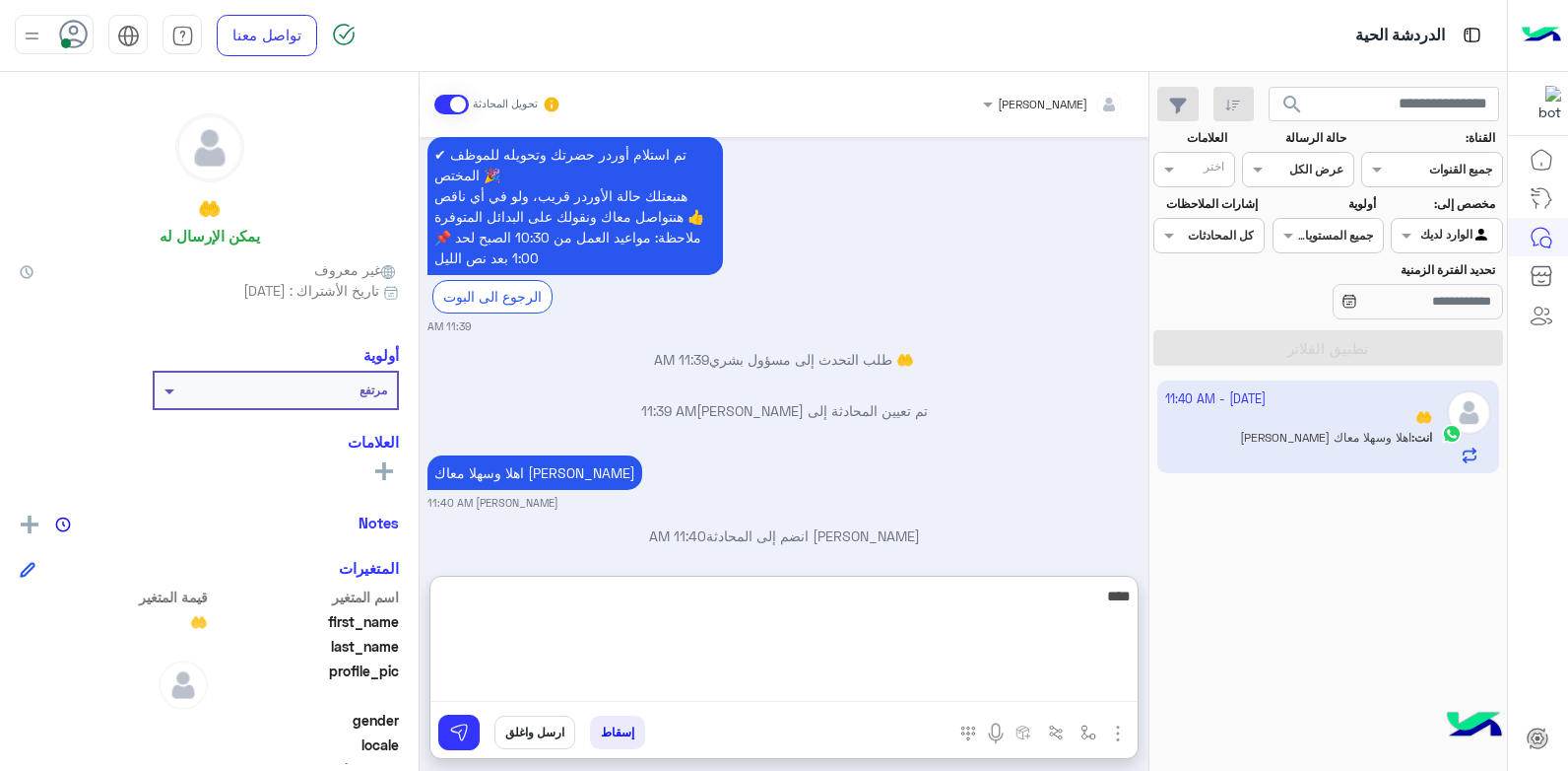
type textarea "*****"
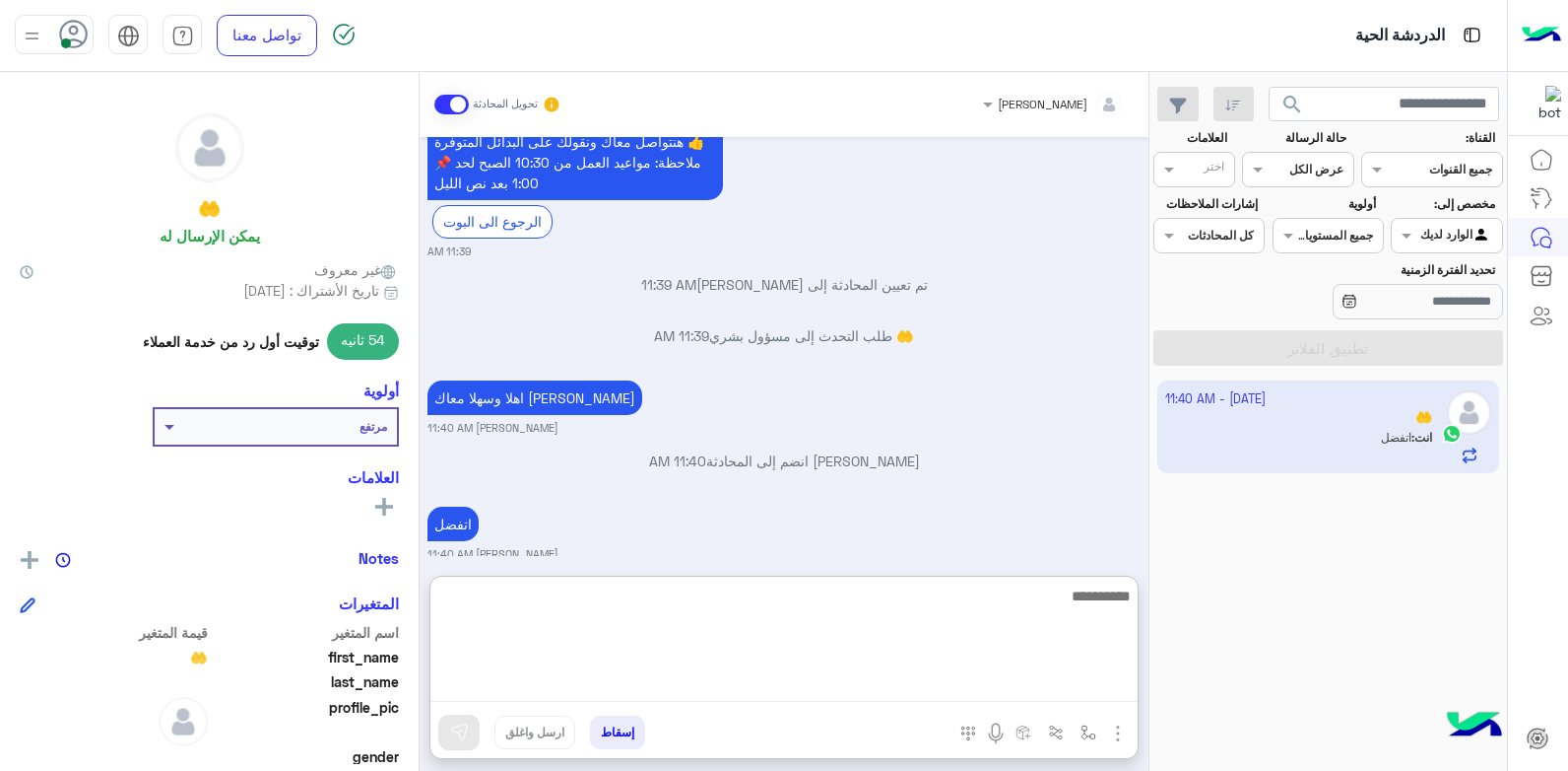
scroll to position [1451, 0]
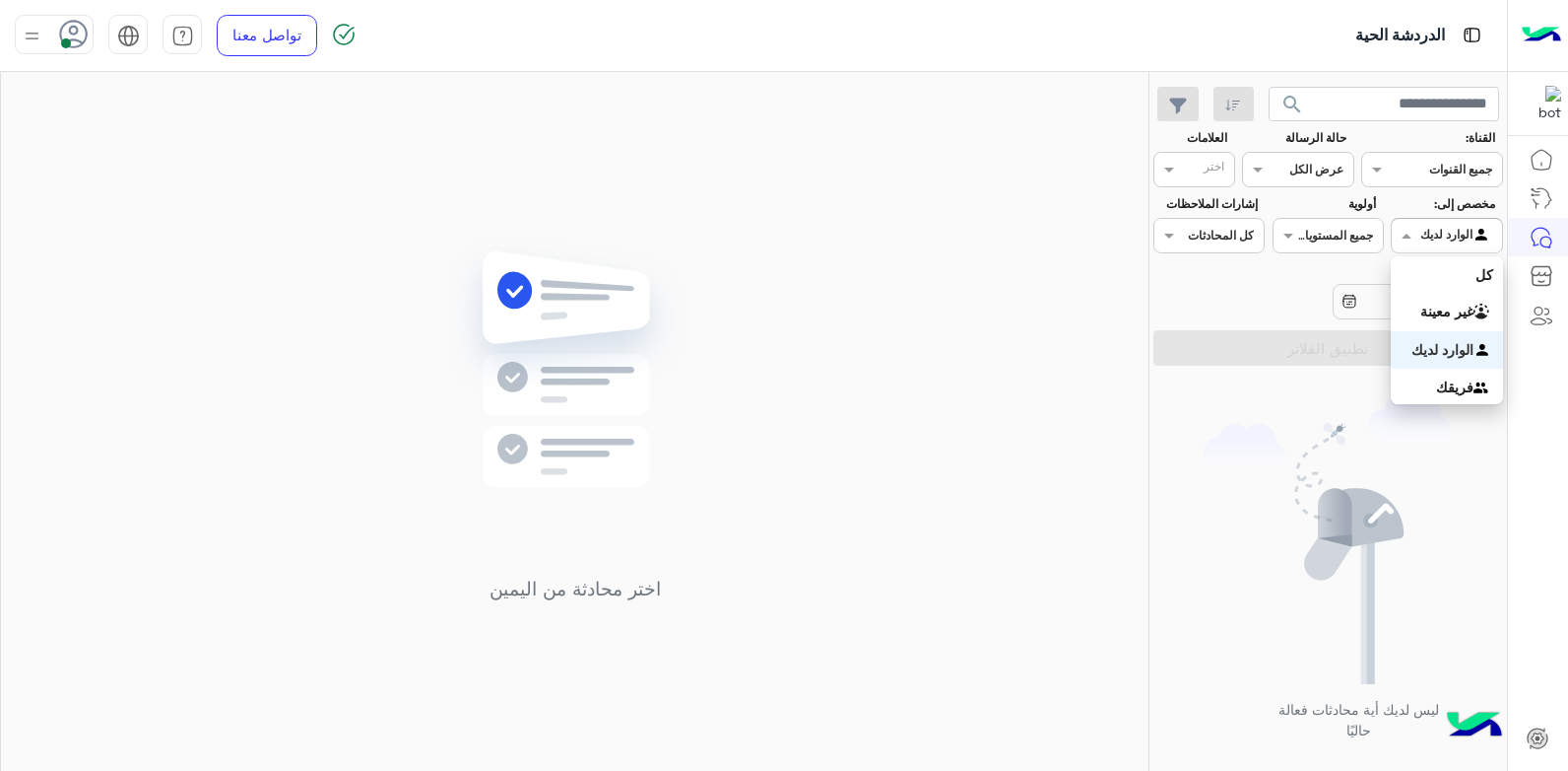
click at [1466, 233] on input "text" at bounding box center [1469, 234] width 45 height 18
click at [1447, 315] on b "غير معينة" at bounding box center [1447, 311] width 53 height 17
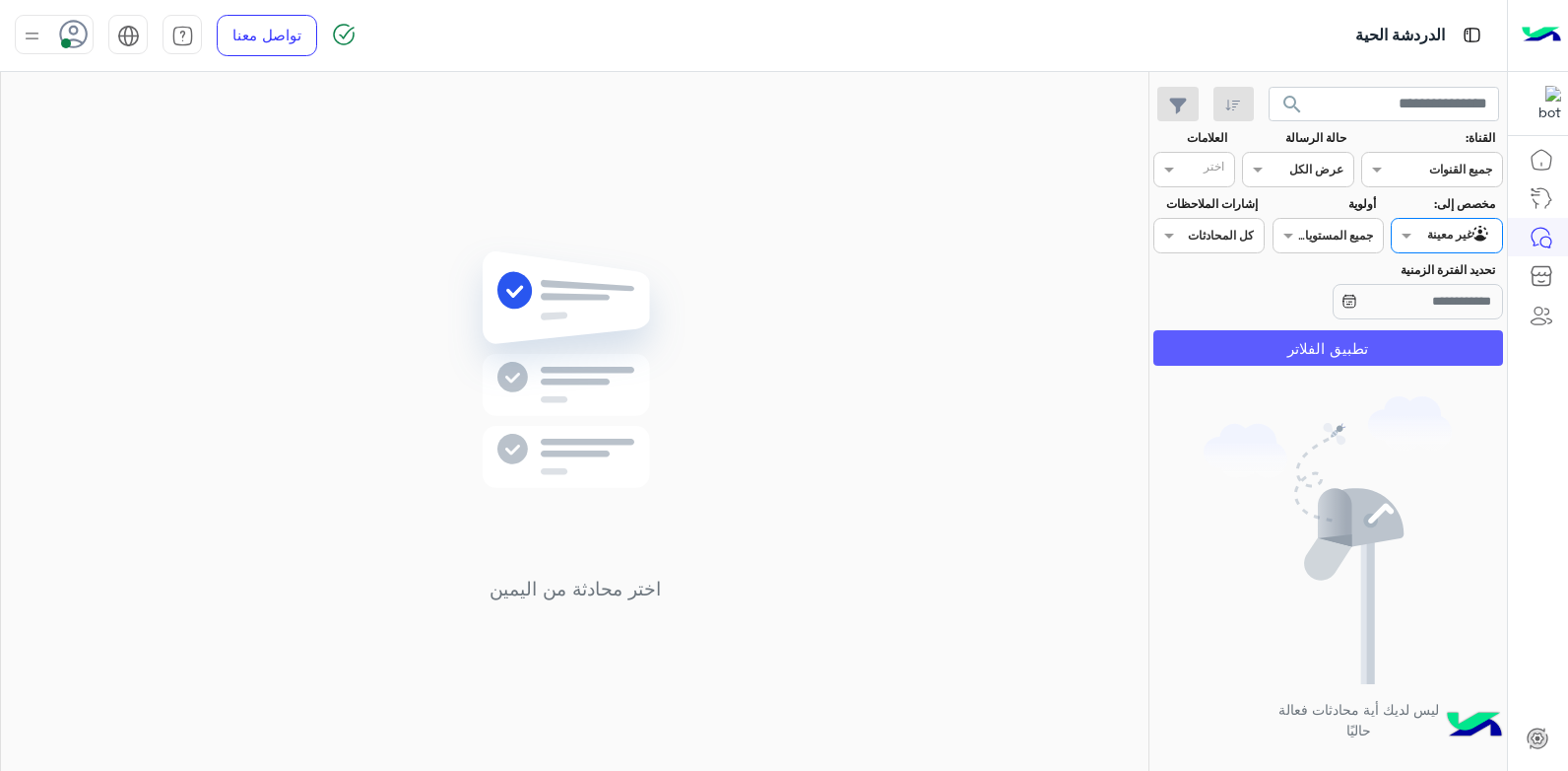
click at [1424, 349] on button "تطبيق الفلاتر" at bounding box center [1328, 348] width 350 height 35
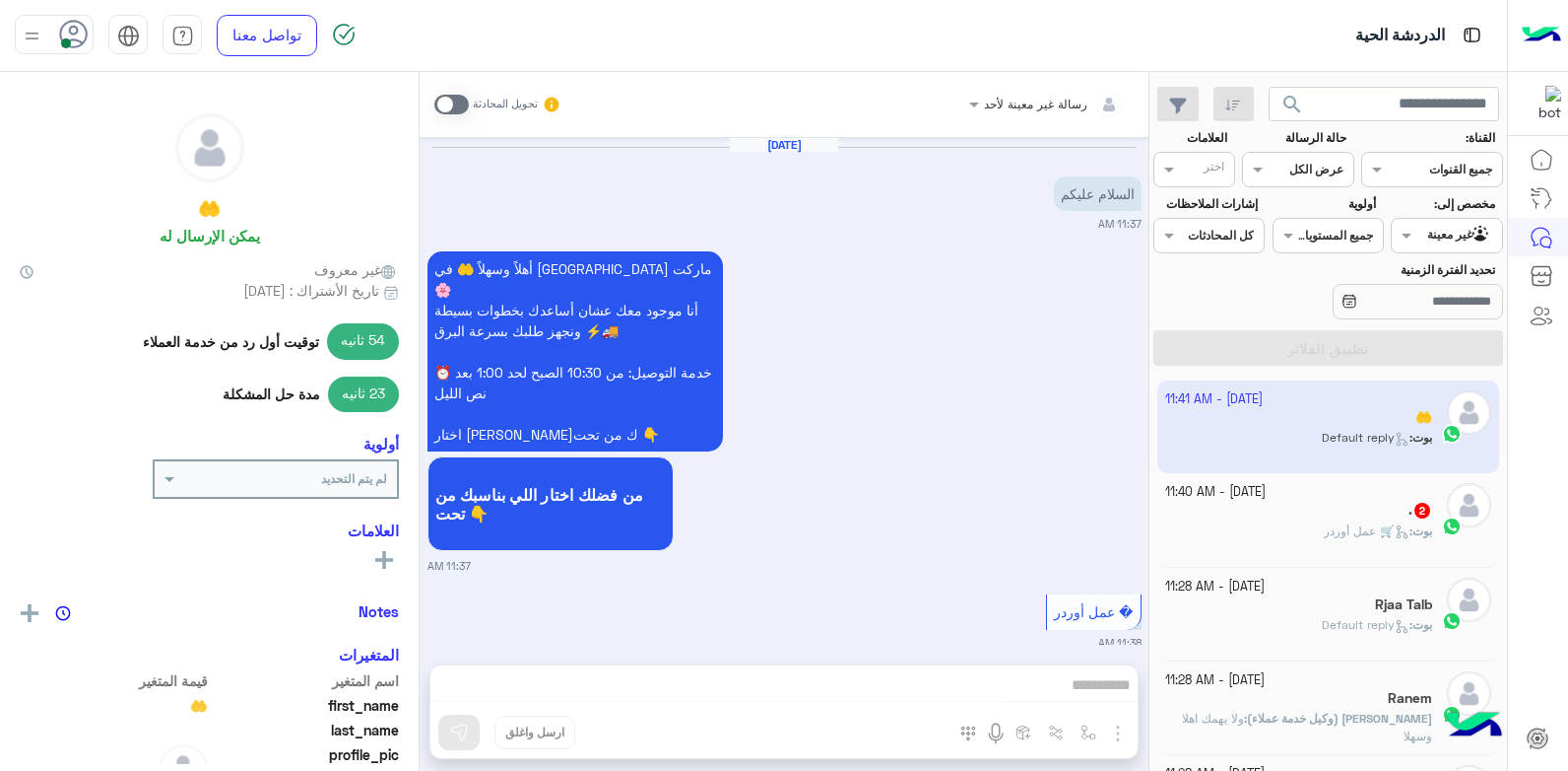
scroll to position [1495, 0]
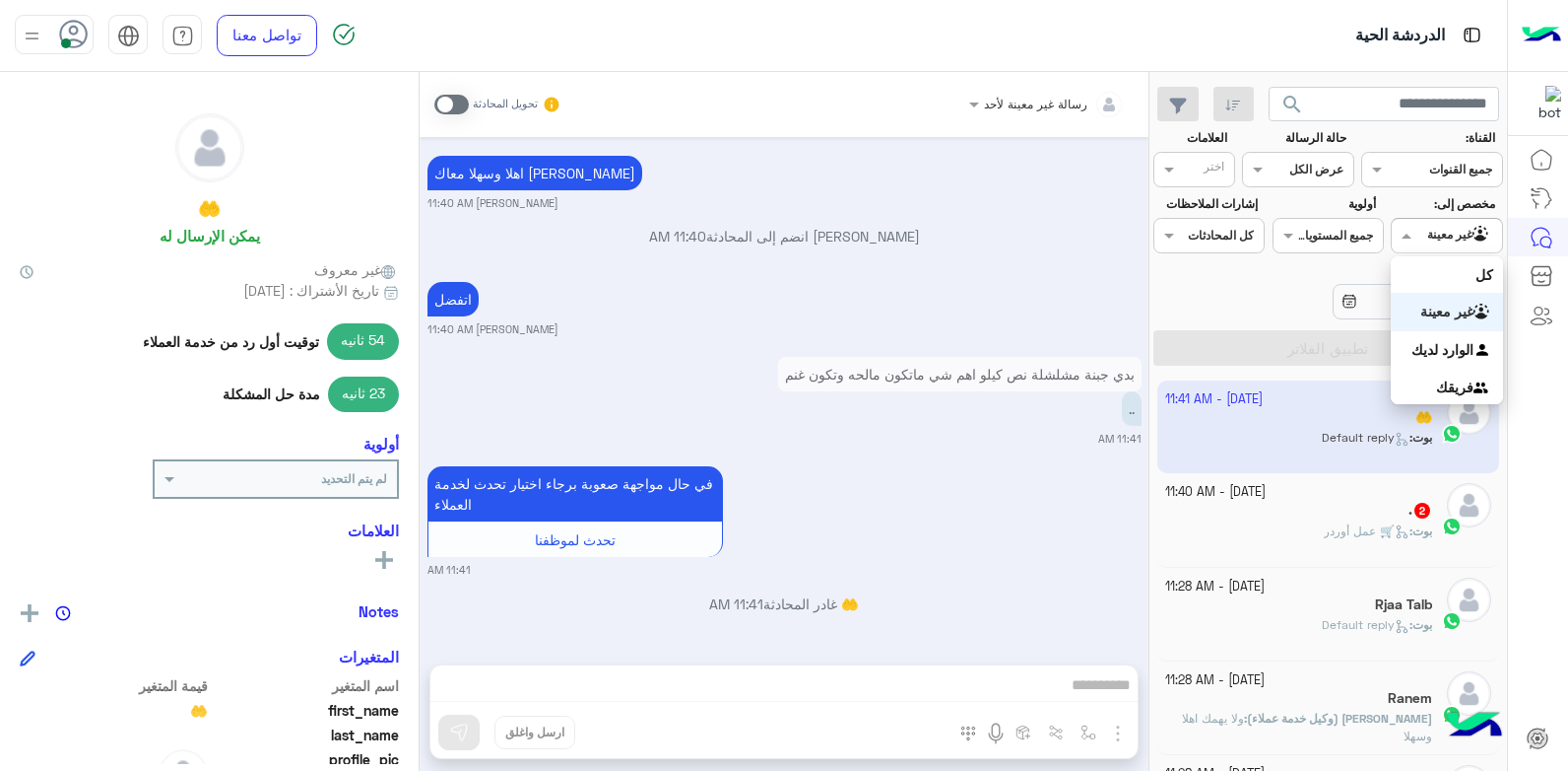
click at [1452, 234] on input "text" at bounding box center [1469, 234] width 45 height 18
click at [1447, 350] on b "الوارد لديك" at bounding box center [1442, 349] width 62 height 17
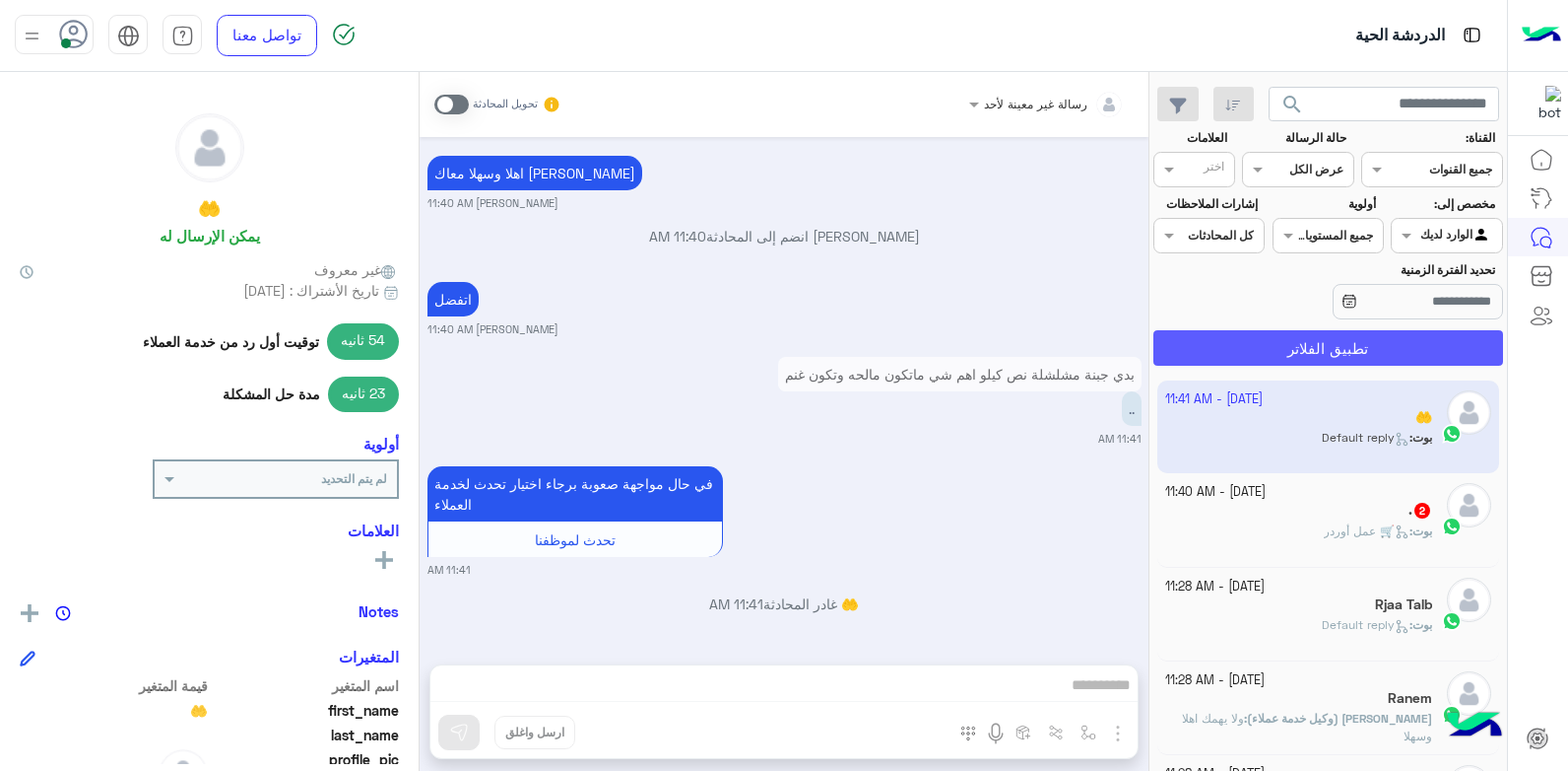
click at [1429, 351] on button "تطبيق الفلاتر" at bounding box center [1328, 348] width 350 height 35
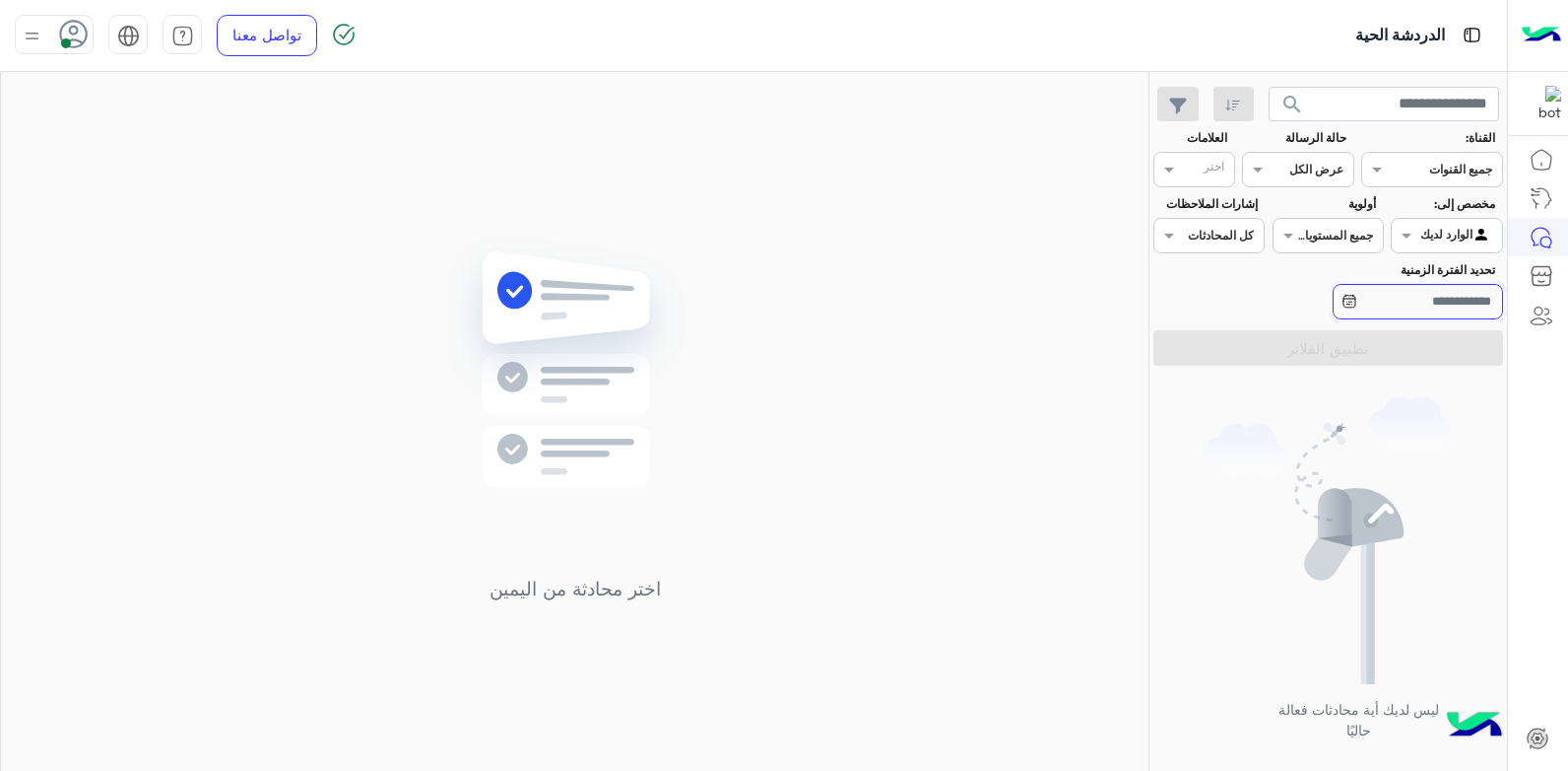
click at [1407, 311] on input "تحديد الفترة الزمنية" at bounding box center [1417, 302] width 170 height 35
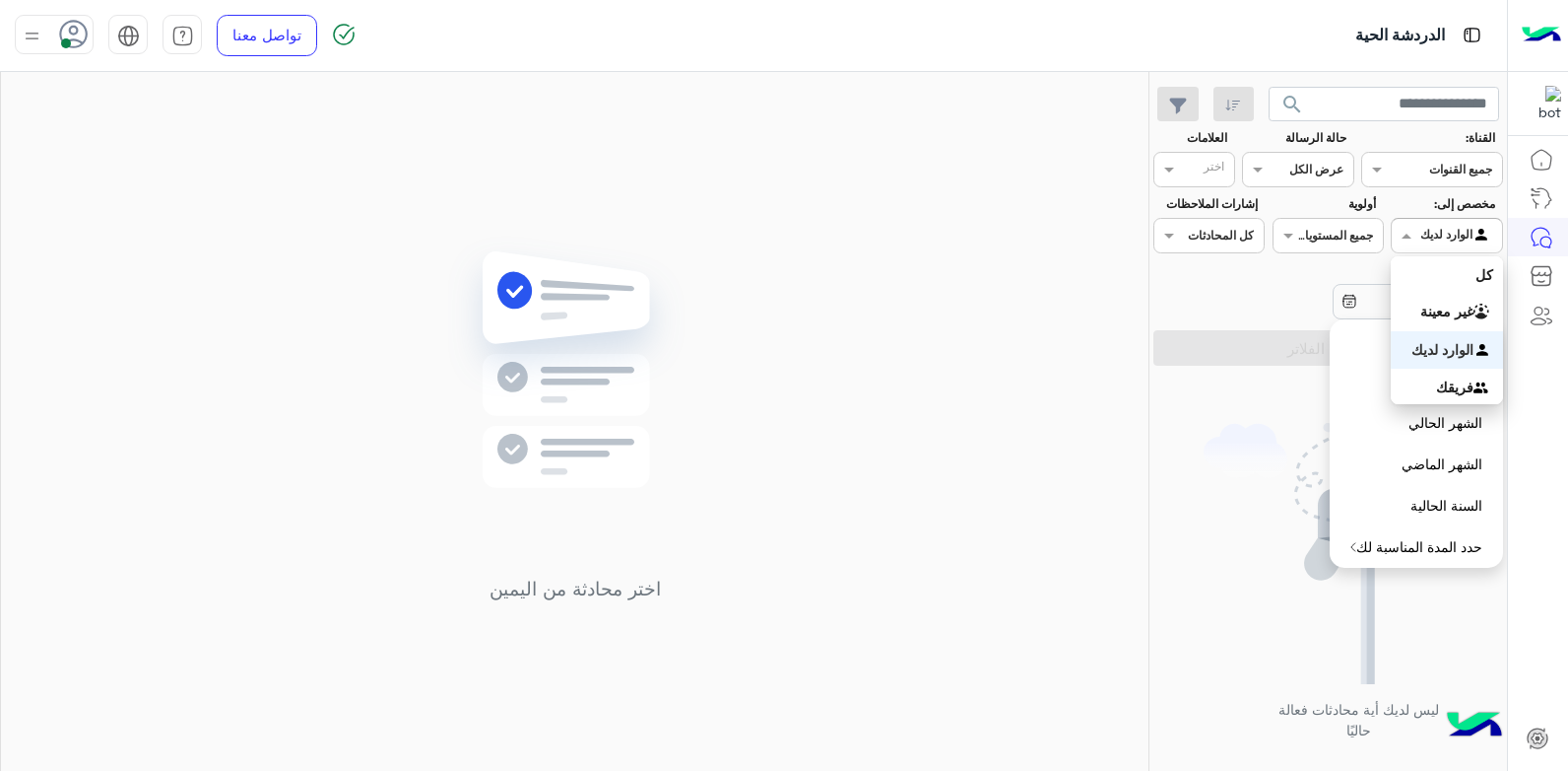
click at [1444, 239] on div at bounding box center [1446, 233] width 109 height 19
click at [1435, 306] on b "غير معينة" at bounding box center [1447, 311] width 53 height 17
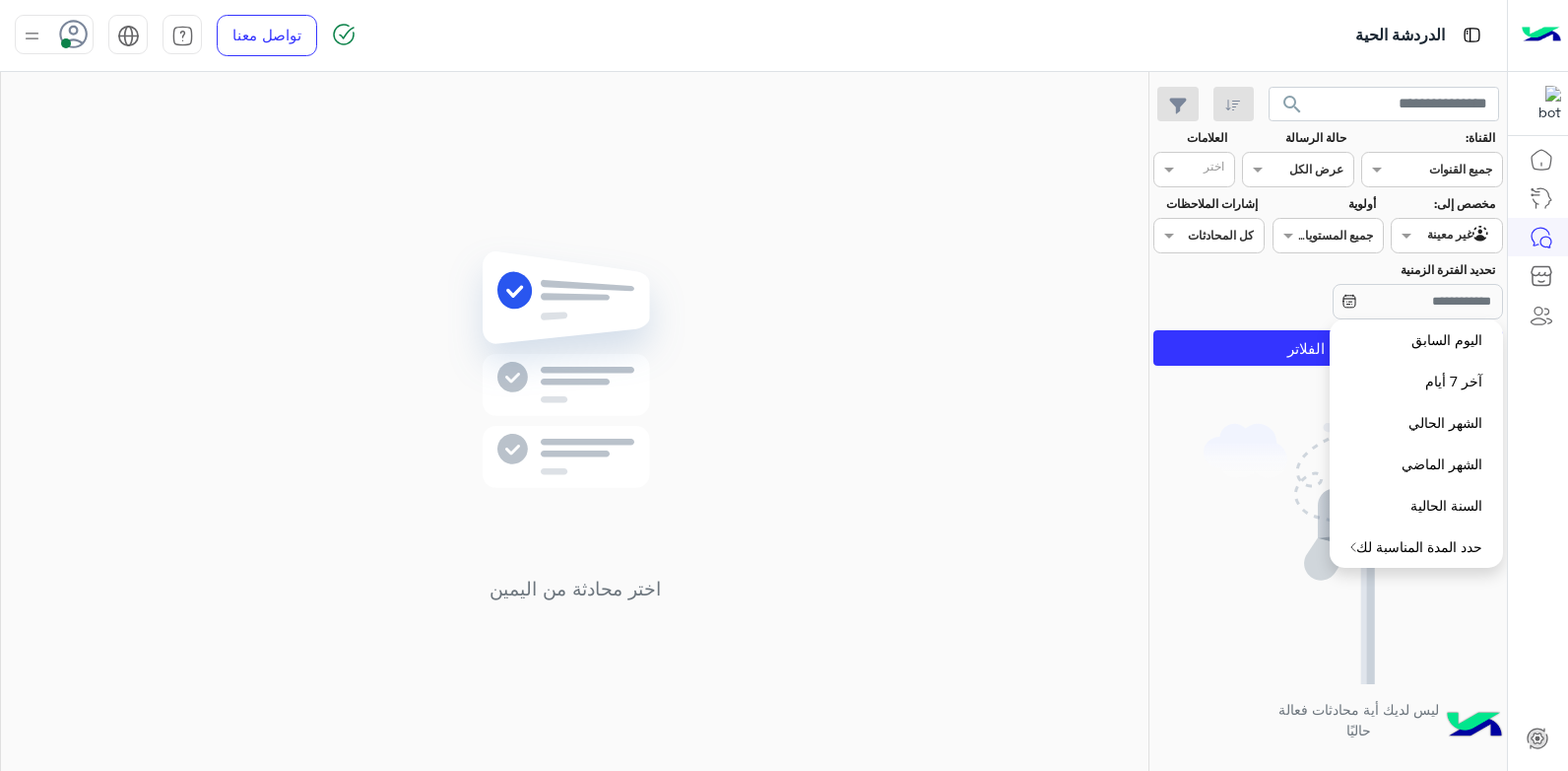
drag, startPoint x: 865, startPoint y: 318, endPoint x: 1464, endPoint y: 245, distance: 603.4
click at [869, 318] on div "اختر محادثة من اليمين" at bounding box center [575, 425] width 1147 height 707
drag, startPoint x: 1039, startPoint y: 325, endPoint x: 1111, endPoint y: 313, distance: 73.0
click at [1039, 324] on div "اختر محادثة من اليمين" at bounding box center [575, 425] width 1147 height 707
click at [950, 348] on div "اختر محادثة من اليمين" at bounding box center [575, 425] width 1147 height 707
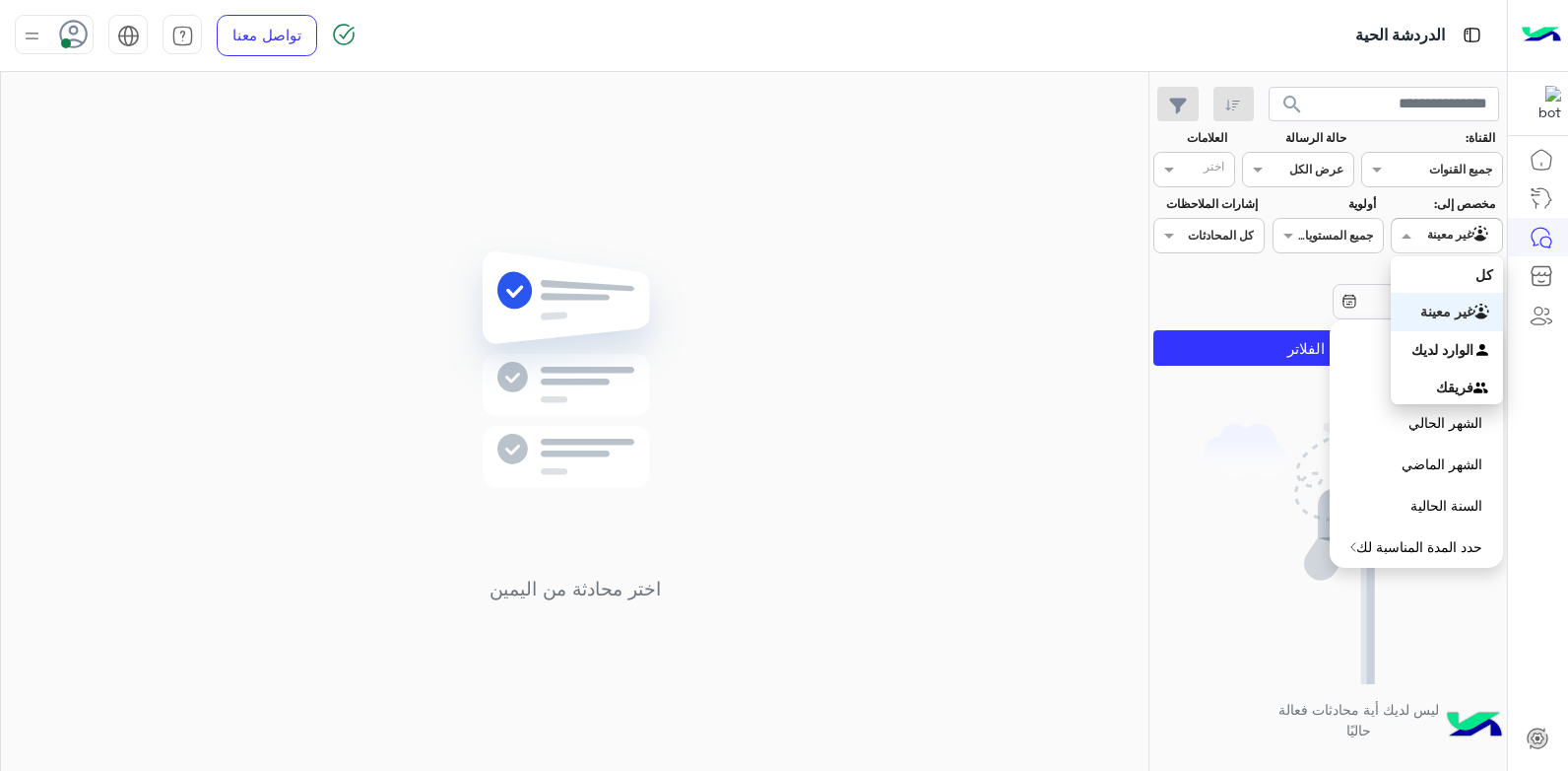
click at [1453, 241] on input "text" at bounding box center [1469, 234] width 45 height 18
click at [1453, 342] on b "الوارد لديك" at bounding box center [1442, 349] width 62 height 17
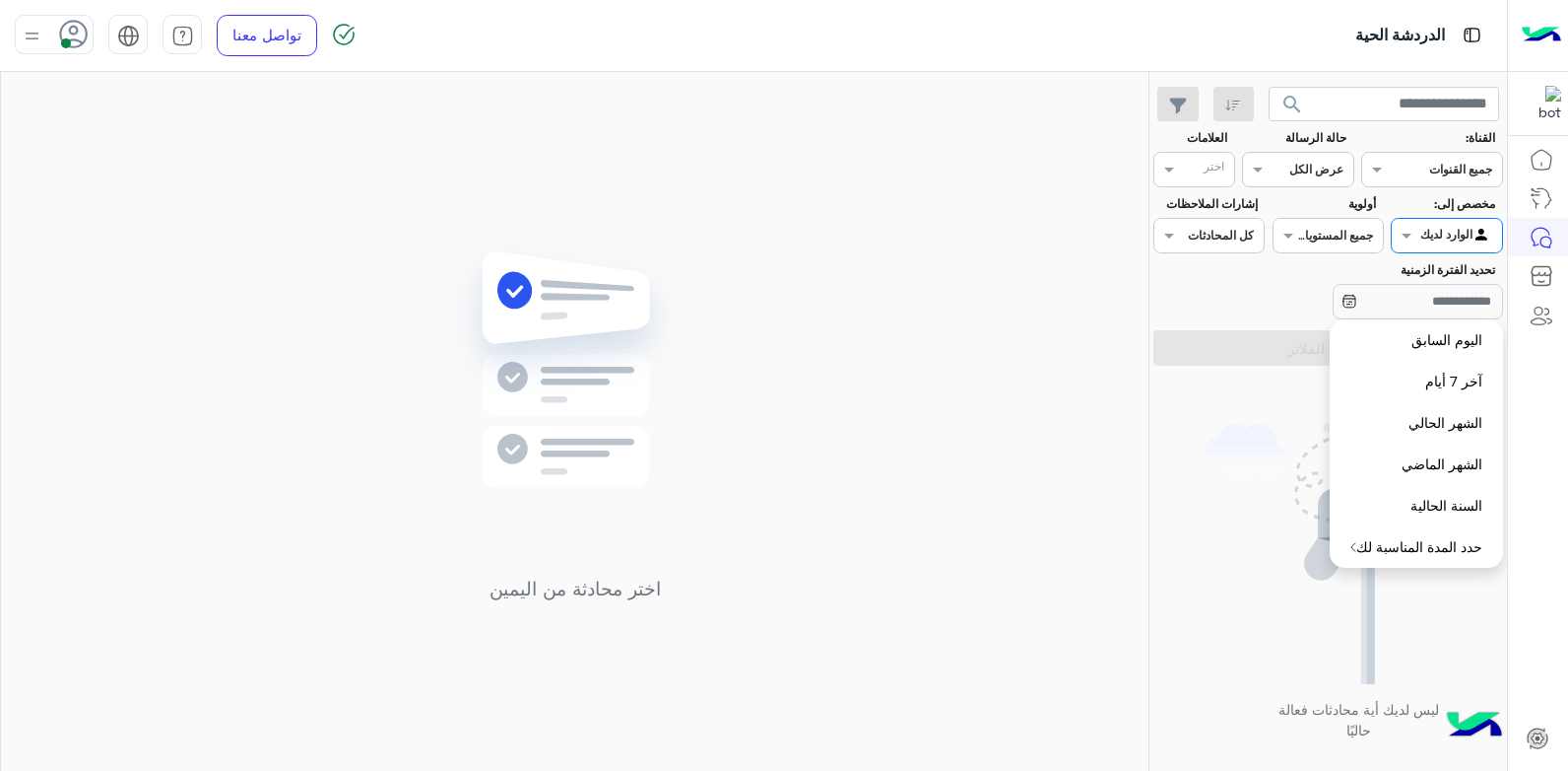
click at [939, 301] on div "اختر محادثة من اليمين" at bounding box center [575, 425] width 1147 height 707
drag, startPoint x: 781, startPoint y: 489, endPoint x: 799, endPoint y: 481, distance: 19.7
click at [782, 488] on div "اختر محادثة من اليمين" at bounding box center [575, 425] width 1147 height 707
click at [1370, 254] on section "القناة: القناه جميع القنوات حالة الرسالة القناه عرض الكل العلامات اختر مخصص إلى…" at bounding box center [1328, 247] width 328 height 237
drag, startPoint x: 1433, startPoint y: 234, endPoint x: 1441, endPoint y: 243, distance: 12.0
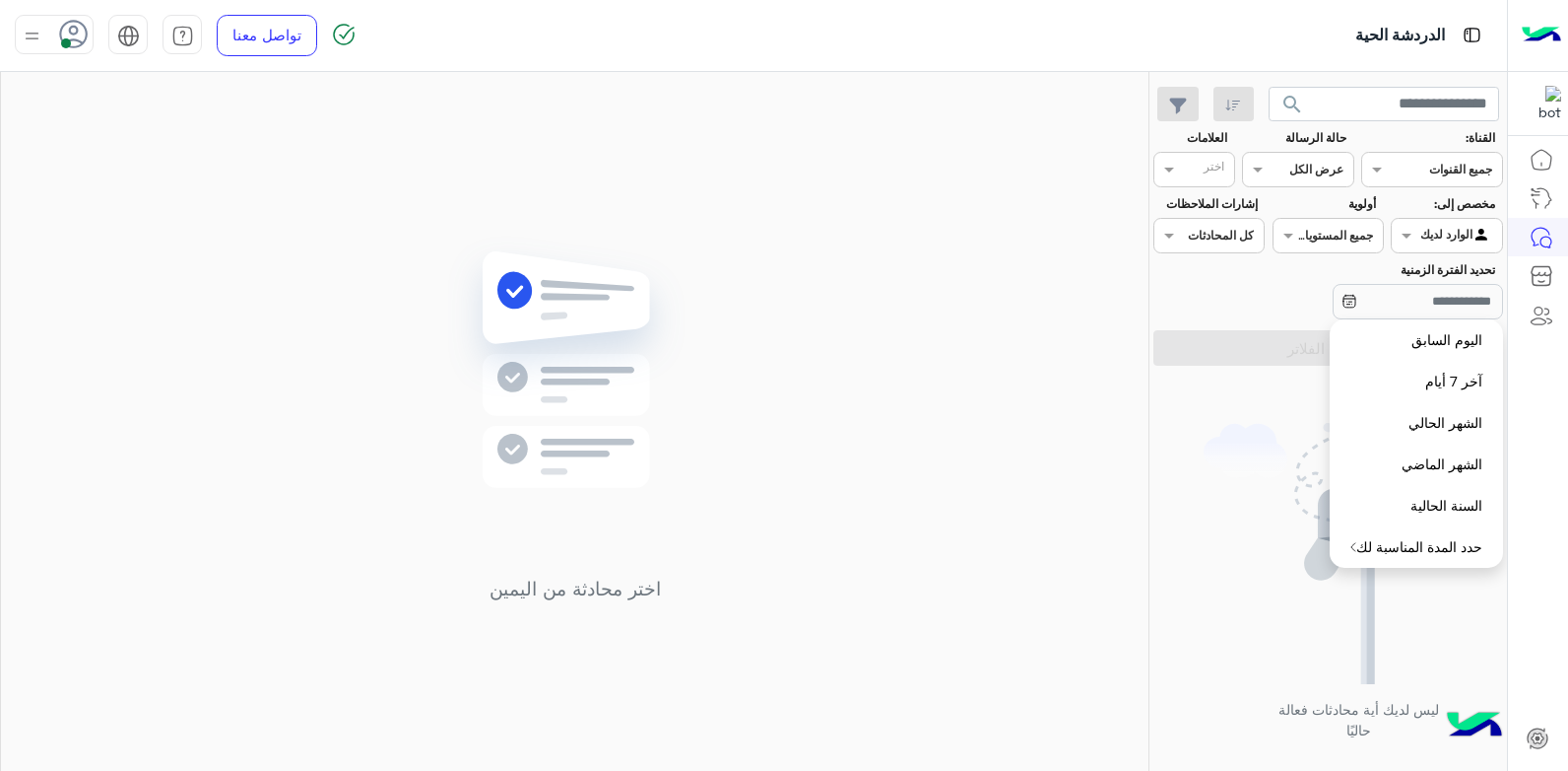
click at [1435, 234] on div at bounding box center [1446, 233] width 109 height 19
click at [1427, 353] on b "الوارد لديك" at bounding box center [1442, 349] width 62 height 17
click at [1203, 389] on div "ليس لديك أية محادثات فعالة حاليًا" at bounding box center [1328, 576] width 358 height 405
click at [1023, 292] on div "اختر محادثة من اليمين" at bounding box center [575, 425] width 1147 height 707
click at [1341, 301] on icon at bounding box center [1349, 302] width 16 height 16
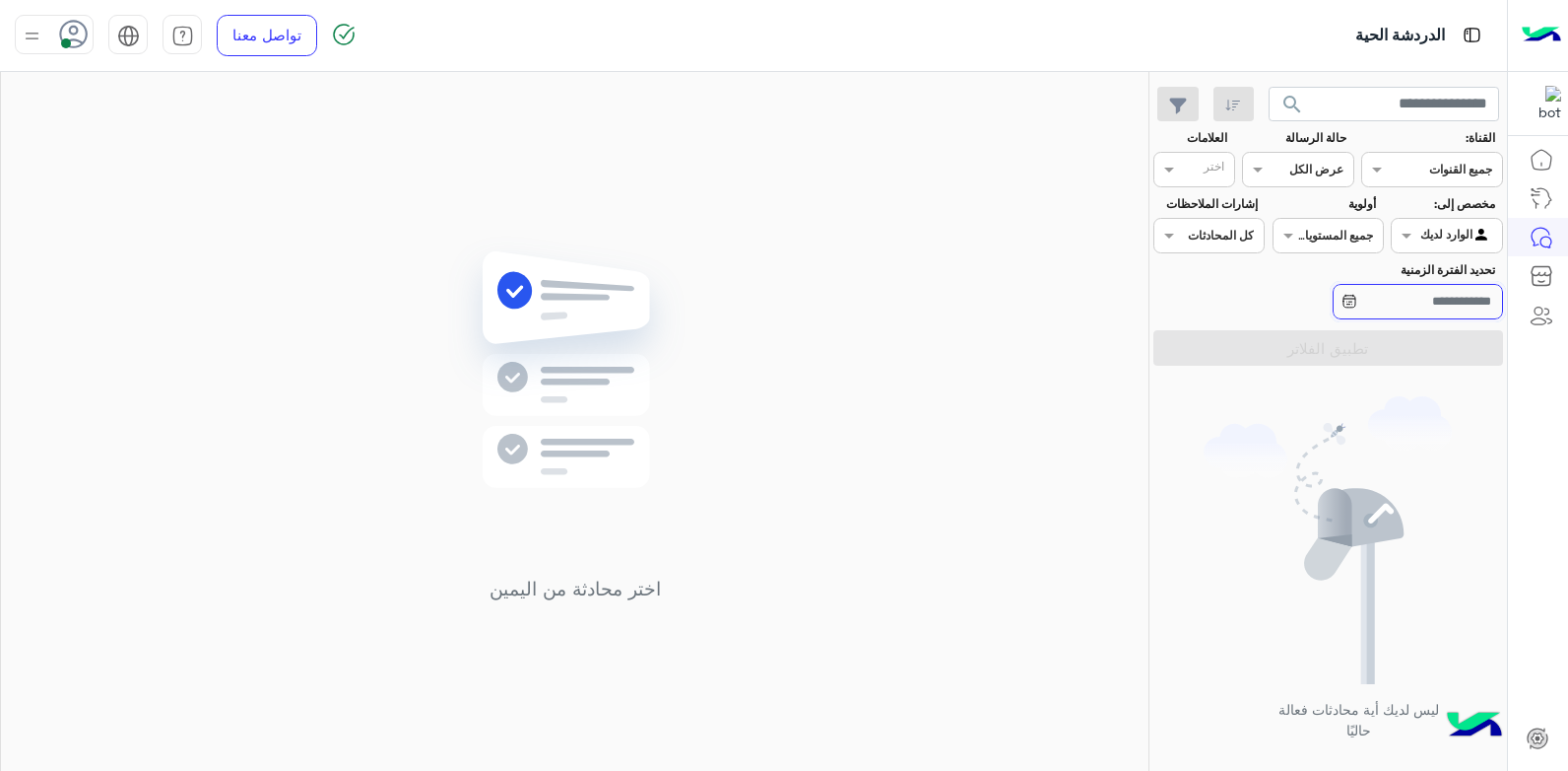
click at [1436, 301] on input "تحديد الفترة الزمنية" at bounding box center [1417, 302] width 170 height 35
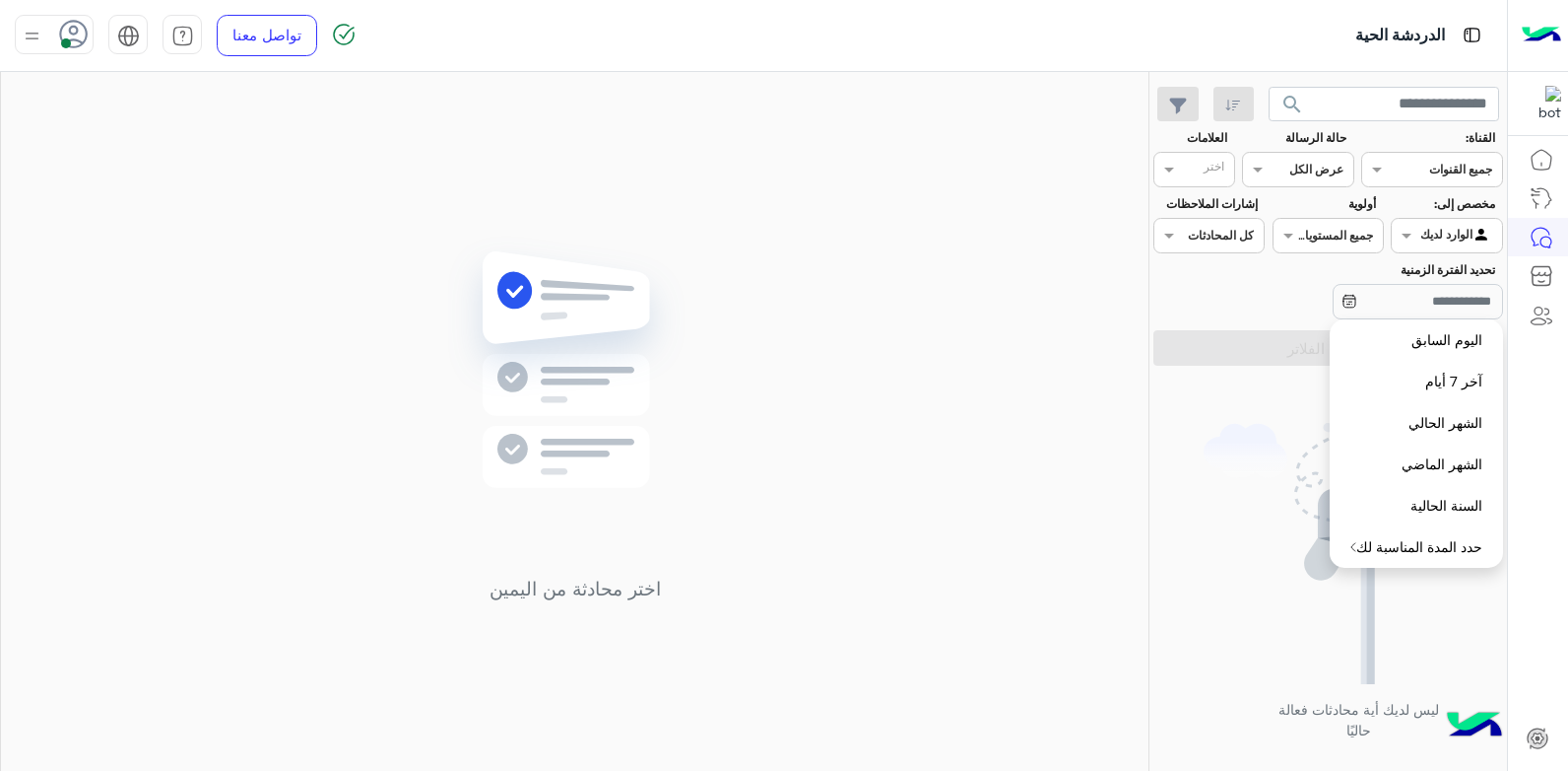
click at [1462, 243] on div "الوارد لديك" at bounding box center [1456, 236] width 72 height 20
click at [1463, 314] on b "غير معينة" at bounding box center [1447, 311] width 53 height 17
click at [1264, 330] on button "تطبيق الفلاتر" at bounding box center [1328, 348] width 350 height 35
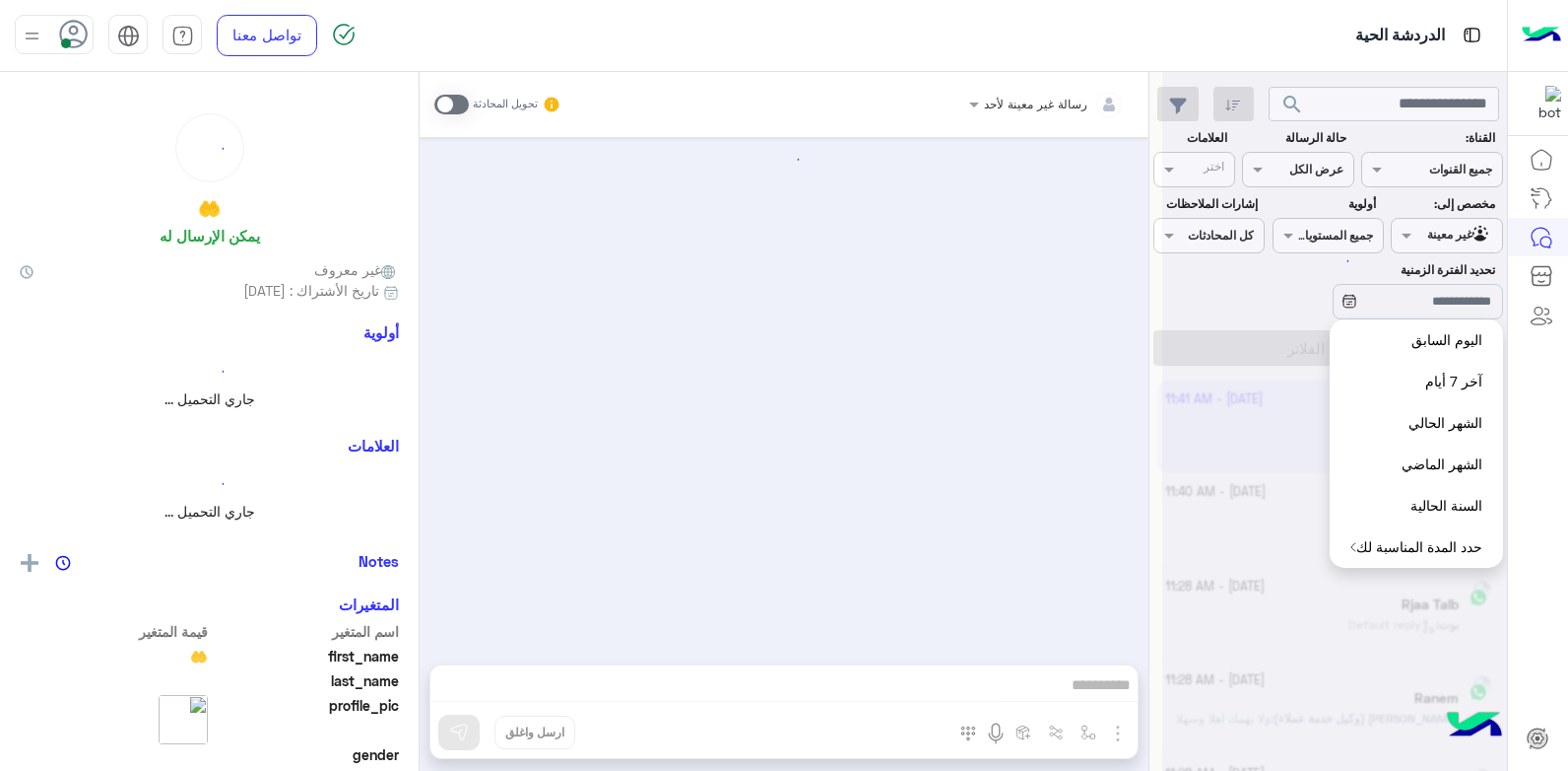
scroll to position [1495, 0]
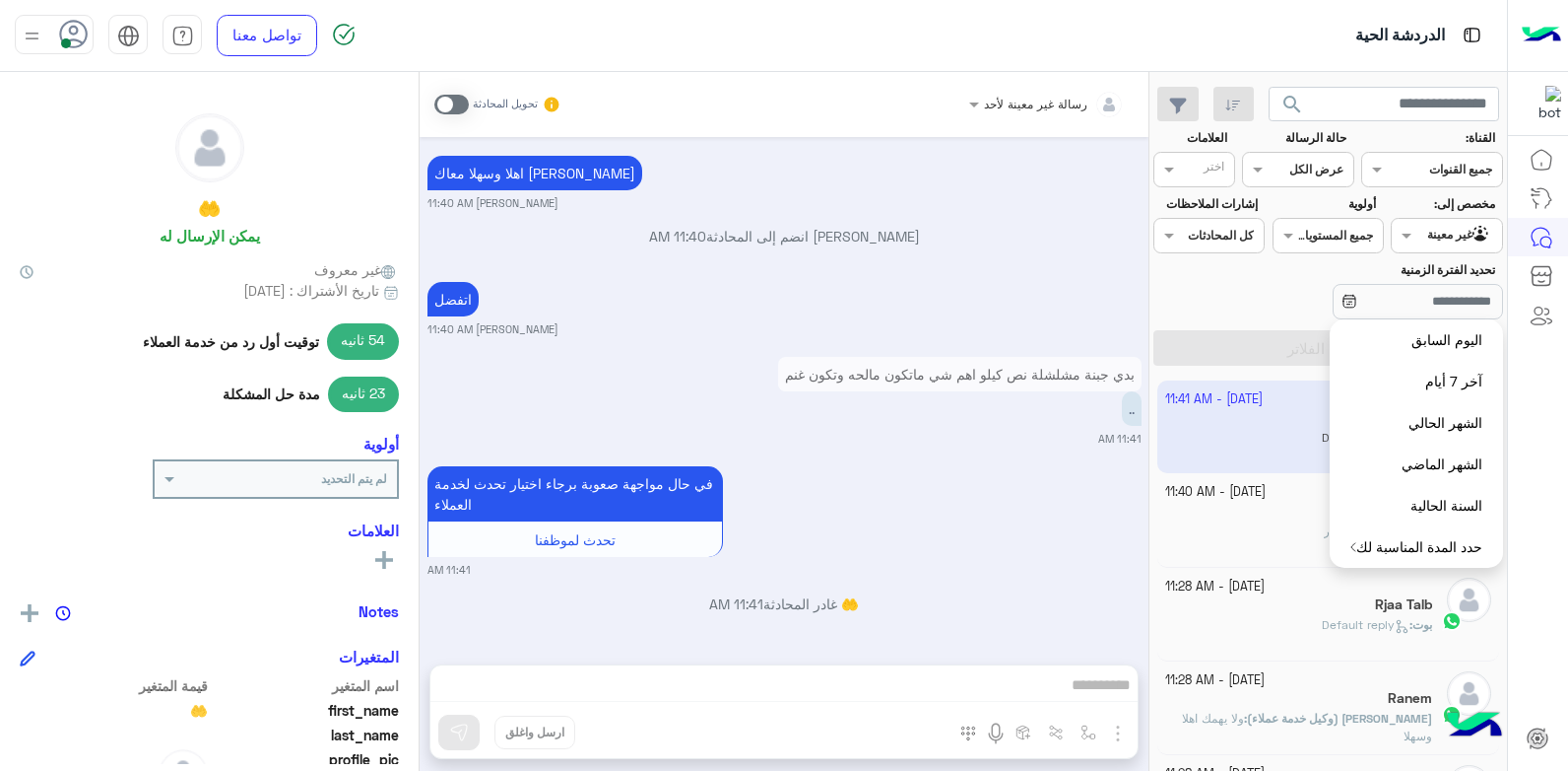
click at [1057, 538] on div "في حال مواجهة صعوبة برجاء اختيار تحدث لخدمة العملاء تحدث لموظفنا 11:41 AM" at bounding box center [784, 520] width 715 height 116
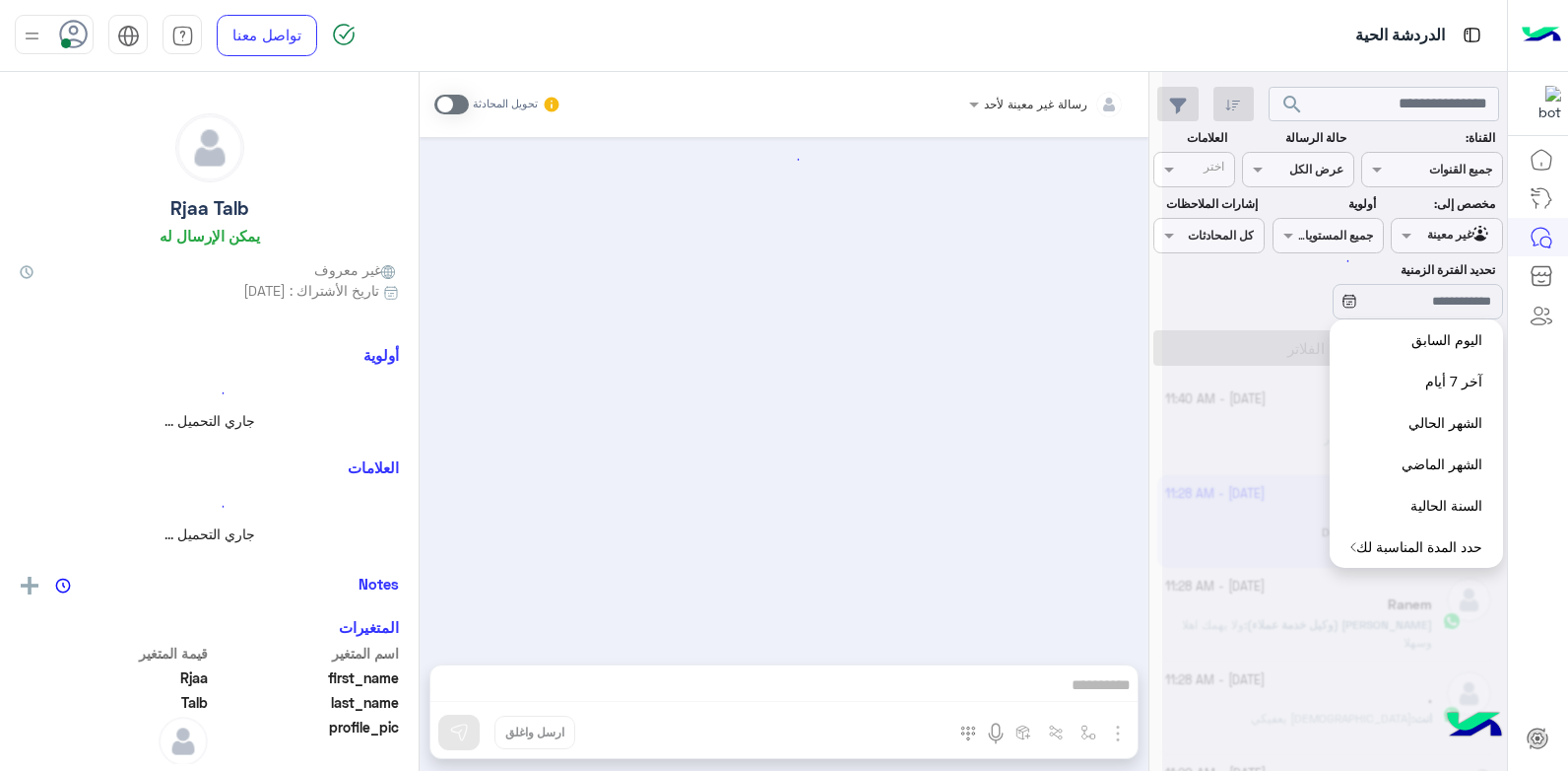
scroll to position [2043, 0]
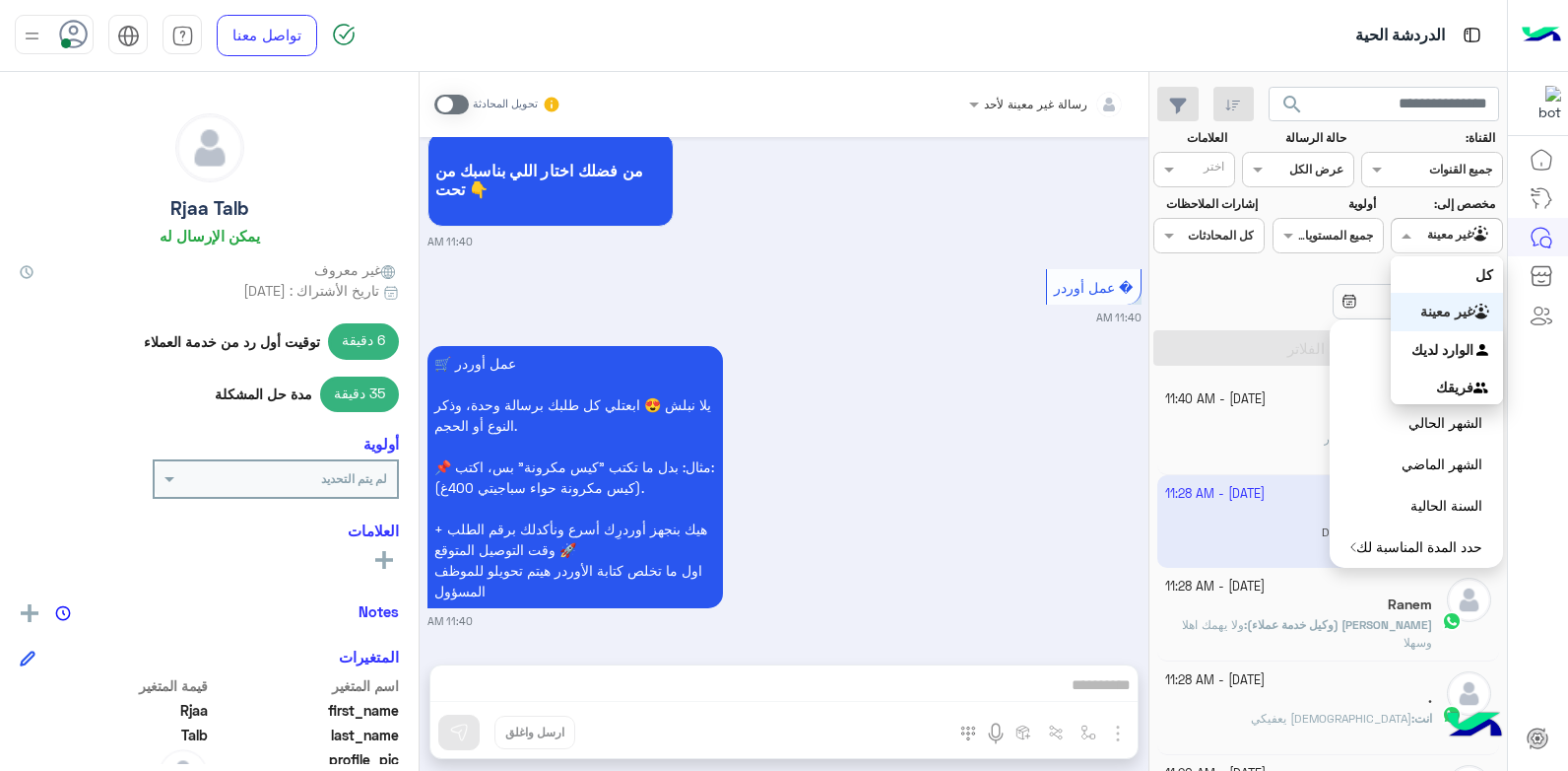
click at [1462, 239] on input "text" at bounding box center [1469, 234] width 45 height 18
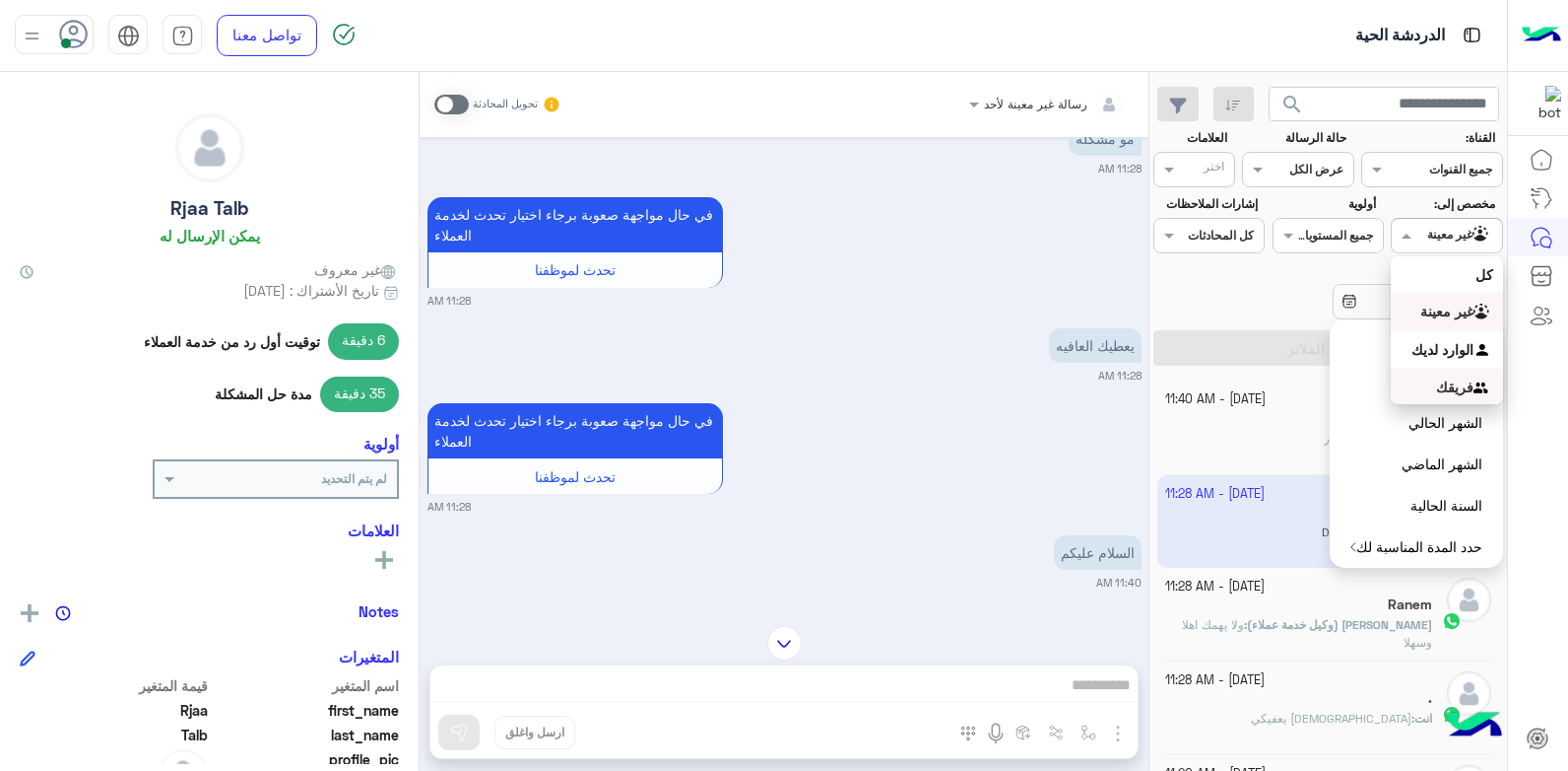
scroll to position [1353, 0]
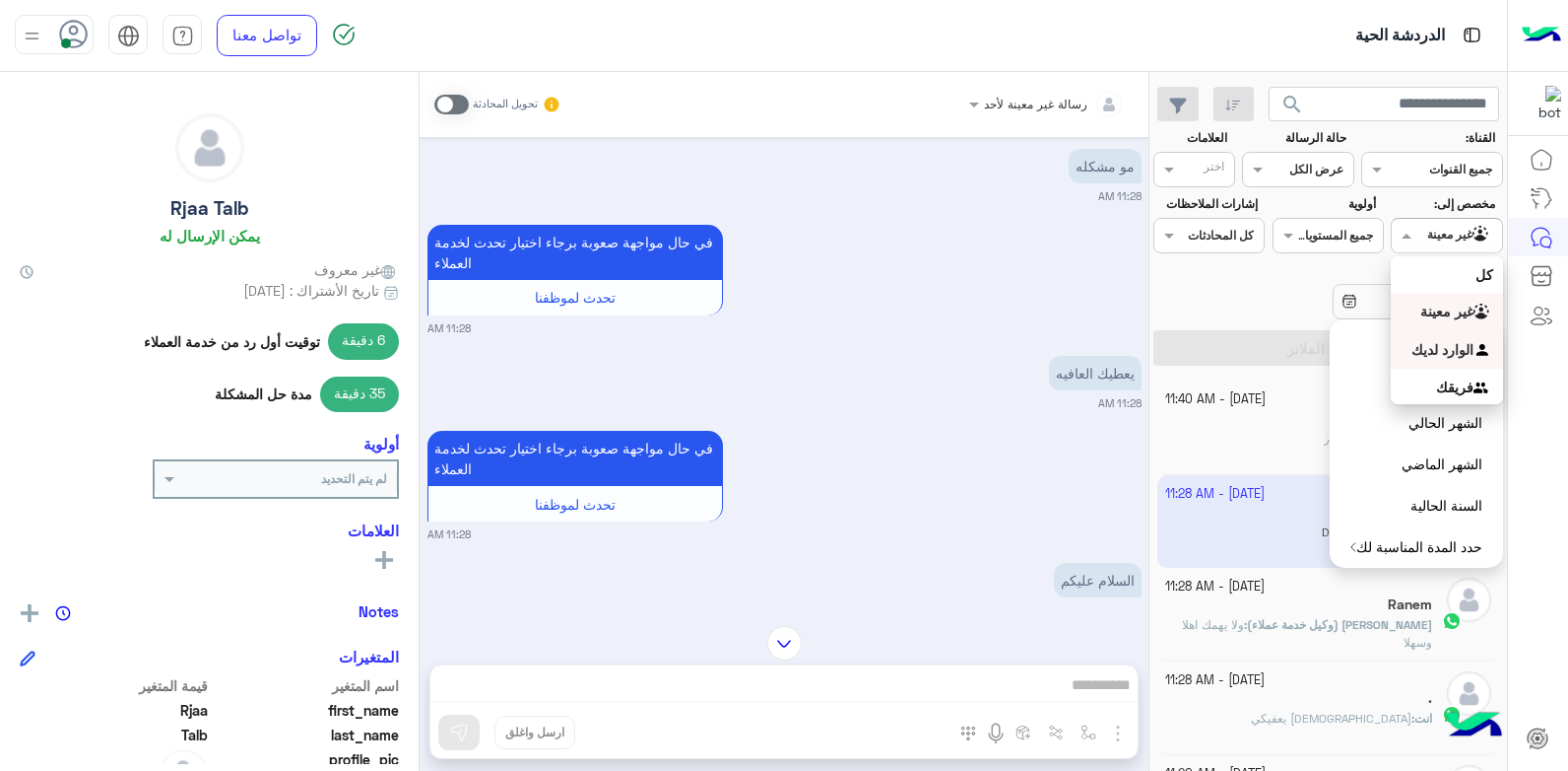
click at [1447, 347] on b "الوارد لديك" at bounding box center [1442, 349] width 62 height 17
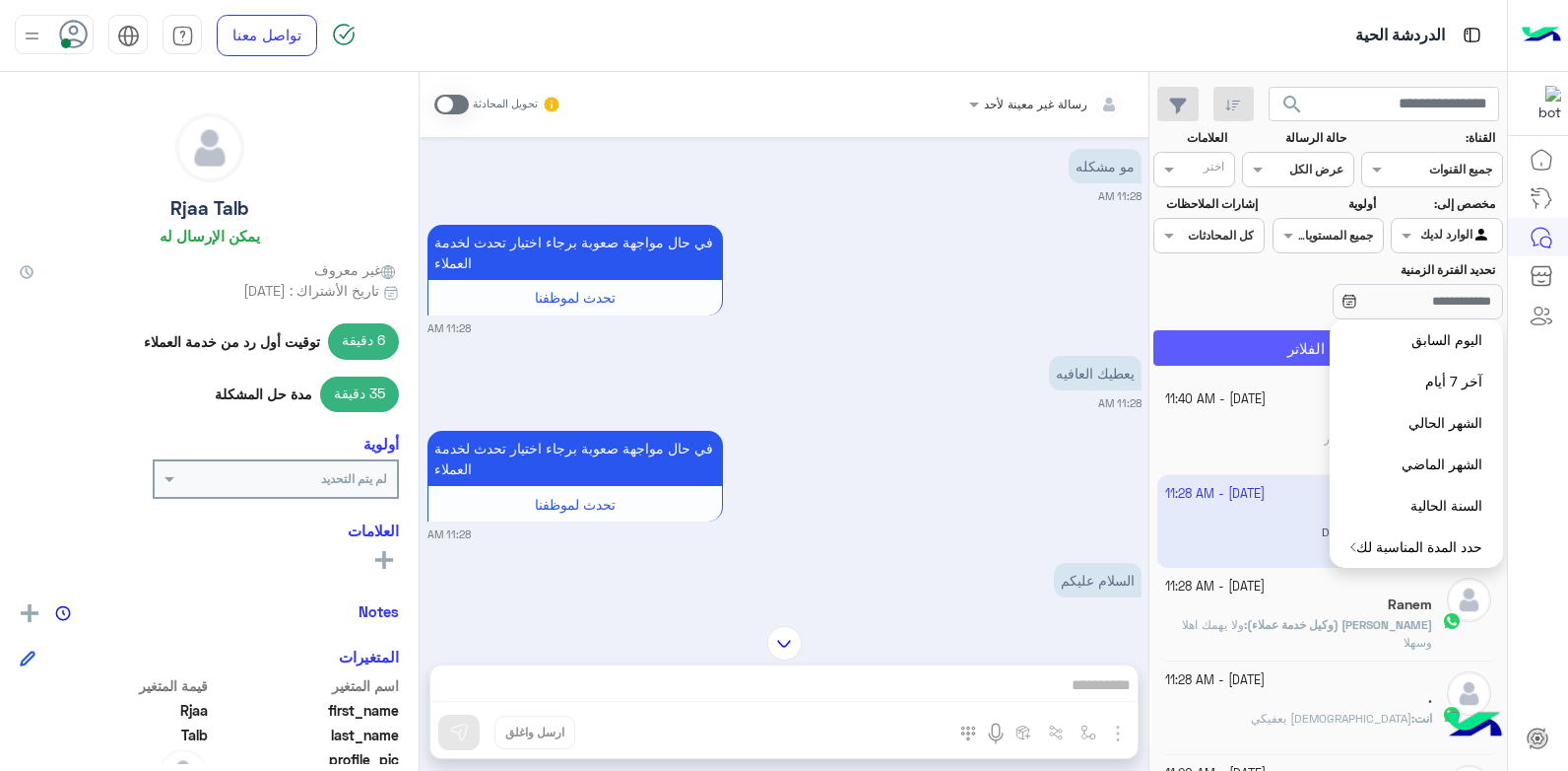
click at [1257, 341] on button "تطبيق الفلاتر" at bounding box center [1328, 348] width 350 height 35
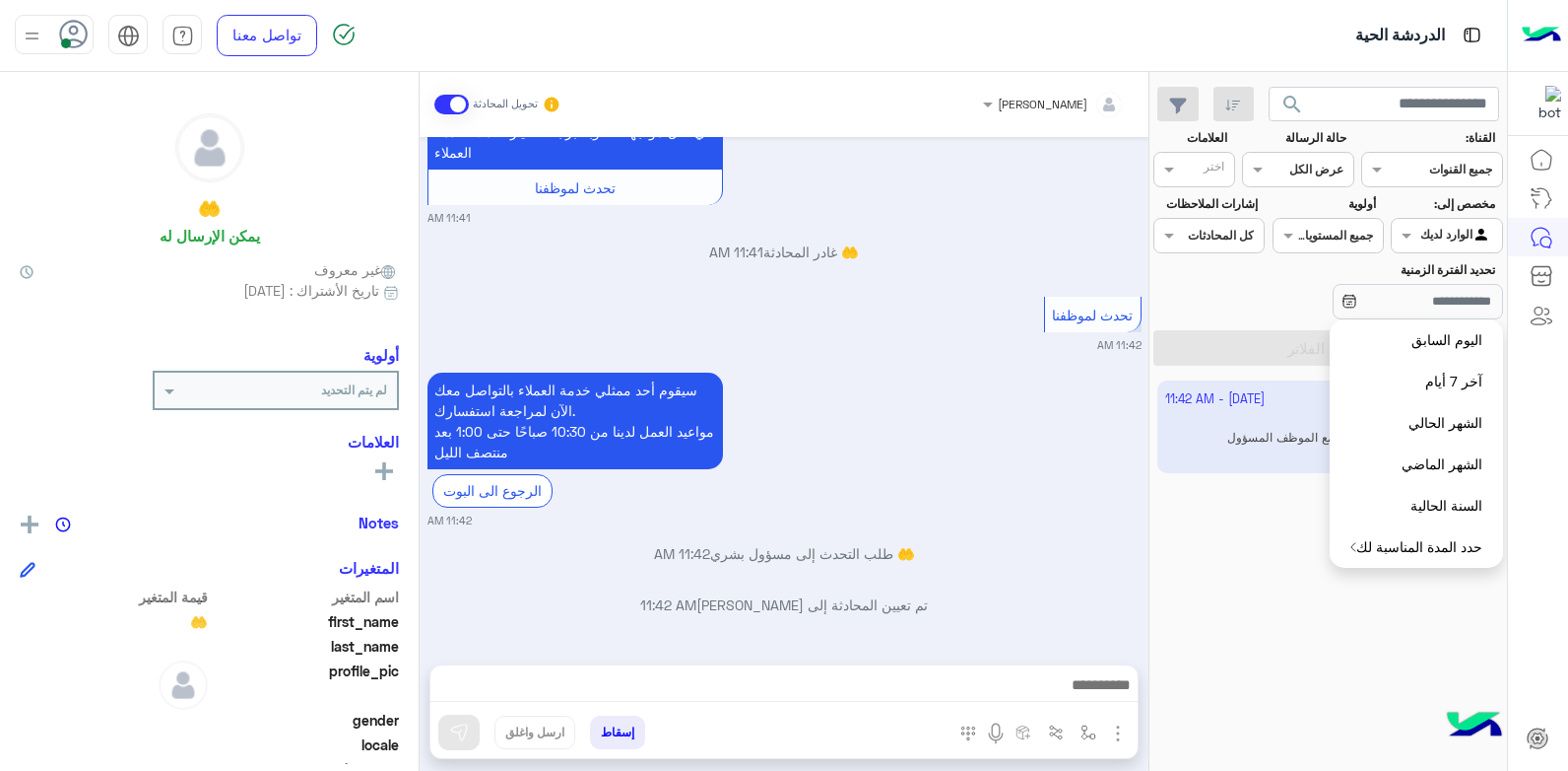
scroll to position [1551, 0]
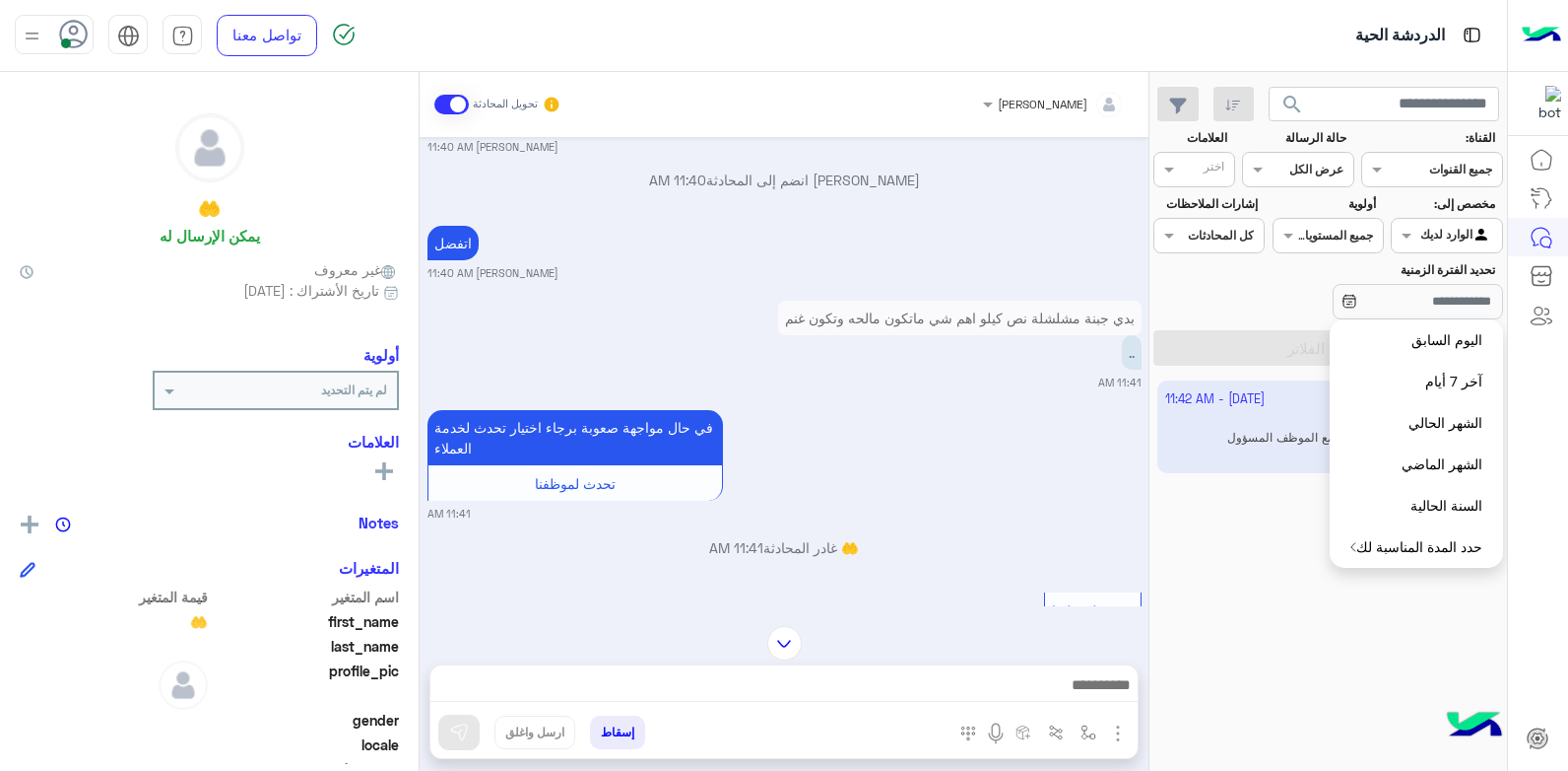
click at [1292, 432] on app-inbox-user "2 October - 11:42 AM 🤲 بوت : 👨‍💼 التواصل مع الموظف المسؤول" at bounding box center [1329, 427] width 343 height 93
drag, startPoint x: 1292, startPoint y: 432, endPoint x: 1312, endPoint y: 442, distance: 22.4
click at [1312, 442] on app-inbox-user "2 October - 11:42 AM 🤲 بوت : 👨‍💼 التواصل مع الموظف المسؤول" at bounding box center [1329, 427] width 343 height 93
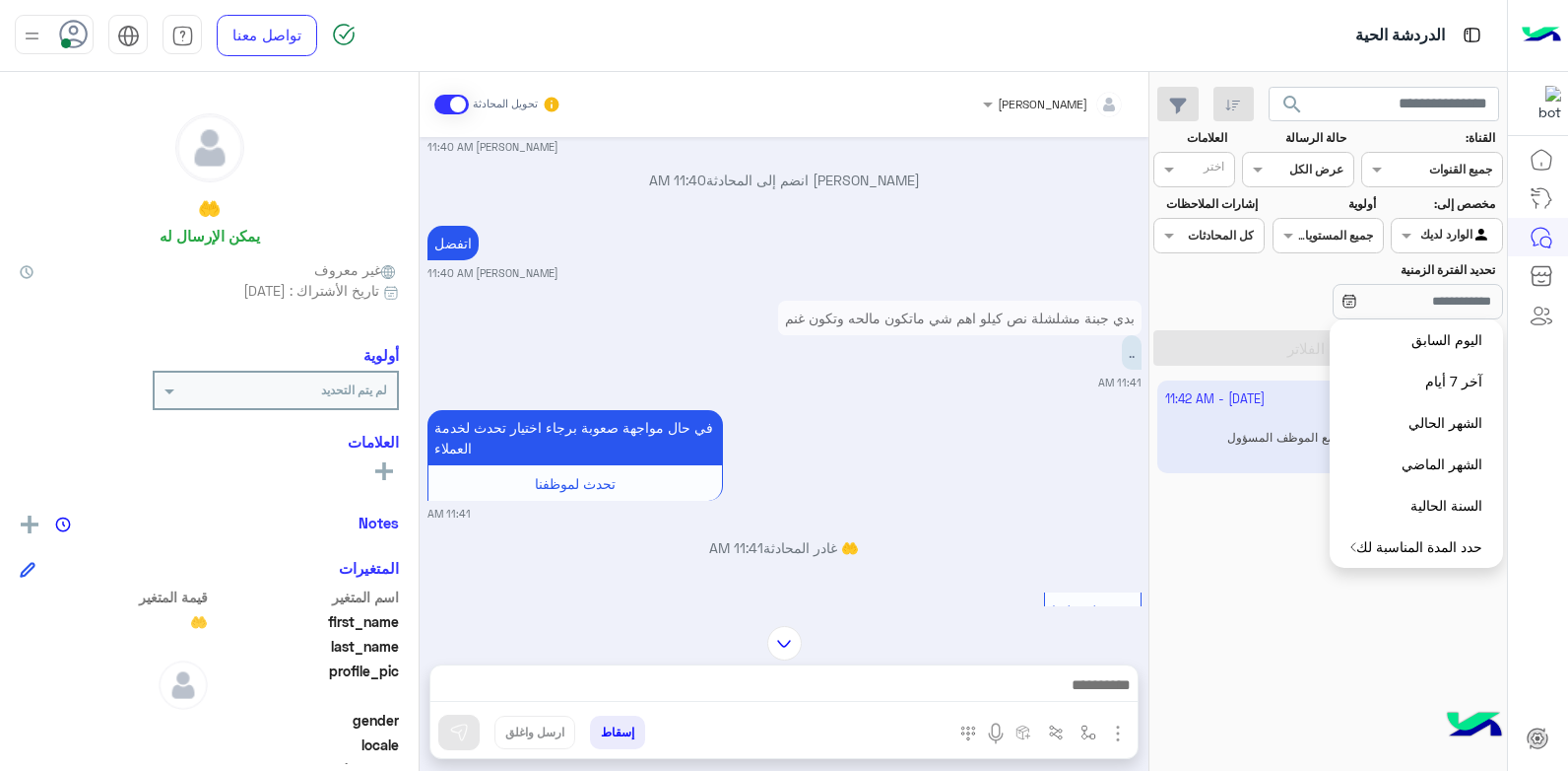
drag, startPoint x: 1312, startPoint y: 442, endPoint x: 1255, endPoint y: 596, distance: 164.2
click at [1255, 596] on div "2 October - 11:42 AM 🤲 بوت : 👨‍💼 التواصل مع الموظف المسؤول" at bounding box center [1328, 576] width 358 height 405
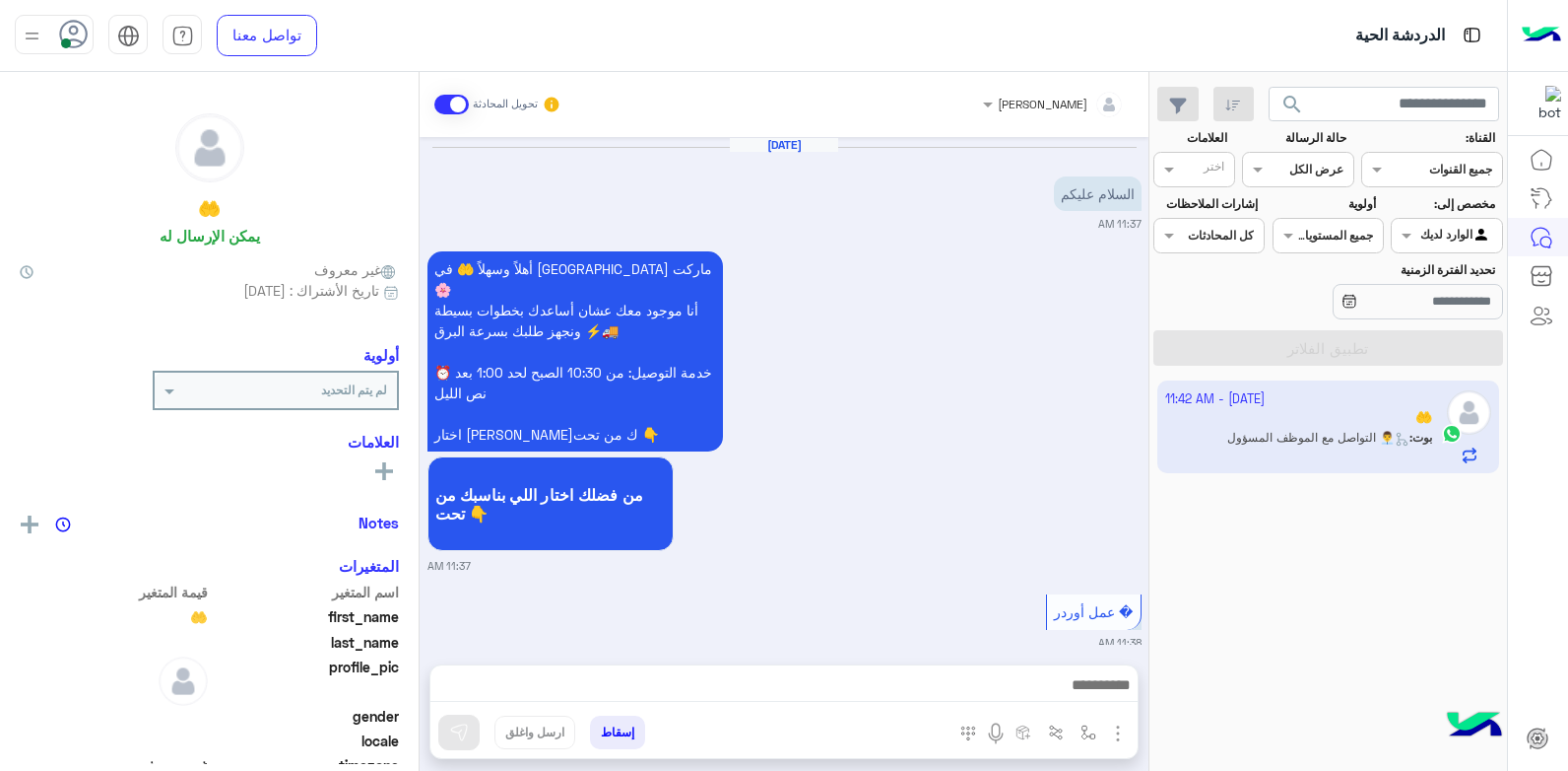
scroll to position [1847, 0]
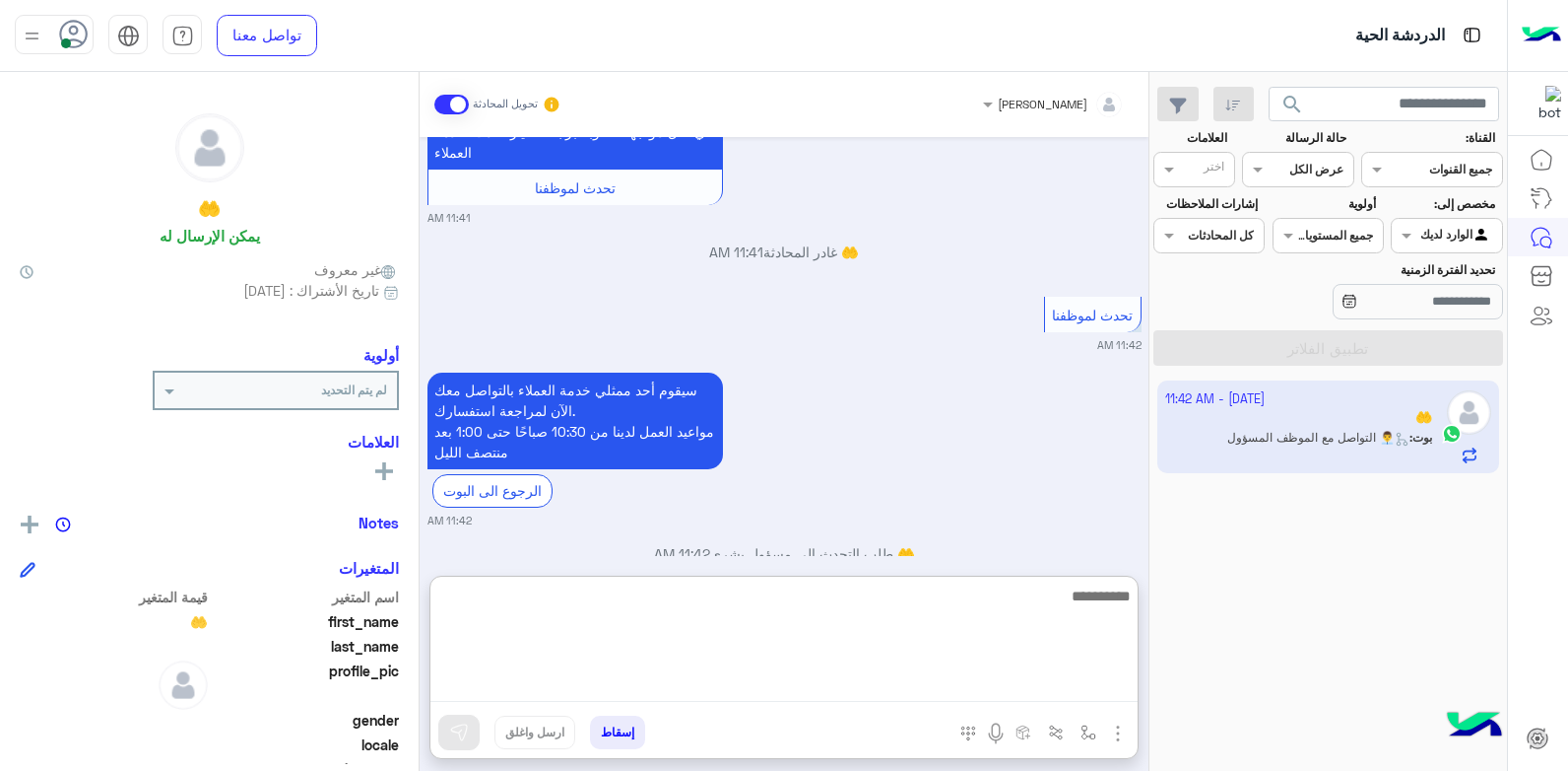
click at [952, 687] on textarea at bounding box center [784, 643] width 708 height 118
type textarea "**********"
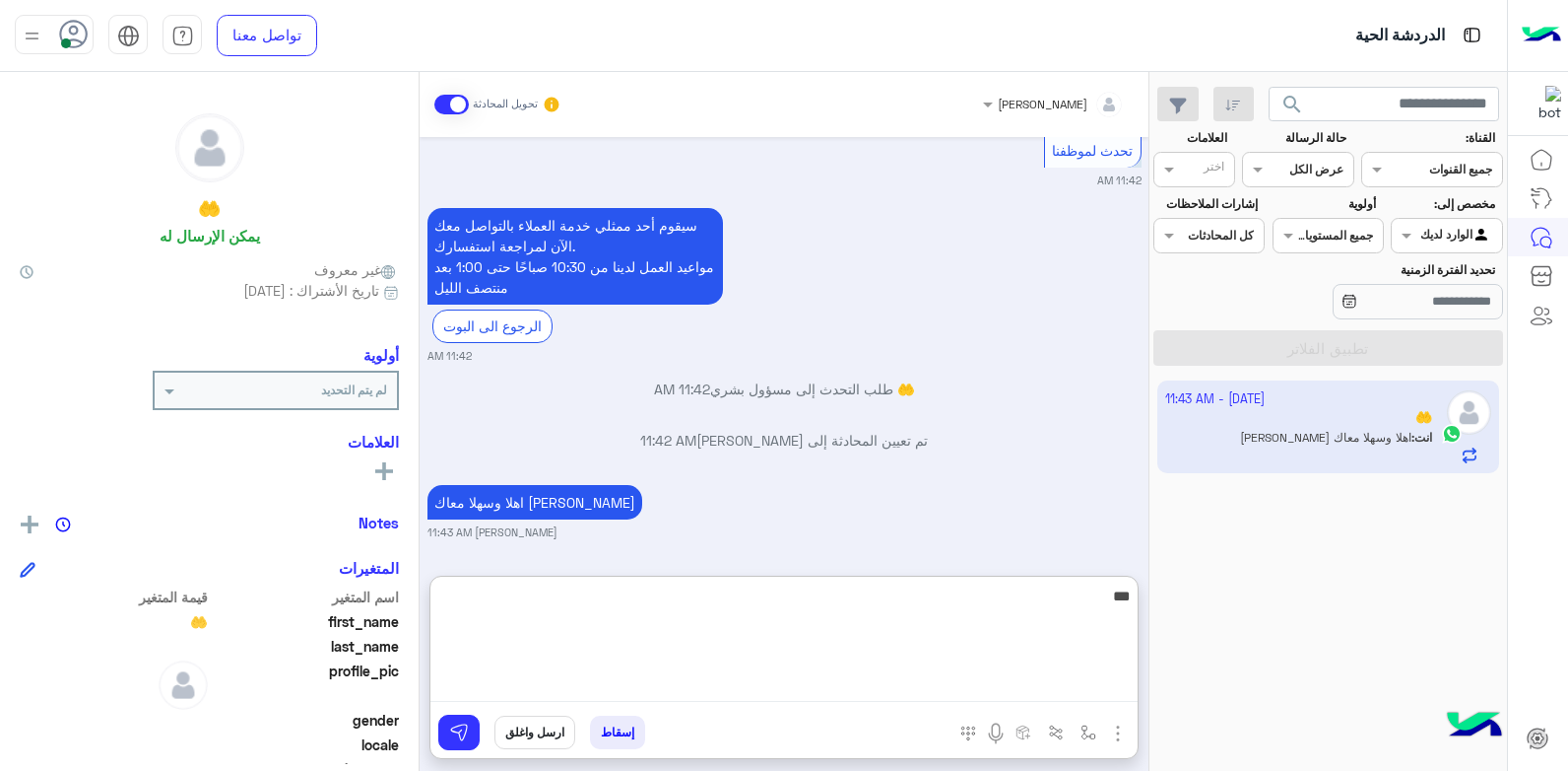
scroll to position [2062, 0]
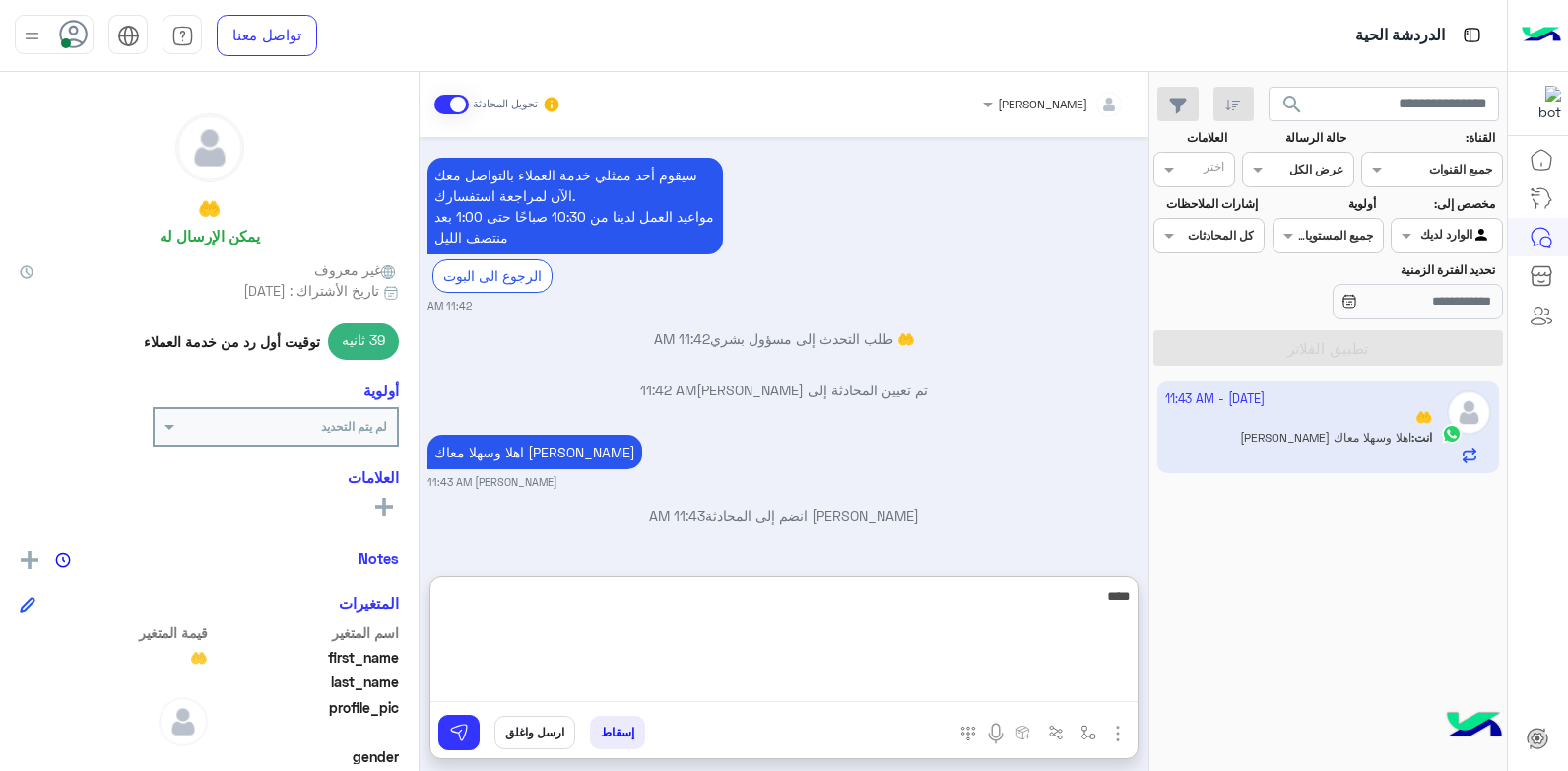
type textarea "*****"
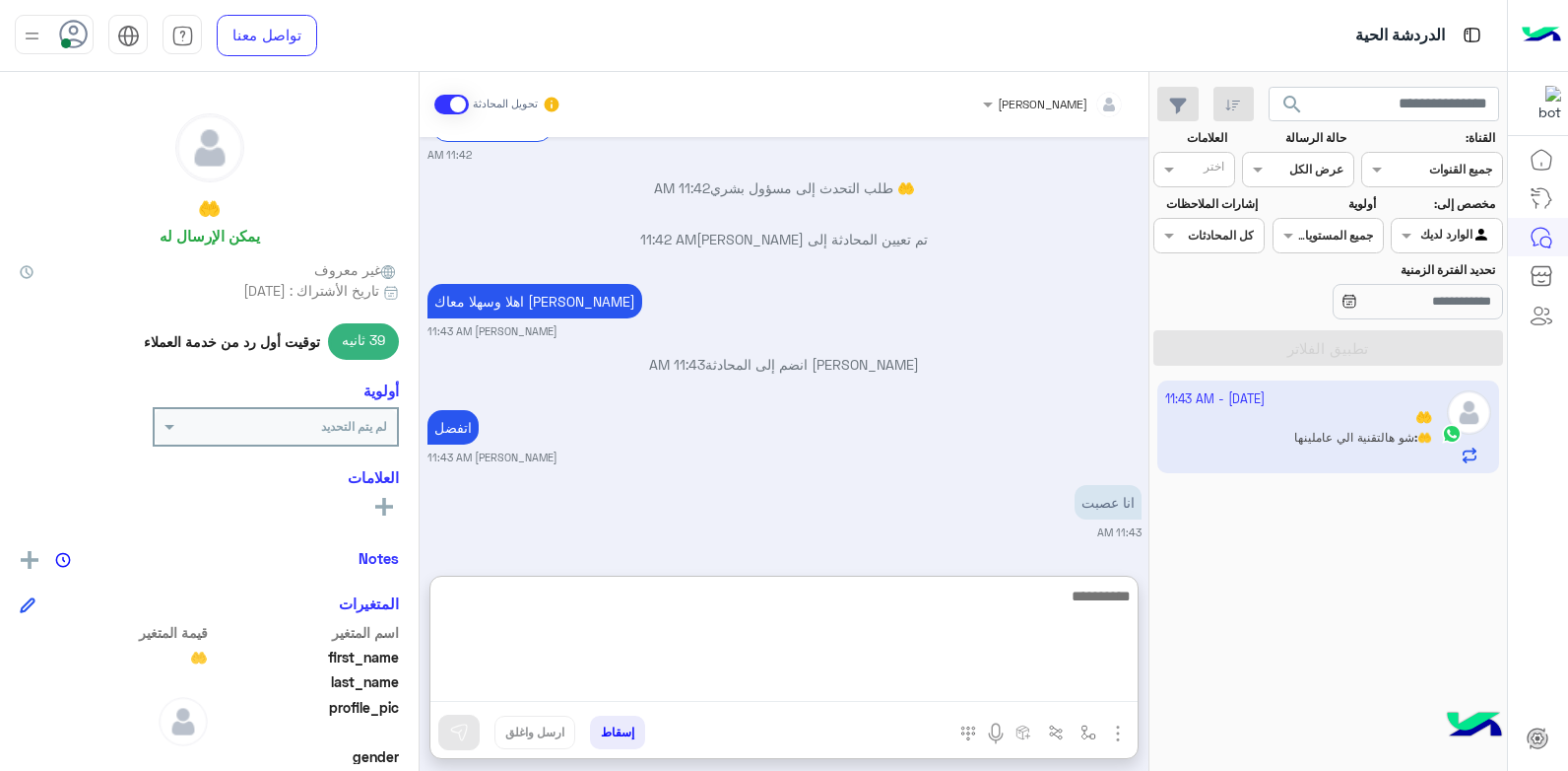
scroll to position [2287, 0]
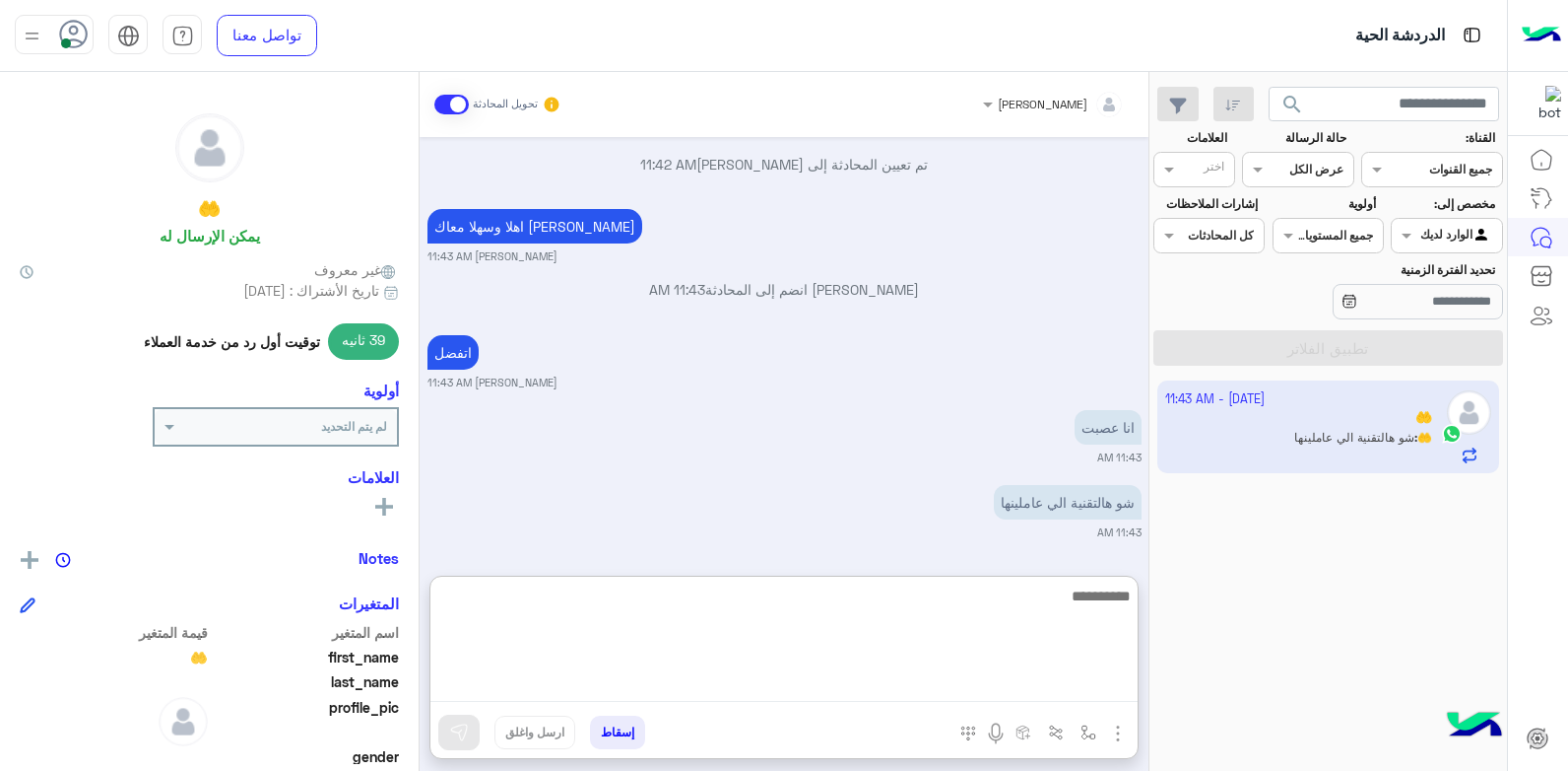
click at [1072, 597] on textarea at bounding box center [784, 643] width 708 height 118
type textarea "**********"
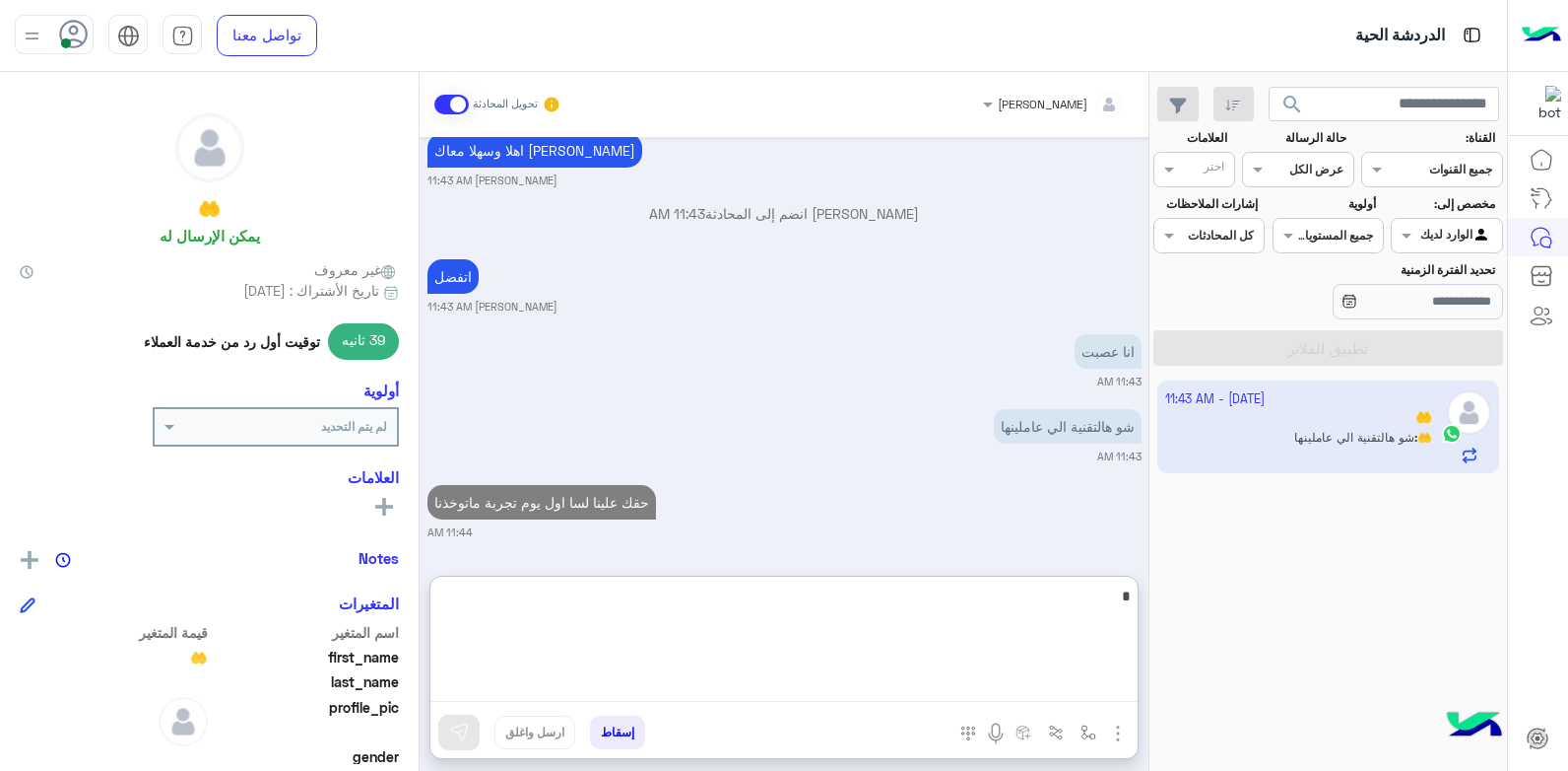
scroll to position [2513, 0]
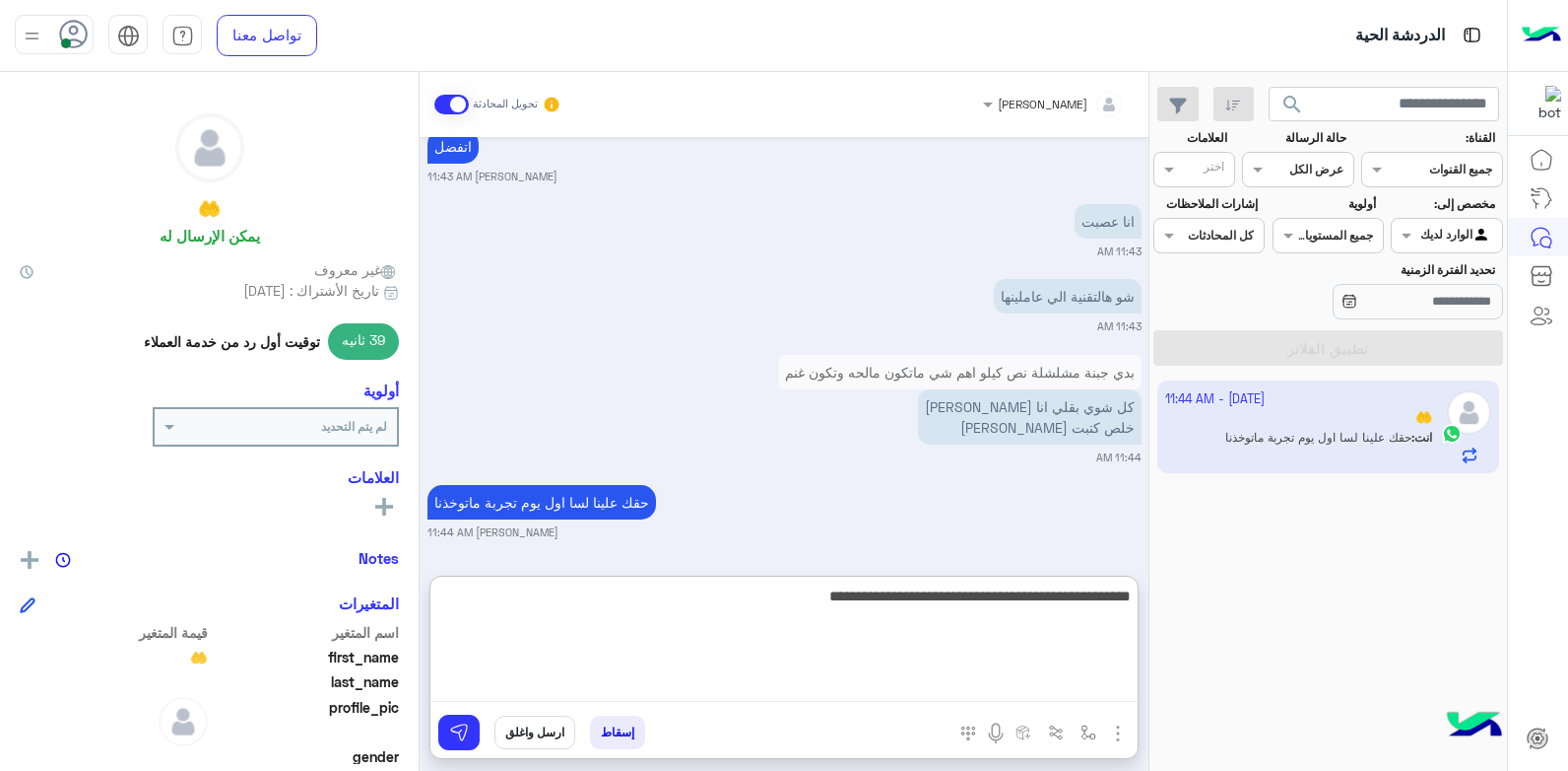
type textarea "**********"
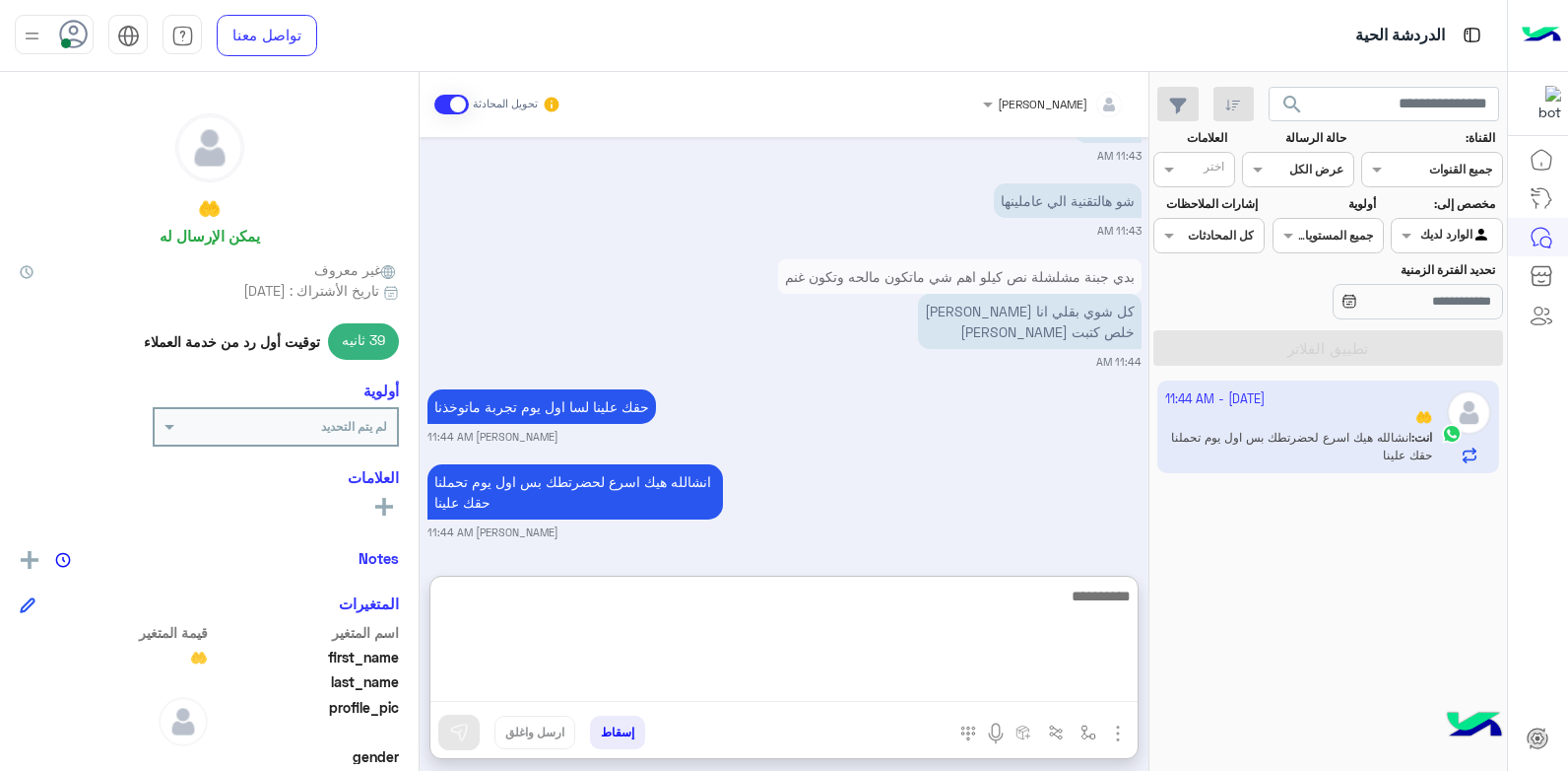
scroll to position [2685, 0]
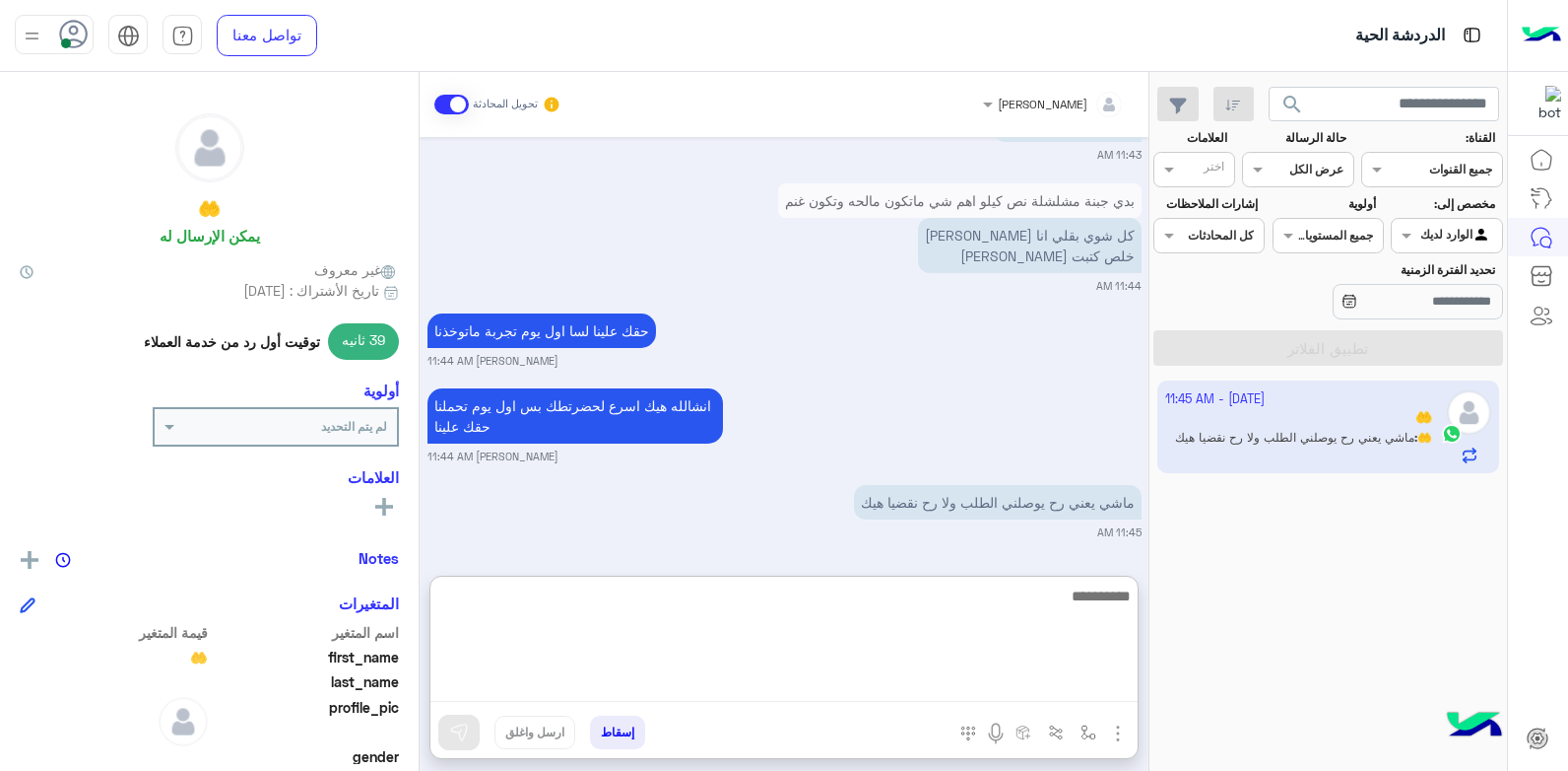
type textarea "*"
type textarea "**********"
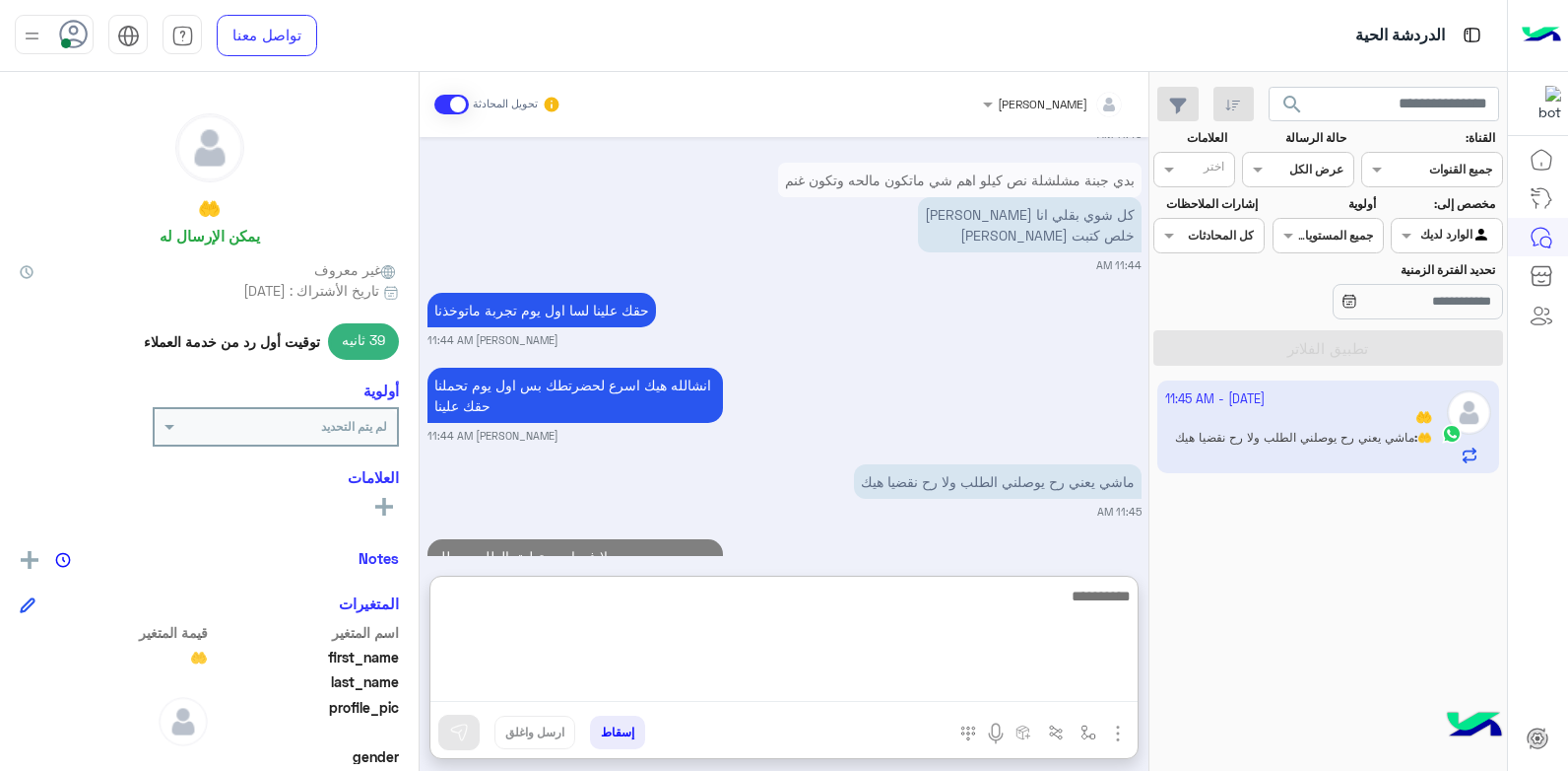
scroll to position [2760, 0]
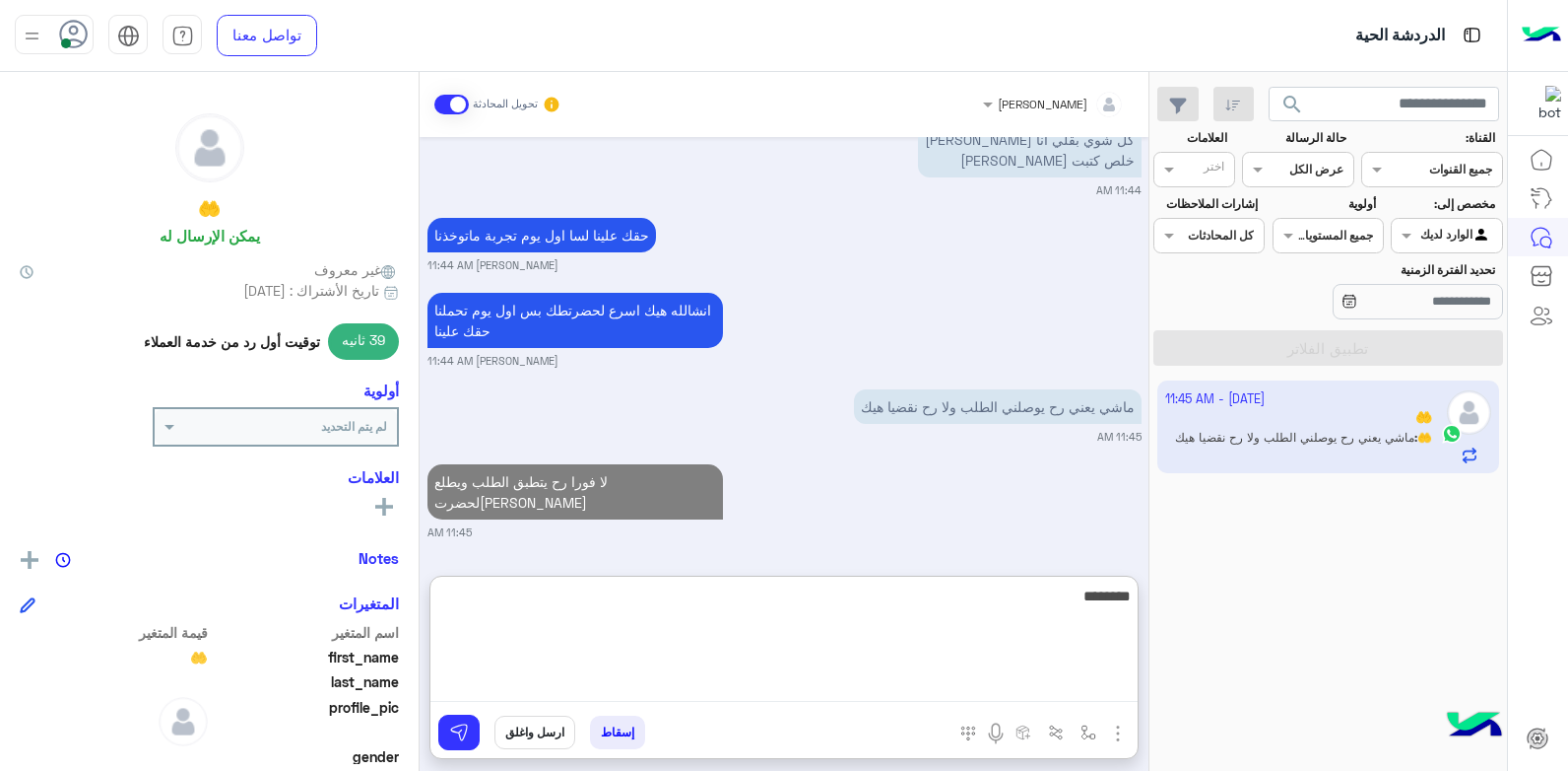
type textarea "*********"
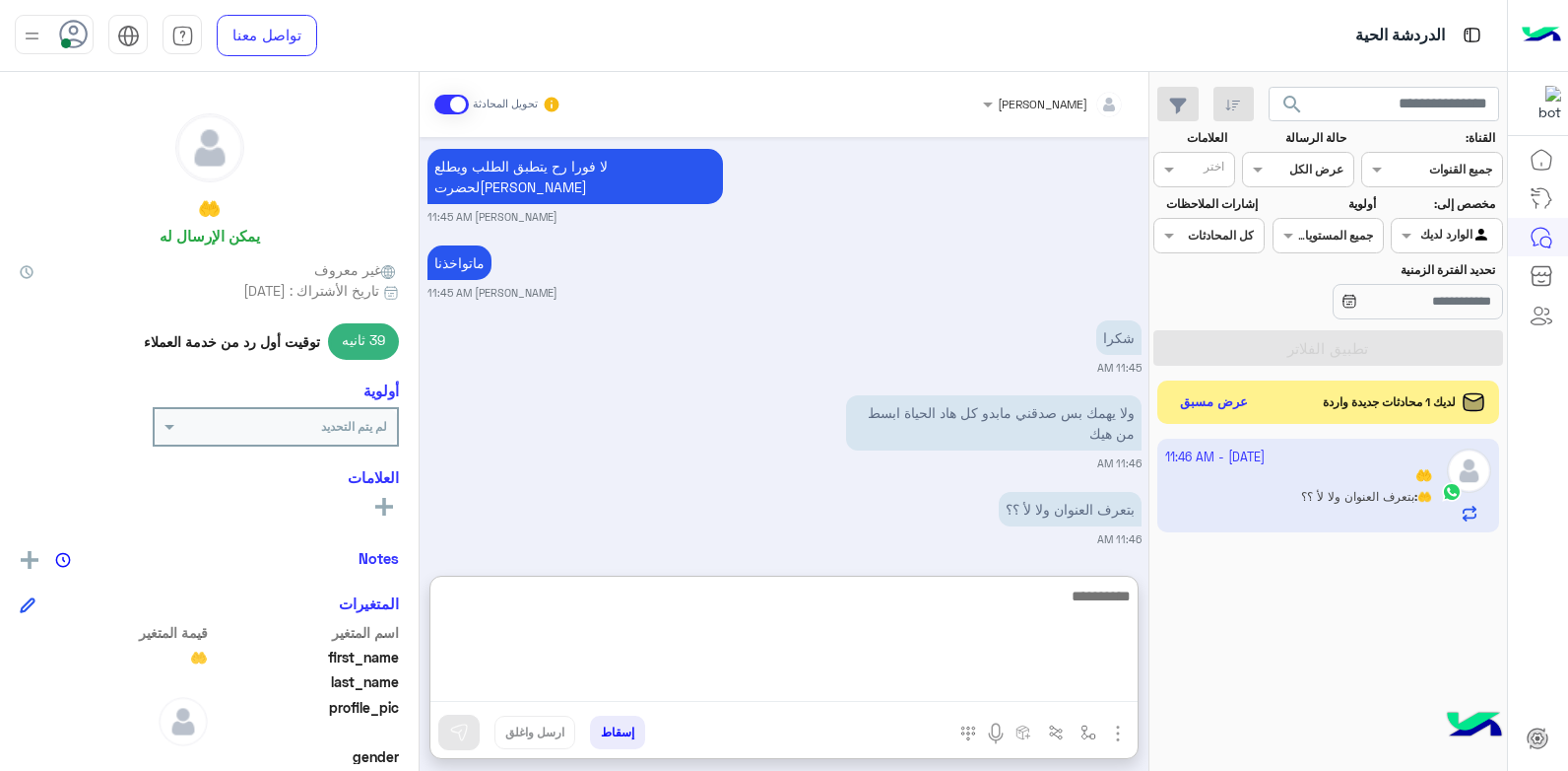
scroll to position [3081, 0]
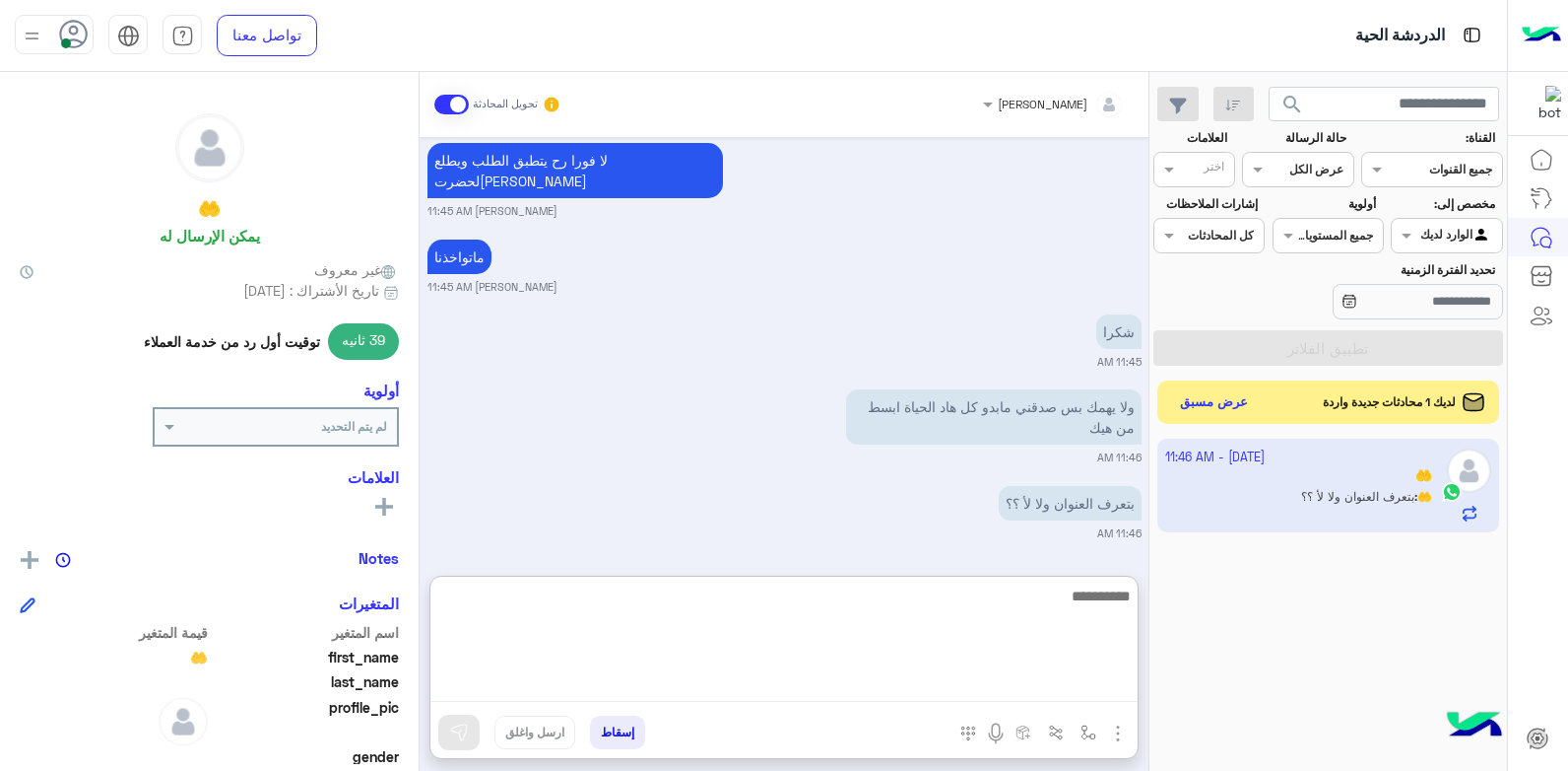
click at [1073, 595] on textarea at bounding box center [784, 643] width 708 height 118
type textarea "*******"
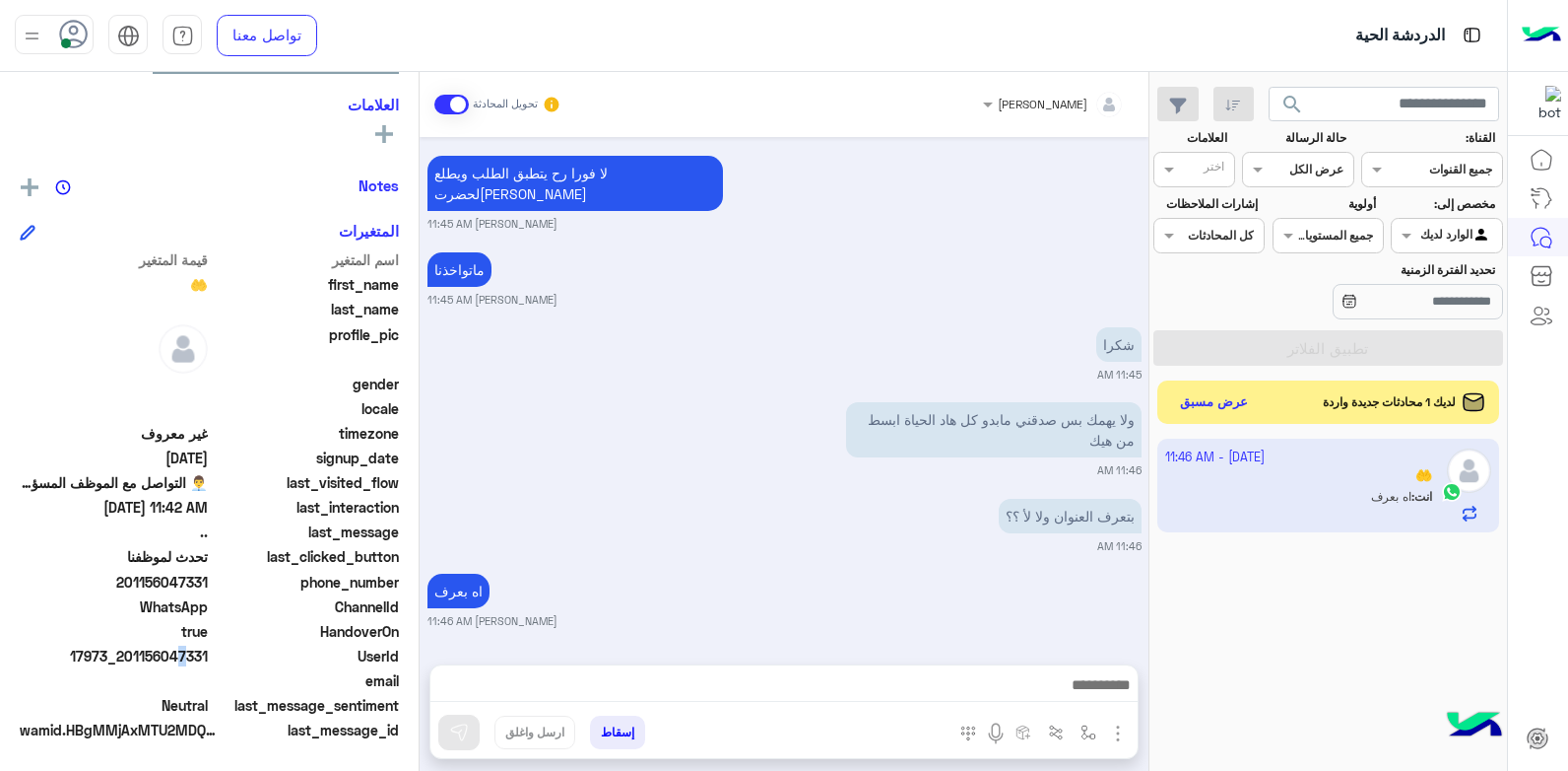
scroll to position [3068, 0]
drag, startPoint x: 173, startPoint y: 656, endPoint x: 208, endPoint y: 661, distance: 35.4
click at [208, 661] on span "17973_201156047331" at bounding box center [113, 656] width 188 height 21
copy span "47331"
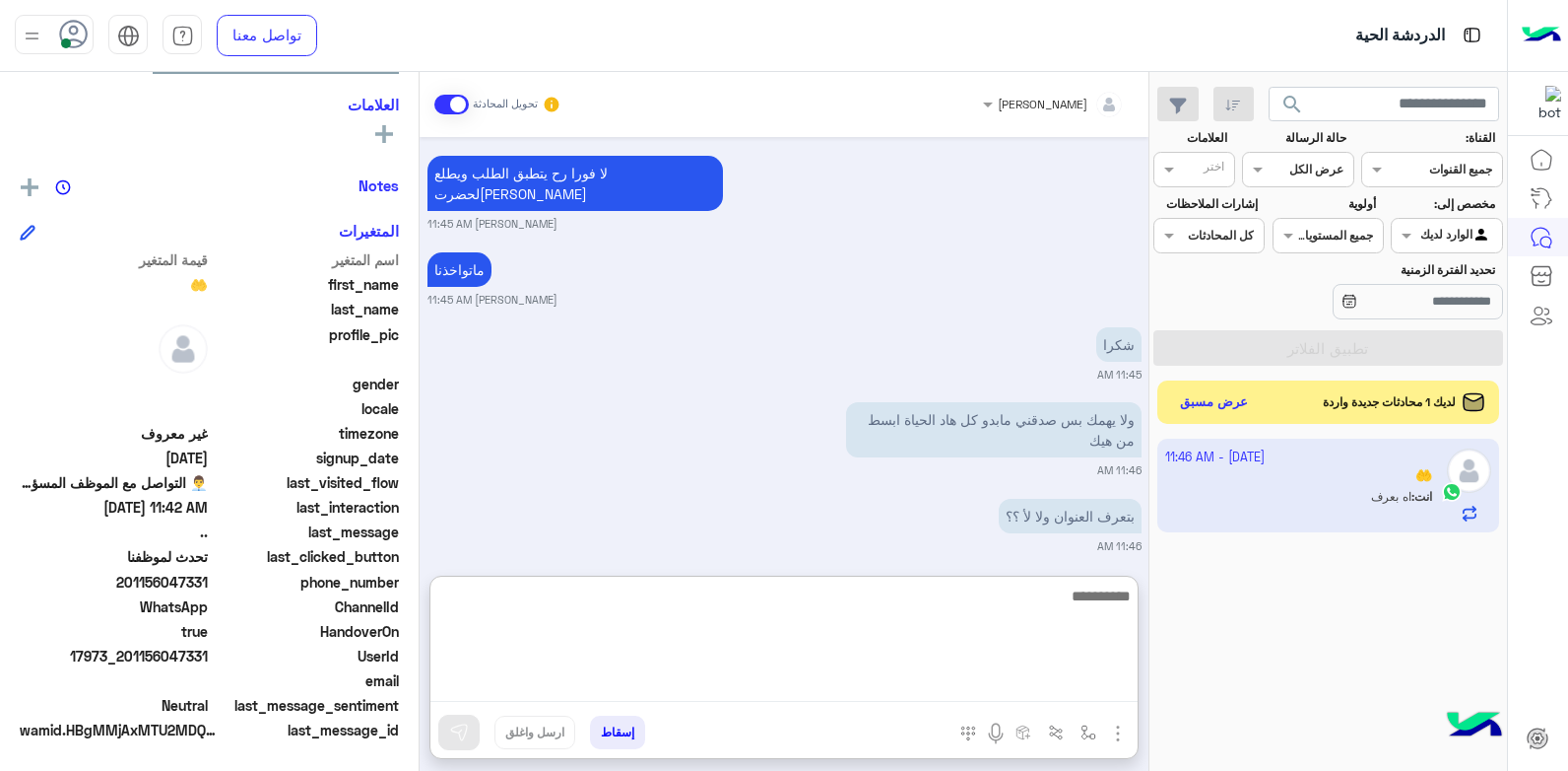
click at [974, 682] on textarea at bounding box center [784, 643] width 708 height 118
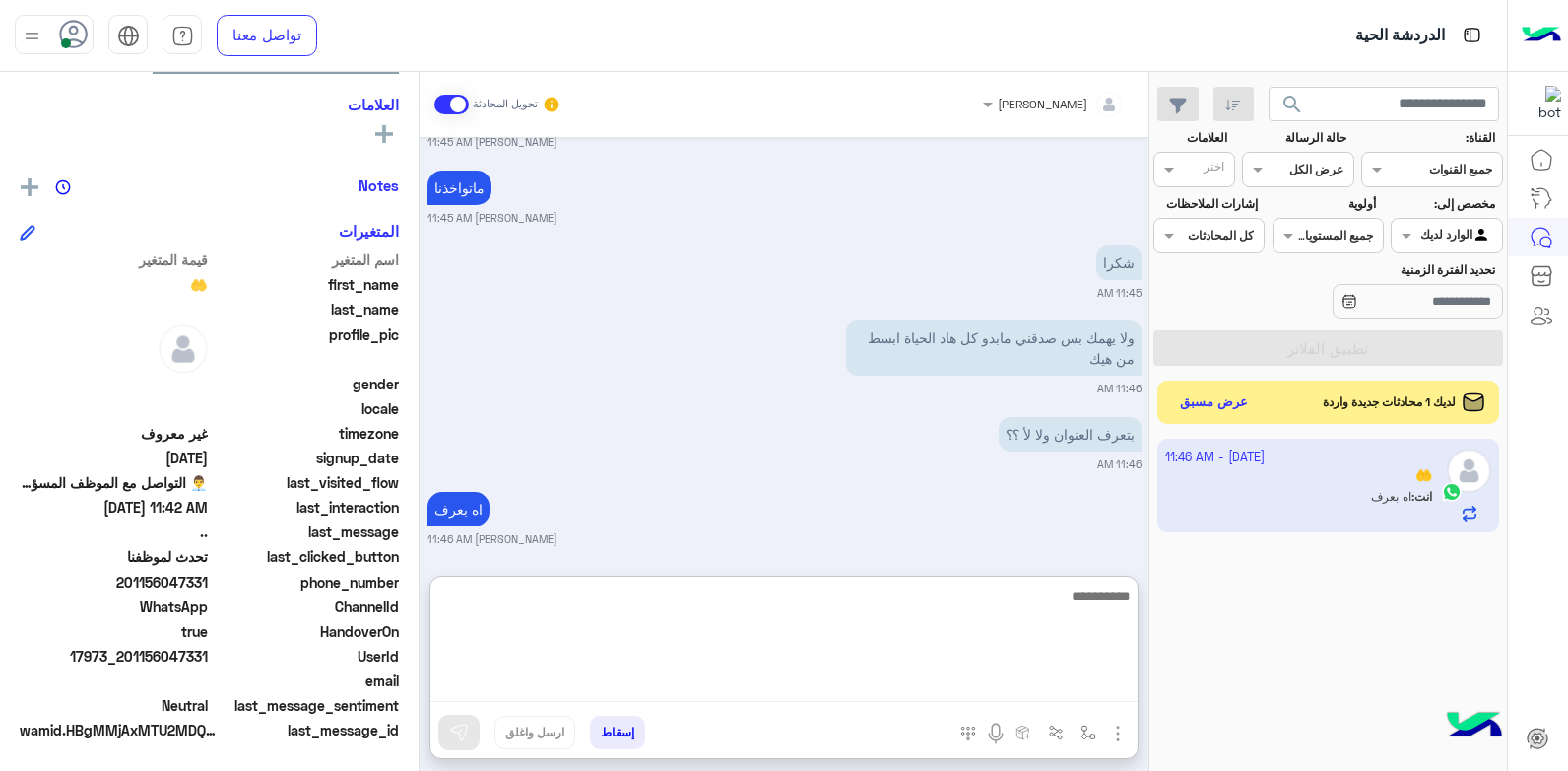
scroll to position [3156, 0]
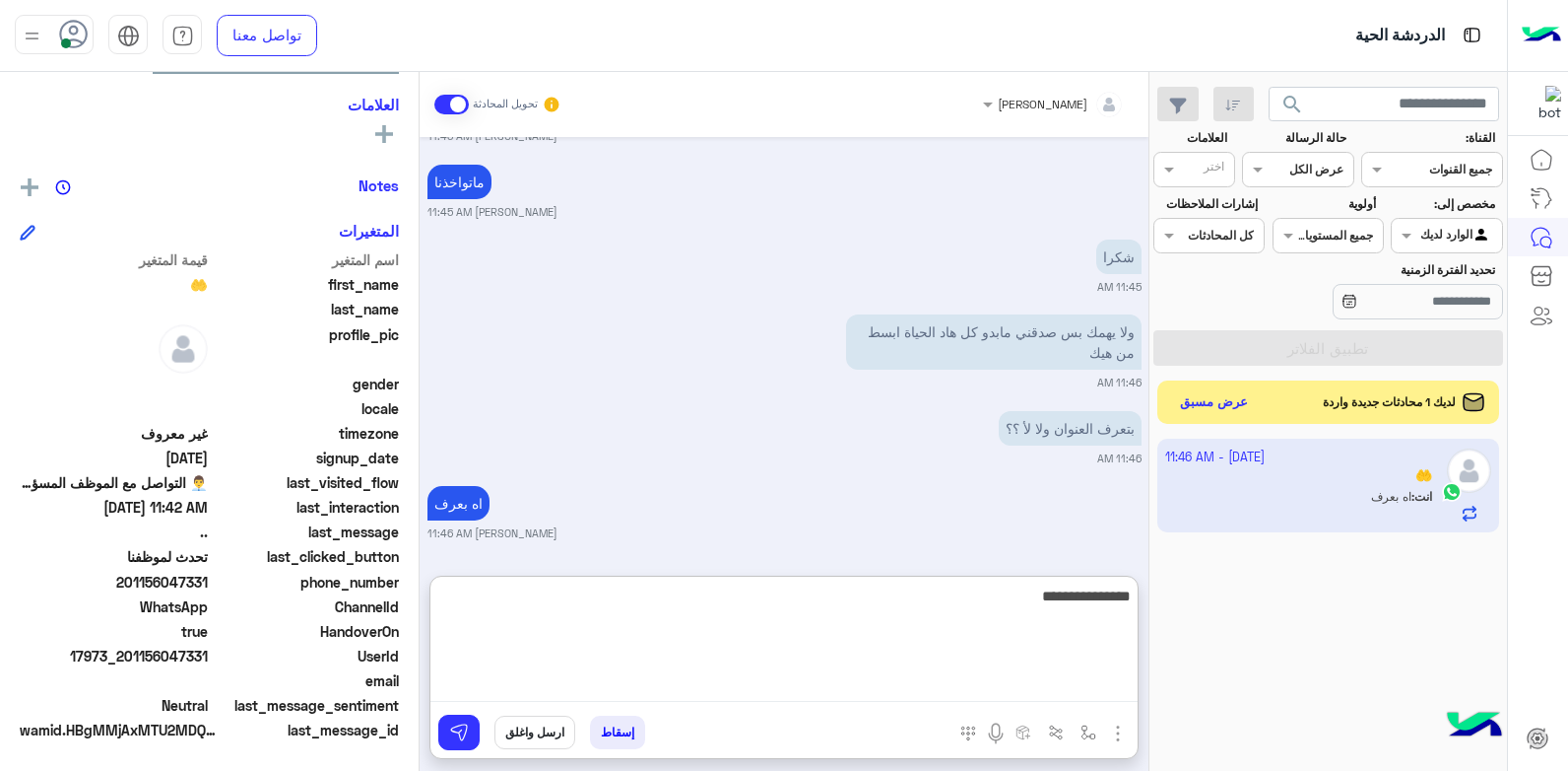
type textarea "**********"
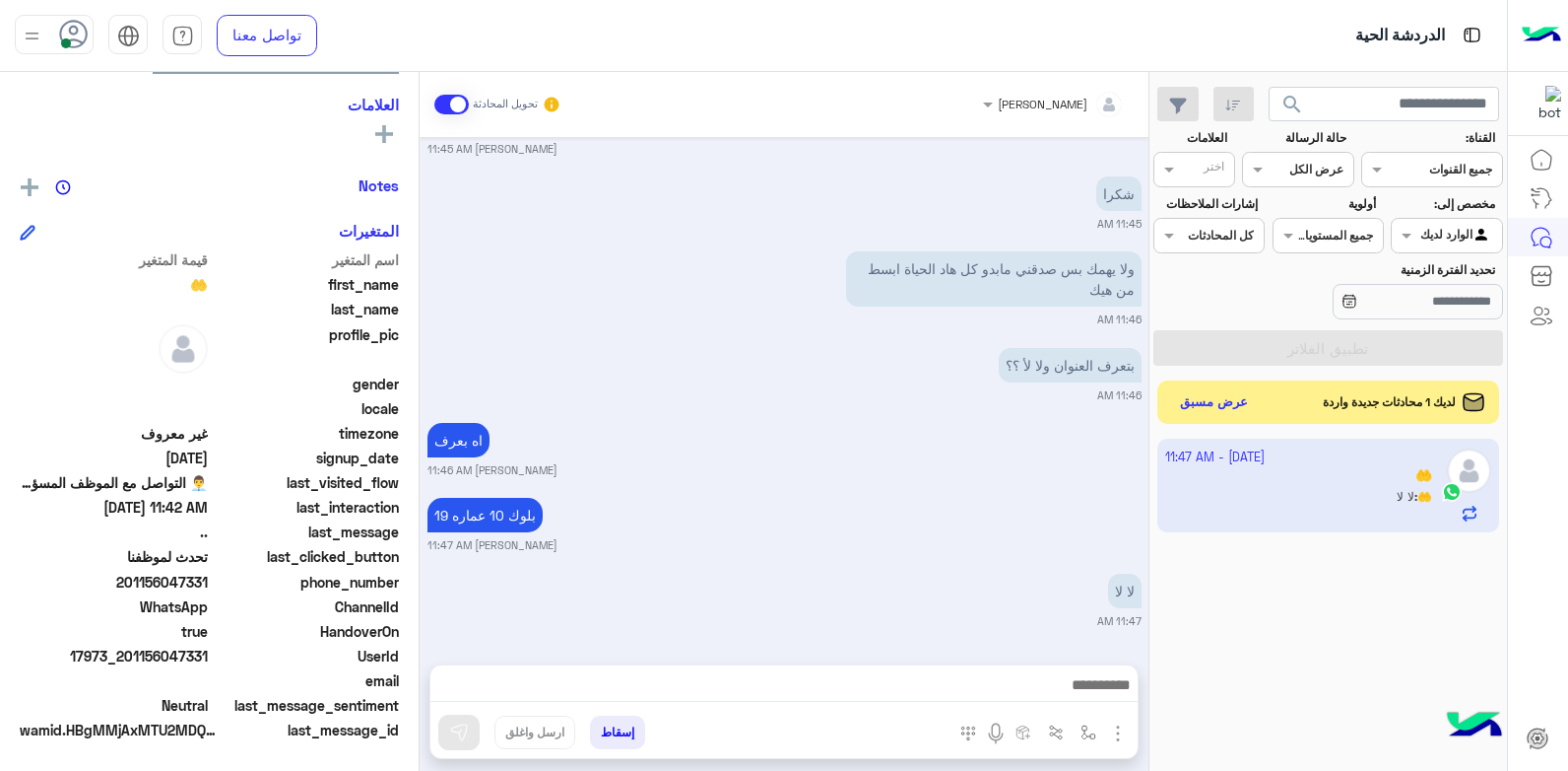
scroll to position [3219, 0]
drag, startPoint x: 126, startPoint y: 654, endPoint x: 212, endPoint y: 652, distance: 86.0
click at [212, 652] on div "UserId 17973_201156047331" at bounding box center [209, 658] width 379 height 25
copy span "01156047331"
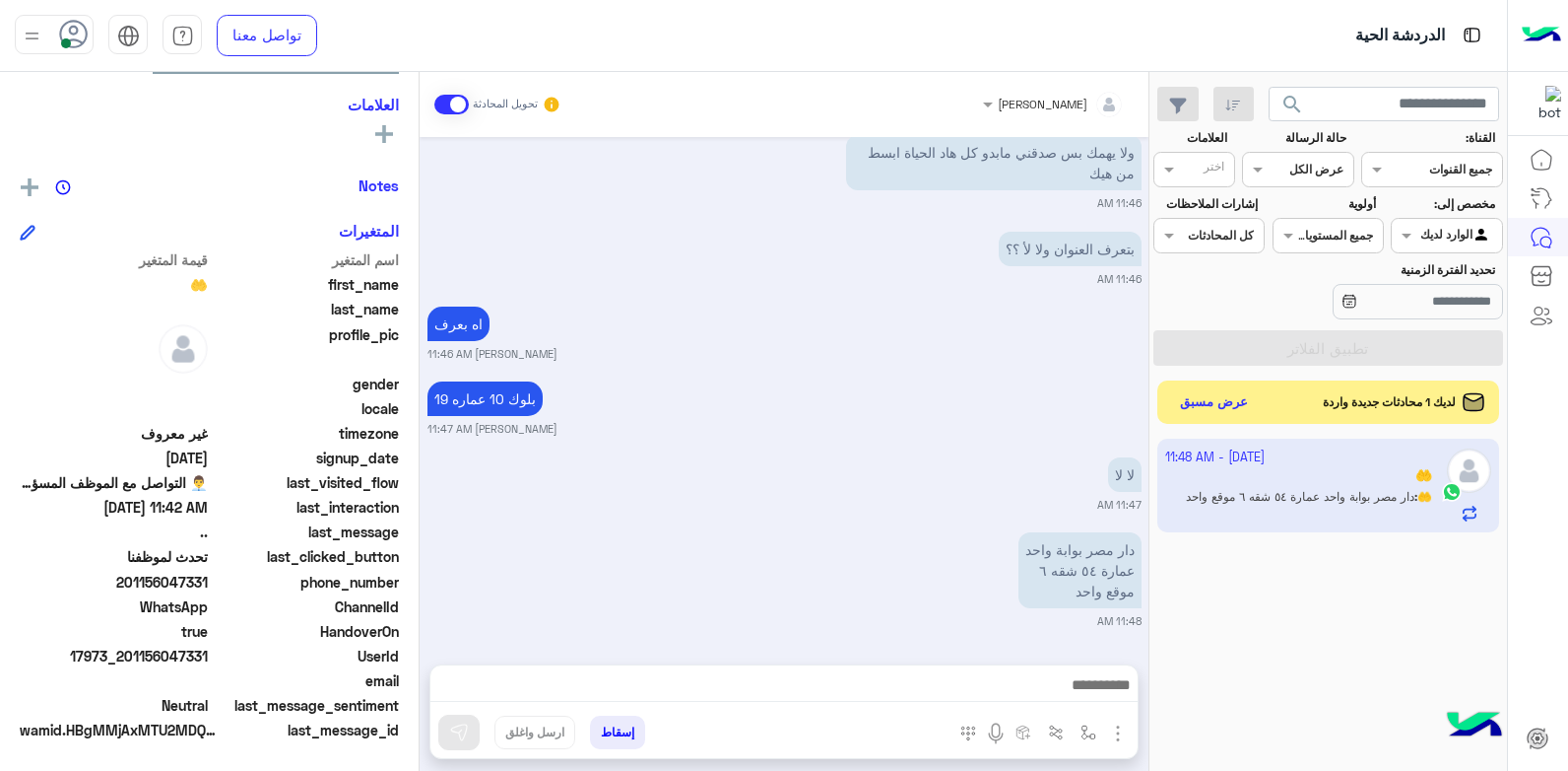
click at [193, 661] on span "17973_201156047331" at bounding box center [113, 656] width 188 height 21
drag, startPoint x: 206, startPoint y: 656, endPoint x: 181, endPoint y: 656, distance: 25.0
click at [181, 656] on span "17973_201156047331" at bounding box center [113, 656] width 188 height 21
drag, startPoint x: 181, startPoint y: 656, endPoint x: 210, endPoint y: 655, distance: 29.0
click at [208, 655] on span "17973_201156047331" at bounding box center [113, 656] width 188 height 21
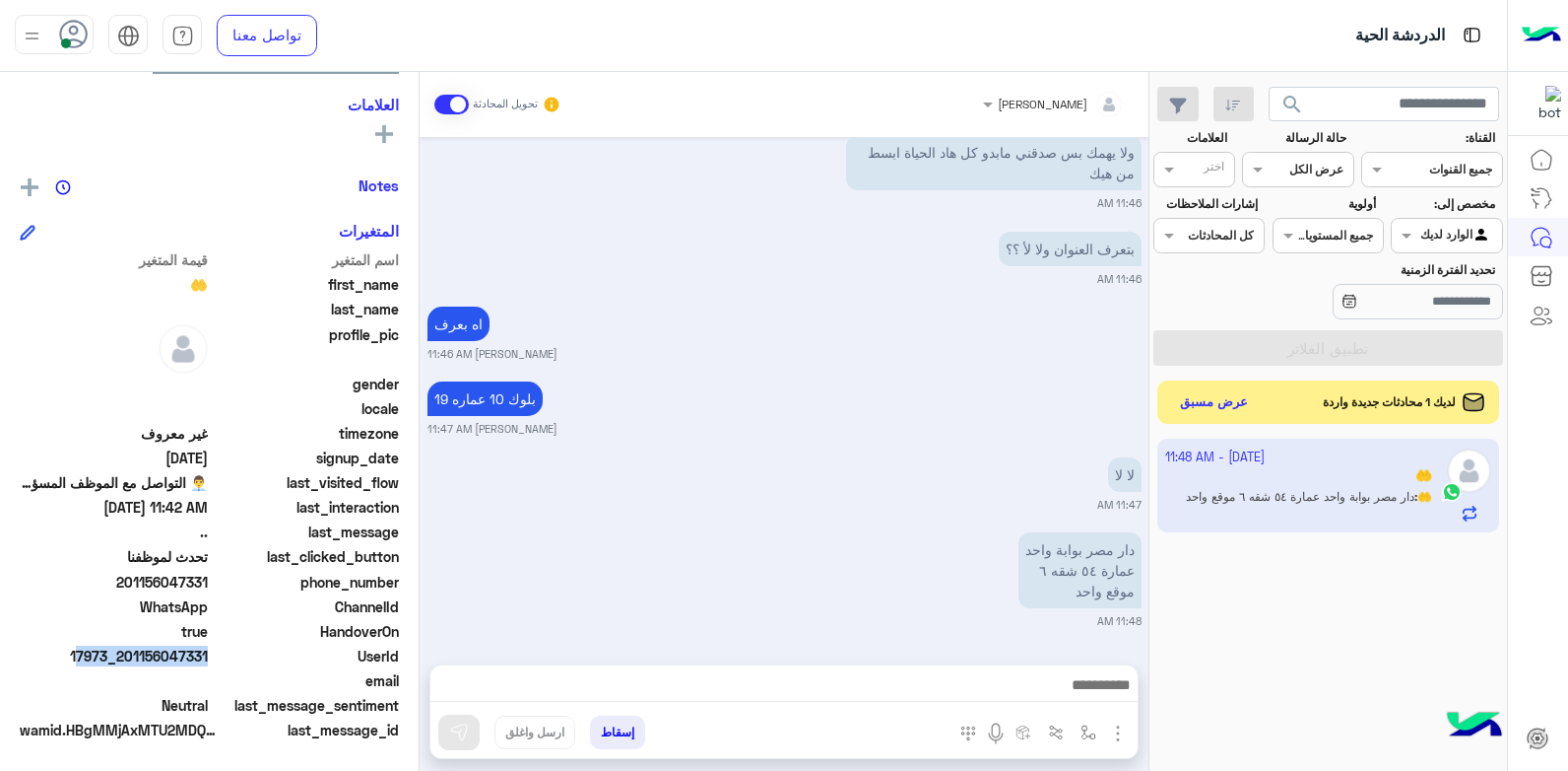
drag, startPoint x: 210, startPoint y: 655, endPoint x: 185, endPoint y: 655, distance: 25.0
click at [185, 655] on span "17973_201156047331" at bounding box center [113, 656] width 188 height 21
click at [186, 656] on span "17973_201156047331" at bounding box center [113, 656] width 188 height 21
drag, startPoint x: 165, startPoint y: 658, endPoint x: 210, endPoint y: 661, distance: 45.1
click at [208, 661] on span "17973_201156047331" at bounding box center [113, 656] width 188 height 21
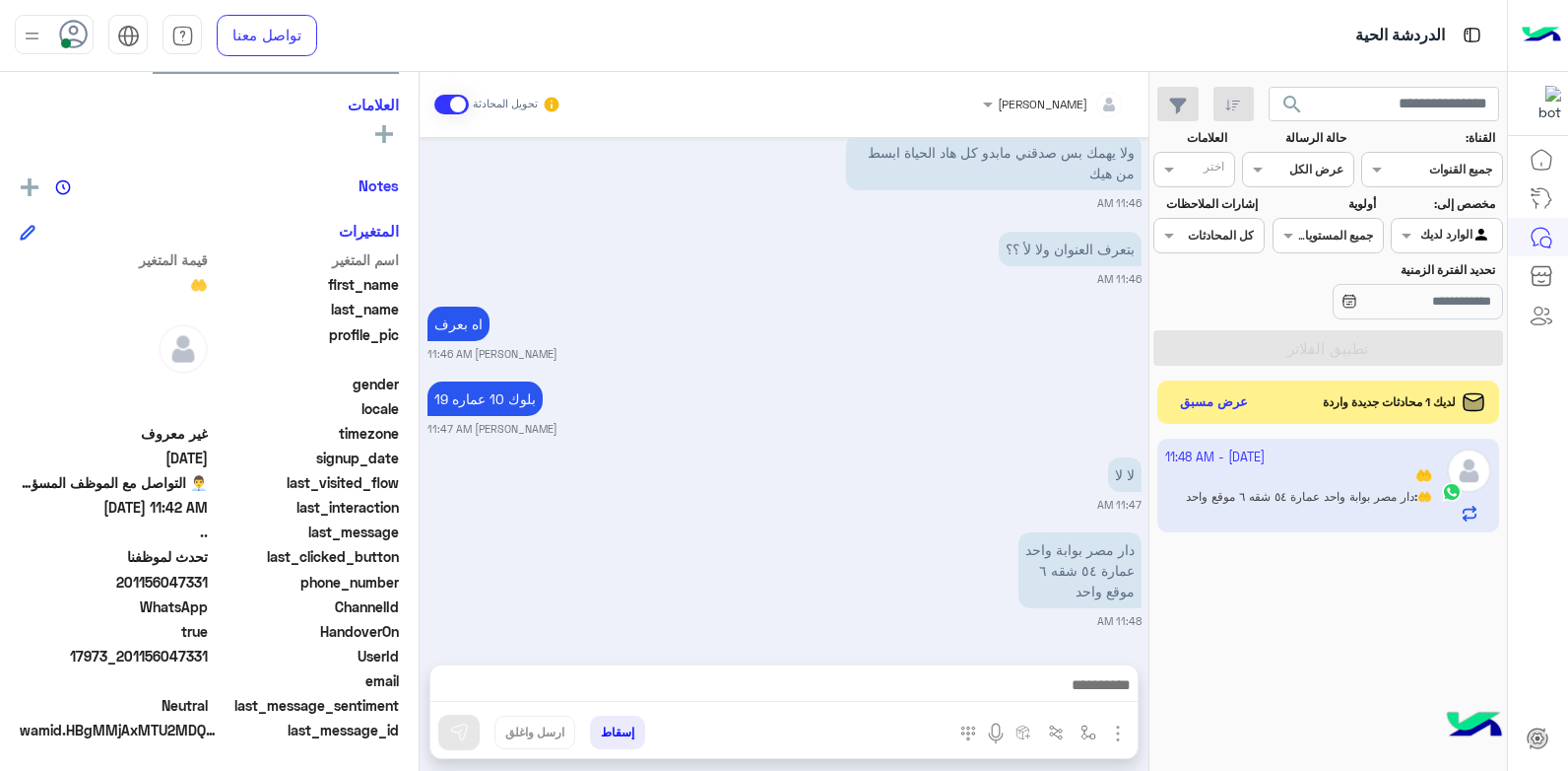
copy span "047331"
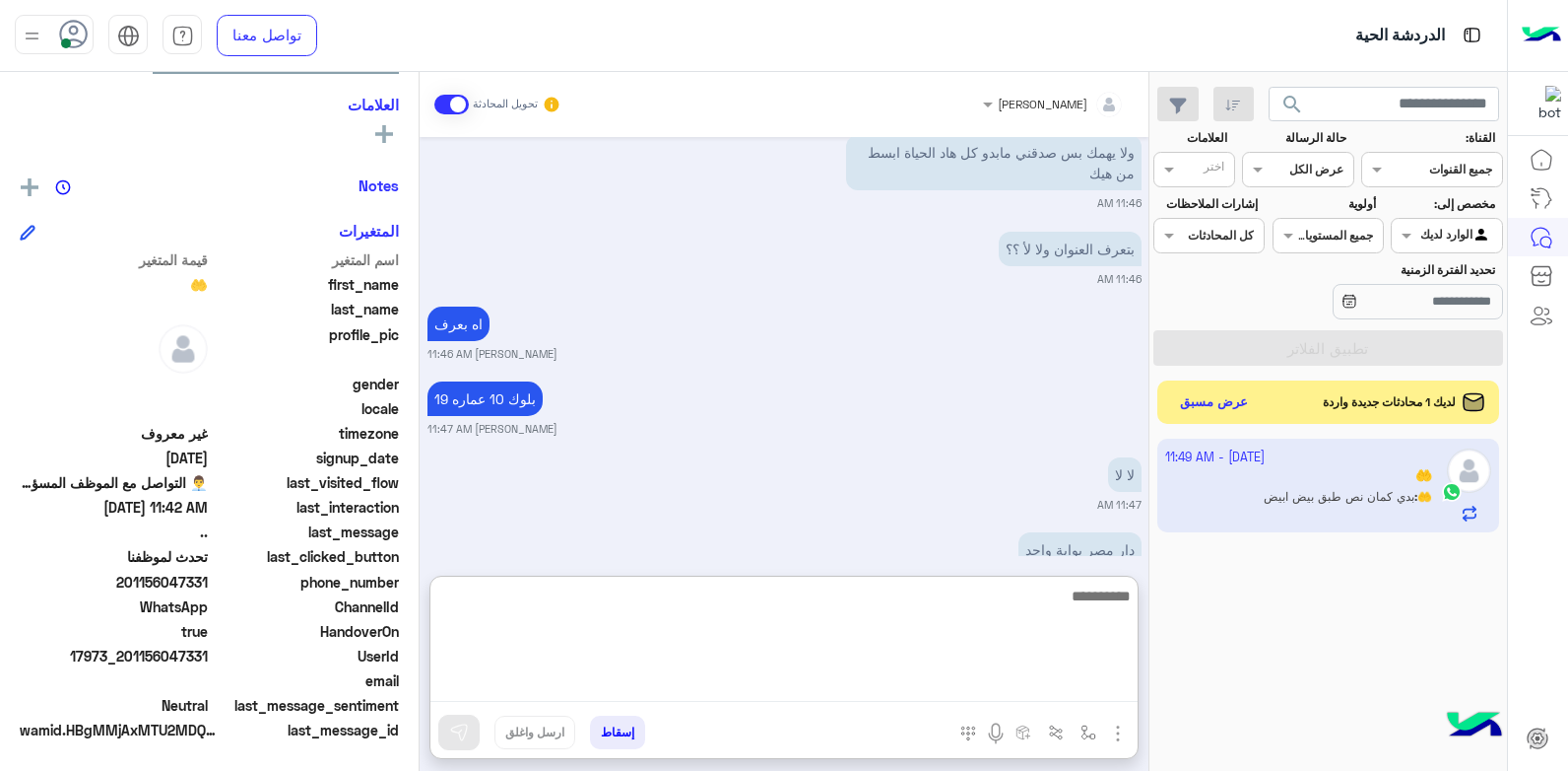
click at [983, 672] on textarea at bounding box center [784, 643] width 708 height 118
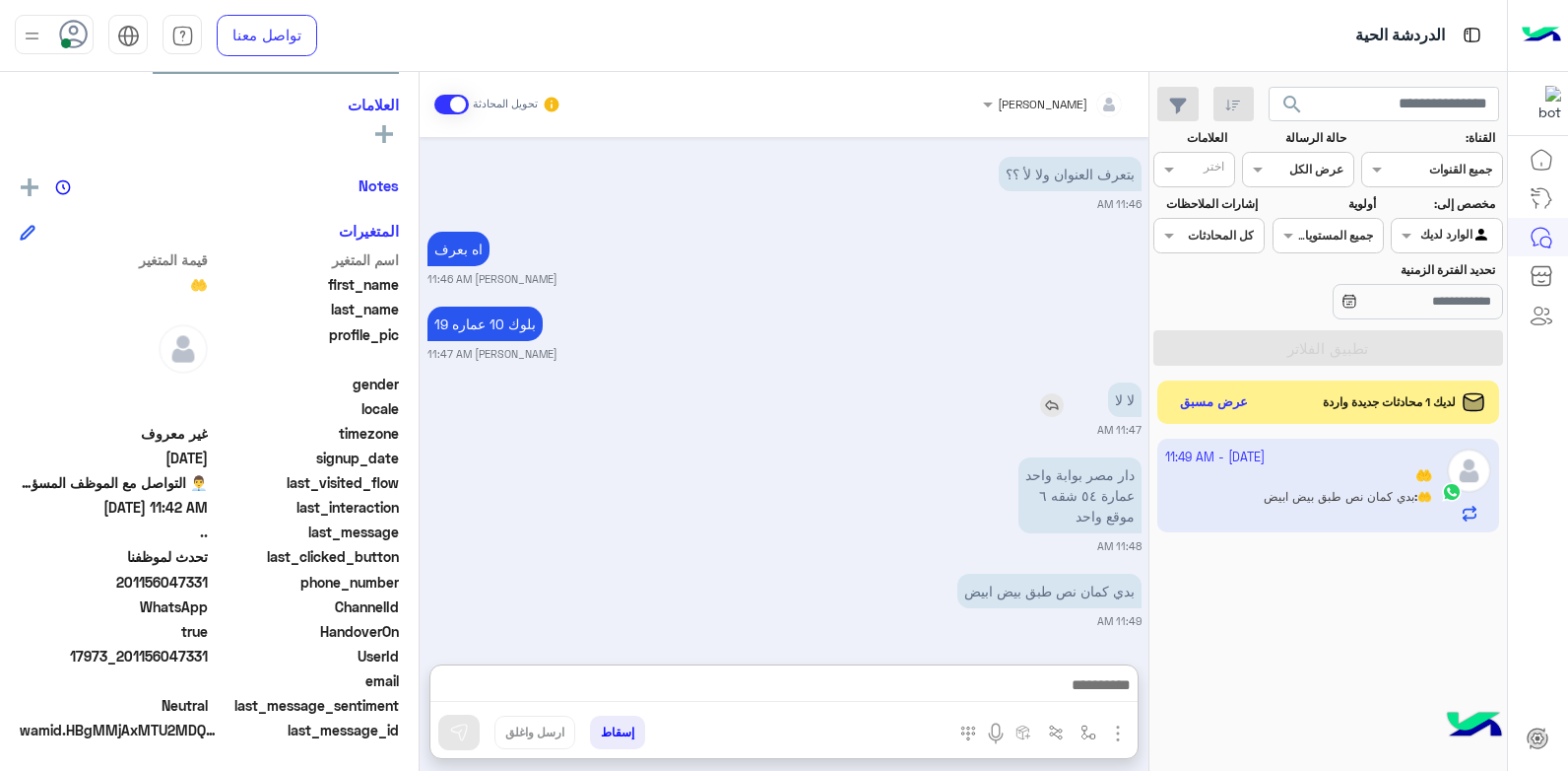
click at [1026, 383] on div "لا لا" at bounding box center [1068, 399] width 146 height 35
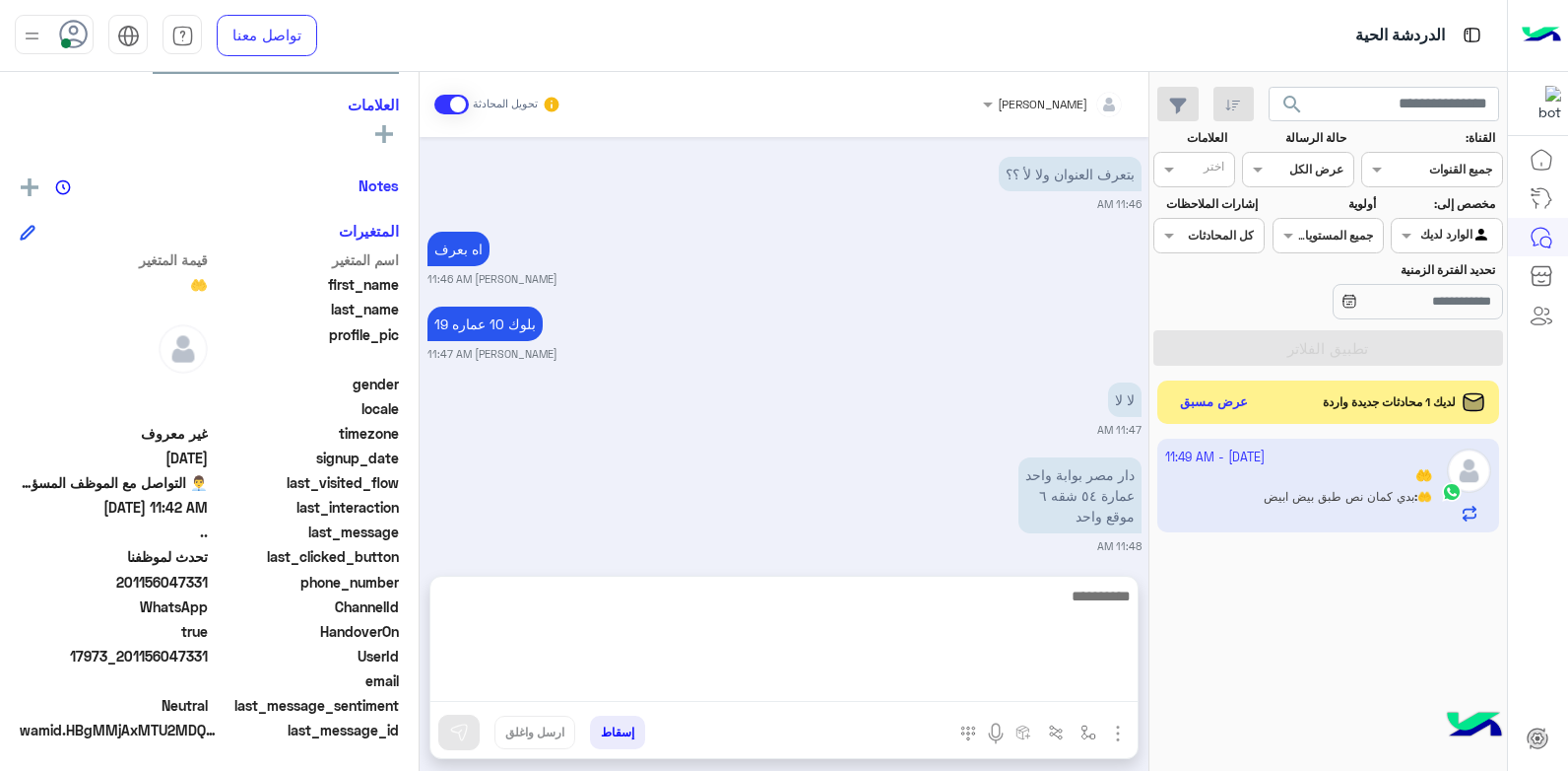
click at [1043, 678] on textarea at bounding box center [784, 643] width 708 height 118
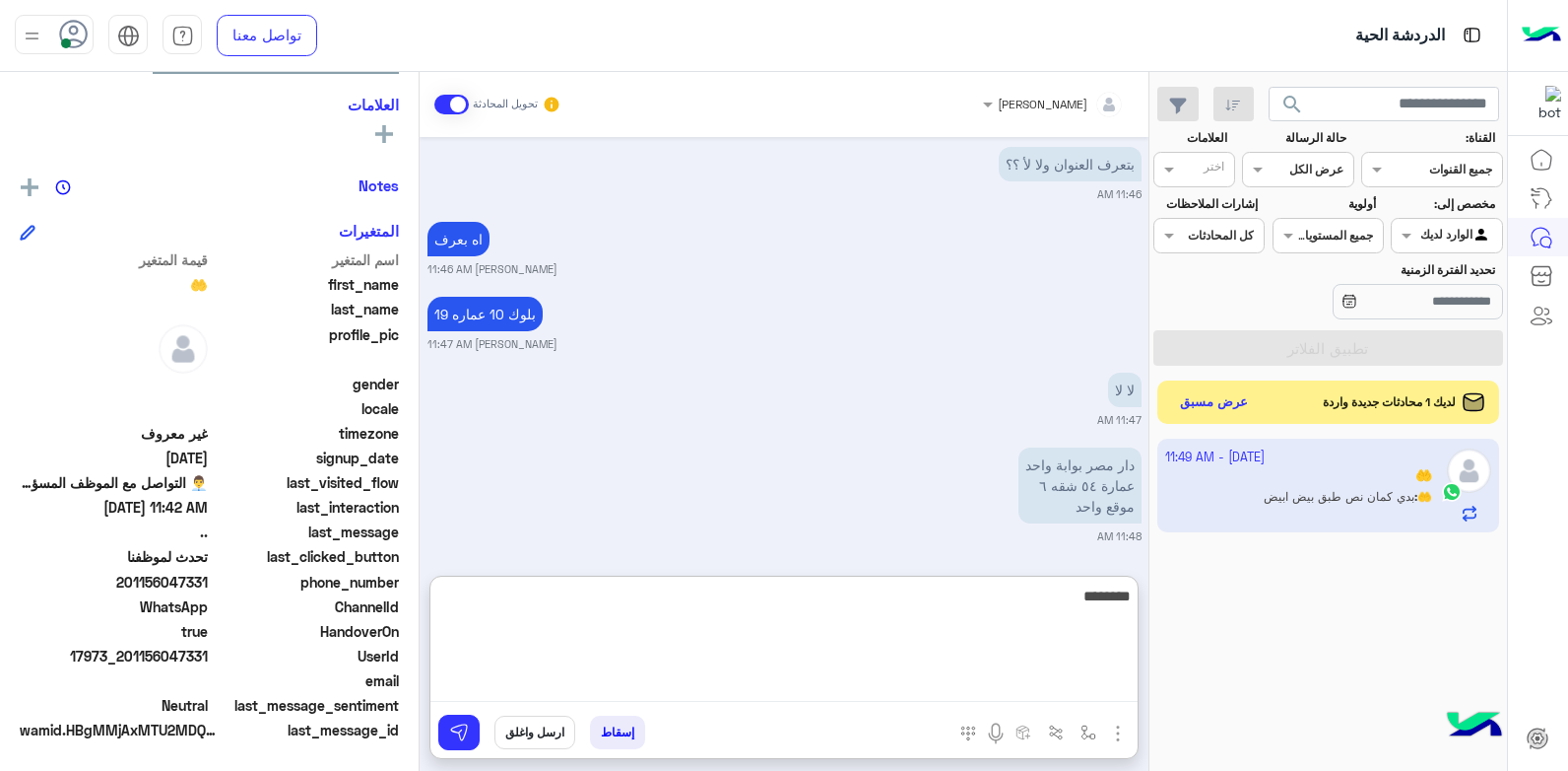
type textarea "*********"
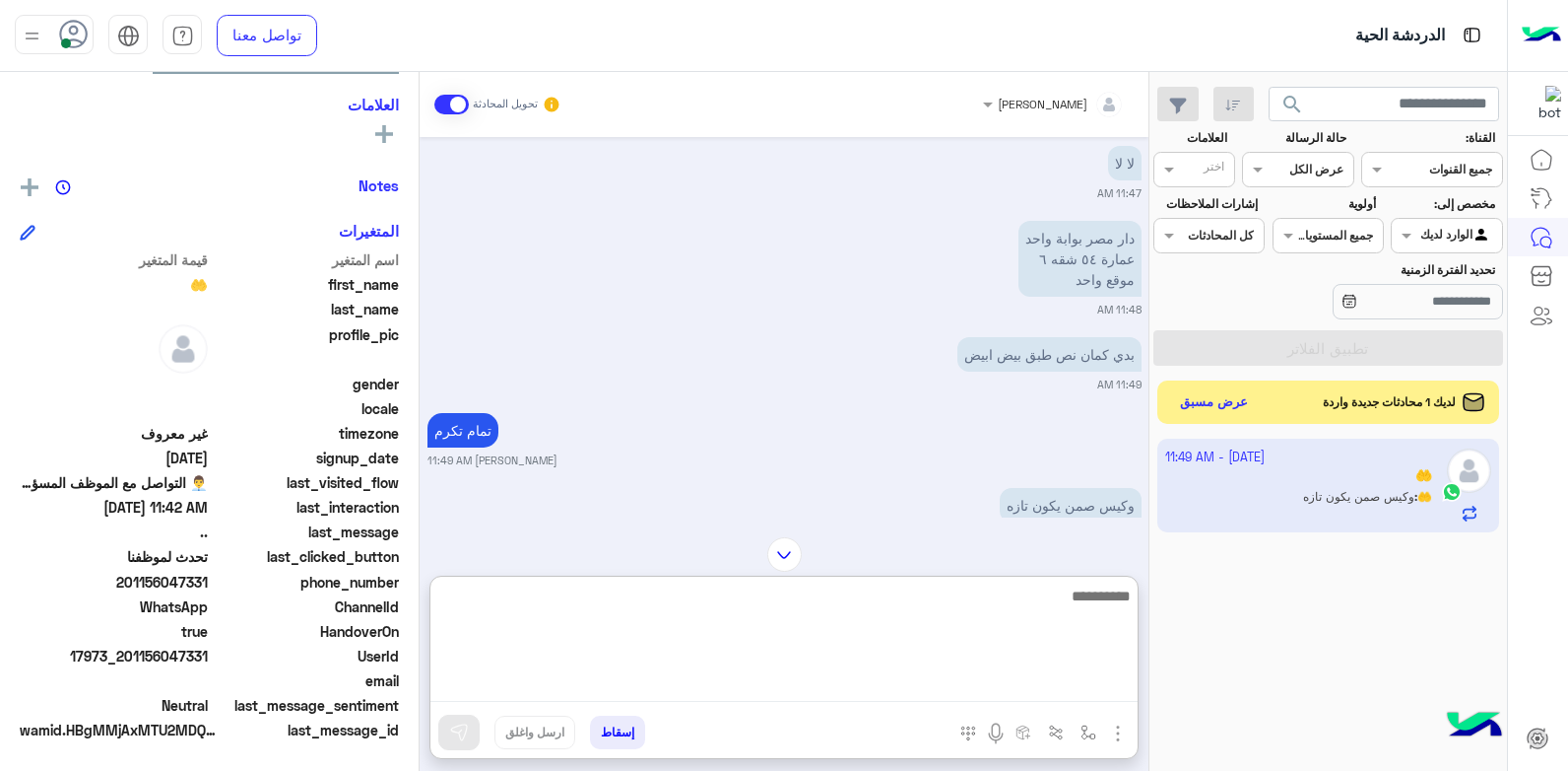
scroll to position [3649, 0]
click at [1021, 626] on textarea at bounding box center [784, 643] width 708 height 118
click at [1057, 609] on textarea at bounding box center [784, 643] width 708 height 118
type textarea "*********"
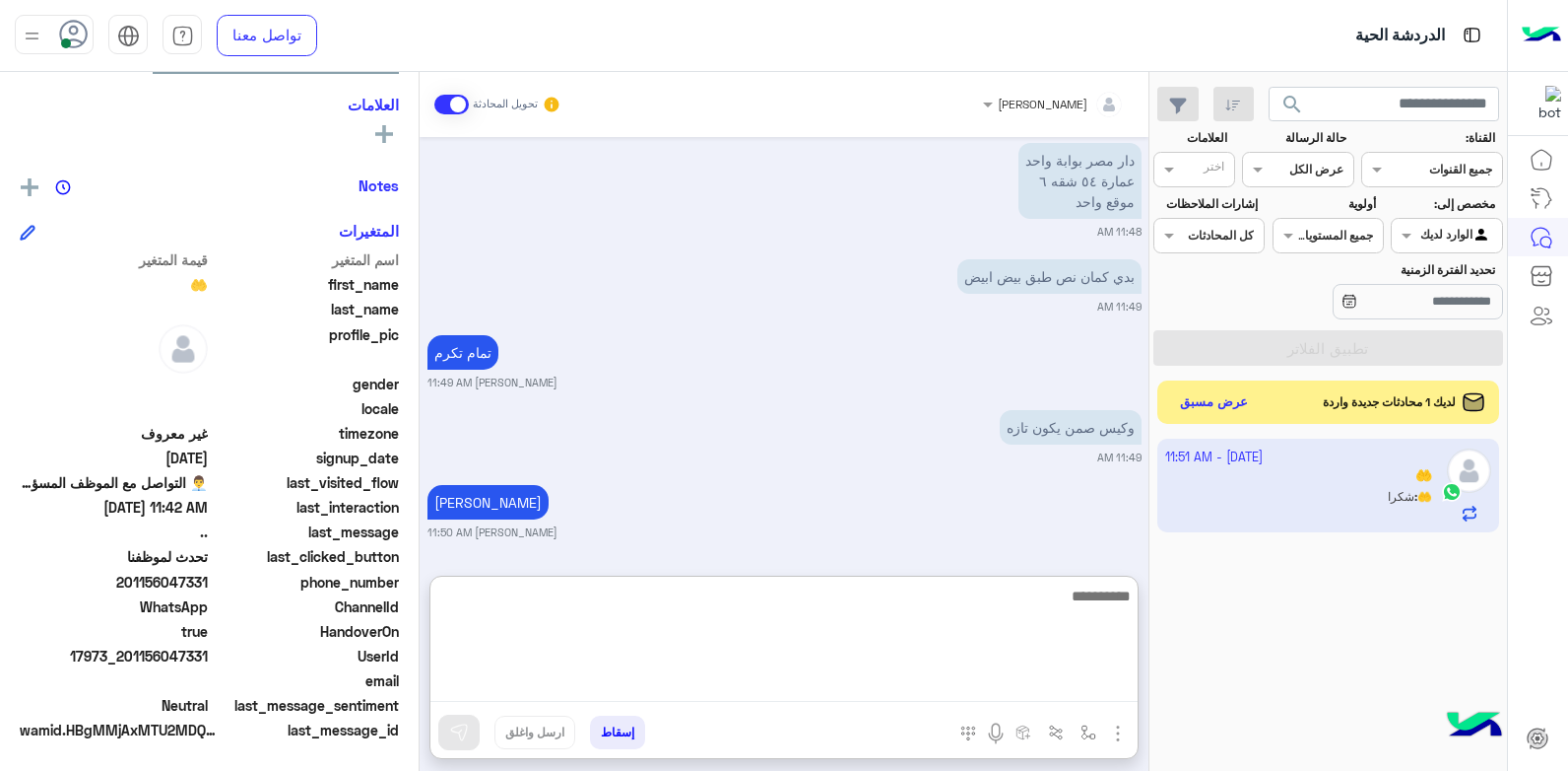
scroll to position [3801, 0]
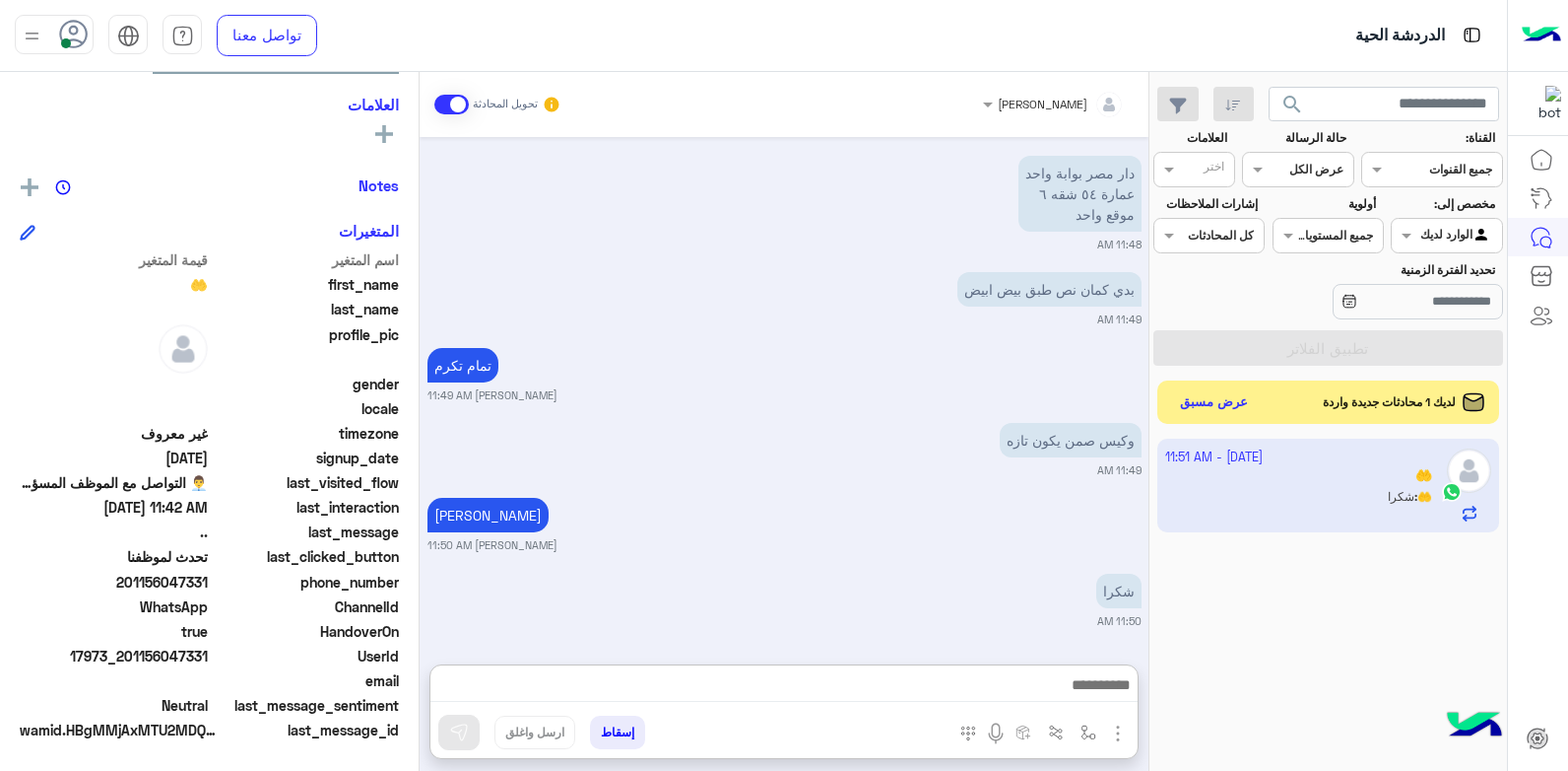
click at [609, 734] on button "إسقاط" at bounding box center [618, 733] width 55 height 34
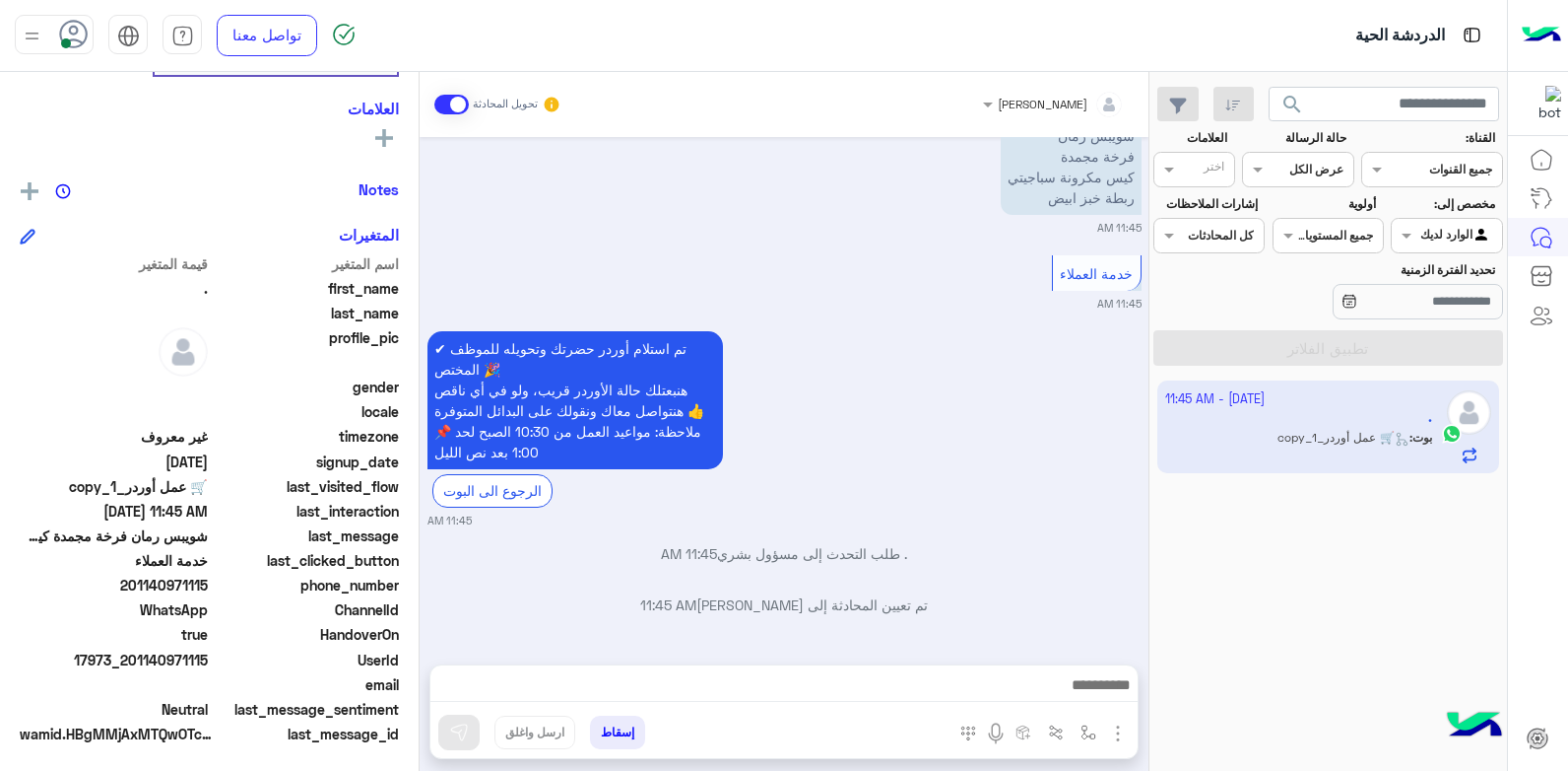
scroll to position [338, 0]
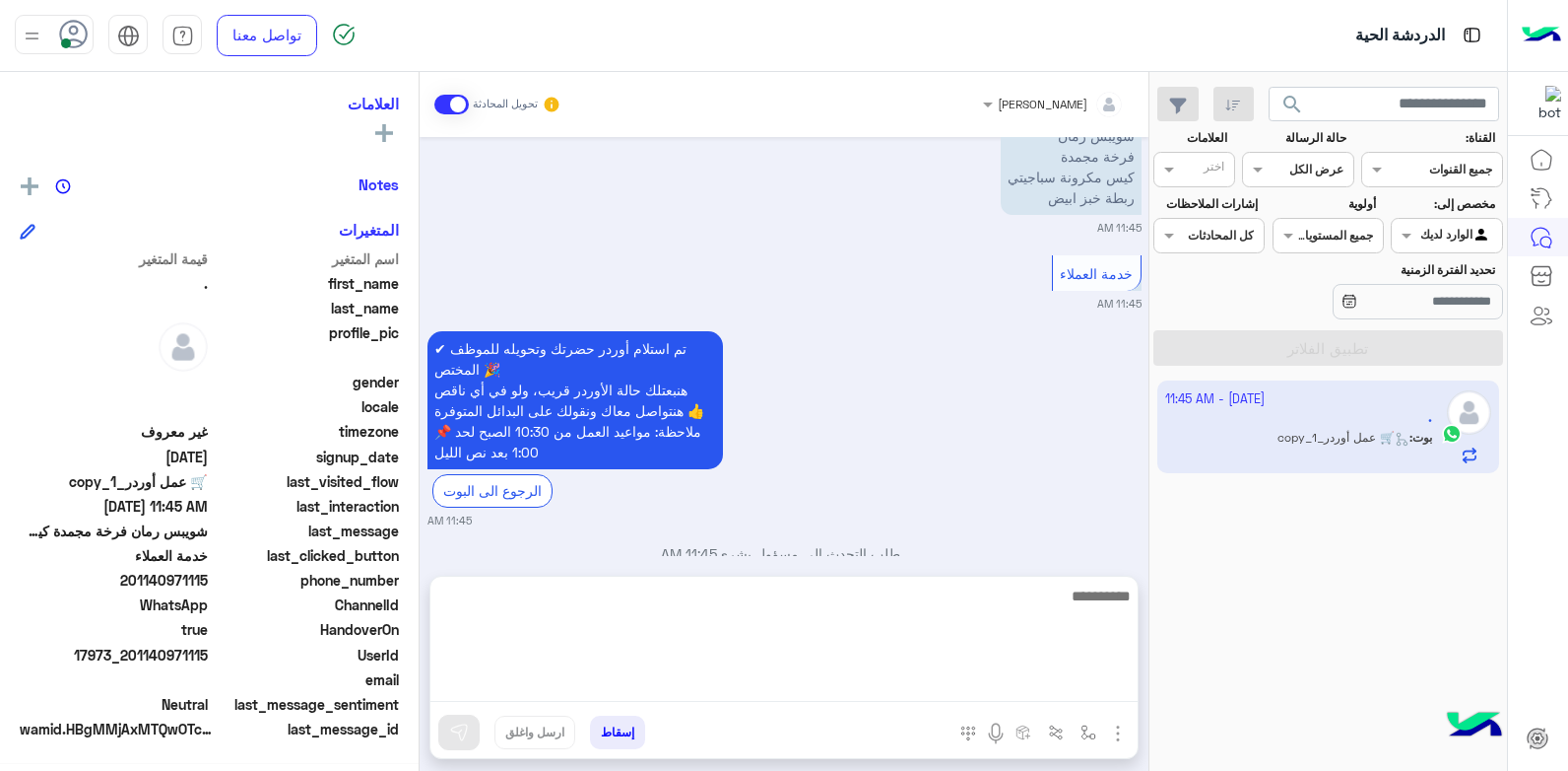
click at [1016, 684] on textarea at bounding box center [784, 643] width 708 height 118
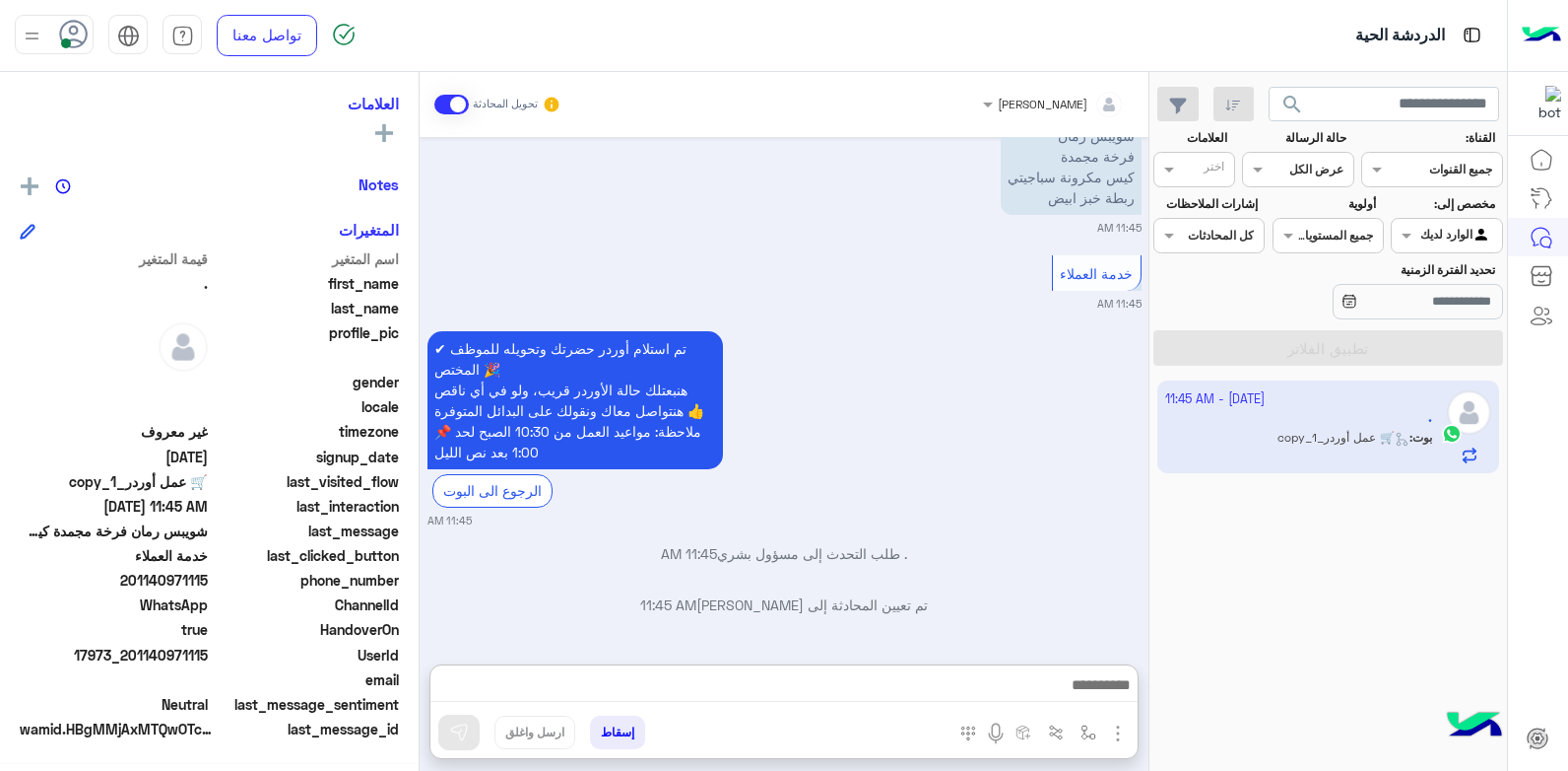
click at [1013, 464] on div "✔ تم استلام أوردر حضرتك وتحويله للموظف المختص 🎉 هنبعتلك حالة الأوردر قريب، ولو …" at bounding box center [784, 427] width 715 height 202
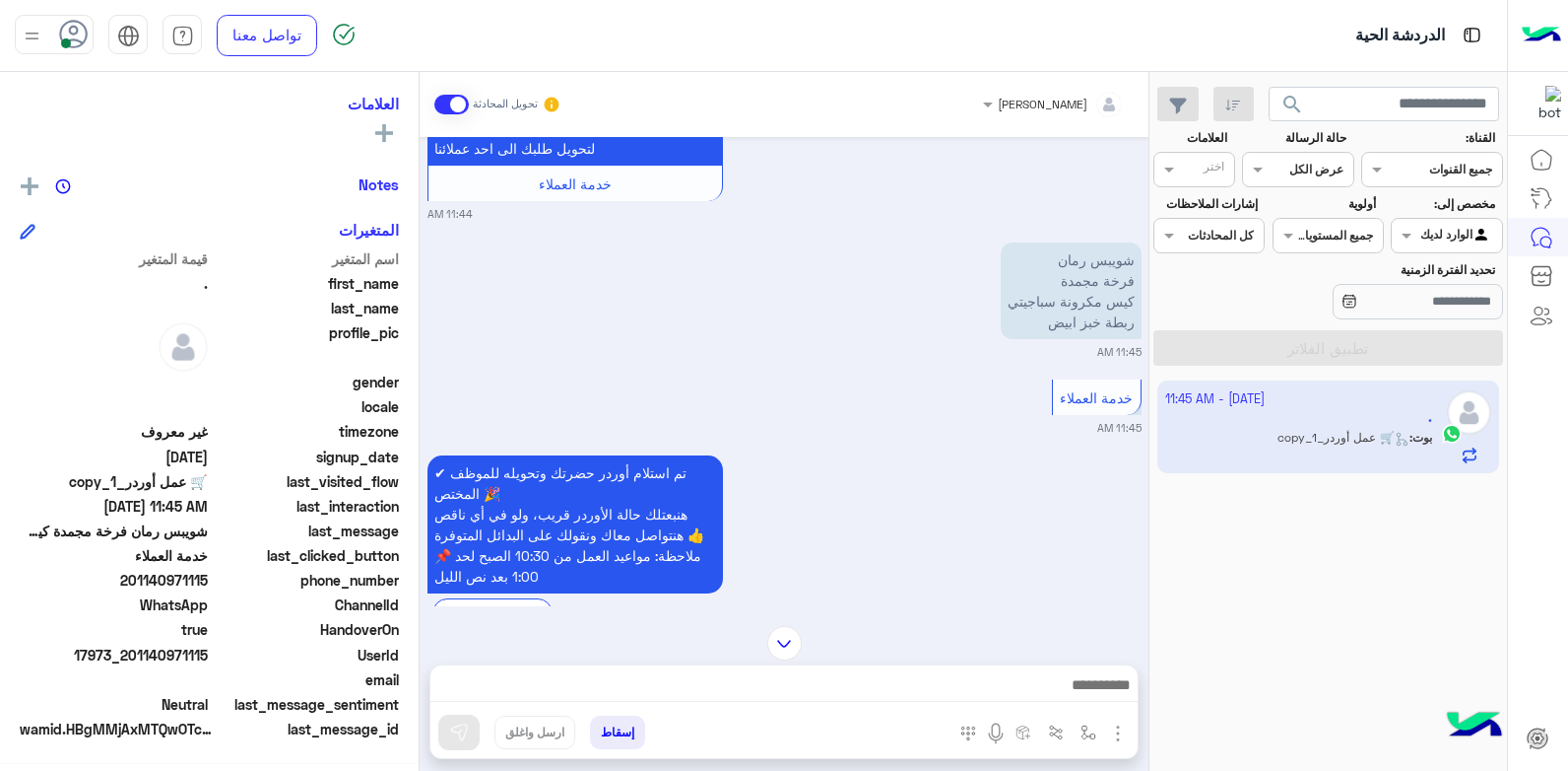
scroll to position [1351, 0]
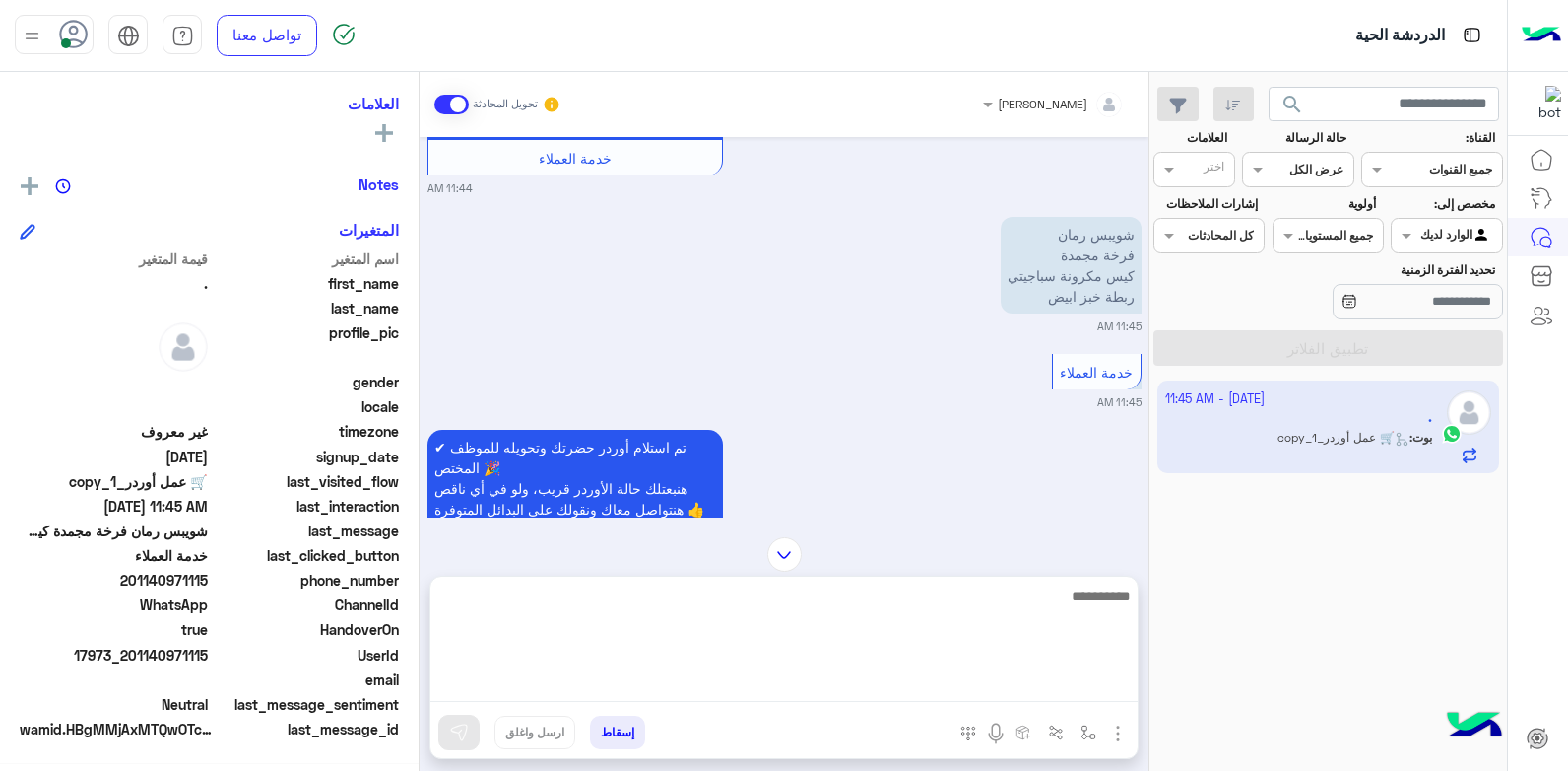
click at [1083, 689] on textarea at bounding box center [784, 643] width 708 height 118
type textarea "*"
type textarea "**********"
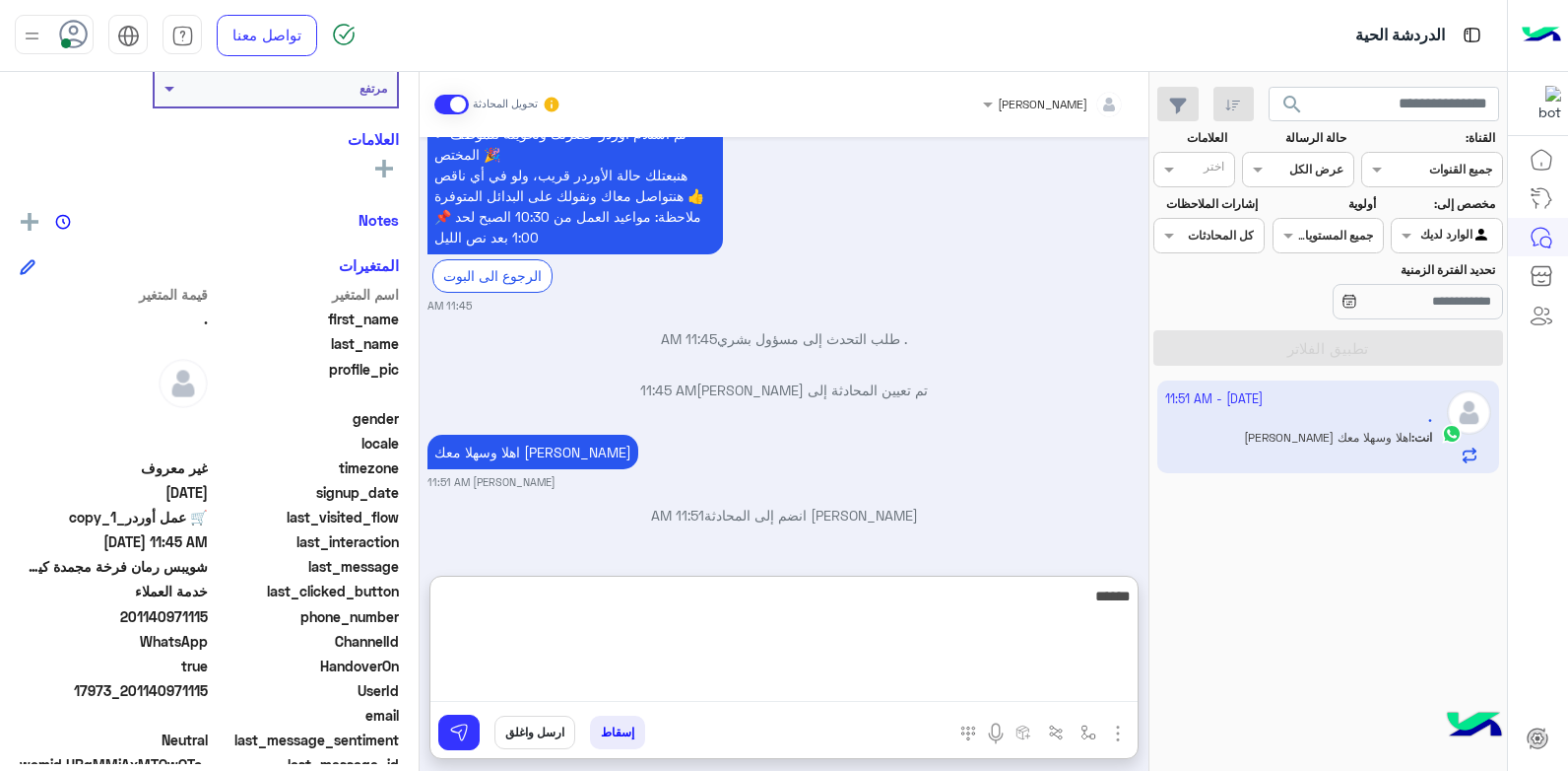
scroll to position [374, 0]
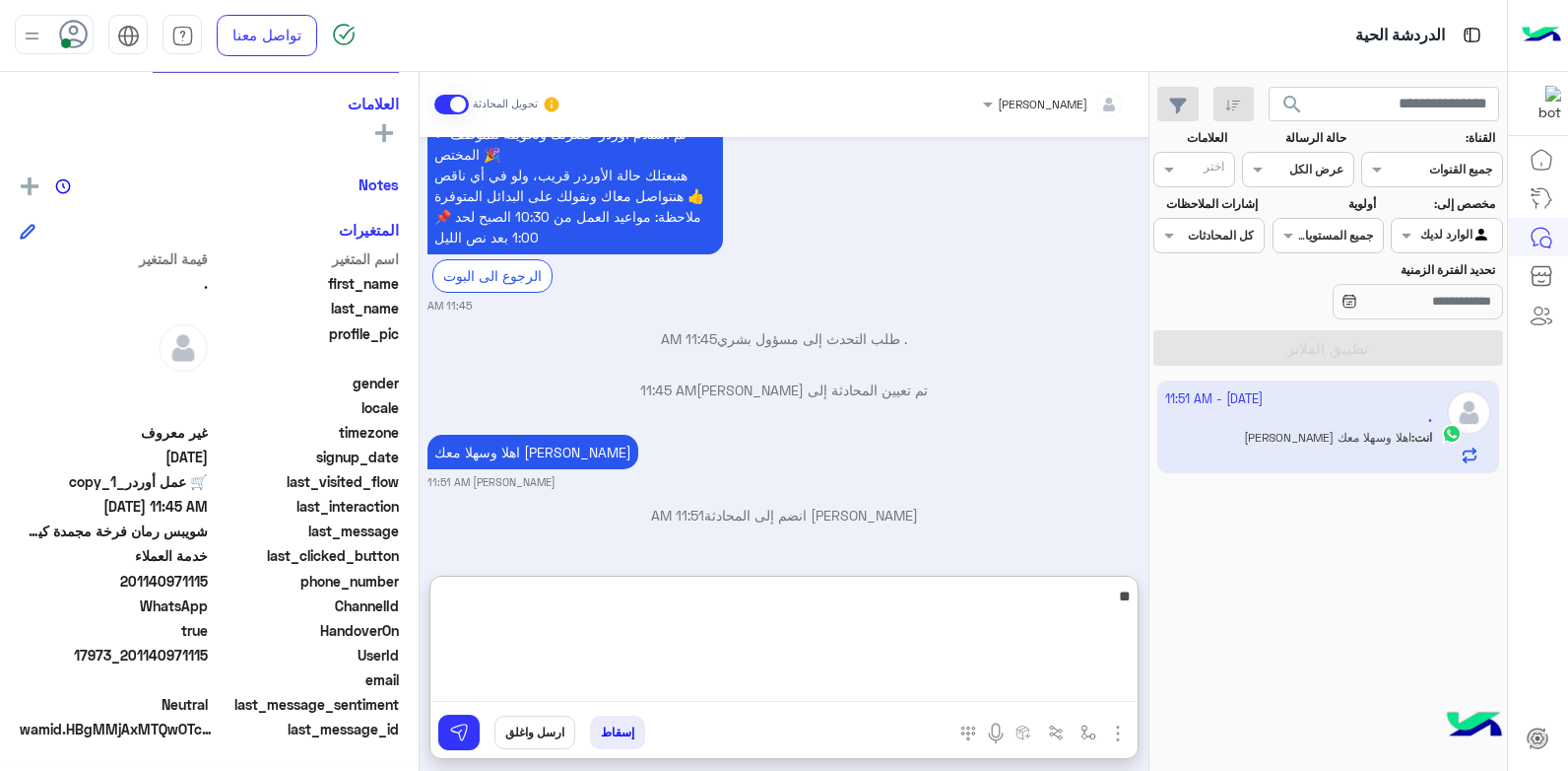
type textarea "*"
type textarea "**********"
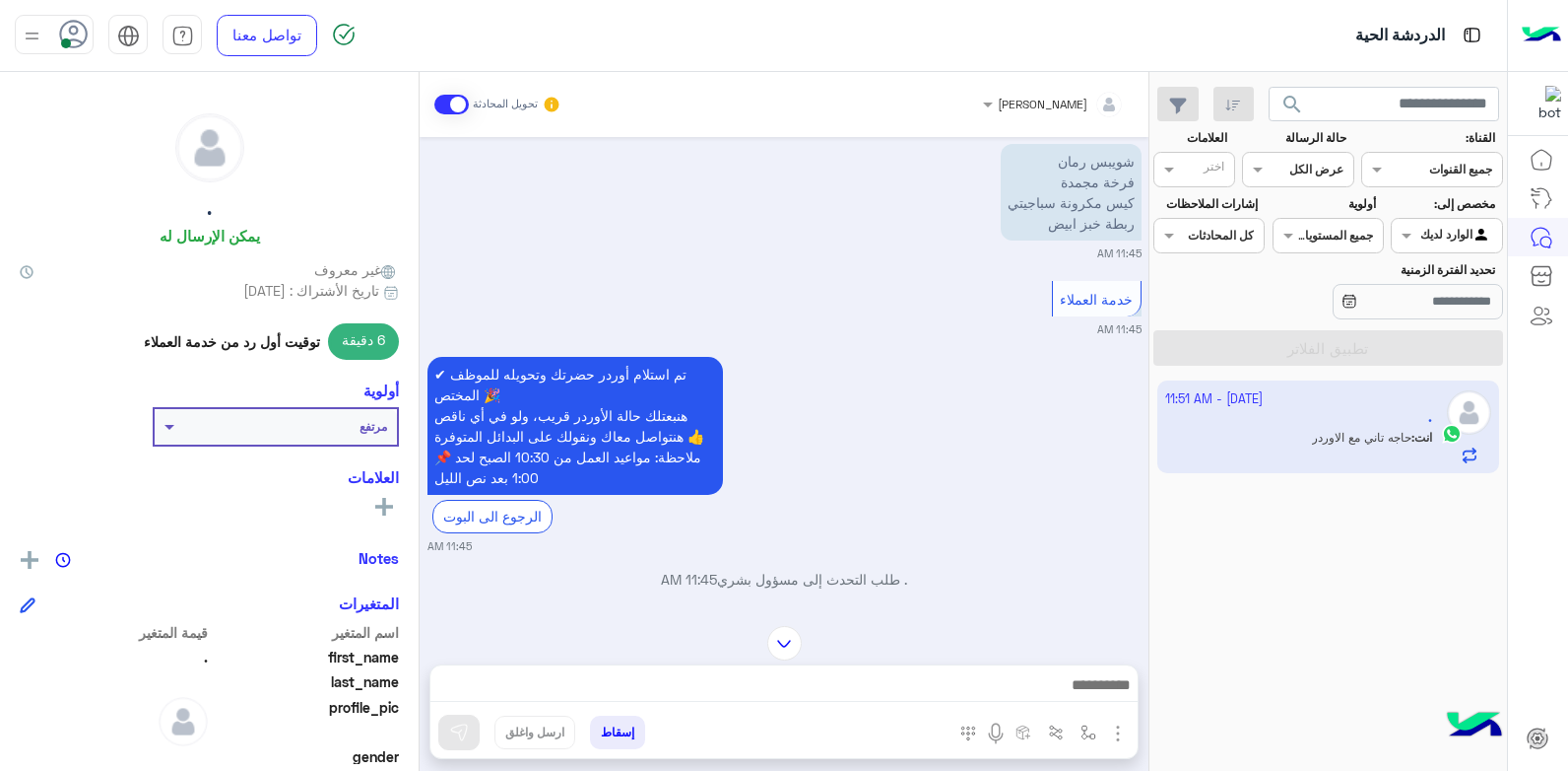
scroll to position [1256, 0]
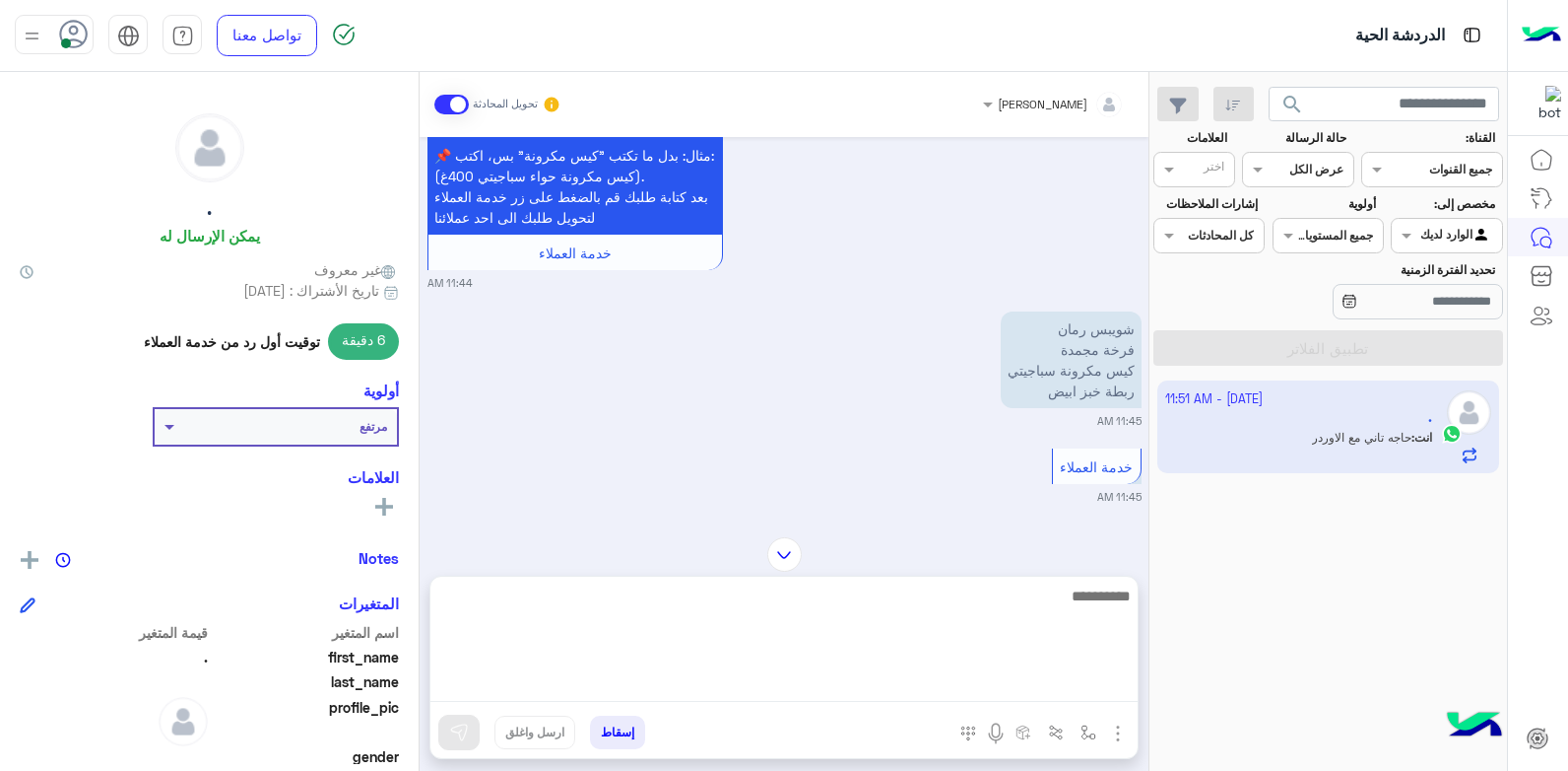
click at [1015, 674] on textarea at bounding box center [784, 643] width 708 height 118
type textarea "**********"
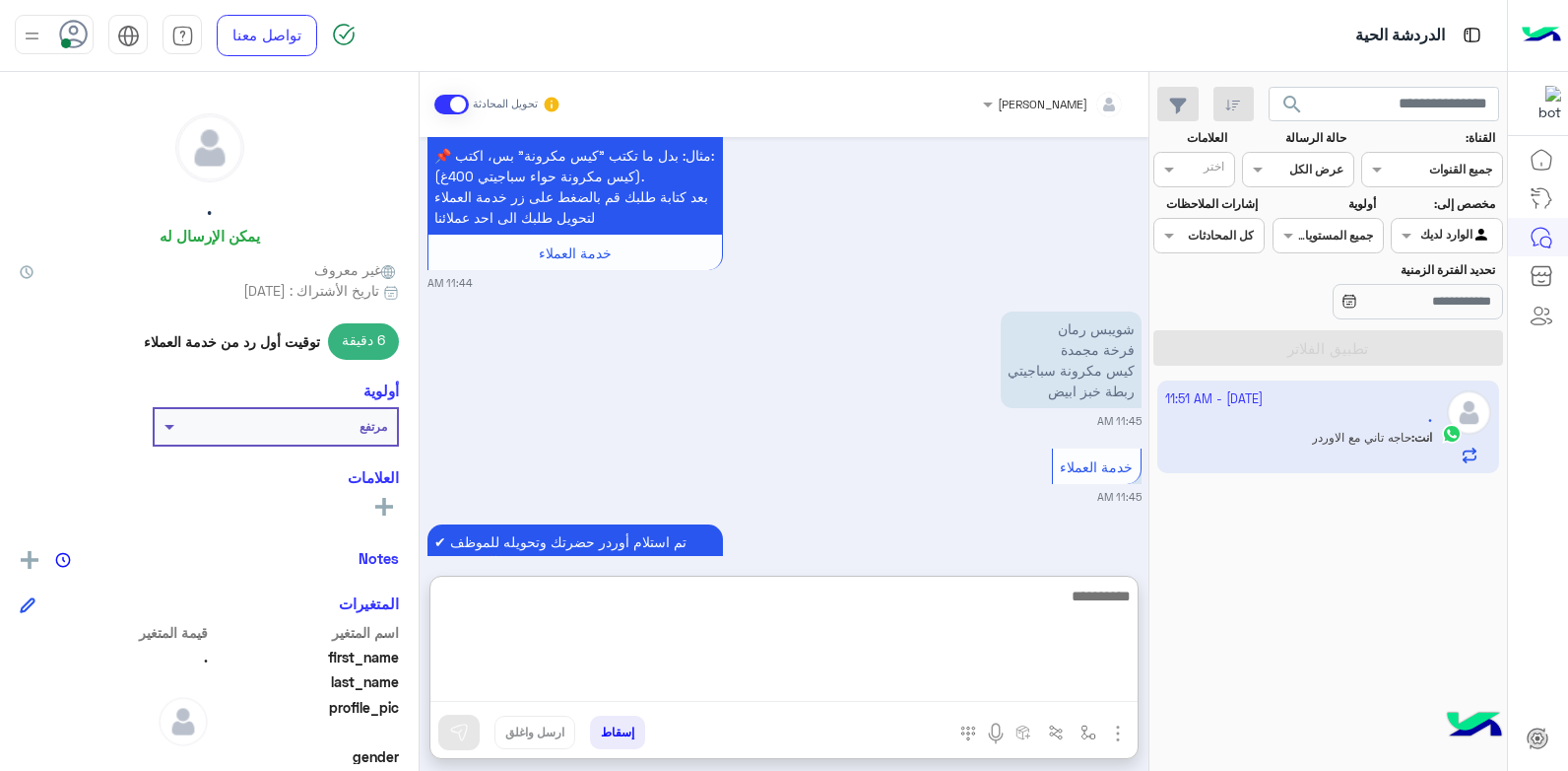
scroll to position [1815, 0]
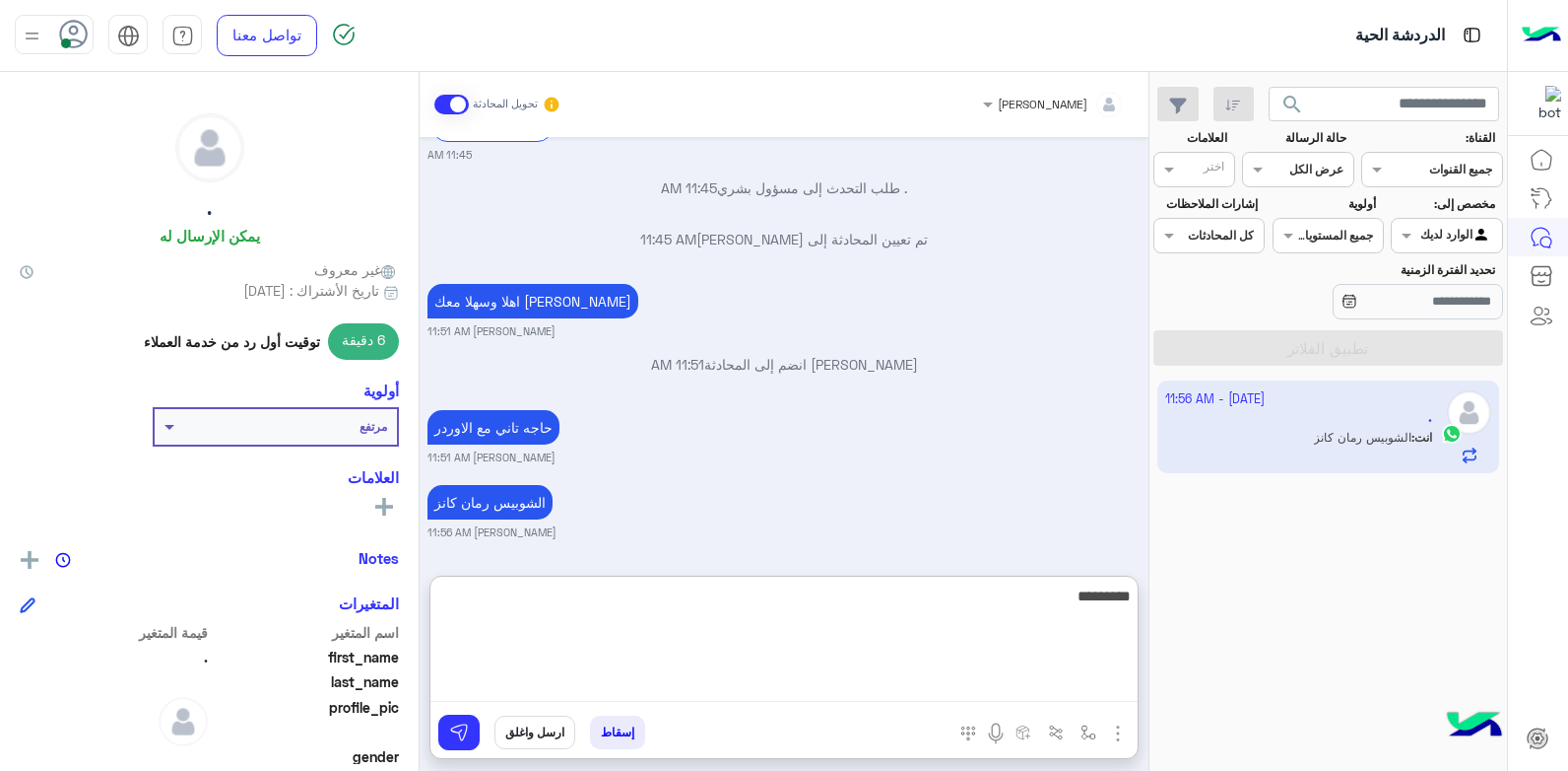
type textarea "**********"
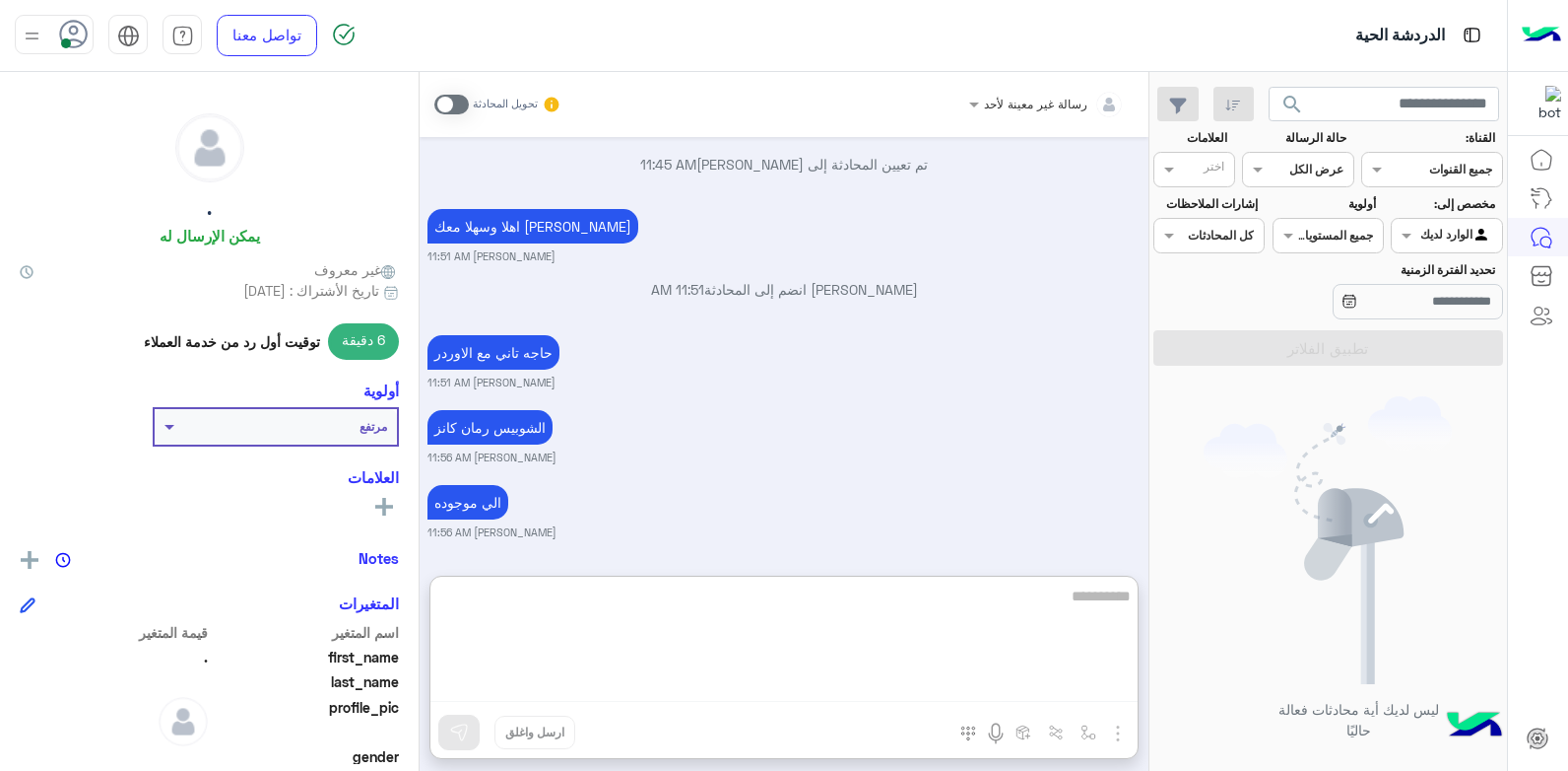
scroll to position [2182, 0]
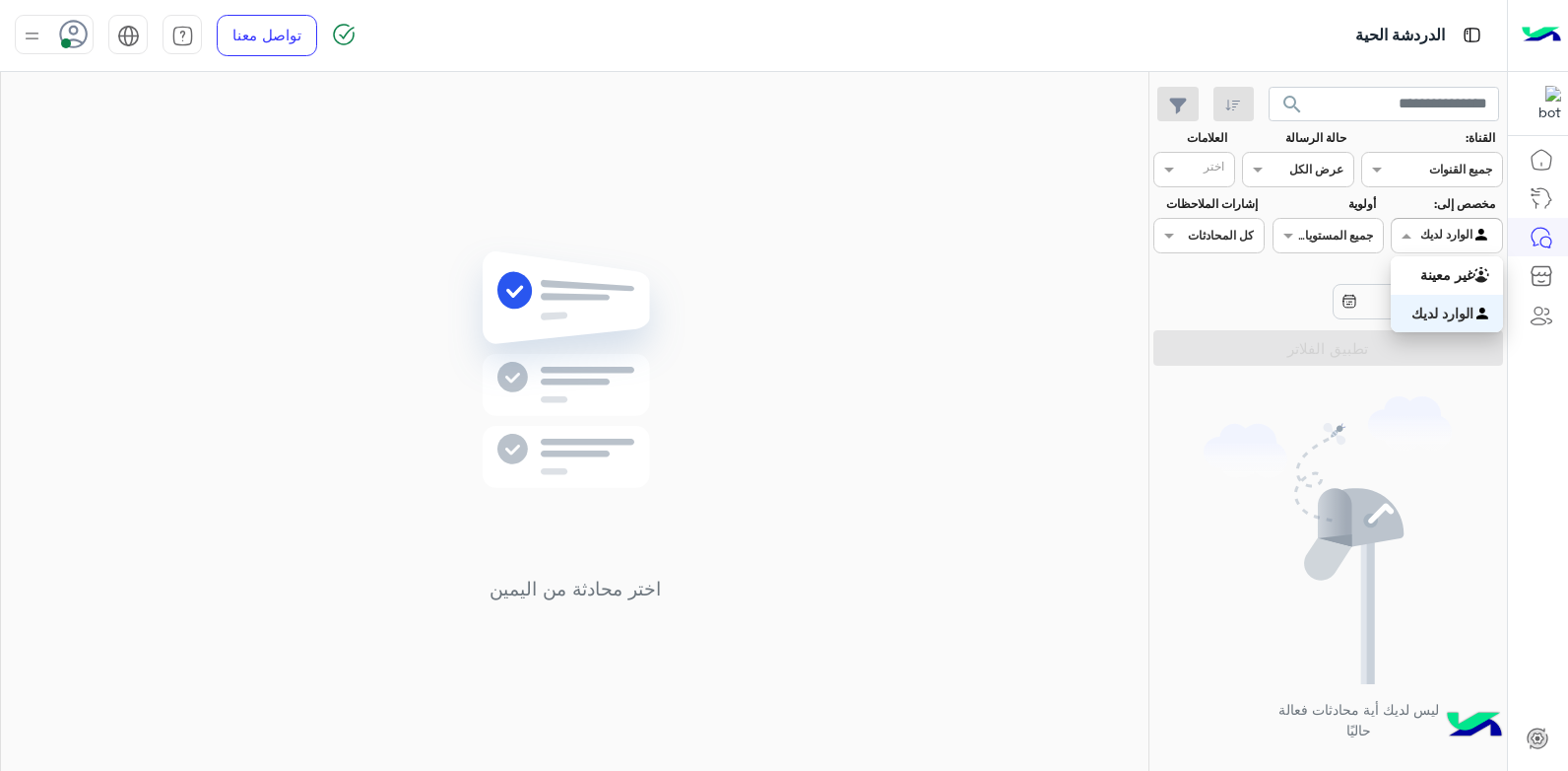
click at [1420, 235] on div at bounding box center [1446, 233] width 109 height 19
click at [1420, 281] on b "غير معينة" at bounding box center [1447, 274] width 53 height 17
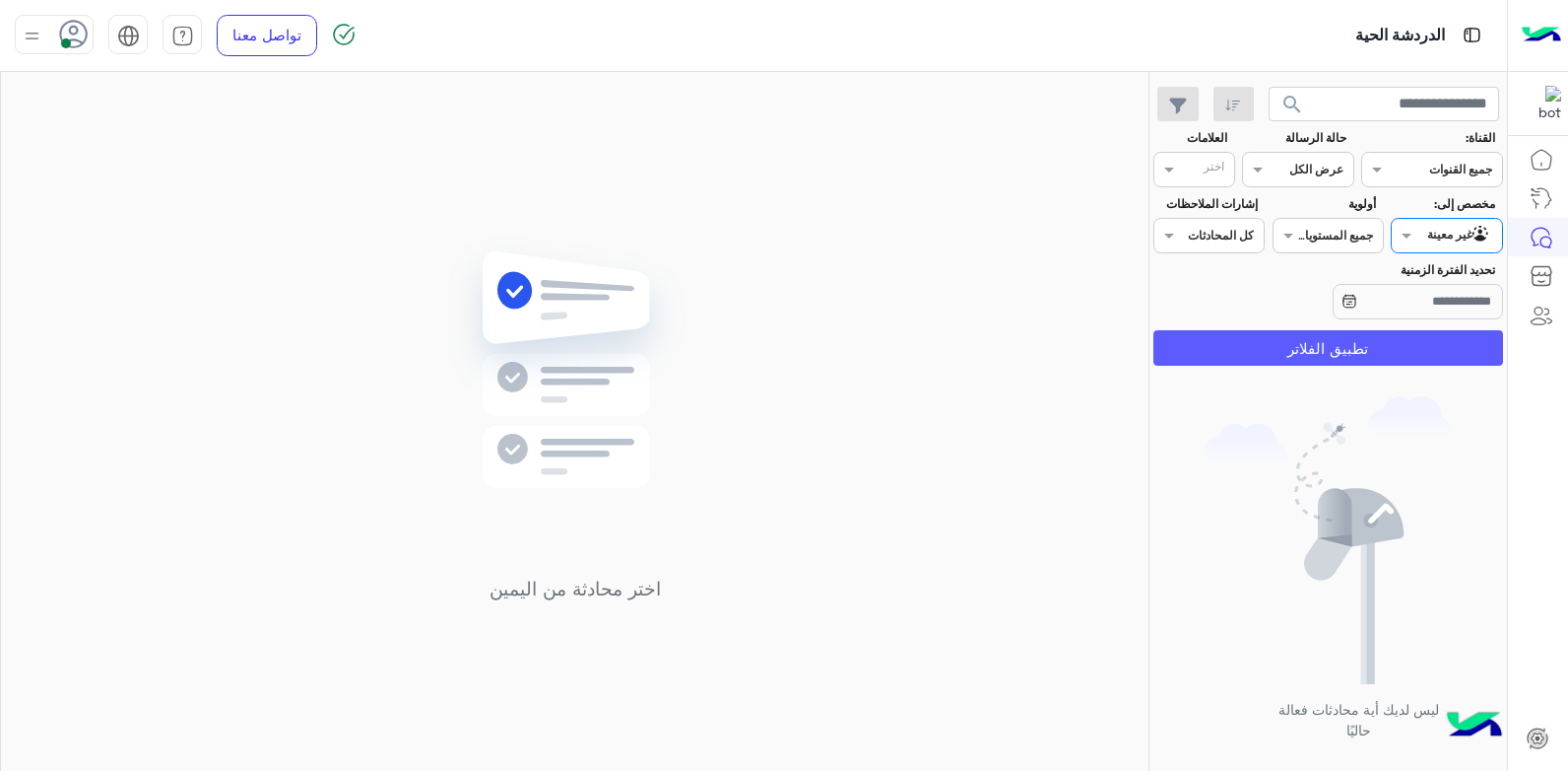
click at [1358, 334] on button "تطبيق الفلاتر" at bounding box center [1328, 348] width 350 height 35
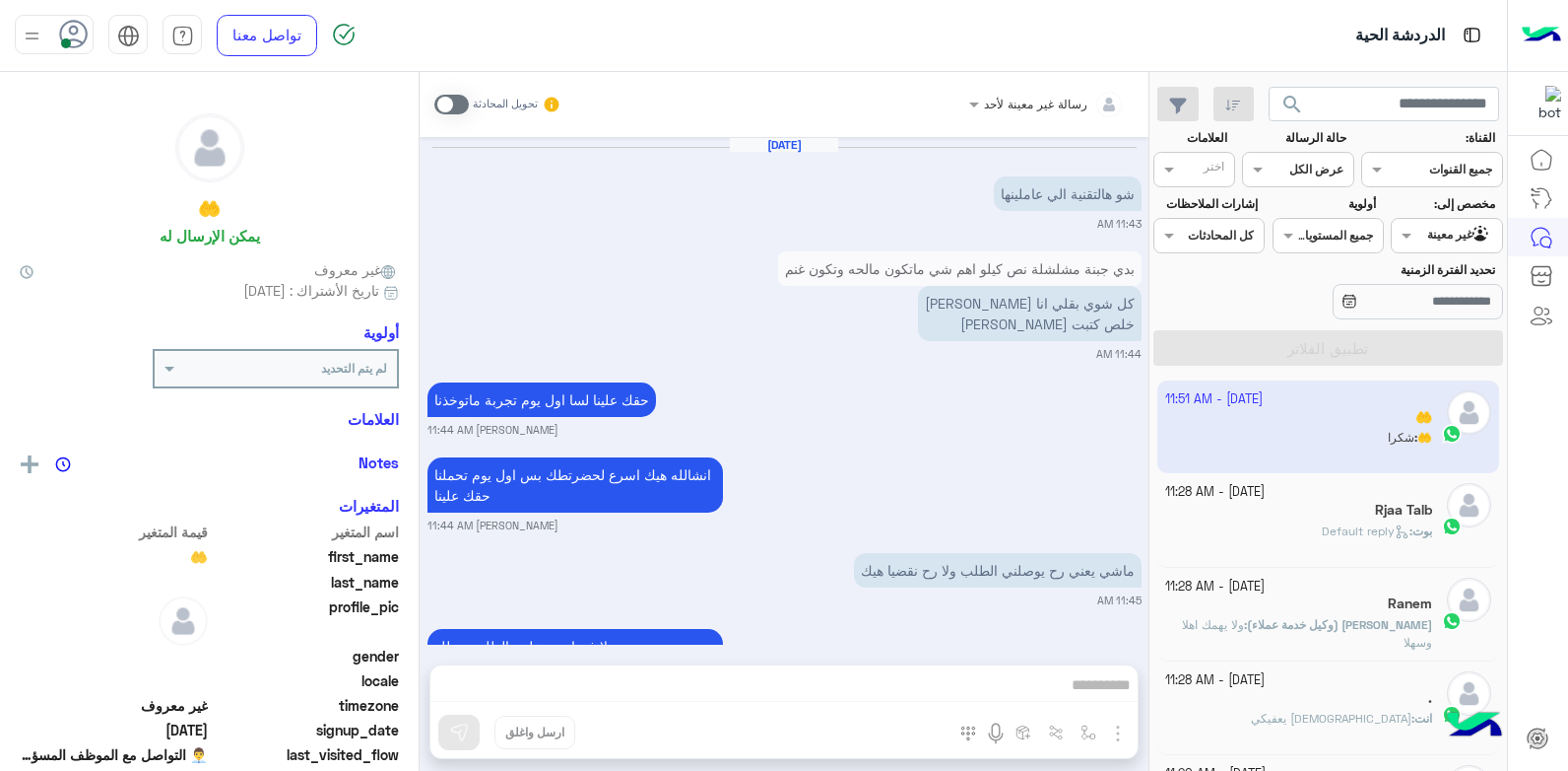
scroll to position [1166, 0]
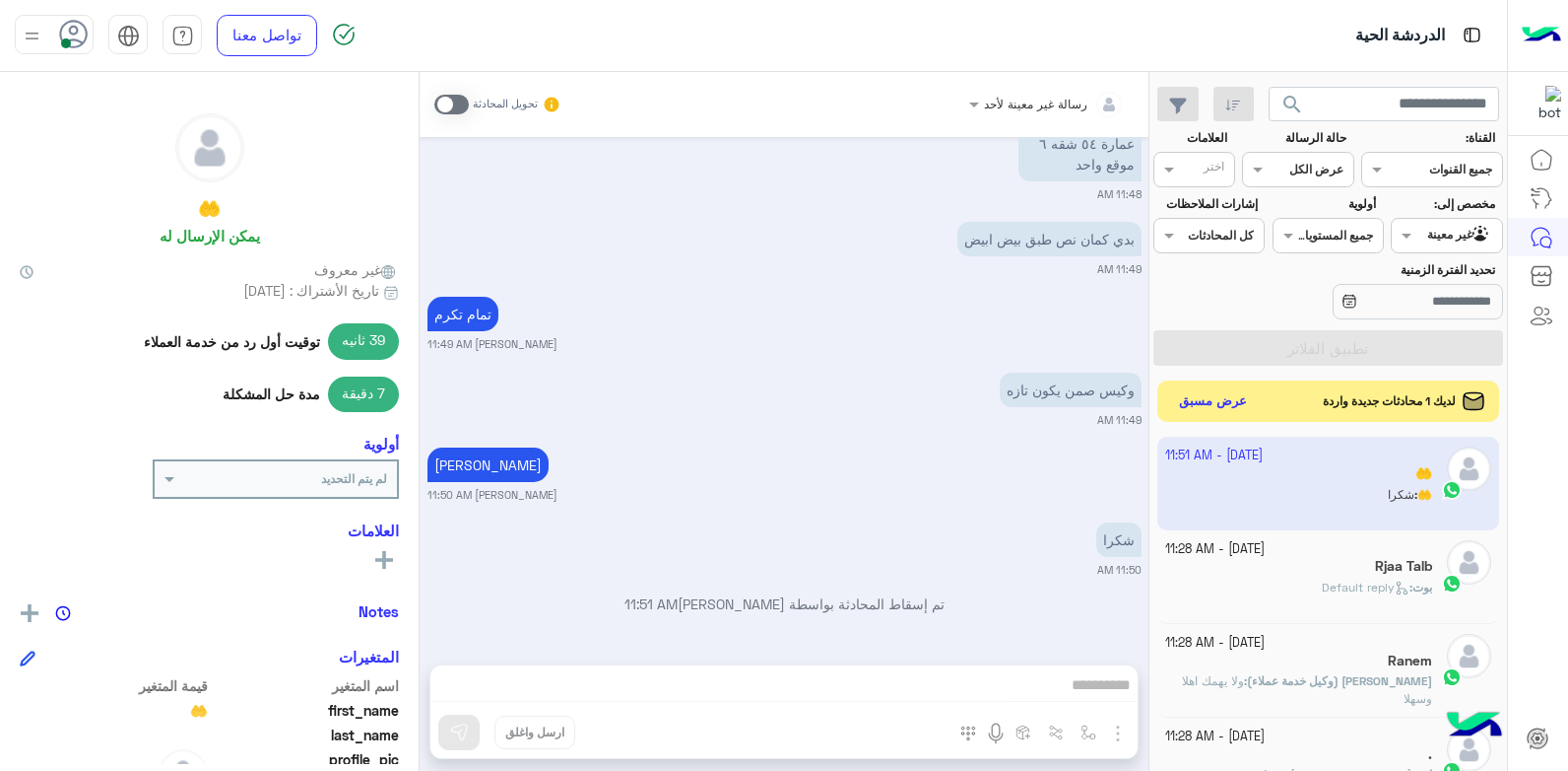
click at [1219, 404] on button "عرض مسبق" at bounding box center [1213, 401] width 83 height 27
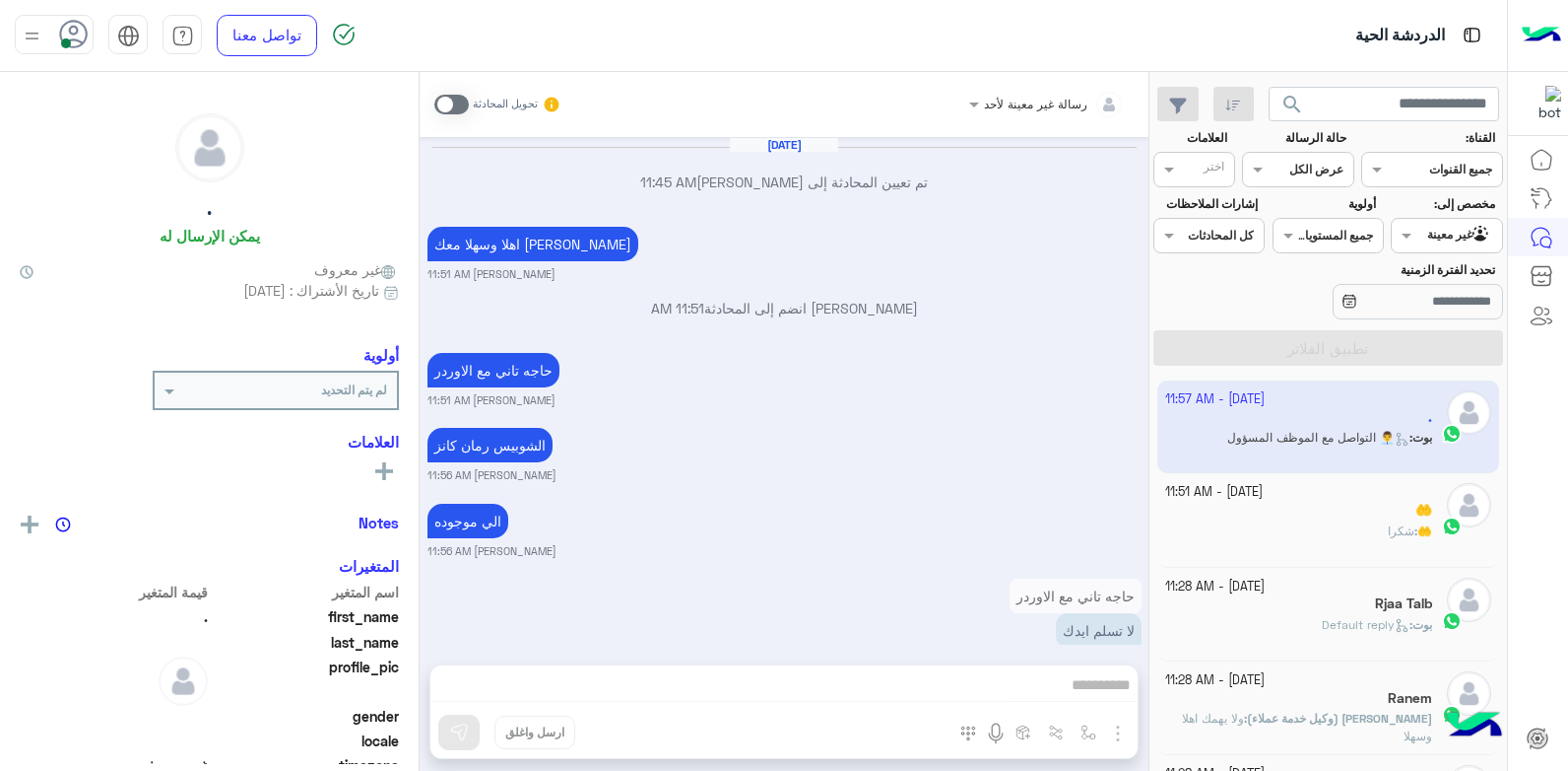
scroll to position [1286, 0]
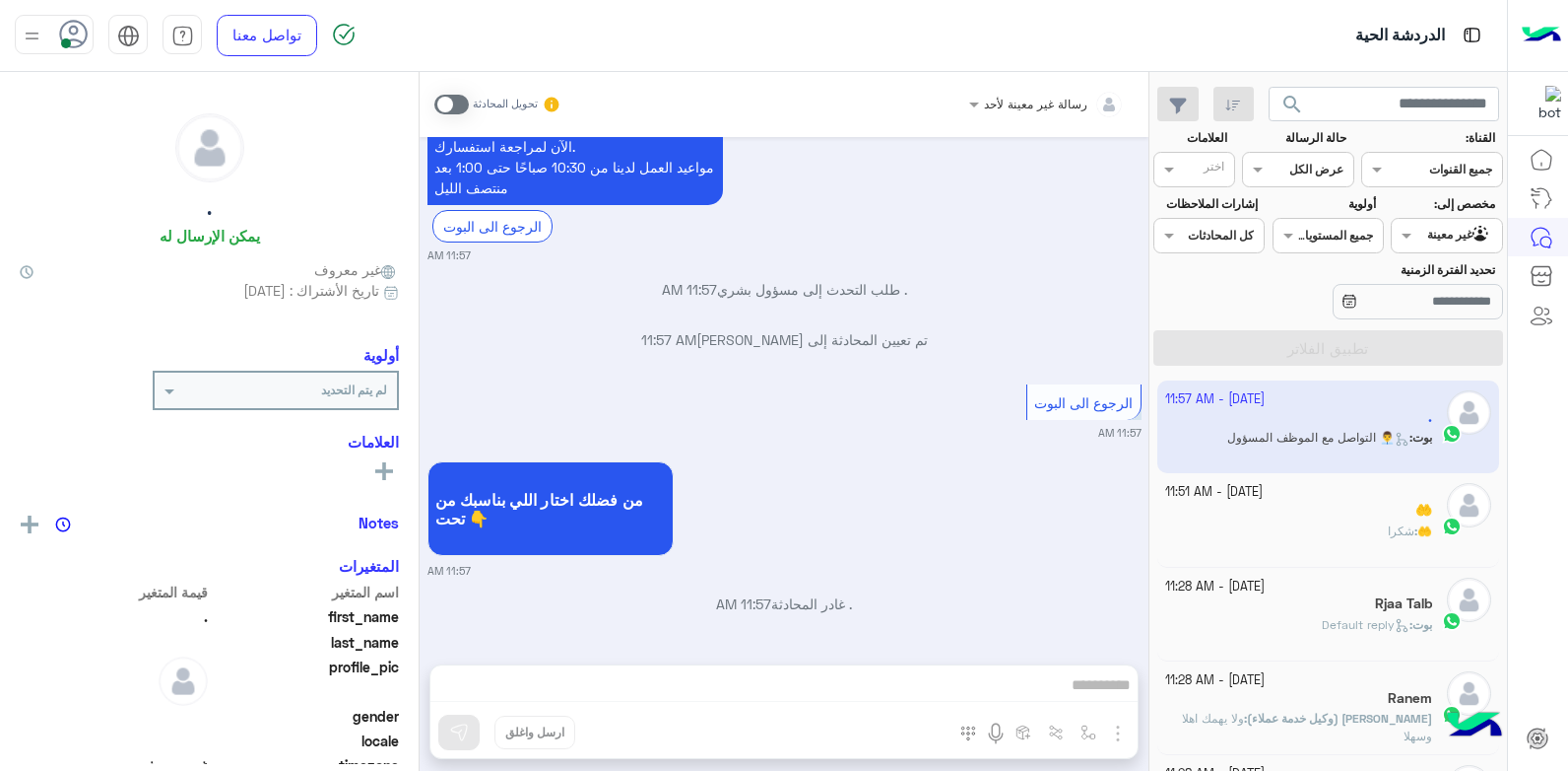
click at [1423, 234] on div at bounding box center [1446, 233] width 109 height 19
click at [1411, 316] on b "الوارد لديك" at bounding box center [1442, 313] width 62 height 17
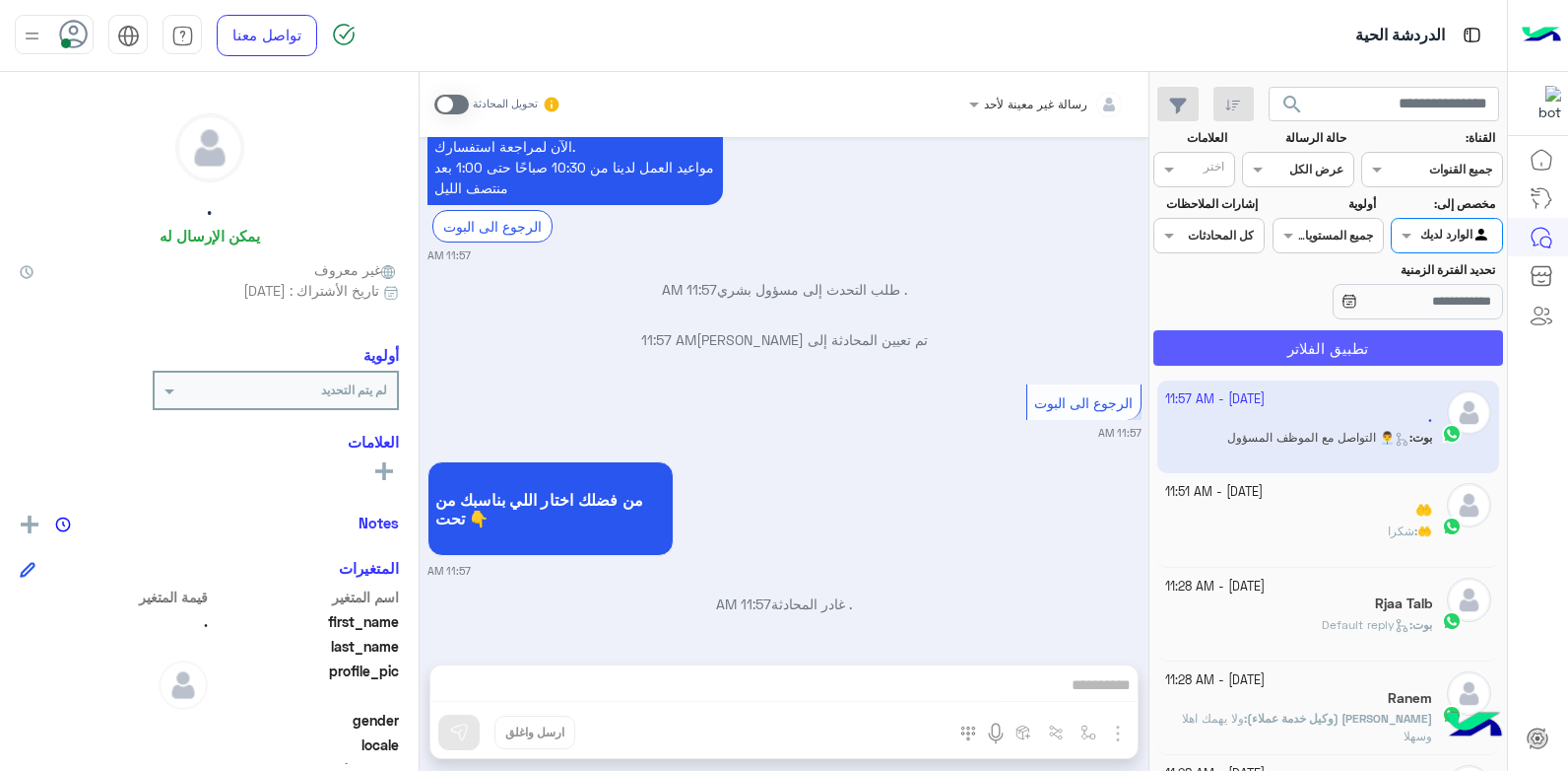
click at [1362, 345] on button "تطبيق الفلاتر" at bounding box center [1328, 348] width 350 height 35
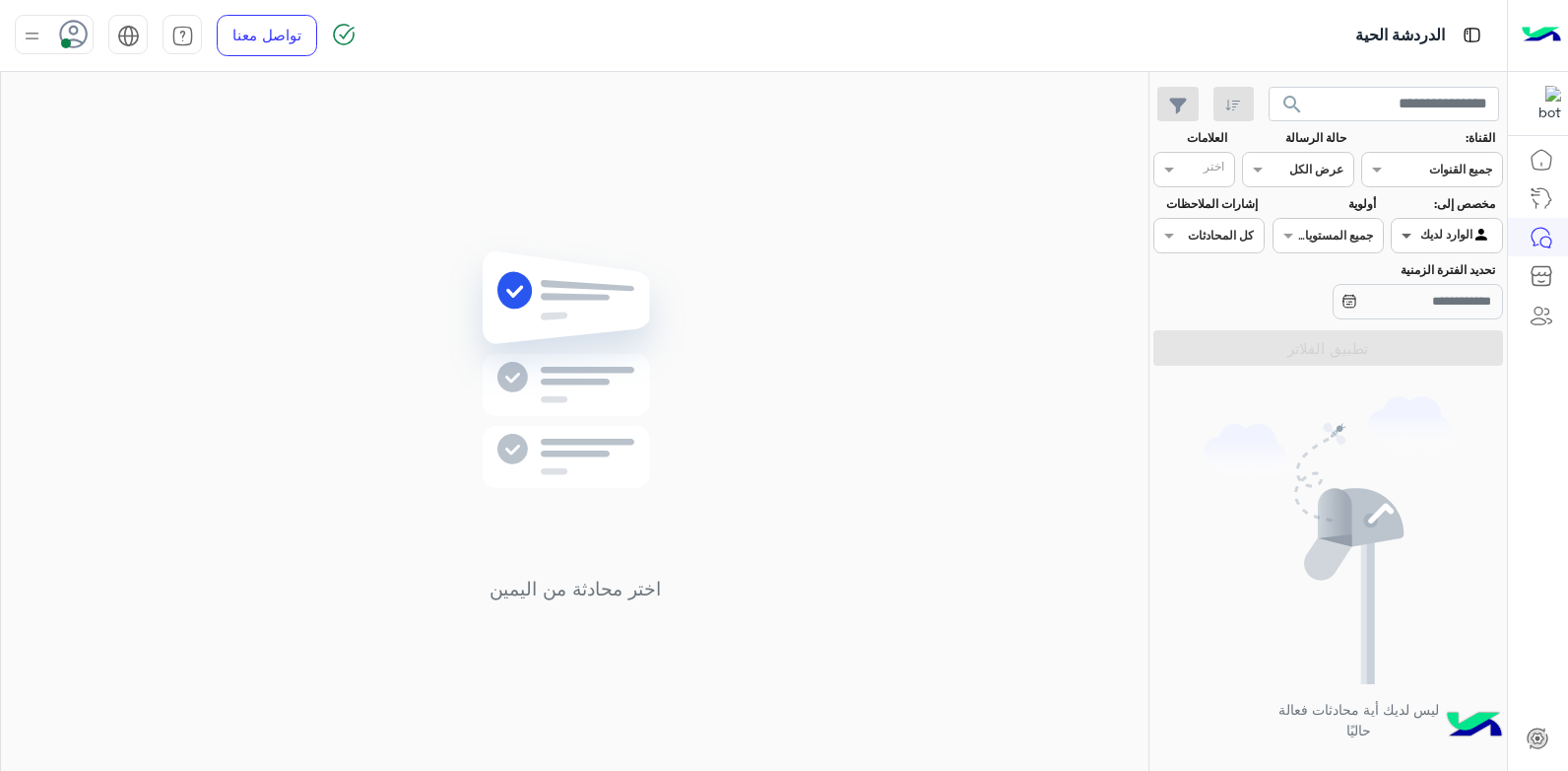
click at [1399, 240] on span at bounding box center [1403, 235] width 25 height 21
click at [1403, 291] on div "غير معينة" at bounding box center [1446, 275] width 111 height 38
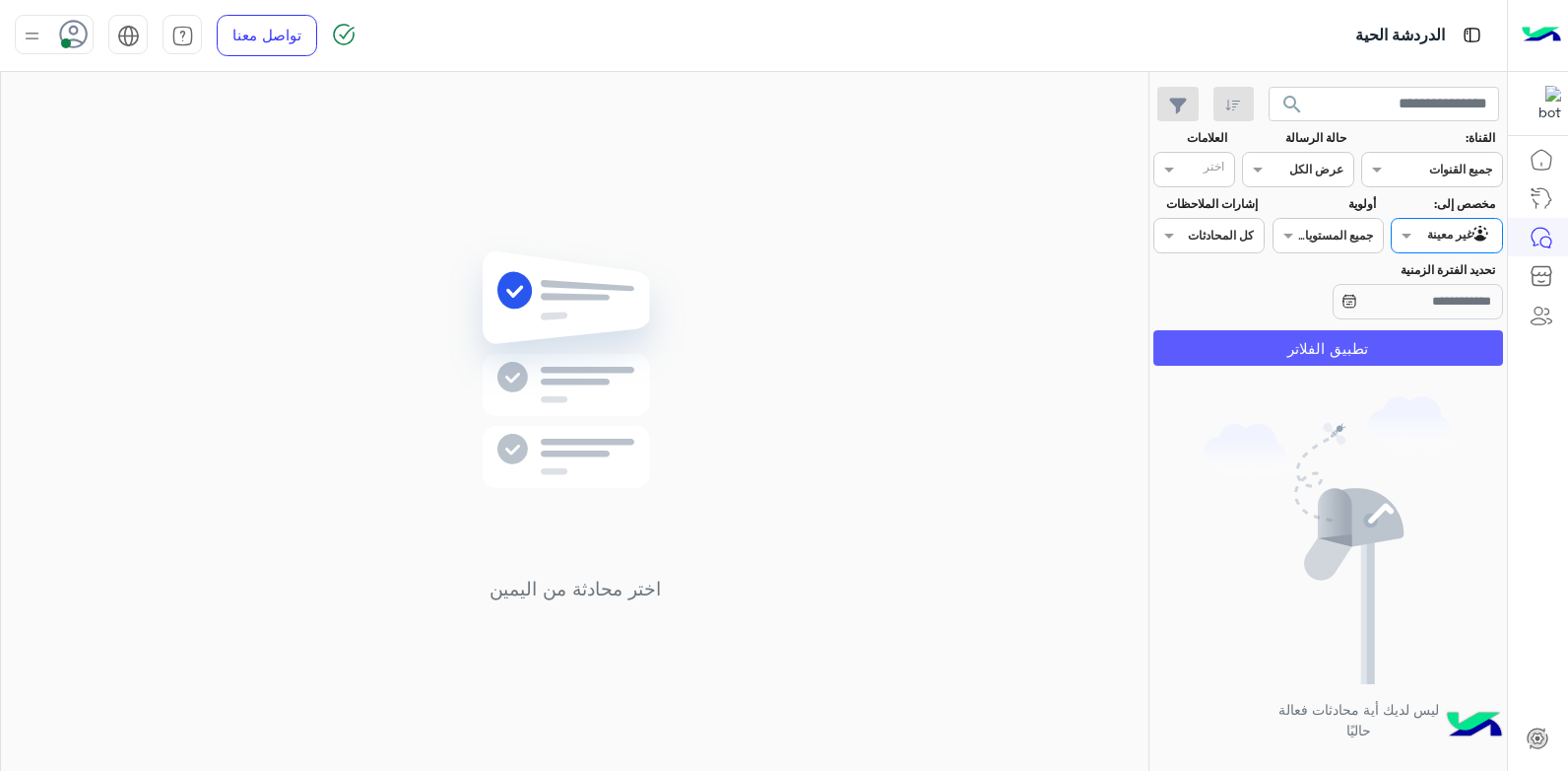
click at [1357, 343] on button "تطبيق الفلاتر" at bounding box center [1328, 348] width 350 height 35
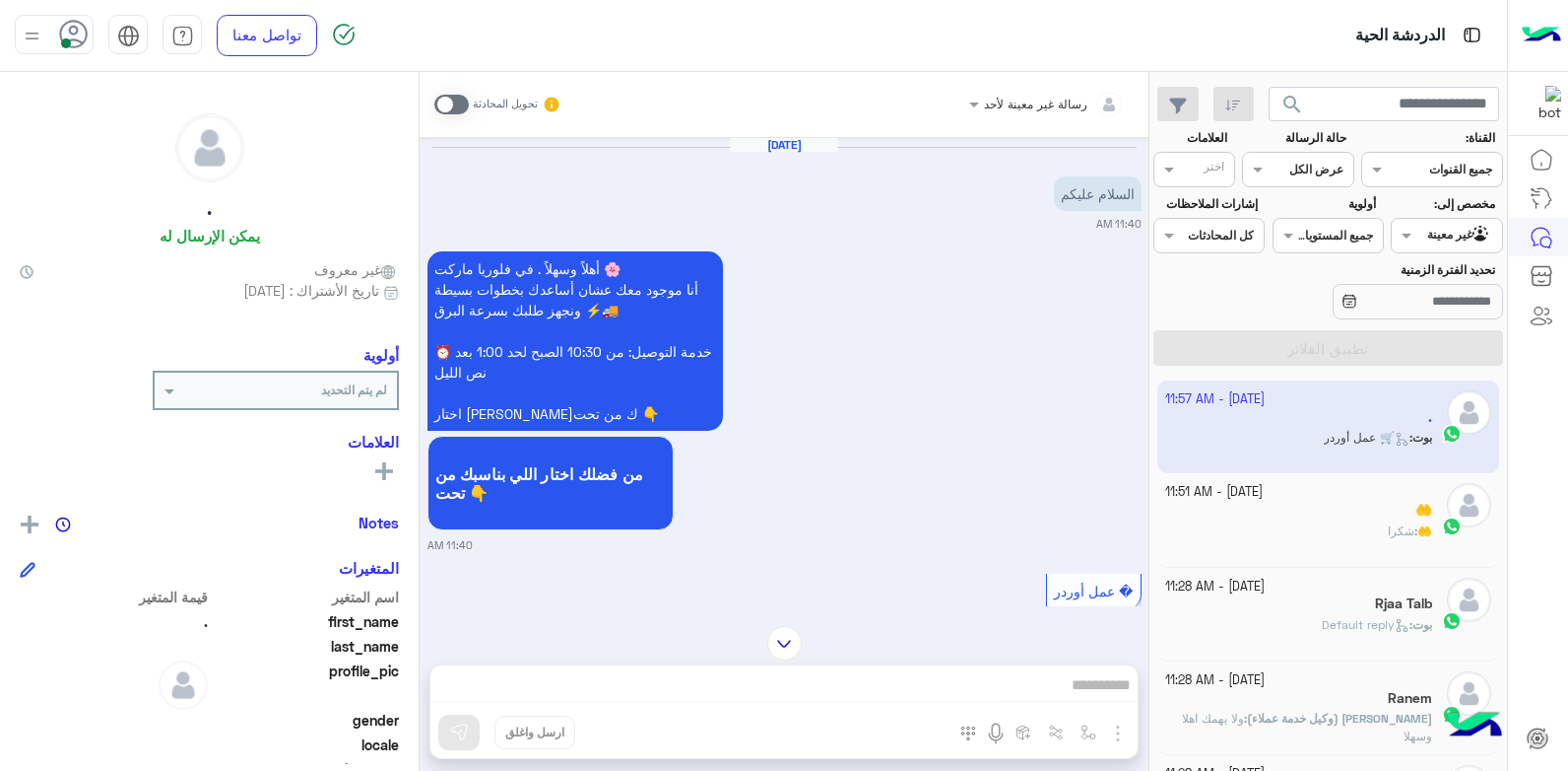
scroll to position [1953, 0]
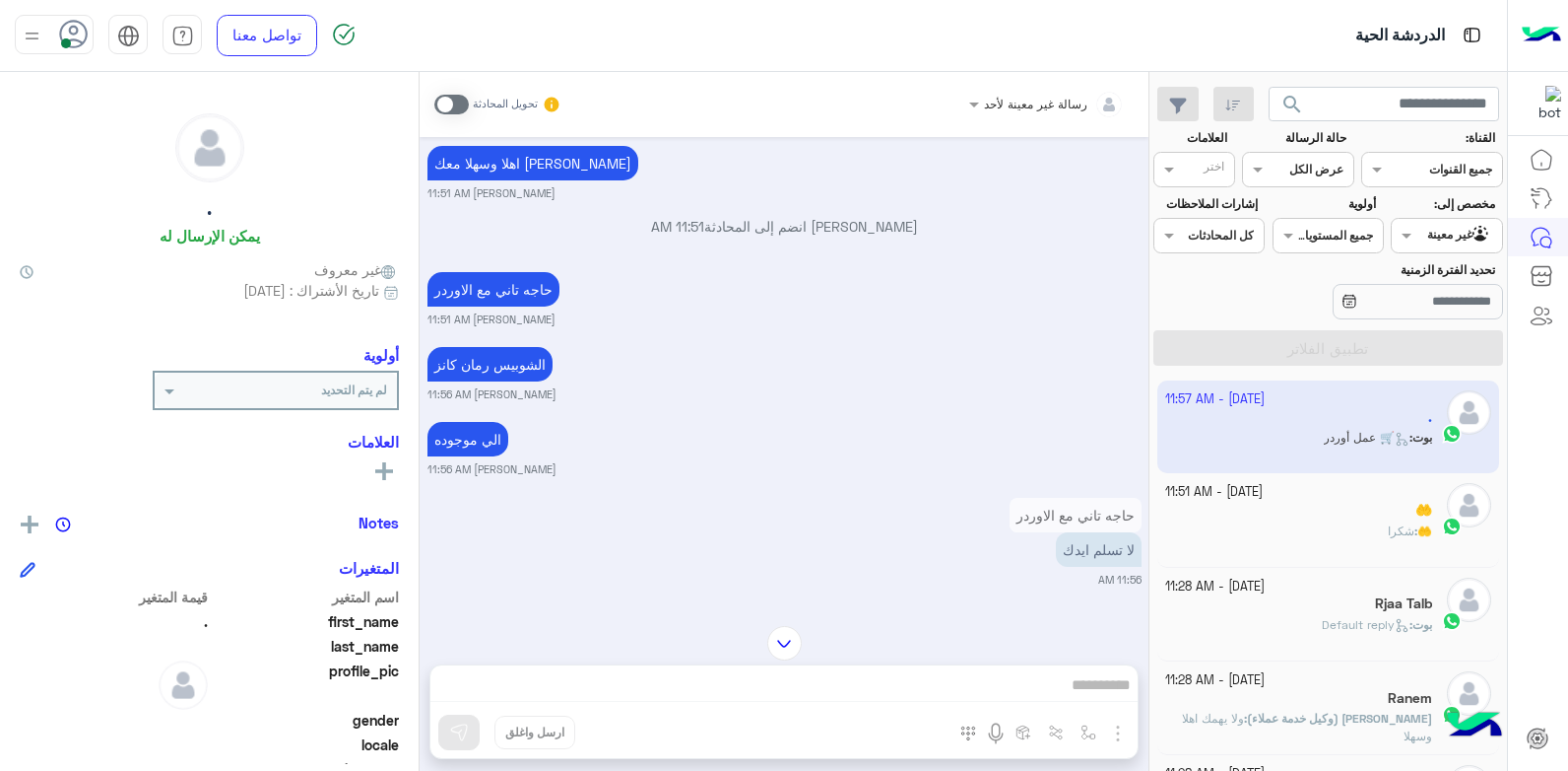
click at [451, 109] on span at bounding box center [451, 105] width 34 height 20
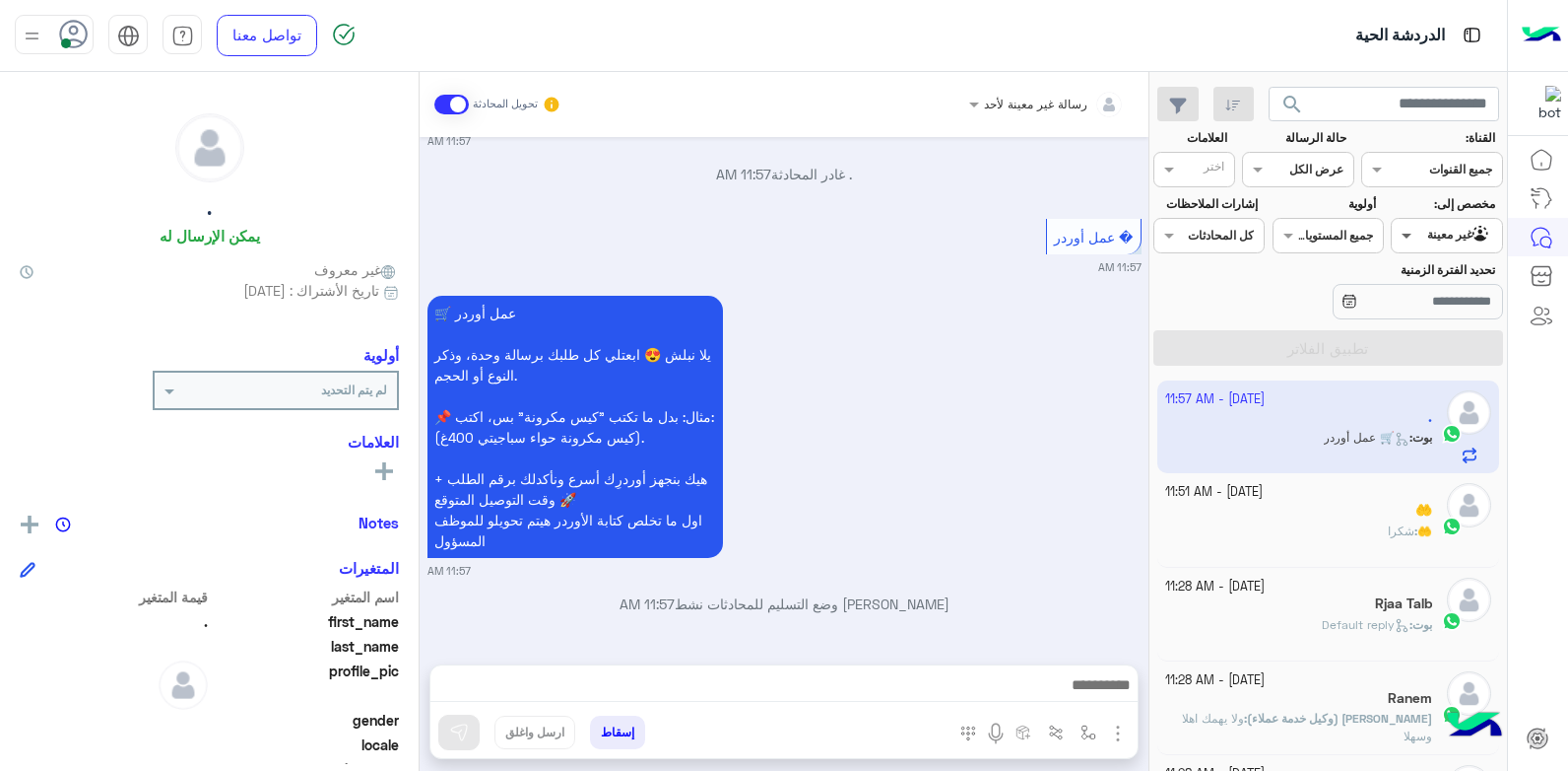
click at [1409, 234] on span at bounding box center [1403, 235] width 25 height 21
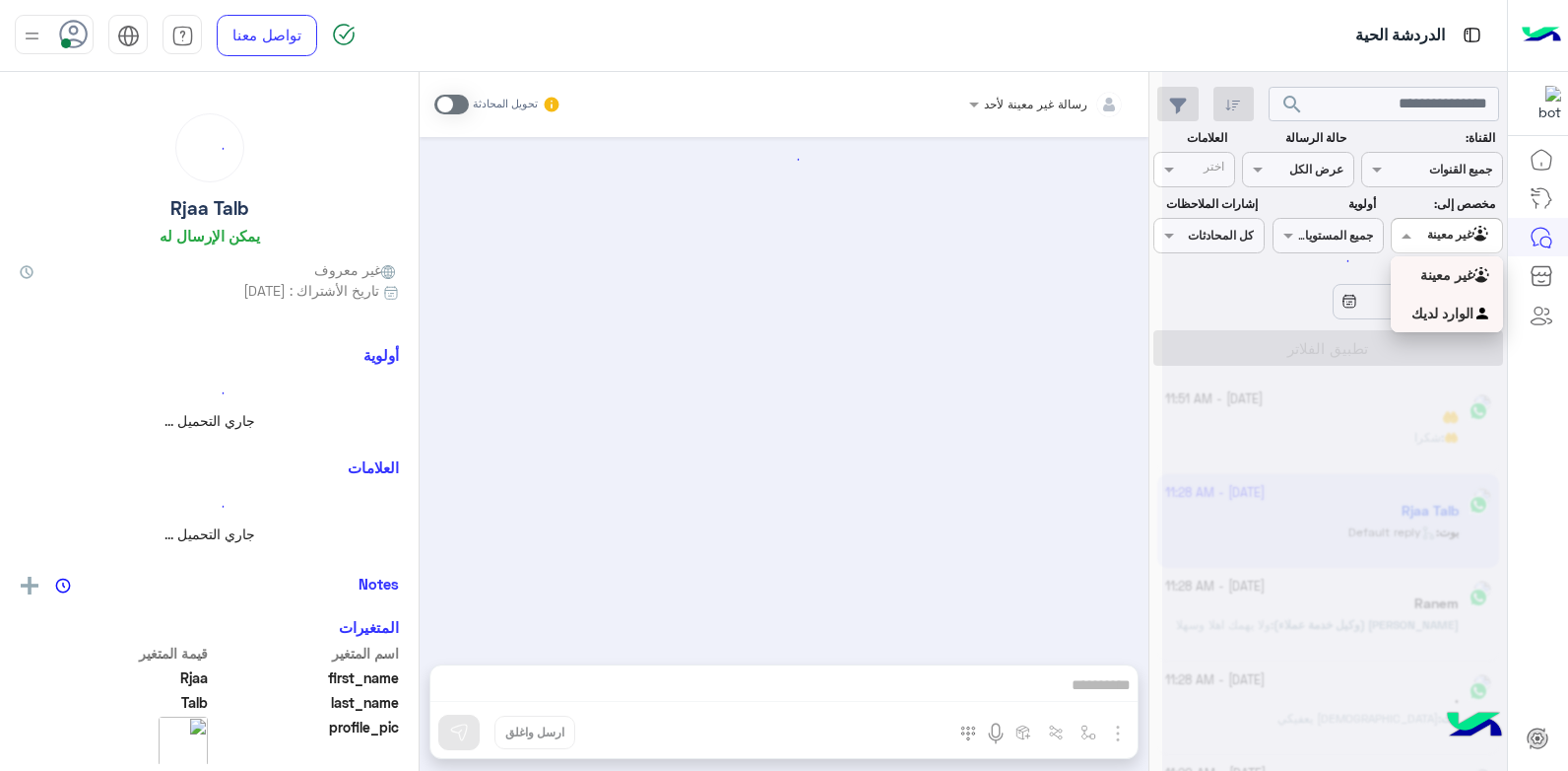
click at [1422, 312] on b "الوارد لديك" at bounding box center [1442, 313] width 62 height 17
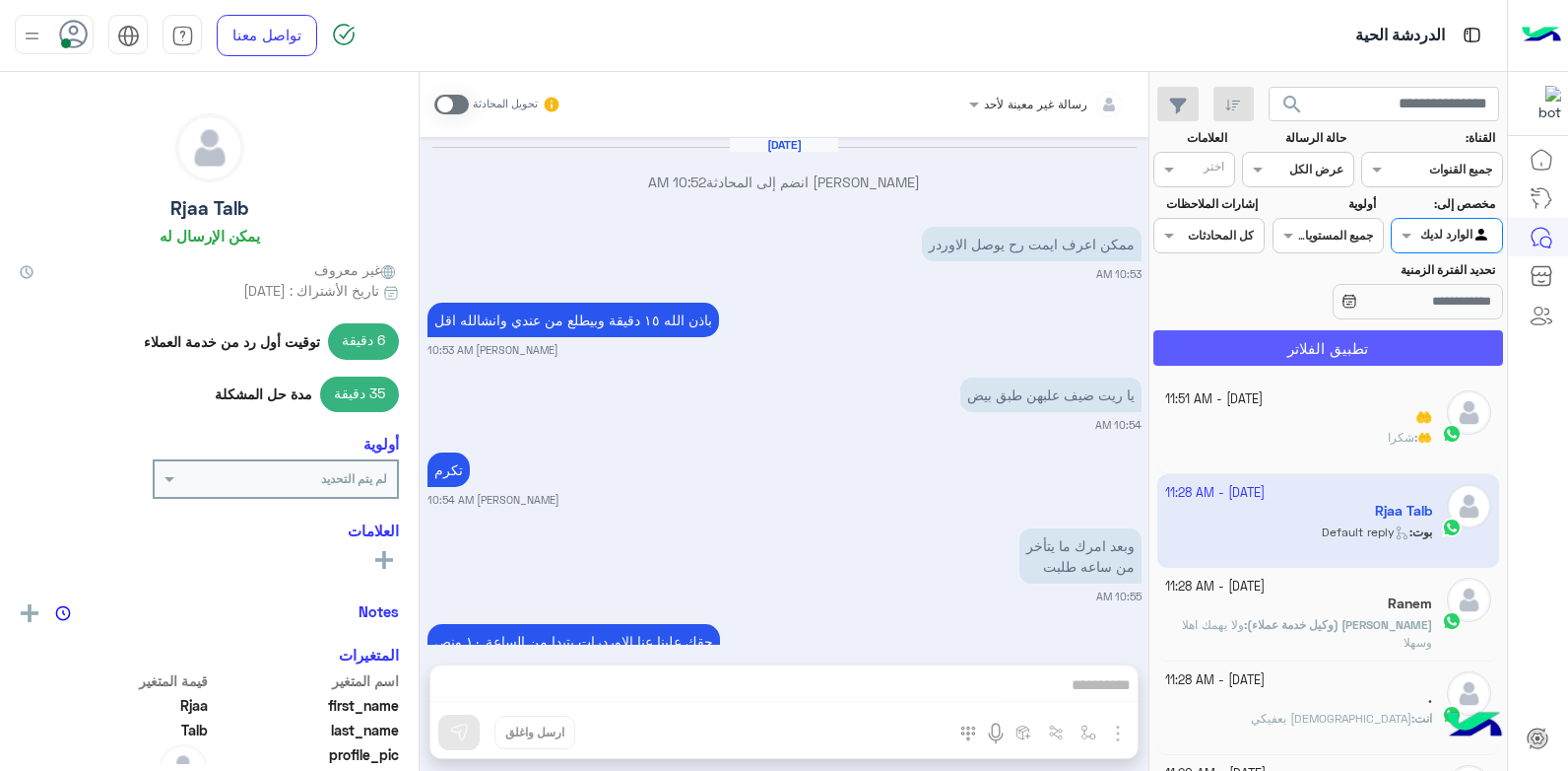
scroll to position [2905, 0]
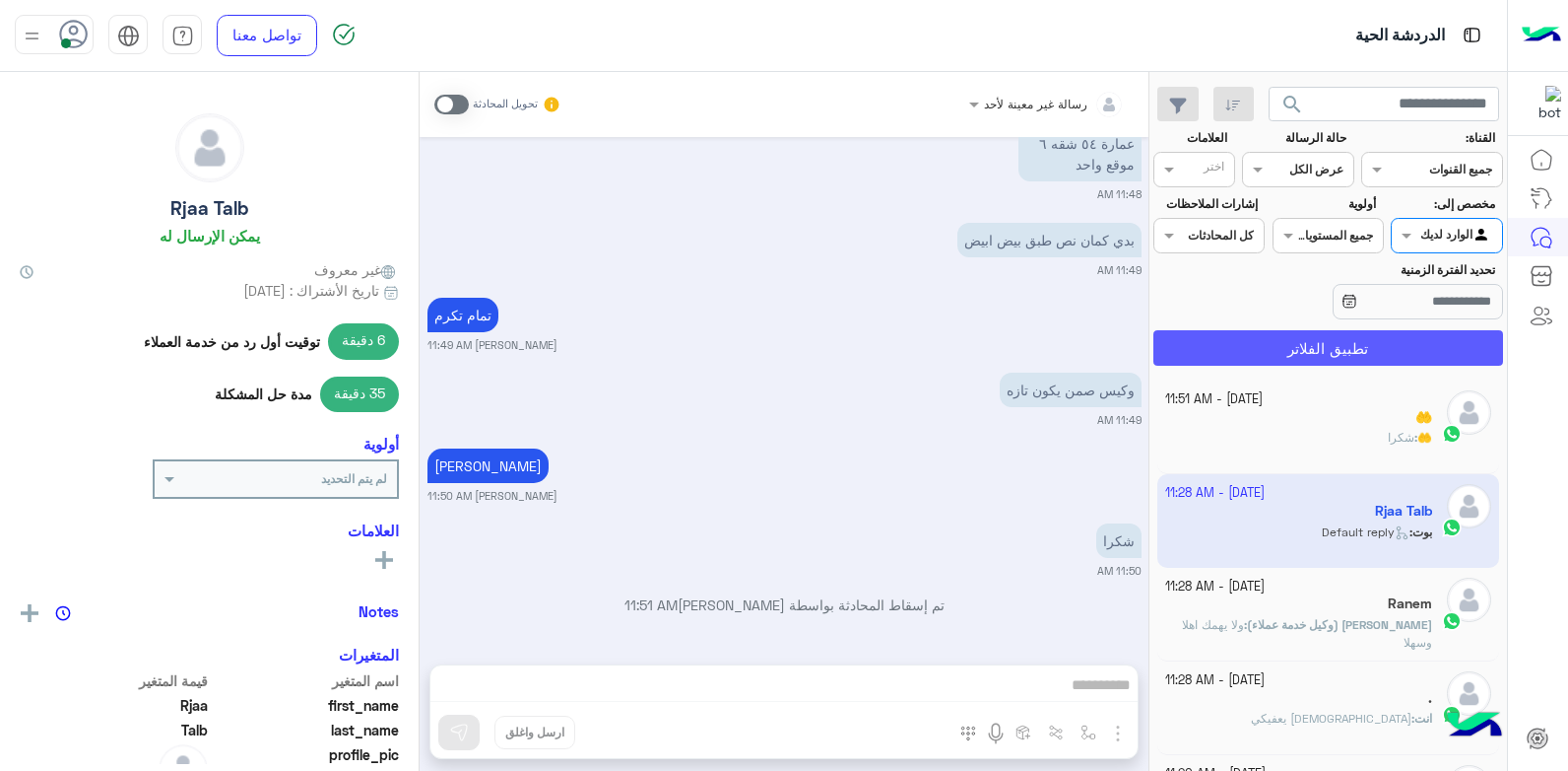
click at [1378, 346] on button "تطبيق الفلاتر" at bounding box center [1328, 348] width 350 height 35
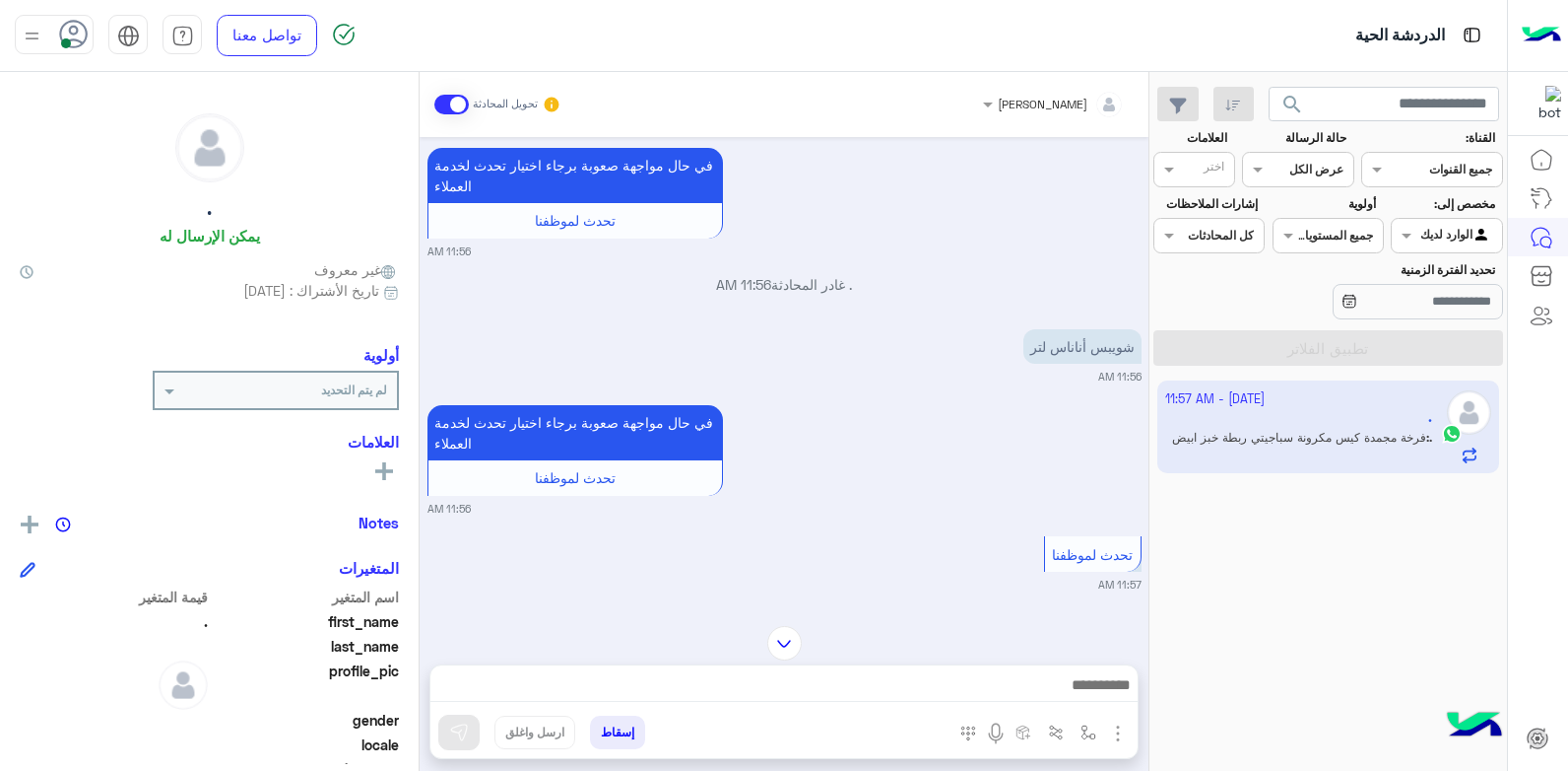
scroll to position [497, 0]
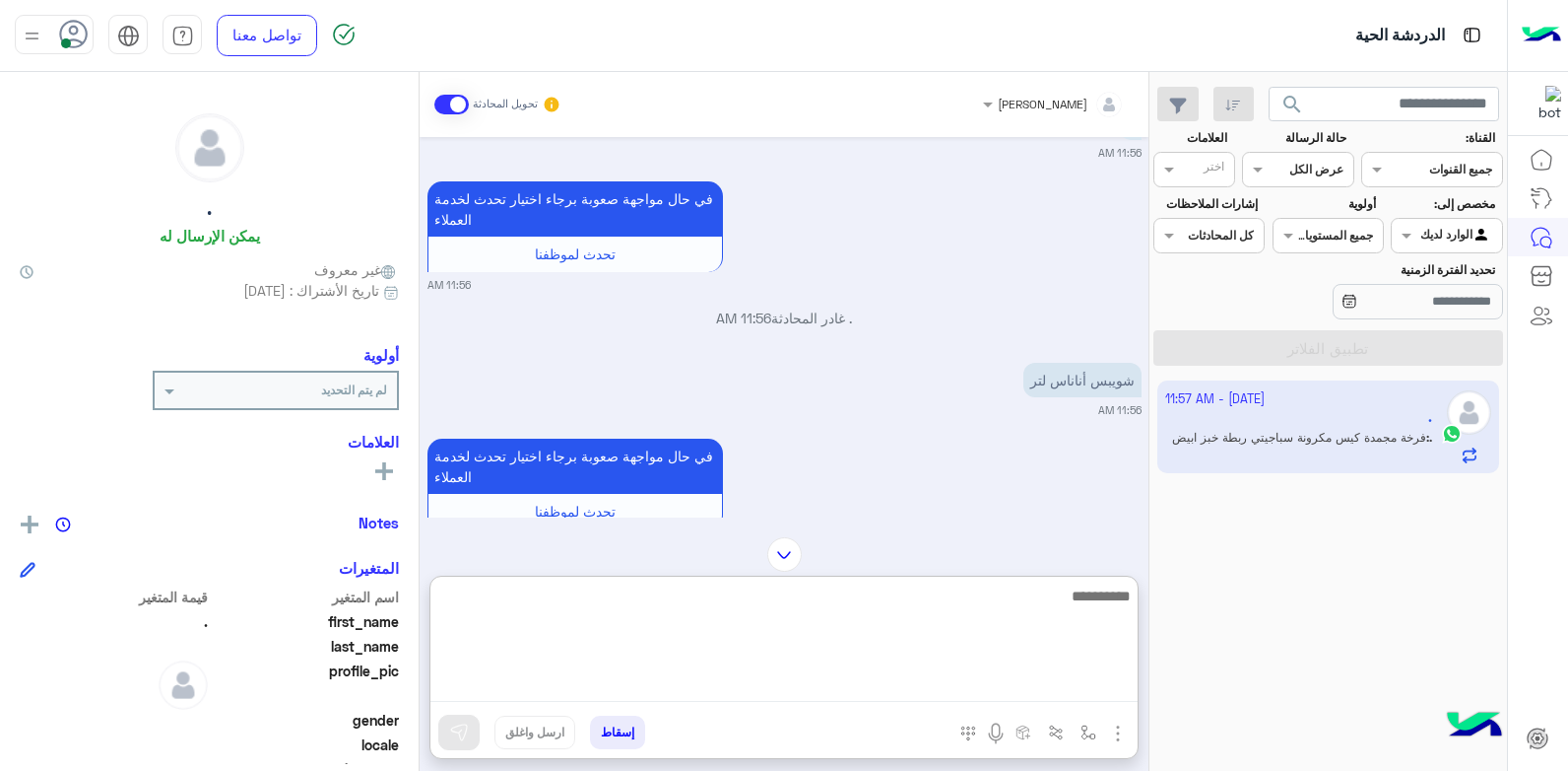
click at [1044, 688] on textarea at bounding box center [784, 643] width 708 height 118
type textarea "**********"
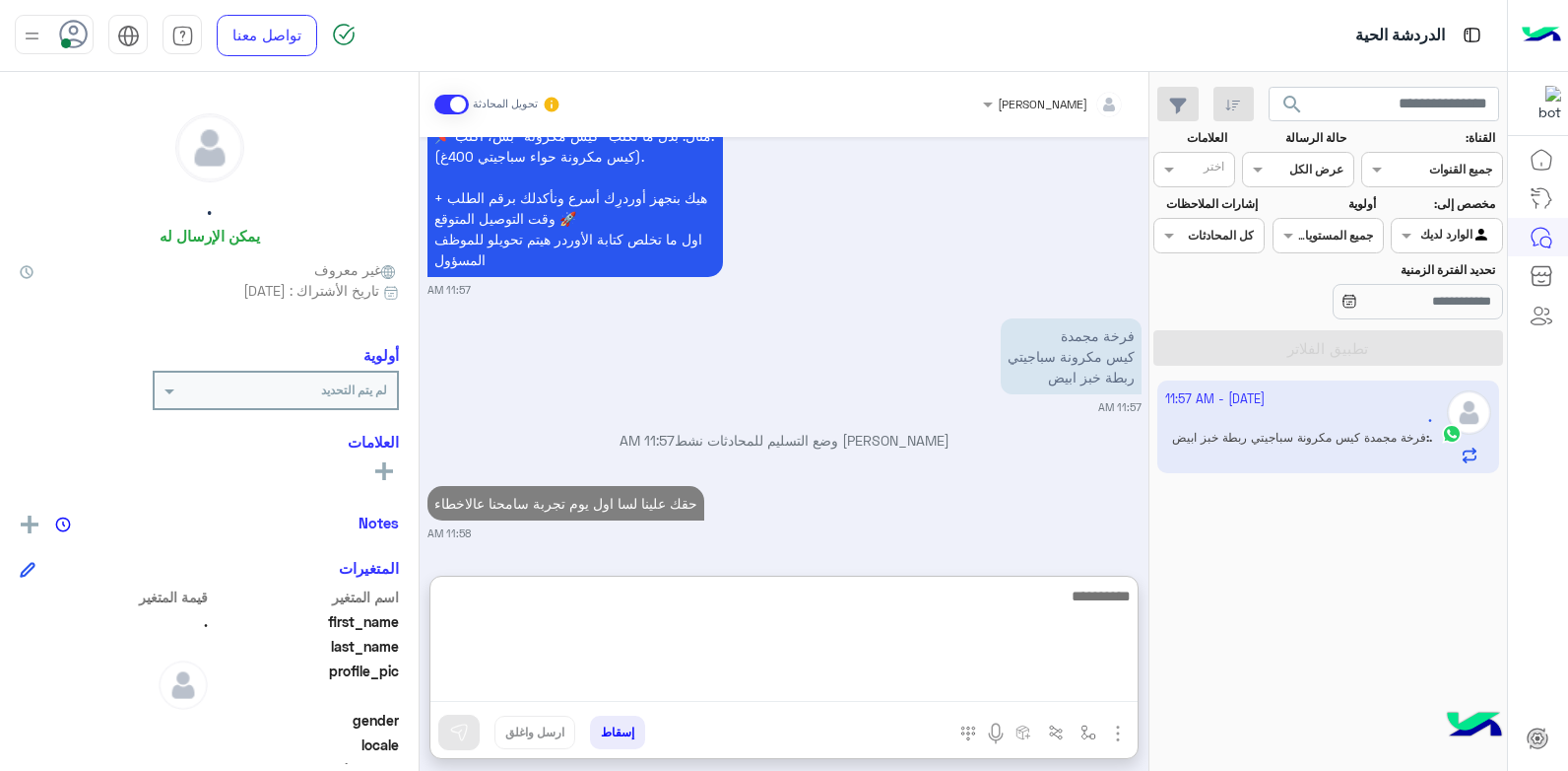
scroll to position [1795, 0]
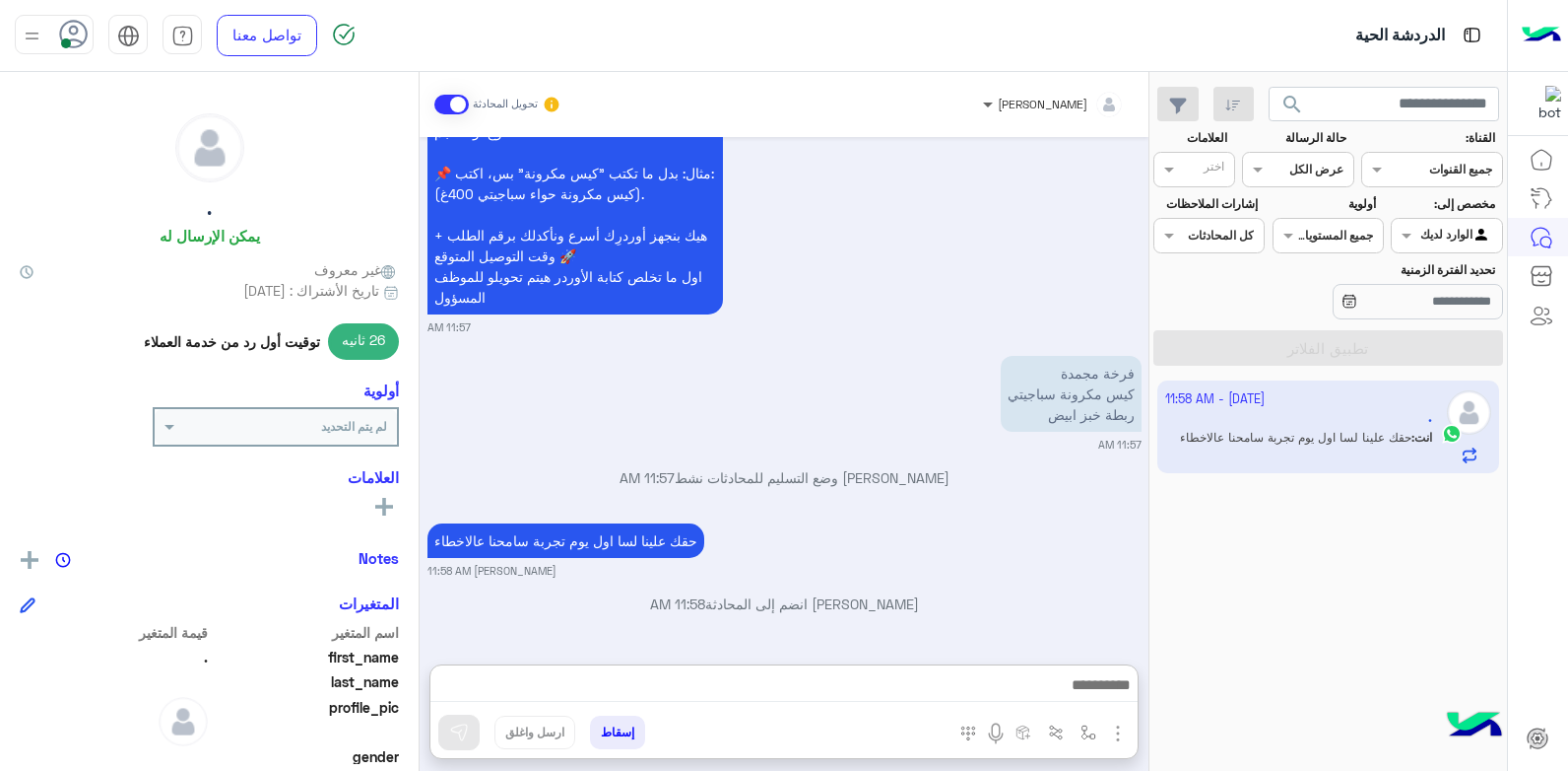
click at [997, 106] on span at bounding box center [985, 104] width 25 height 21
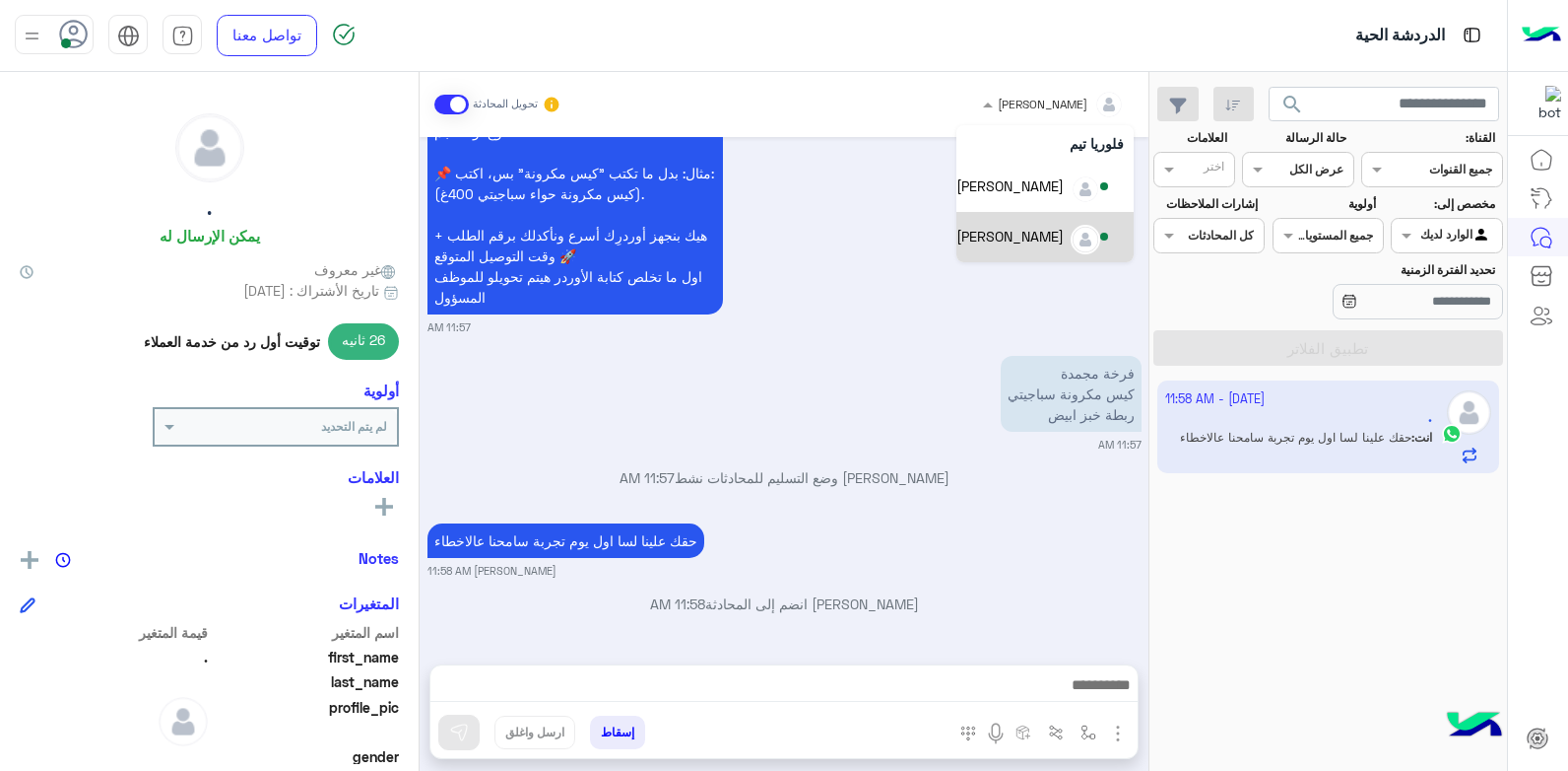
scroll to position [1707, 0]
click at [1030, 235] on div "[PERSON_NAME]" at bounding box center [1009, 236] width 107 height 21
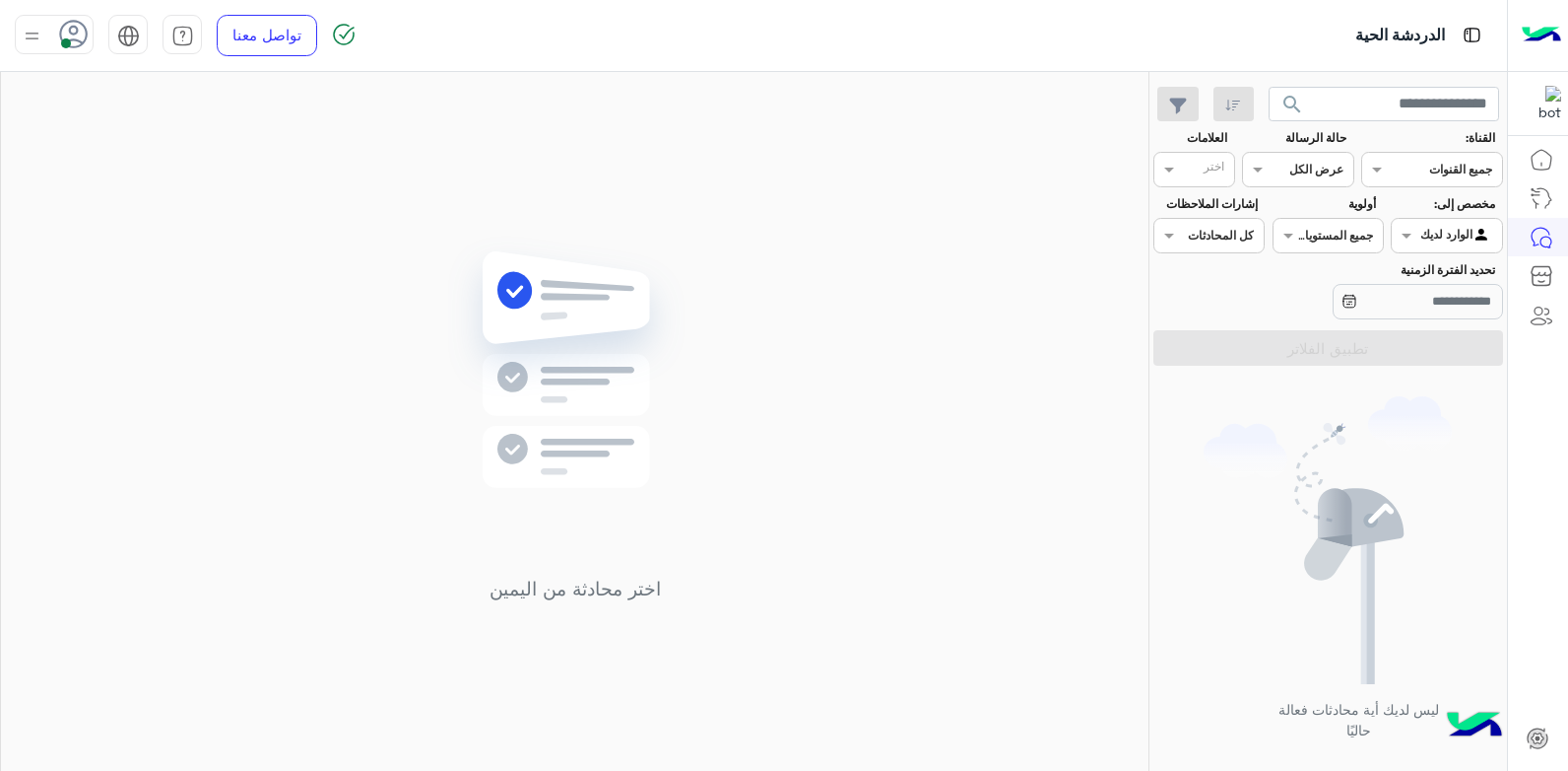
click at [26, 35] on img at bounding box center [32, 35] width 25 height 25
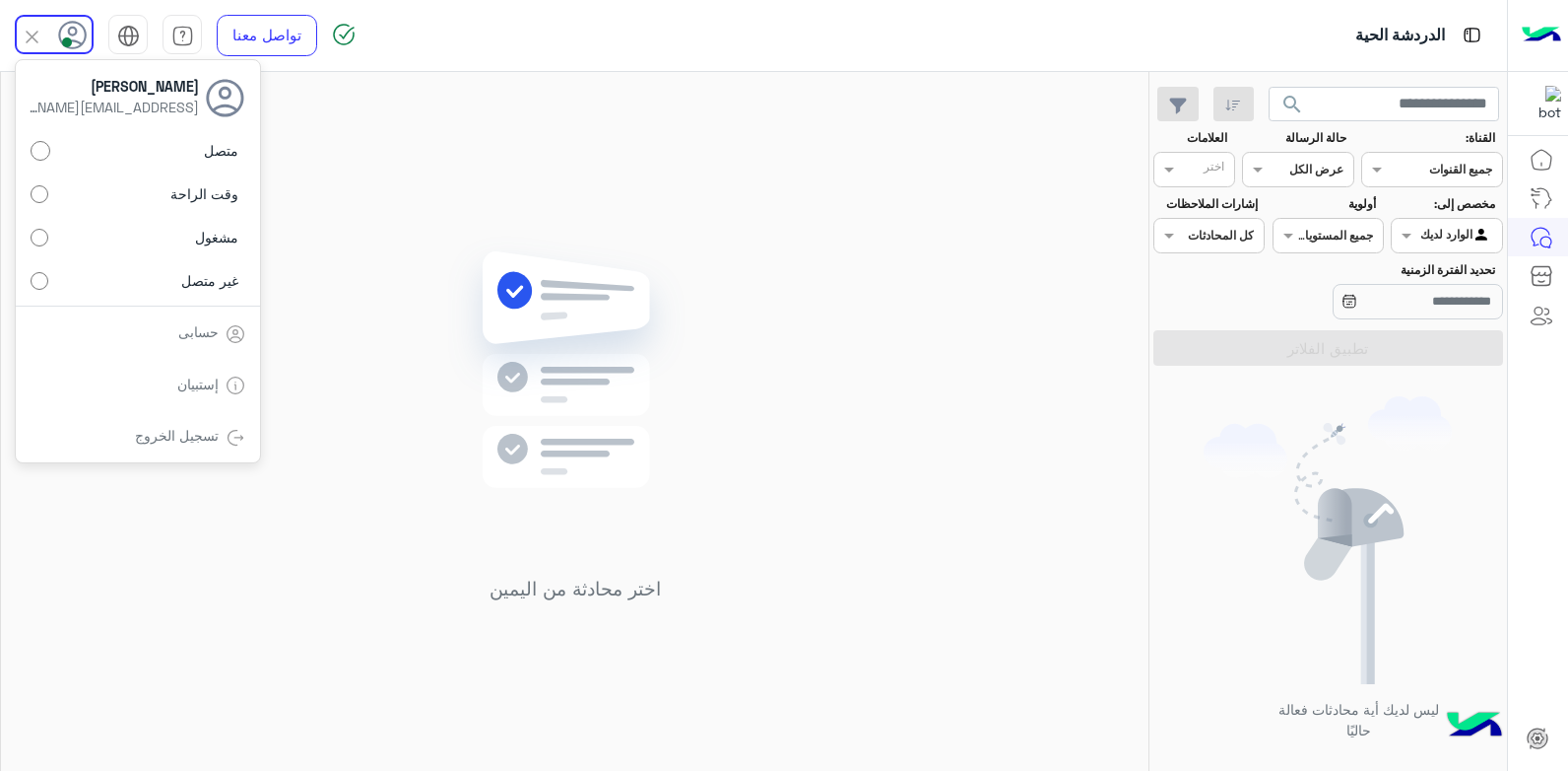
click at [200, 434] on link "تسجيل الخروج" at bounding box center [176, 435] width 84 height 17
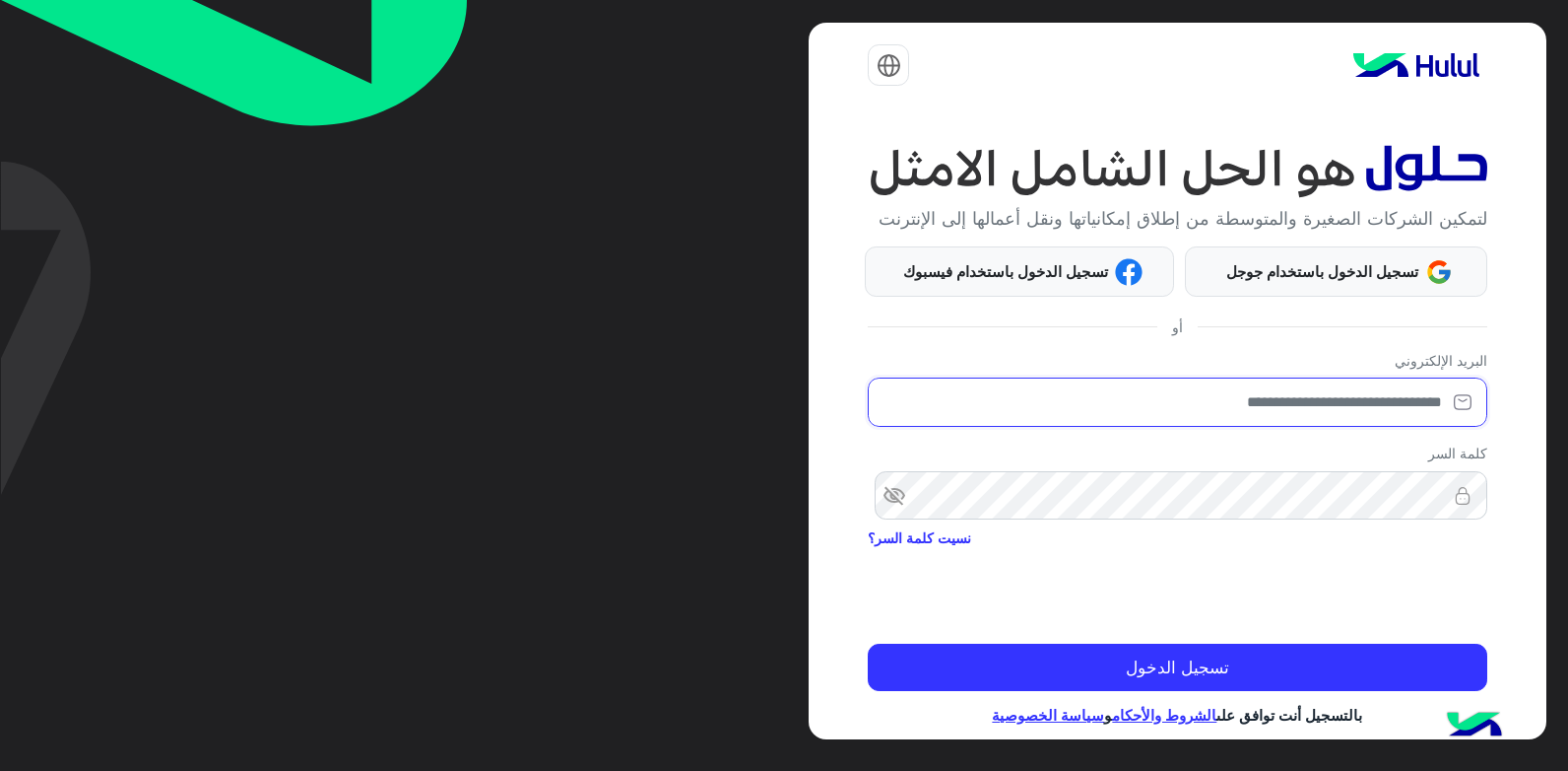
drag, startPoint x: 1255, startPoint y: 429, endPoint x: 1252, endPoint y: 442, distance: 13.3
click at [1255, 427] on input "email" at bounding box center [1177, 402] width 619 height 49
type input "**********"
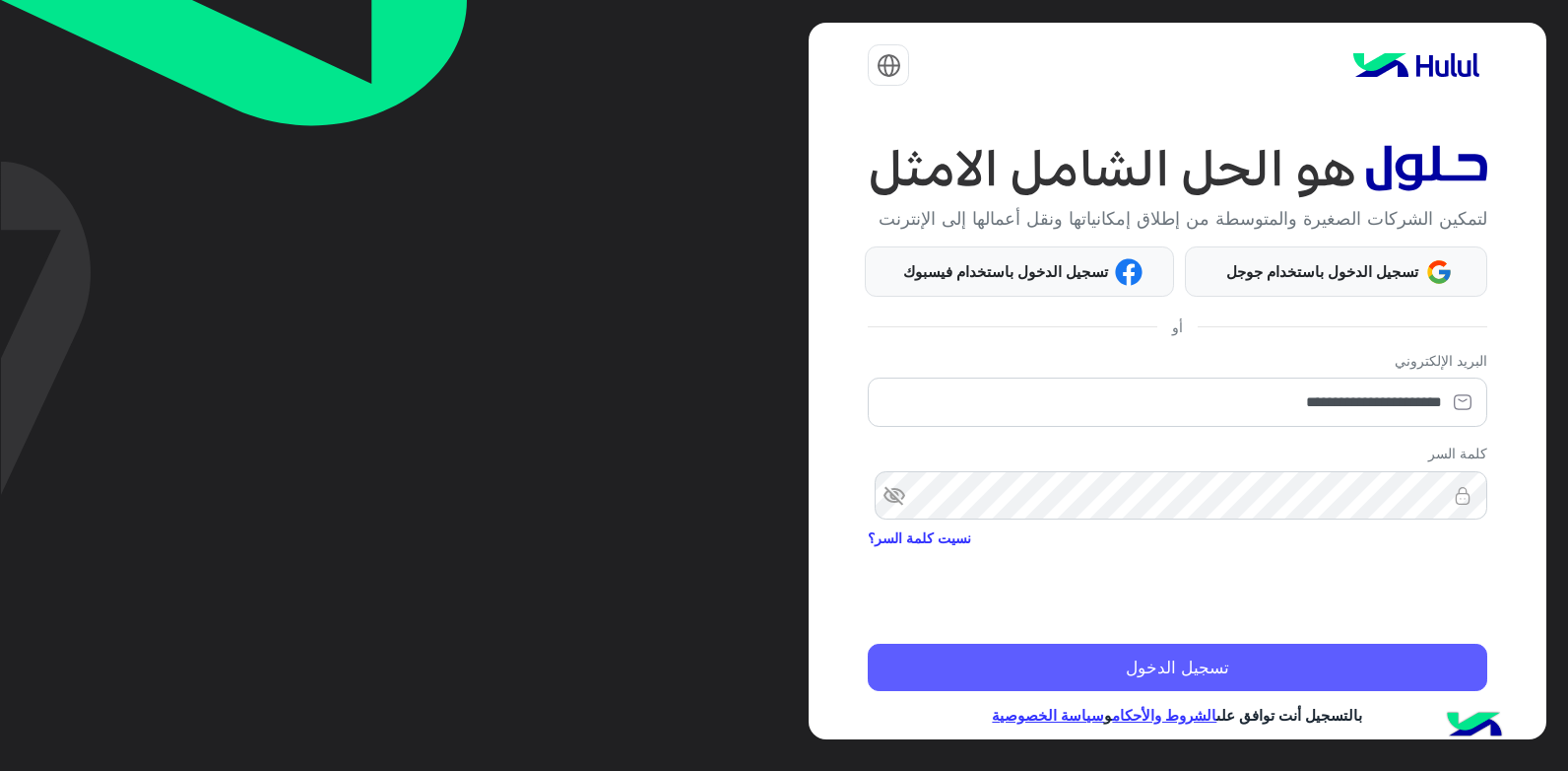
click at [1244, 687] on button "تسجيل الدخول" at bounding box center [1177, 667] width 619 height 47
